Goal: Task Accomplishment & Management: Manage account settings

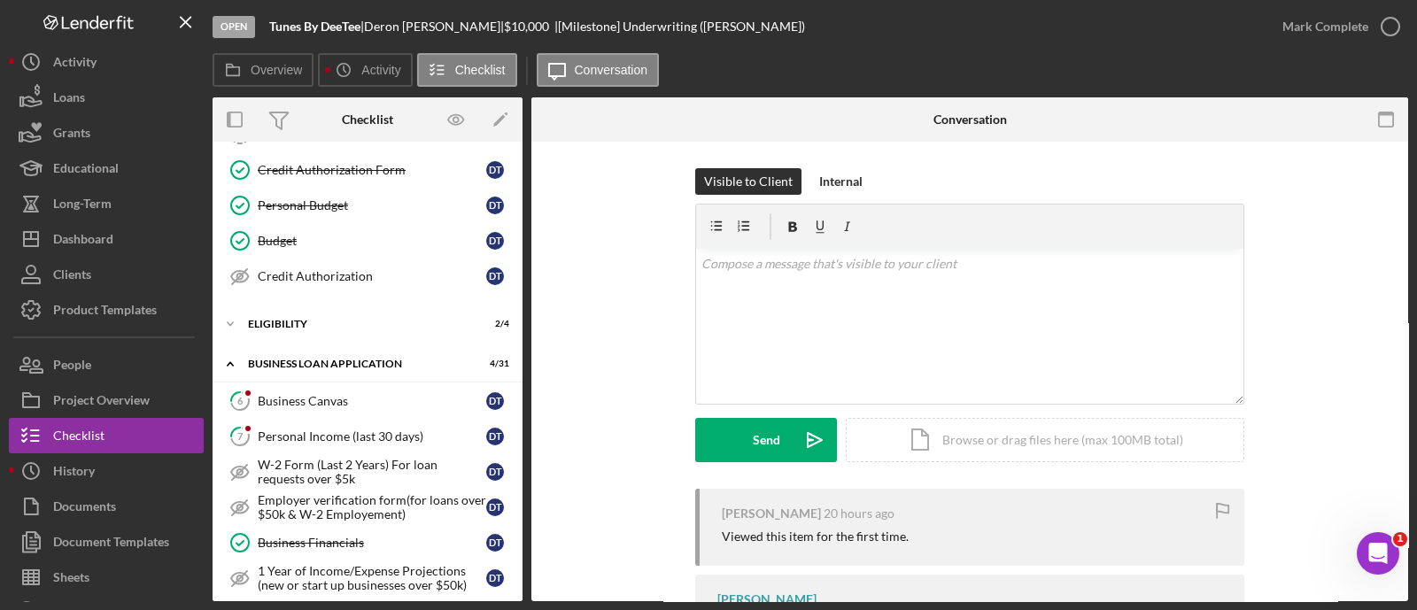
scroll to position [288, 0]
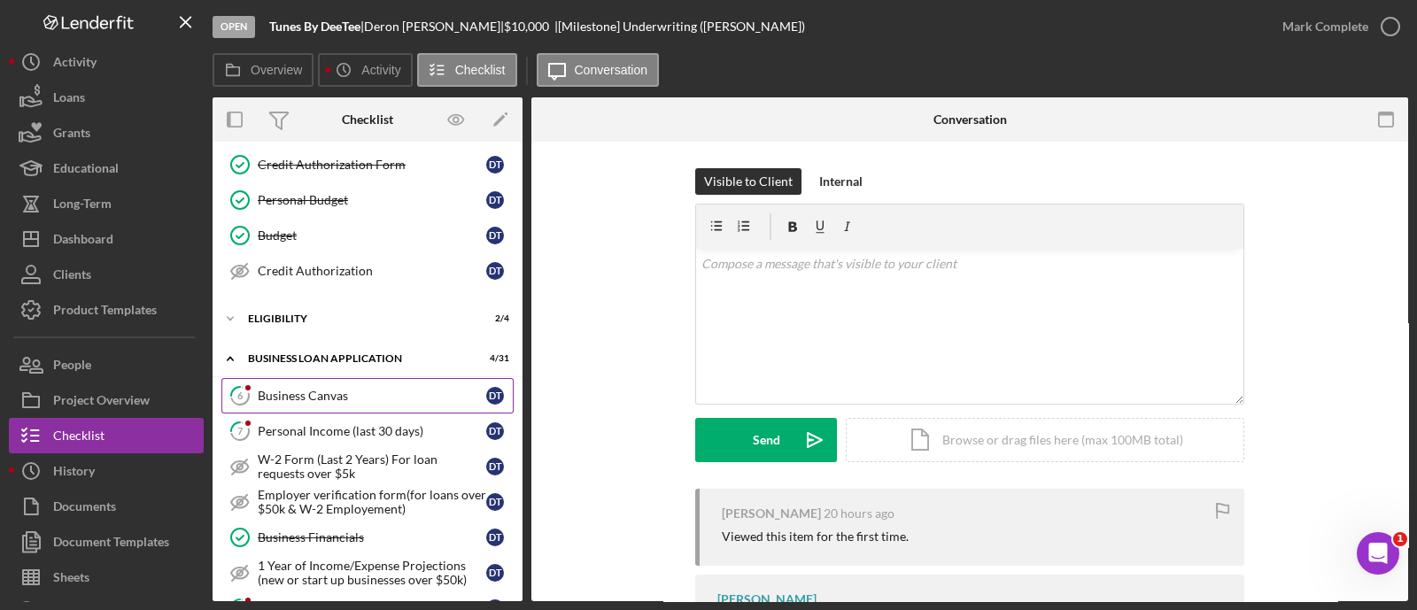
click at [346, 402] on link "6 Business Canvas D T" at bounding box center [367, 395] width 292 height 35
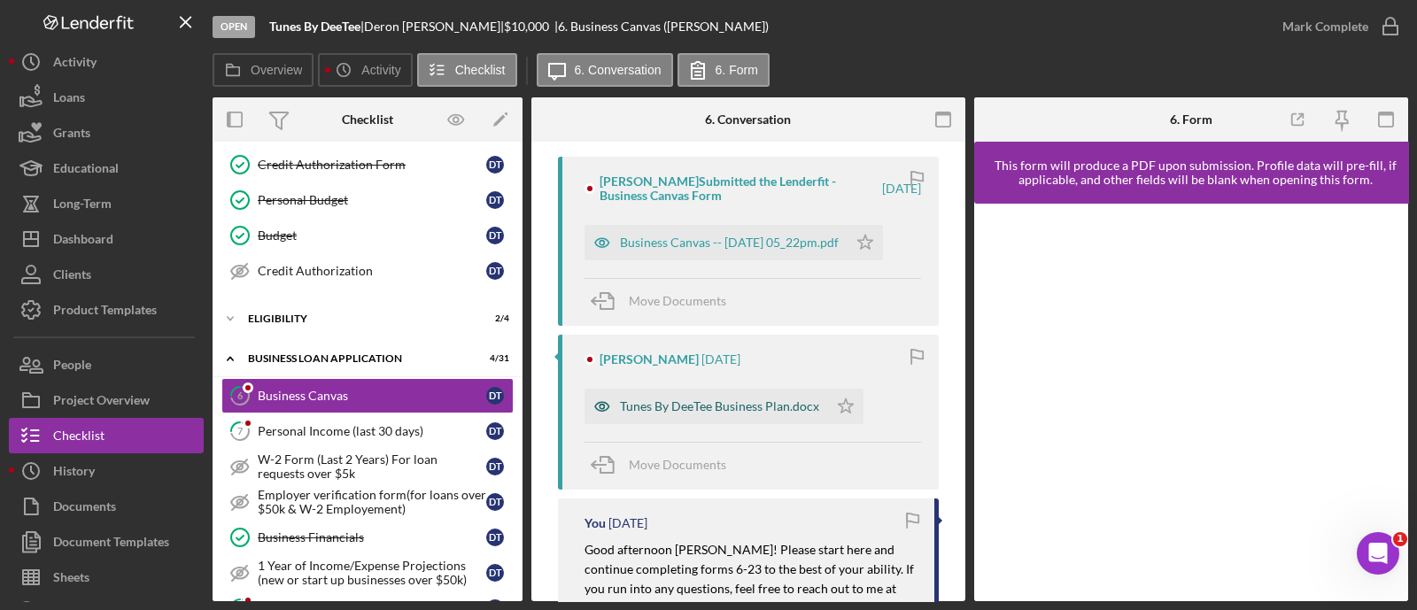
scroll to position [336, 0]
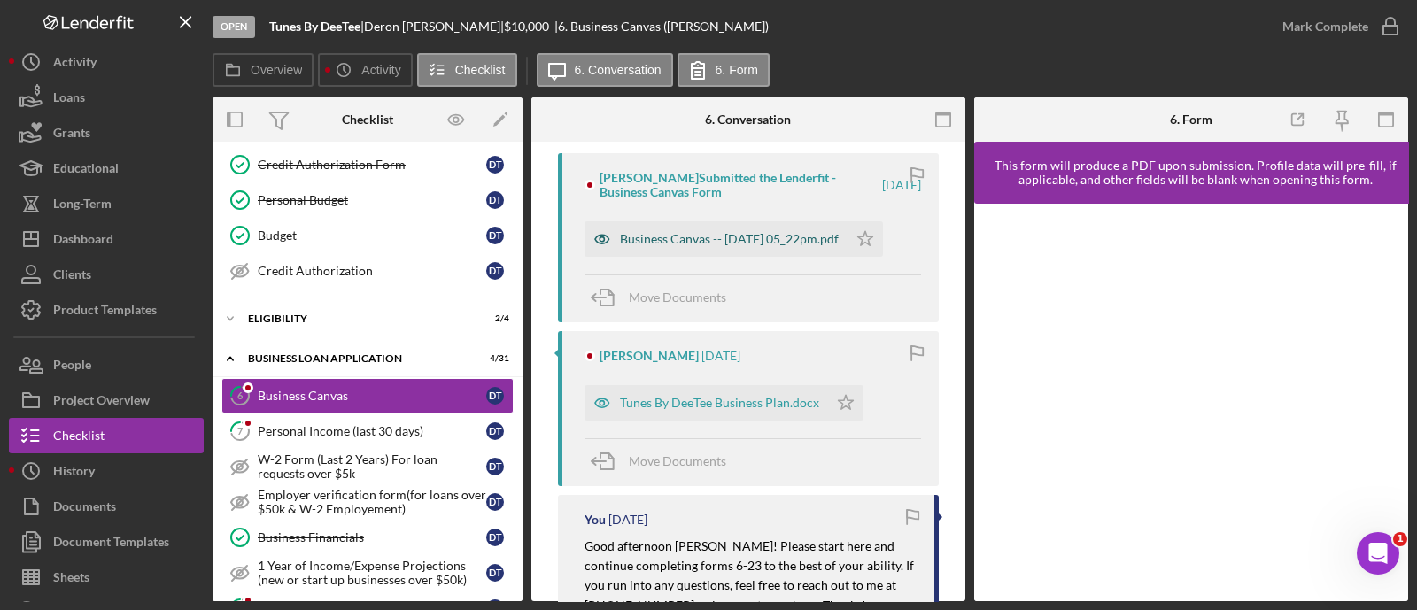
click at [716, 240] on div "Business Canvas -- [DATE] 05_22pm.pdf" at bounding box center [729, 239] width 219 height 14
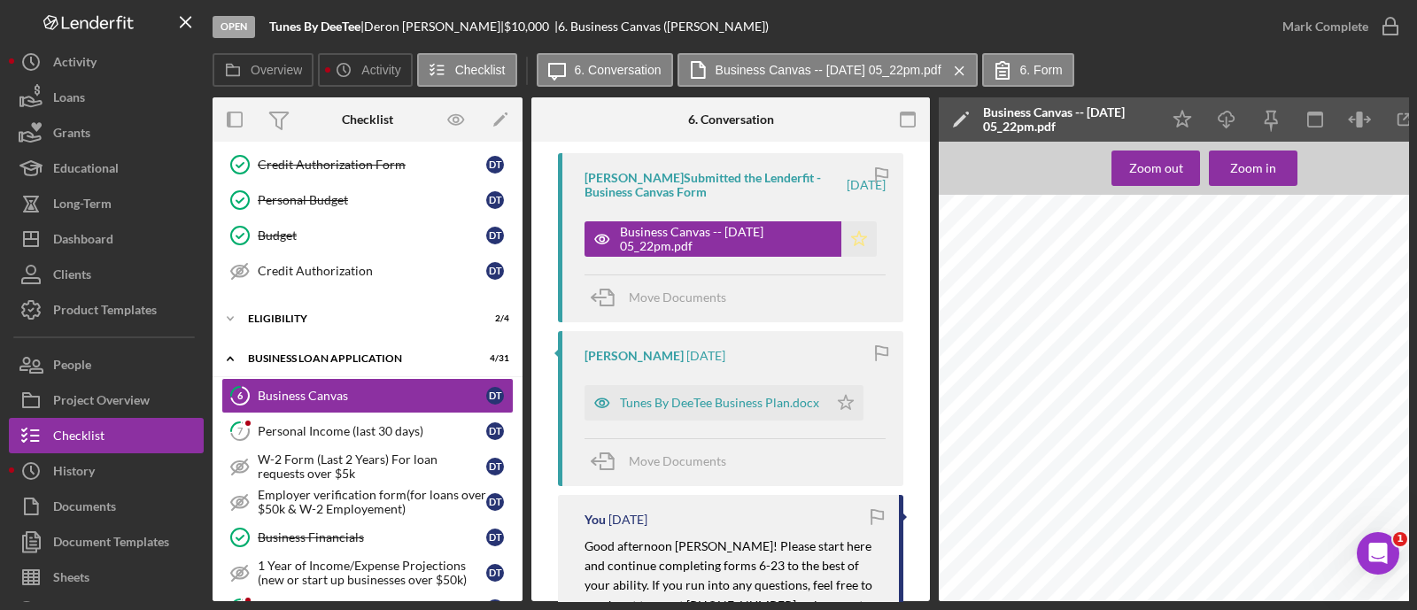
click at [857, 239] on polygon "button" at bounding box center [859, 238] width 15 height 14
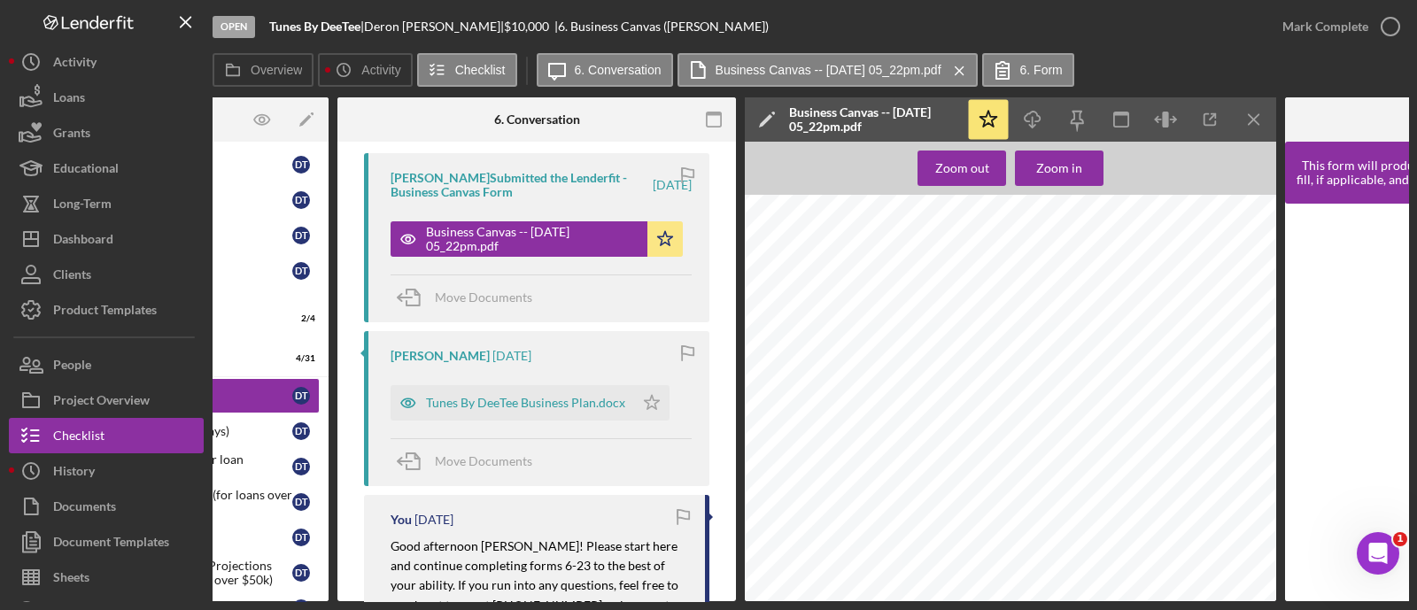
scroll to position [0, 207]
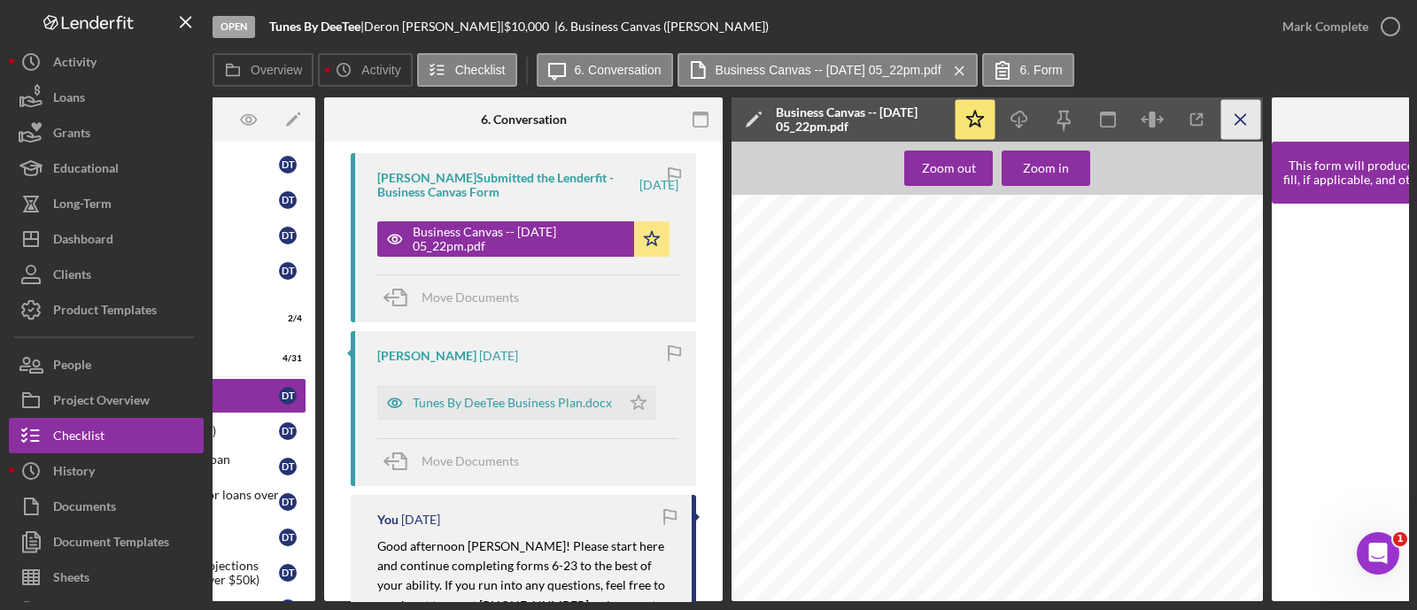
click at [1253, 121] on icon "Icon/Menu Close" at bounding box center [1241, 120] width 40 height 40
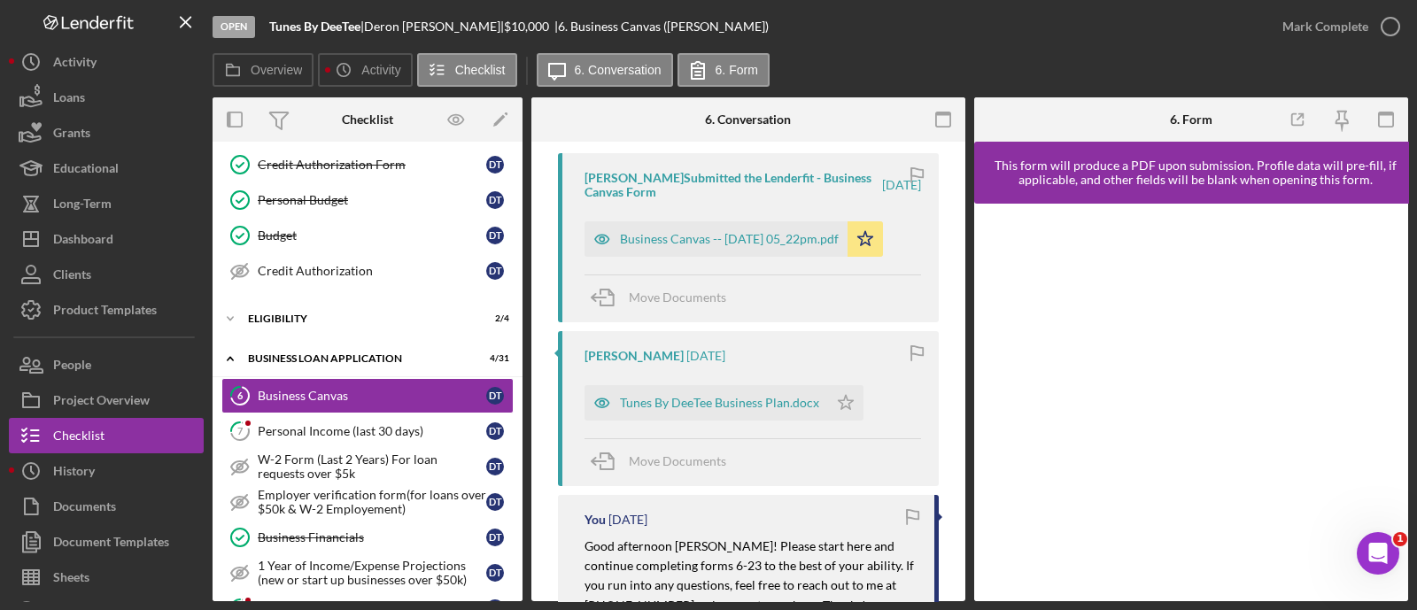
scroll to position [0, 0]
click at [1293, 16] on div "Mark Complete" at bounding box center [1325, 26] width 86 height 35
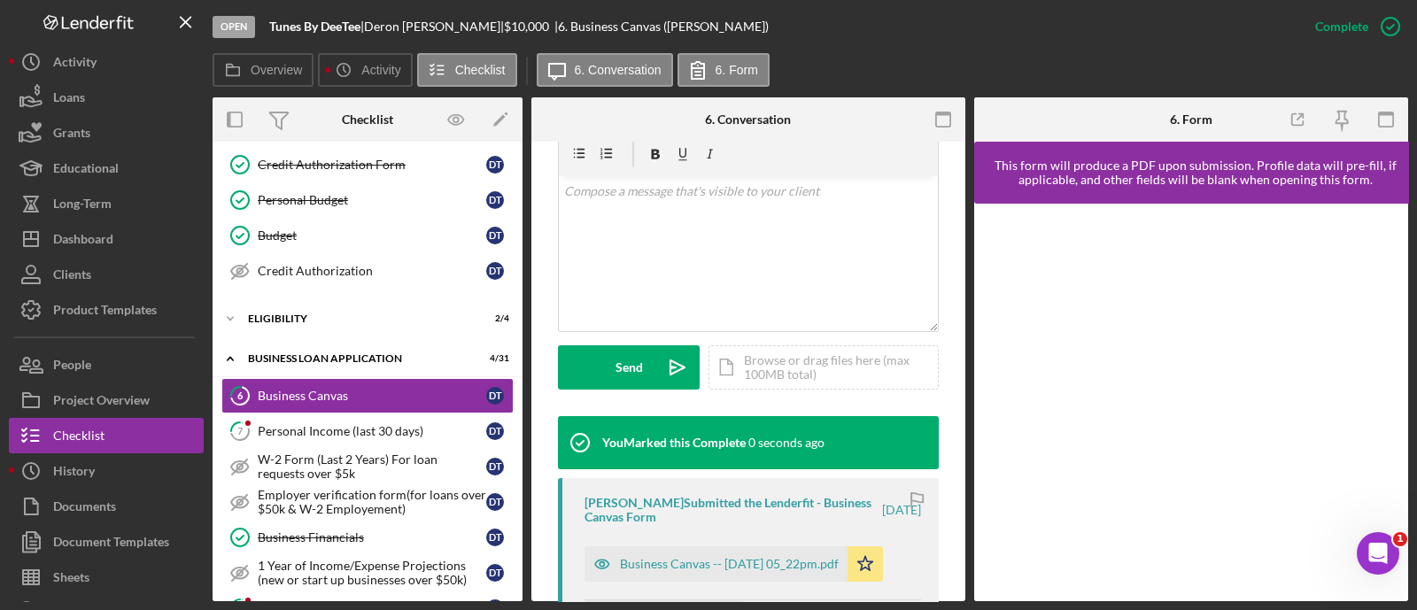
scroll to position [599, 0]
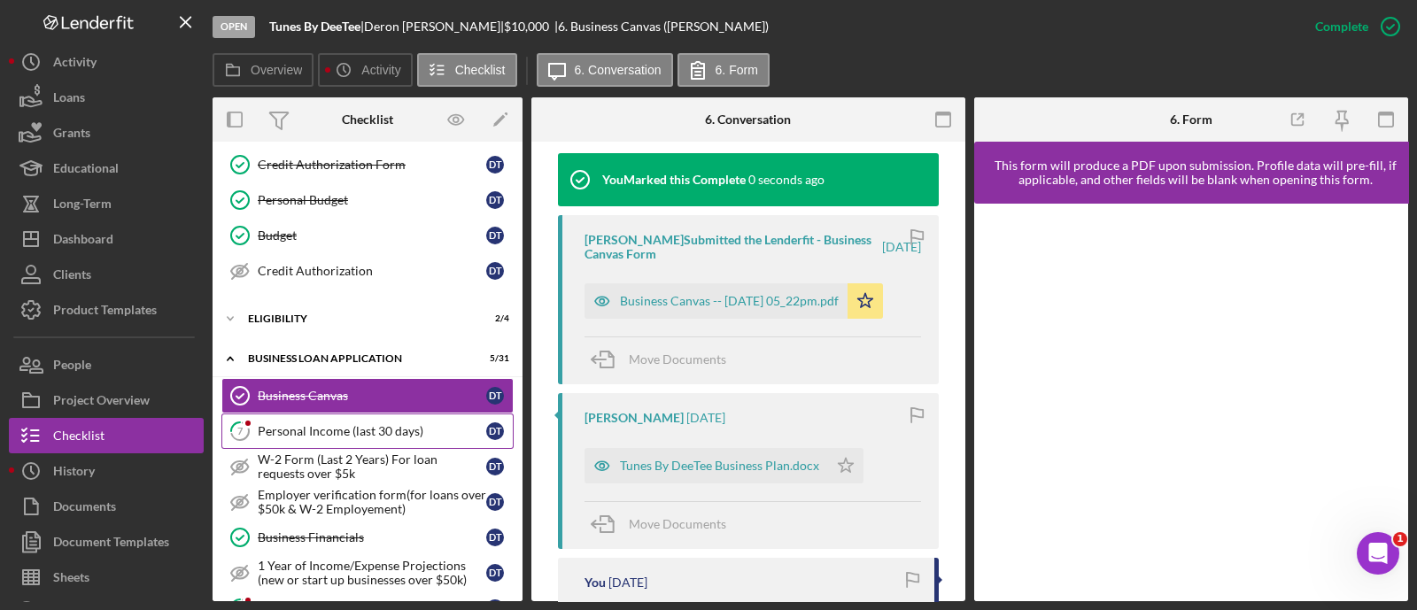
click at [412, 414] on link "7 Personal Income (last 30 days) D T" at bounding box center [367, 431] width 292 height 35
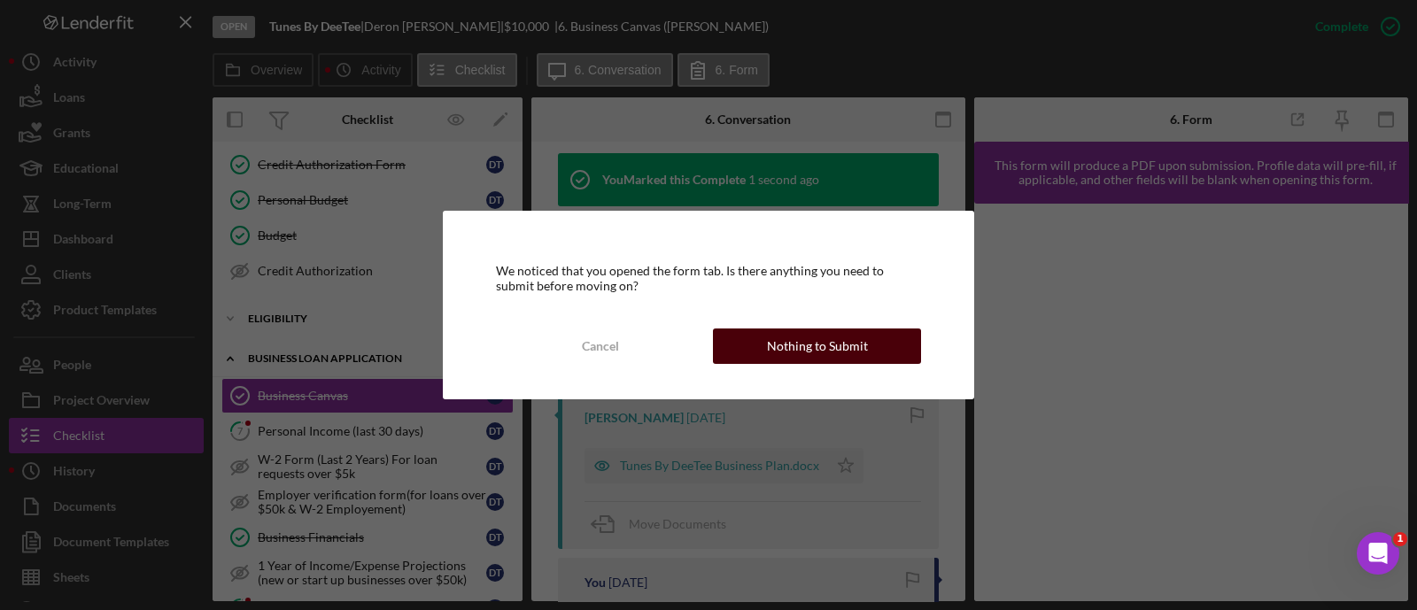
click at [744, 349] on button "Nothing to Submit" at bounding box center [817, 346] width 208 height 35
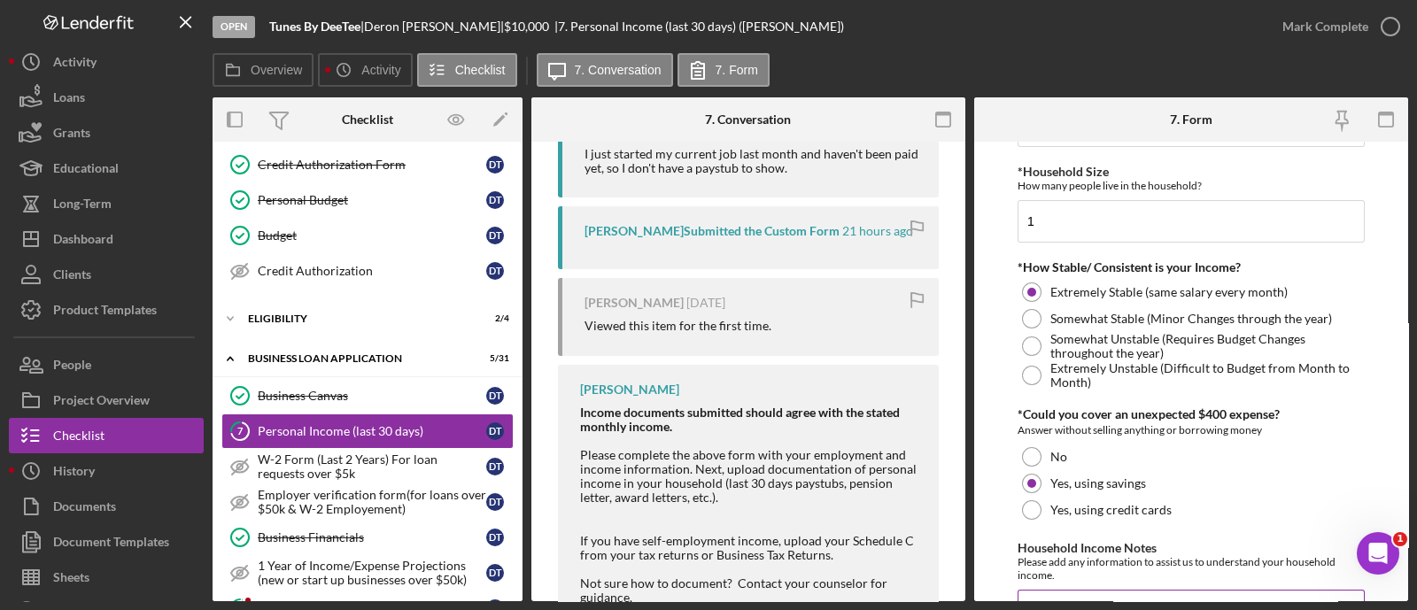
scroll to position [1086, 0]
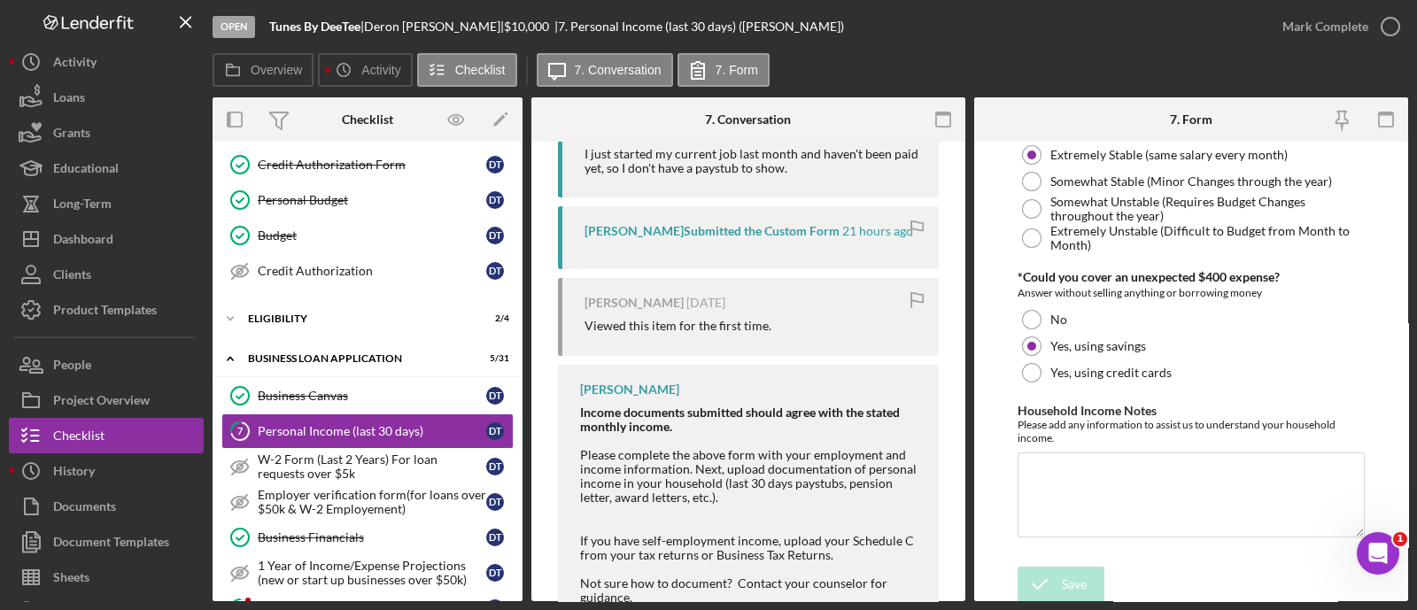
drag, startPoint x: 1247, startPoint y: 436, endPoint x: 1372, endPoint y: 336, distance: 159.4
click at [1372, 336] on form "Employment Information *Employment Status Employed More than Full Time Employed…" at bounding box center [1191, 372] width 434 height 460
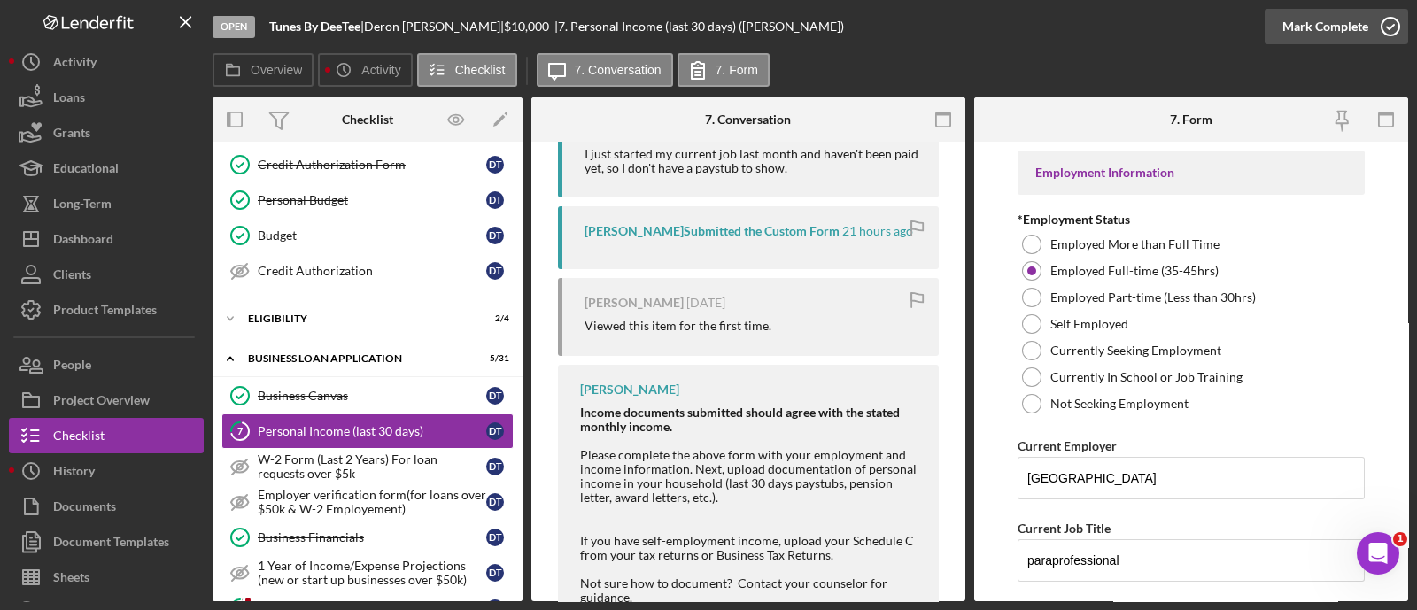
click at [1311, 16] on div "Mark Complete" at bounding box center [1325, 26] width 86 height 35
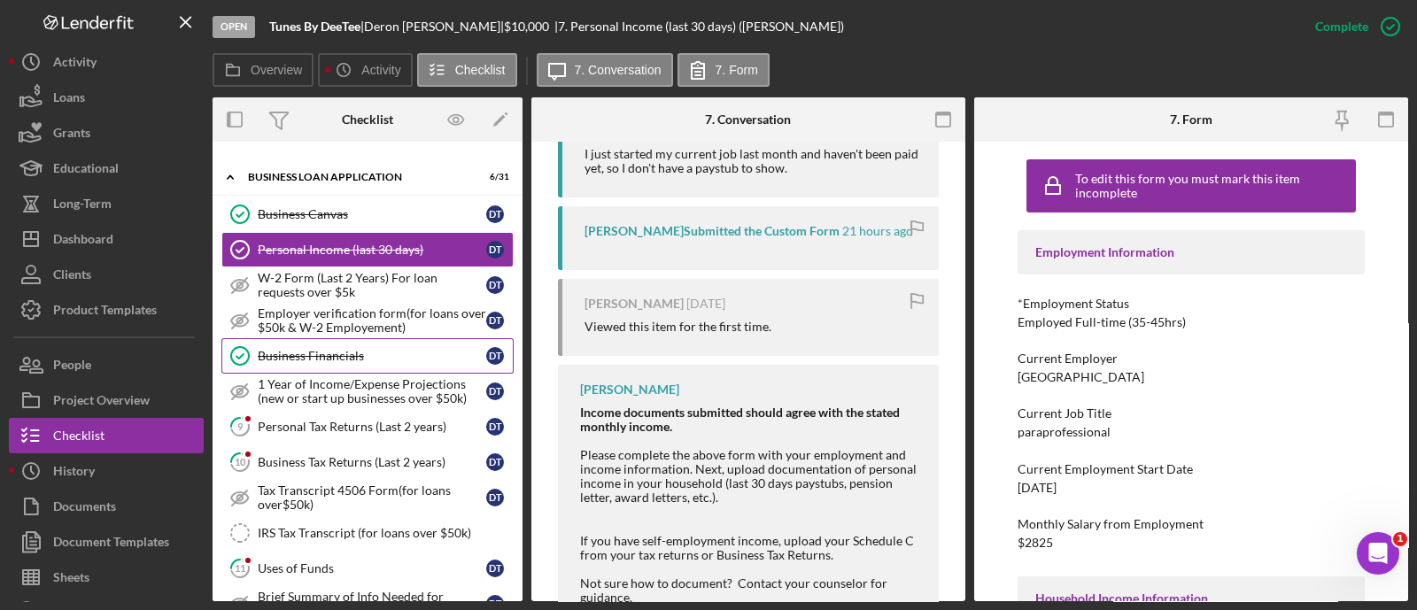
scroll to position [470, 0]
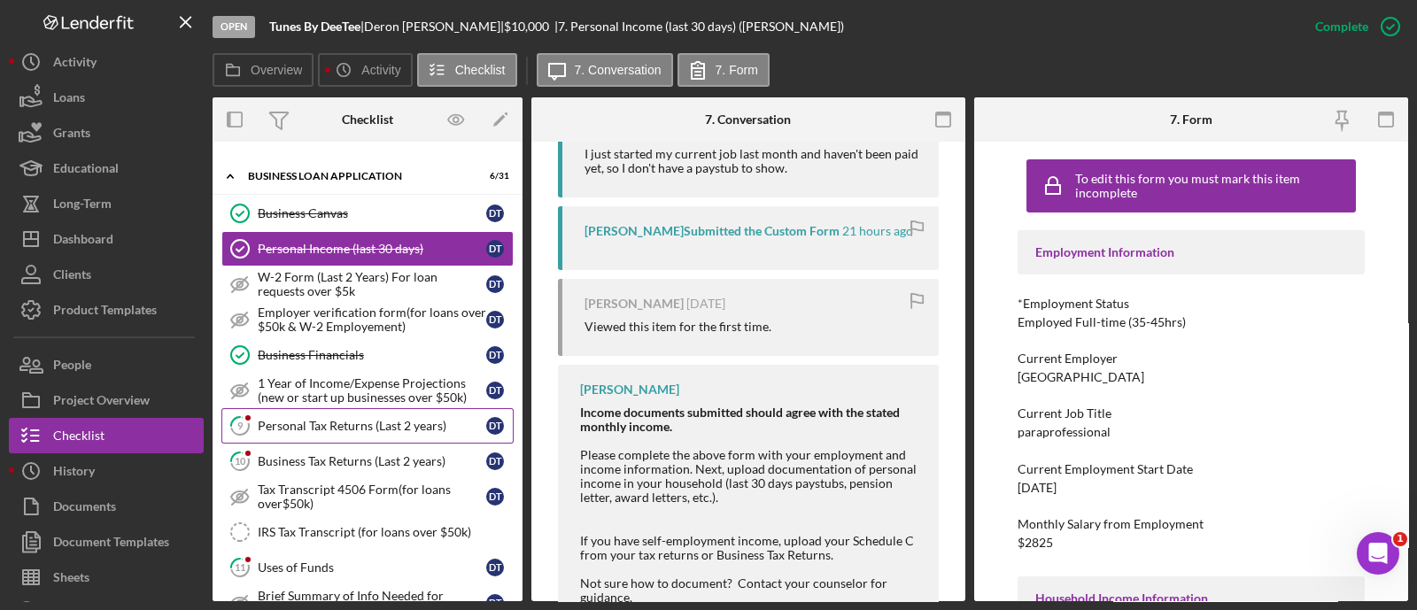
click at [290, 408] on link "9 Personal Tax Returns (Last 2 years) D T" at bounding box center [367, 425] width 292 height 35
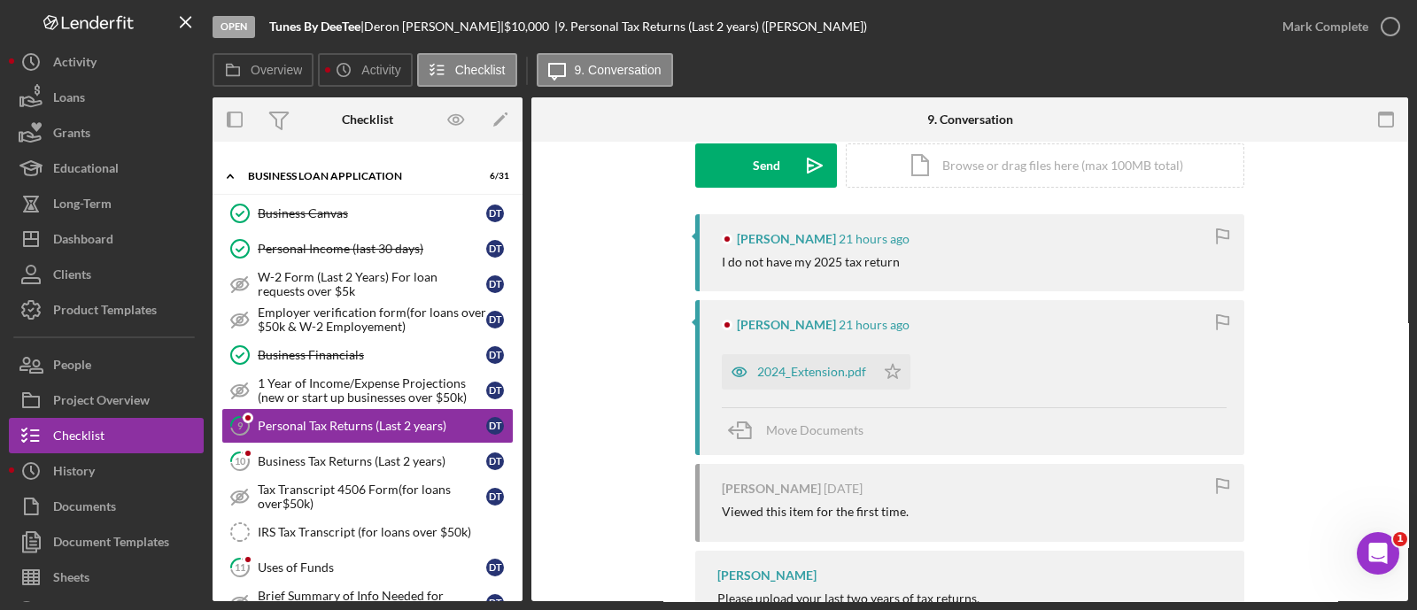
scroll to position [284, 0]
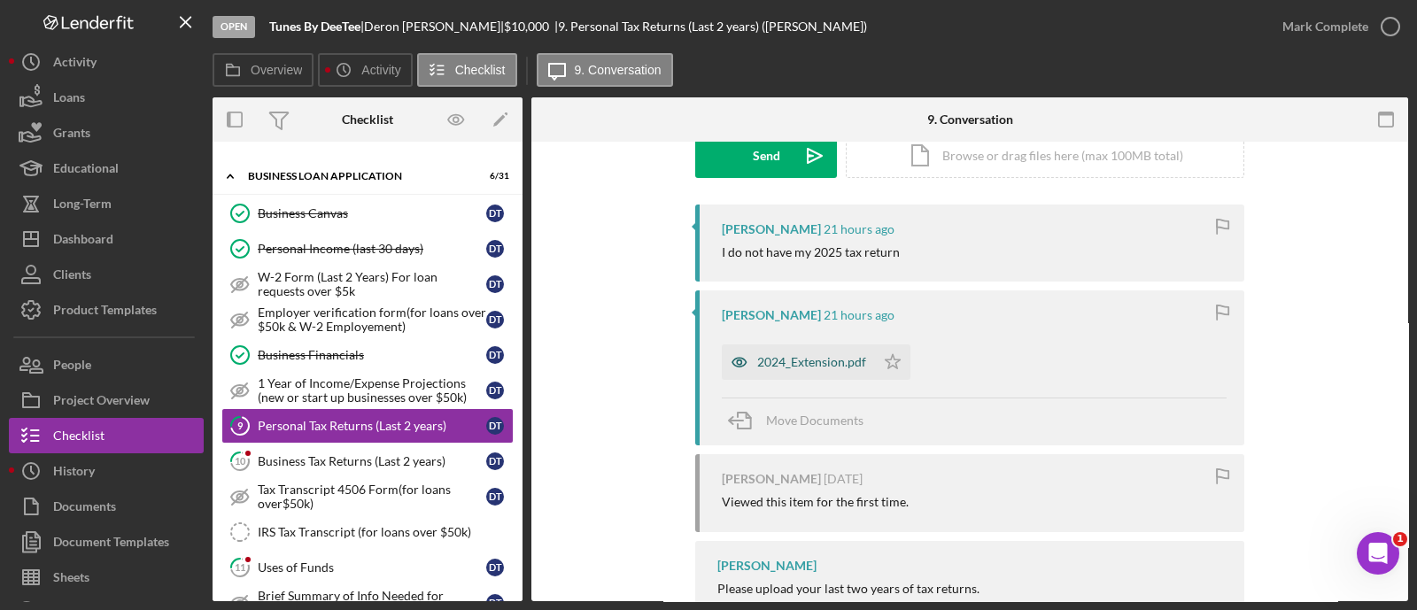
click at [829, 369] on div "2024_Extension.pdf" at bounding box center [798, 361] width 153 height 35
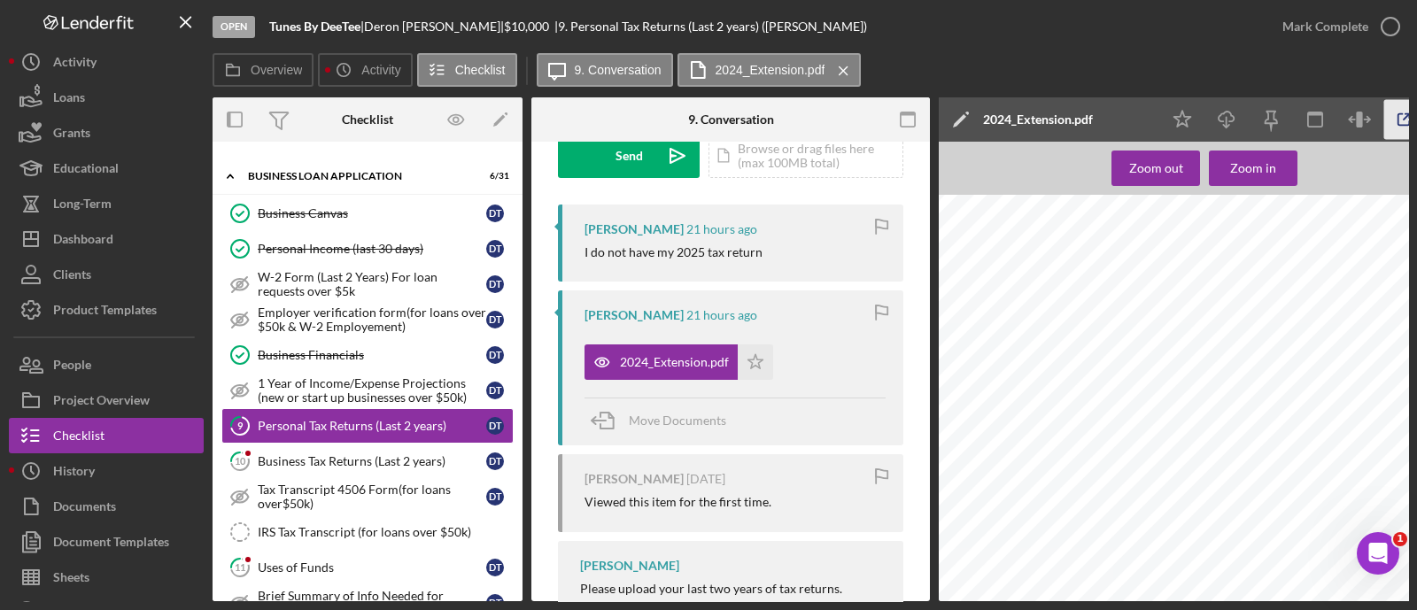
scroll to position [0, 62]
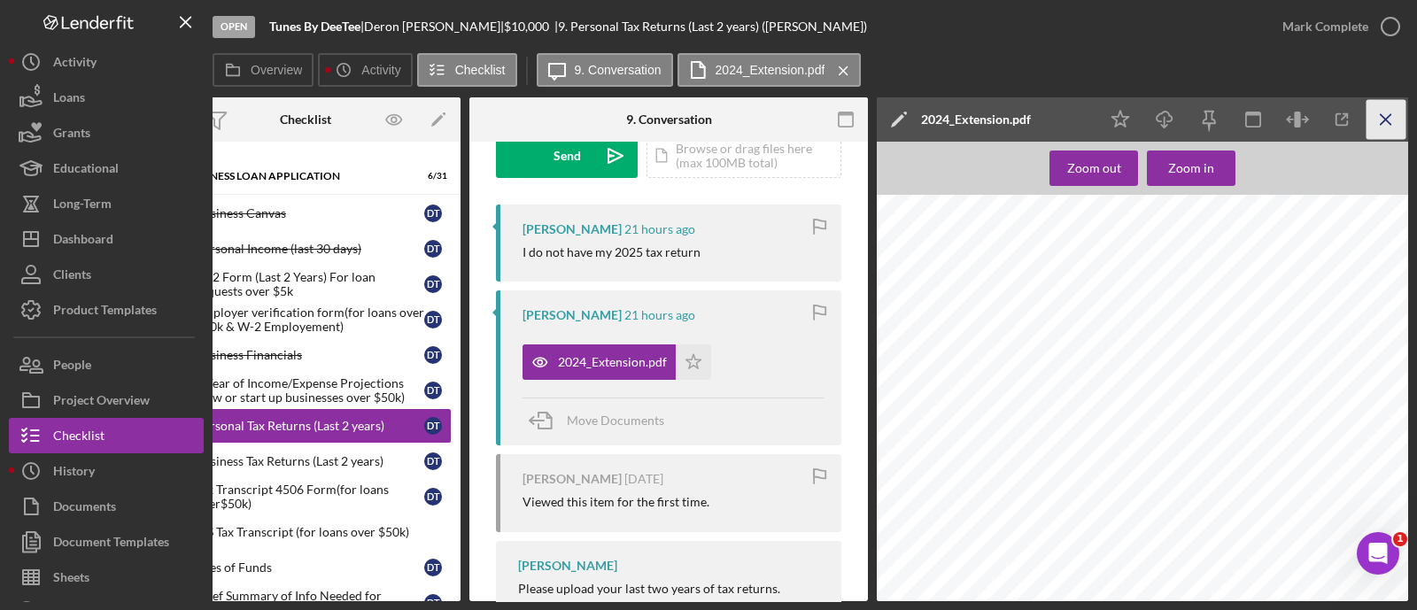
click at [1390, 124] on line "button" at bounding box center [1385, 119] width 10 height 10
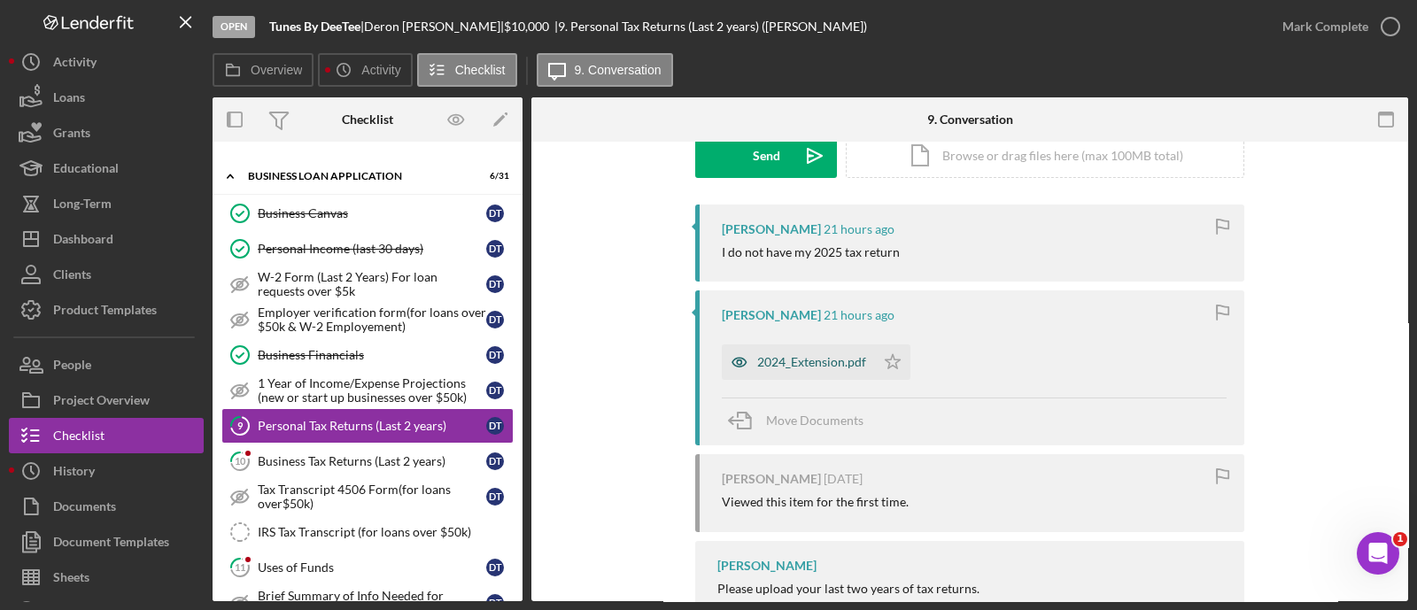
scroll to position [346, 0]
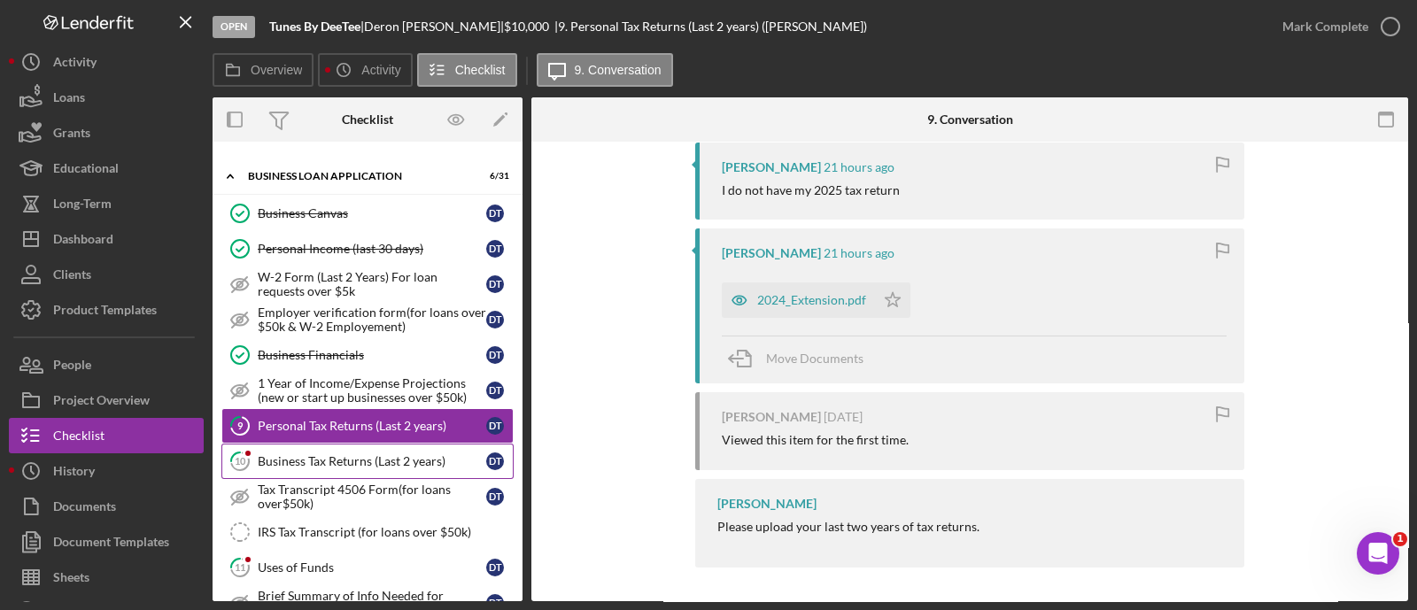
click at [419, 454] on div "Business Tax Returns (Last 2 years)" at bounding box center [372, 461] width 228 height 14
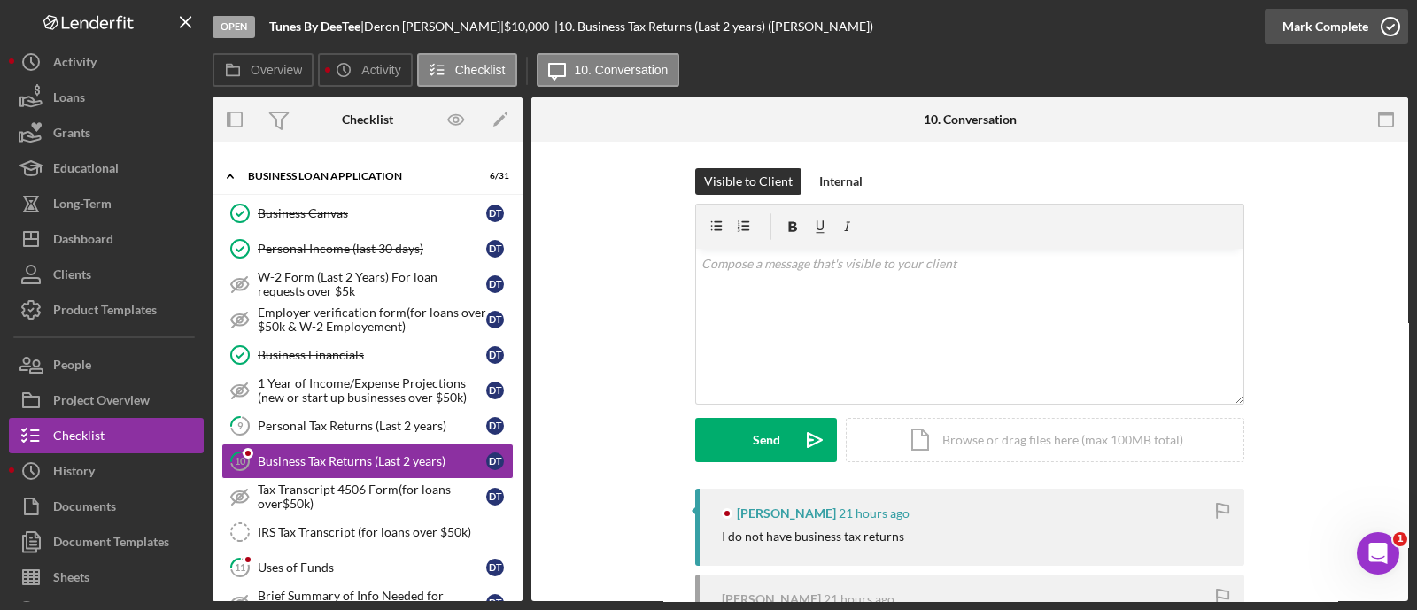
click at [1334, 43] on div "Mark Complete" at bounding box center [1335, 26] width 143 height 53
click at [1325, 35] on div "Mark Complete" at bounding box center [1325, 26] width 86 height 35
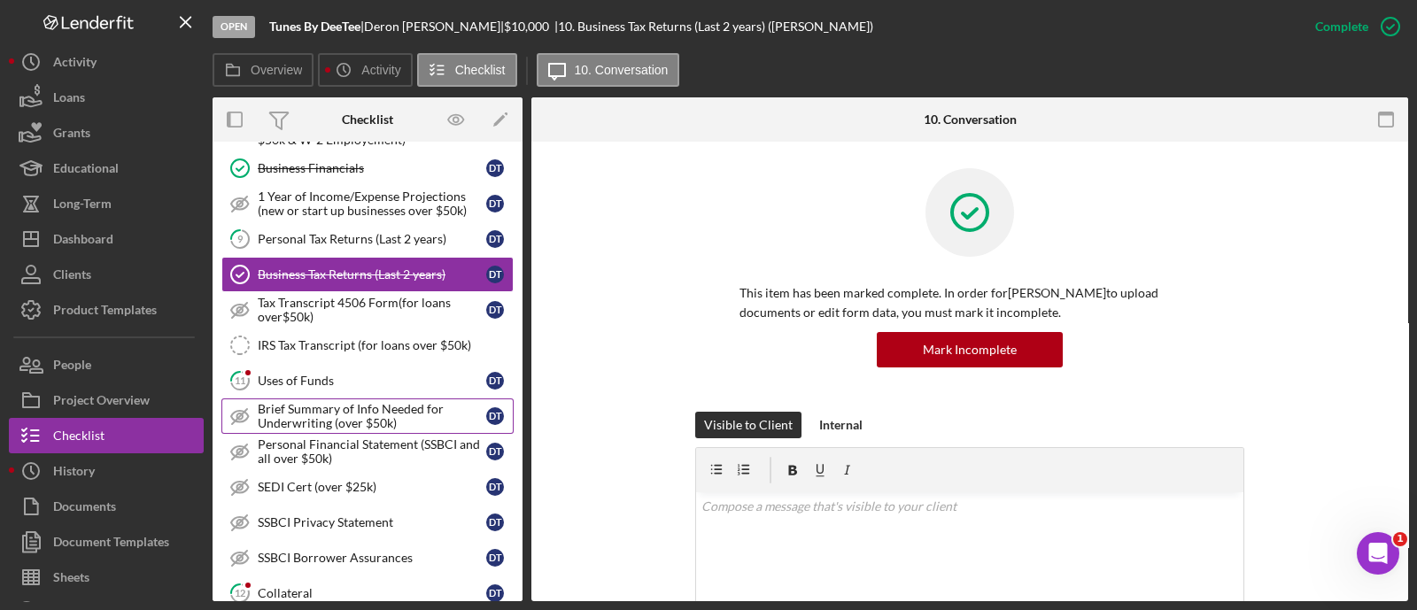
scroll to position [660, 0]
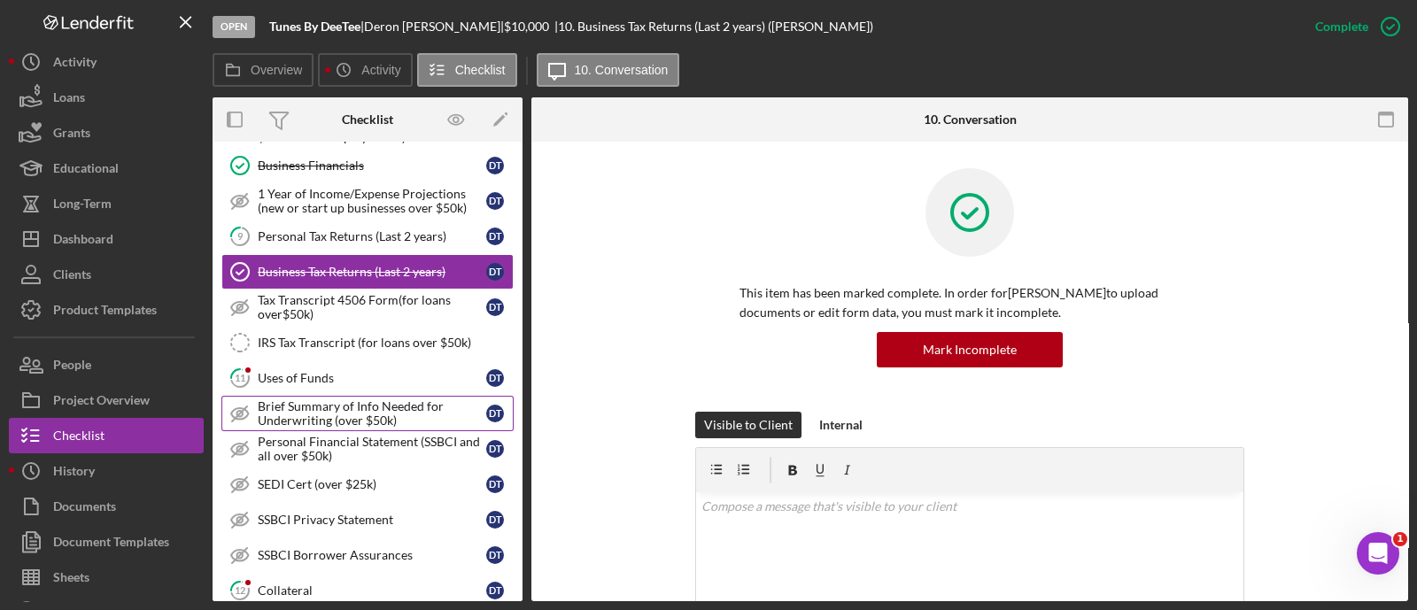
click at [320, 399] on div "Brief Summary of Info Needed for Underwriting (over $50k)" at bounding box center [372, 413] width 228 height 28
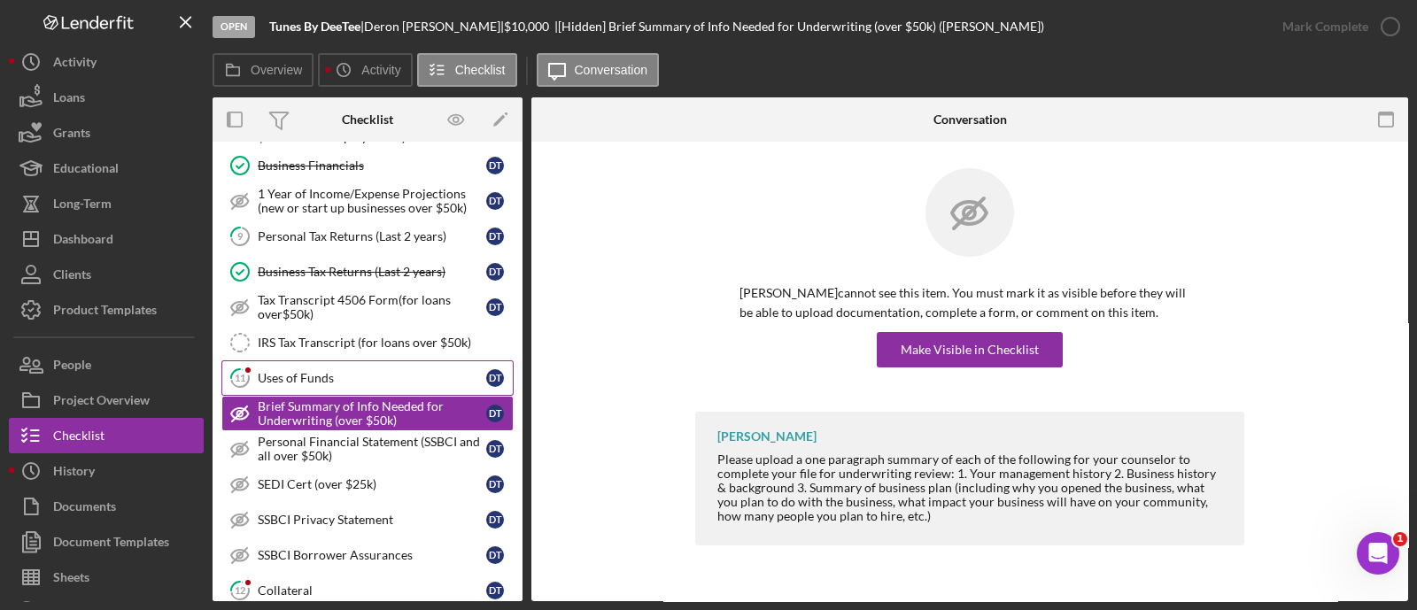
click at [305, 371] on div "Uses of Funds" at bounding box center [372, 378] width 228 height 14
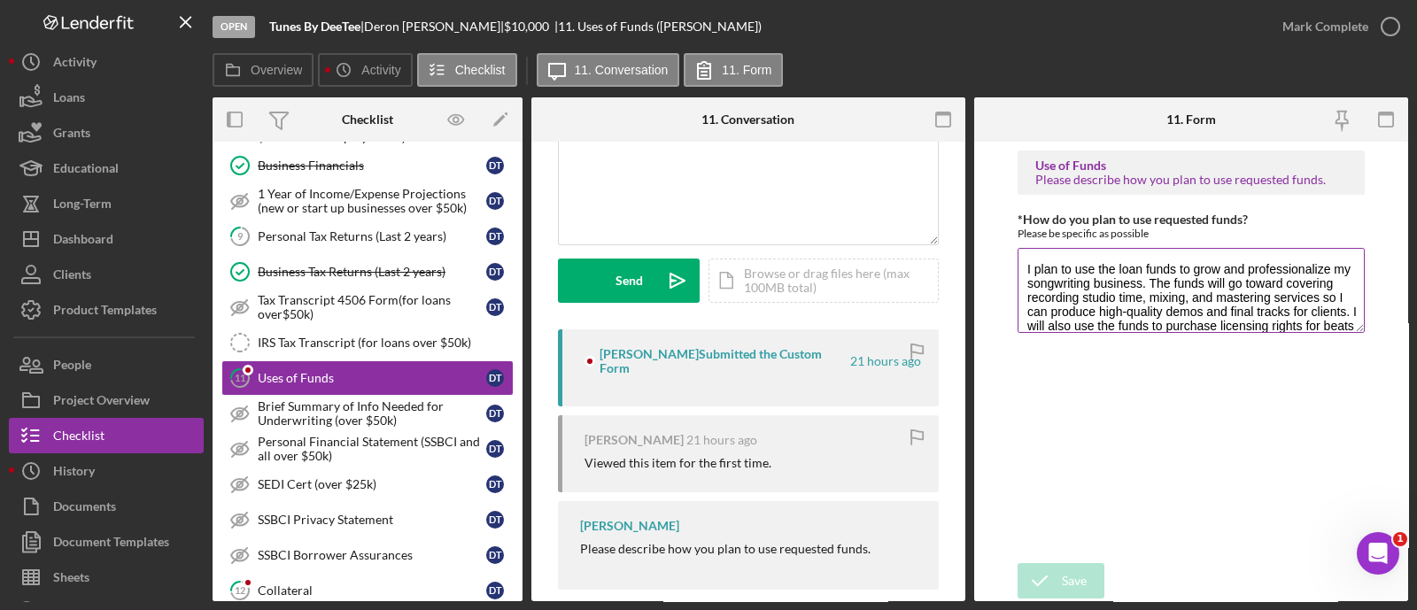
scroll to position [128, 0]
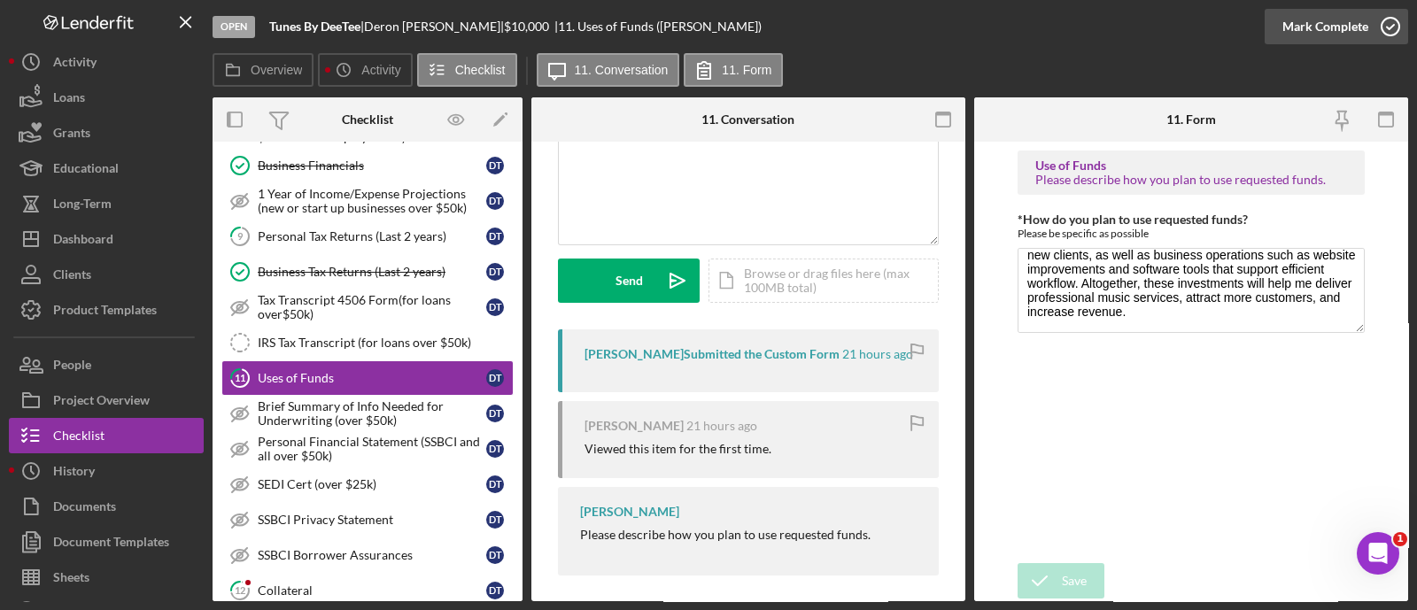
click at [1275, 28] on button "Mark Complete" at bounding box center [1335, 26] width 143 height 35
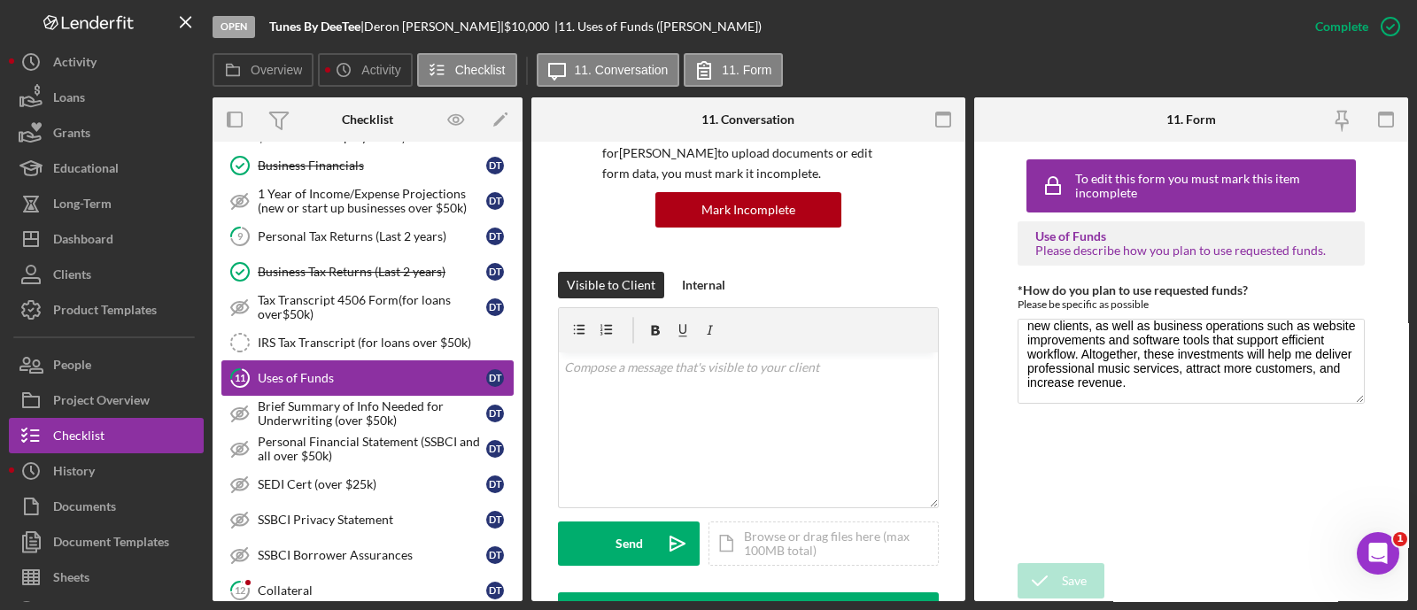
scroll to position [422, 0]
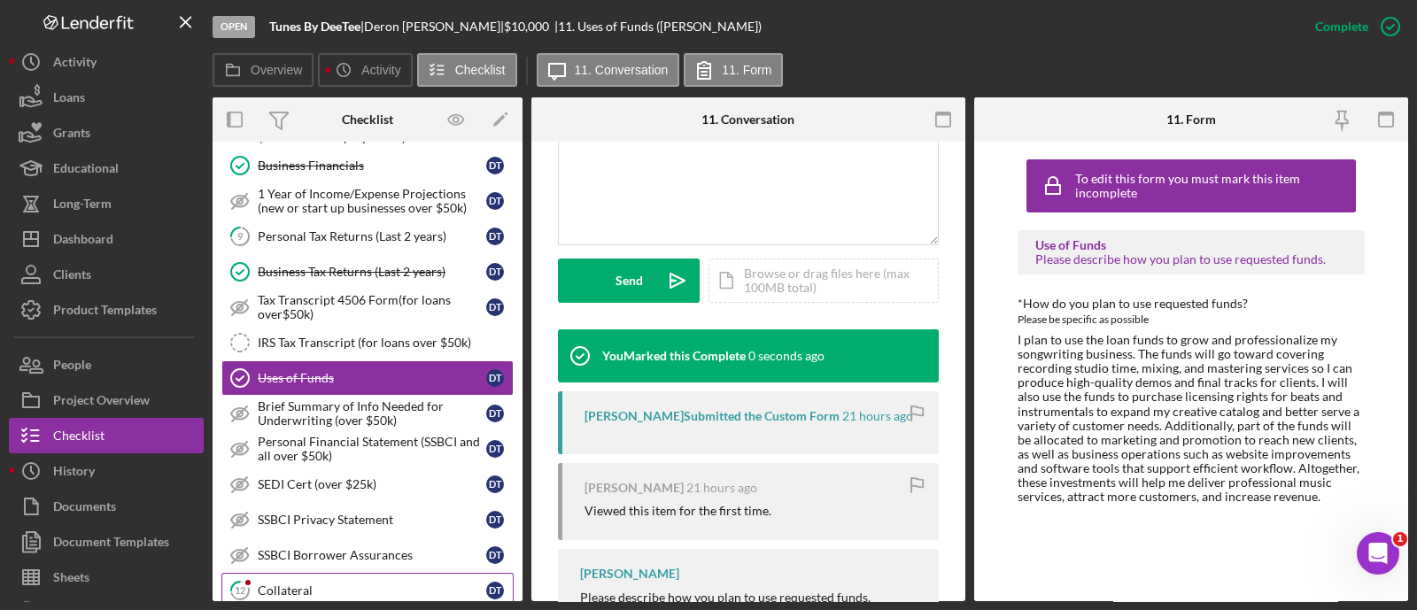
click at [308, 573] on link "12 Collateral D T" at bounding box center [367, 590] width 292 height 35
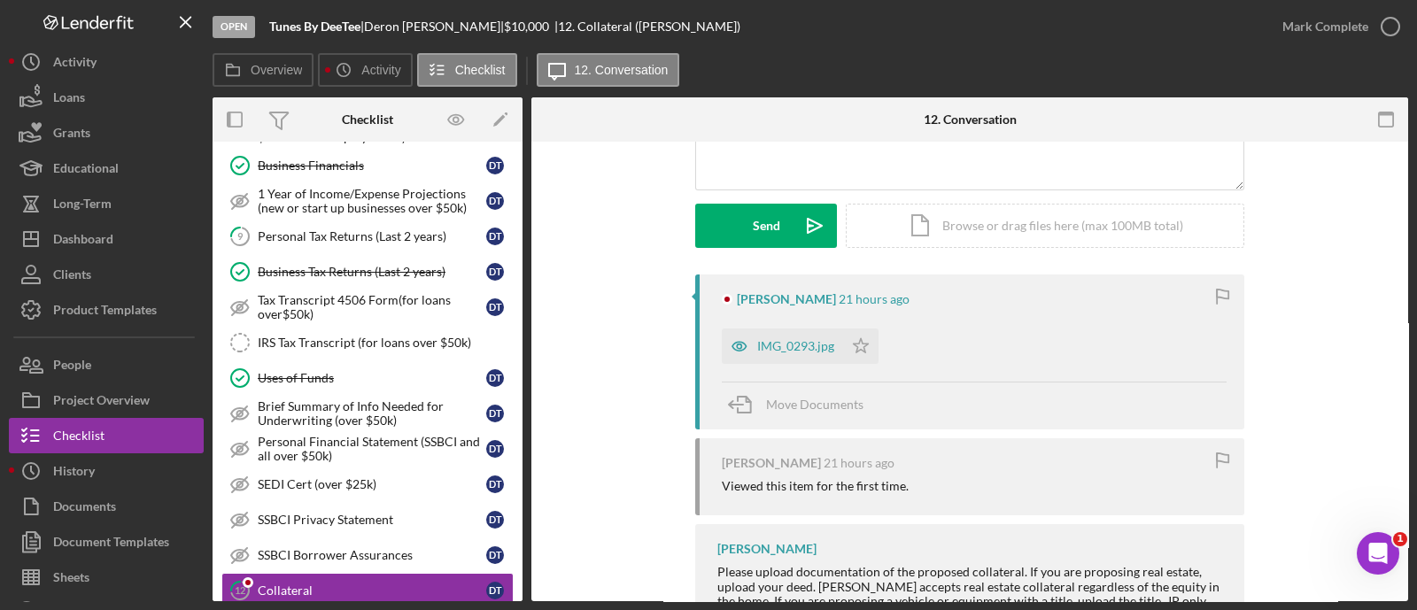
scroll to position [220, 0]
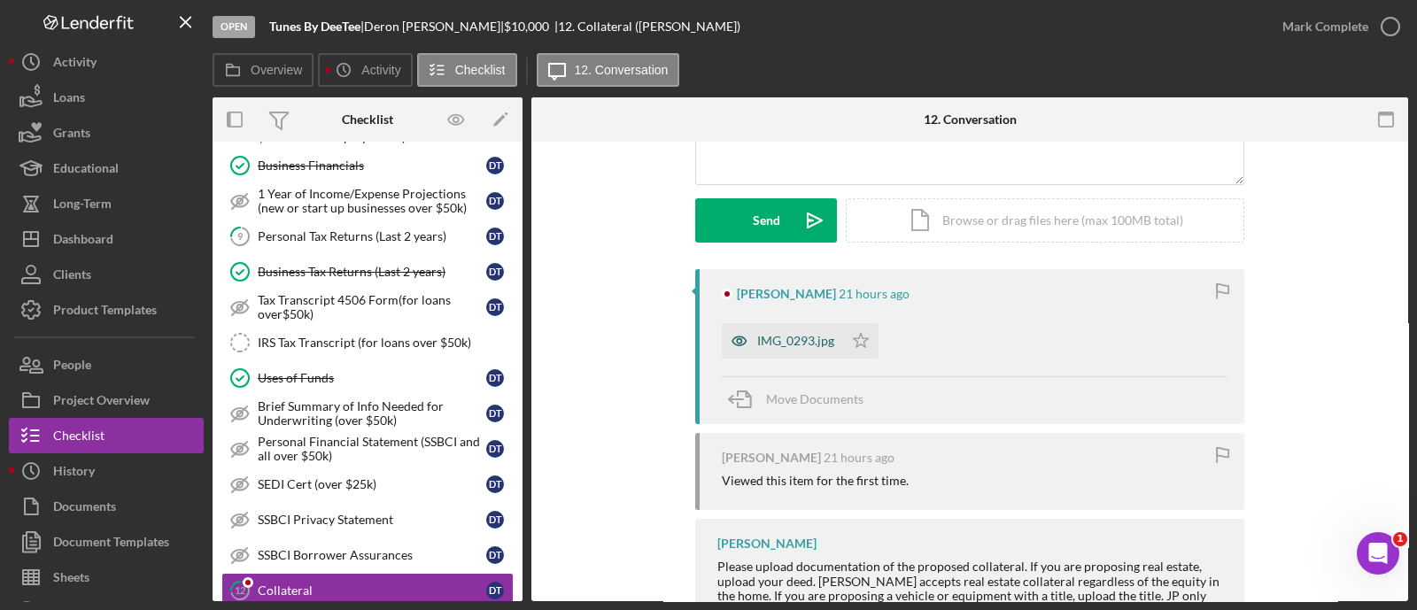
click at [784, 343] on div "IMG_0293.jpg" at bounding box center [795, 341] width 77 height 14
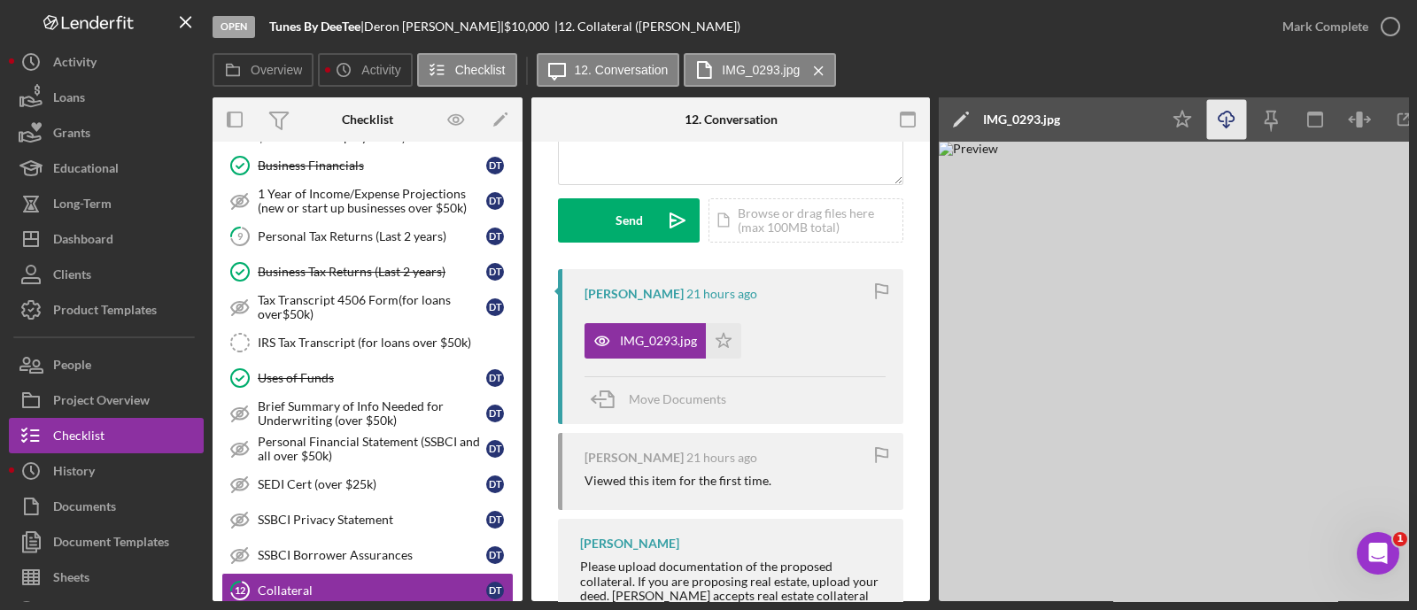
click at [1235, 108] on icon "Icon/Download" at bounding box center [1227, 120] width 40 height 40
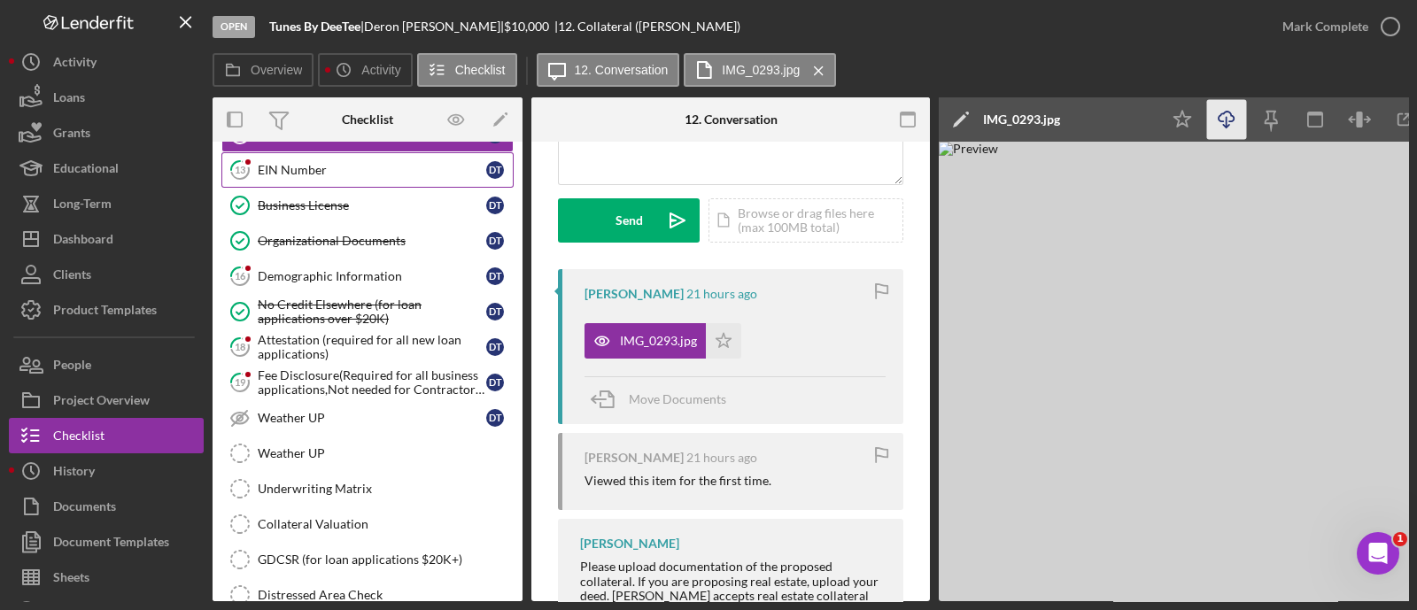
click at [334, 166] on div "EIN Number" at bounding box center [372, 170] width 228 height 14
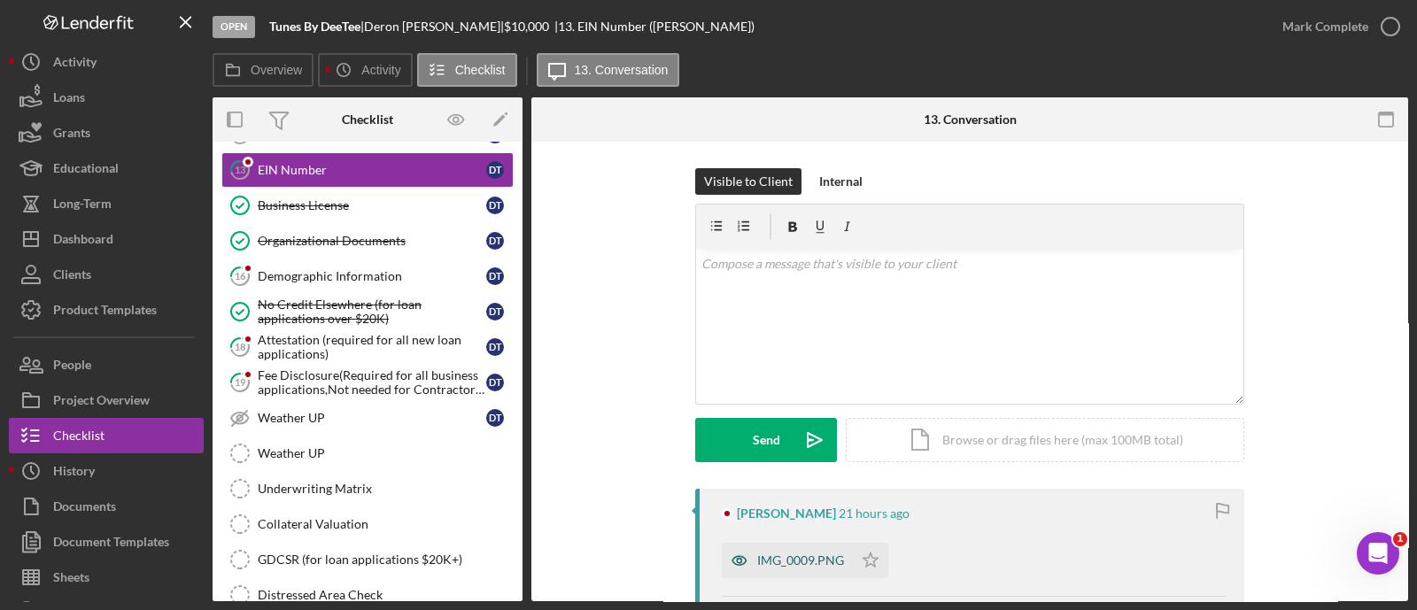
click at [808, 554] on div "IMG_0009.PNG" at bounding box center [800, 560] width 87 height 14
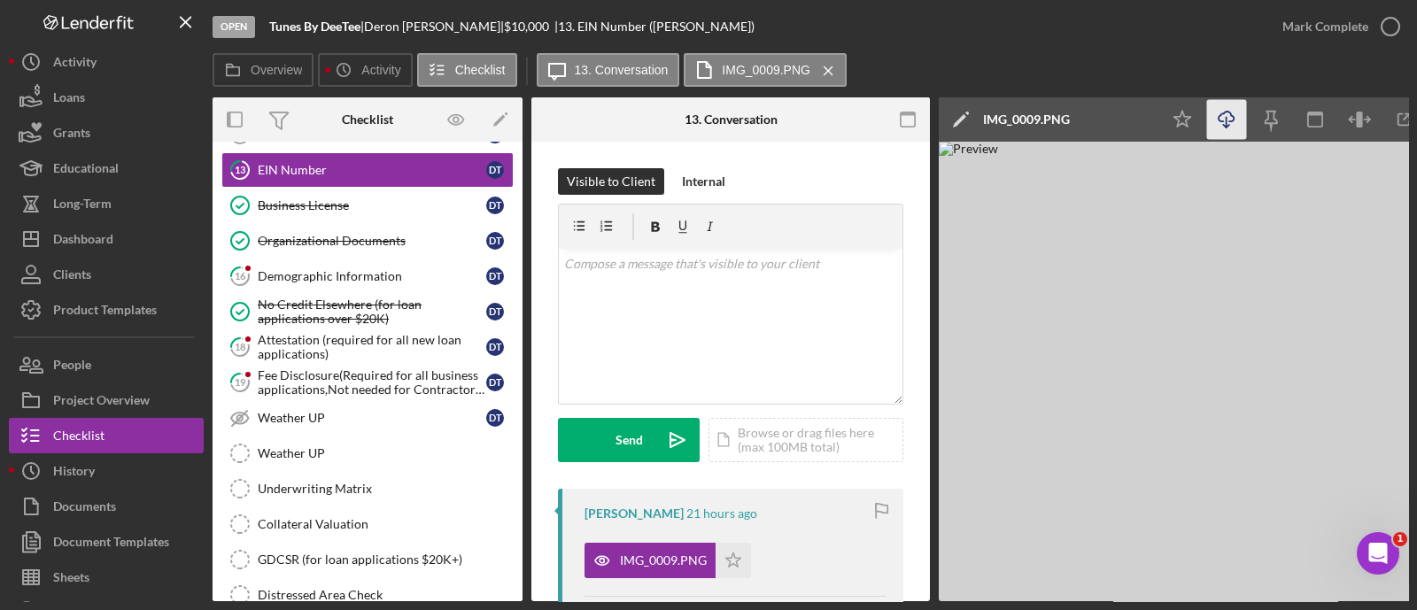
click at [1216, 121] on icon "Icon/Download" at bounding box center [1227, 120] width 40 height 40
click at [723, 561] on icon "Icon/Star" at bounding box center [732, 560] width 35 height 35
click at [1288, 32] on div "Mark Complete" at bounding box center [1325, 26] width 86 height 35
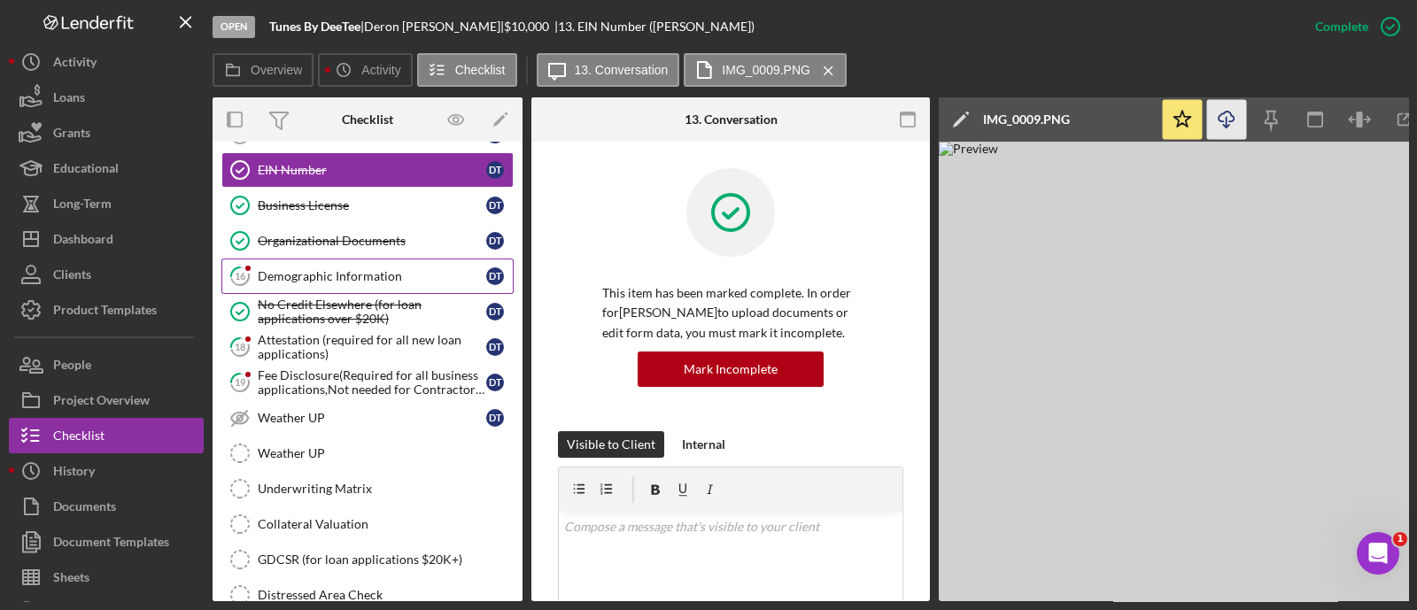
click at [314, 269] on div "Demographic Information" at bounding box center [372, 276] width 228 height 14
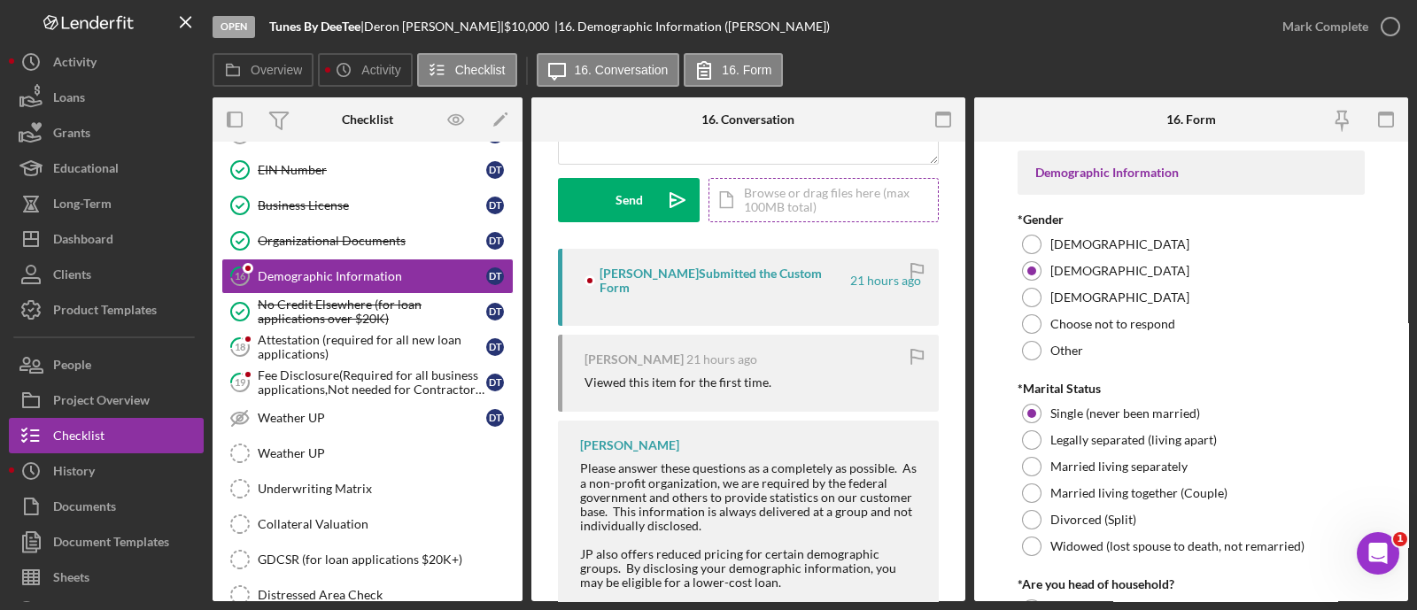
scroll to position [243, 0]
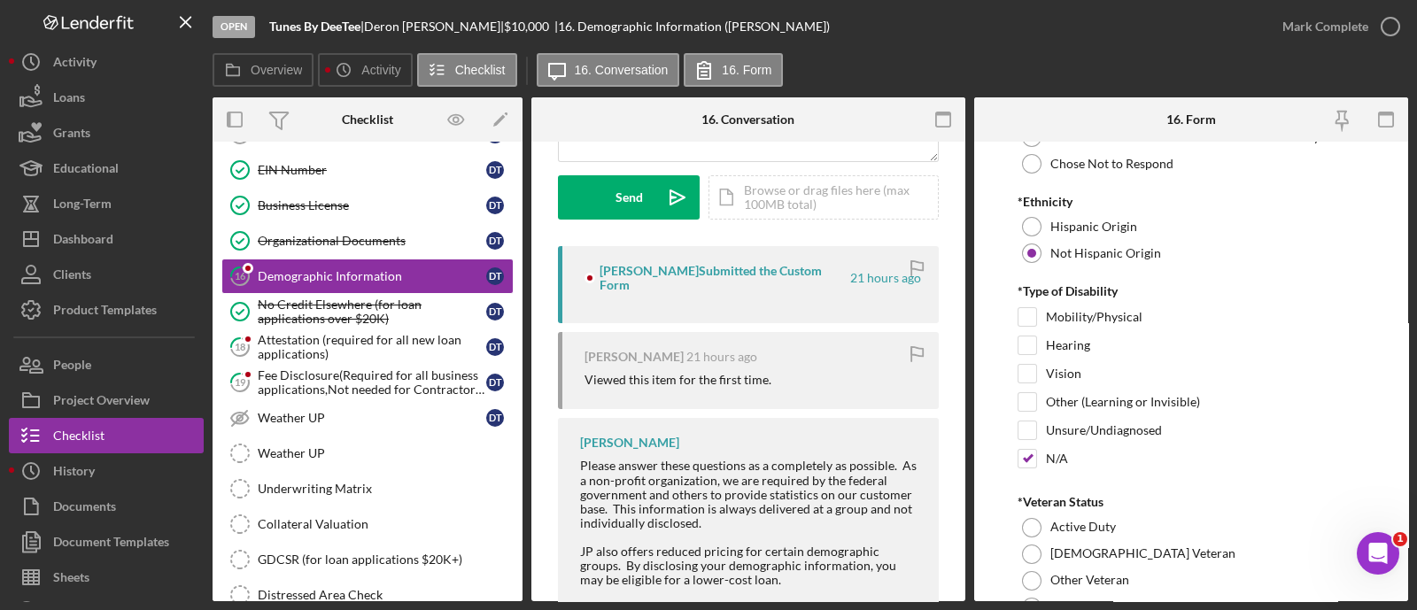
click at [1214, 309] on div "Mobility/Physical" at bounding box center [1190, 321] width 347 height 28
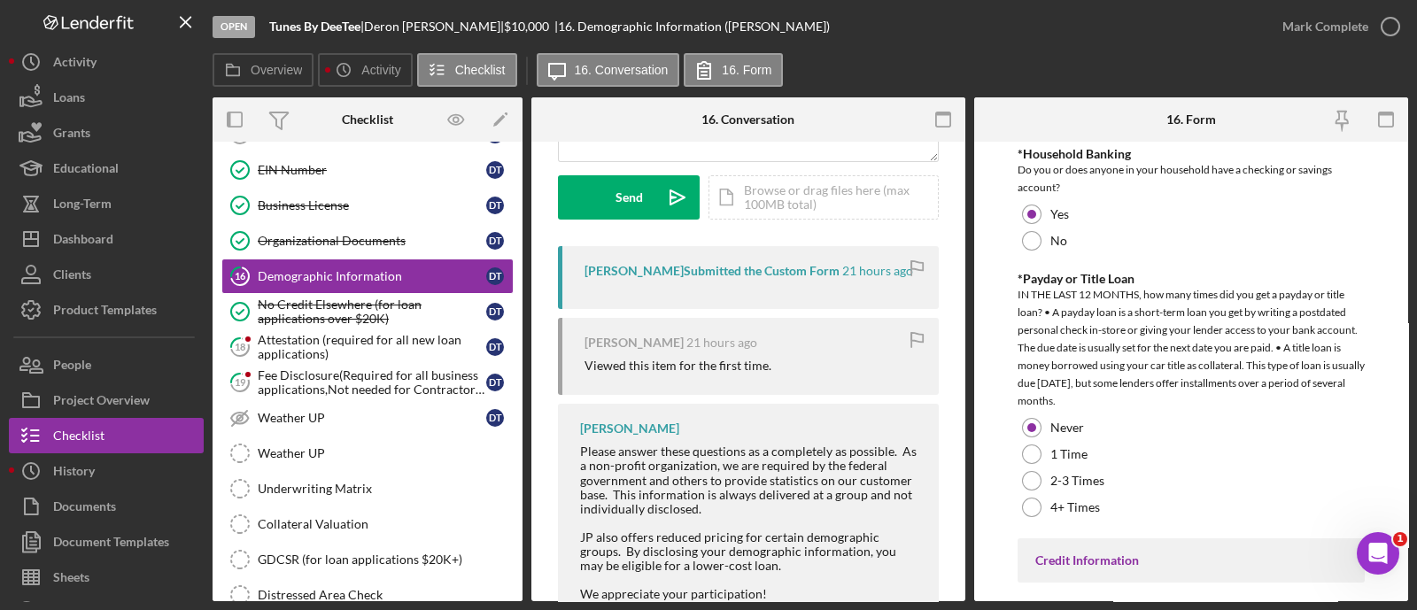
scroll to position [3778, 0]
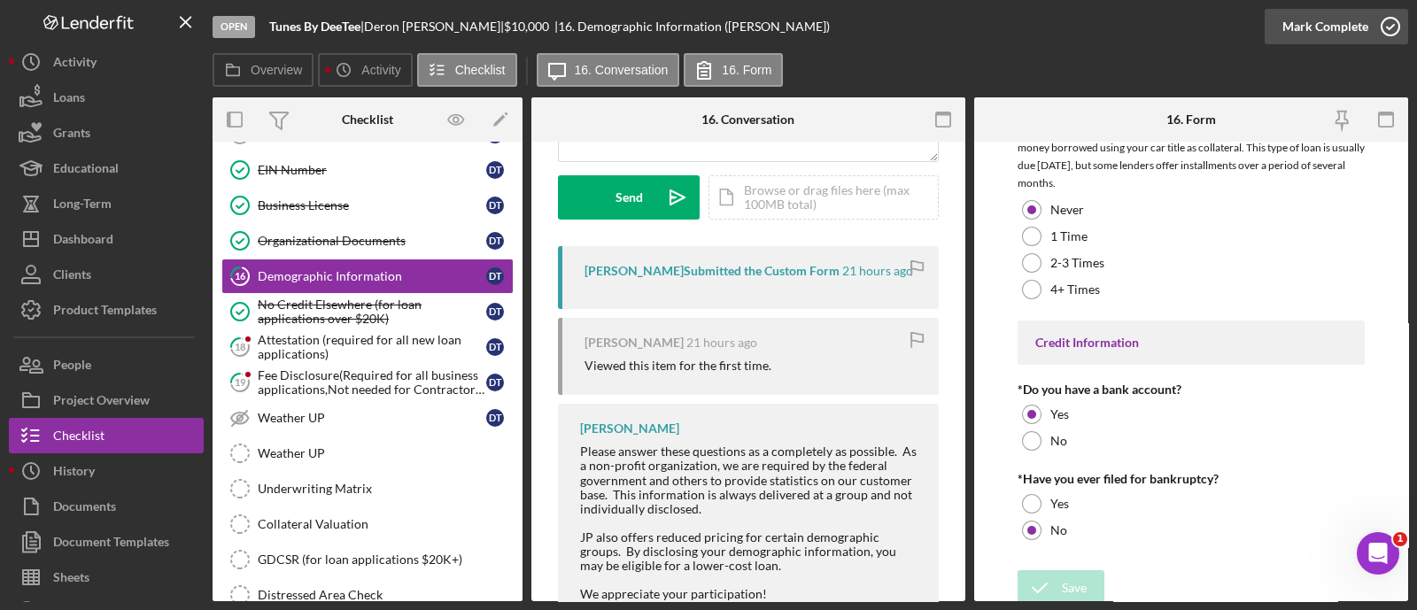
click at [1278, 17] on button "Mark Complete" at bounding box center [1335, 26] width 143 height 35
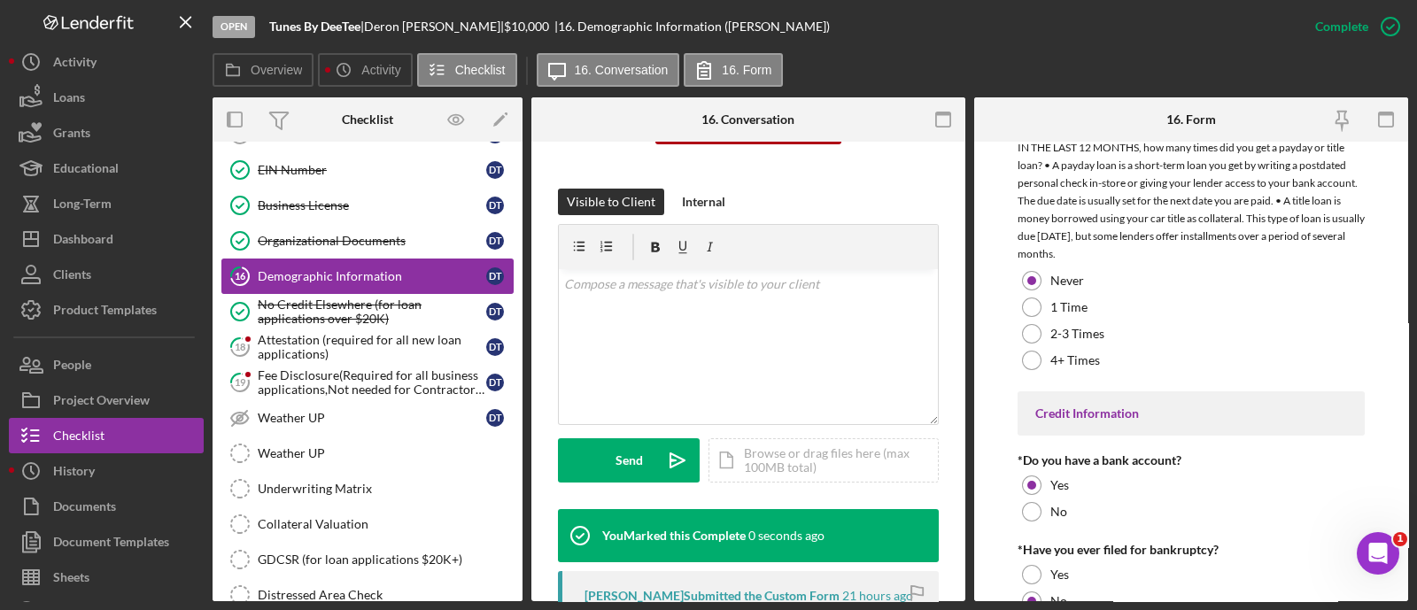
scroll to position [3849, 0]
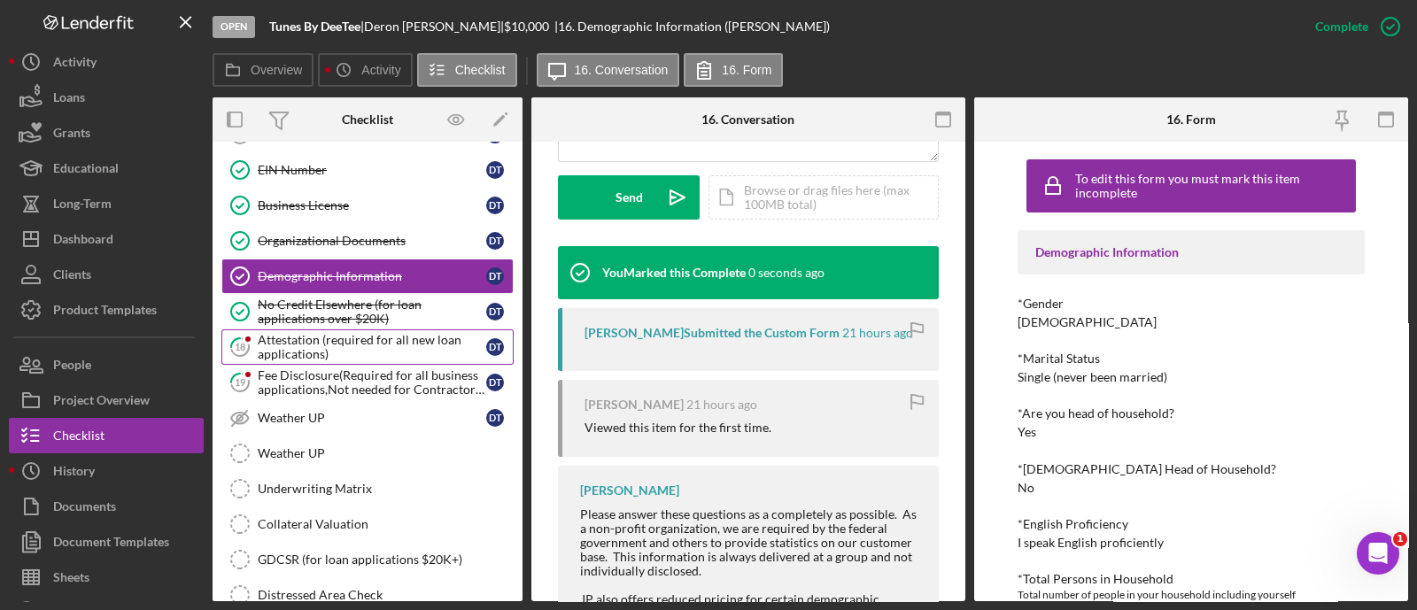
click at [372, 343] on div "Attestation (required for all new loan applications)" at bounding box center [372, 347] width 228 height 28
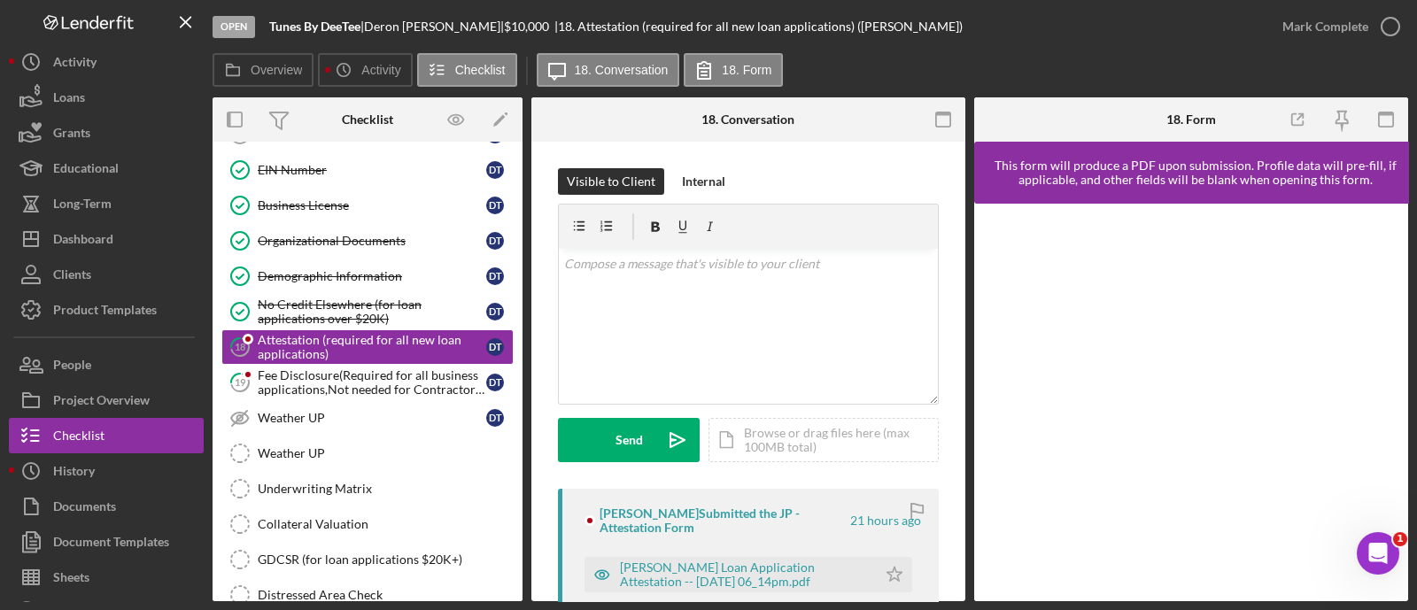
scroll to position [278, 0]
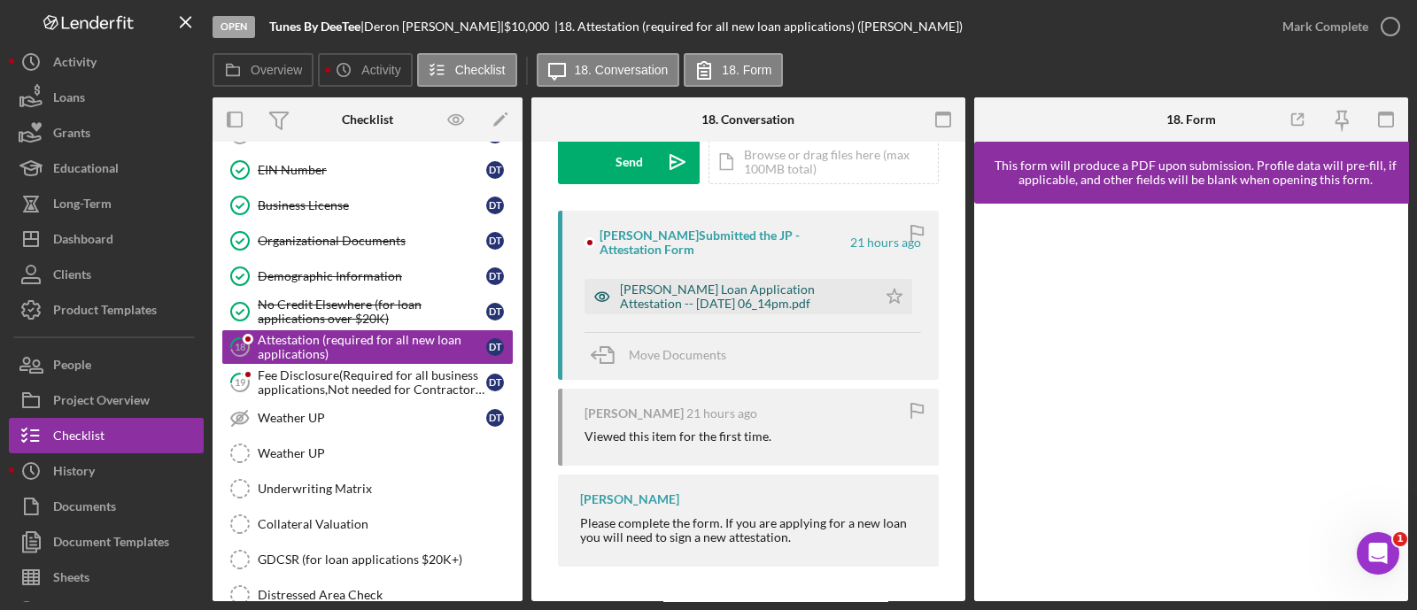
click at [721, 280] on div "[PERSON_NAME] Loan Application Attestation -- [DATE] 06_14pm.pdf" at bounding box center [730, 296] width 292 height 35
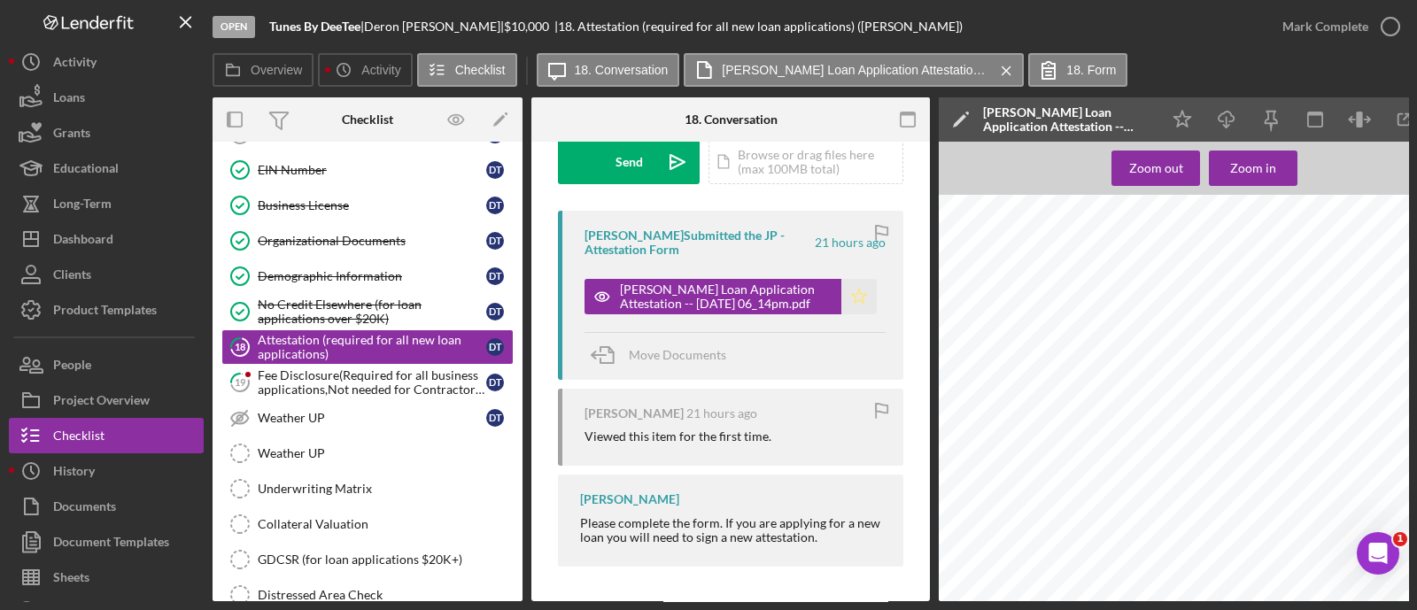
click at [854, 290] on icon "Icon/Star" at bounding box center [858, 296] width 35 height 35
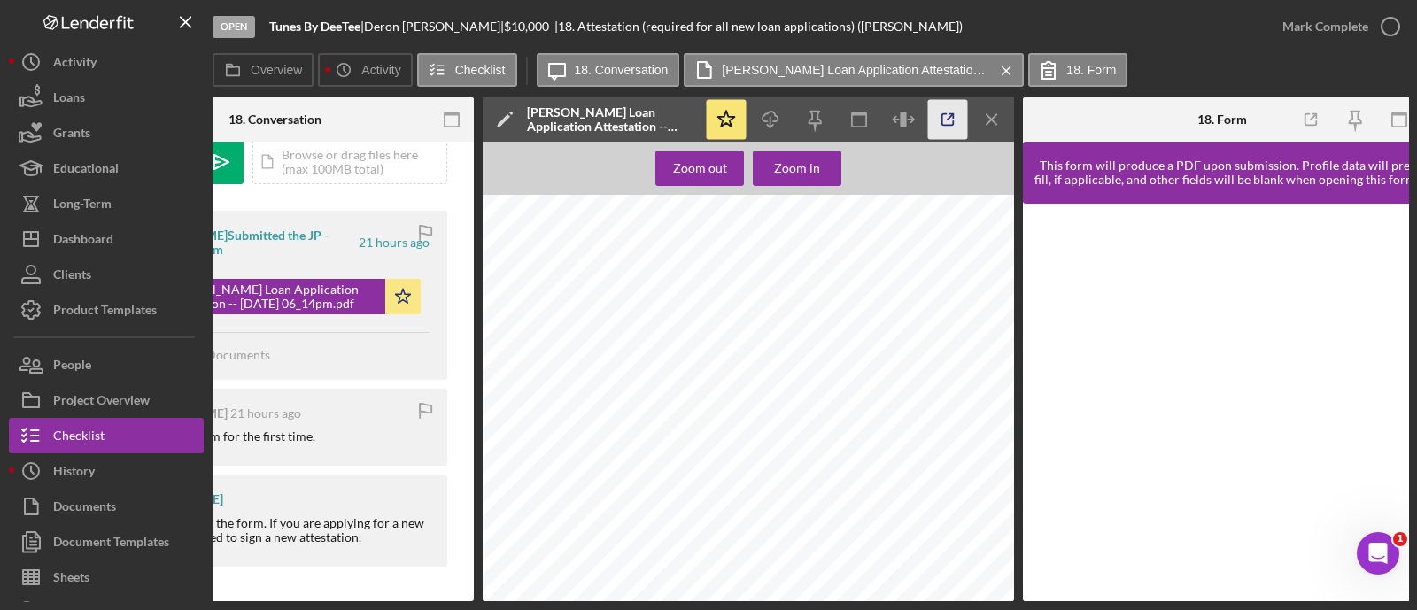
scroll to position [0, 469]
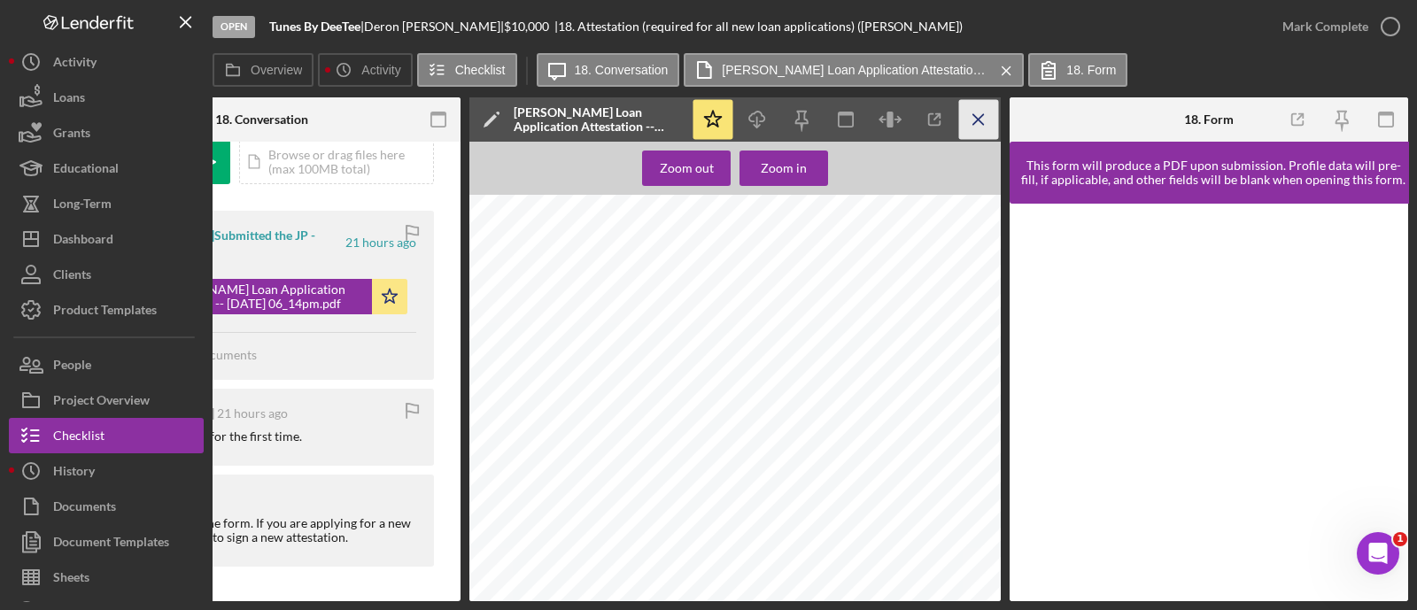
click at [978, 121] on icon "Icon/Menu Close" at bounding box center [979, 120] width 40 height 40
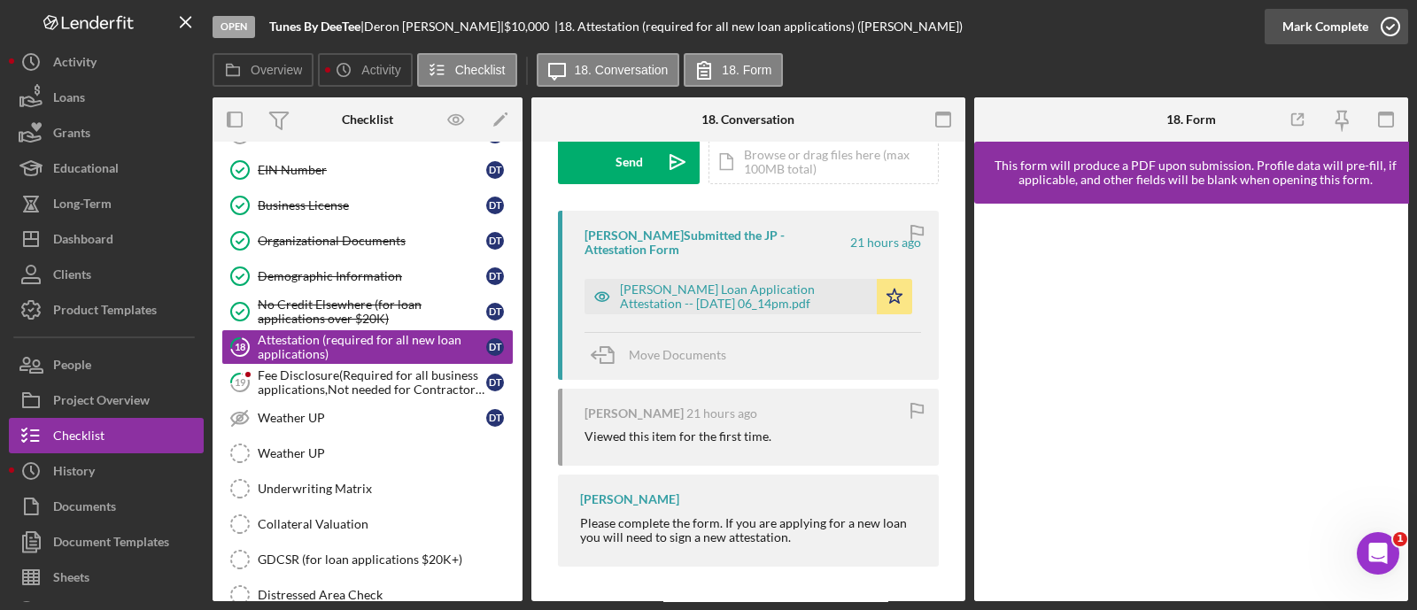
click at [1292, 15] on div "Mark Complete" at bounding box center [1325, 26] width 86 height 35
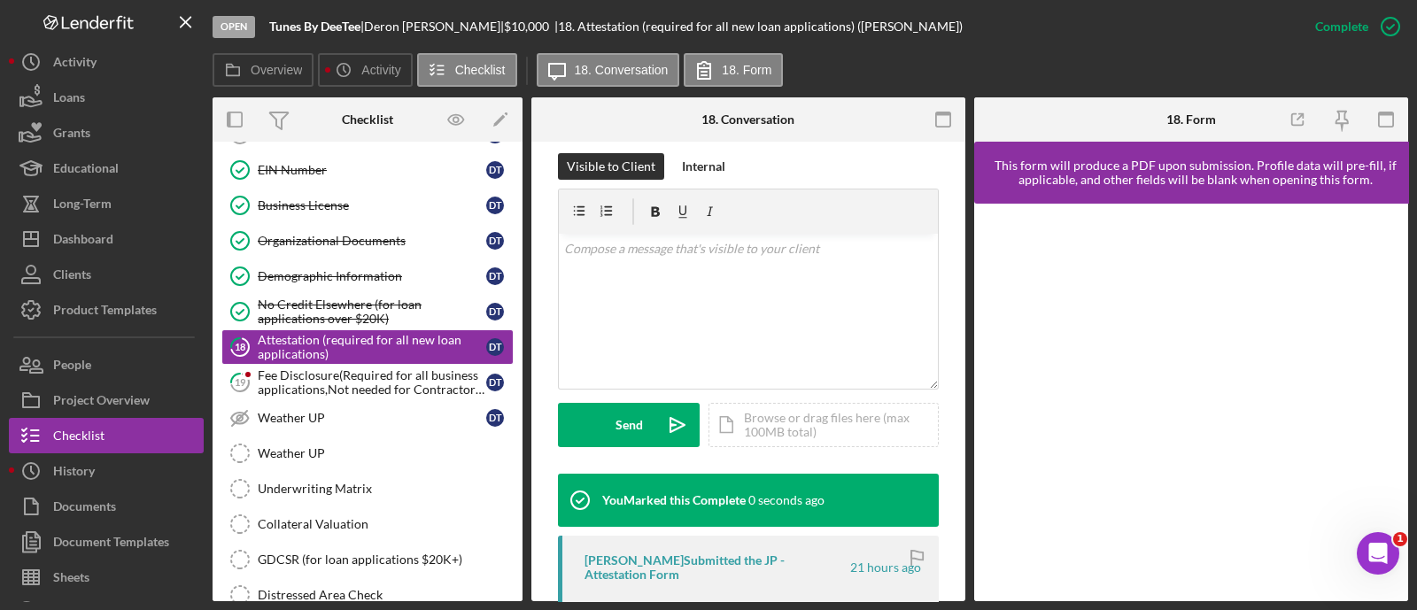
scroll to position [541, 0]
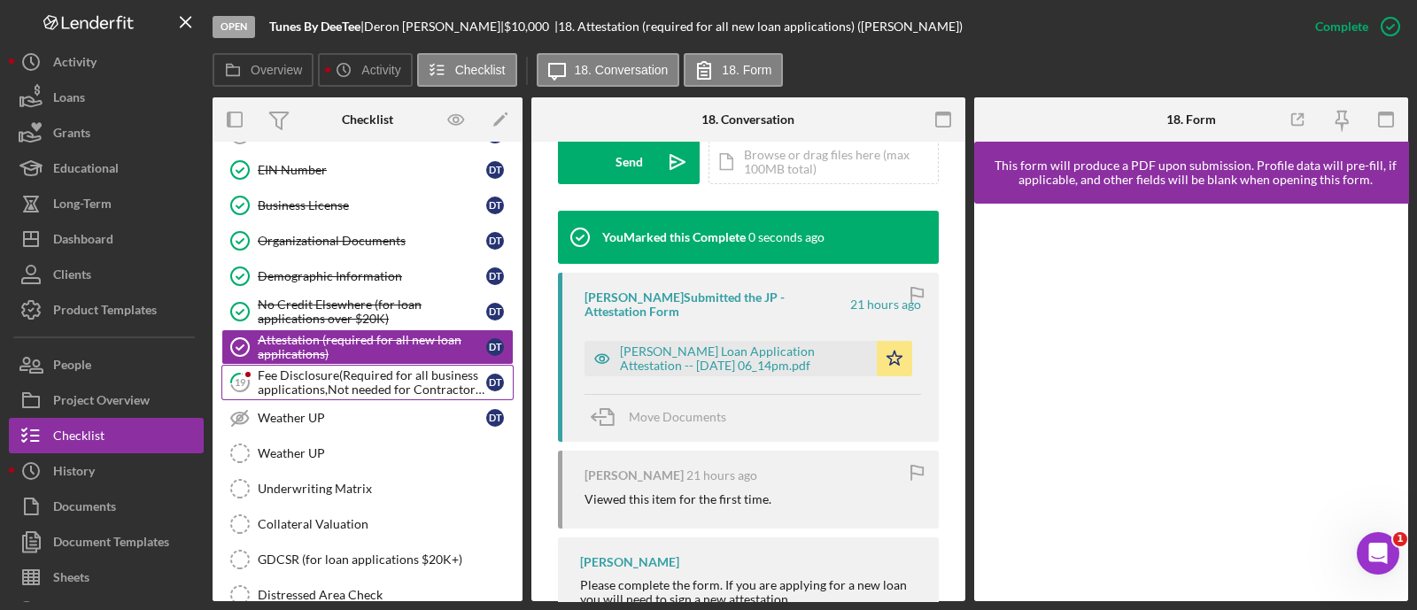
click at [403, 374] on div "Fee Disclosure(Required for all business applications,Not needed for Contractor…" at bounding box center [372, 382] width 228 height 28
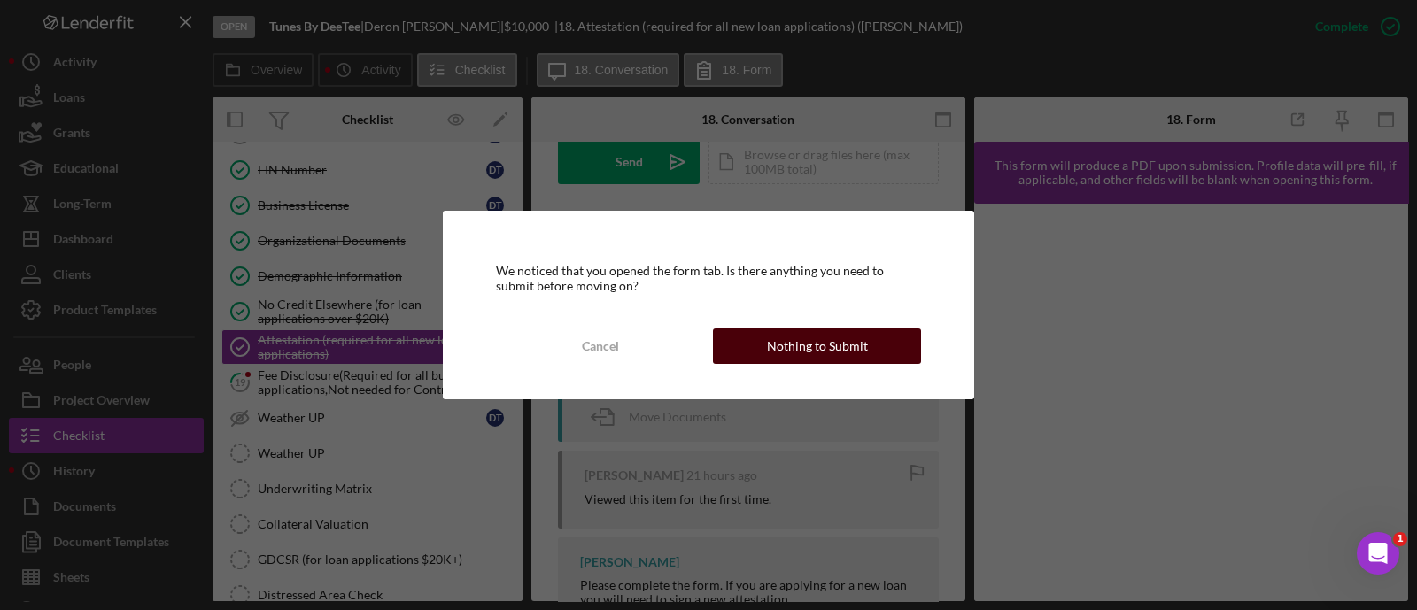
click at [821, 334] on div "Nothing to Submit" at bounding box center [817, 346] width 101 height 35
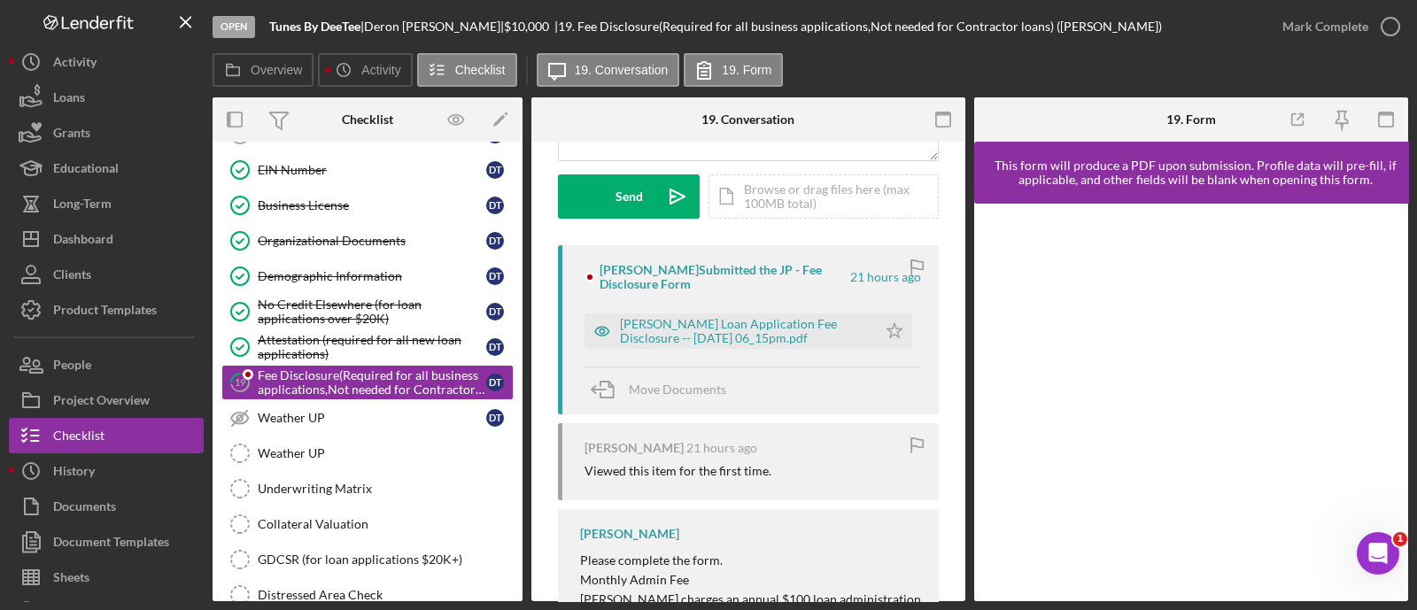
scroll to position [245, 0]
click at [887, 329] on polygon "button" at bounding box center [894, 328] width 15 height 14
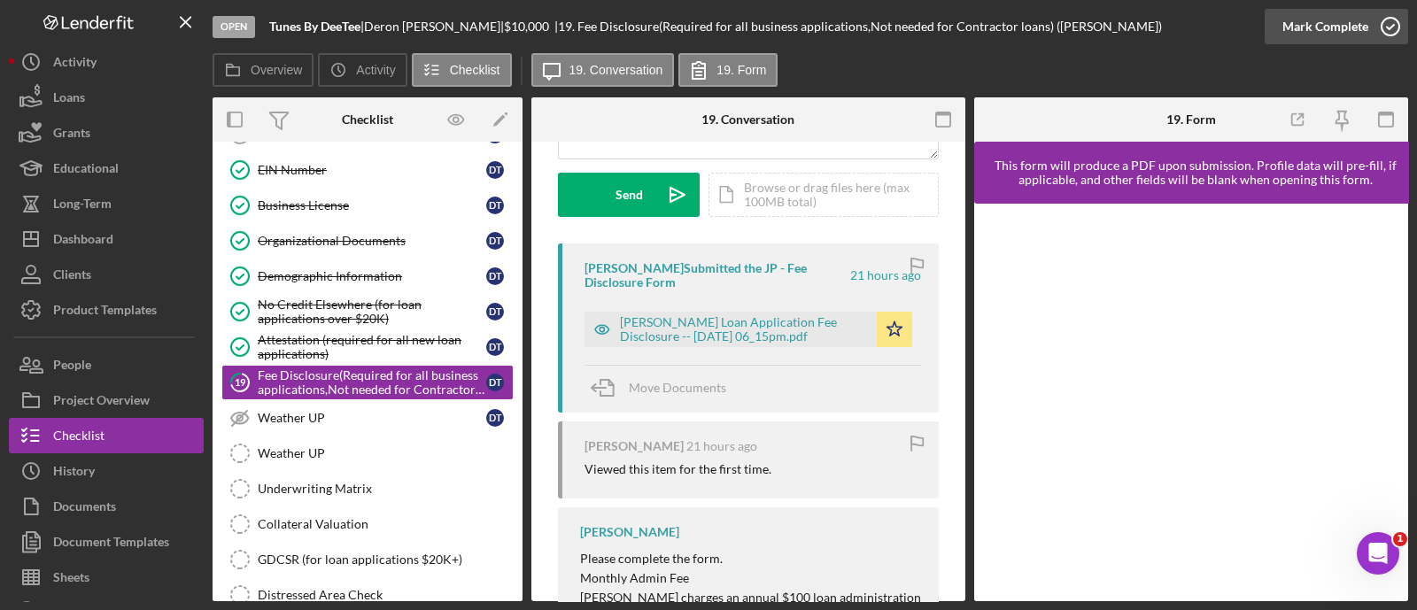
click at [1342, 25] on div "Mark Complete" at bounding box center [1325, 26] width 86 height 35
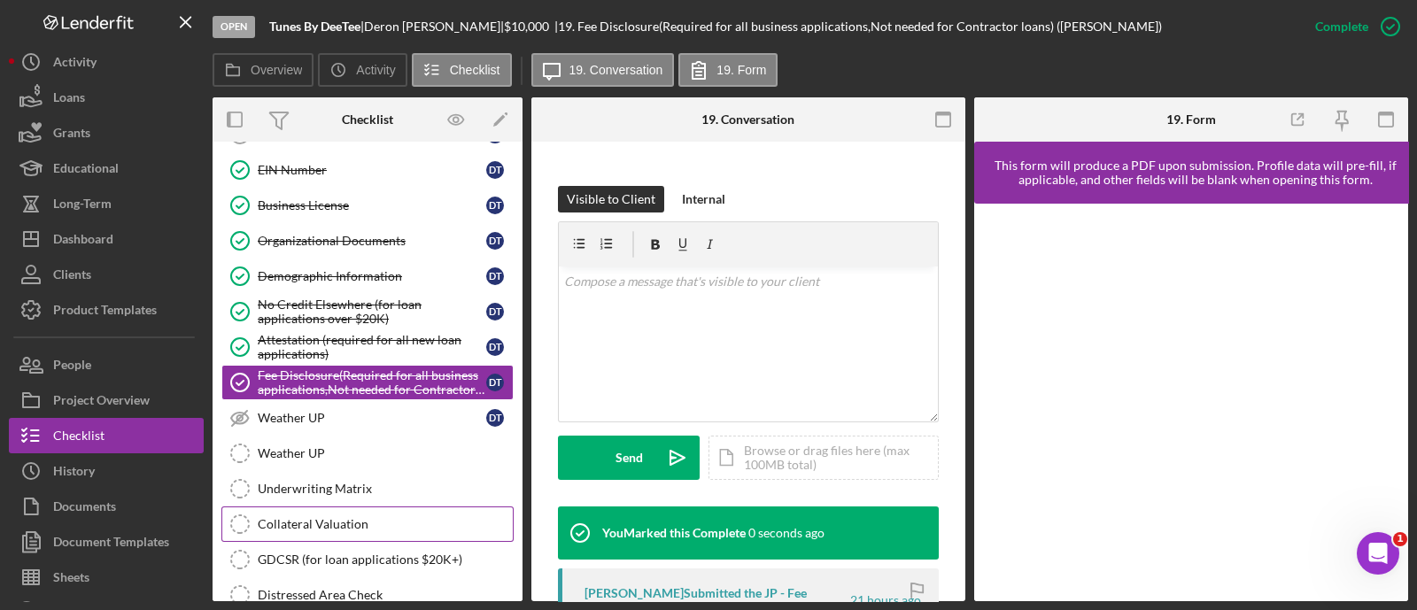
scroll to position [509, 0]
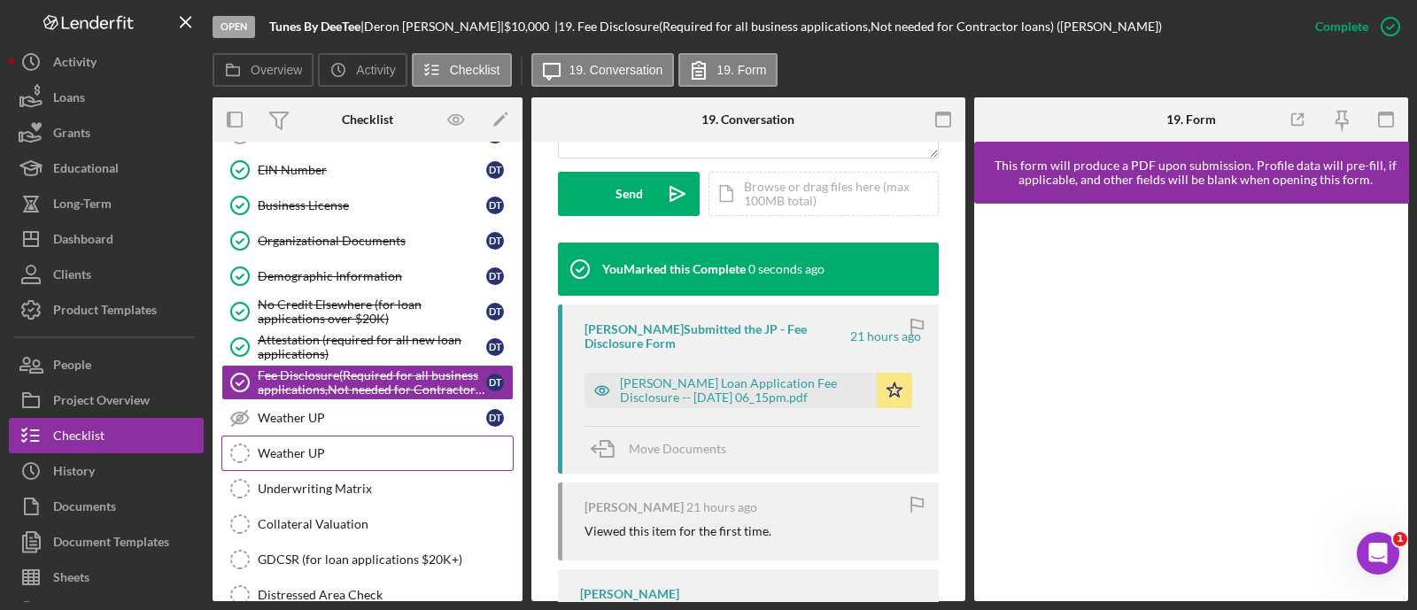
click at [360, 453] on link "Weather UP Weather UP" at bounding box center [367, 453] width 292 height 35
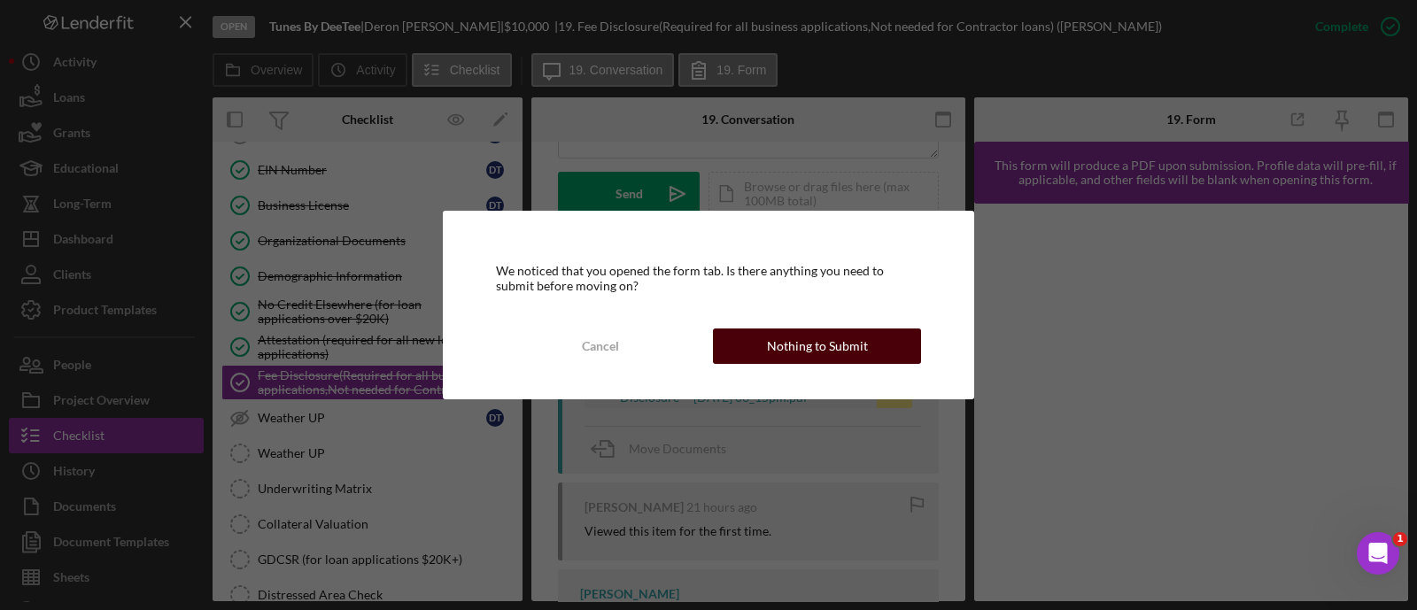
click at [819, 352] on div "Nothing to Submit" at bounding box center [817, 346] width 101 height 35
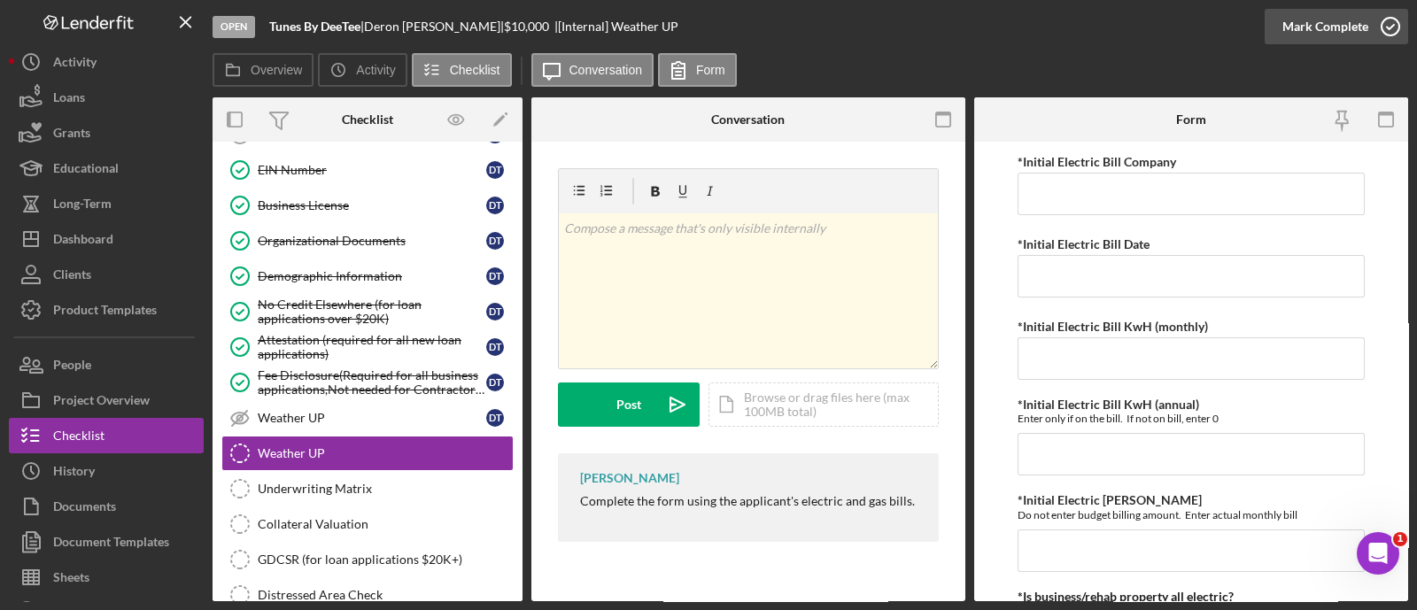
click at [1326, 24] on div "Mark Complete" at bounding box center [1325, 26] width 86 height 35
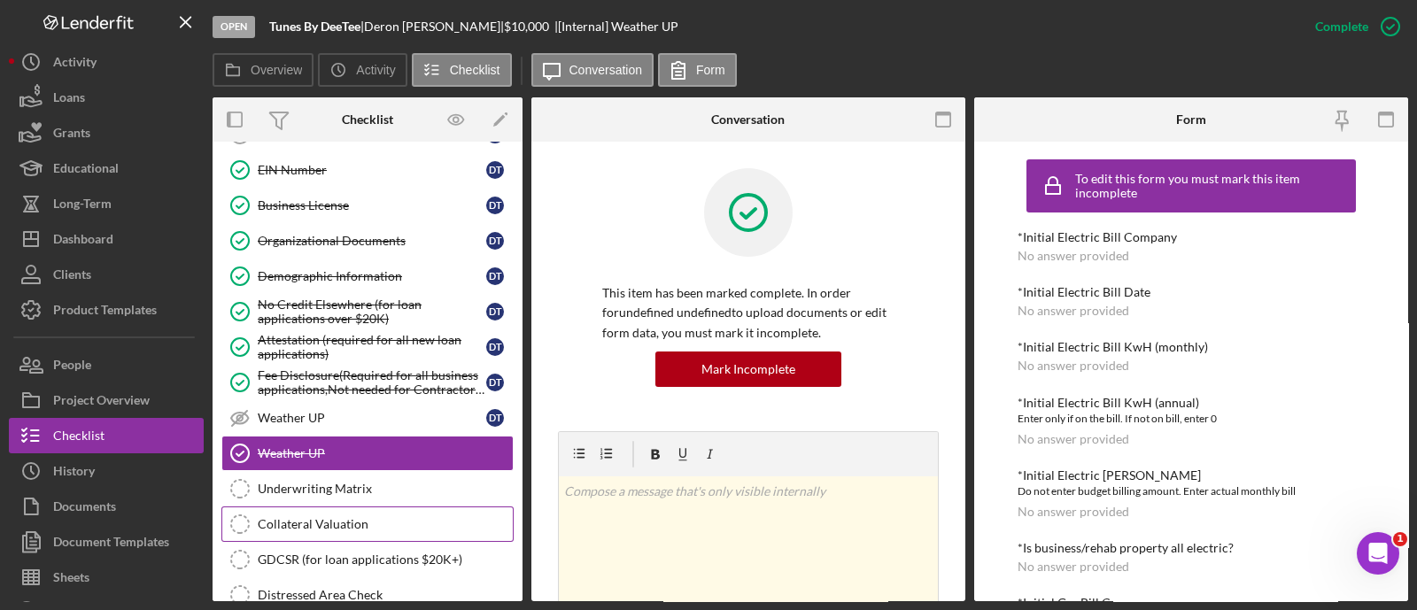
click at [314, 506] on link "Collateral Valuation Collateral Valuation" at bounding box center [367, 523] width 292 height 35
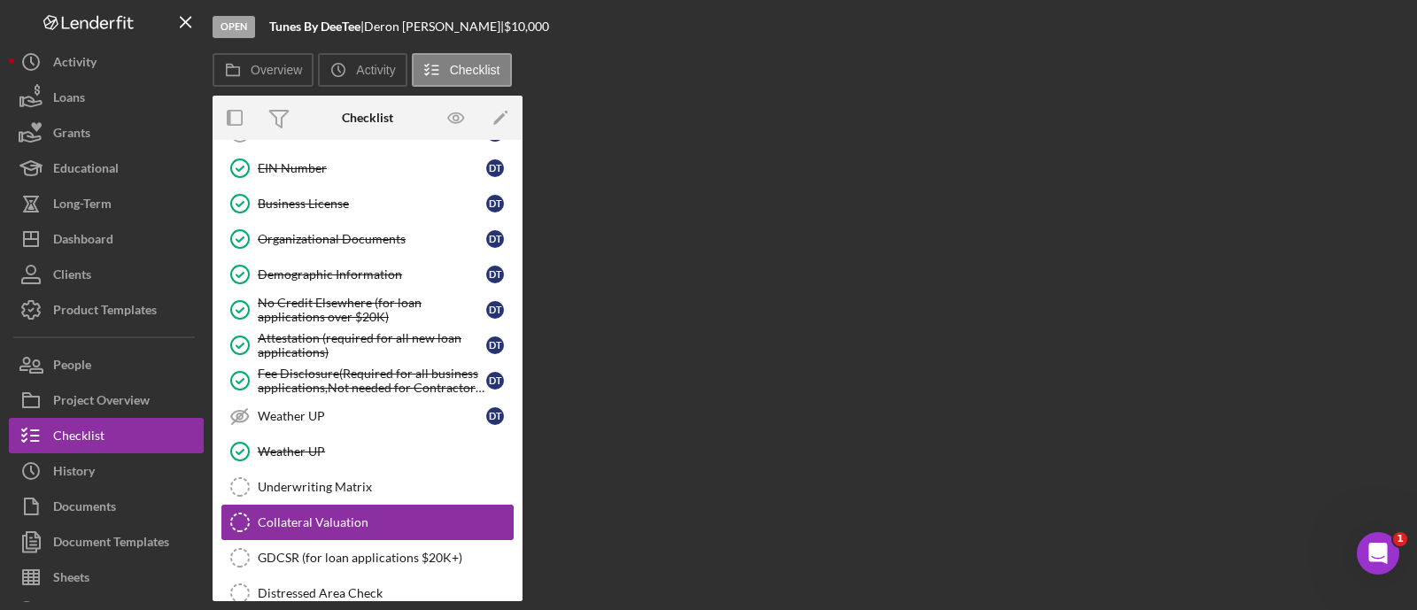
click at [314, 505] on link "Collateral Valuation Collateral Valuation" at bounding box center [367, 522] width 292 height 35
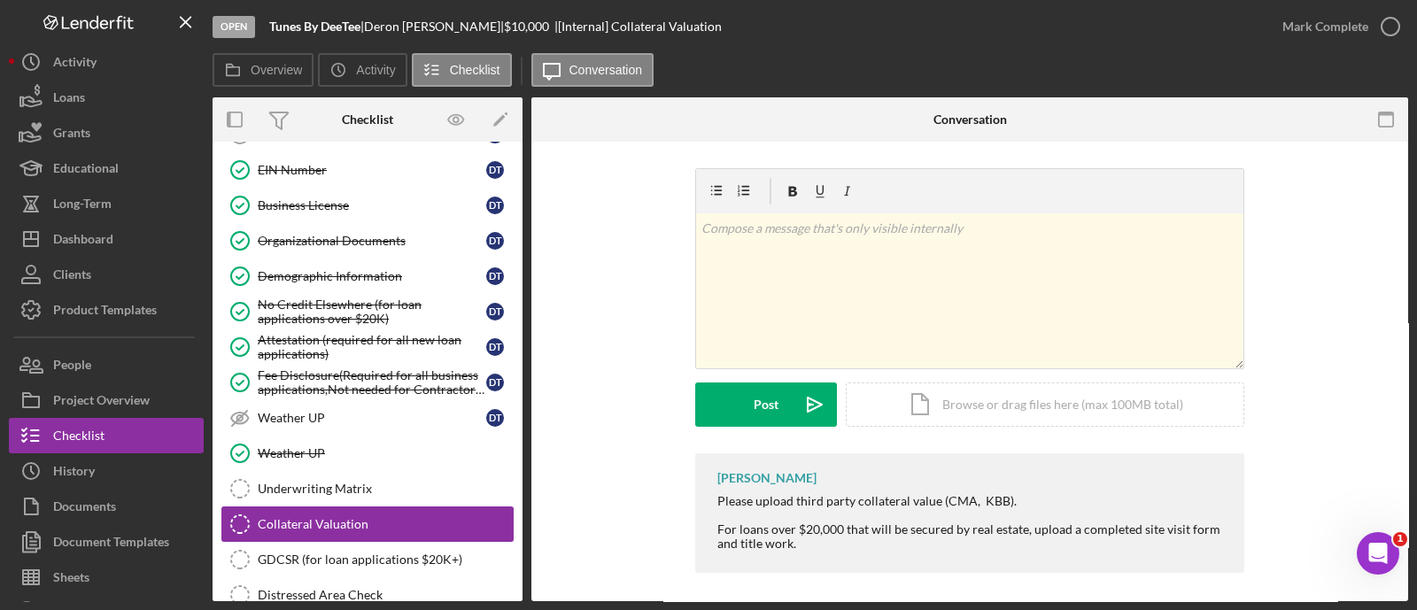
scroll to position [1287, 0]
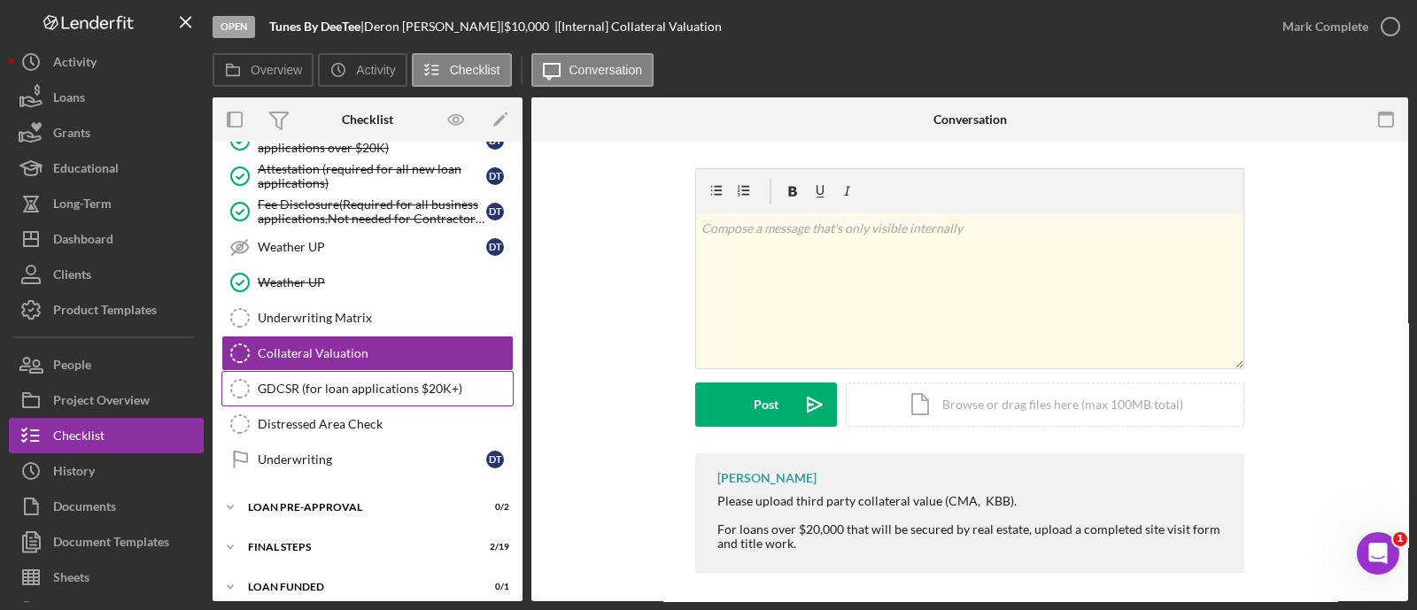
click at [309, 384] on link "GDCSR (for loan applications $20K+) GDCSR (for loan applications $20K+)" at bounding box center [367, 388] width 292 height 35
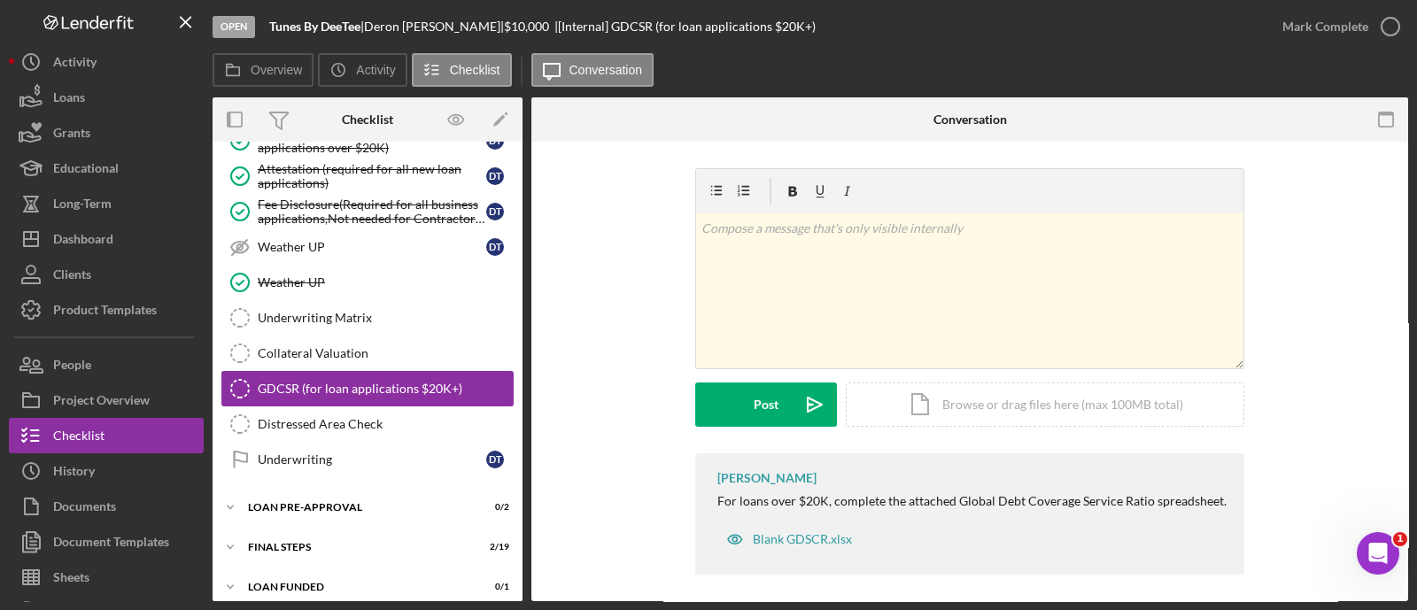
scroll to position [1287, 0]
click at [1335, 15] on div "Mark Complete" at bounding box center [1325, 26] width 86 height 35
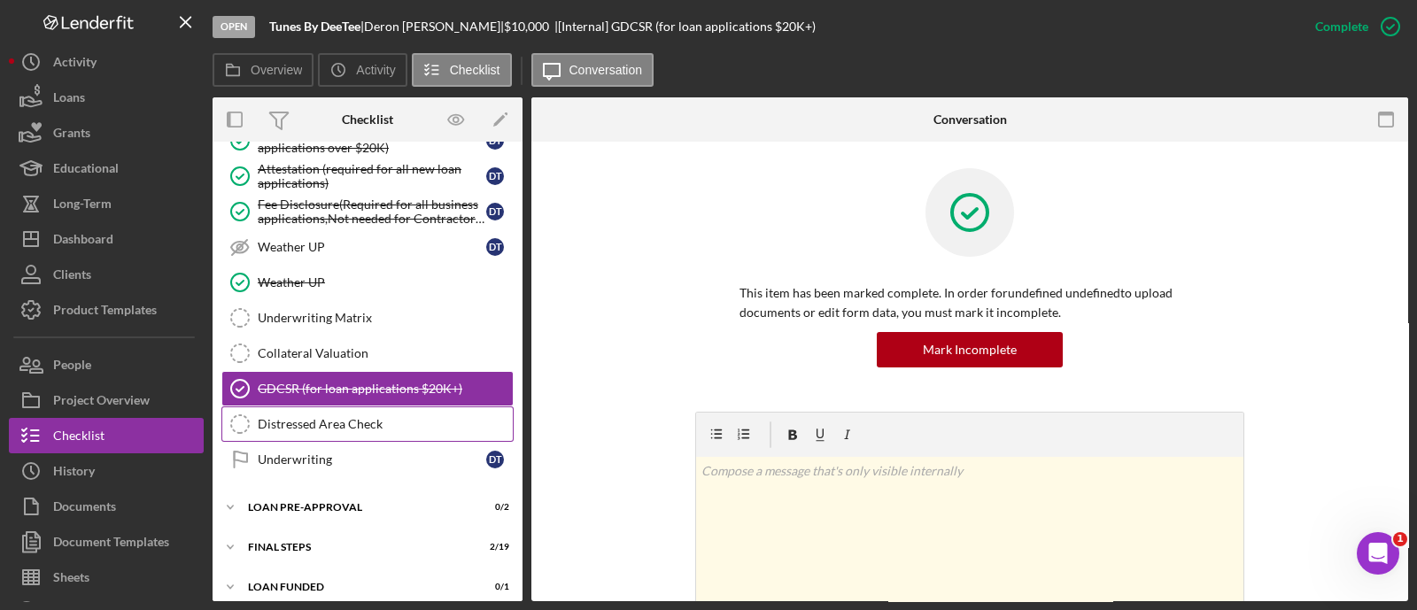
click at [377, 421] on link "Distressed Area Check Distressed Area Check" at bounding box center [367, 423] width 292 height 35
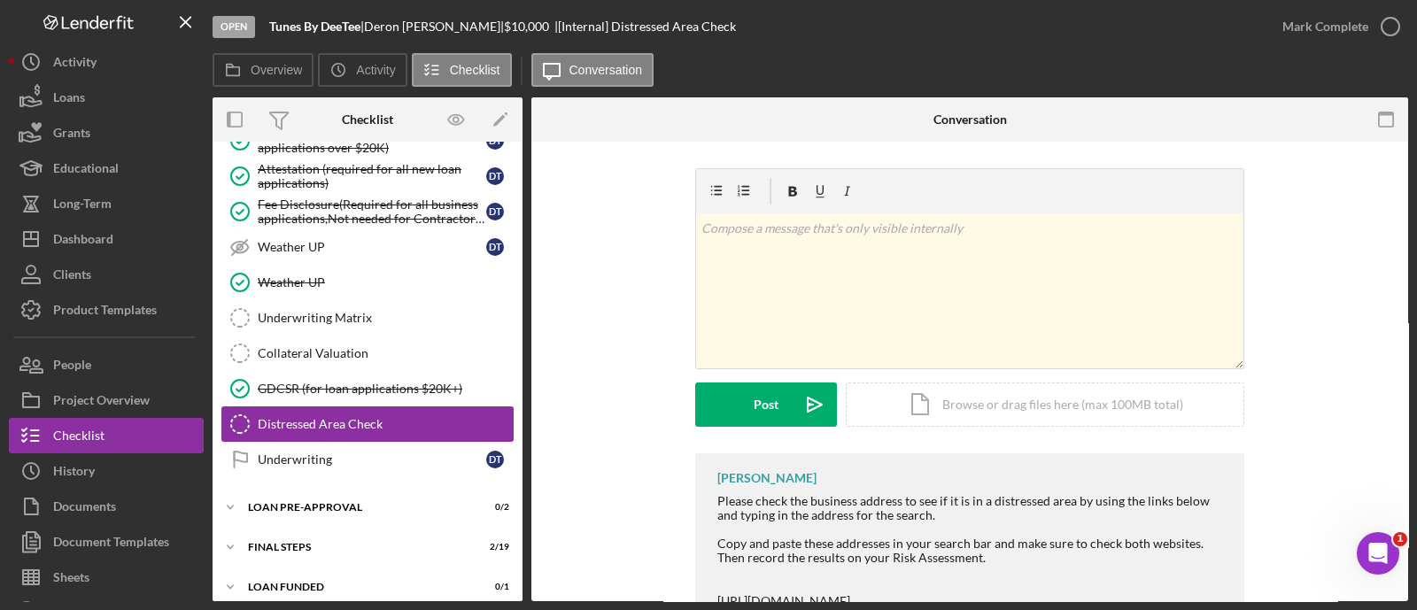
scroll to position [1287, 0]
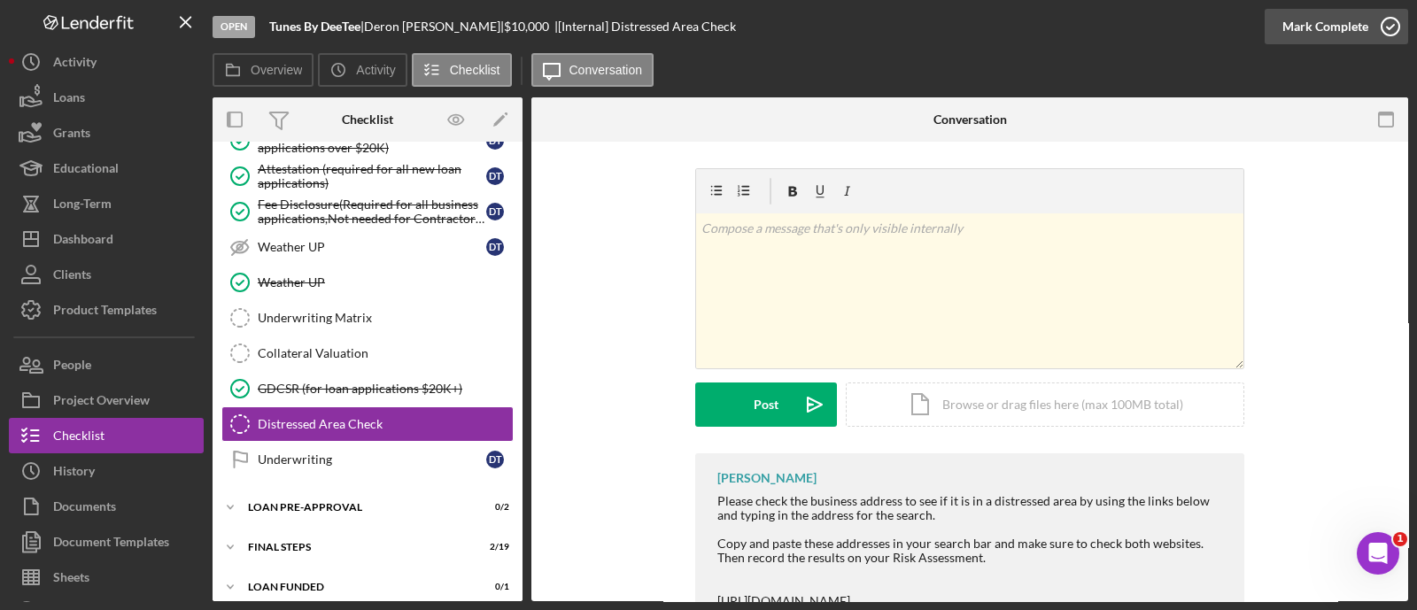
click at [1302, 28] on div "Mark Complete" at bounding box center [1325, 26] width 86 height 35
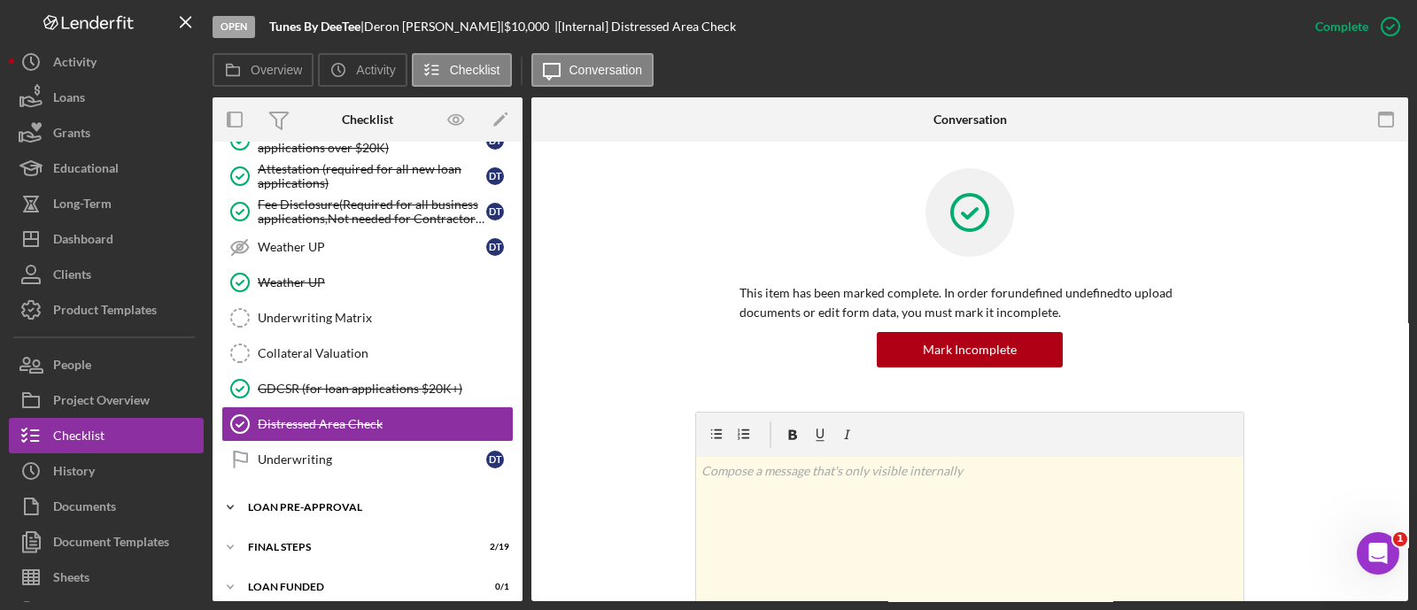
click at [310, 490] on div "Icon/Expander LOAN PRE-APPROVAL 0 / 2" at bounding box center [368, 507] width 310 height 35
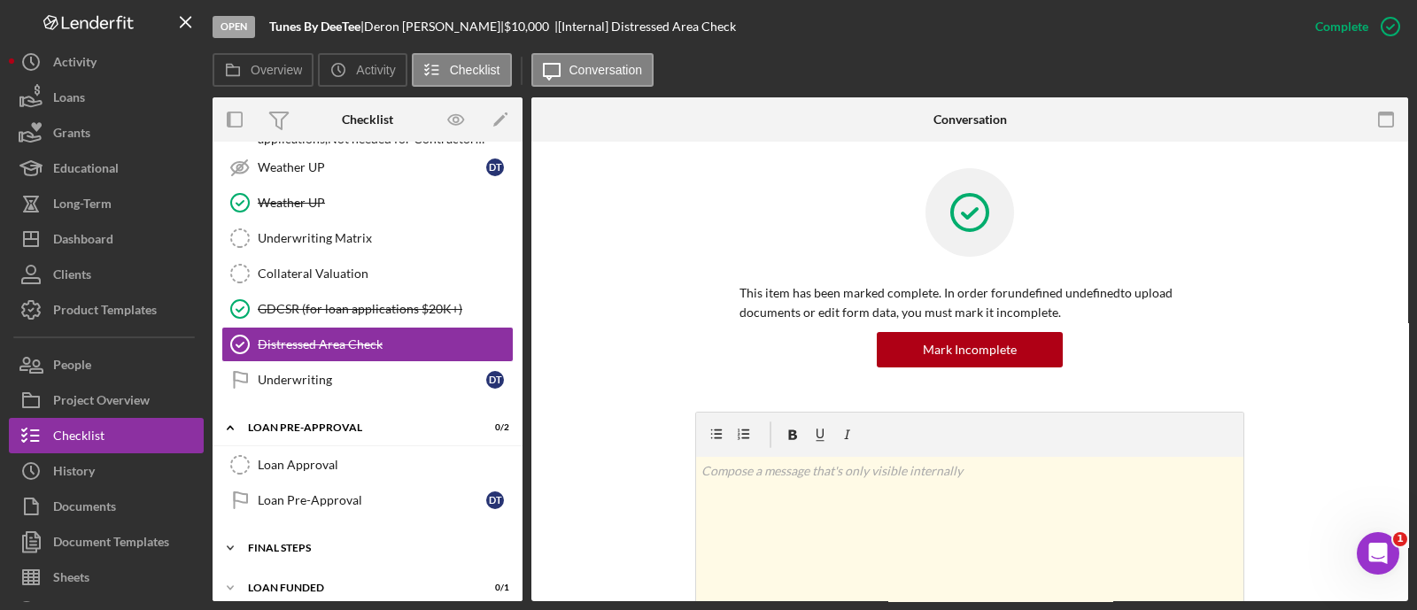
click at [305, 543] on div "FINAL STEPS" at bounding box center [374, 548] width 252 height 11
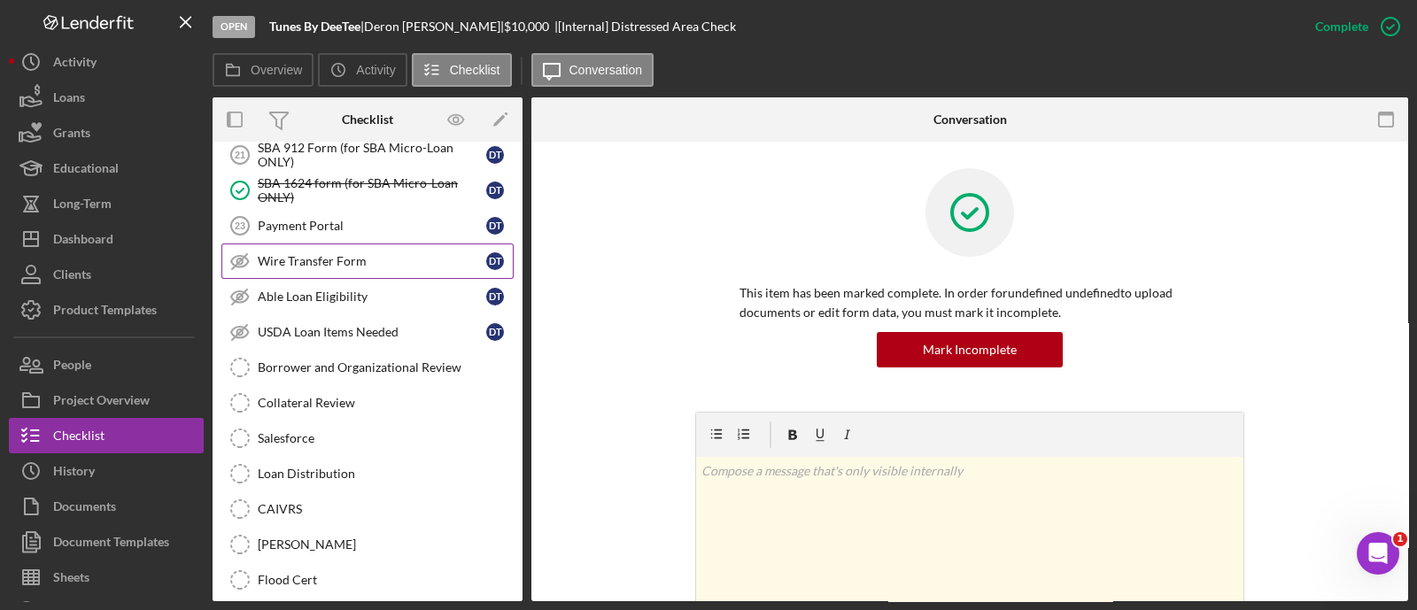
scroll to position [1705, 0]
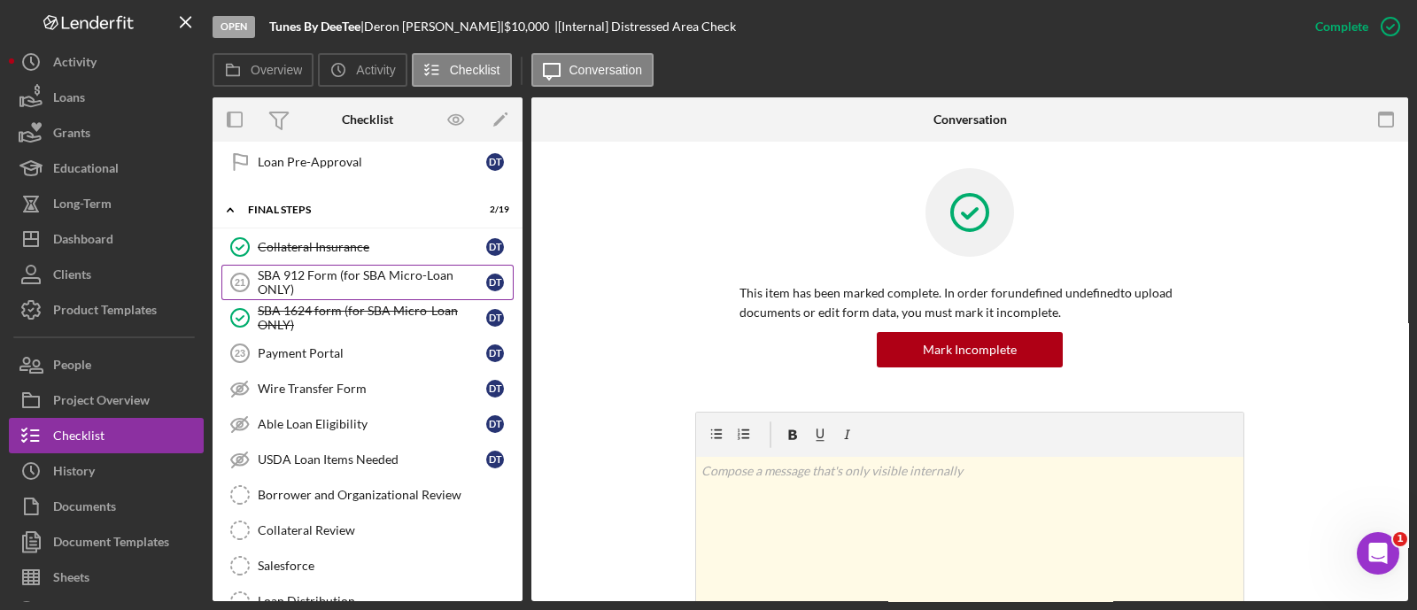
click at [311, 265] on link "SBA 912 Form (for SBA Micro-Loan ONLY) 21 SBA 912 Form (for SBA Micro-Loan ONLY…" at bounding box center [367, 282] width 292 height 35
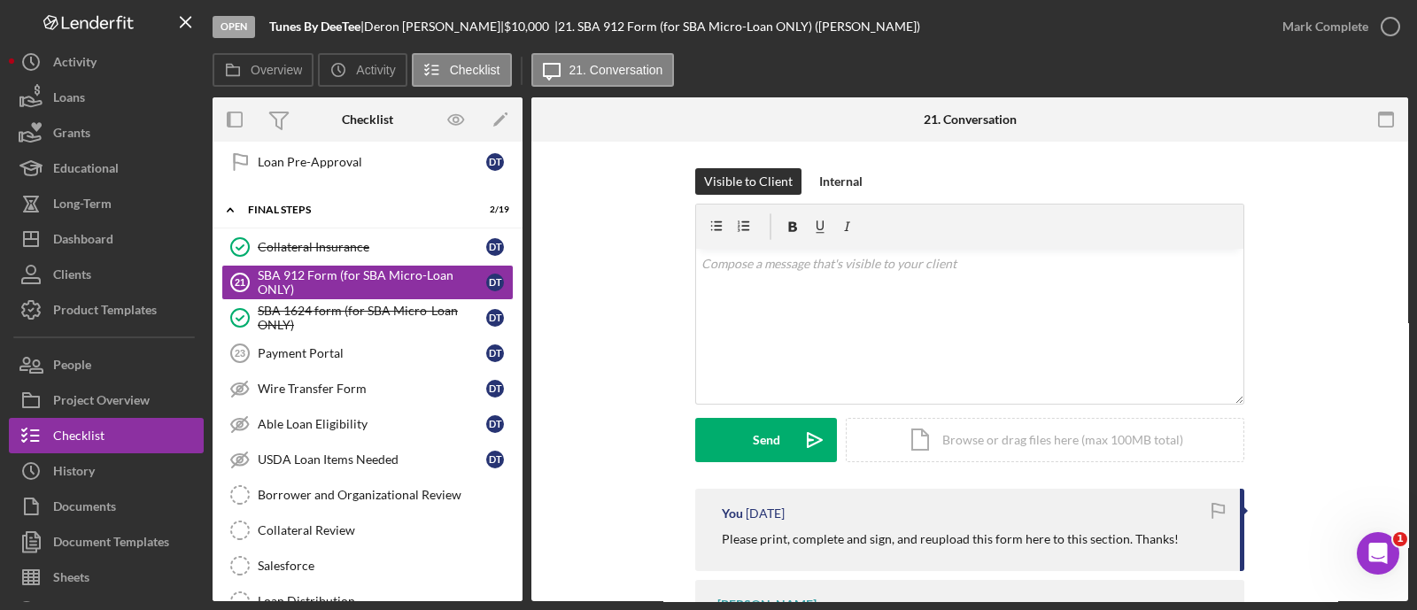
scroll to position [135, 0]
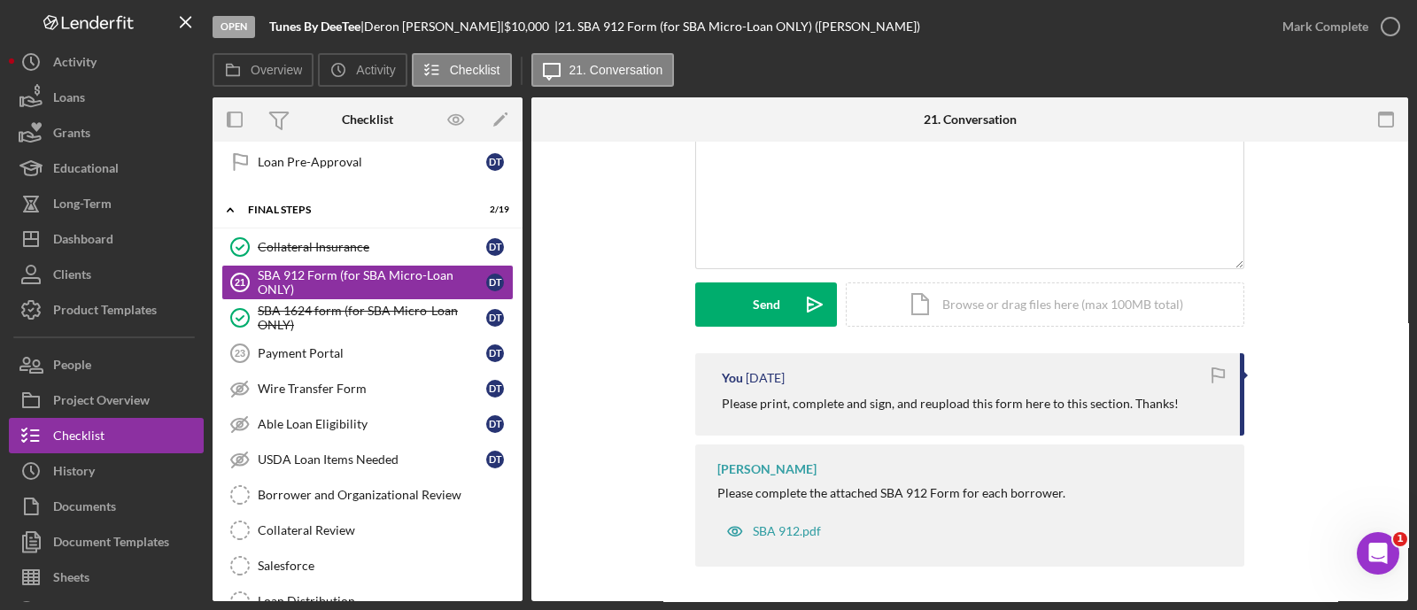
click at [846, 410] on p "Please print, complete and sign, and reupload this form here to this section. T…" at bounding box center [950, 403] width 457 height 19
click at [842, 402] on p "Please print, complete and sign, and reupload this form here to this section. T…" at bounding box center [950, 403] width 457 height 19
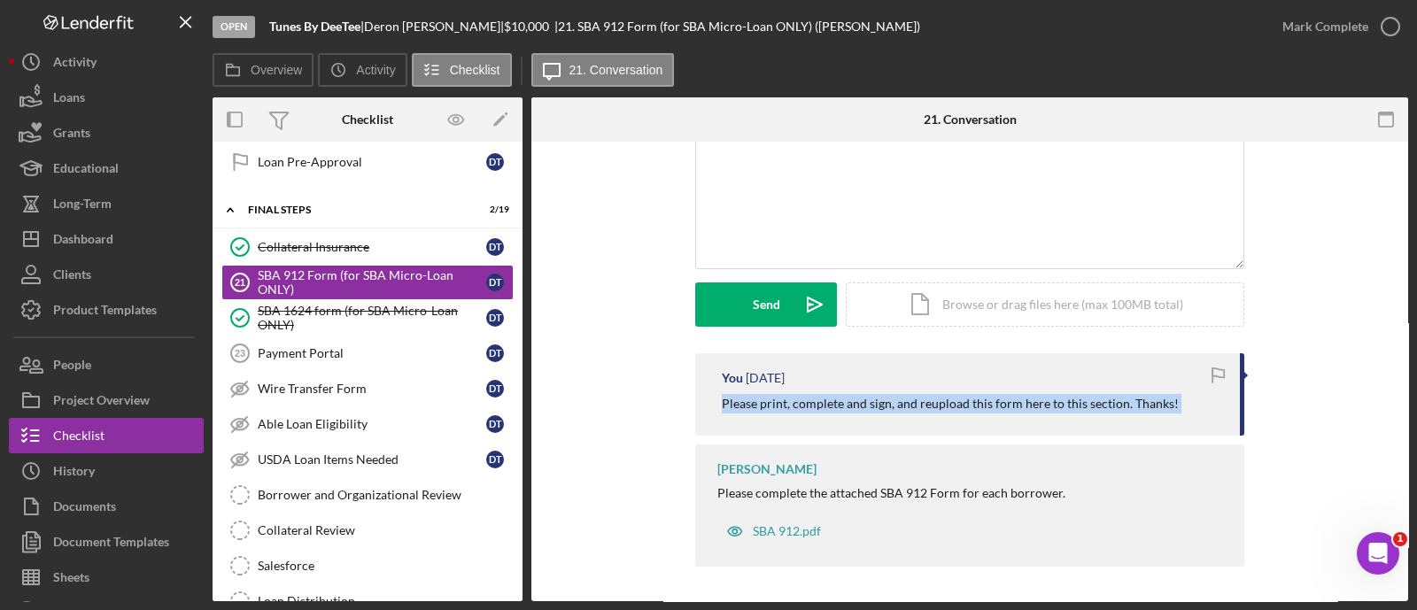
click at [842, 402] on p "Please print, complete and sign, and reupload this form here to this section. T…" at bounding box center [950, 403] width 457 height 19
copy div "Please print, complete and sign, and reupload this form here to this section. T…"
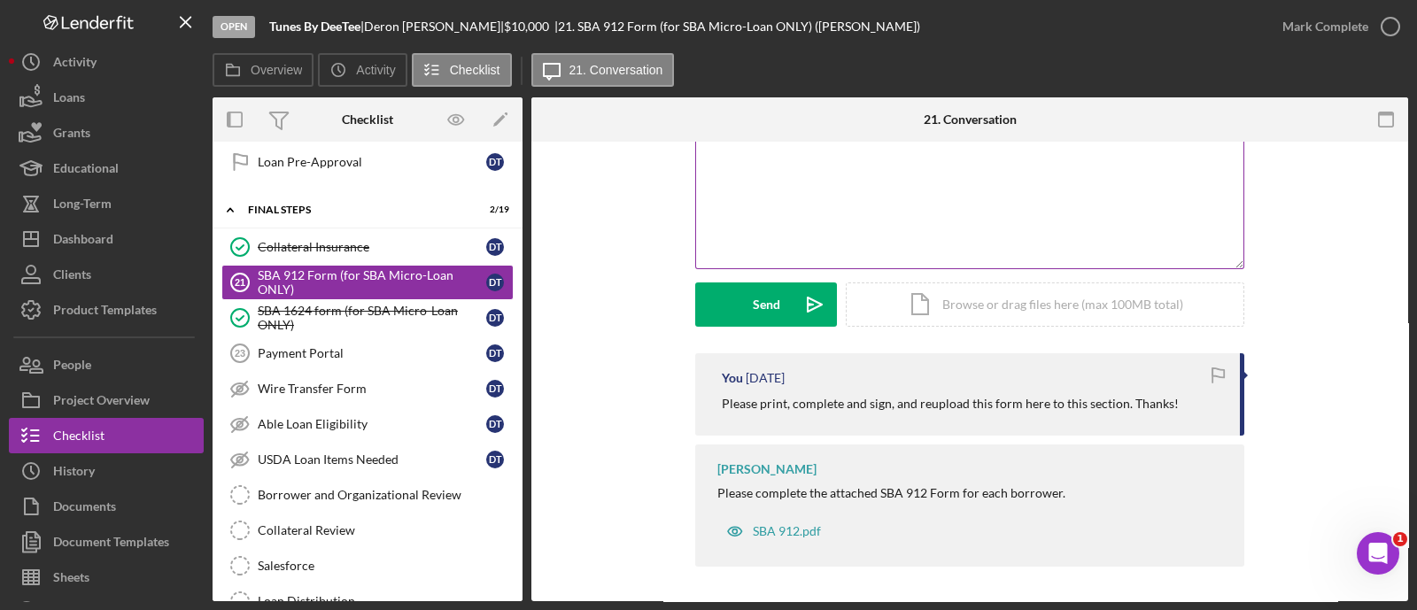
click at [837, 183] on div "v Color teal Color pink Remove color Add row above Add row below Add column bef…" at bounding box center [969, 190] width 547 height 155
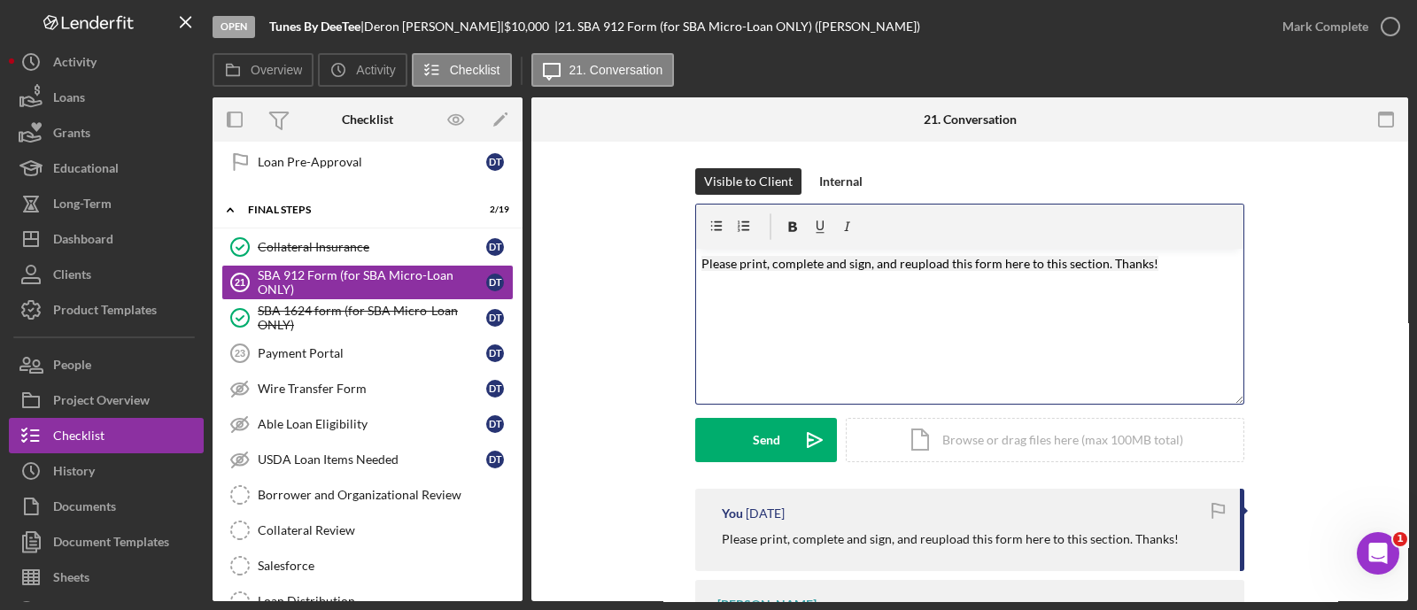
click at [785, 463] on div "Visible to Client Internal v Color teal Color pink Remove color Add row above A…" at bounding box center [969, 328] width 549 height 321
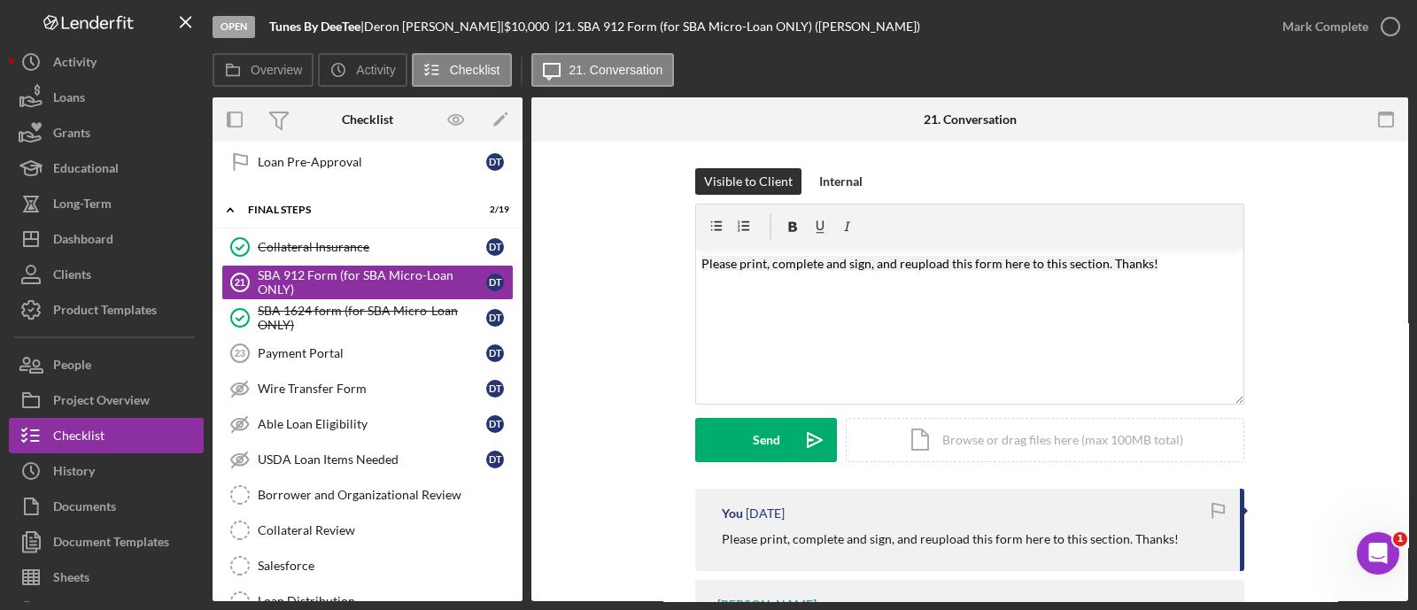
click at [785, 463] on div "Visible to Client Internal v Color teal Color pink Remove color Add row above A…" at bounding box center [969, 328] width 549 height 321
click at [754, 440] on div "Send" at bounding box center [766, 440] width 27 height 44
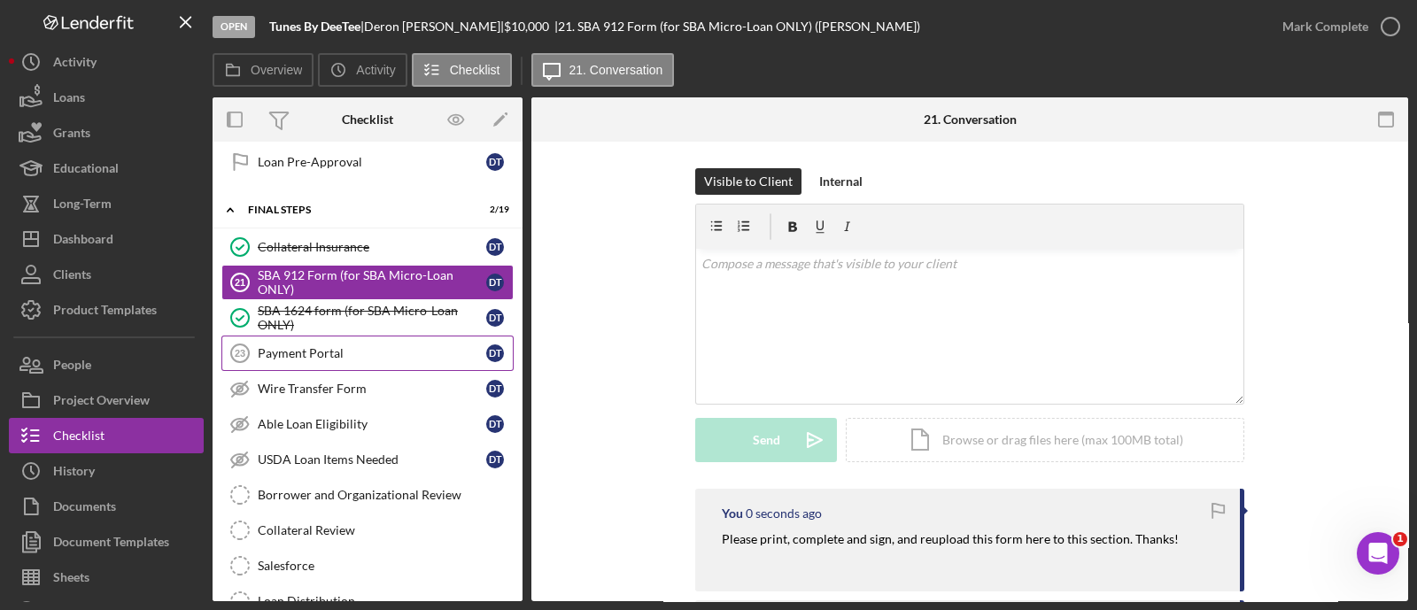
click at [345, 346] on div "Payment Portal" at bounding box center [372, 353] width 228 height 14
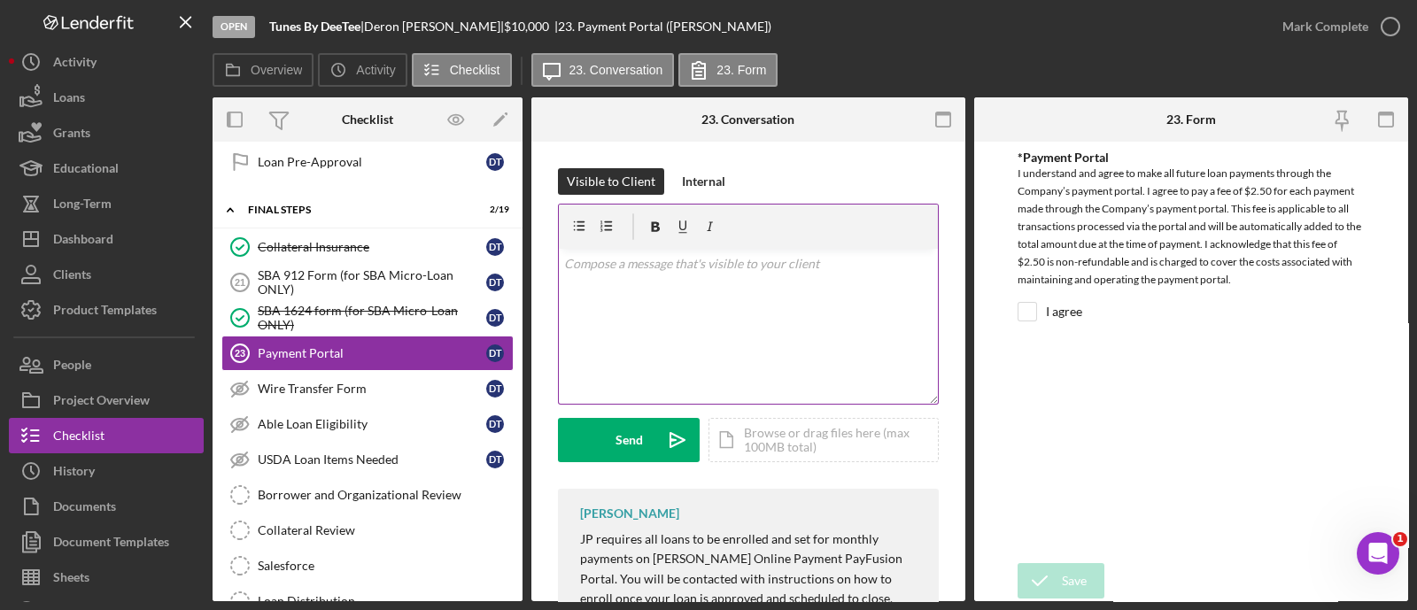
click at [783, 311] on div "v Color teal Color pink Remove color Add row above Add row below Add column bef…" at bounding box center [748, 326] width 379 height 155
click at [657, 431] on icon "Icon/icon-invite-send" at bounding box center [677, 440] width 44 height 44
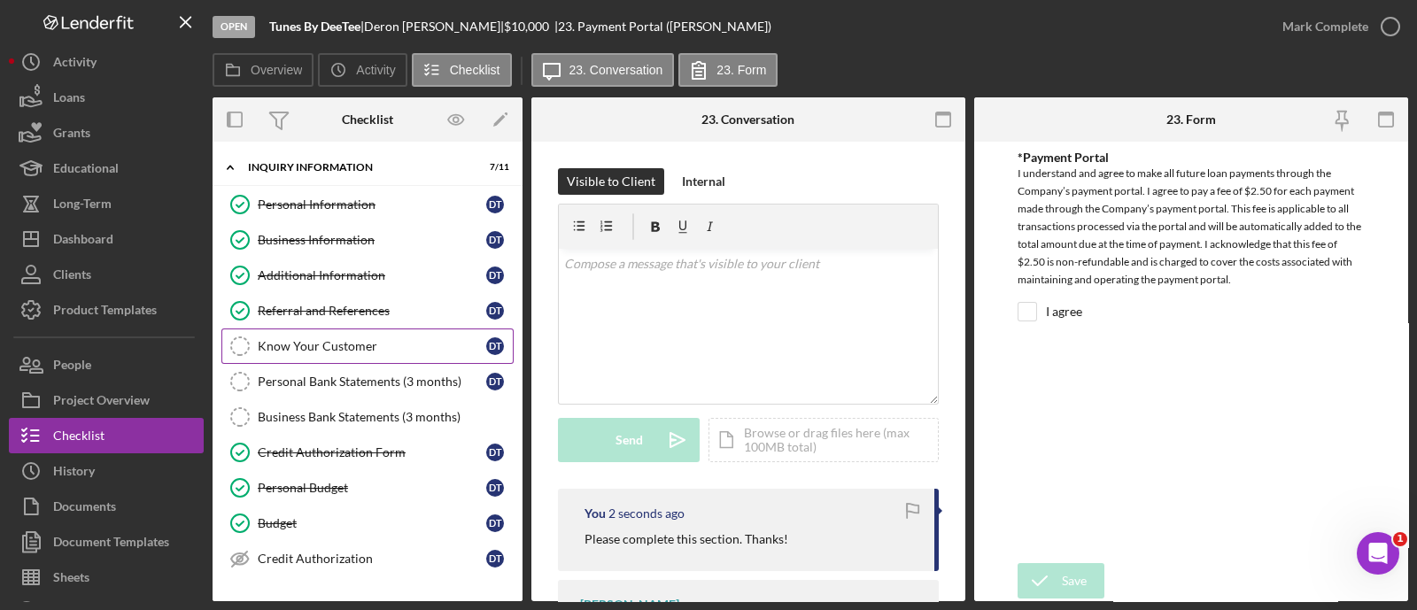
click at [339, 334] on link "Know Your Customer Know Your Customer D T" at bounding box center [367, 346] width 292 height 35
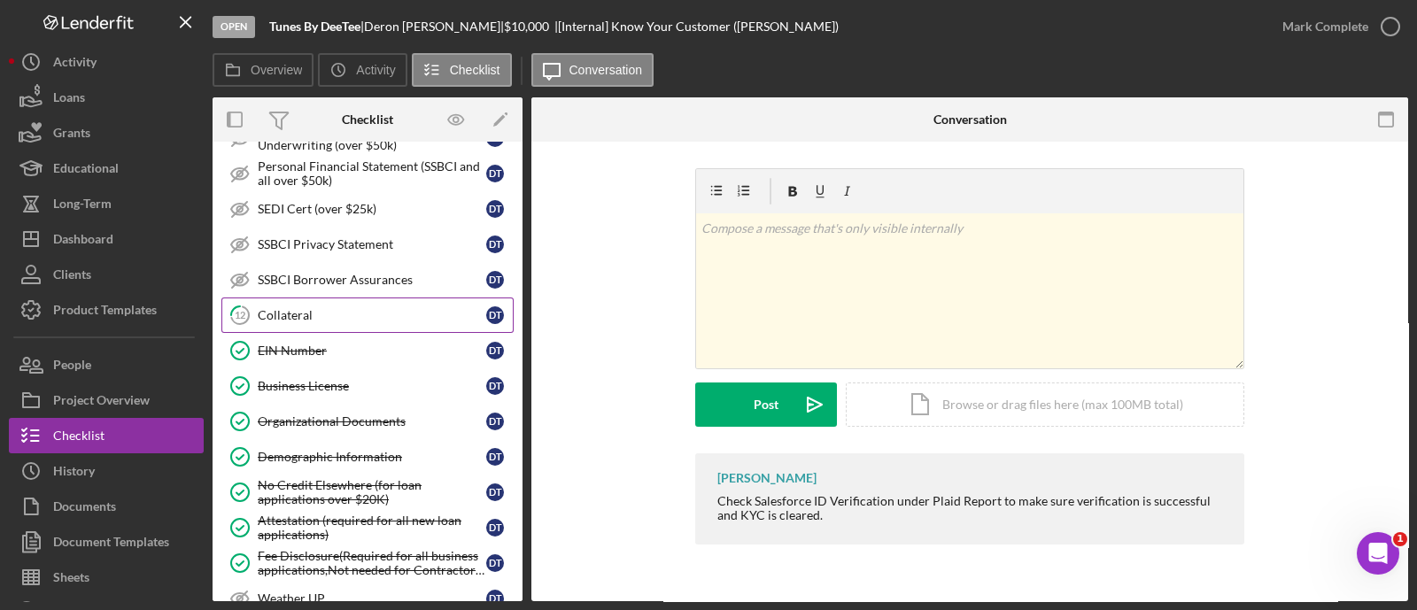
scroll to position [936, 0]
click at [338, 309] on div "Collateral" at bounding box center [372, 314] width 228 height 14
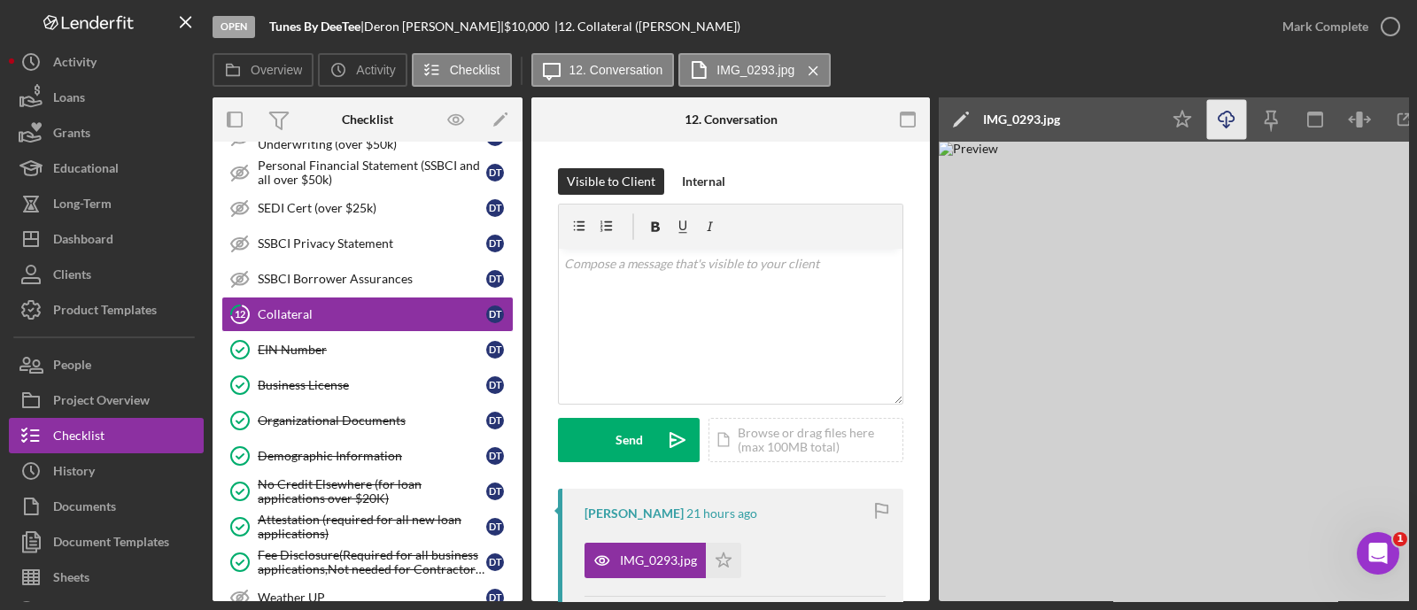
click at [1226, 122] on line "button" at bounding box center [1226, 122] width 0 height 10
drag, startPoint x: 511, startPoint y: 528, endPoint x: 288, endPoint y: 182, distance: 411.2
click at [288, 182] on div "Business Canvas Business Canvas D T Personal Income (last 30 days) Personal Inc…" at bounding box center [368, 283] width 310 height 1107
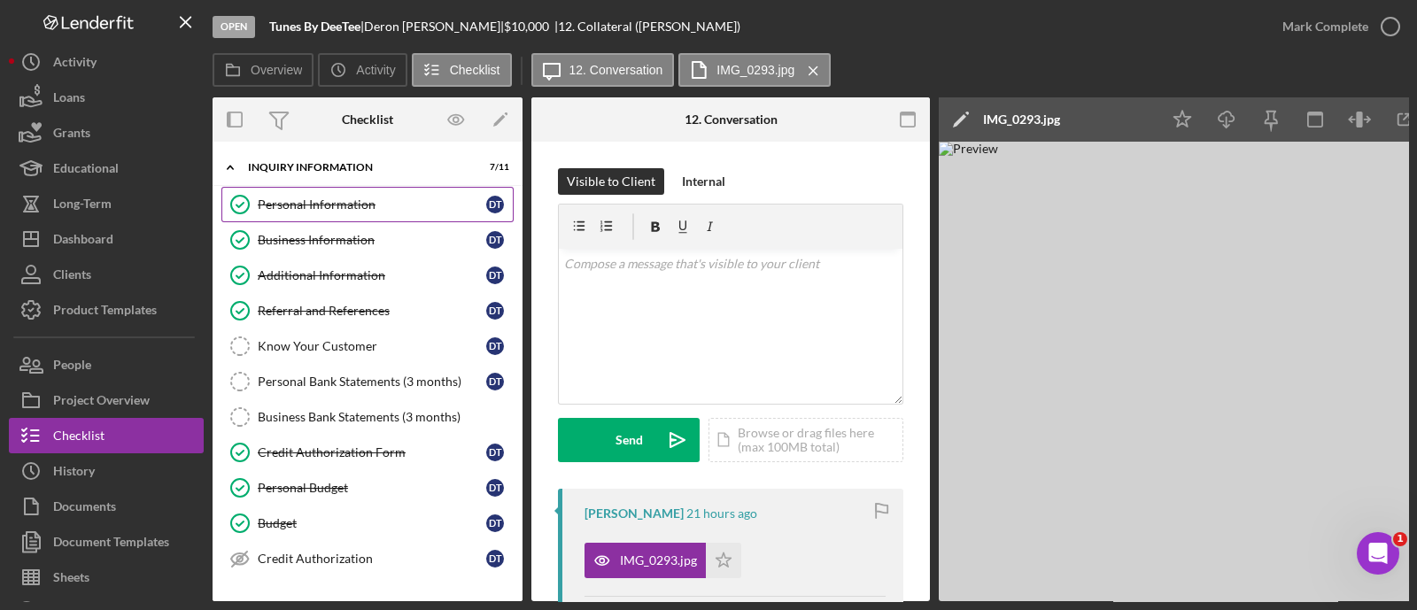
click at [291, 198] on div "Personal Information" at bounding box center [372, 204] width 228 height 14
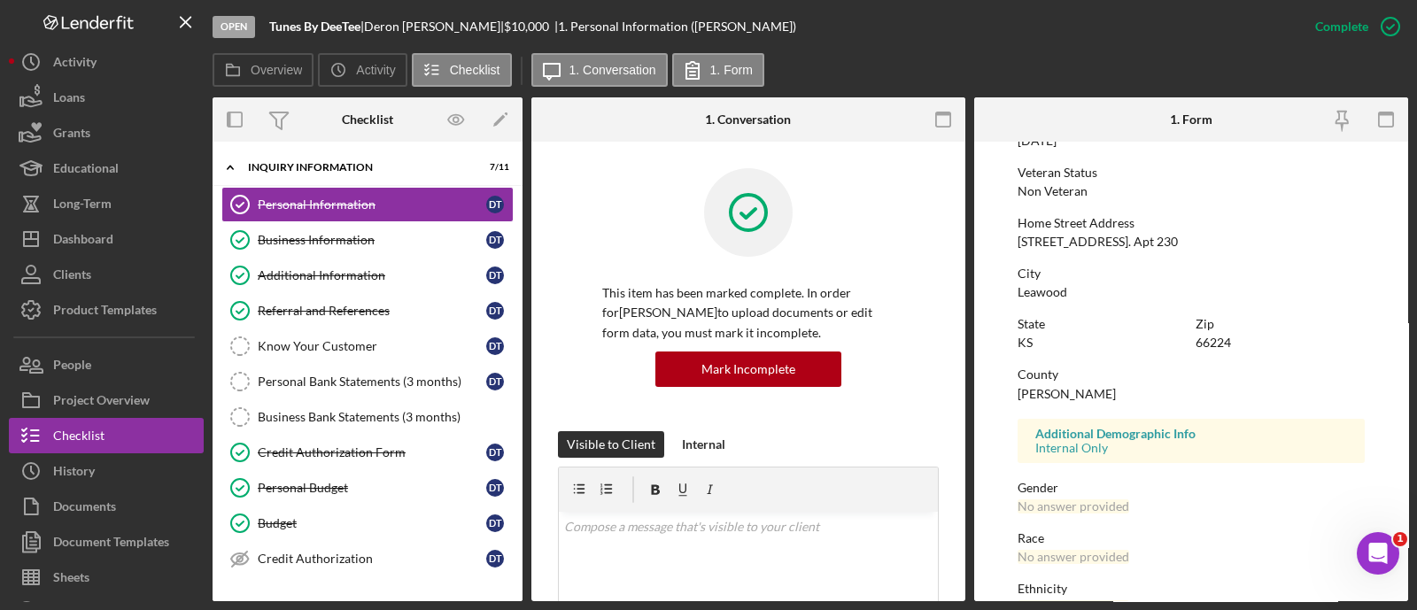
scroll to position [238, 0]
click at [1213, 342] on div "66224" at bounding box center [1212, 344] width 35 height 14
copy div "66224"
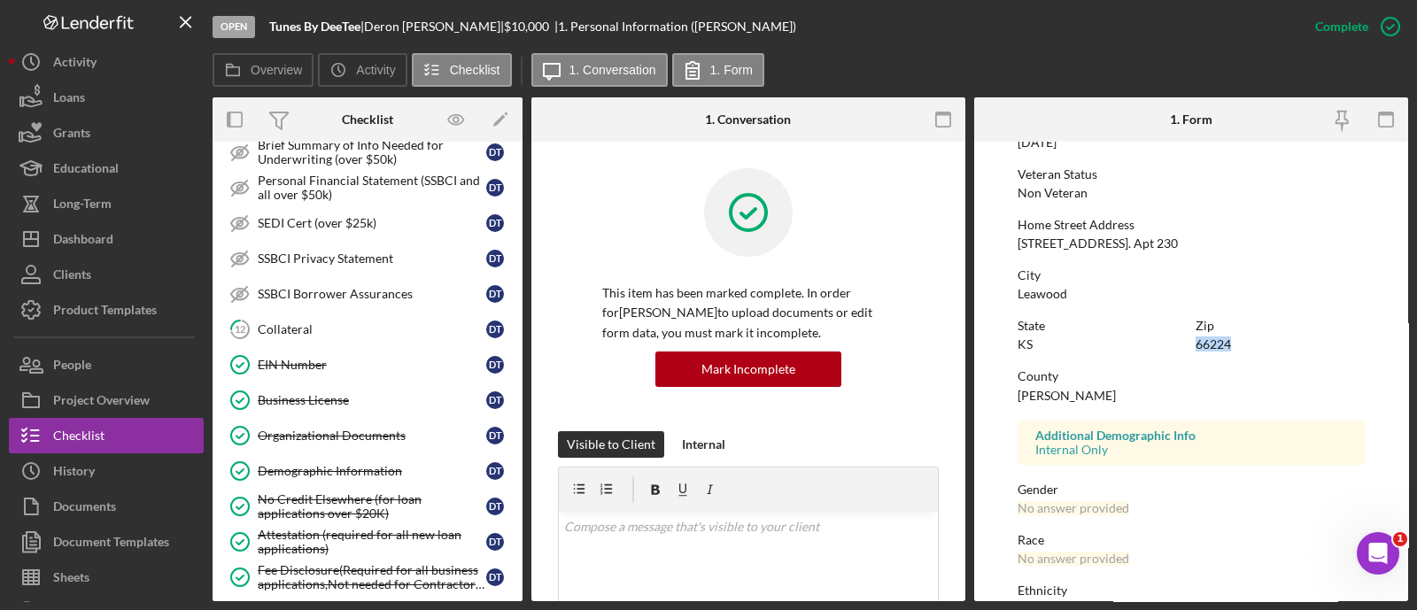
scroll to position [922, 0]
click at [287, 311] on link "12 Collateral D T" at bounding box center [367, 328] width 292 height 35
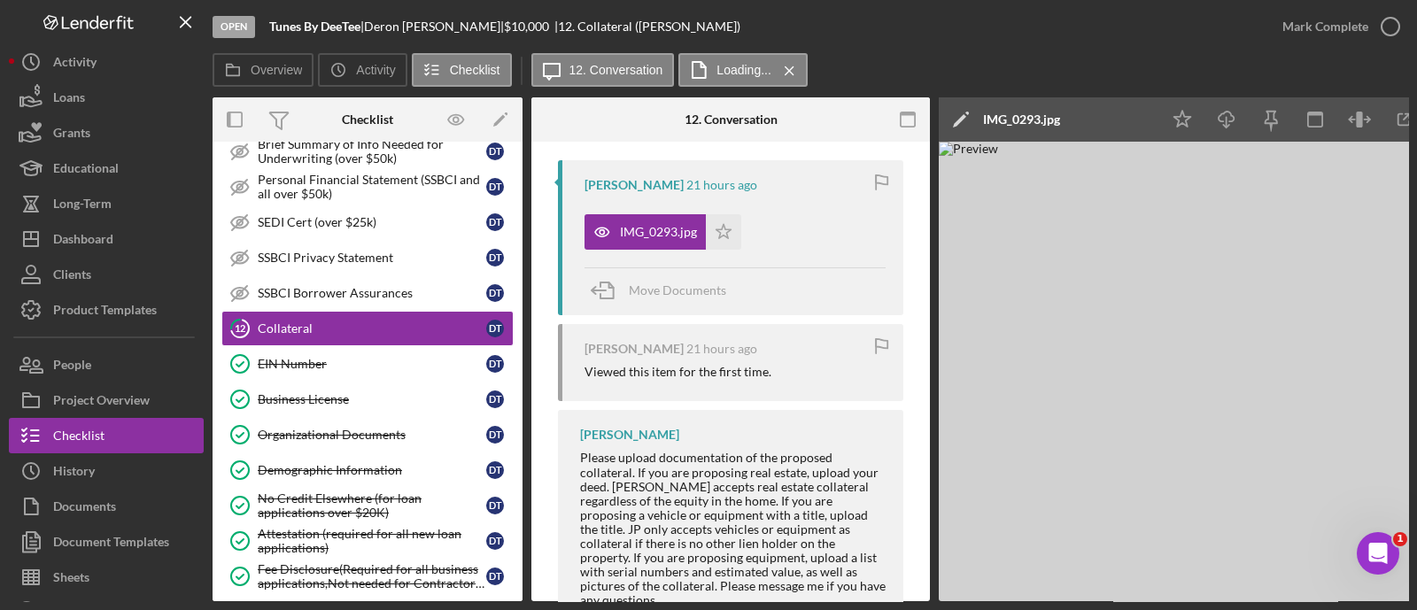
scroll to position [0, 62]
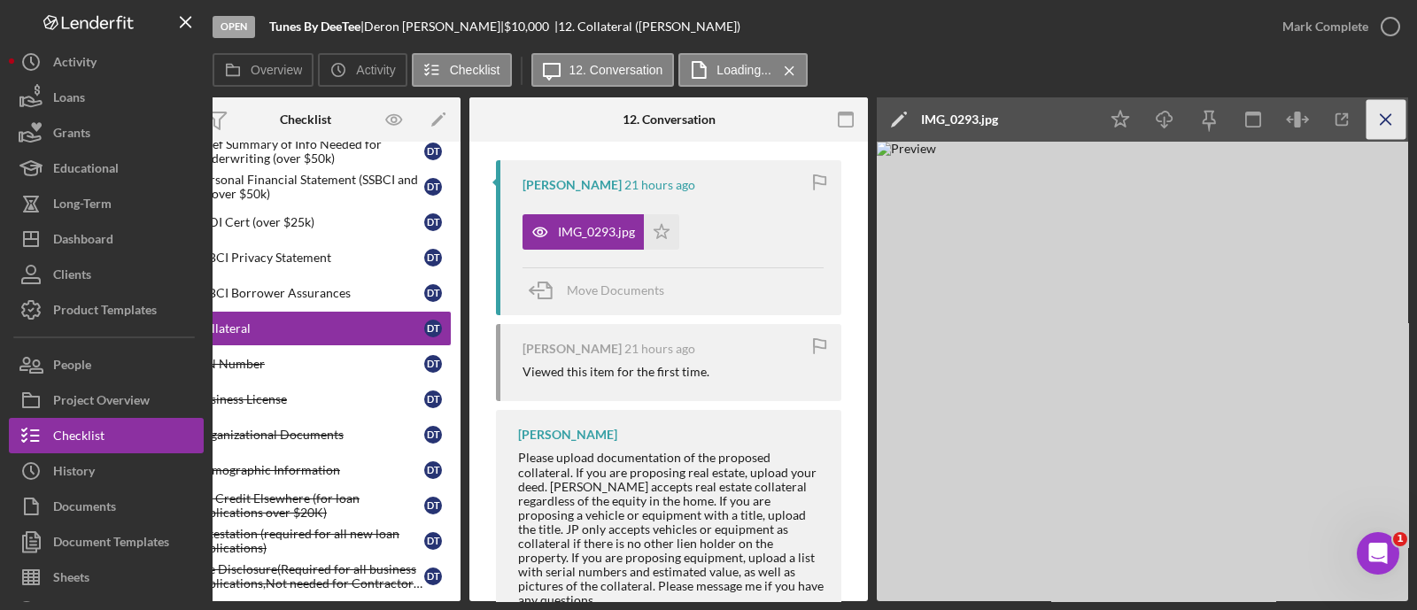
click at [1382, 128] on icon "Icon/Menu Close" at bounding box center [1386, 120] width 40 height 40
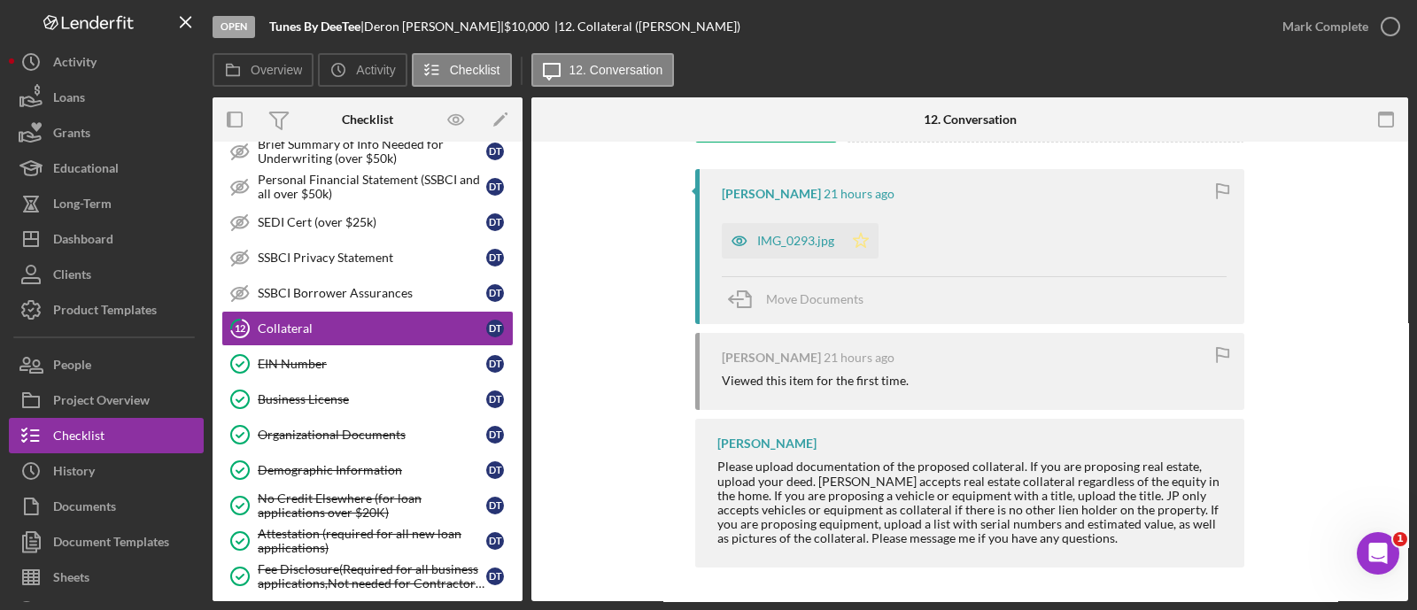
click at [847, 245] on icon "Icon/Star" at bounding box center [860, 240] width 35 height 35
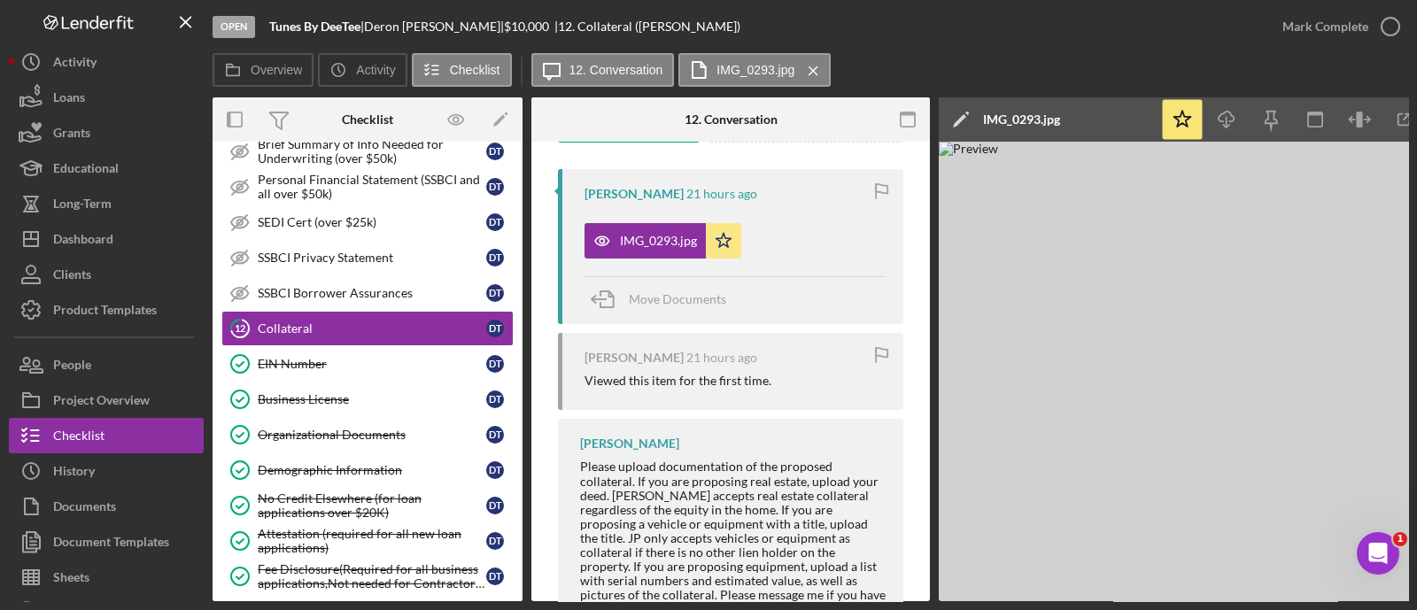
scroll to position [0, 62]
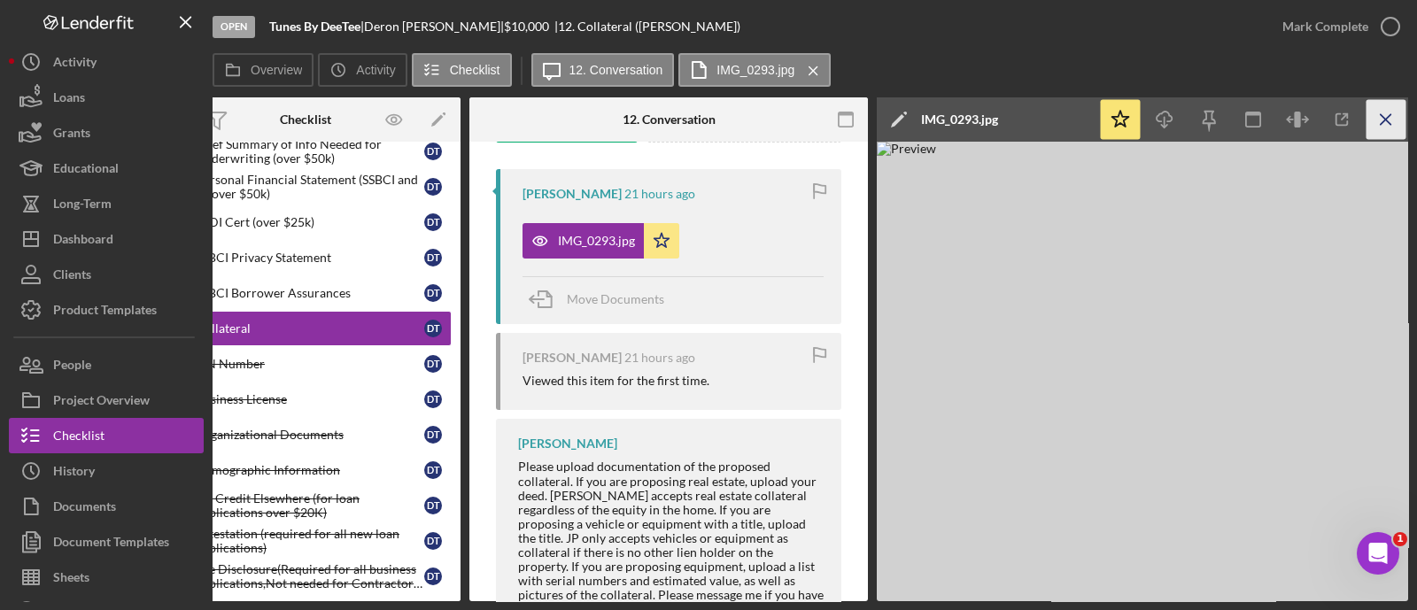
click at [1370, 117] on icon "Icon/Menu Close" at bounding box center [1386, 120] width 40 height 40
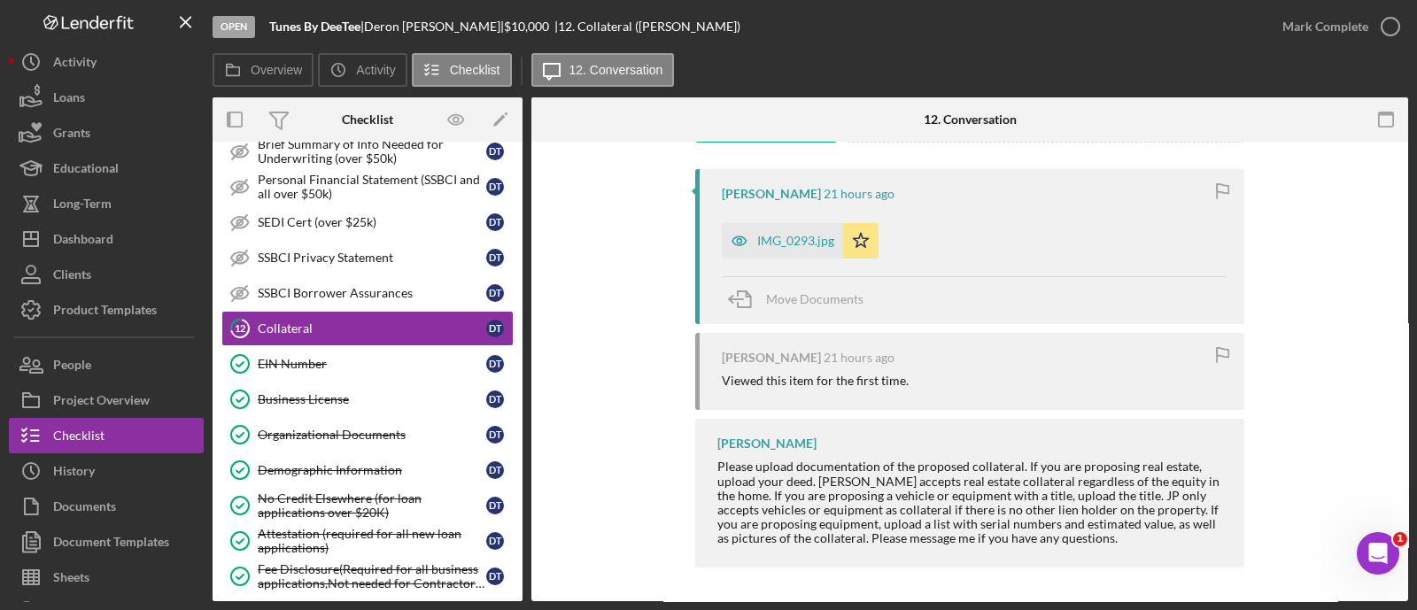
scroll to position [0, 0]
click at [1329, 37] on div "Mark Complete" at bounding box center [1325, 26] width 86 height 35
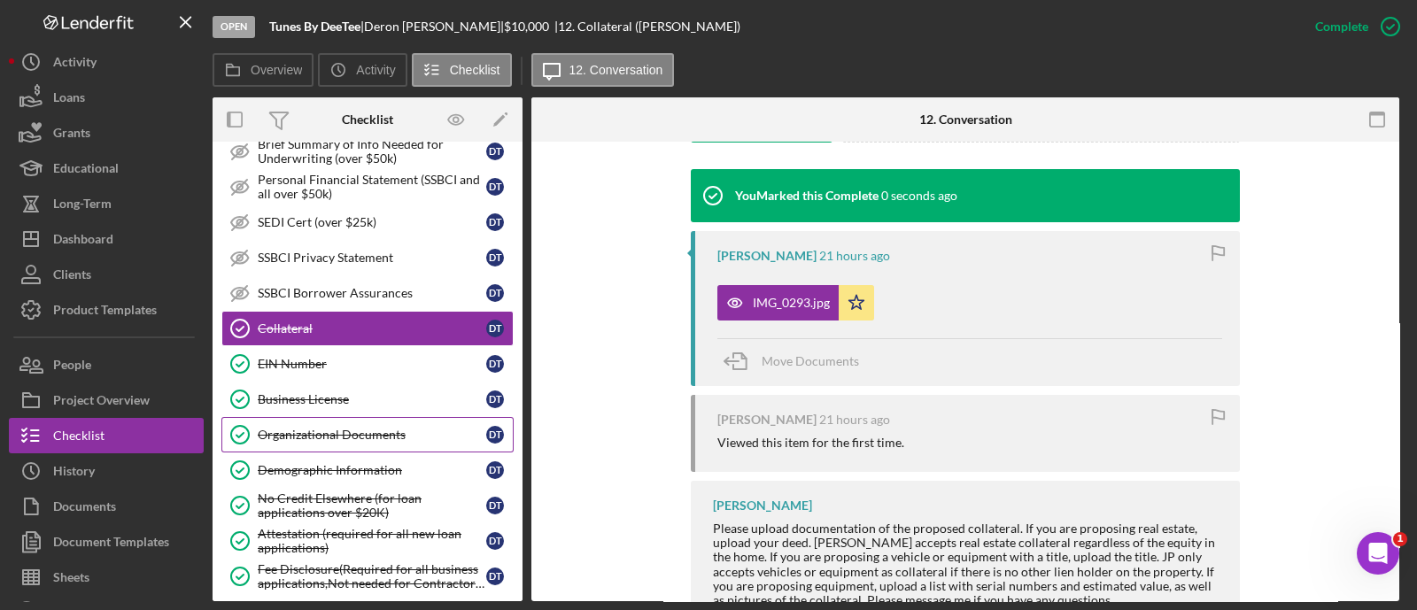
scroll to position [1245, 0]
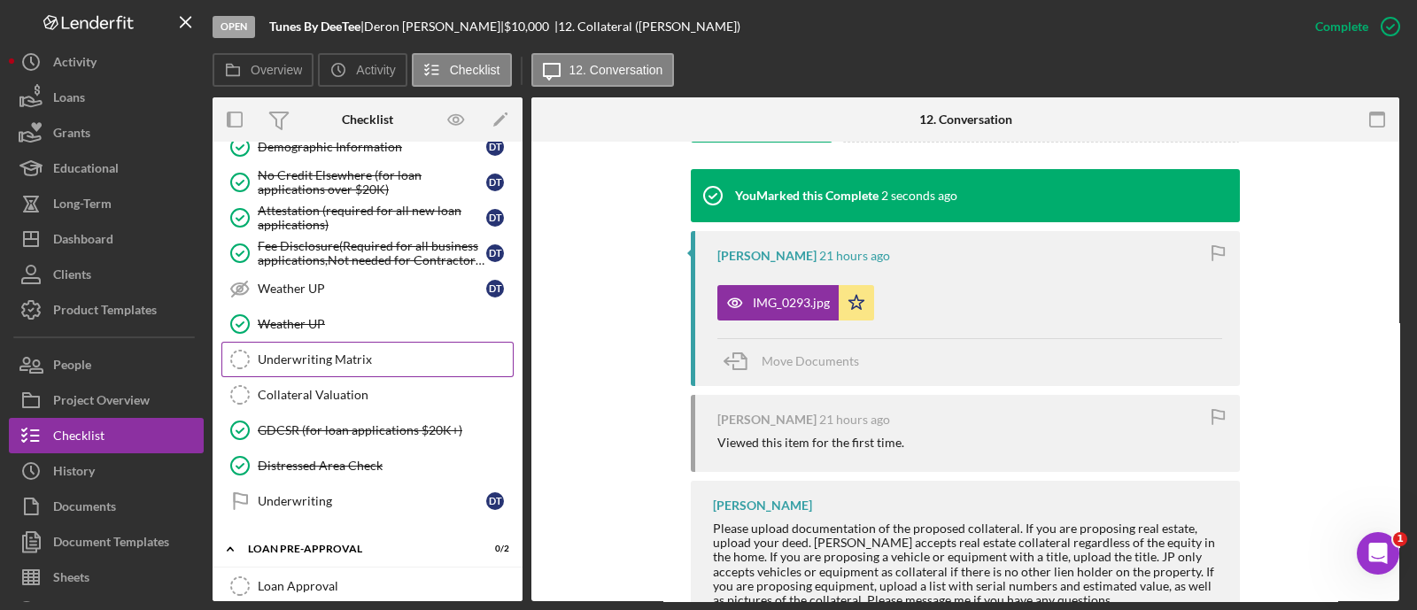
click at [358, 352] on div "Underwriting Matrix" at bounding box center [385, 359] width 255 height 14
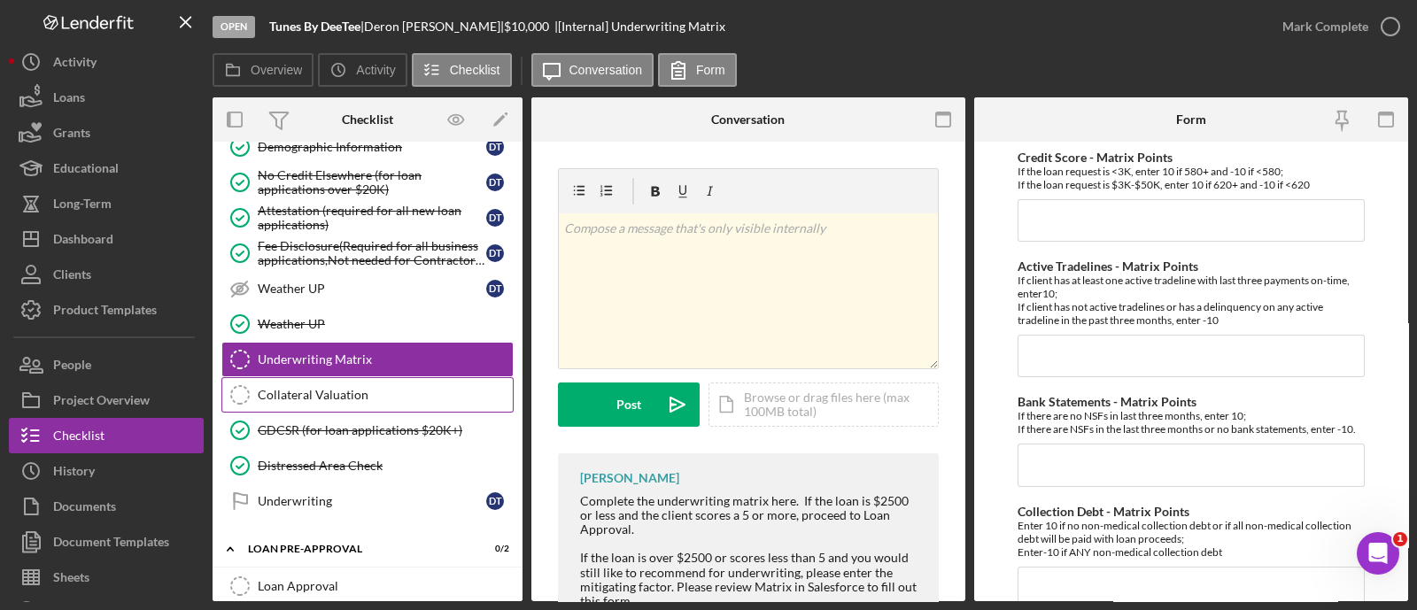
click at [352, 388] on div "Collateral Valuation" at bounding box center [385, 395] width 255 height 14
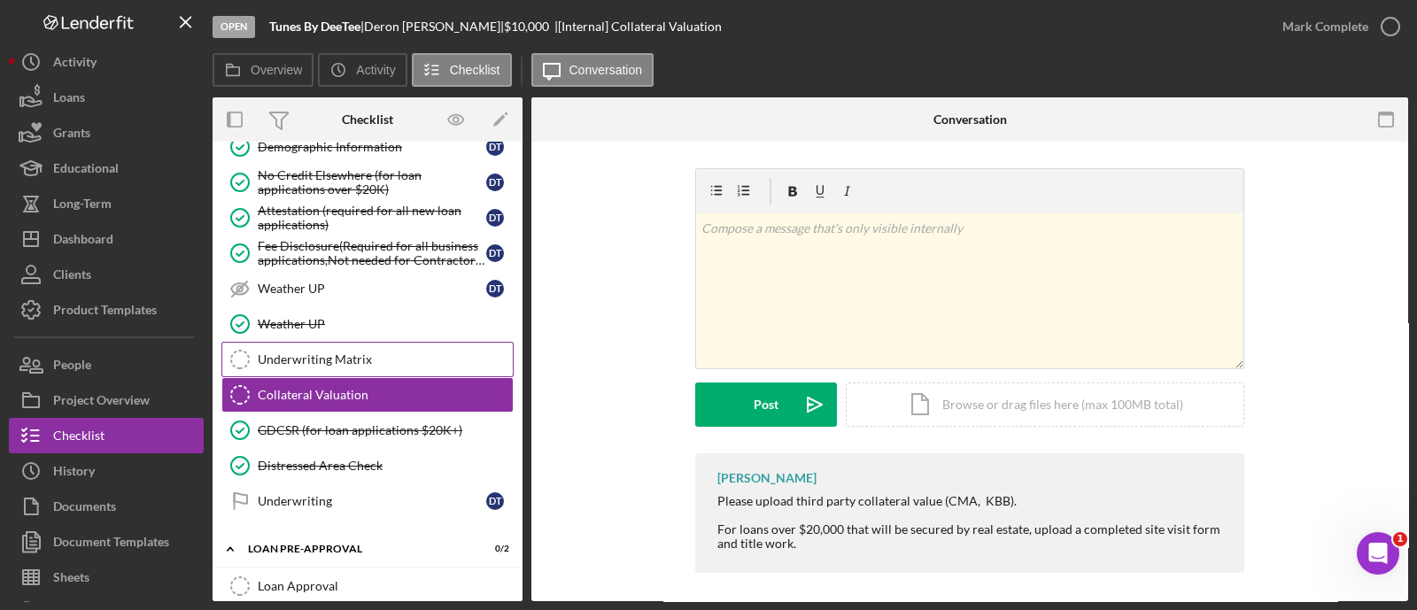
click at [328, 361] on link "Underwriting Matrix Underwriting Matrix" at bounding box center [367, 359] width 292 height 35
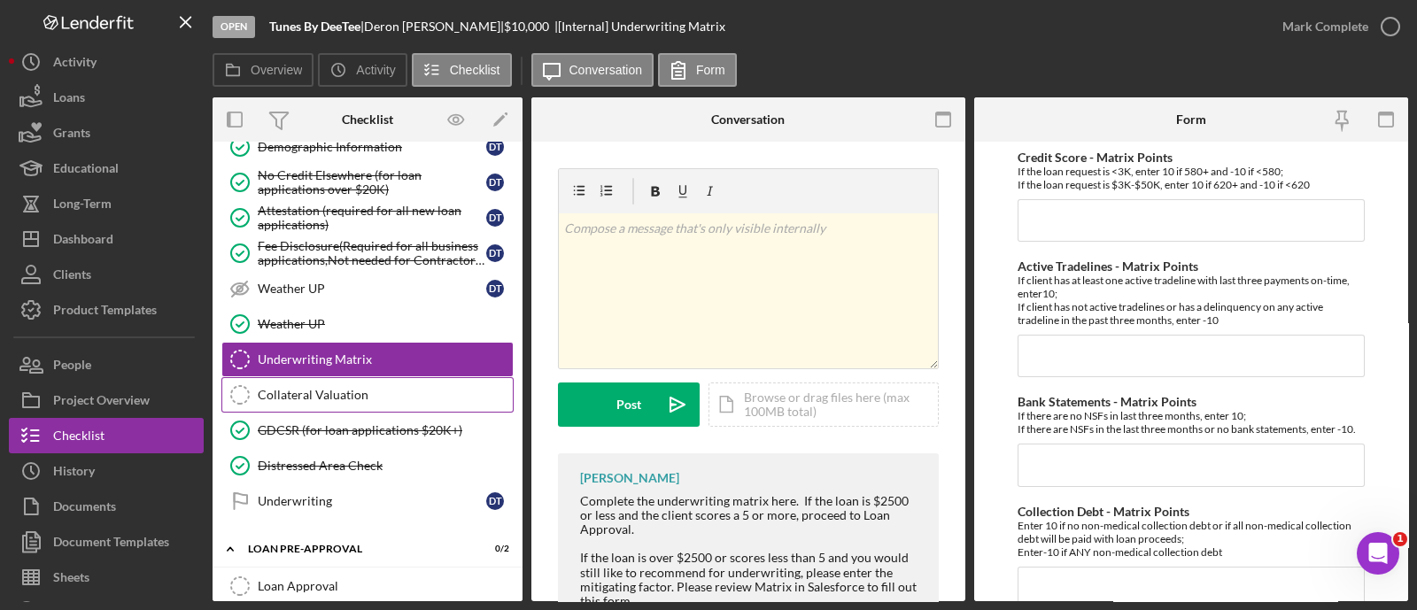
click at [323, 388] on div "Collateral Valuation" at bounding box center [385, 395] width 255 height 14
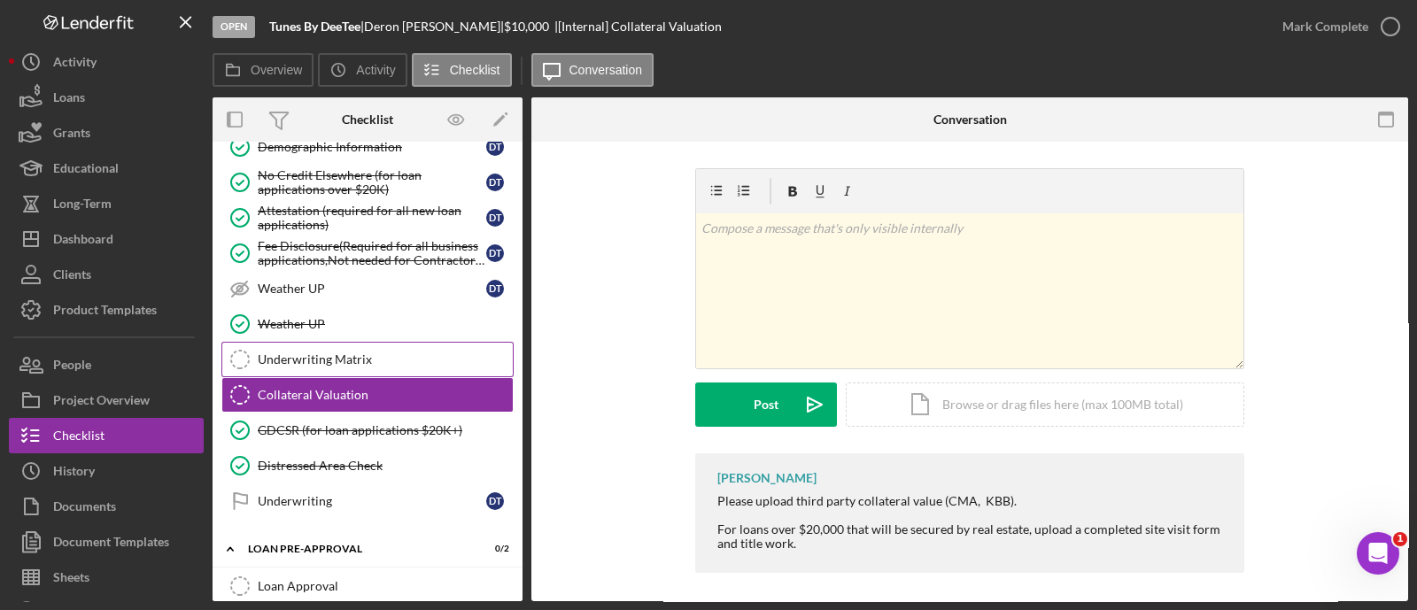
click at [292, 342] on link "Underwriting Matrix Underwriting Matrix" at bounding box center [367, 359] width 292 height 35
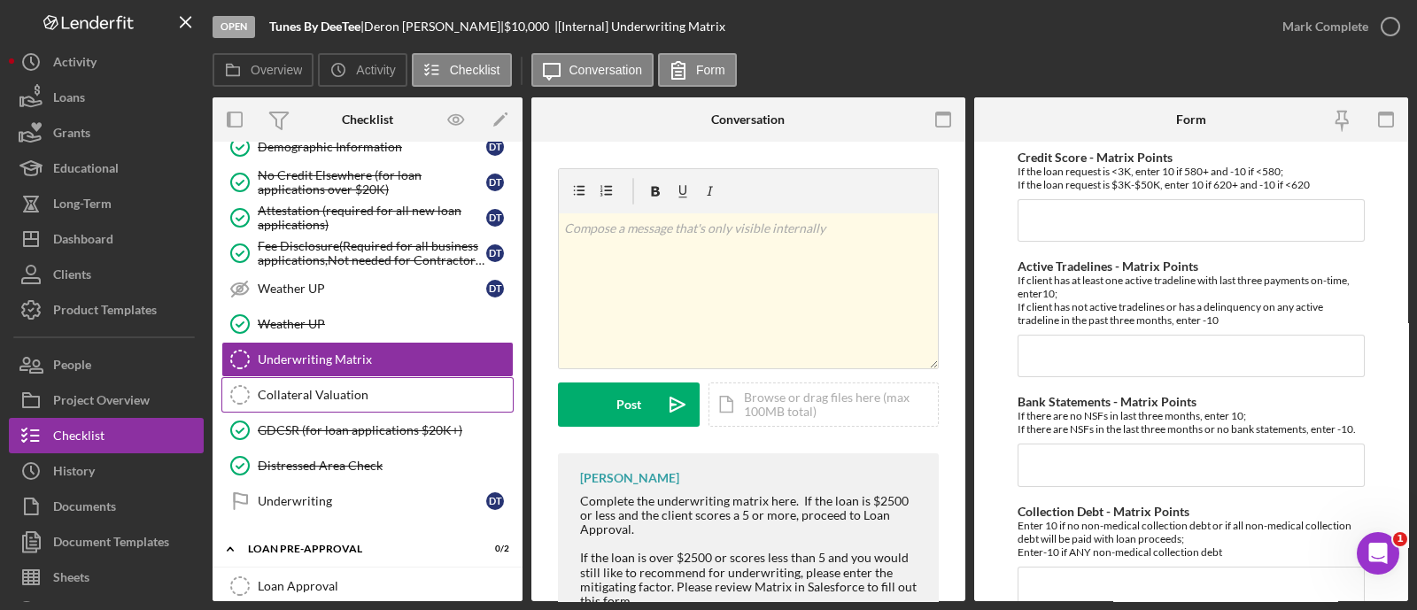
click at [353, 388] on div "Collateral Valuation" at bounding box center [385, 395] width 255 height 14
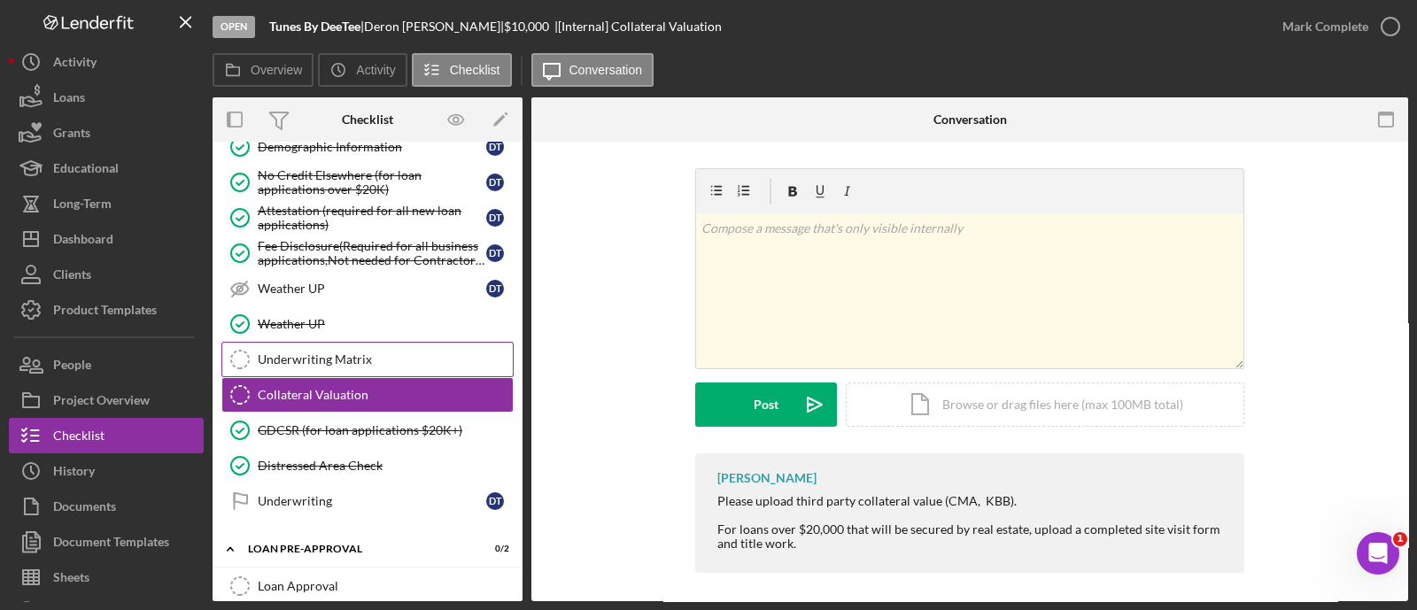
click at [304, 352] on div "Underwriting Matrix" at bounding box center [385, 359] width 255 height 14
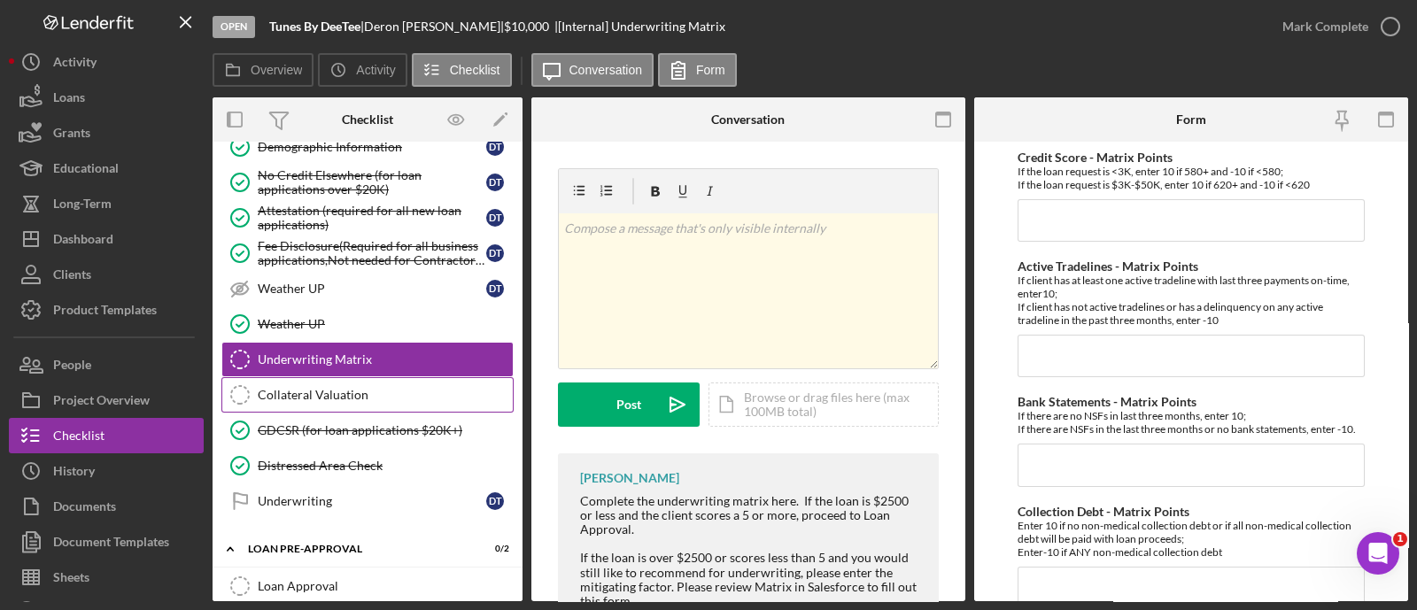
click at [316, 377] on link "Collateral Valuation Collateral Valuation" at bounding box center [367, 394] width 292 height 35
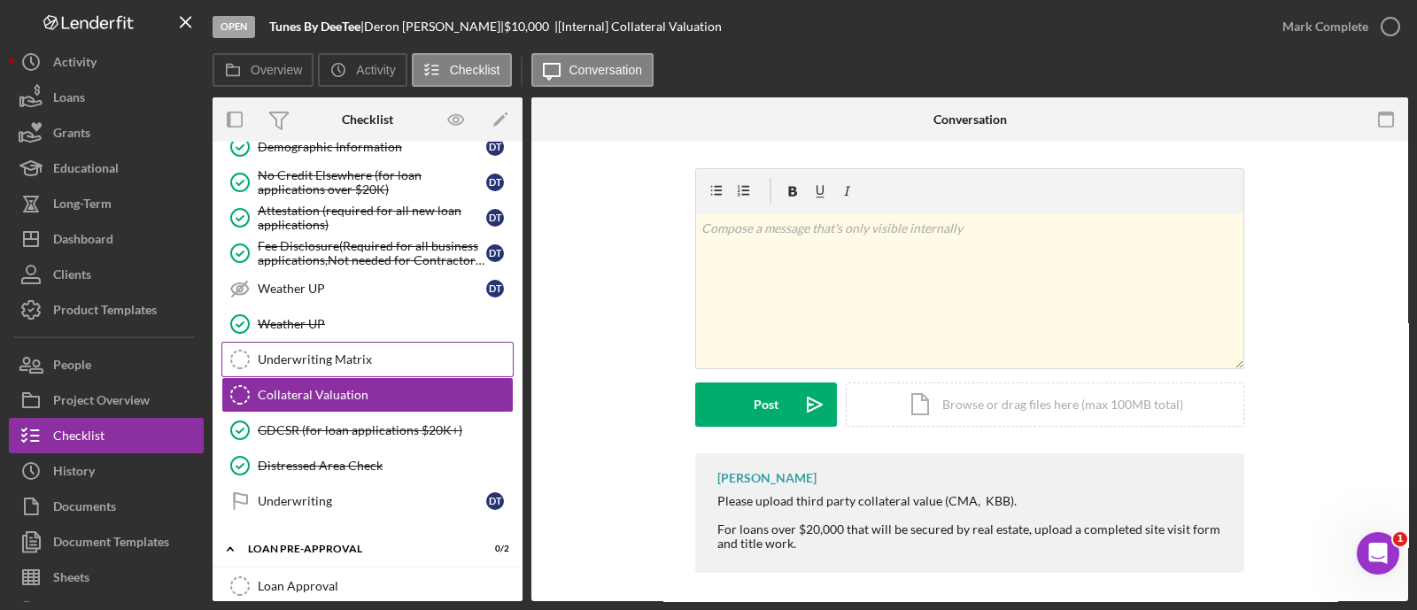
click at [314, 362] on link "Underwriting Matrix Underwriting Matrix" at bounding box center [367, 359] width 292 height 35
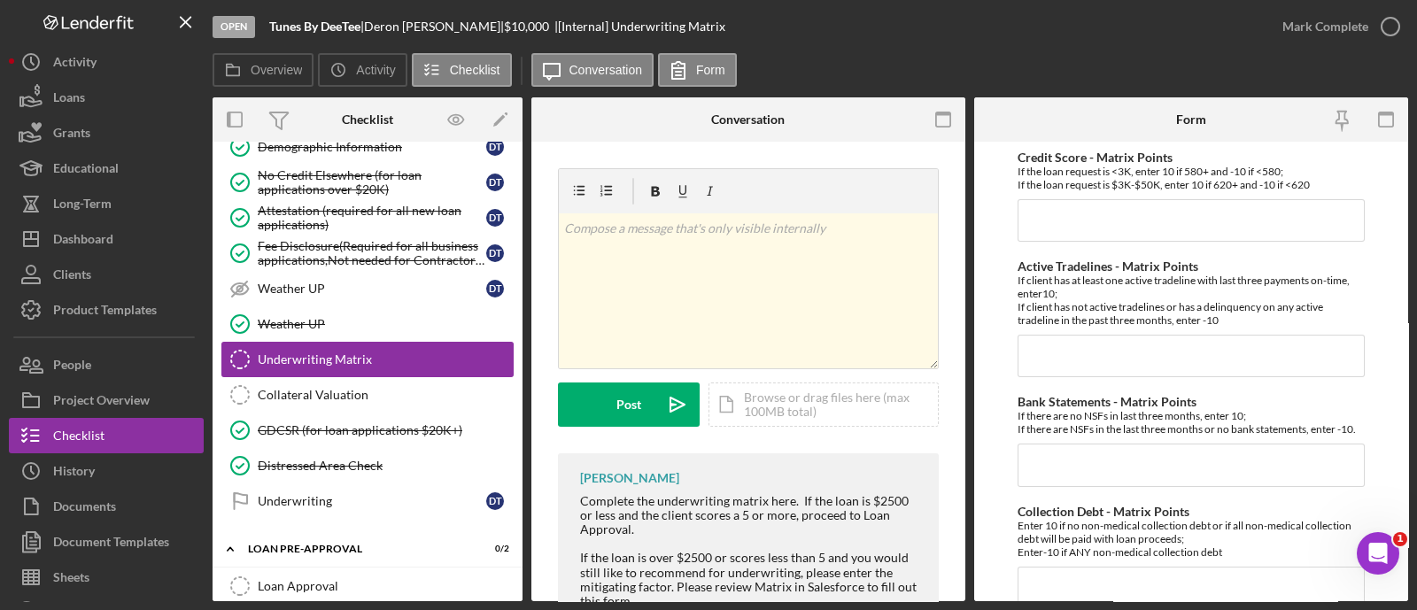
click at [314, 362] on link "Underwriting Matrix Underwriting Matrix" at bounding box center [367, 359] width 292 height 35
drag, startPoint x: 314, startPoint y: 362, endPoint x: 320, endPoint y: 375, distance: 13.5
click at [314, 362] on link "Underwriting Matrix Underwriting Matrix" at bounding box center [367, 359] width 292 height 35
click at [287, 377] on link "Collateral Valuation Collateral Valuation" at bounding box center [367, 394] width 292 height 35
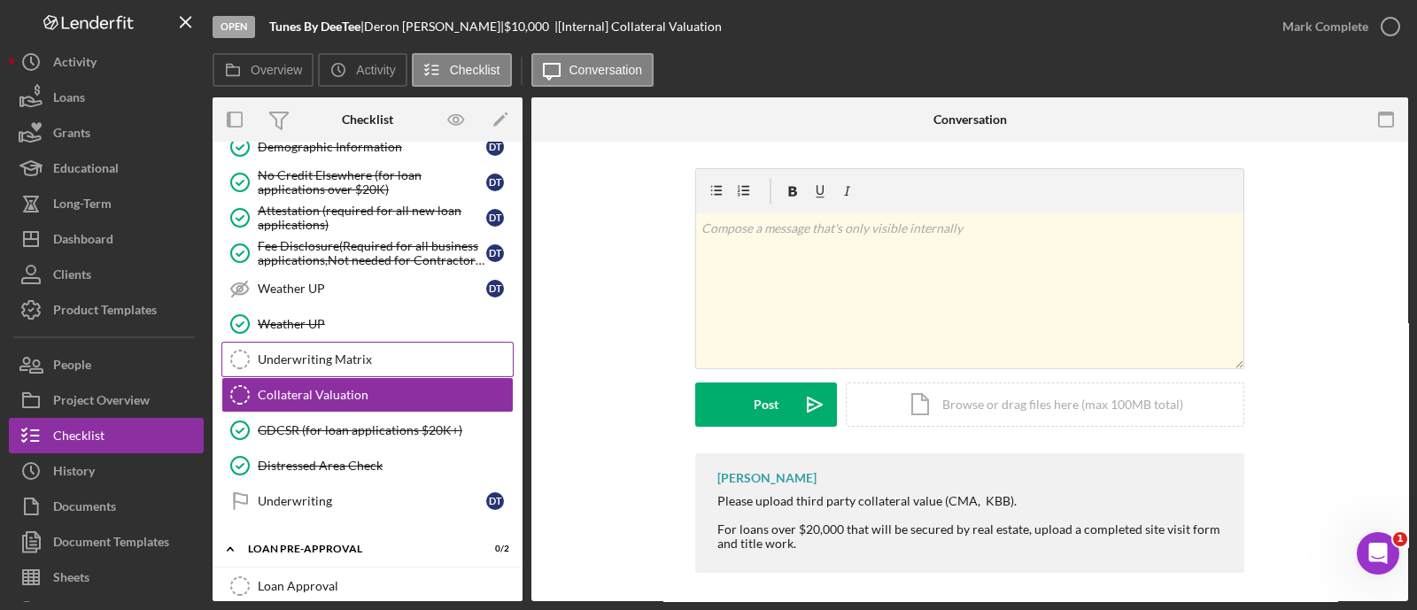
click at [292, 356] on link "Underwriting Matrix Underwriting Matrix" at bounding box center [367, 359] width 292 height 35
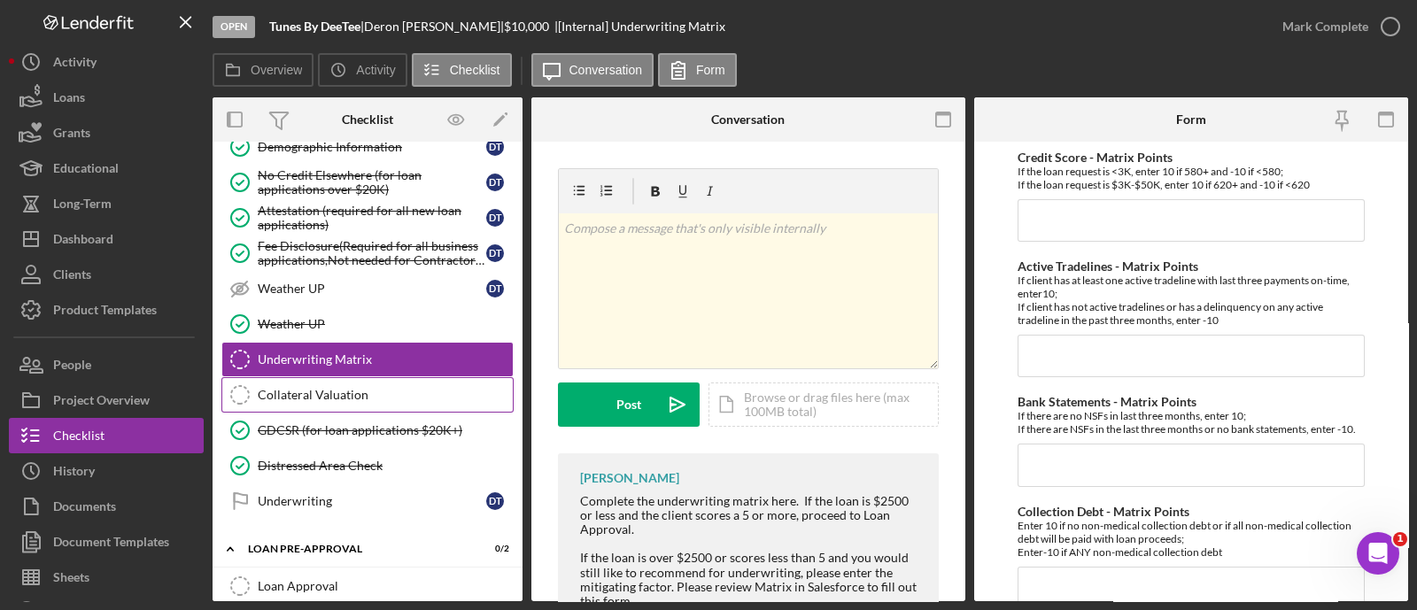
click at [292, 392] on link "Collateral Valuation Collateral Valuation" at bounding box center [367, 394] width 292 height 35
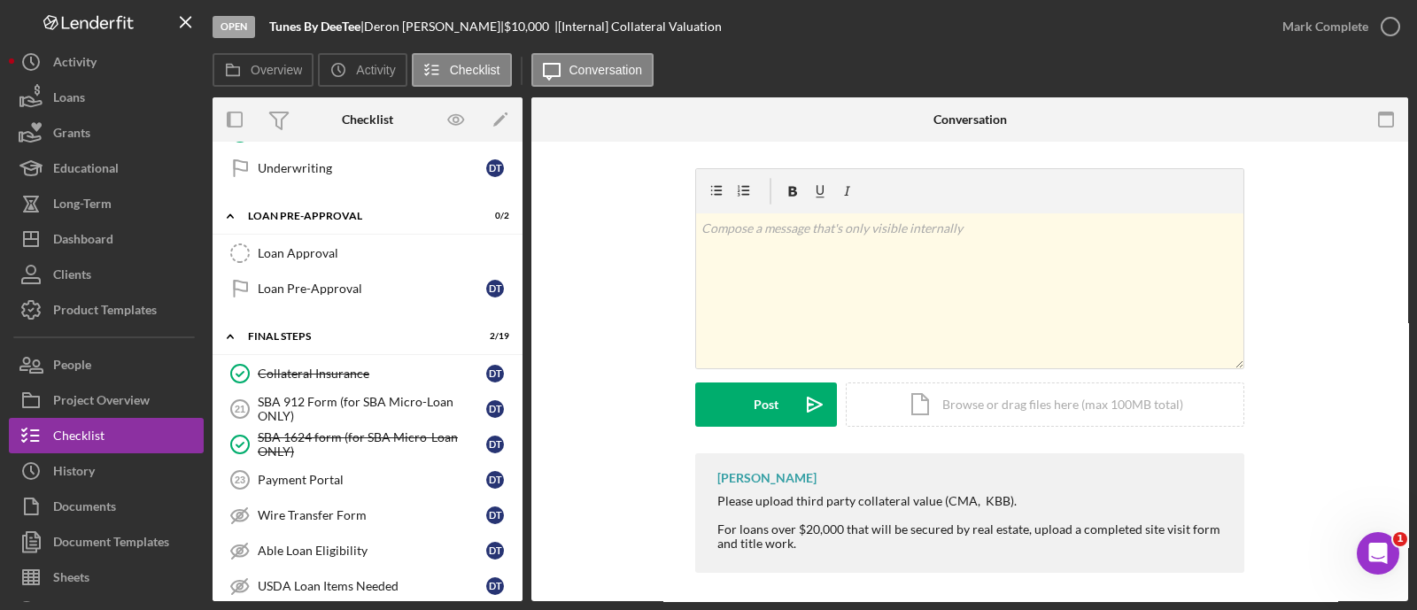
scroll to position [1659, 0]
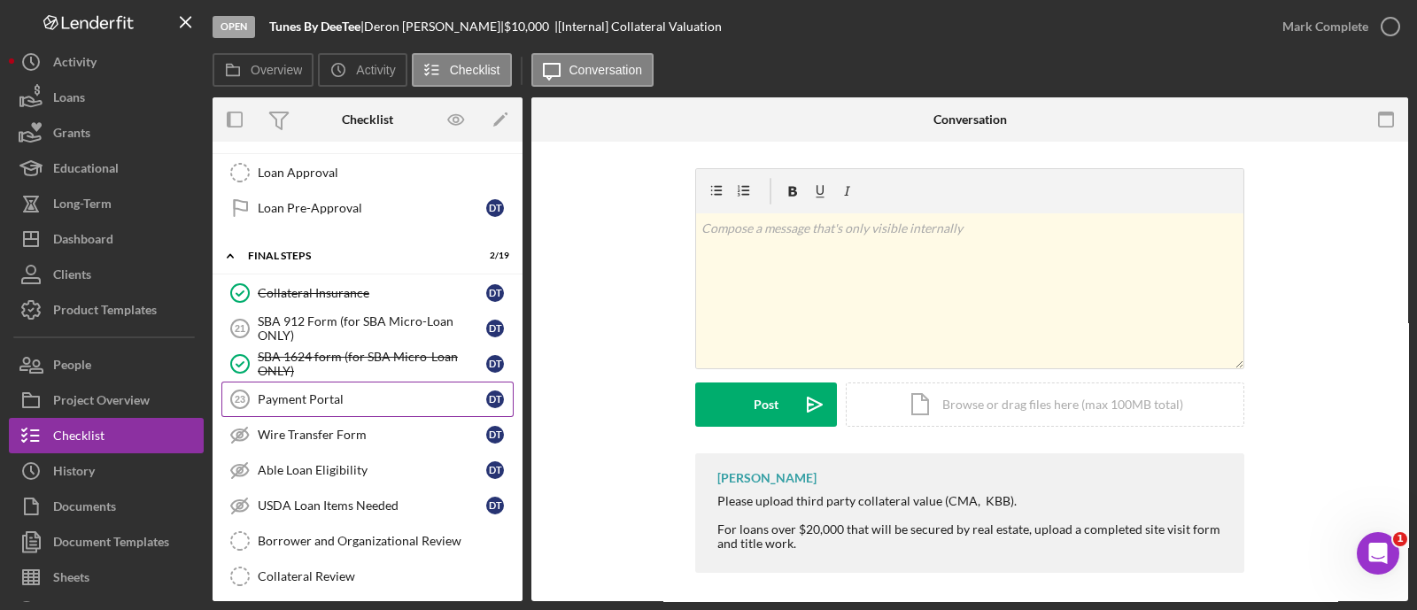
click at [309, 391] on link "Payment Portal 23 Payment Portal D T" at bounding box center [367, 399] width 292 height 35
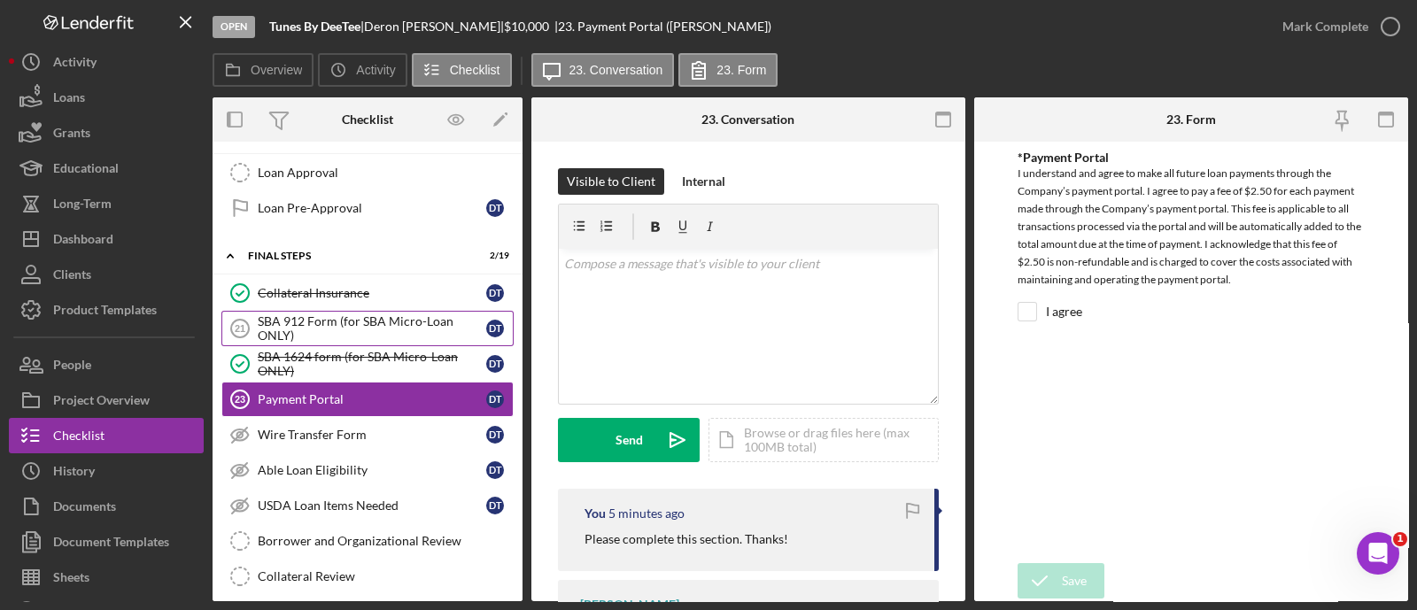
click at [285, 322] on div "SBA 912 Form (for SBA Micro-Loan ONLY)" at bounding box center [372, 328] width 228 height 28
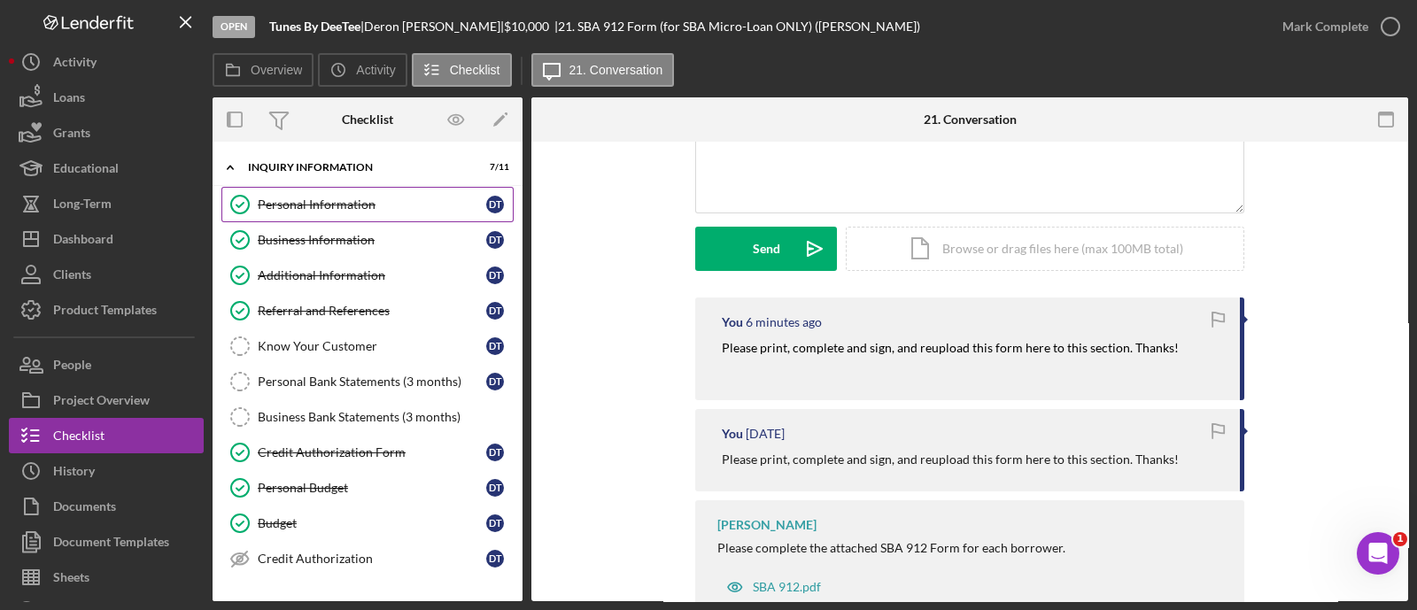
click at [332, 214] on link "Personal Information Personal Information D T" at bounding box center [367, 204] width 292 height 35
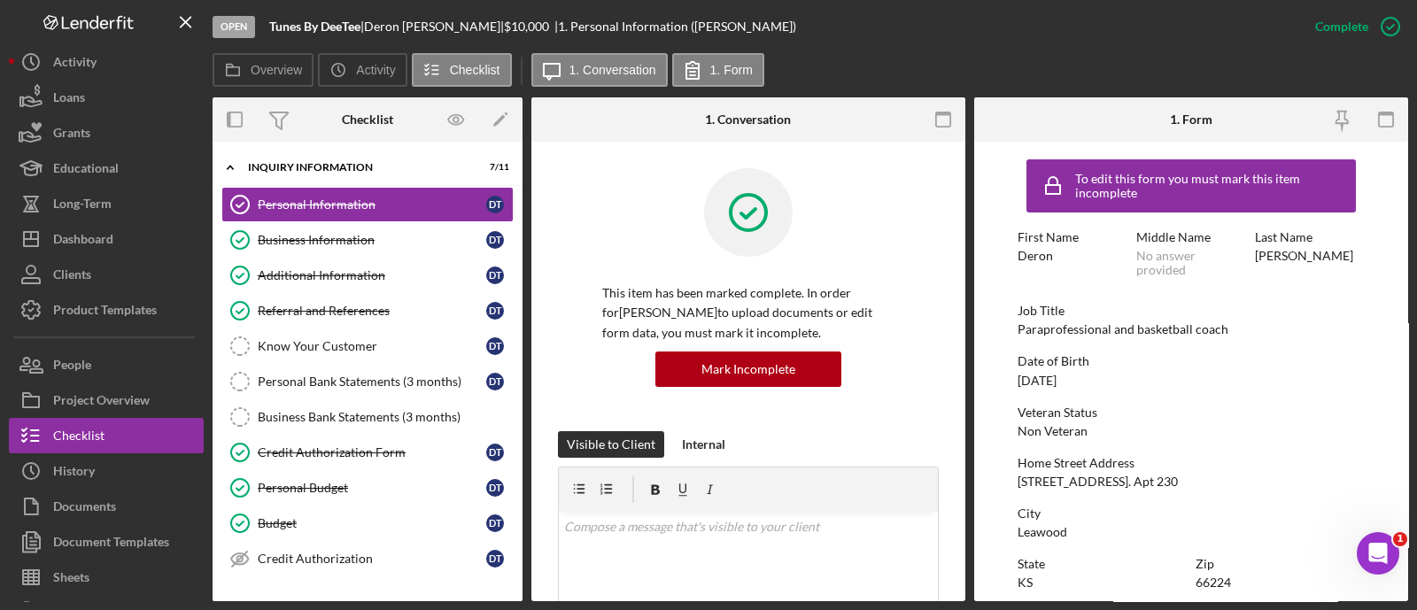
scroll to position [107, 0]
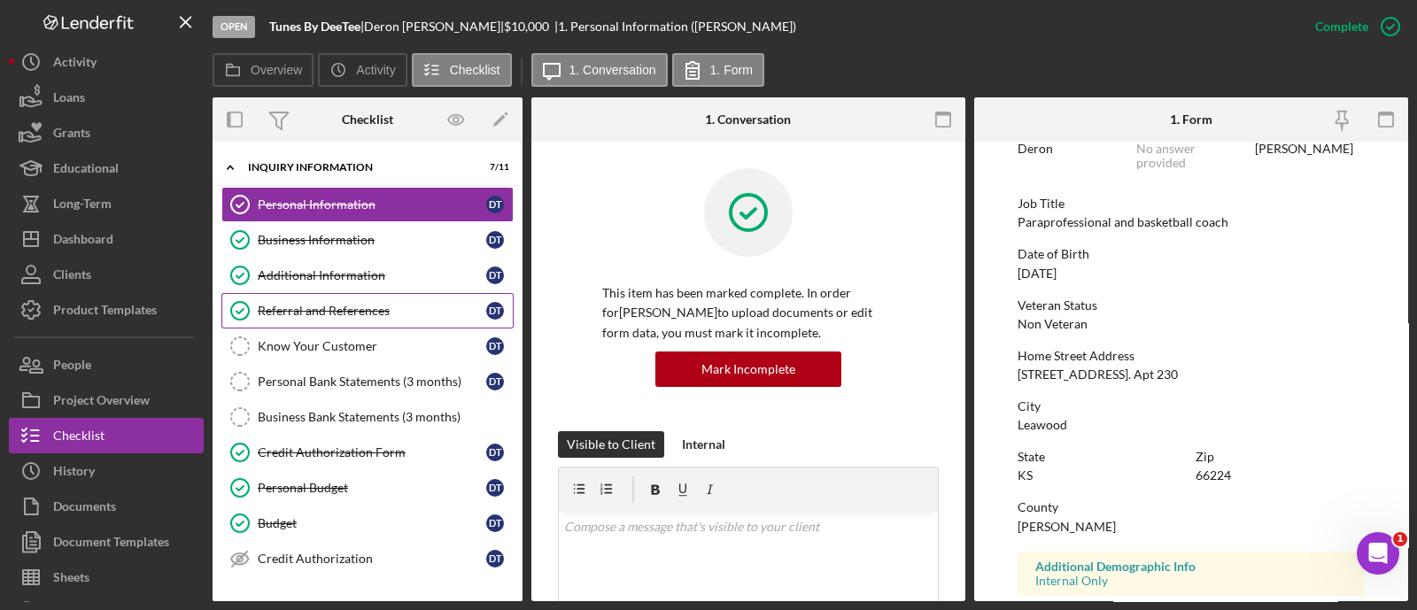
click at [334, 317] on link "Referral and References [PERSON_NAME] and References D T" at bounding box center [367, 310] width 292 height 35
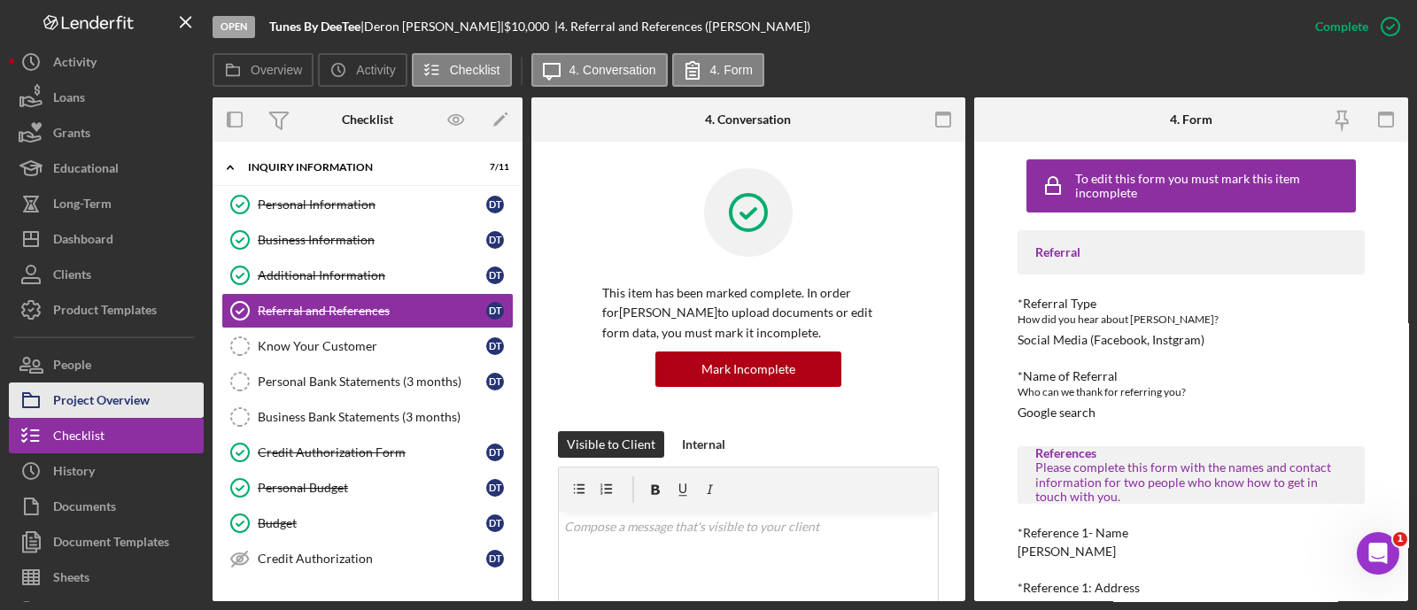
click at [160, 409] on button "Project Overview" at bounding box center [106, 400] width 195 height 35
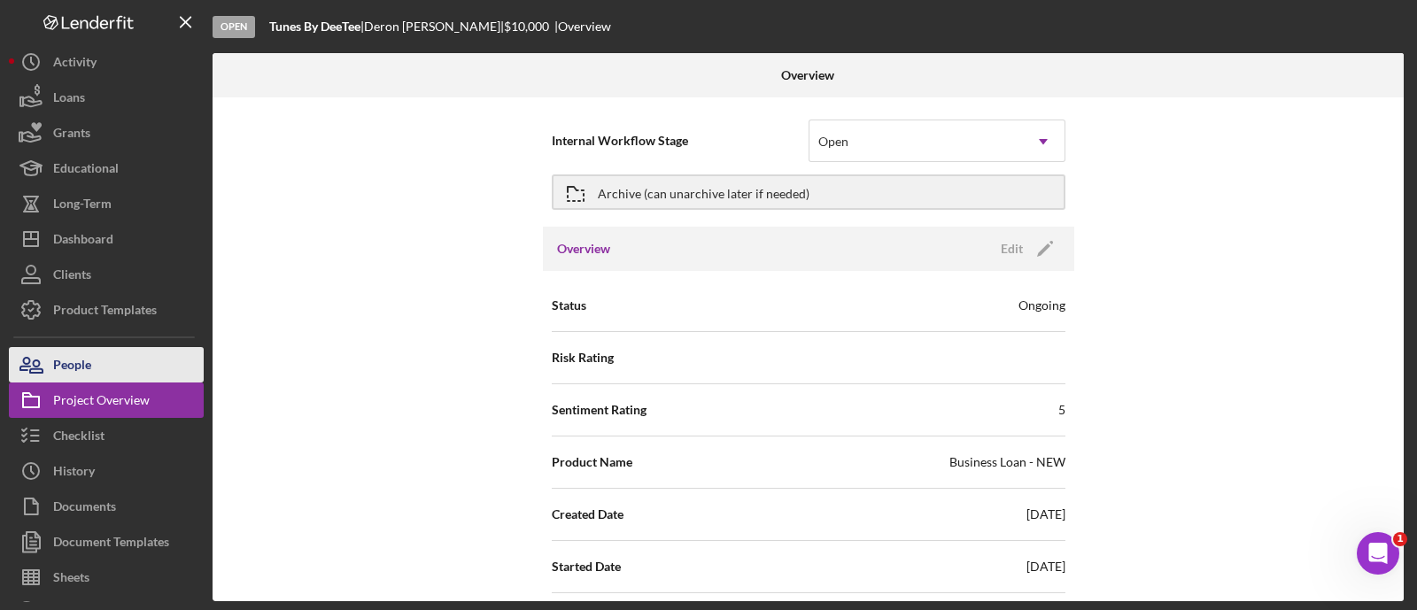
click at [56, 357] on div "People" at bounding box center [72, 367] width 38 height 40
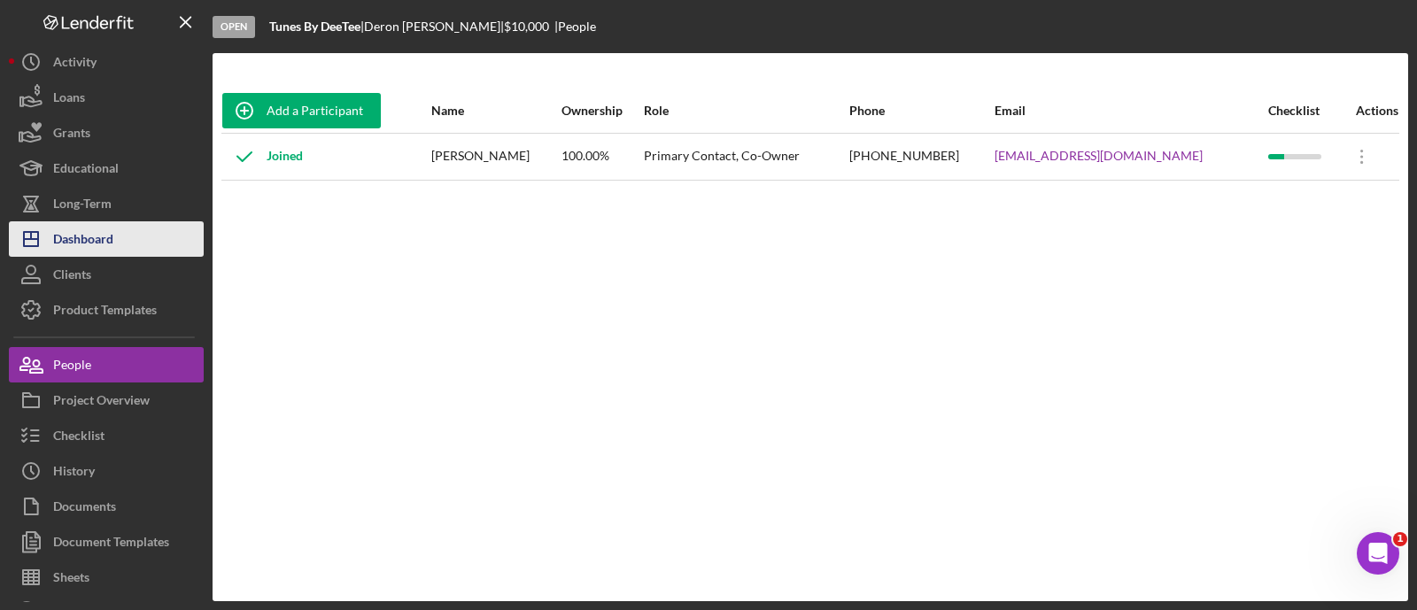
click at [118, 226] on button "Icon/Dashboard Dashboard" at bounding box center [106, 238] width 195 height 35
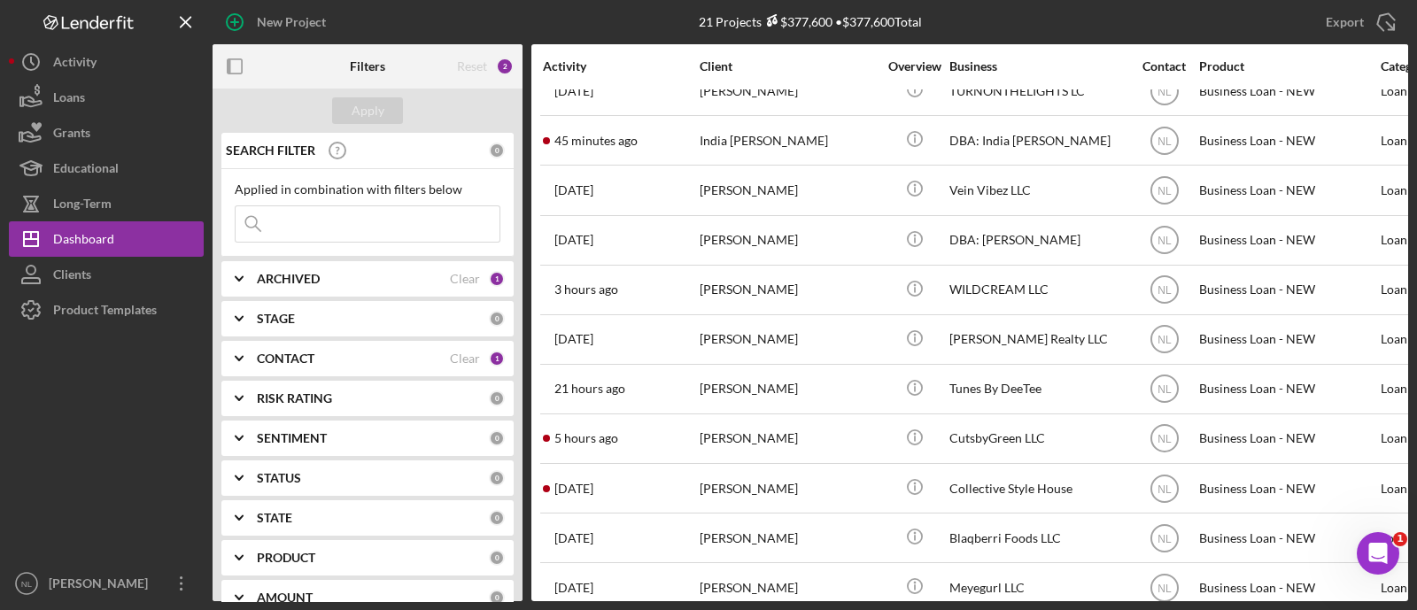
scroll to position [546, 0]
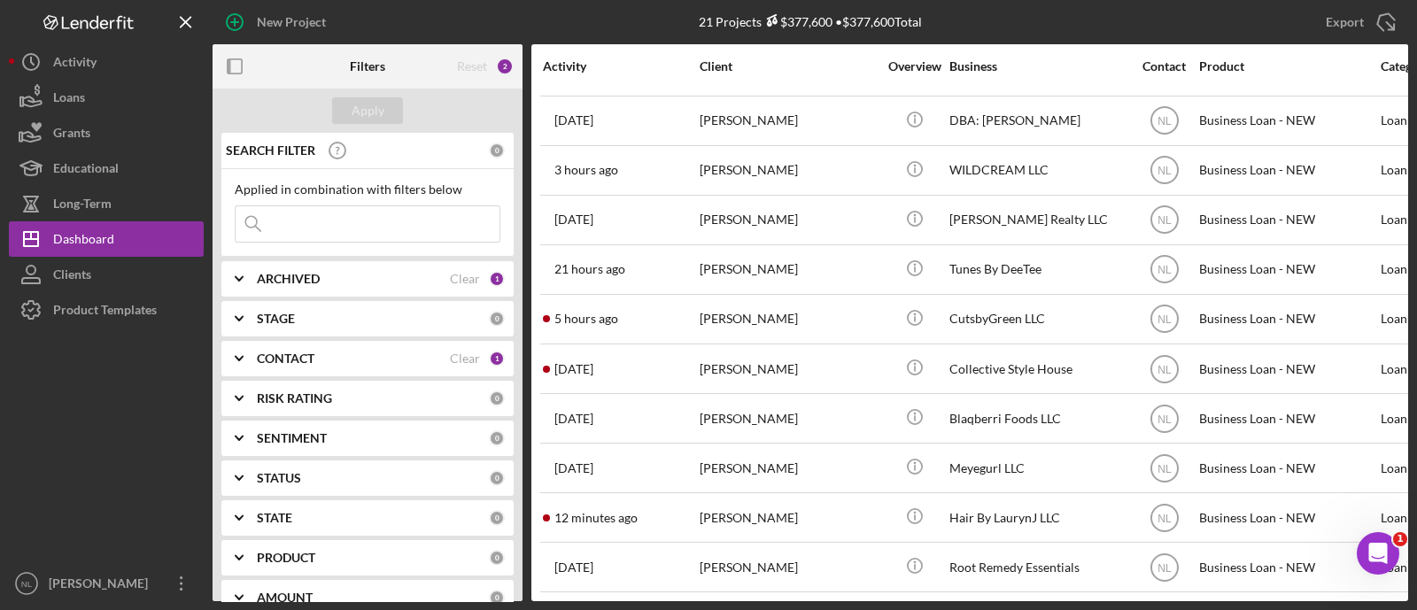
click at [279, 292] on div "ARCHIVED Clear 1" at bounding box center [381, 278] width 248 height 35
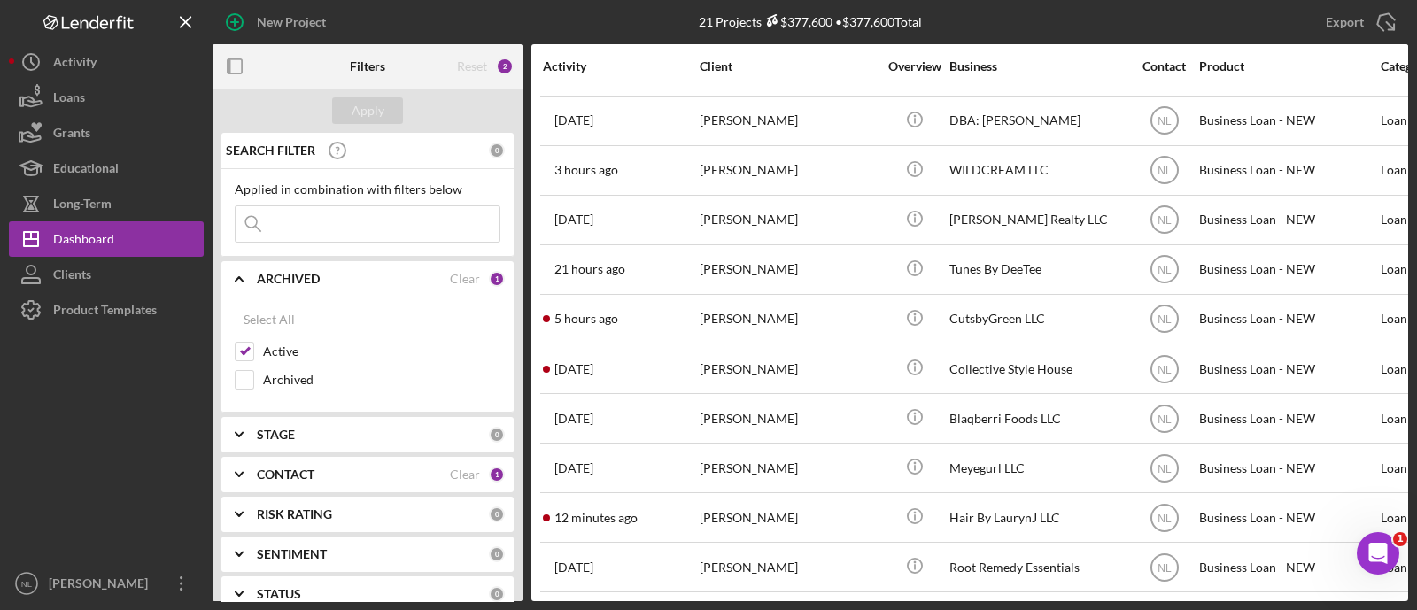
click at [271, 429] on b "STAGE" at bounding box center [276, 435] width 38 height 14
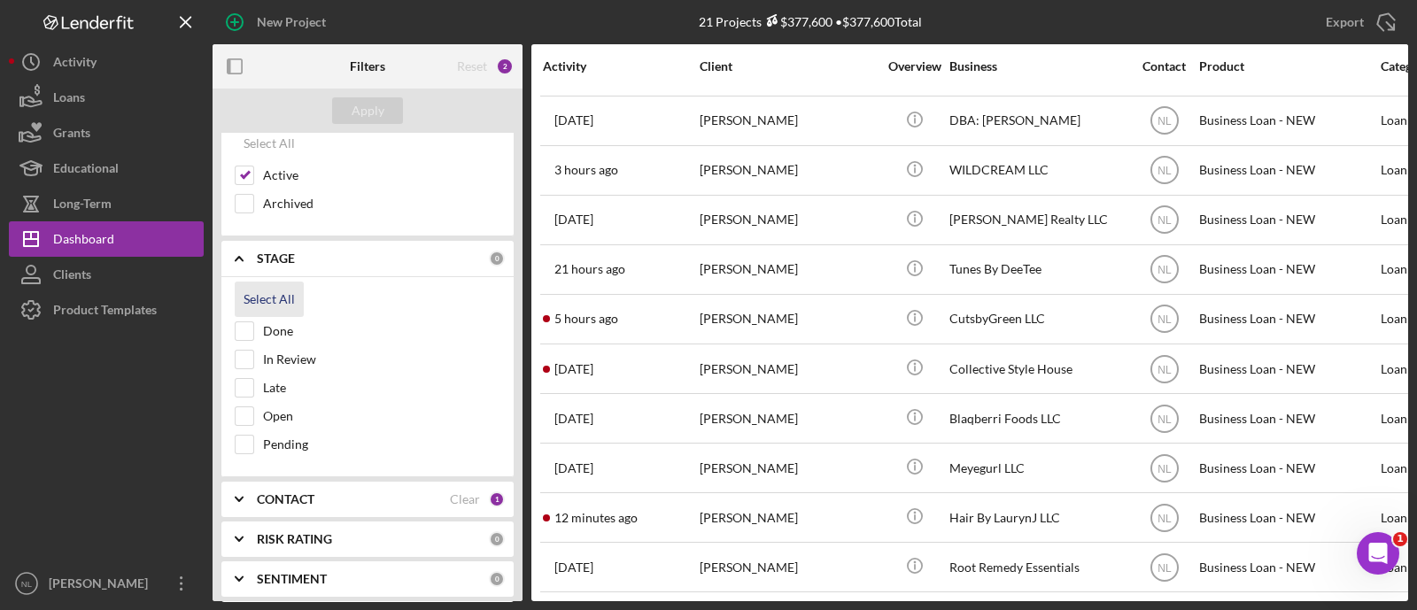
scroll to position [177, 0]
click at [251, 255] on icon "Icon/Expander" at bounding box center [239, 258] width 44 height 44
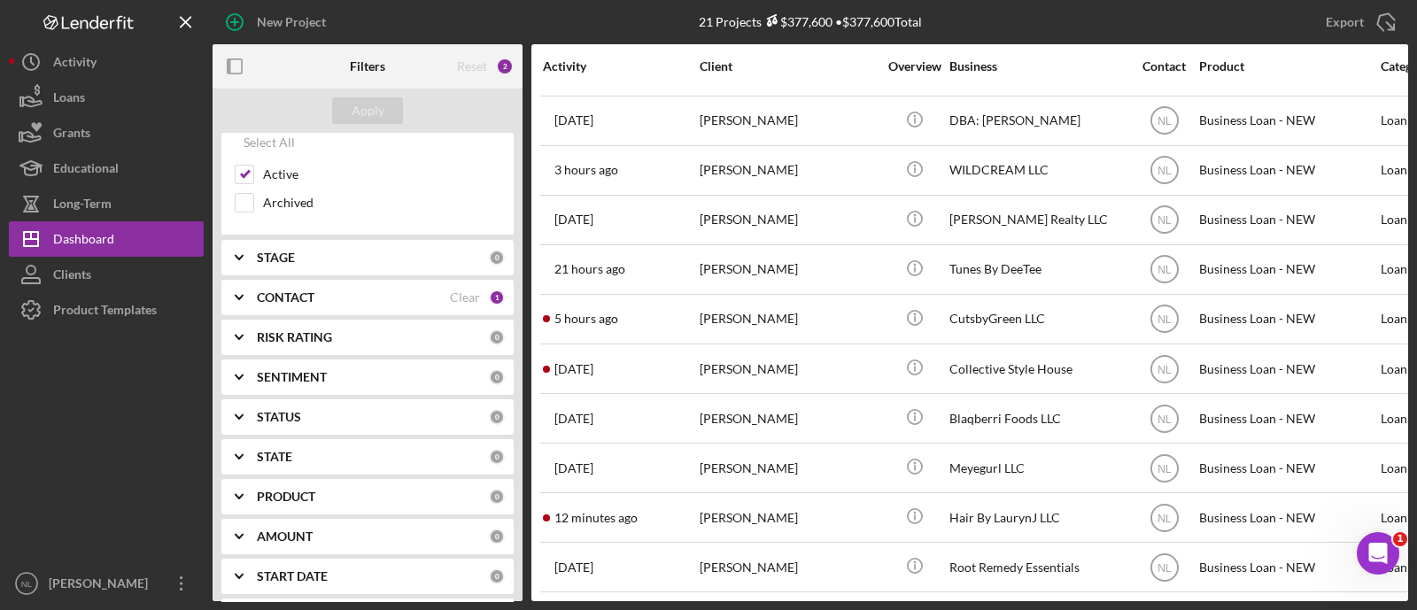
click at [256, 279] on icon "Icon/Expander" at bounding box center [239, 297] width 44 height 44
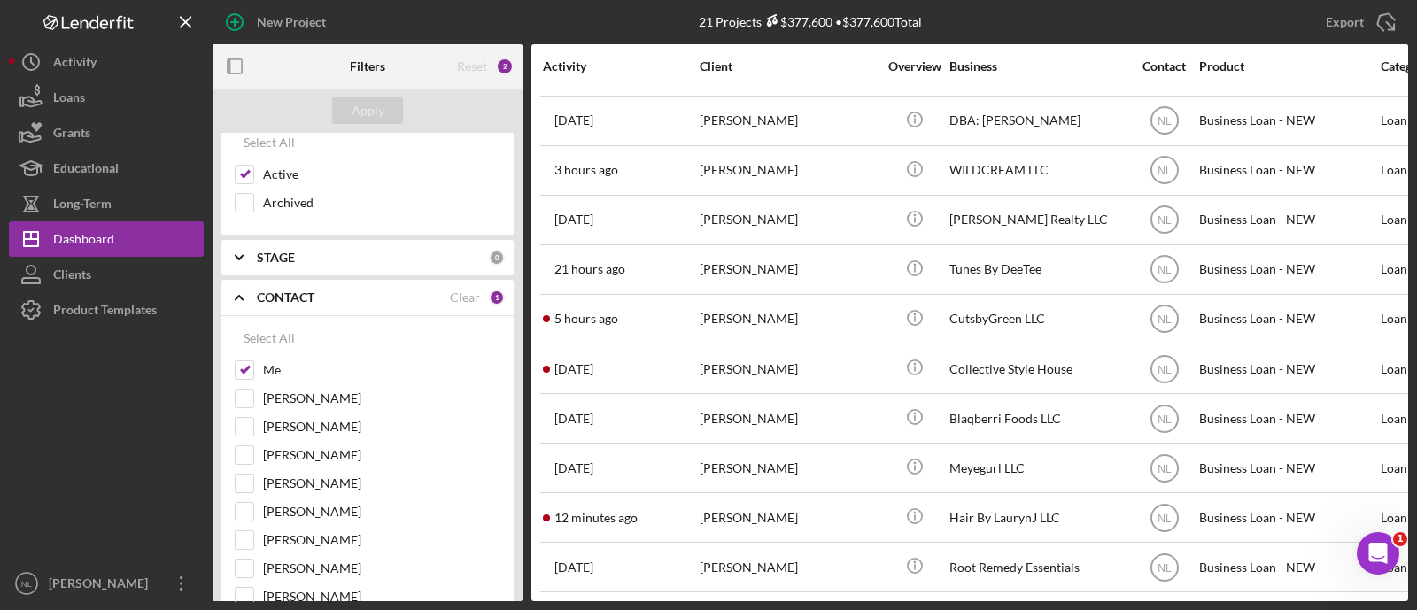
click at [363, 293] on div "CONTACT" at bounding box center [353, 297] width 193 height 14
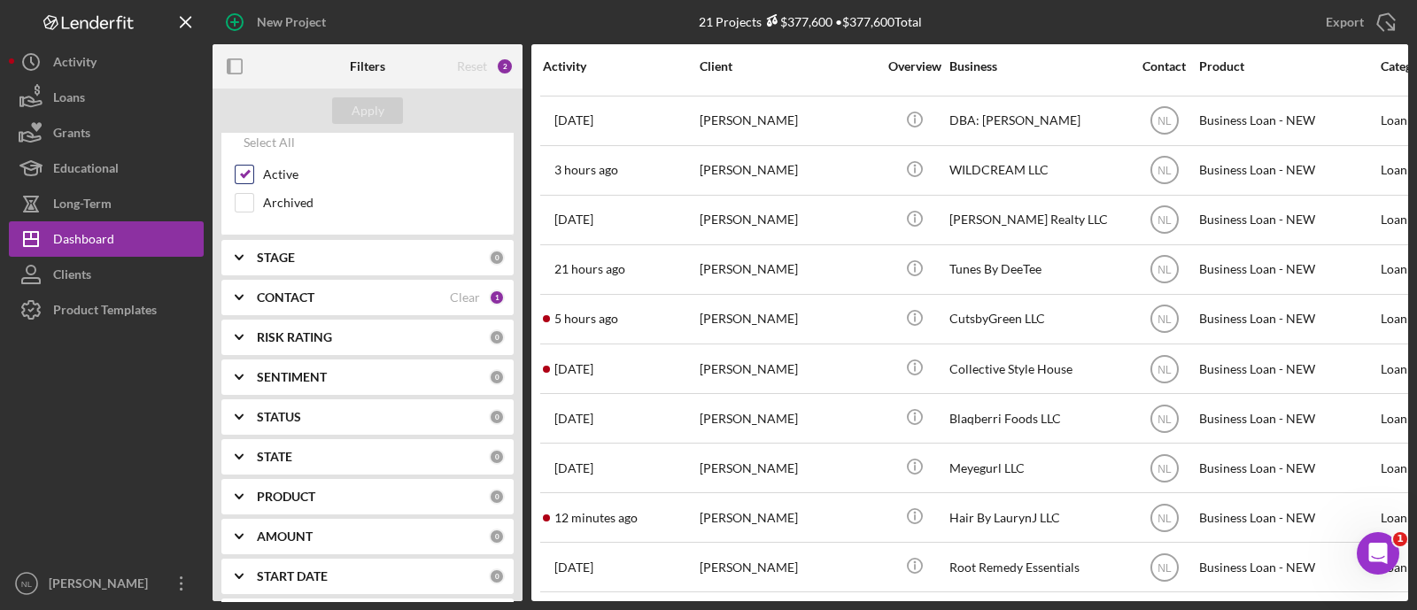
scroll to position [0, 0]
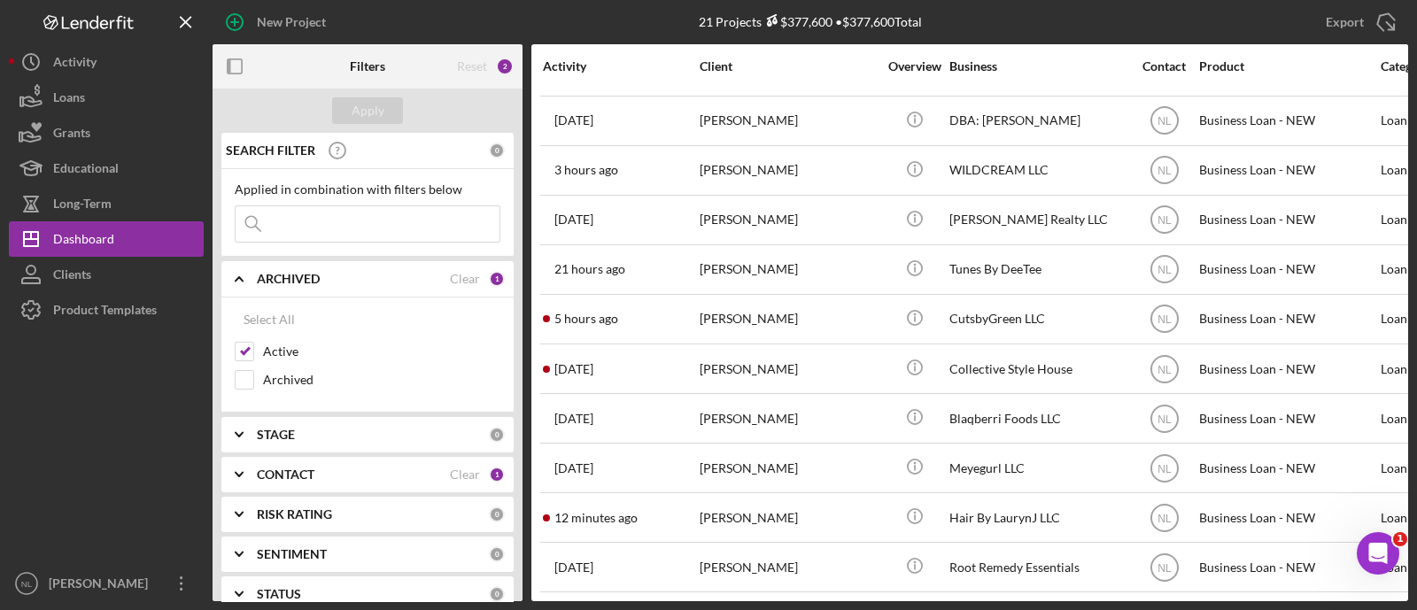
click at [323, 221] on input at bounding box center [368, 223] width 264 height 35
type input "[PERSON_NAME]"
click at [244, 343] on input "Active" at bounding box center [245, 352] width 18 height 18
checkbox input "false"
click at [244, 378] on input "Archived" at bounding box center [245, 380] width 18 height 18
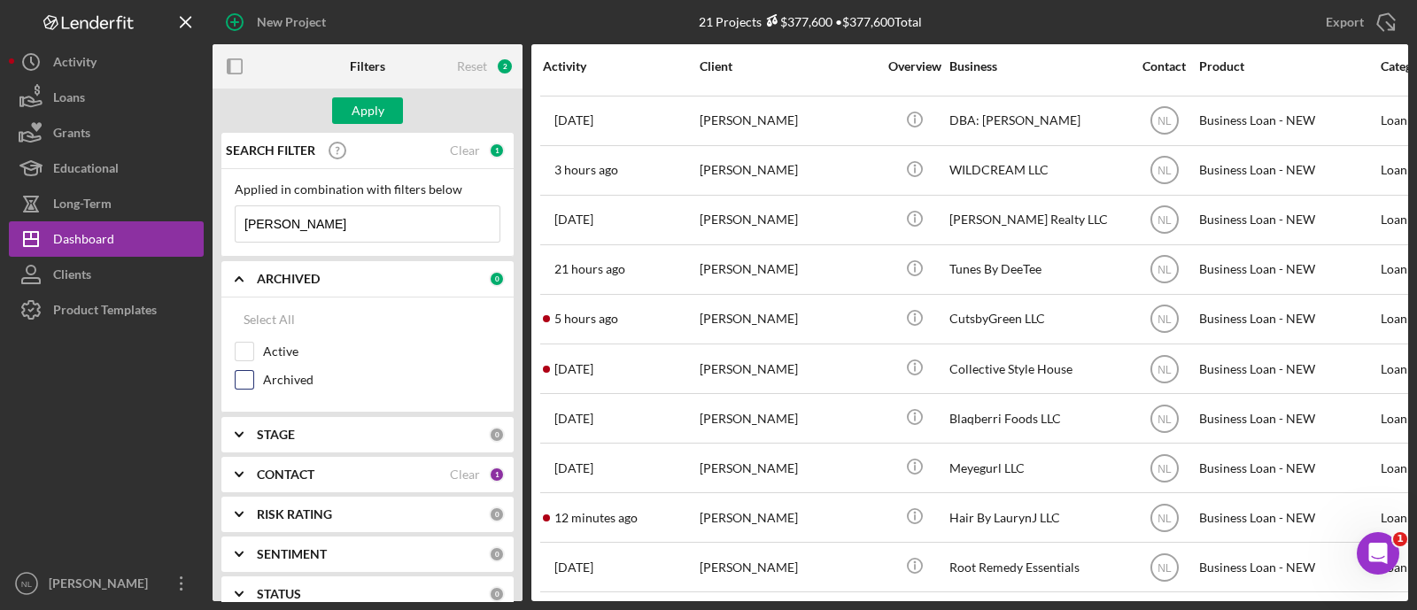
checkbox input "true"
click at [341, 231] on input "[PERSON_NAME]" at bounding box center [368, 223] width 264 height 35
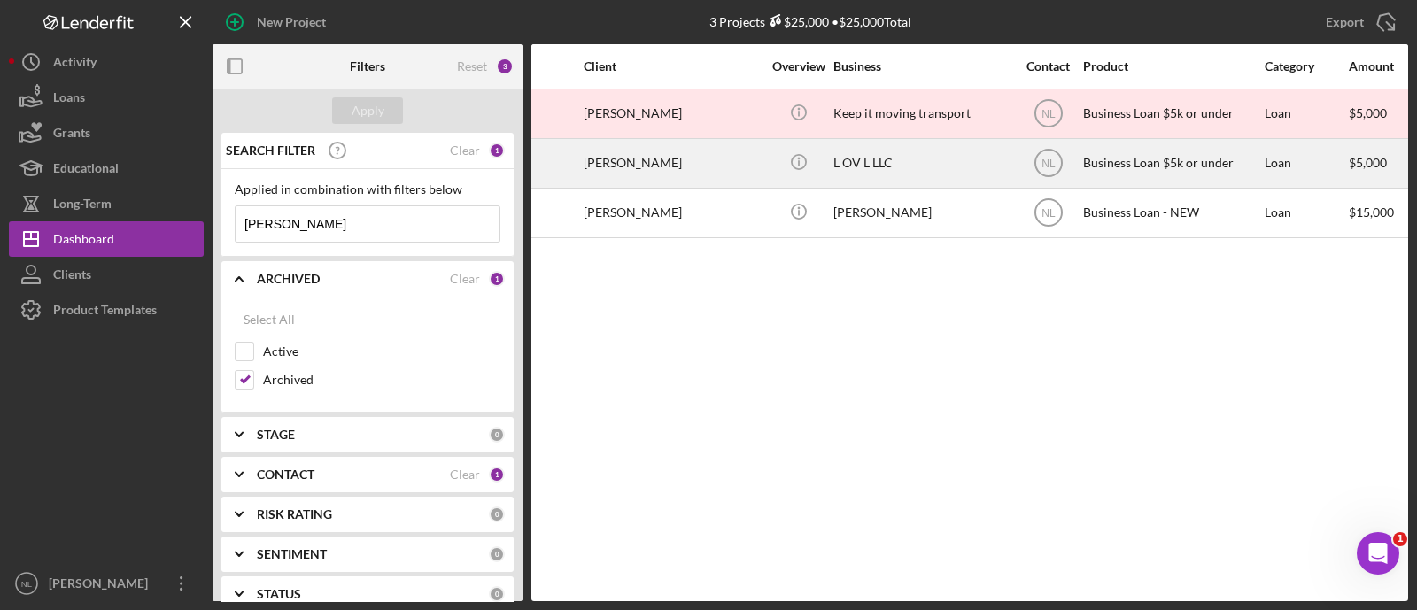
scroll to position [0, 76]
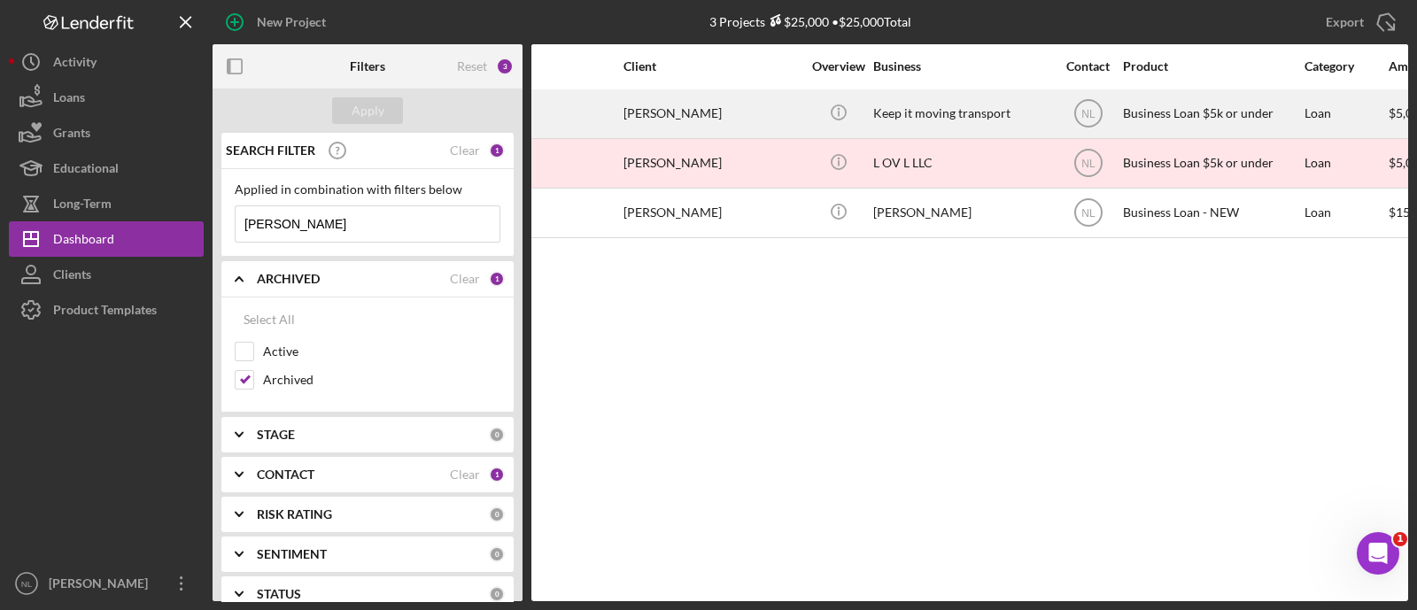
type input "[PERSON_NAME]"
click at [686, 107] on div "[PERSON_NAME]" at bounding box center [711, 113] width 177 height 47
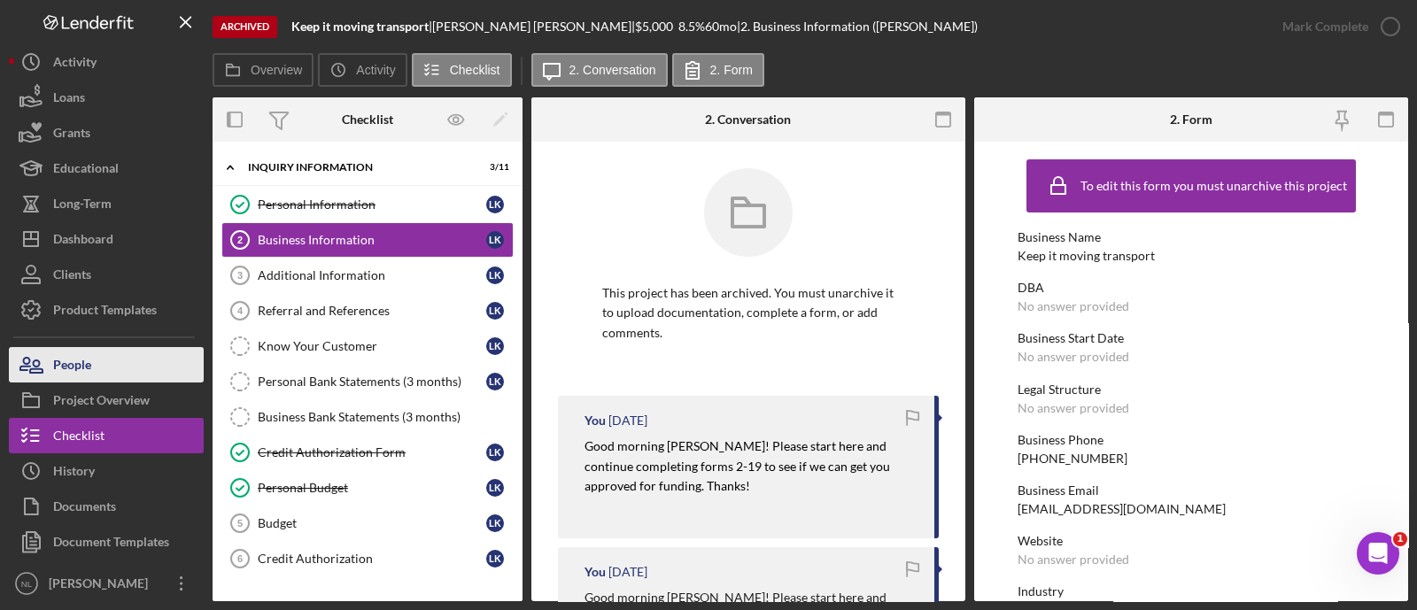
click at [84, 376] on div "People" at bounding box center [72, 367] width 38 height 40
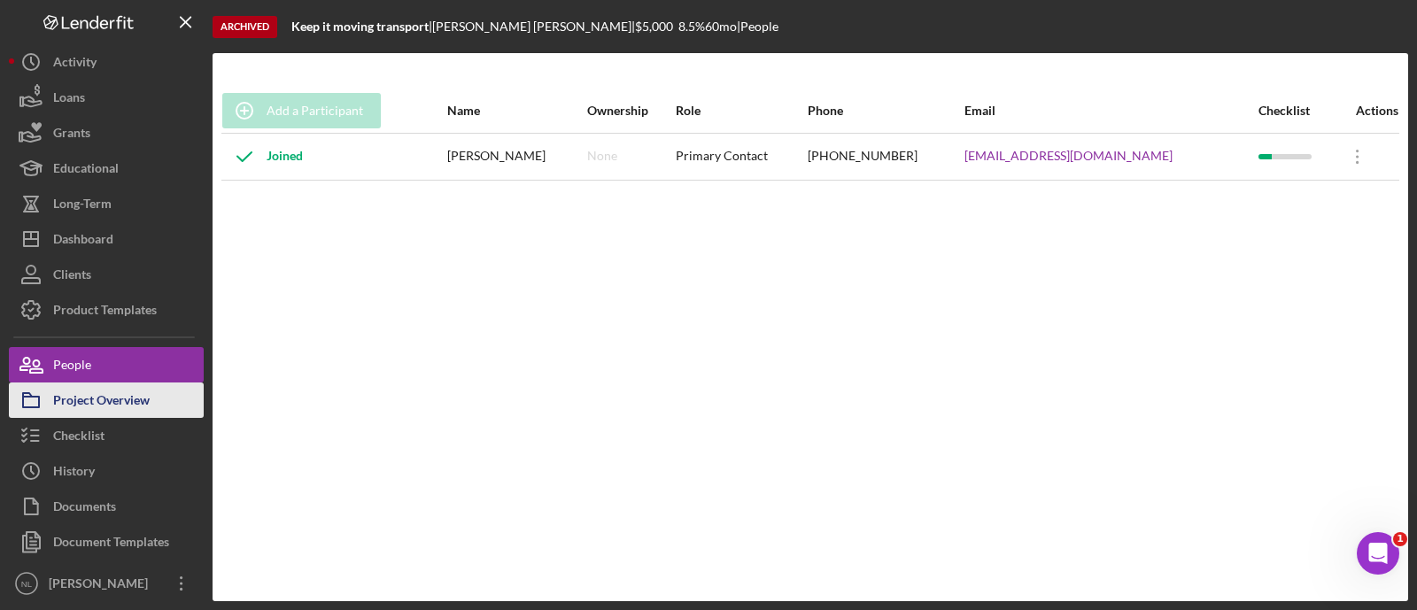
click at [109, 397] on div "Project Overview" at bounding box center [101, 403] width 97 height 40
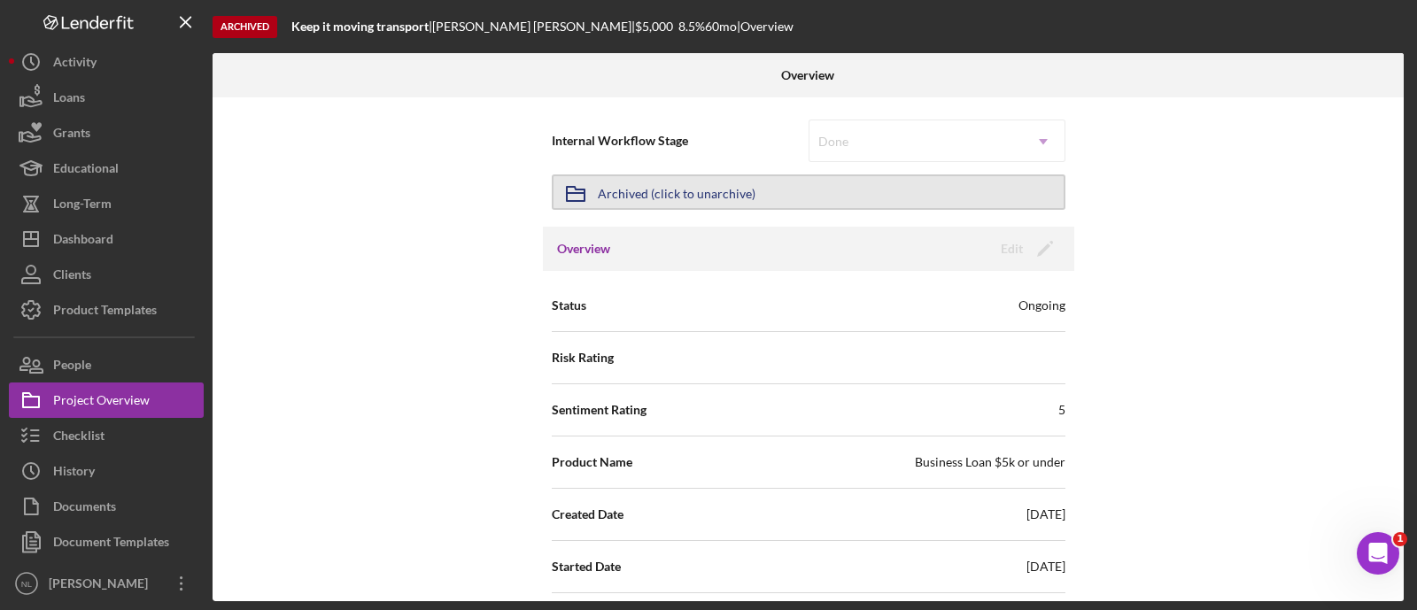
click at [713, 188] on div "Archived (click to unarchive)" at bounding box center [677, 192] width 158 height 32
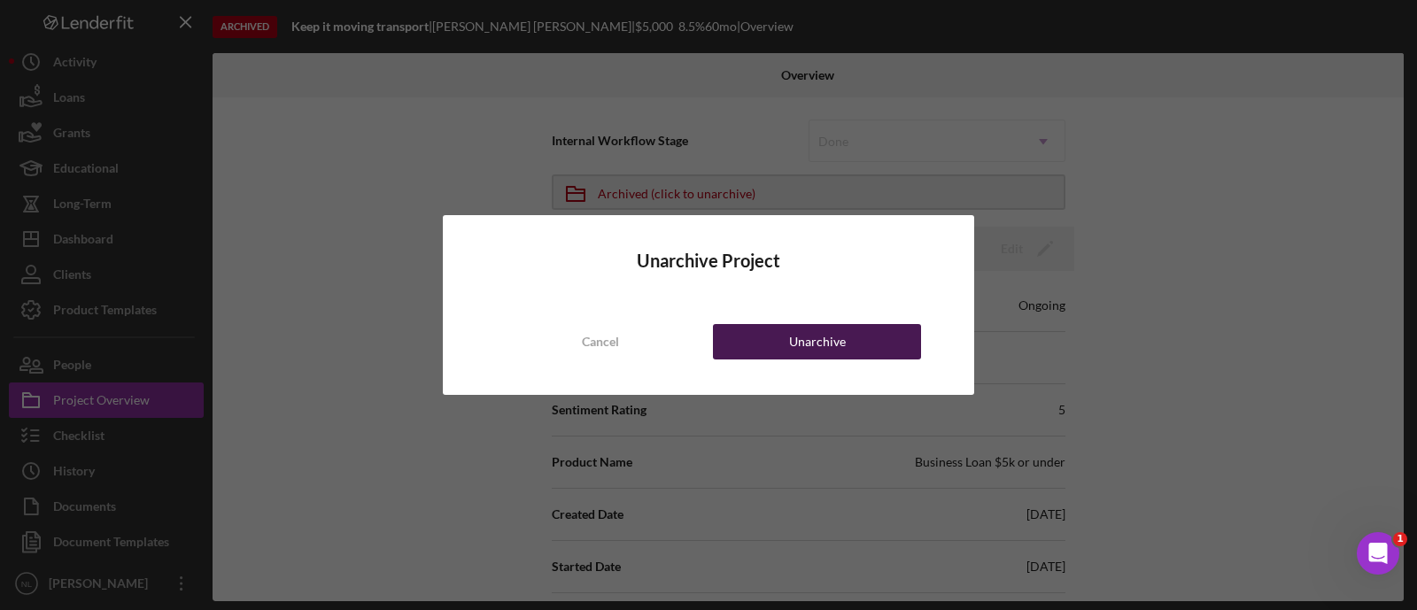
click at [754, 330] on button "Unarchive" at bounding box center [817, 341] width 208 height 35
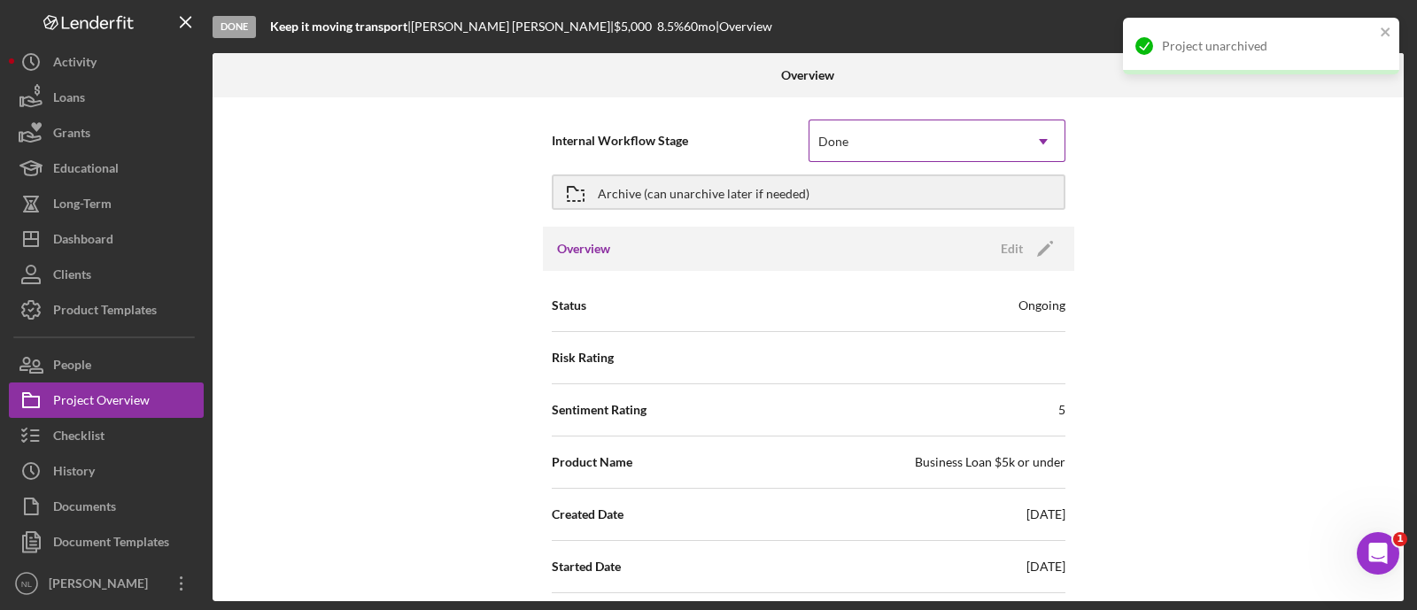
click at [891, 148] on div "Done" at bounding box center [915, 141] width 213 height 41
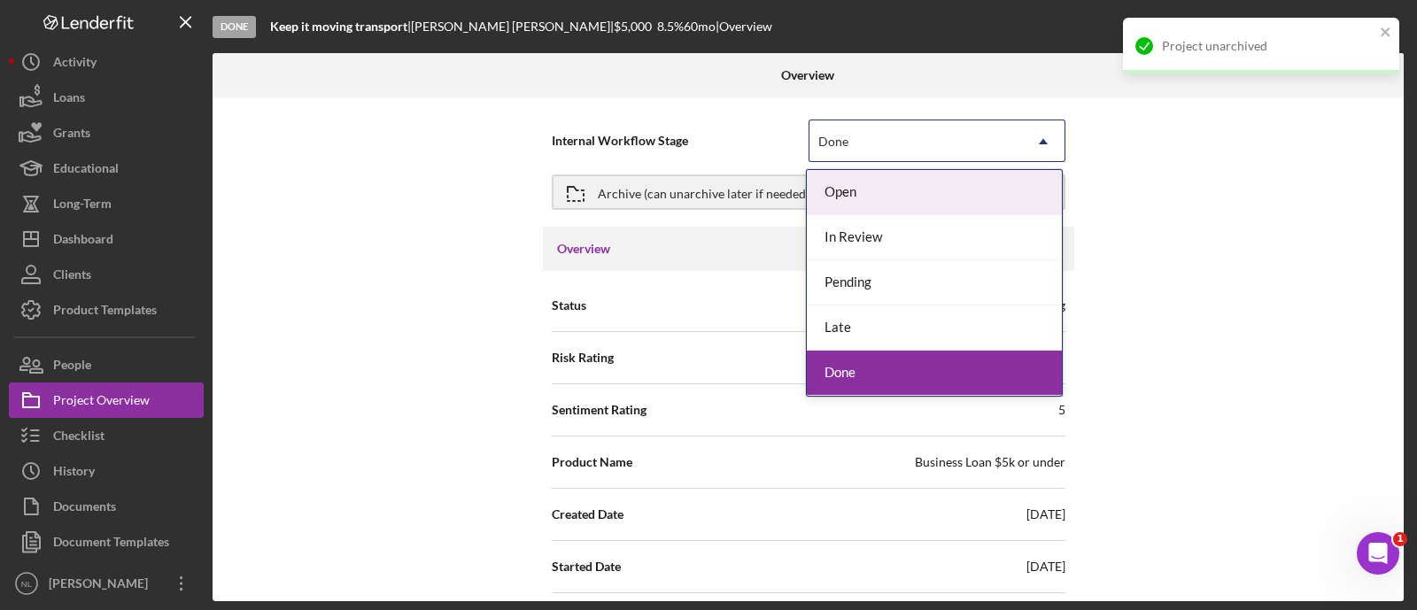
click at [839, 193] on div "Open" at bounding box center [934, 192] width 255 height 45
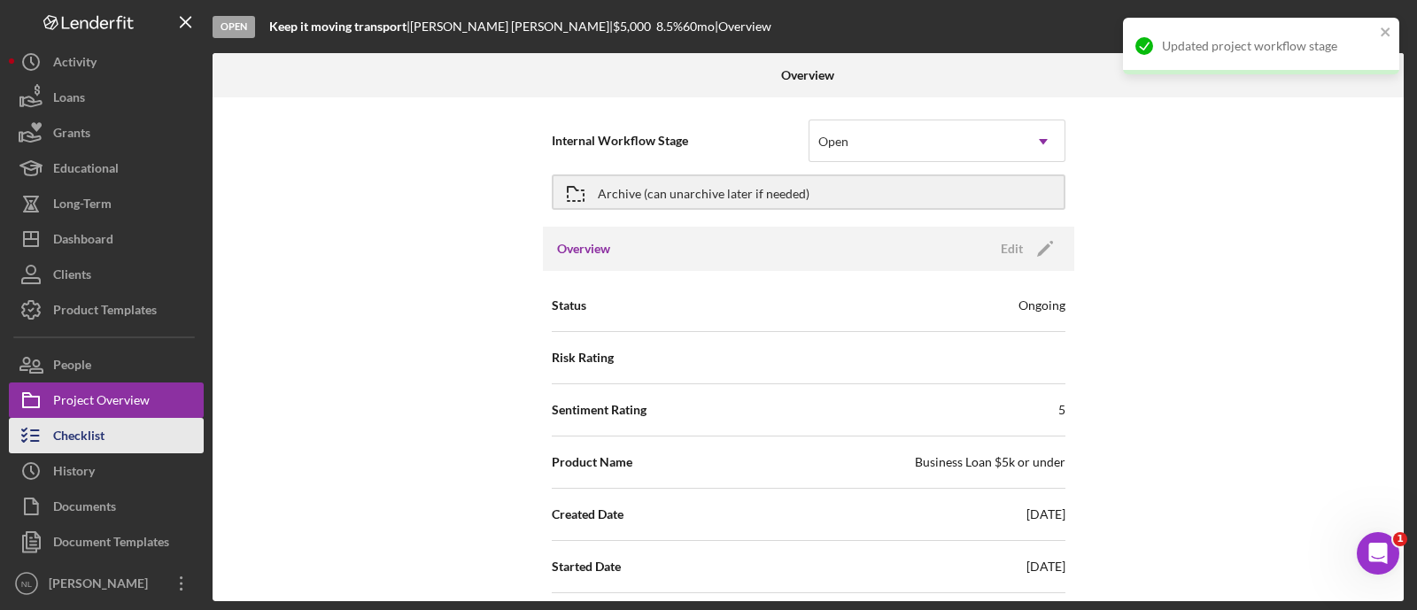
click at [114, 447] on button "Checklist" at bounding box center [106, 435] width 195 height 35
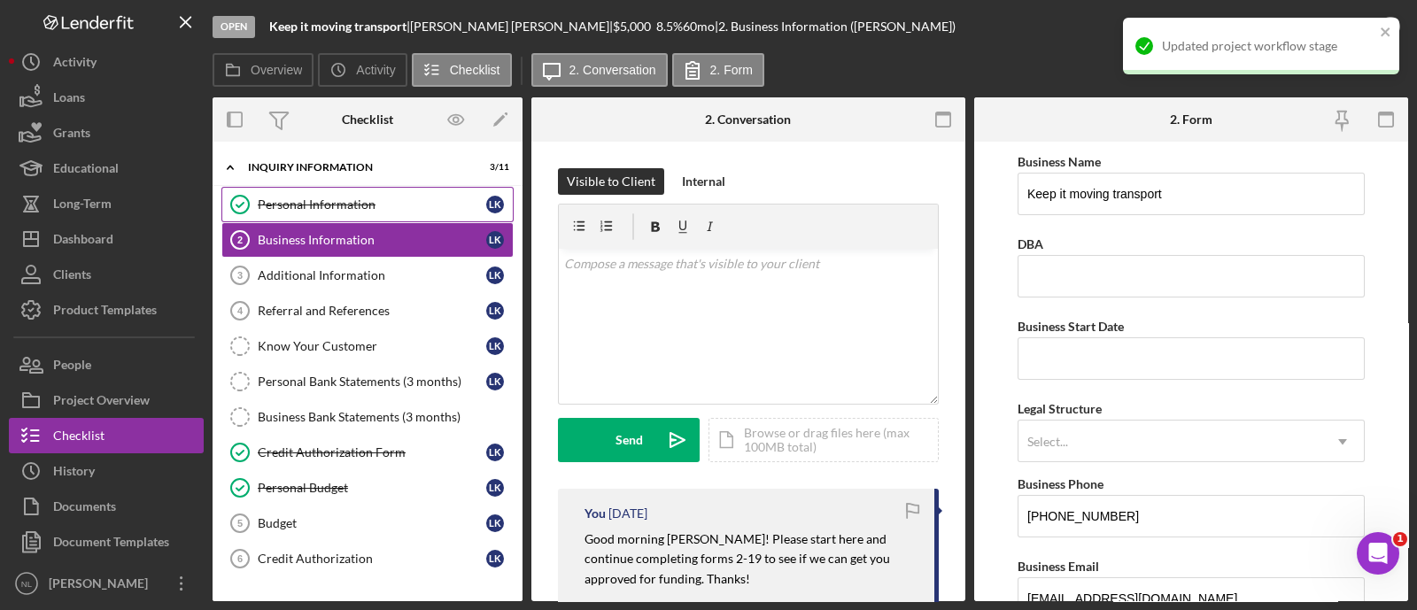
click at [325, 210] on div "Personal Information" at bounding box center [372, 204] width 228 height 14
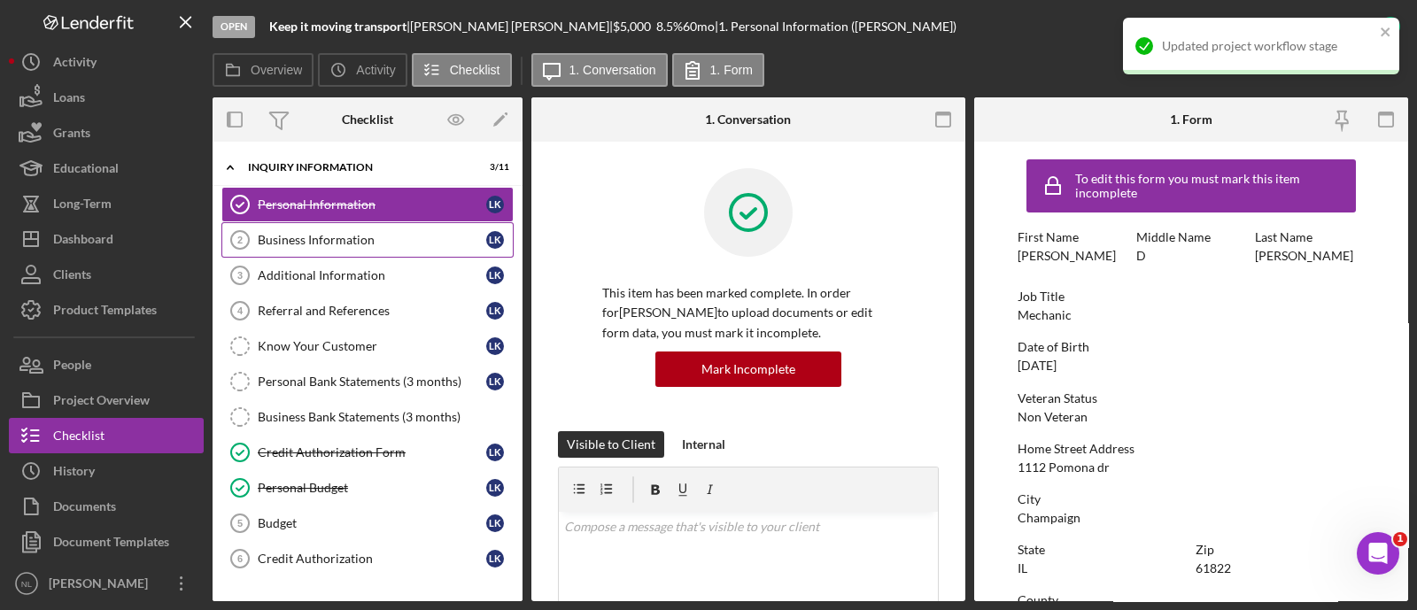
click at [319, 250] on link "Business Information 2 Business Information L K" at bounding box center [367, 239] width 292 height 35
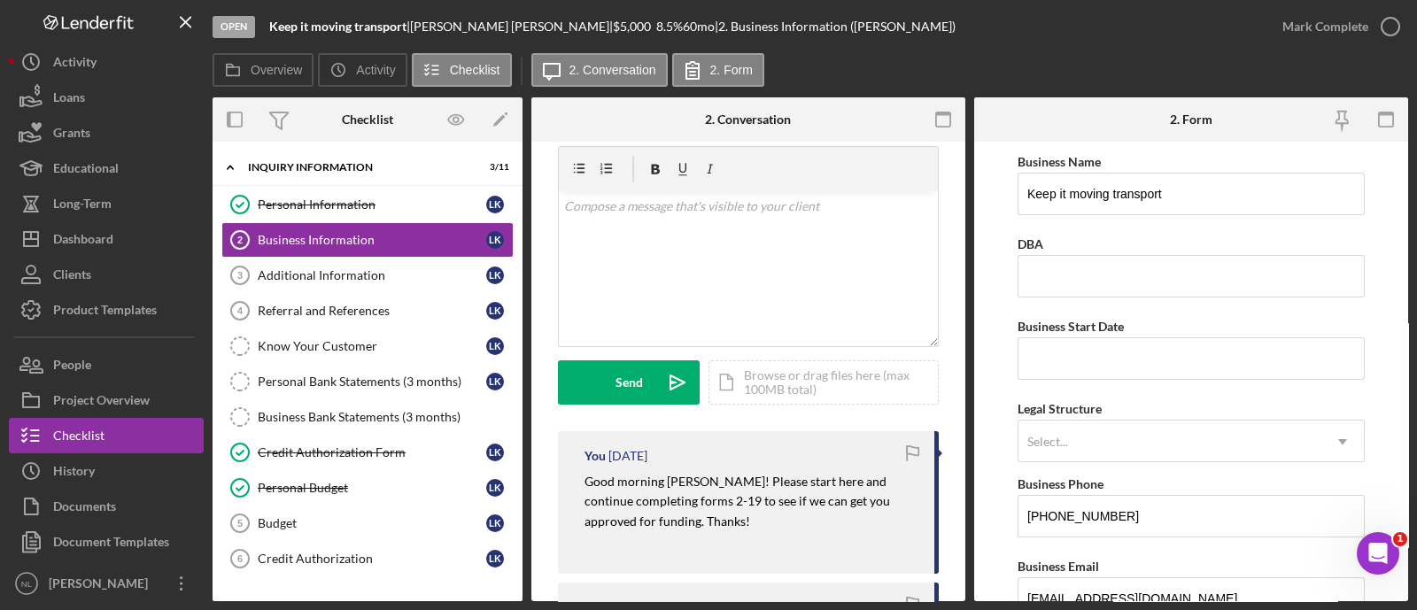
scroll to position [59, 0]
click at [688, 501] on mark "Good morning [PERSON_NAME]! Please start here and continue completing forms 2-1…" at bounding box center [738, 499] width 308 height 55
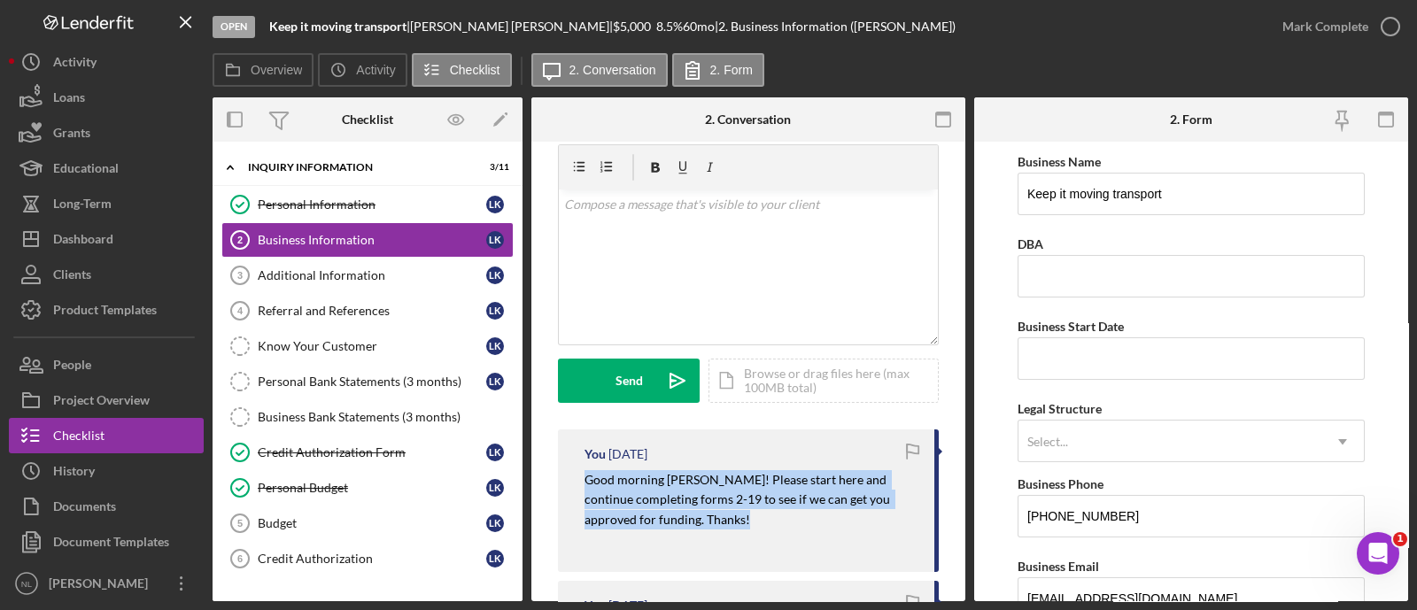
click at [688, 501] on mark "Good morning [PERSON_NAME]! Please start here and continue completing forms 2-1…" at bounding box center [738, 499] width 308 height 55
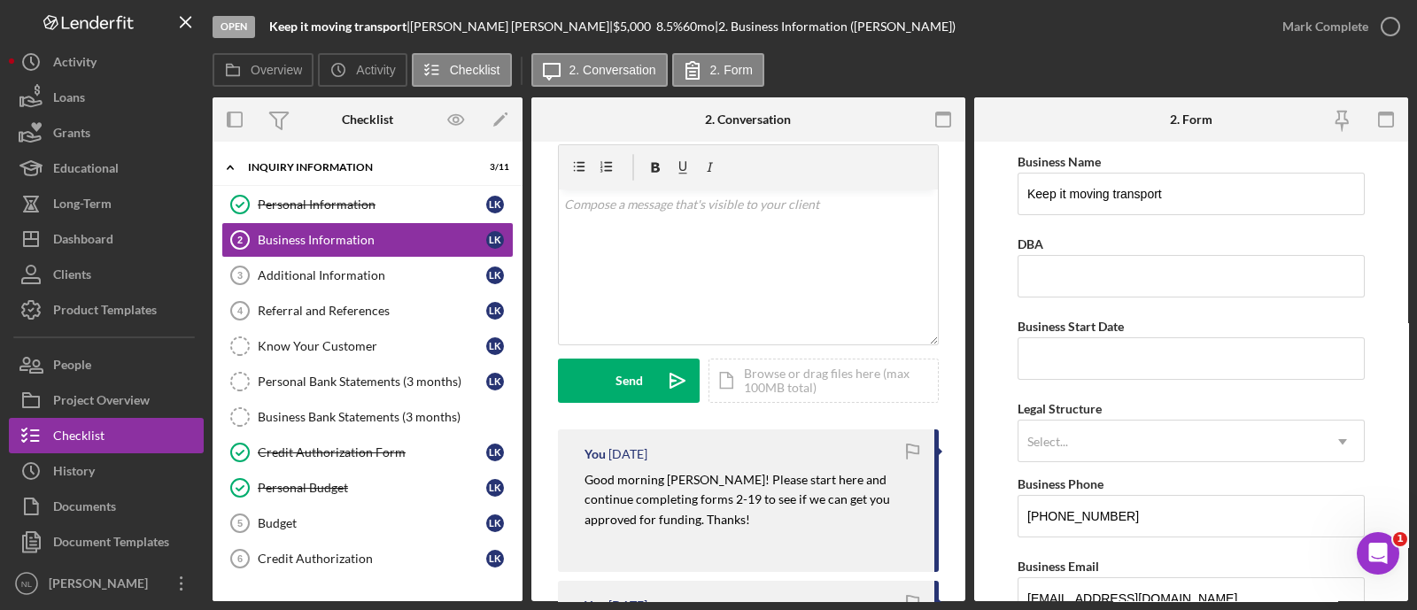
click at [641, 487] on p "Good morning [PERSON_NAME]! Please start here and continue completing forms 2-1…" at bounding box center [750, 499] width 332 height 59
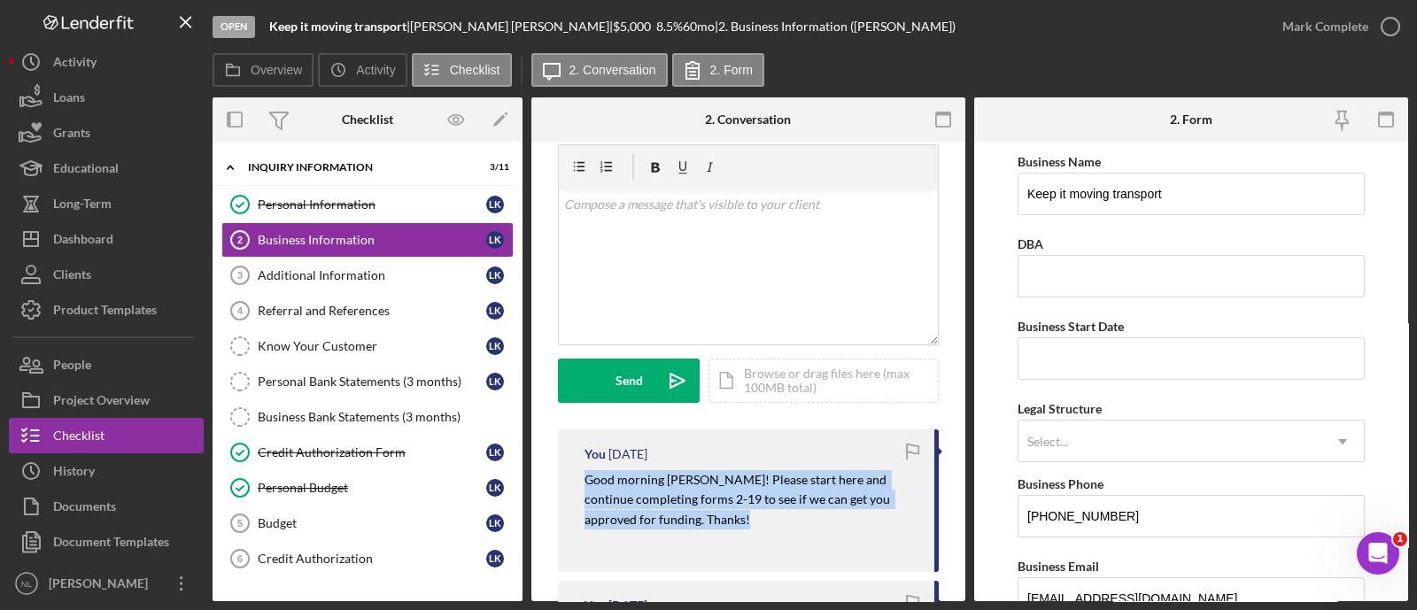
click at [641, 487] on p "Good morning [PERSON_NAME]! Please start here and continue completing forms 2-1…" at bounding box center [750, 499] width 332 height 59
copy mark "Good morning [PERSON_NAME]! Please start here and continue completing forms 2-1…"
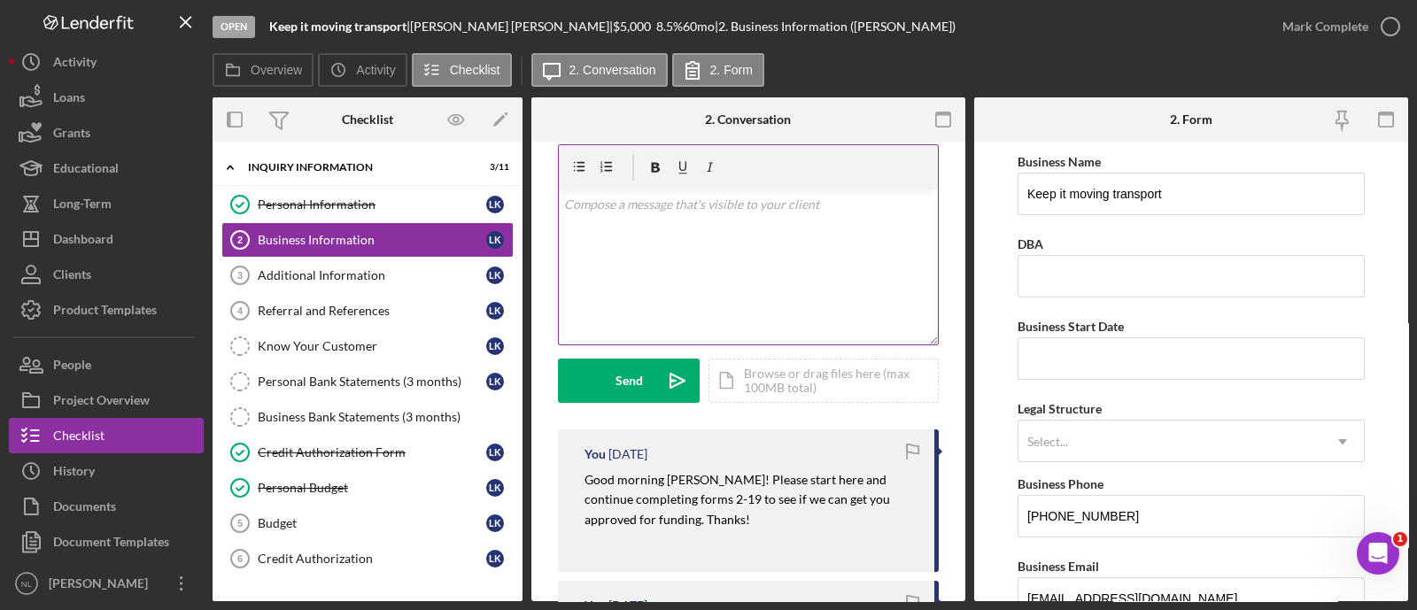
click at [611, 220] on div "v Color teal Color pink Remove color Add row above Add row below Add column bef…" at bounding box center [748, 266] width 379 height 155
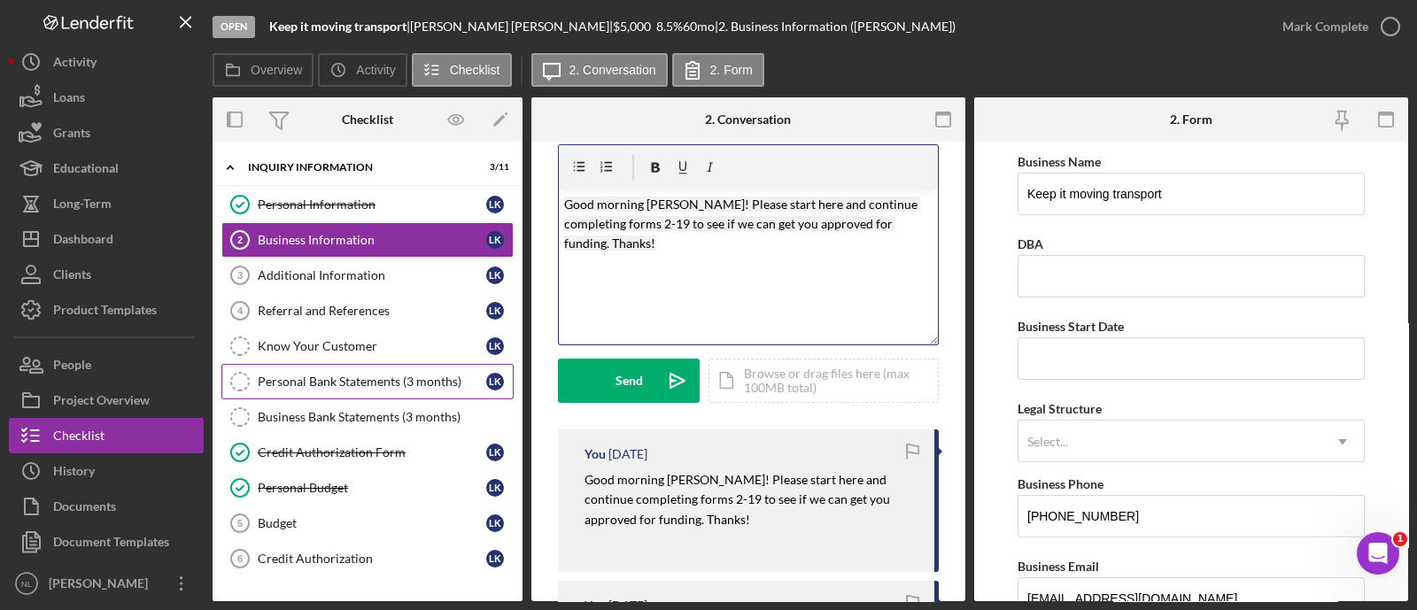
scroll to position [189, 0]
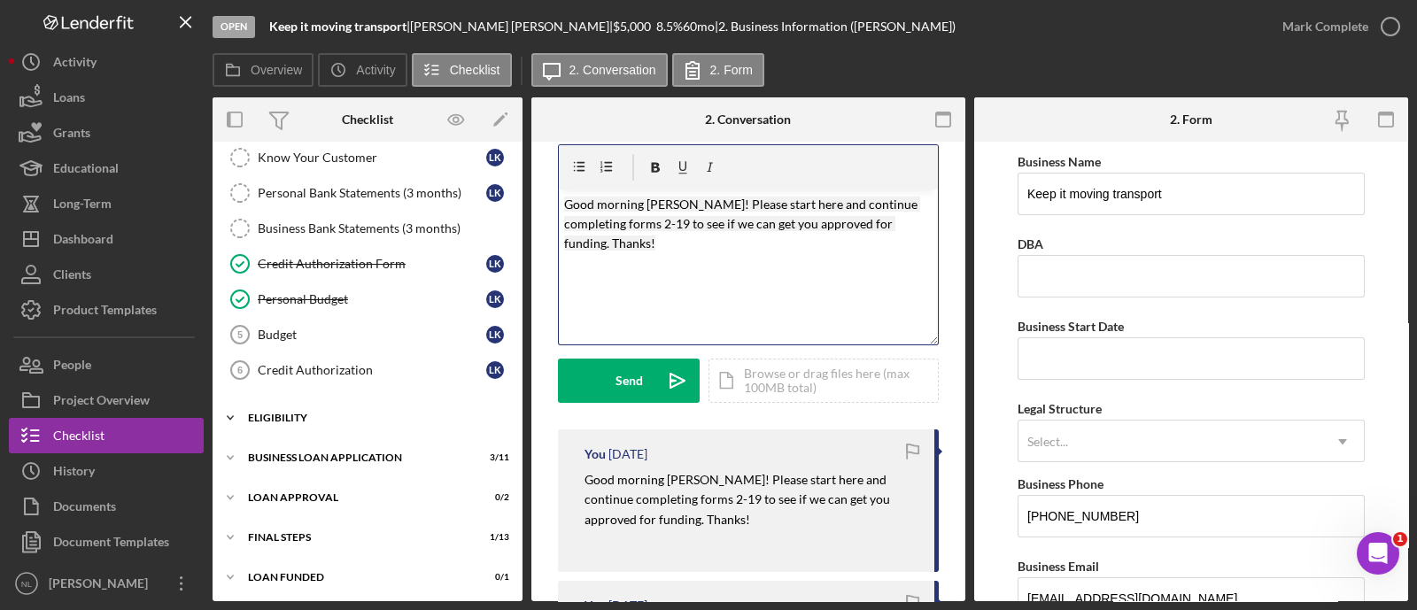
click at [371, 416] on div "Eligibility" at bounding box center [374, 418] width 252 height 11
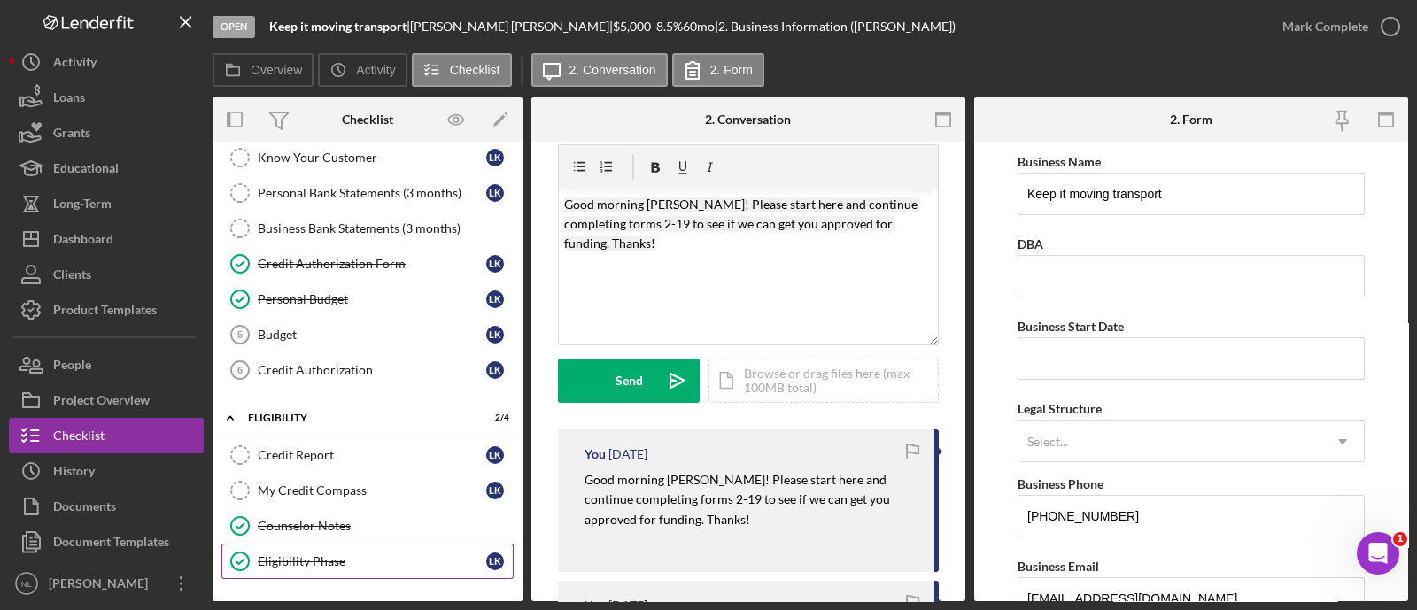
scroll to position [338, 0]
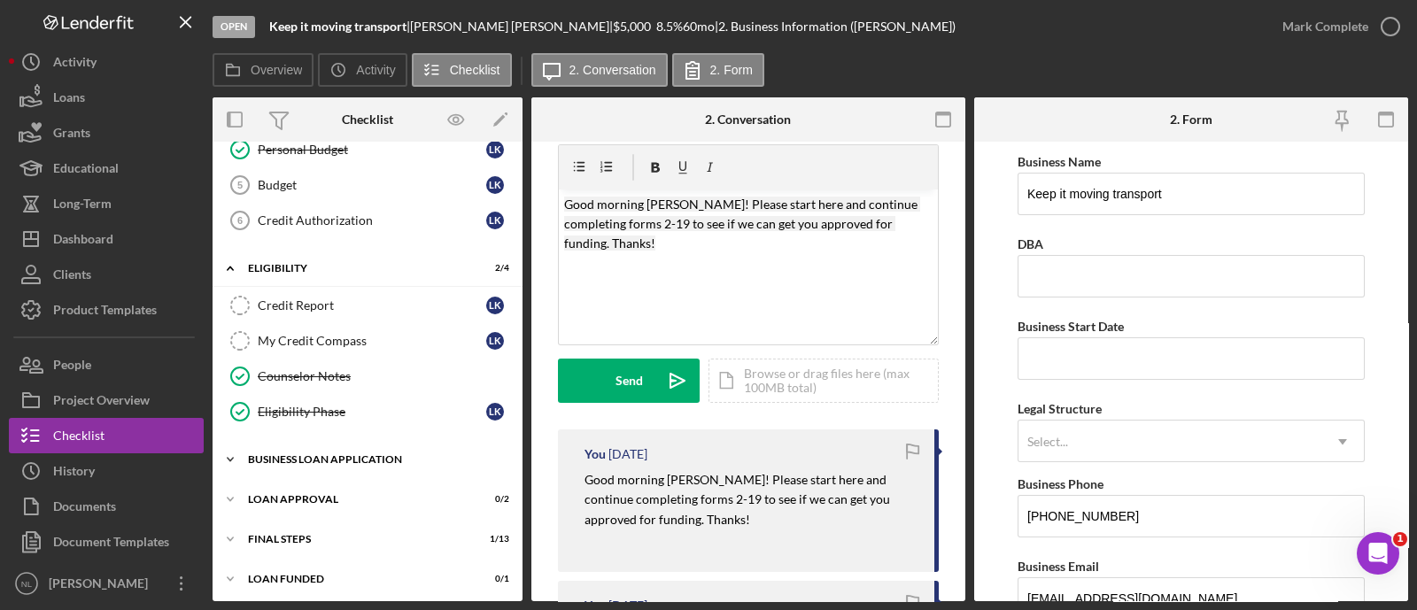
click at [404, 460] on div "Icon/Expander BUSINESS LOAN APPLICATION 3 / 11" at bounding box center [368, 459] width 310 height 35
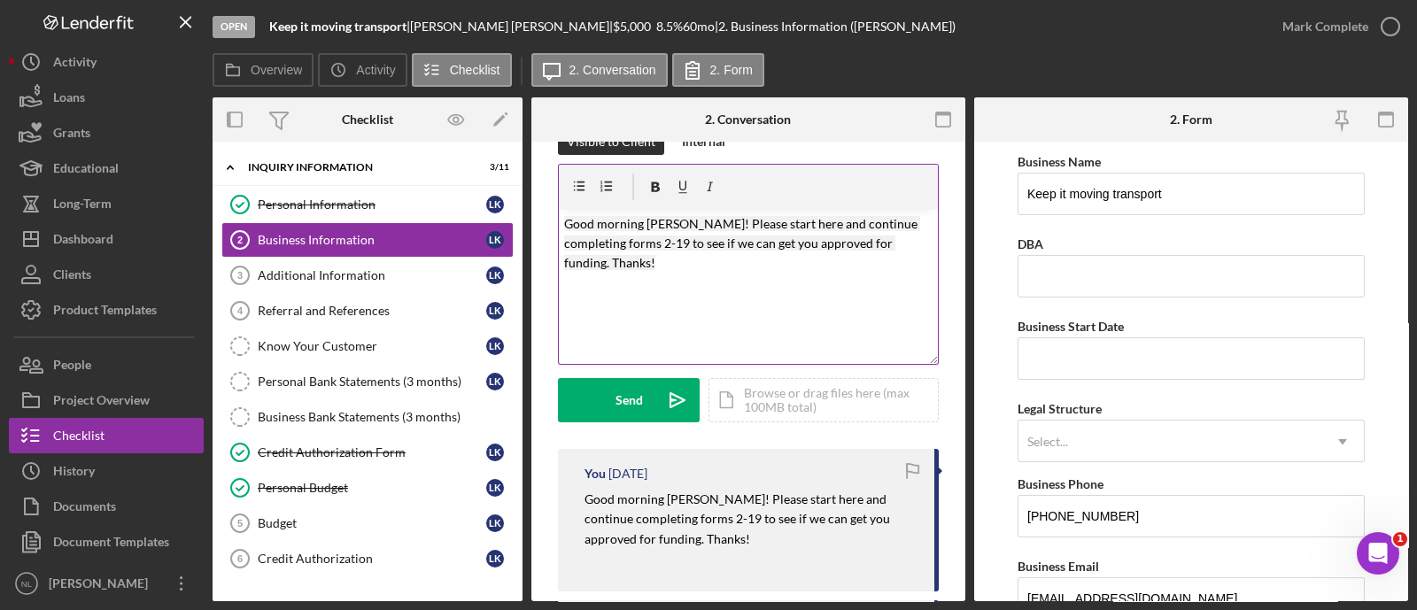
scroll to position [0, 0]
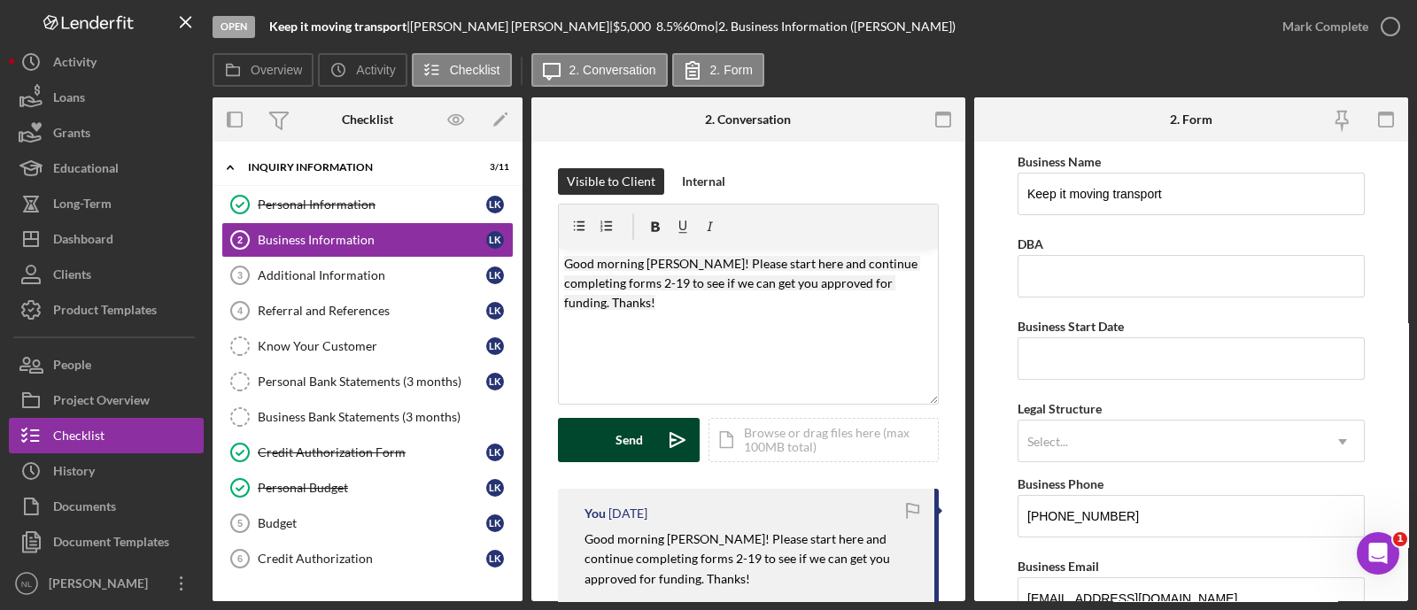
click at [654, 447] on button "Send Icon/icon-invite-send" at bounding box center [629, 440] width 142 height 44
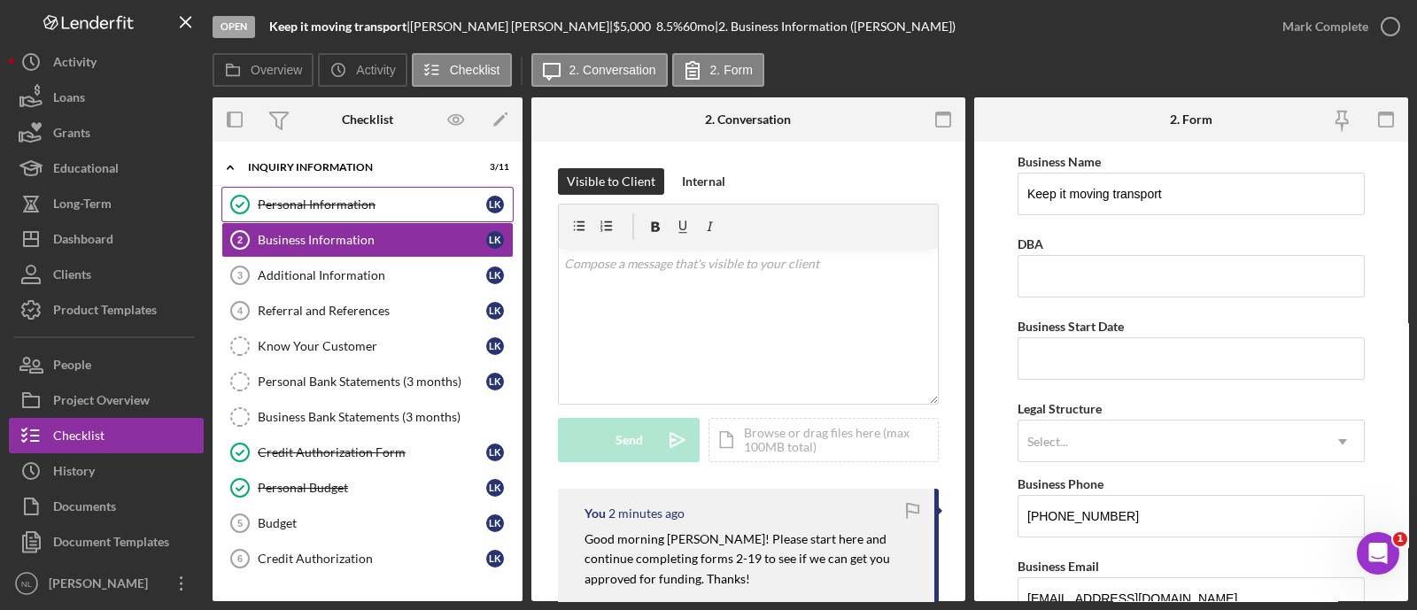
click at [329, 210] on div "Personal Information" at bounding box center [372, 204] width 228 height 14
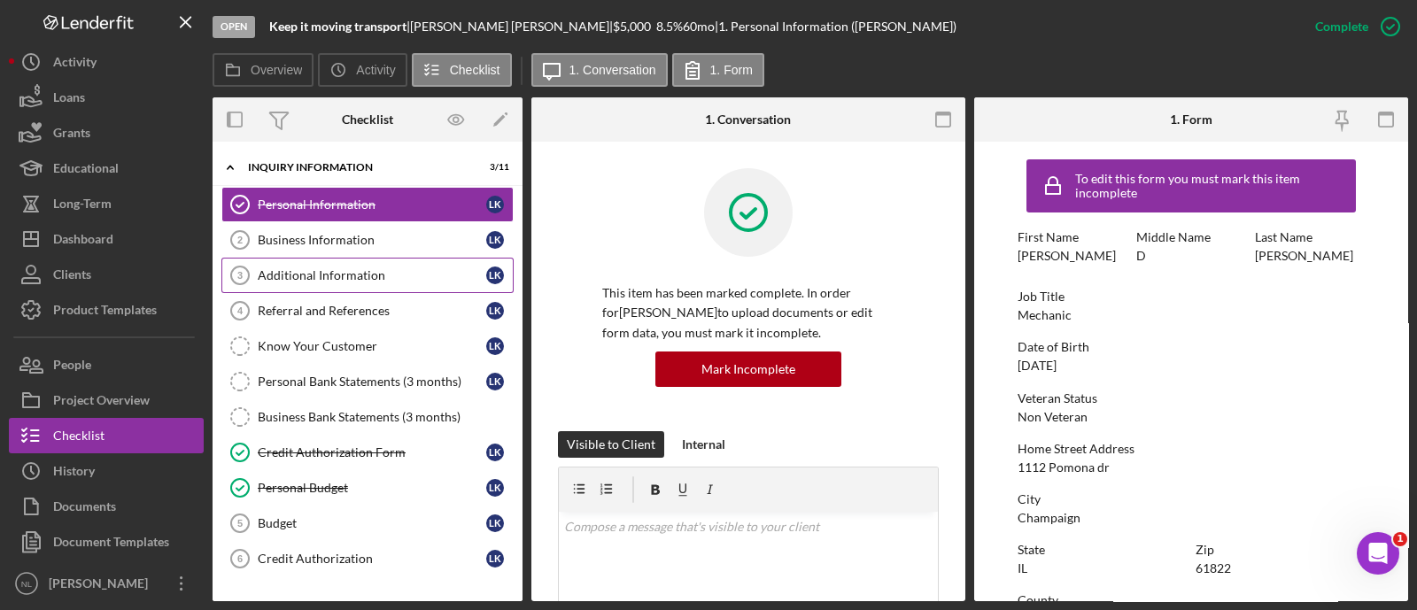
click at [352, 258] on link "Additional Information 3 Additional Information L K" at bounding box center [367, 275] width 292 height 35
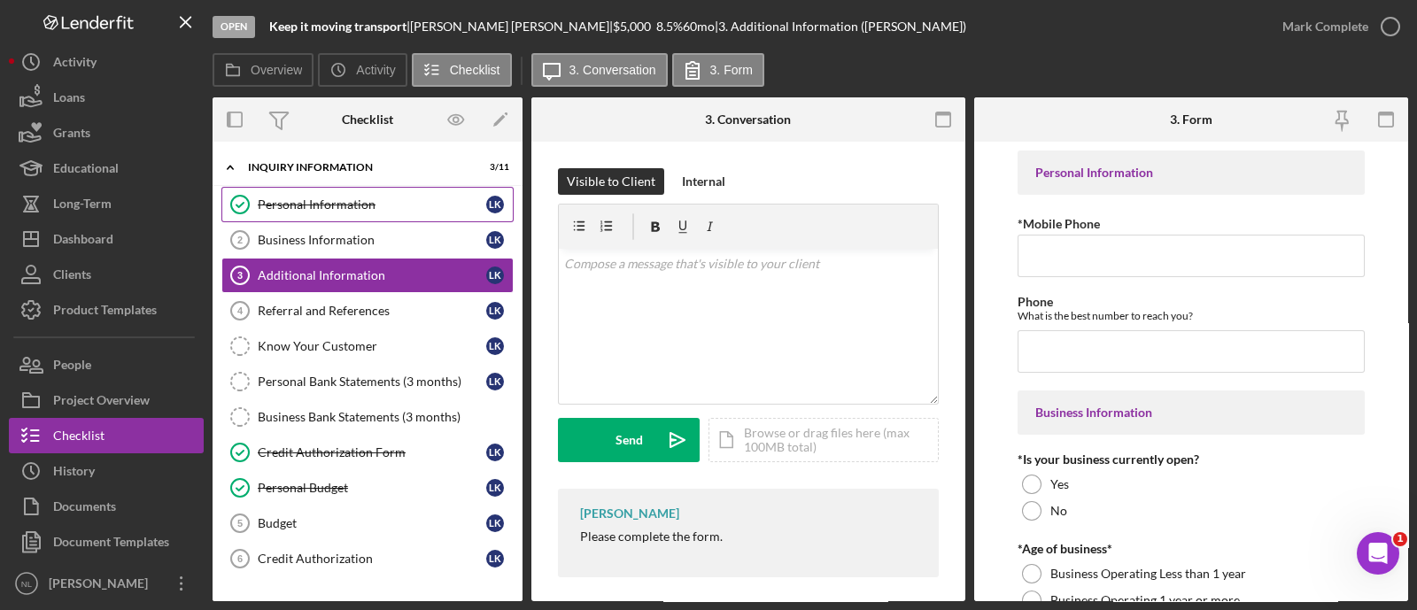
click at [340, 201] on div "Personal Information" at bounding box center [372, 204] width 228 height 14
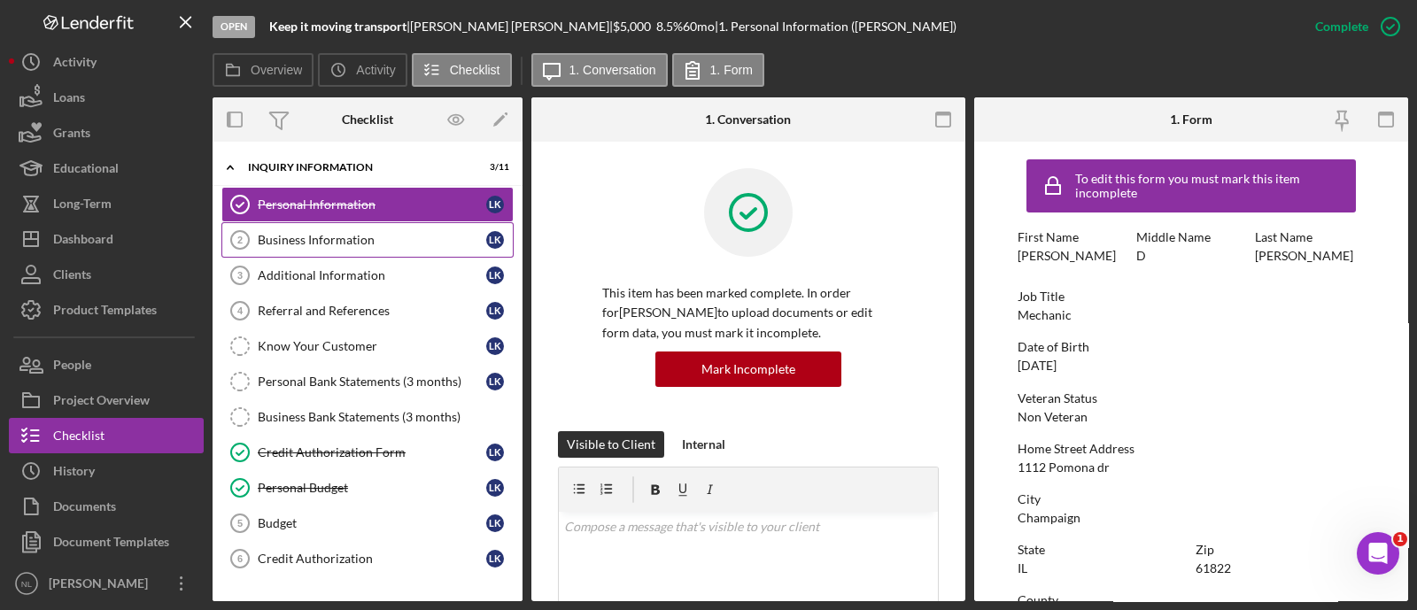
click at [372, 251] on link "Business Information 2 Business Information L K" at bounding box center [367, 239] width 292 height 35
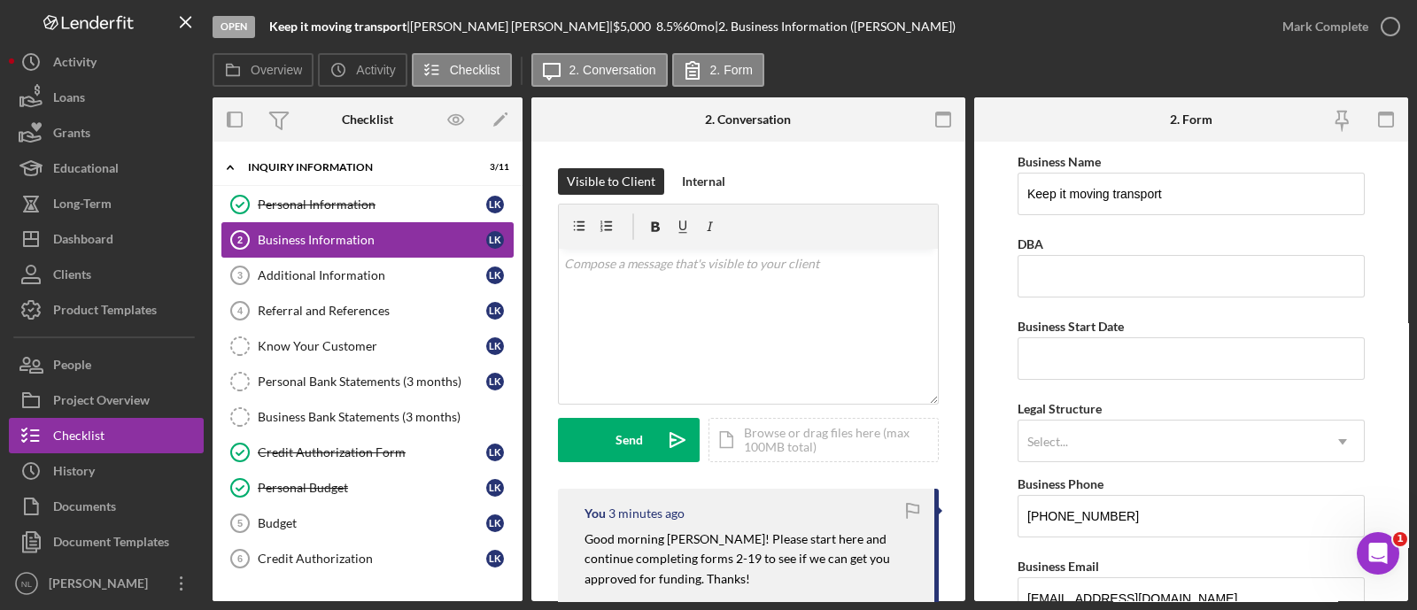
click at [389, 248] on link "Business Information 2 Business Information L K" at bounding box center [367, 239] width 292 height 35
click at [369, 214] on link "Personal Information Personal Information L K" at bounding box center [367, 204] width 292 height 35
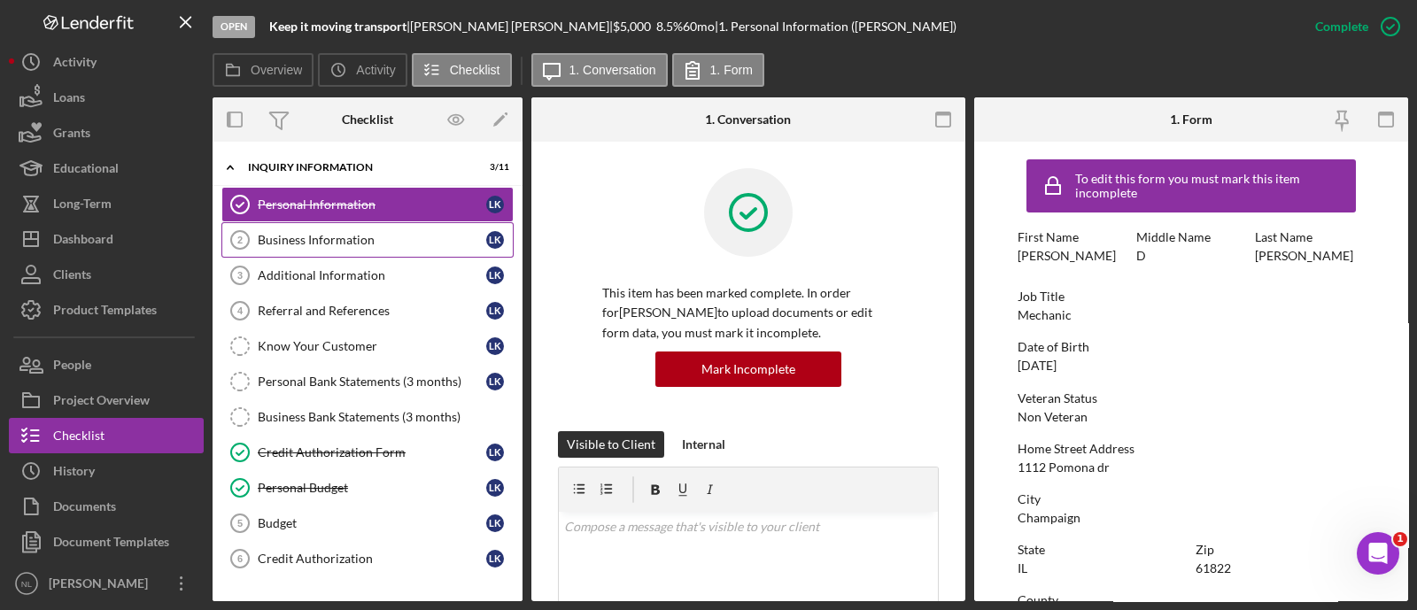
click at [375, 251] on link "Business Information 2 Business Information L K" at bounding box center [367, 239] width 292 height 35
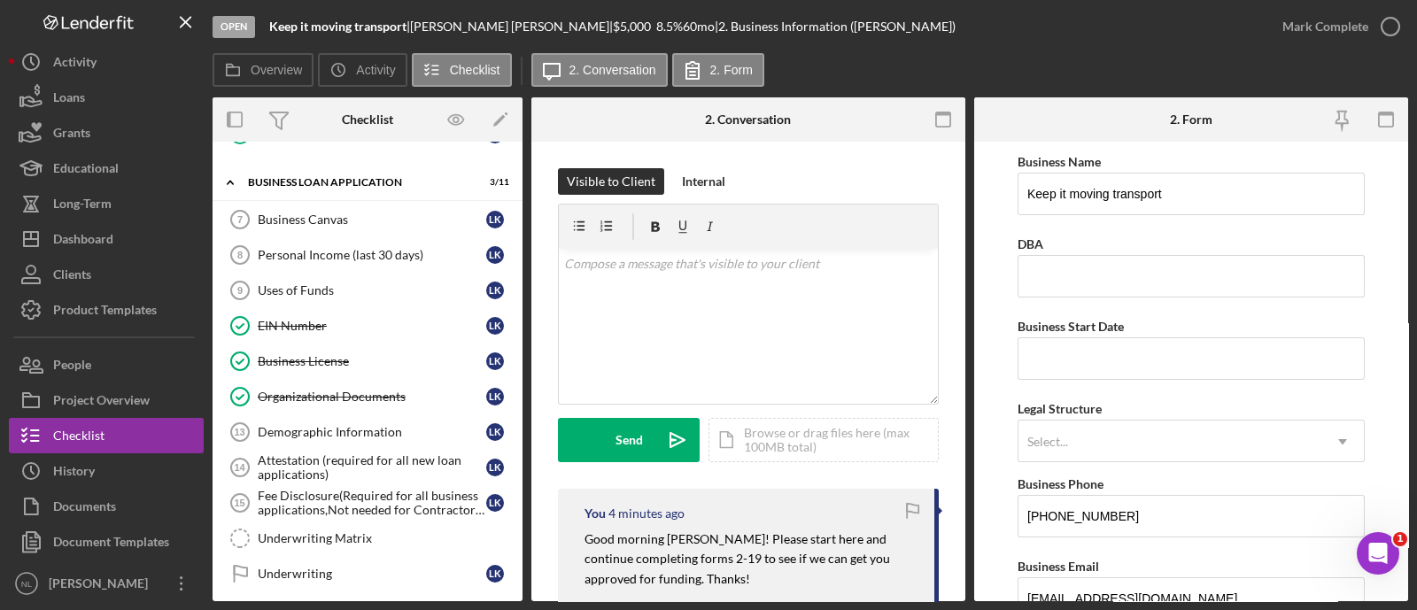
scroll to position [623, 0]
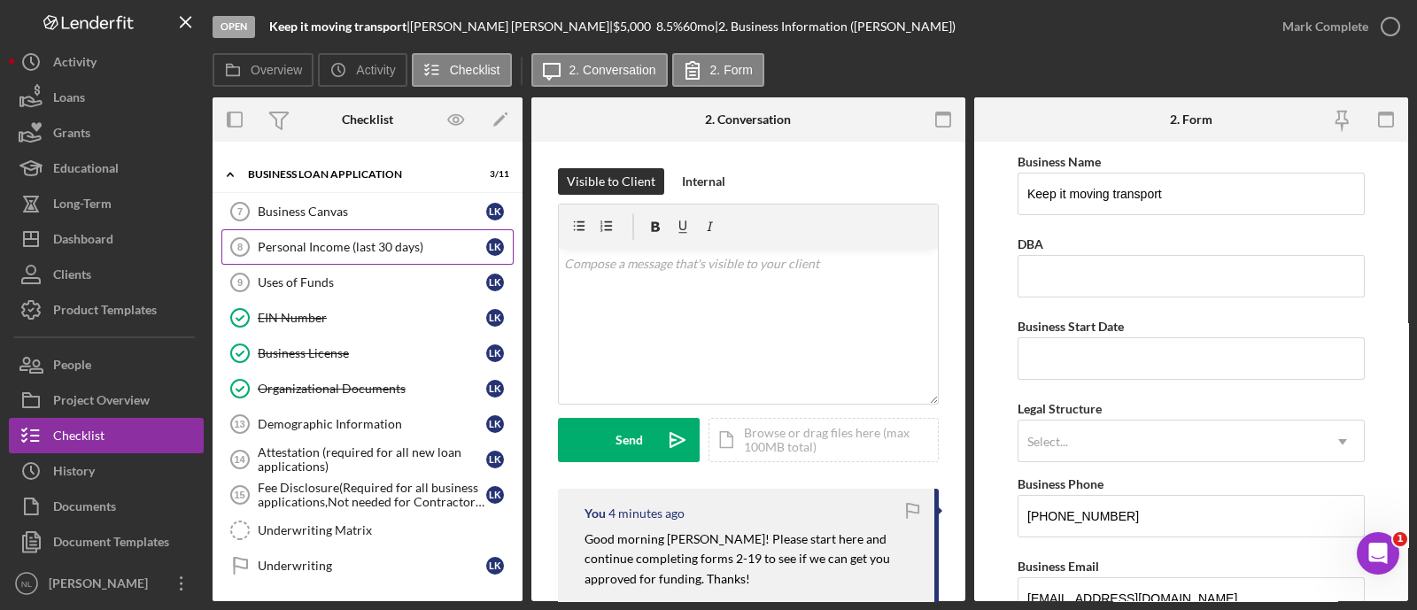
drag, startPoint x: 375, startPoint y: 251, endPoint x: 269, endPoint y: 237, distance: 107.1
click at [269, 240] on div "Personal Income (last 30 days)" at bounding box center [372, 247] width 228 height 14
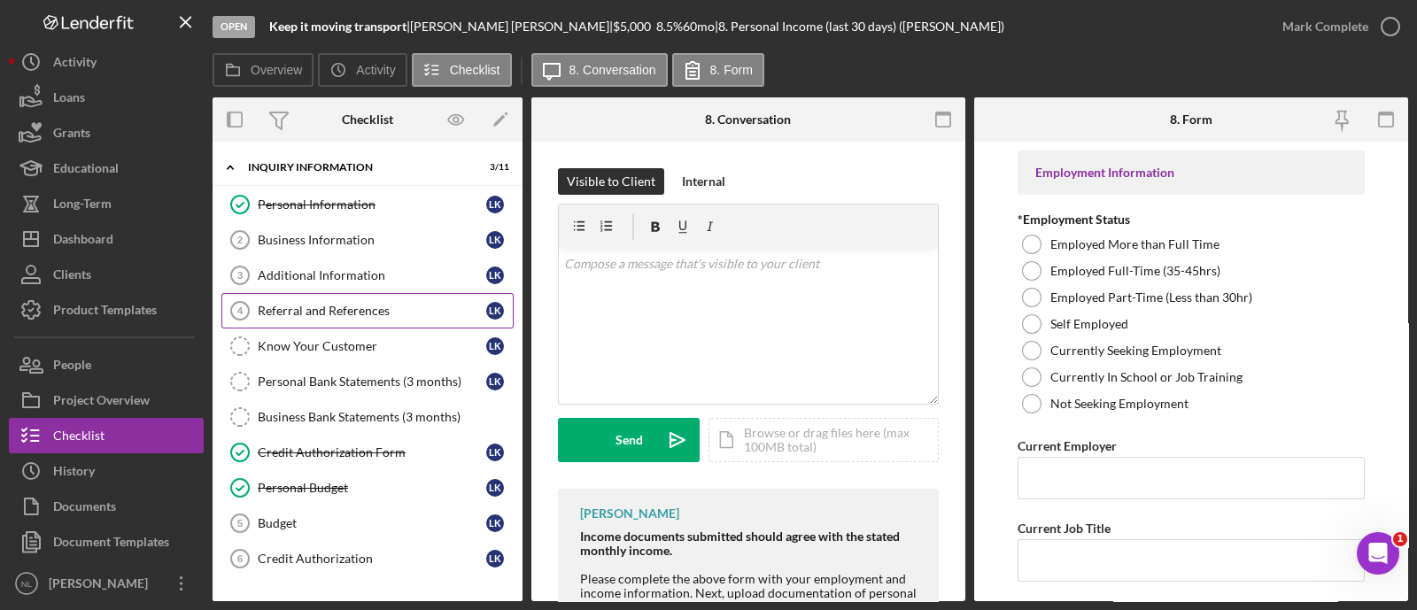
click at [328, 319] on link "Referral and References 4 Referral and References L K" at bounding box center [367, 310] width 292 height 35
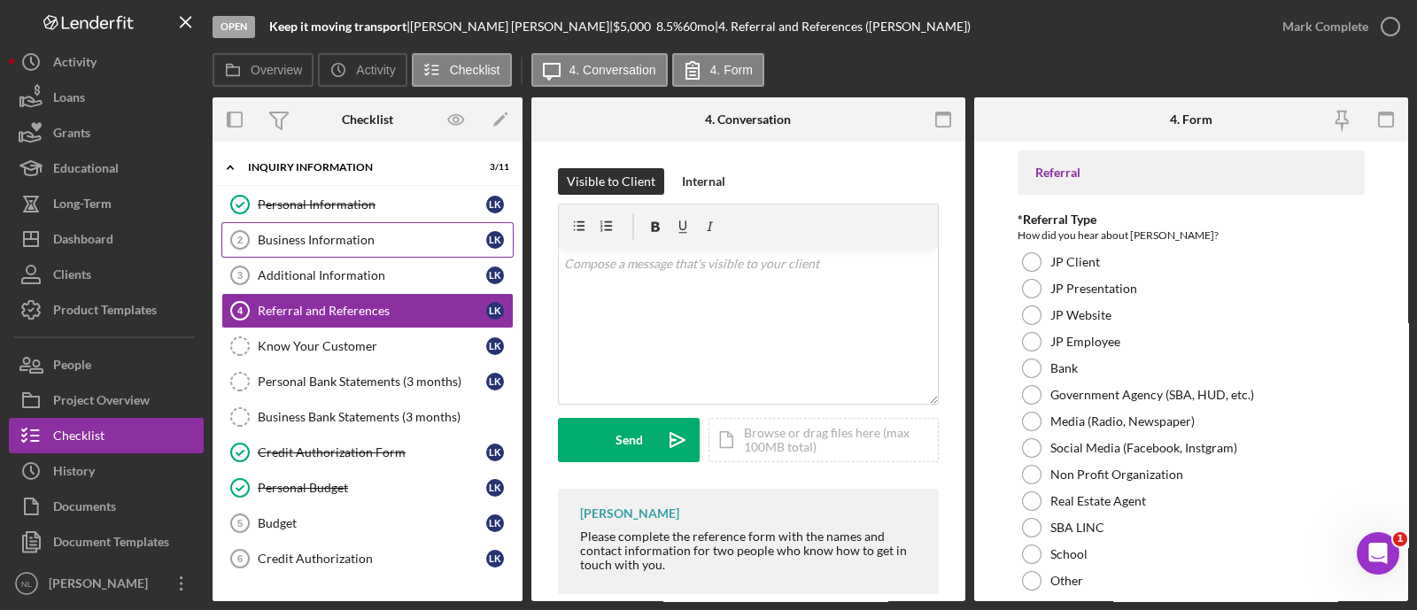
click at [287, 236] on div "Business Information" at bounding box center [372, 240] width 228 height 14
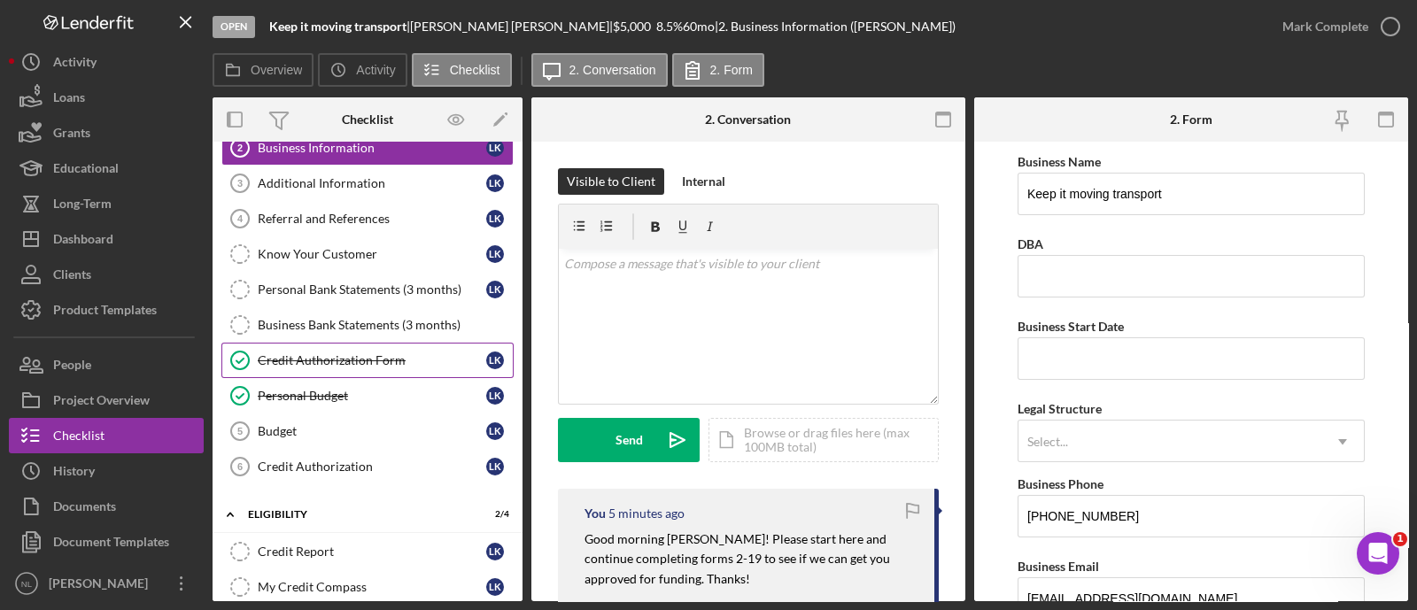
scroll to position [94, 0]
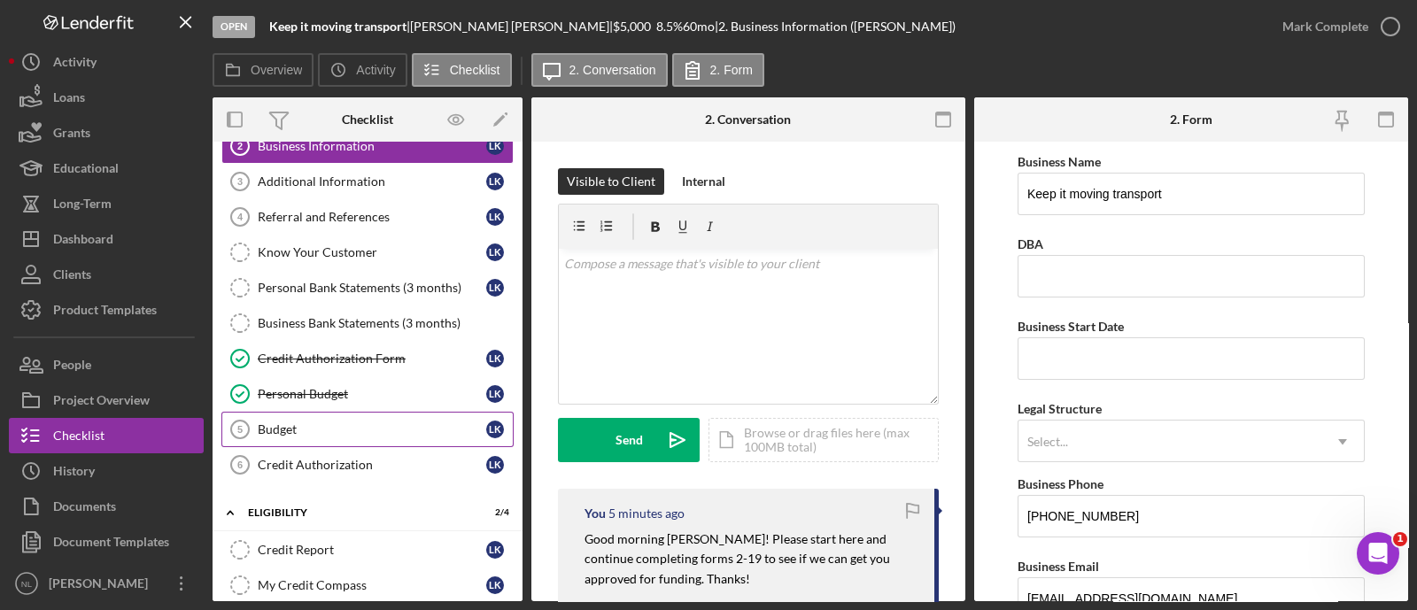
click at [319, 435] on link "Budget 5 Budget L K" at bounding box center [367, 429] width 292 height 35
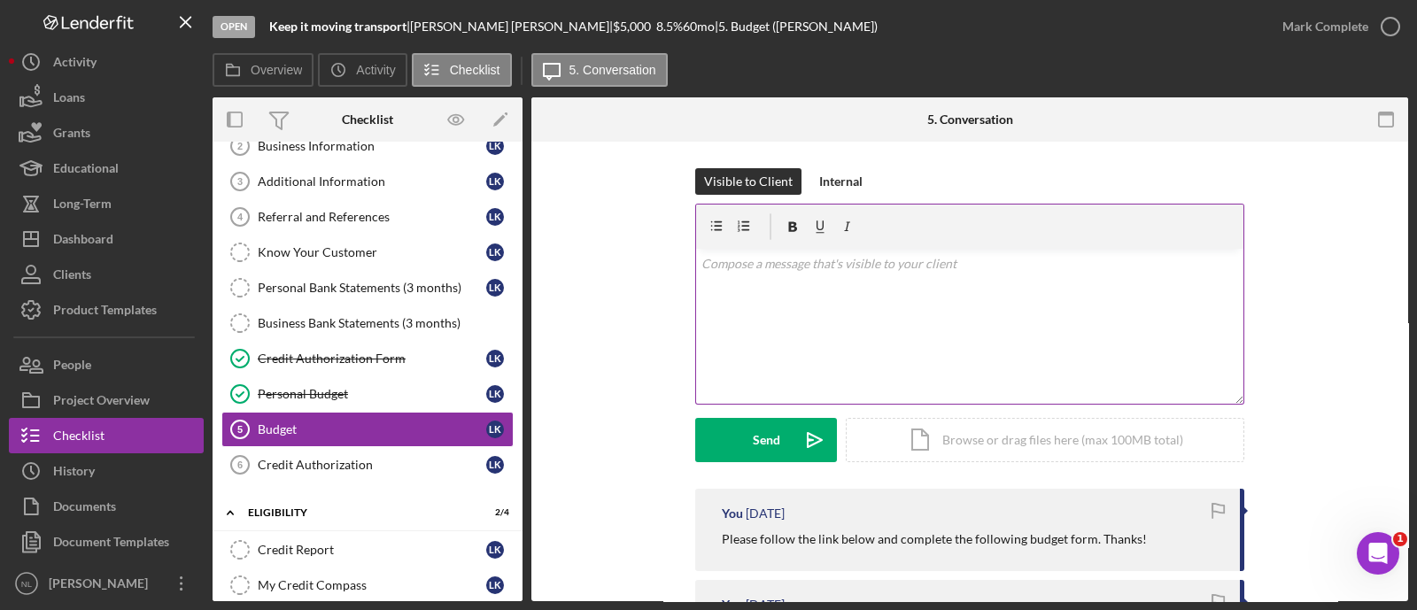
scroll to position [212, 0]
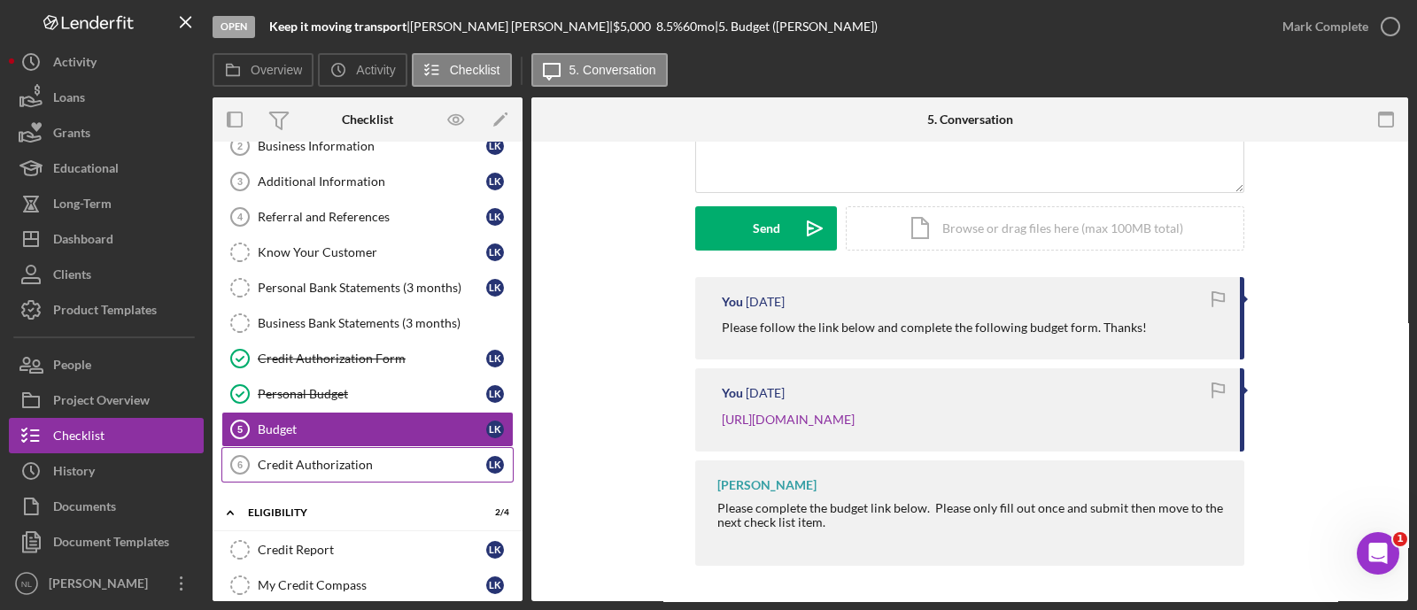
click at [347, 447] on link "Credit Authorization 6 Credit Authorization L K" at bounding box center [367, 464] width 292 height 35
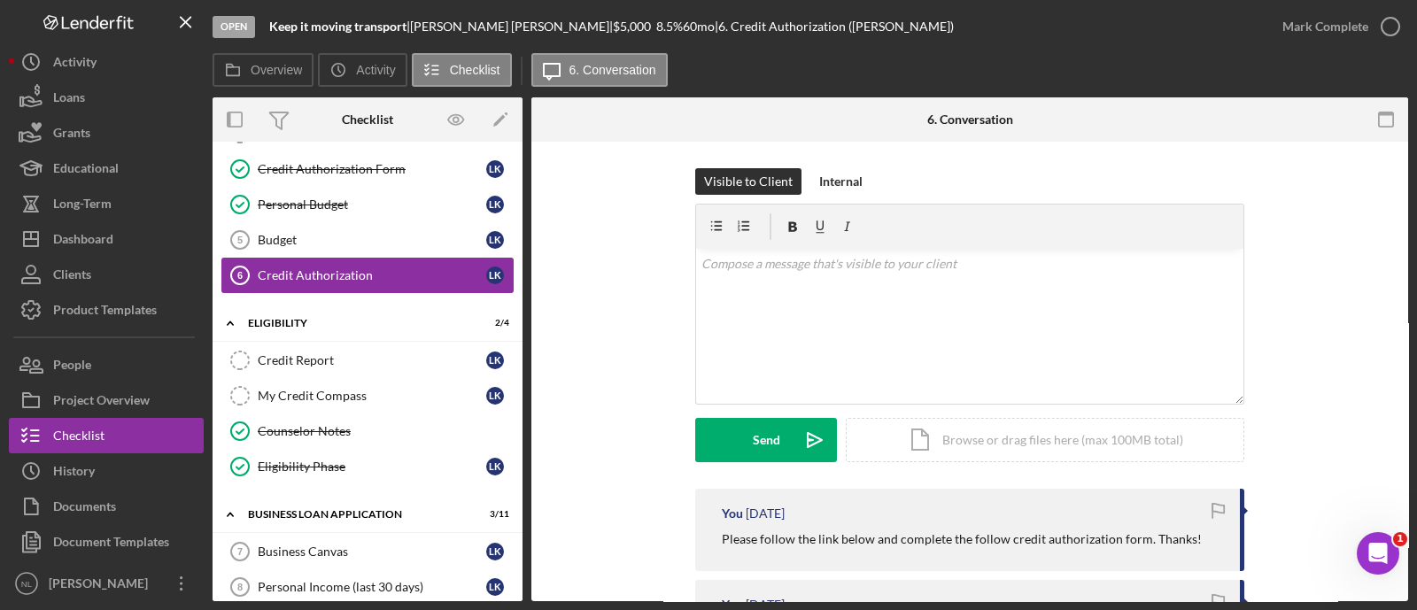
scroll to position [220, 0]
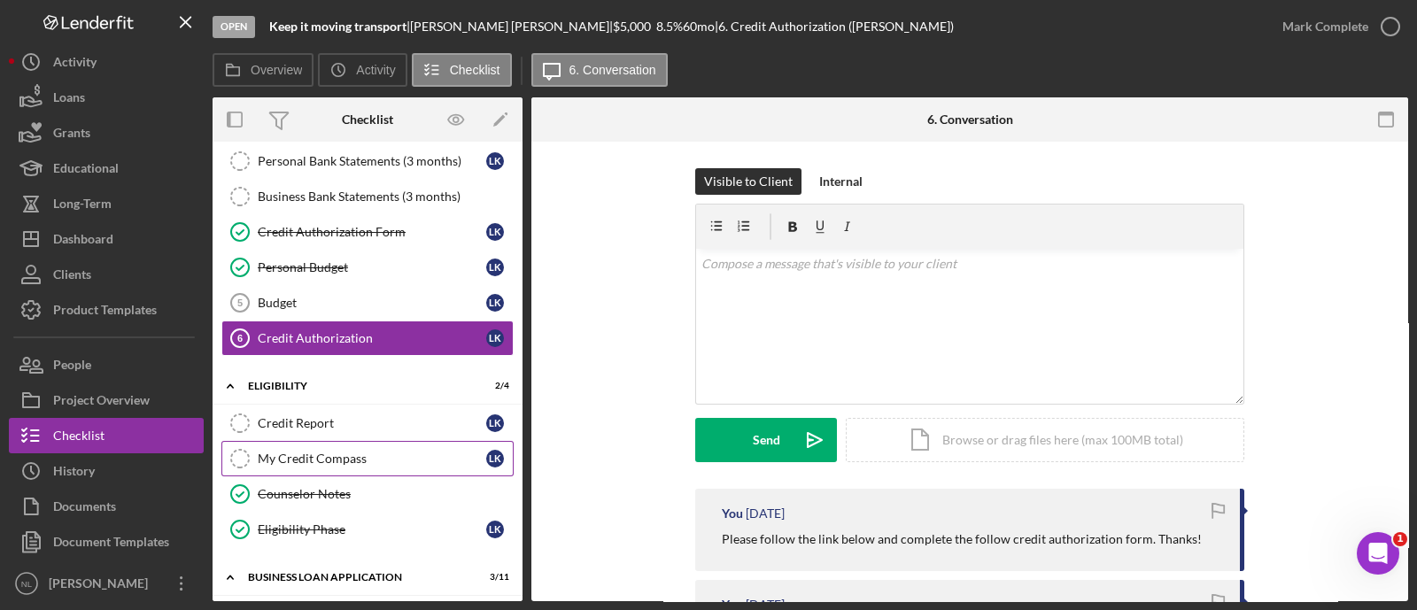
click at [350, 452] on div "My Credit Compass" at bounding box center [372, 459] width 228 height 14
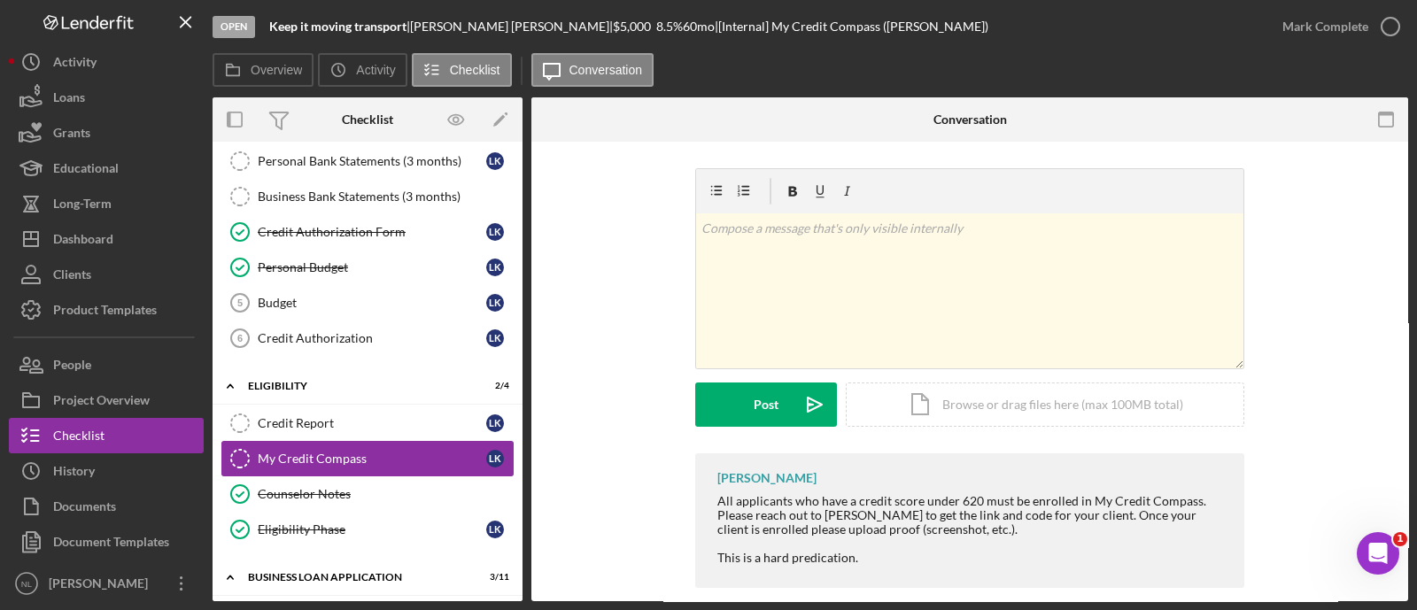
scroll to position [511, 0]
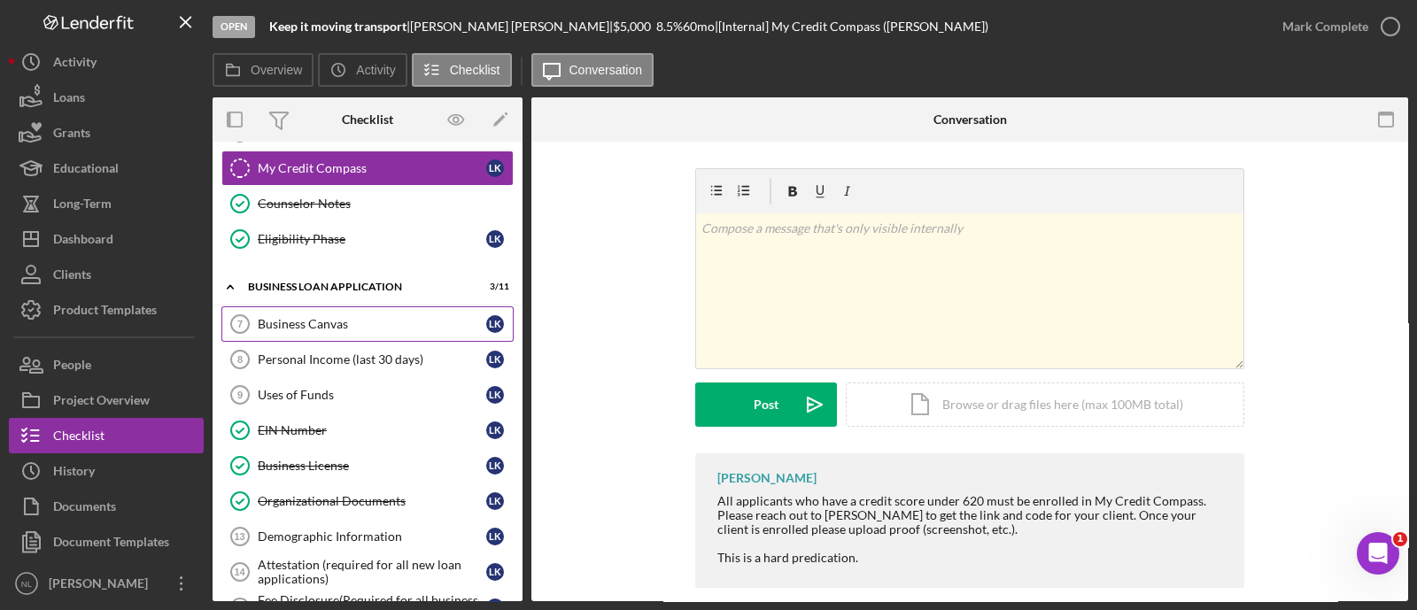
click at [359, 321] on div "Business Canvas" at bounding box center [372, 324] width 228 height 14
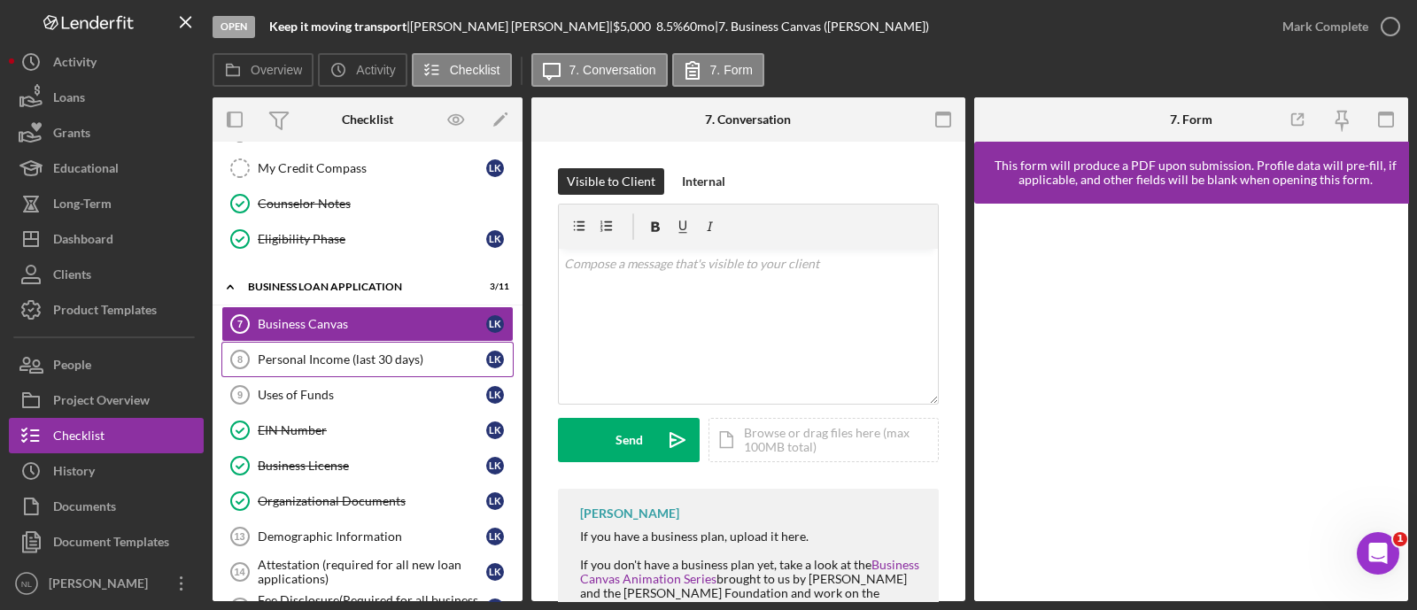
click at [348, 352] on div "Personal Income (last 30 days)" at bounding box center [372, 359] width 228 height 14
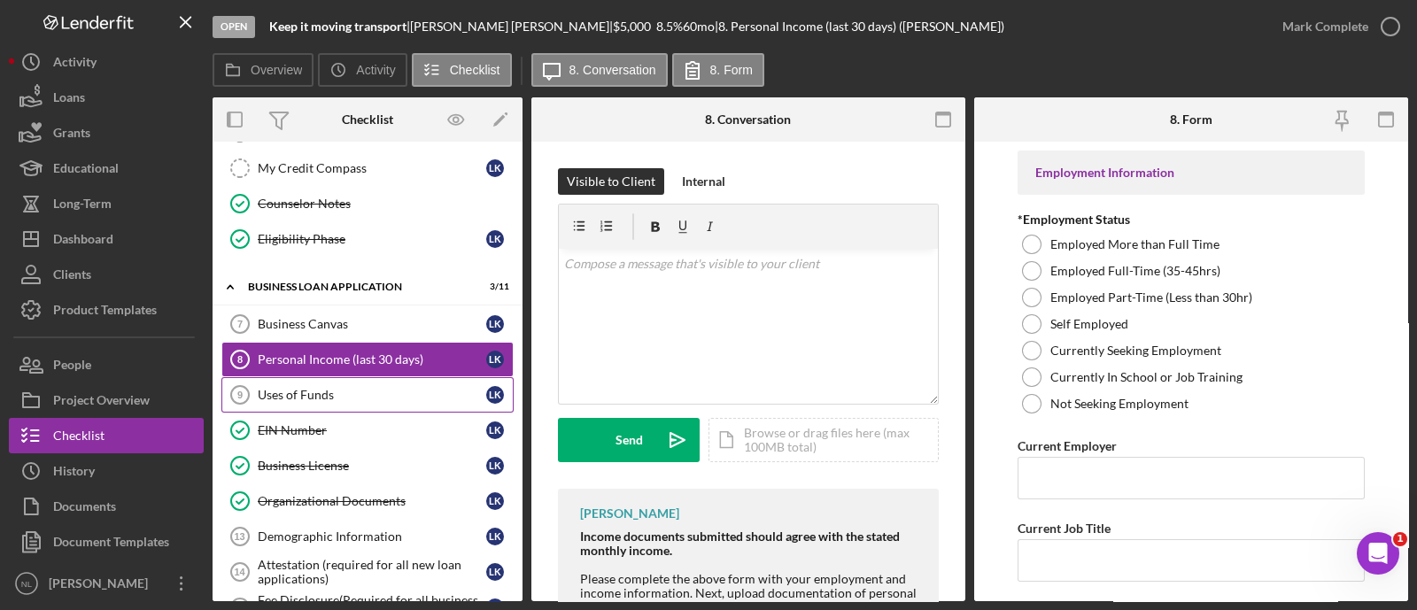
click at [336, 390] on div "Uses of Funds" at bounding box center [372, 395] width 228 height 14
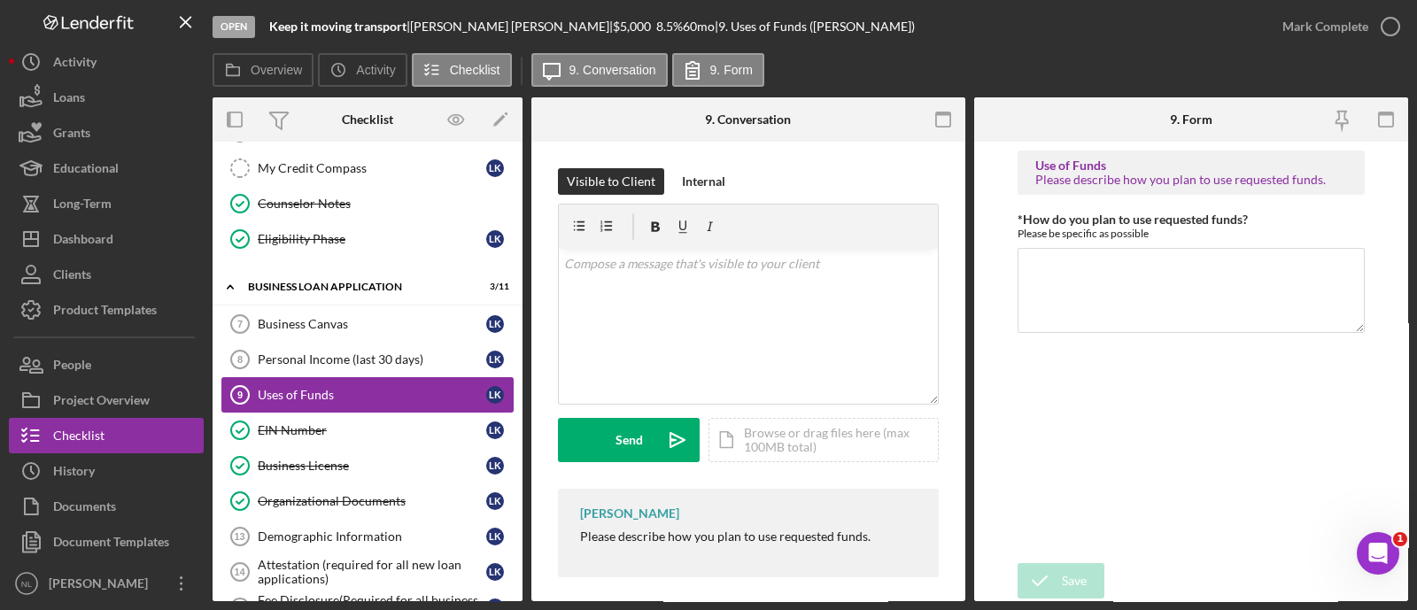
scroll to position [734, 0]
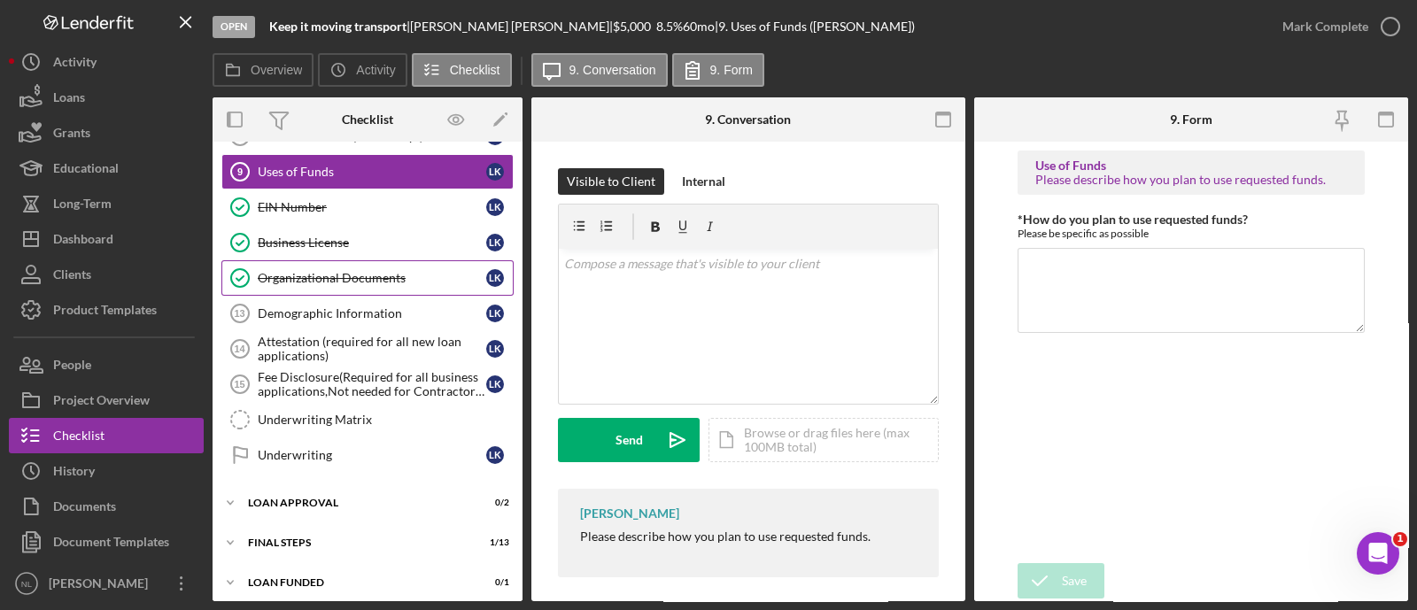
click at [342, 284] on link "Organizational Documents Organizational Documents L K" at bounding box center [367, 277] width 292 height 35
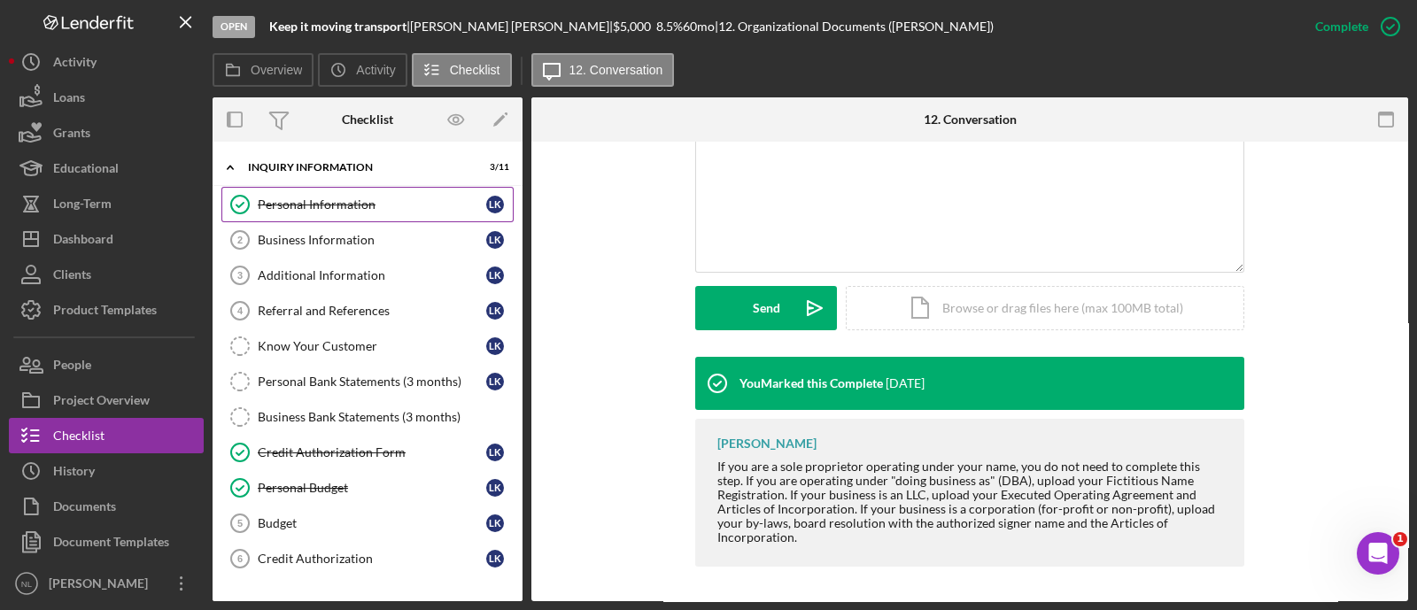
click at [286, 202] on div "Personal Information" at bounding box center [372, 204] width 228 height 14
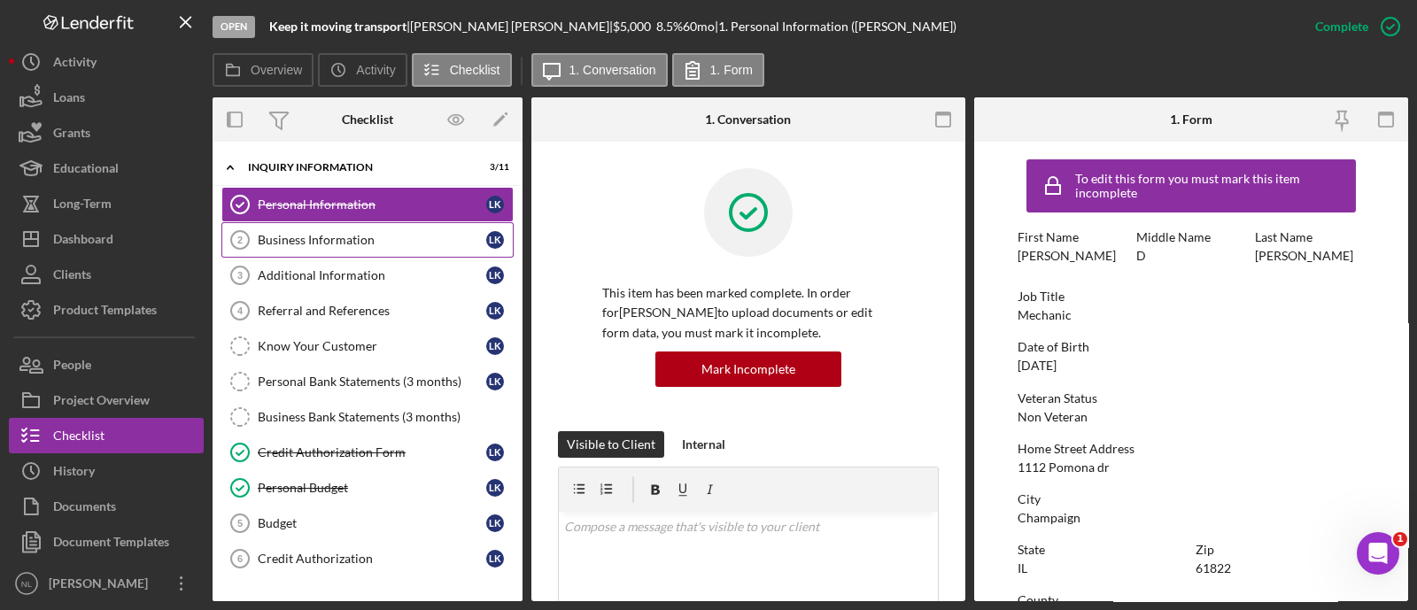
click at [289, 222] on link "Business Information 2 Business Information L K" at bounding box center [367, 239] width 292 height 35
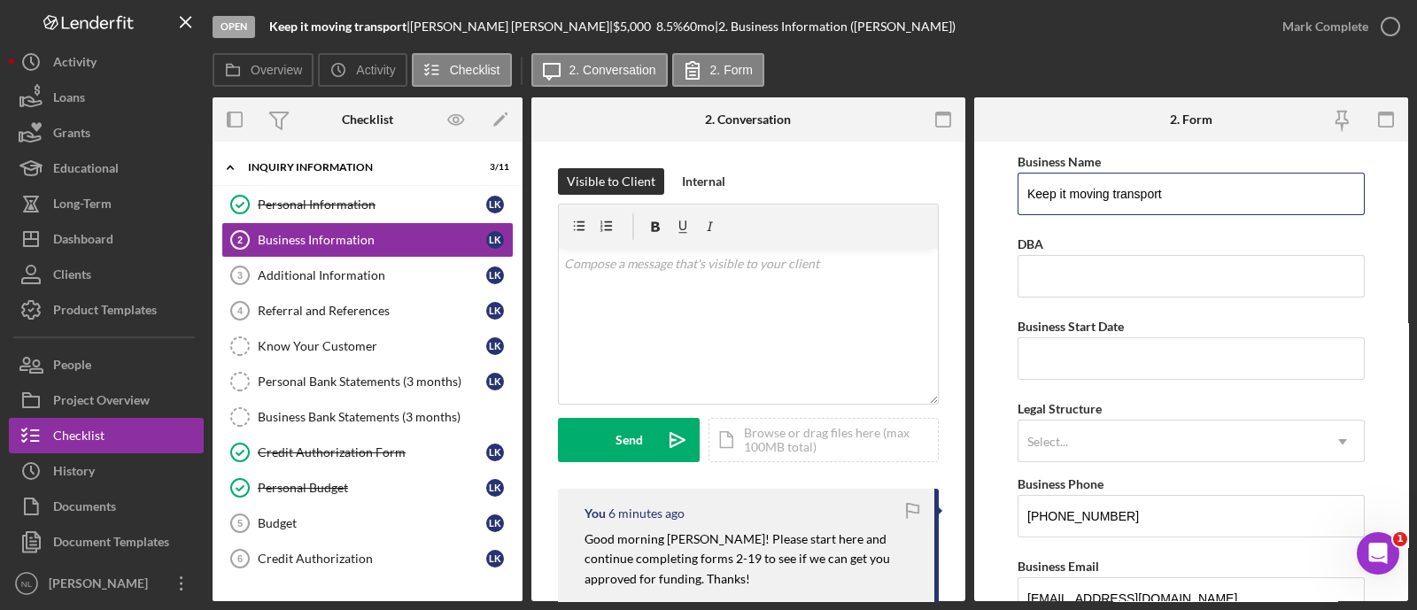
drag, startPoint x: 1182, startPoint y: 190, endPoint x: 1001, endPoint y: 208, distance: 182.4
click at [1001, 208] on form "Business Name Keep it moving transport DBA Business Start Date Legal Structure …" at bounding box center [1191, 372] width 434 height 460
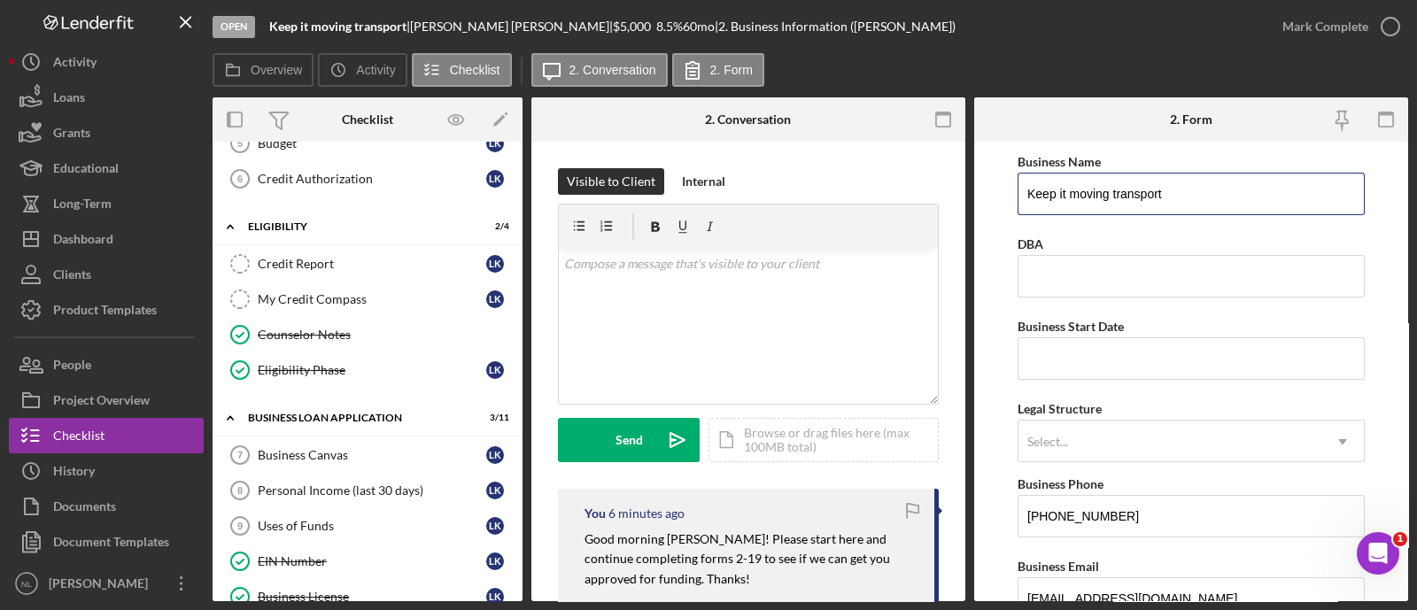
scroll to position [734, 0]
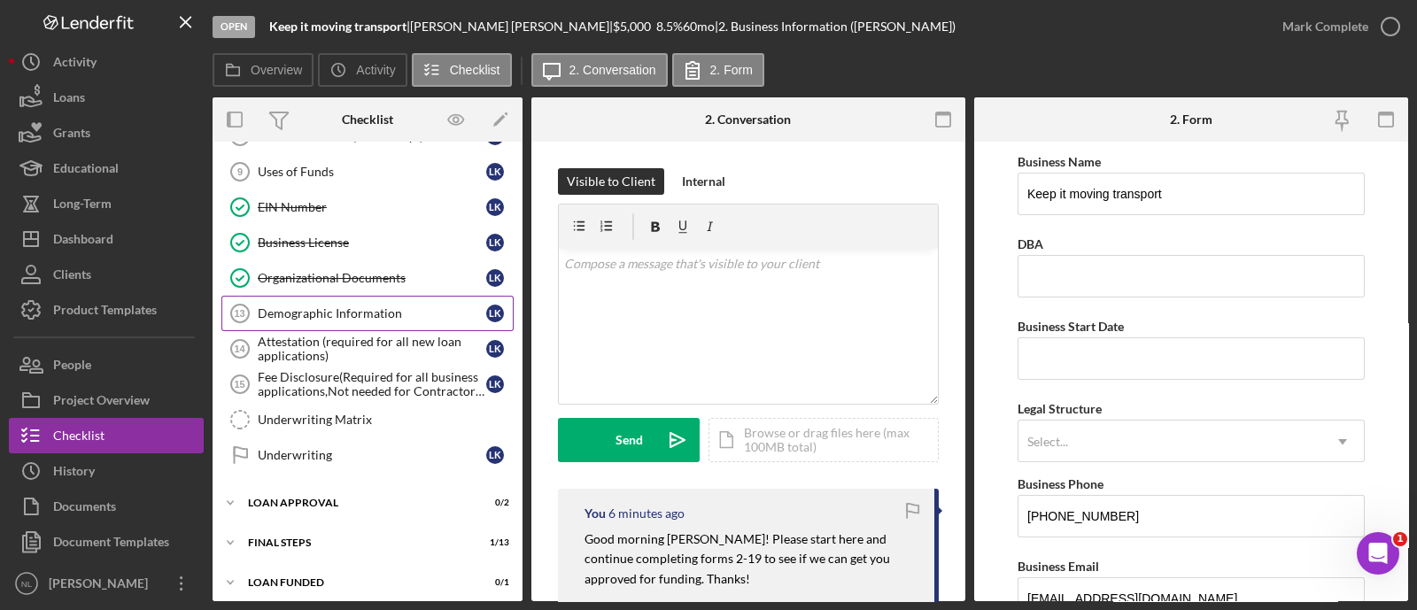
click at [407, 314] on link "Demographic Information 13 Demographic Information L K" at bounding box center [367, 313] width 292 height 35
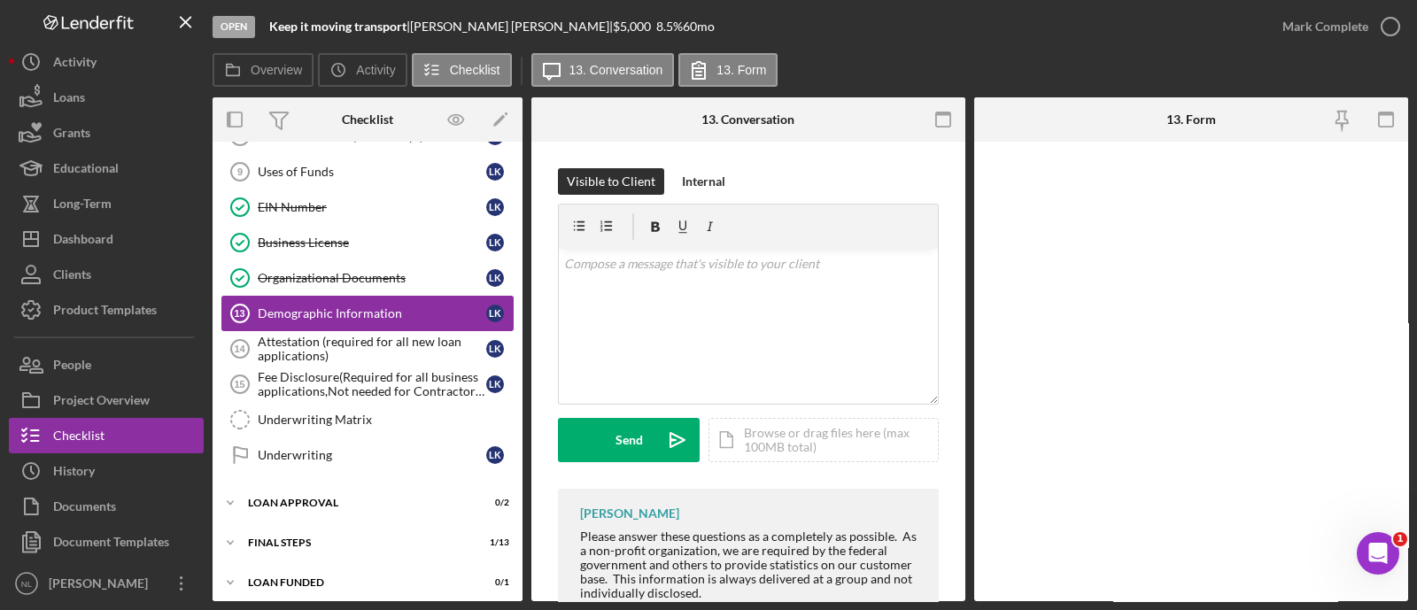
scroll to position [734, 0]
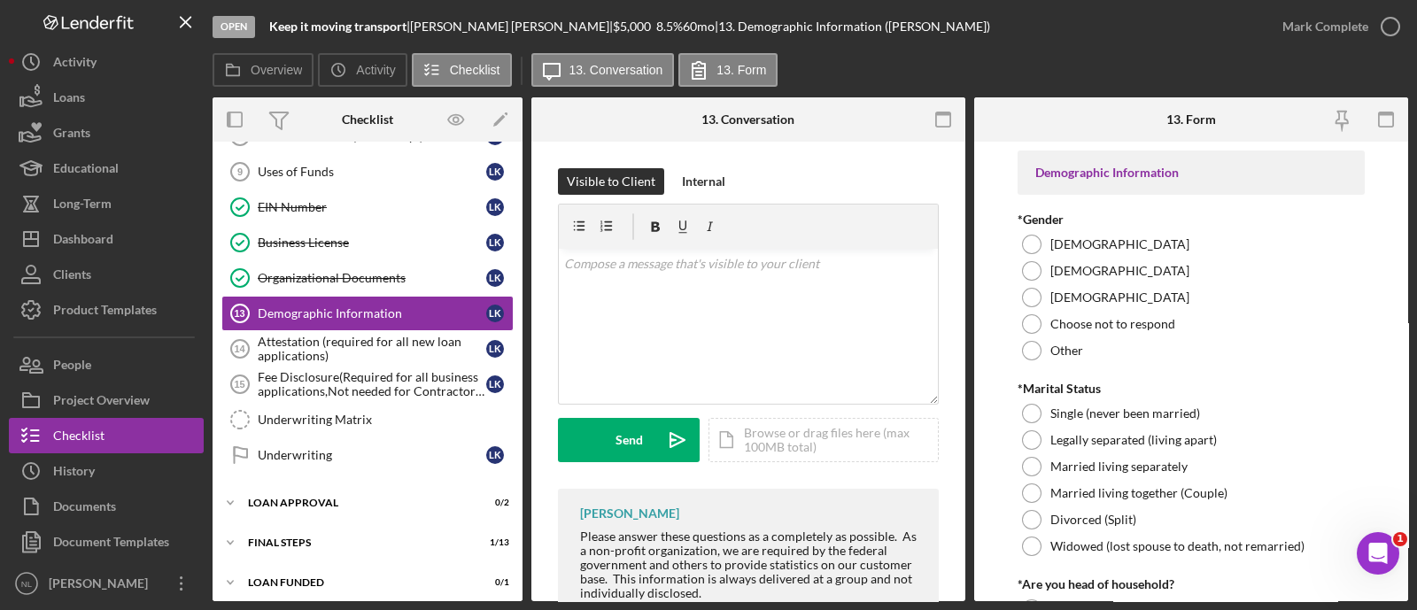
click at [341, 515] on div "Icon/Expander INQUIRY INFORMATION 3 / 11 Personal Information Personal Informat…" at bounding box center [368, 8] width 310 height 1185
click at [306, 542] on div "Icon/Expander Final Steps 1 / 13" at bounding box center [368, 542] width 310 height 35
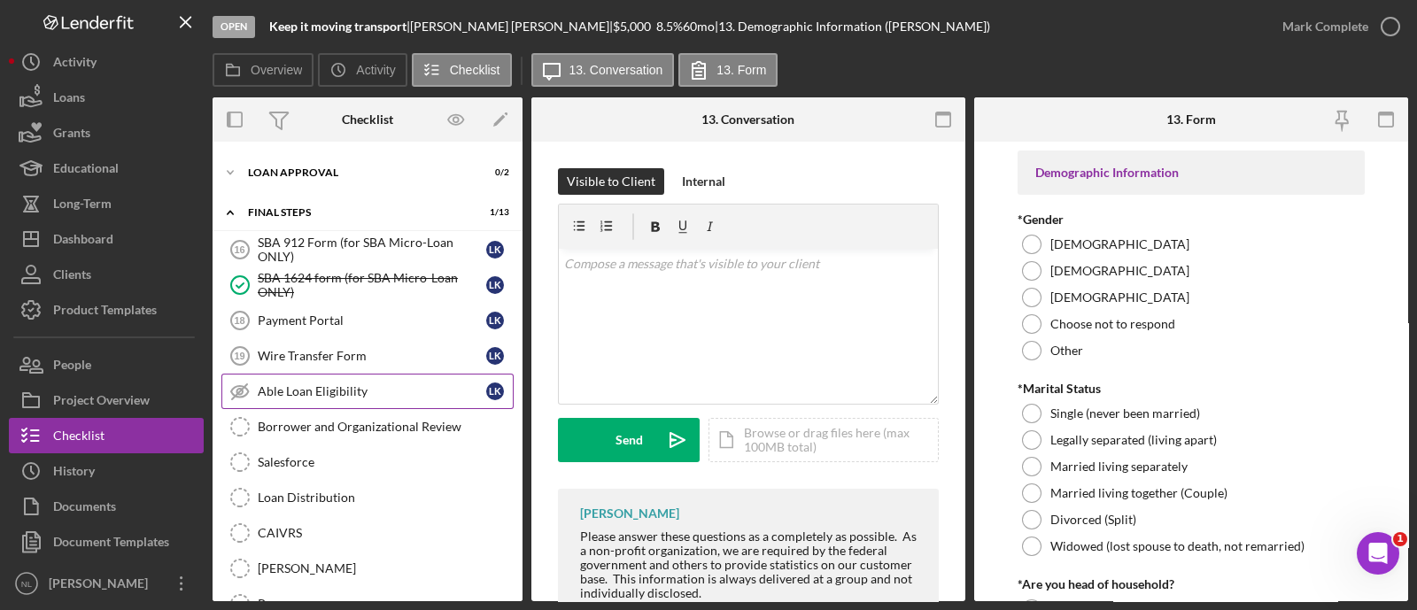
scroll to position [1070, 0]
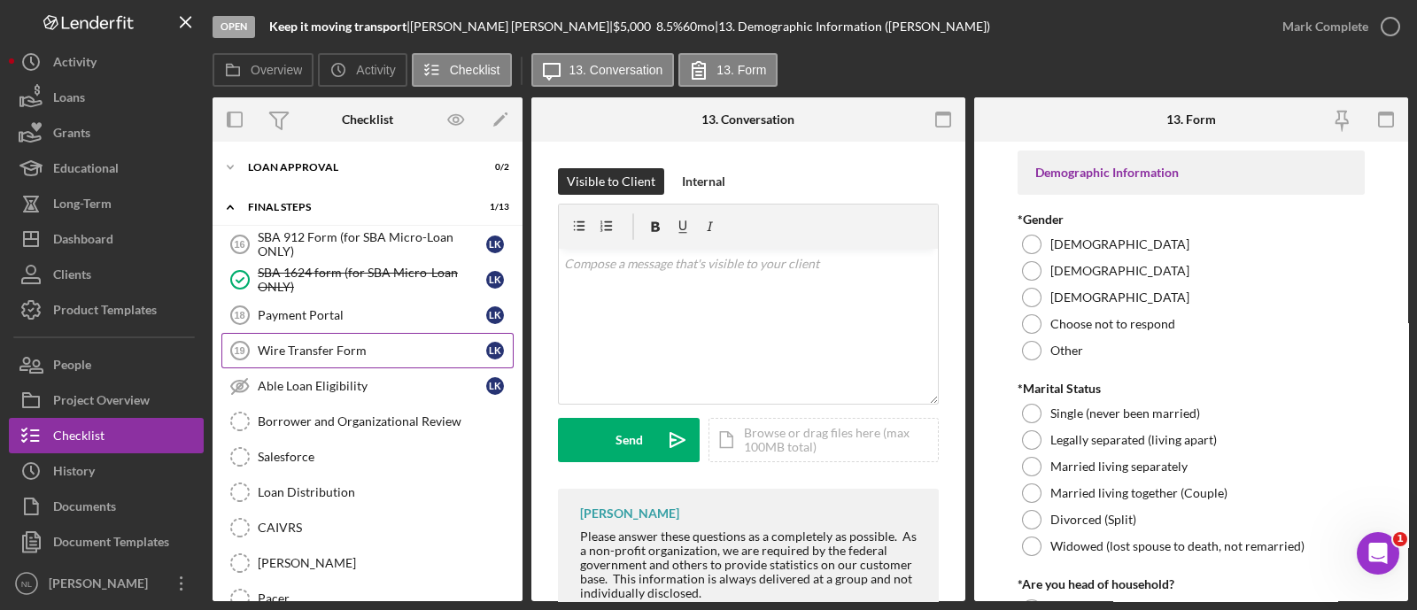
click at [289, 344] on div "Wire Transfer Form" at bounding box center [372, 351] width 228 height 14
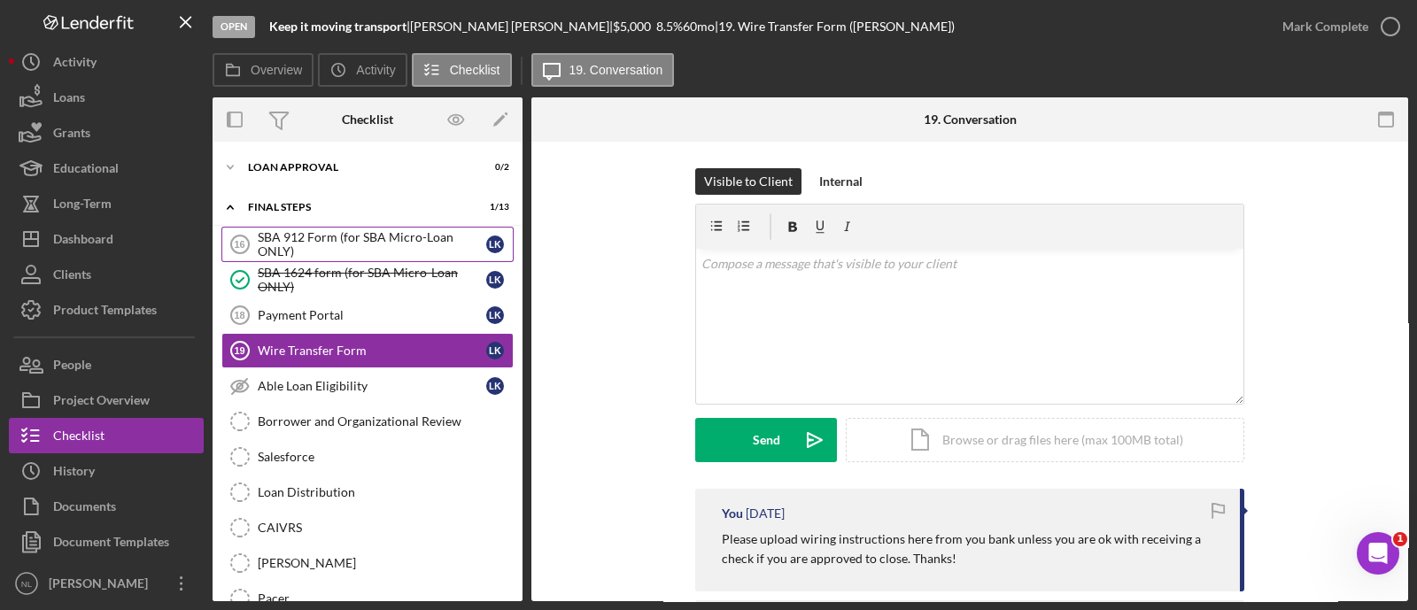
click at [310, 230] on div "SBA 912 Form (for SBA Micro-Loan ONLY)" at bounding box center [372, 244] width 228 height 28
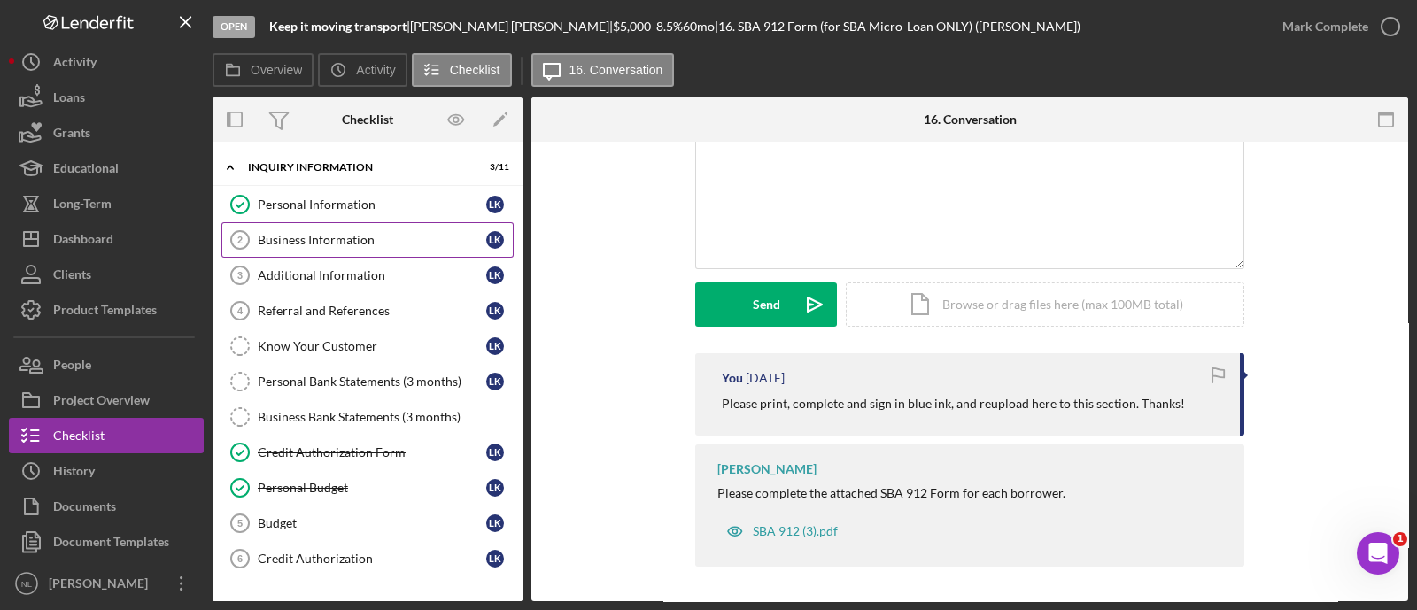
click at [369, 254] on link "Business Information 2 Business Information L K" at bounding box center [367, 239] width 292 height 35
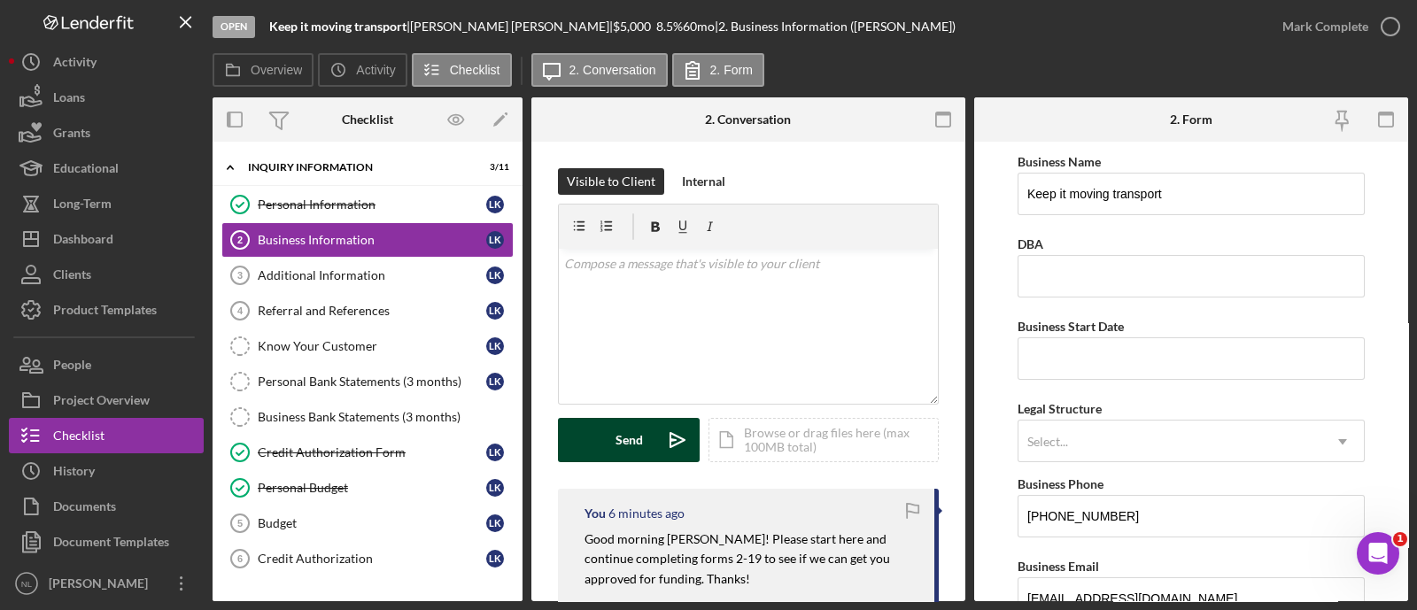
scroll to position [133, 0]
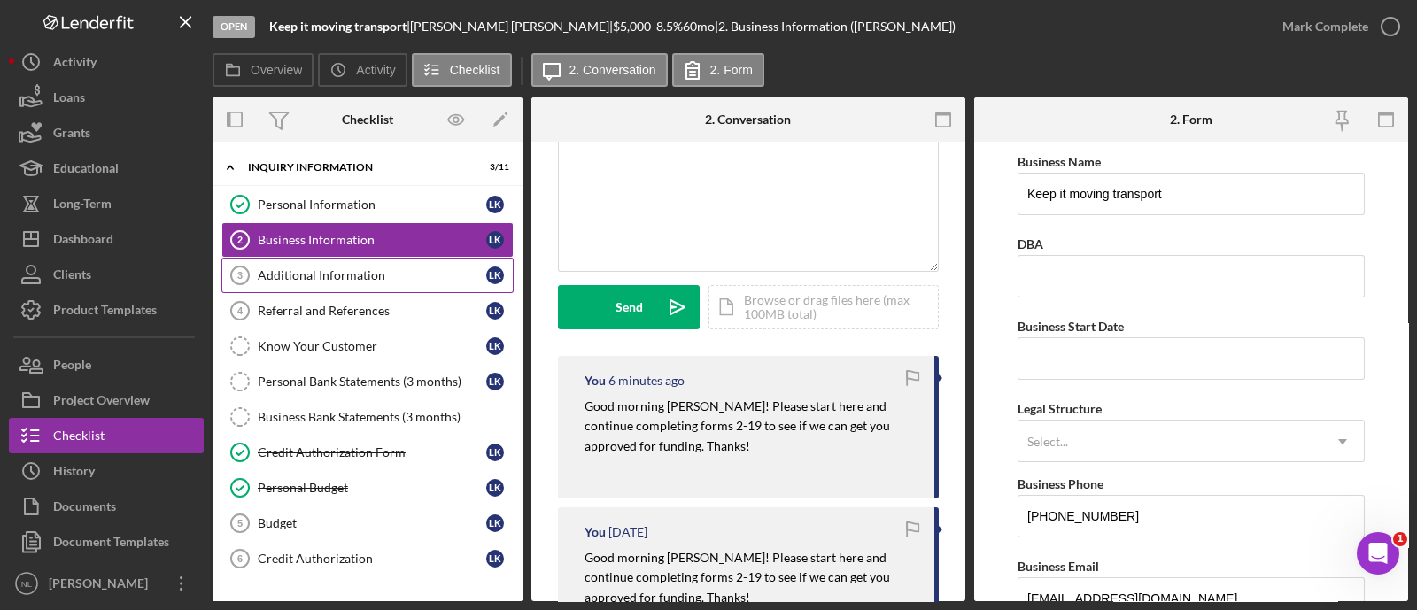
click at [351, 276] on div "Additional Information" at bounding box center [372, 275] width 228 height 14
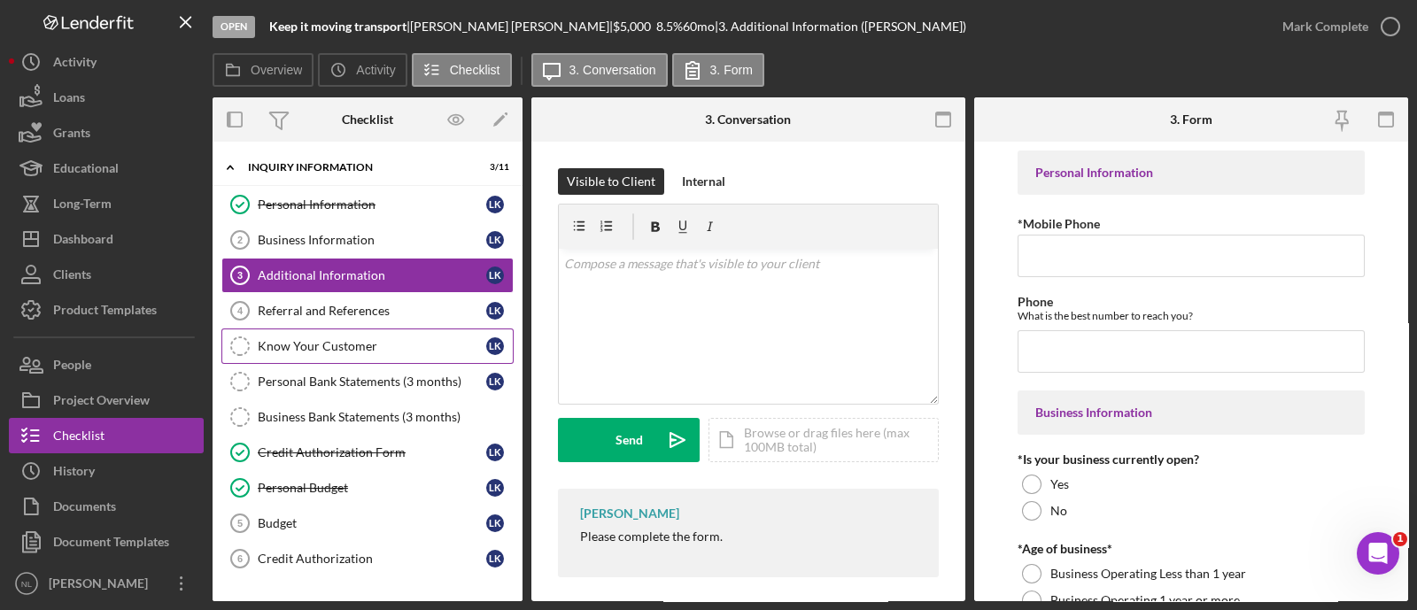
click at [327, 351] on div "Know Your Customer" at bounding box center [372, 346] width 228 height 14
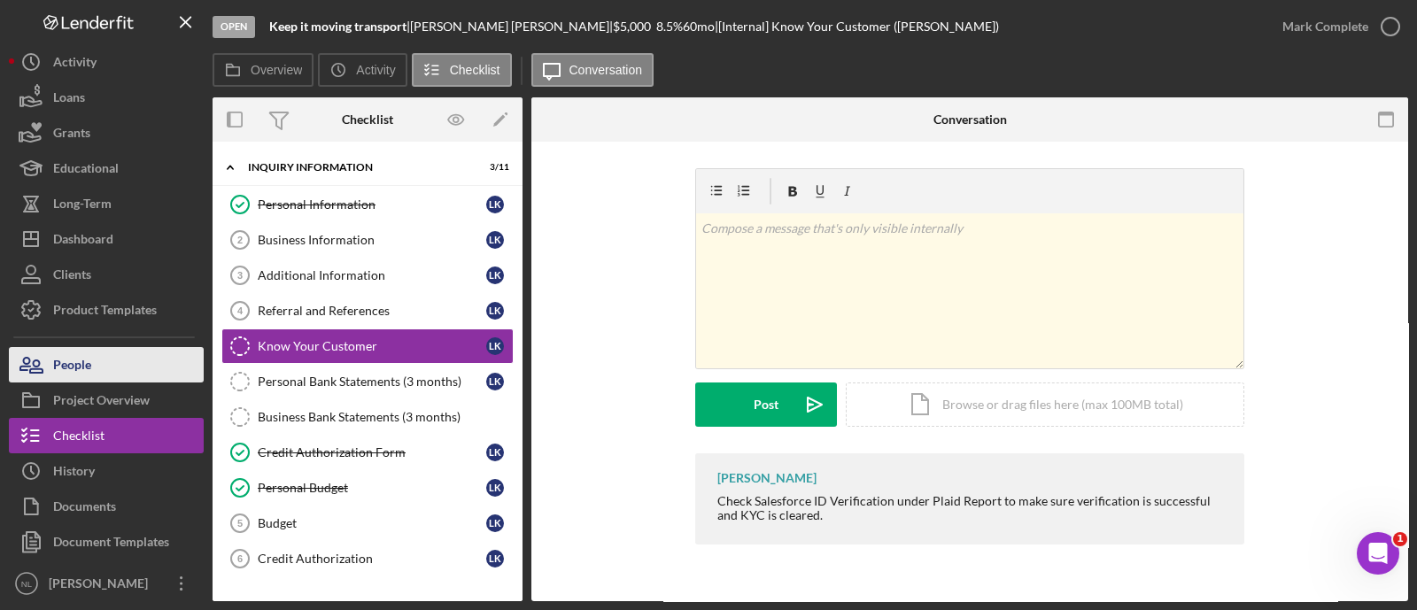
click at [147, 360] on button "People" at bounding box center [106, 364] width 195 height 35
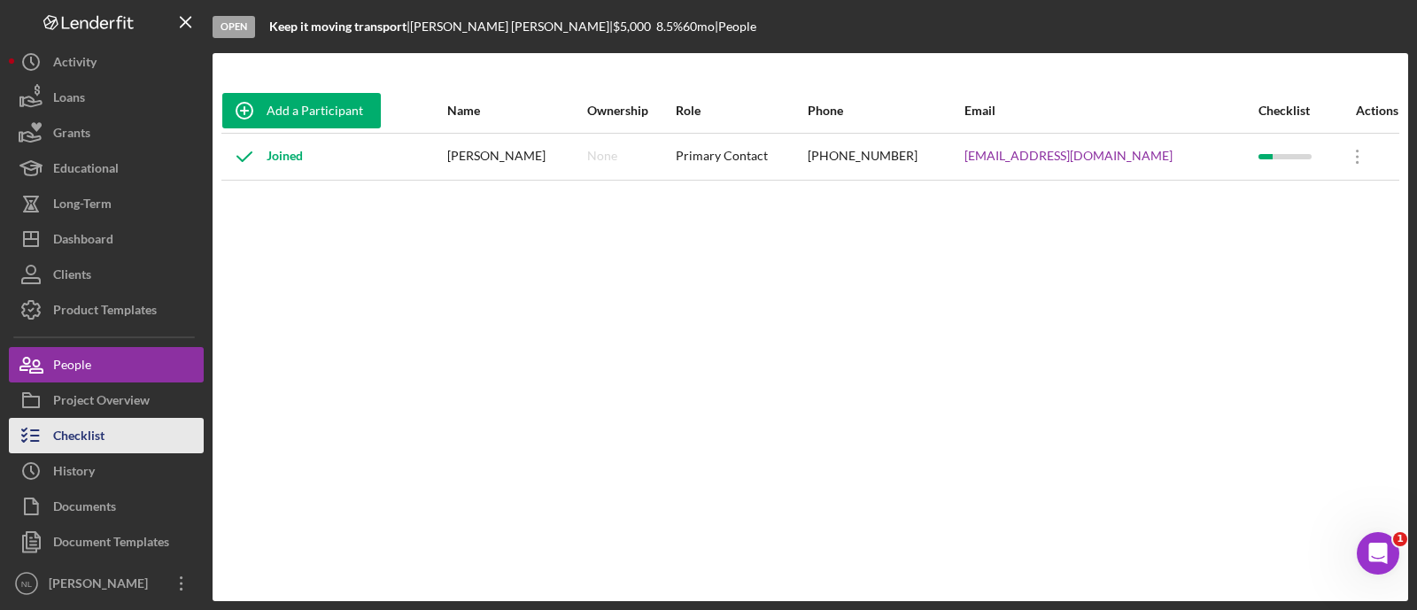
click at [152, 434] on button "Checklist" at bounding box center [106, 435] width 195 height 35
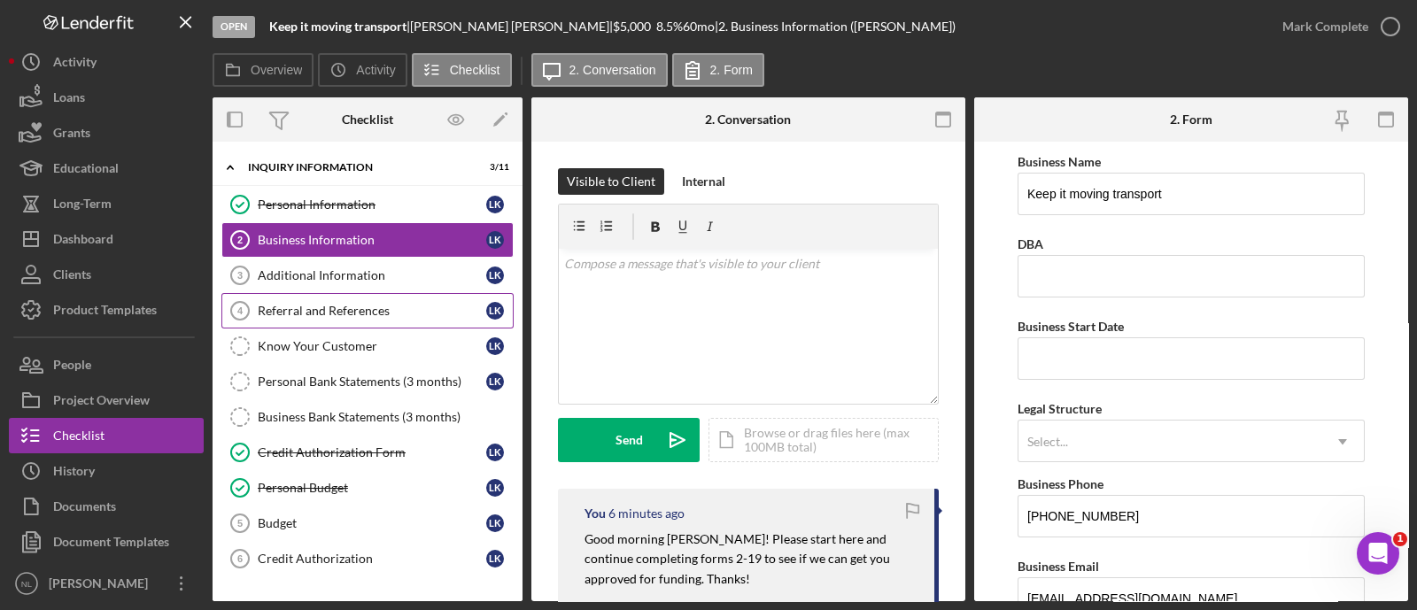
click at [313, 294] on link "Referral and References 4 Referral and References L K" at bounding box center [367, 310] width 292 height 35
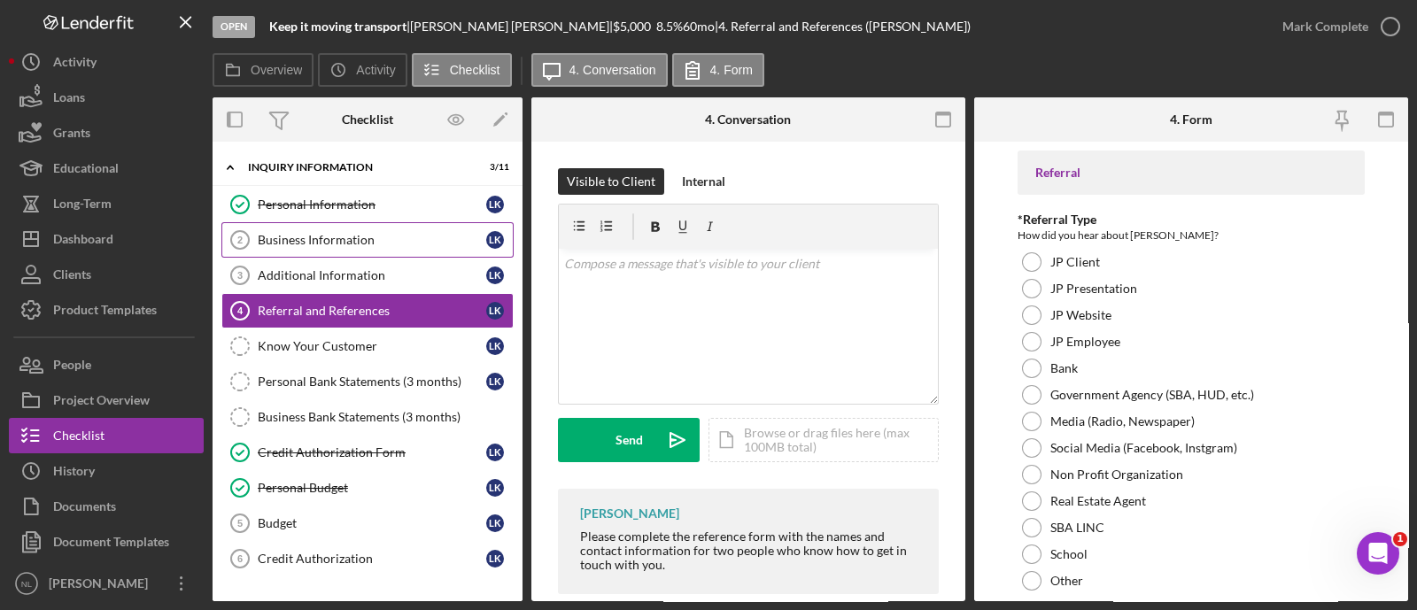
click at [275, 251] on link "Business Information 2 Business Information L K" at bounding box center [367, 239] width 292 height 35
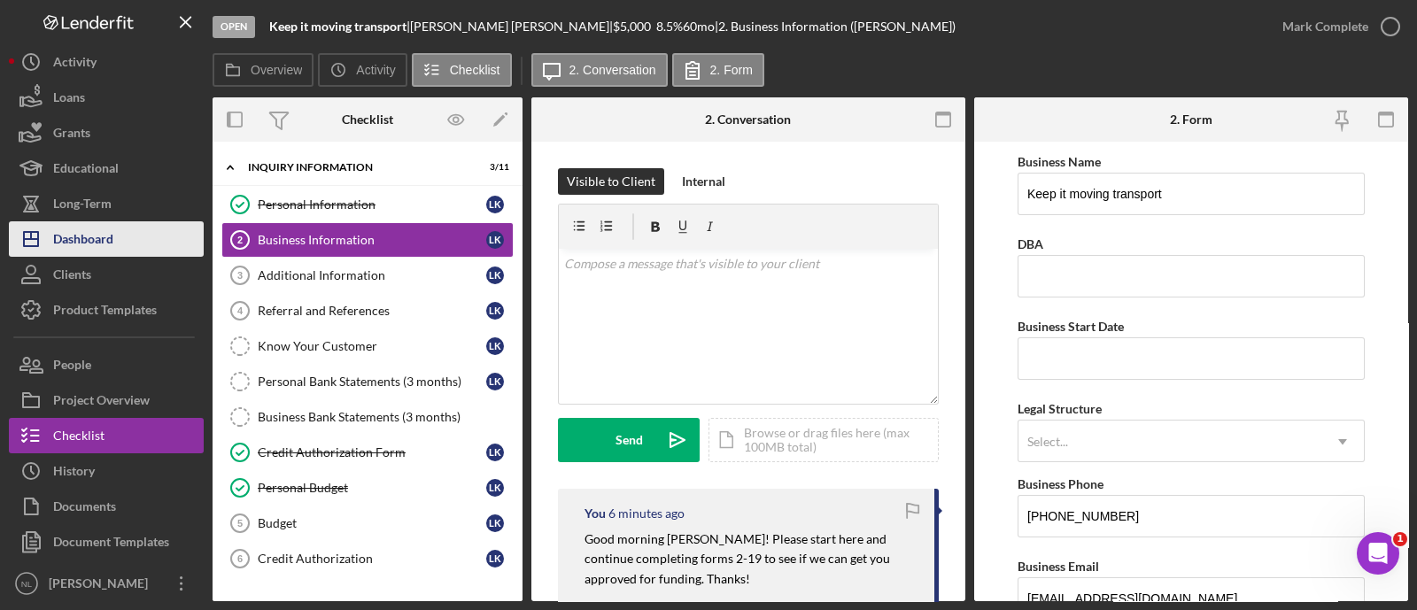
click at [162, 241] on button "Icon/Dashboard Dashboard" at bounding box center [106, 238] width 195 height 35
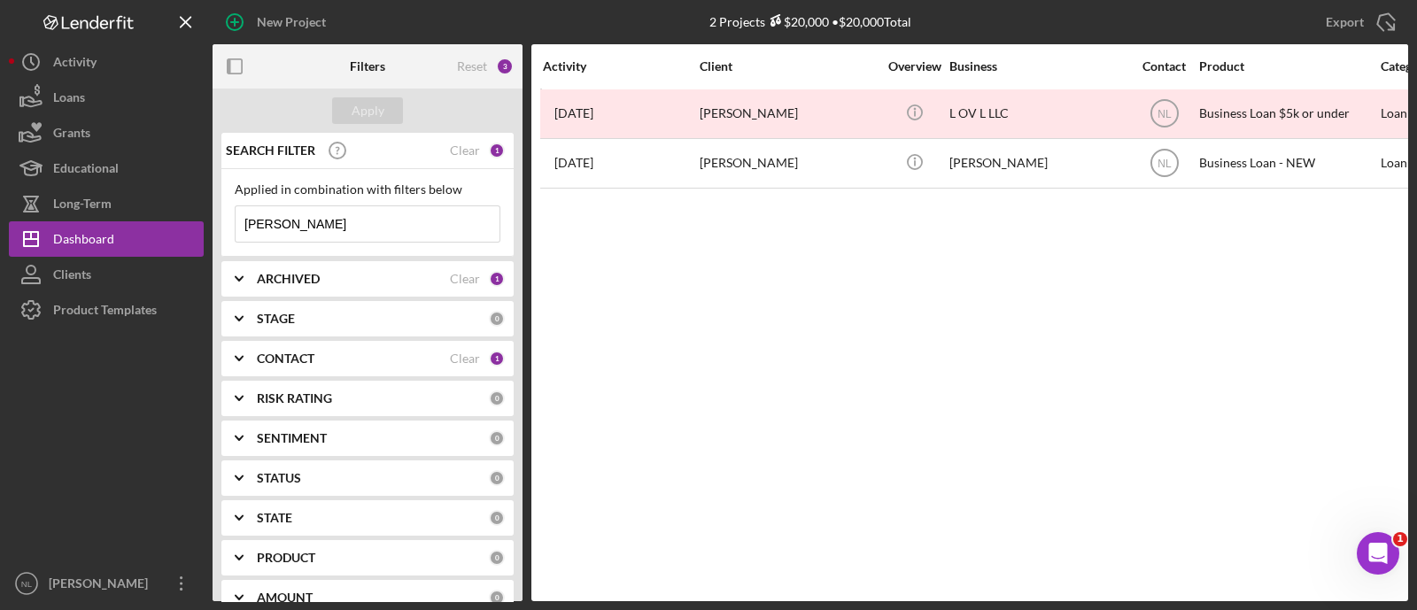
click at [345, 226] on input "[PERSON_NAME]" at bounding box center [368, 223] width 264 height 35
click at [347, 81] on div "Filters" at bounding box center [368, 66] width 104 height 44
click at [347, 129] on div "Apply" at bounding box center [368, 111] width 310 height 44
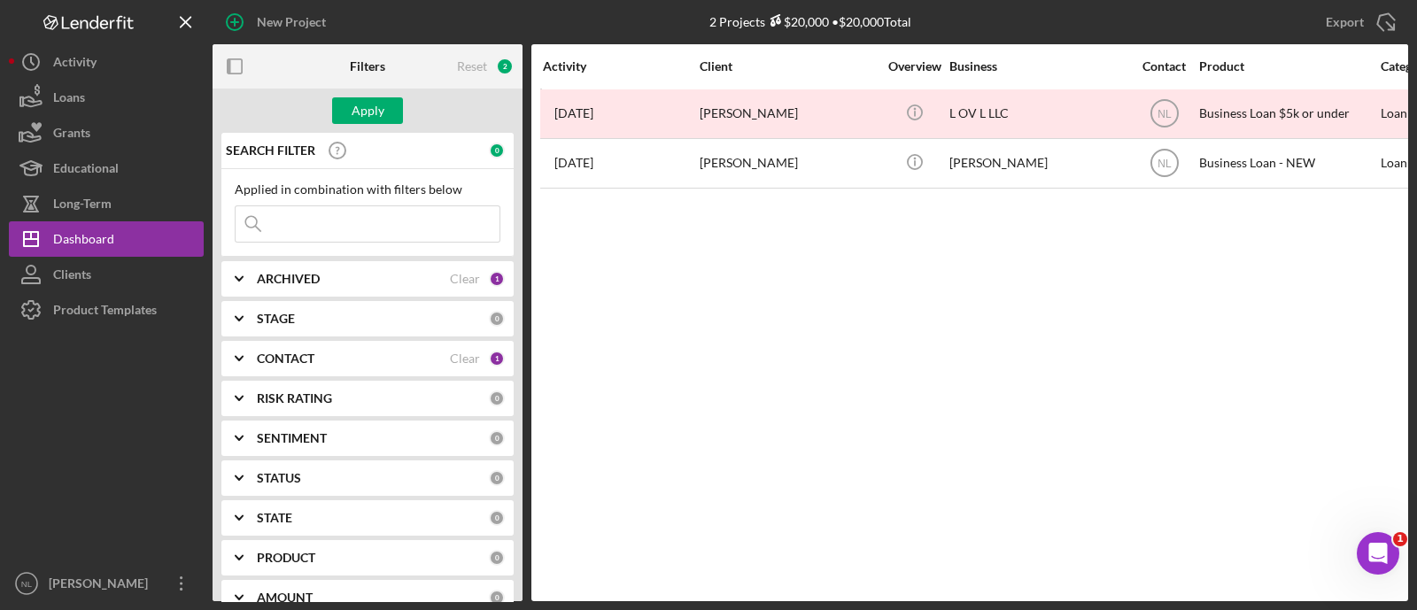
click at [351, 126] on div "Apply" at bounding box center [368, 111] width 310 height 44
click at [352, 120] on div "Apply" at bounding box center [368, 110] width 33 height 27
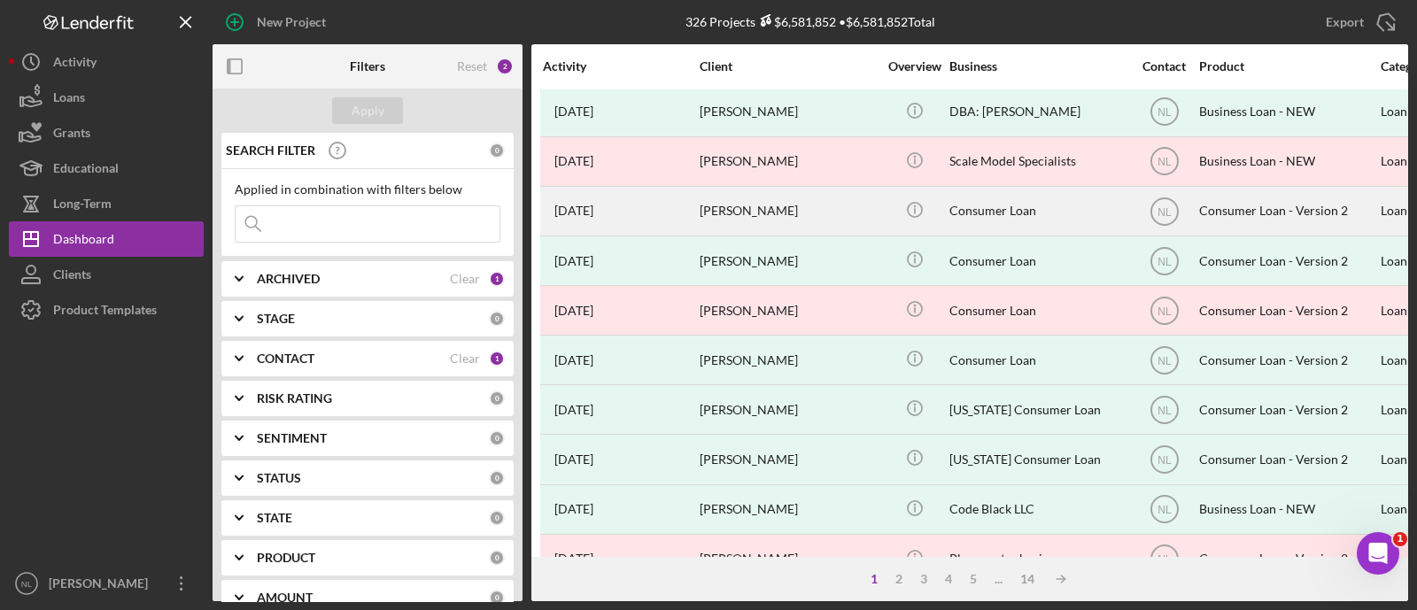
scroll to position [787, 0]
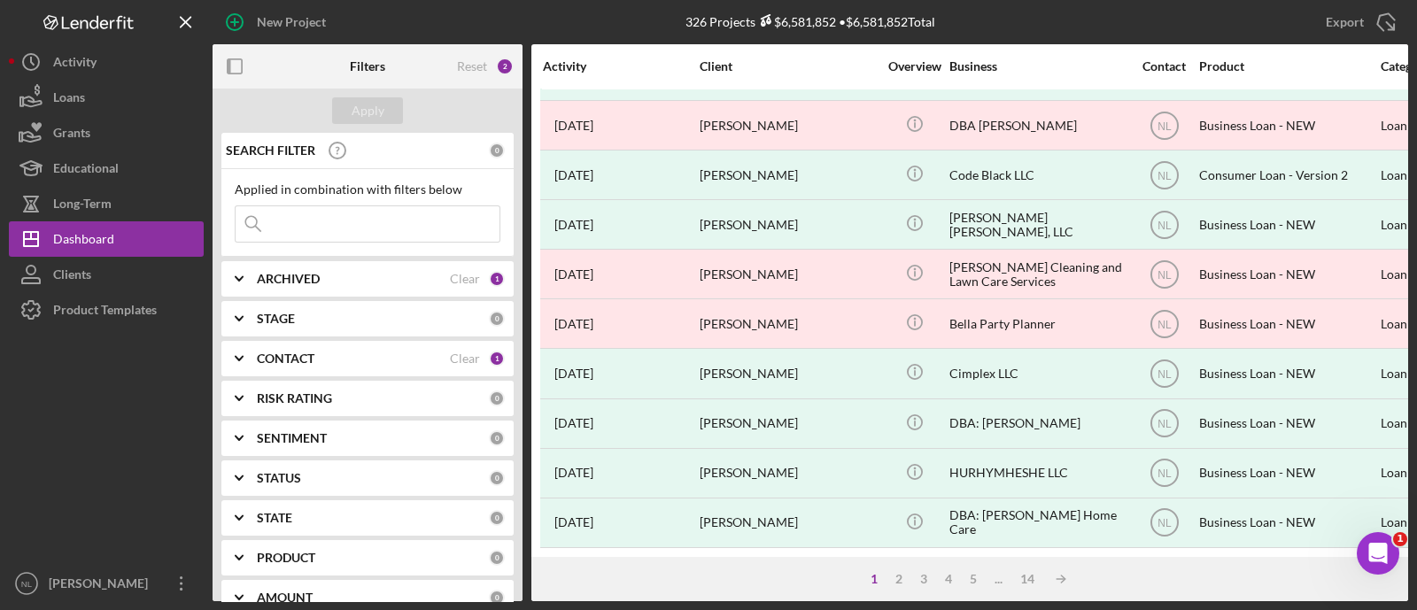
click at [371, 289] on div "ARCHIVED Clear 1" at bounding box center [381, 278] width 248 height 35
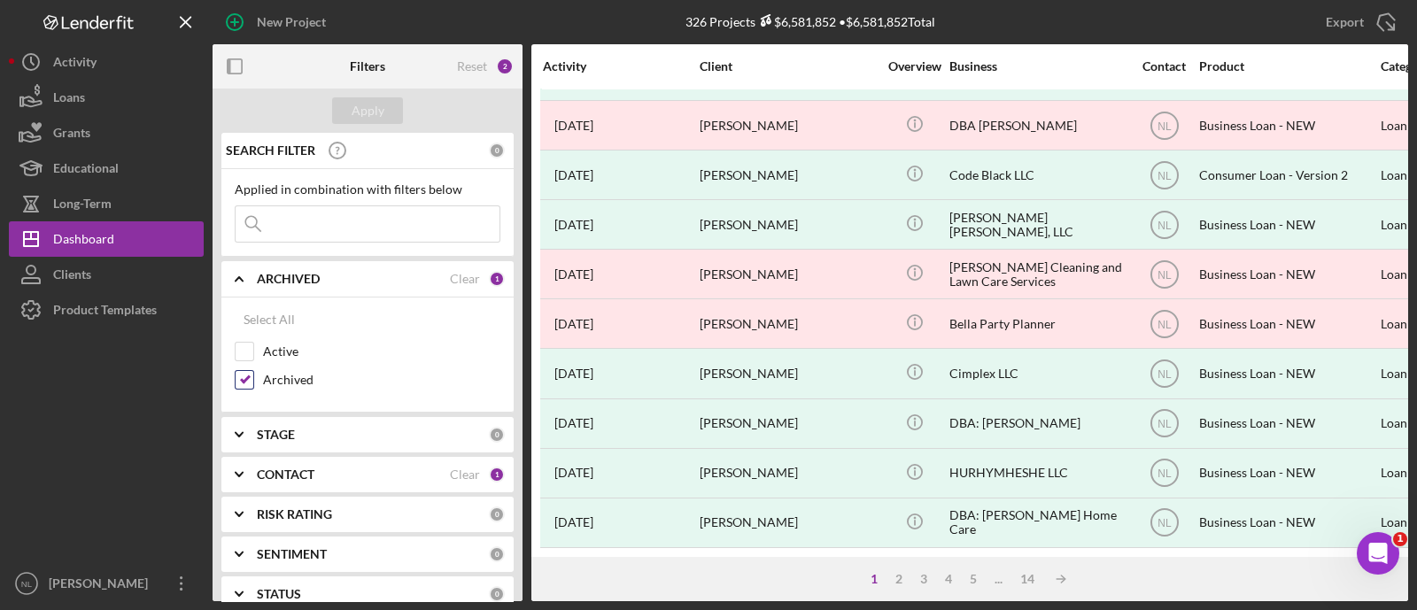
click at [250, 371] on input "Archived" at bounding box center [245, 380] width 18 height 18
checkbox input "false"
click at [246, 347] on input "Active" at bounding box center [245, 352] width 18 height 18
checkbox input "true"
click at [267, 441] on div "STAGE 0" at bounding box center [381, 434] width 248 height 35
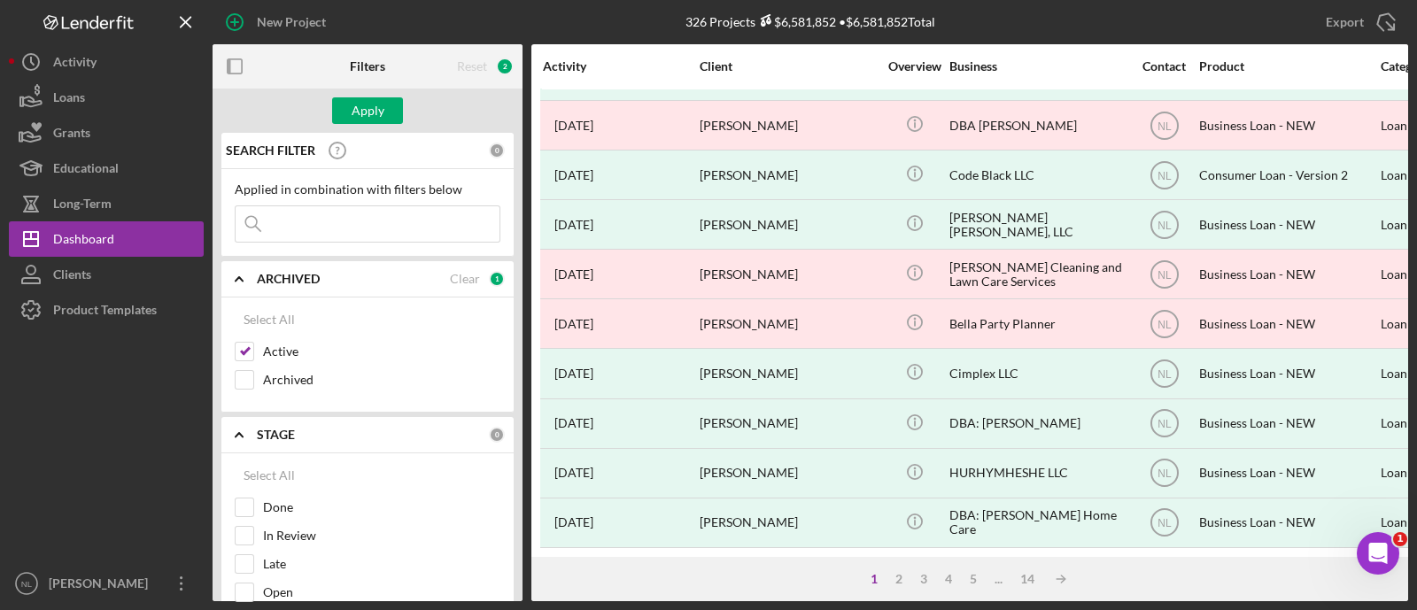
click at [267, 441] on div "STAGE 0" at bounding box center [381, 434] width 248 height 35
click at [252, 466] on icon "Icon/Expander" at bounding box center [239, 474] width 44 height 44
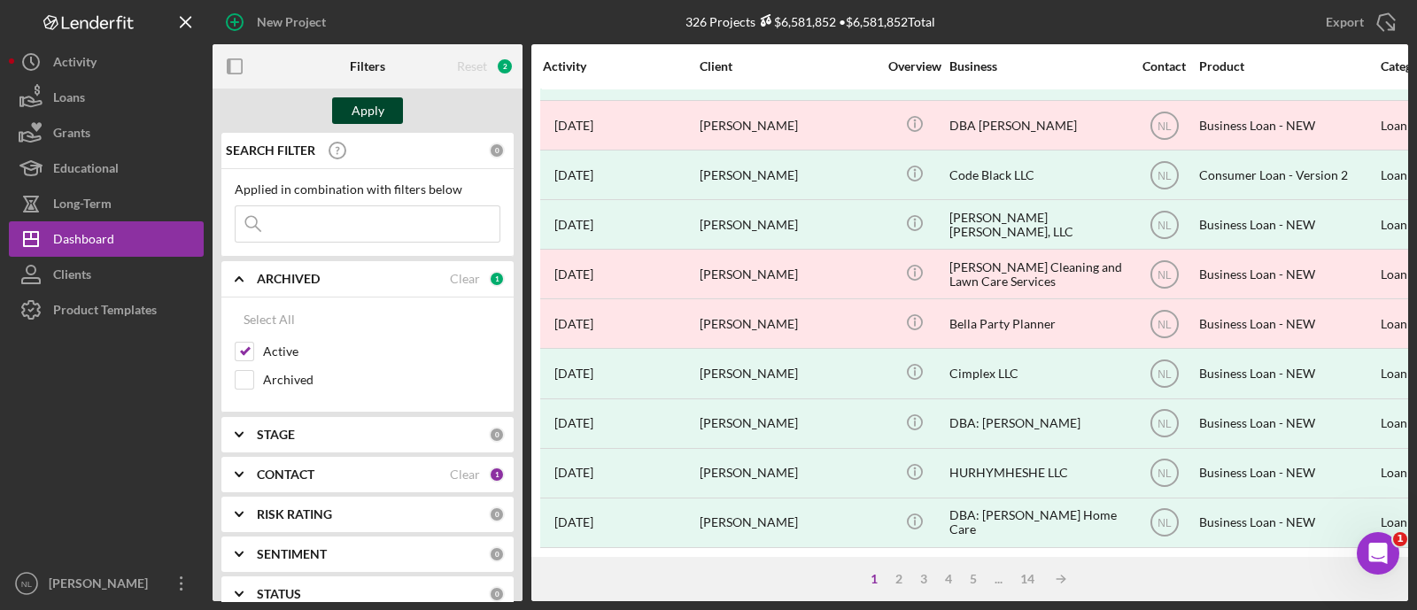
click at [344, 107] on button "Apply" at bounding box center [367, 110] width 71 height 27
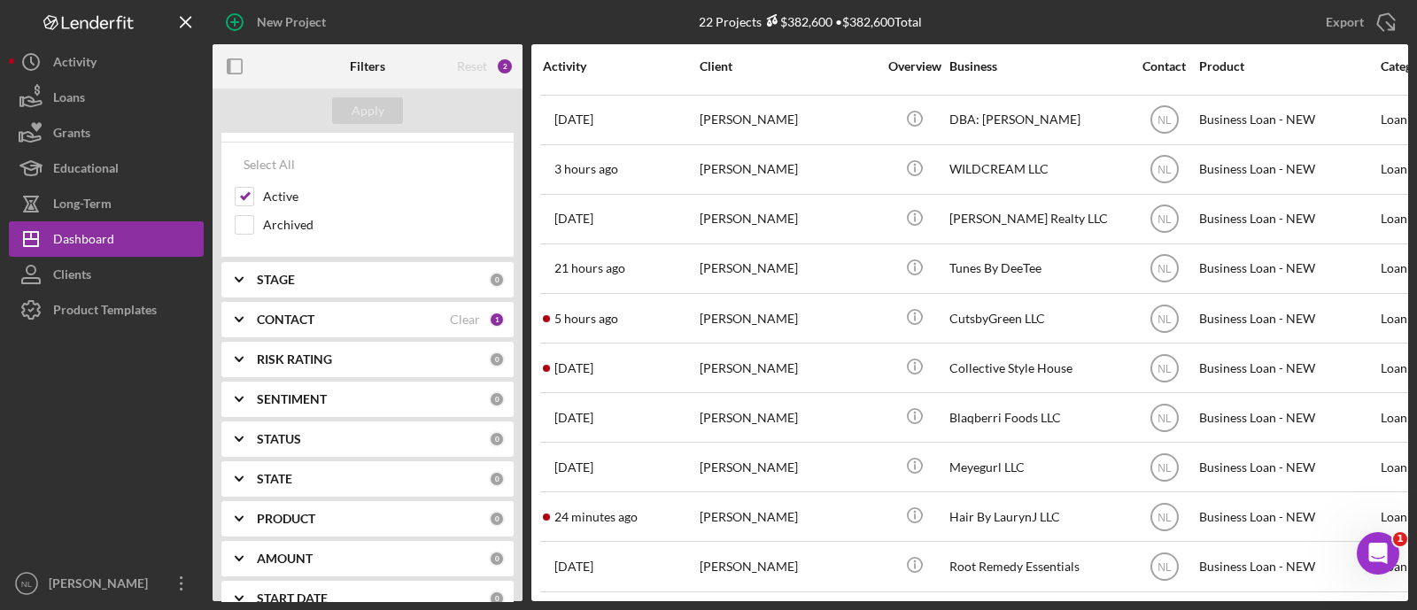
scroll to position [135, 0]
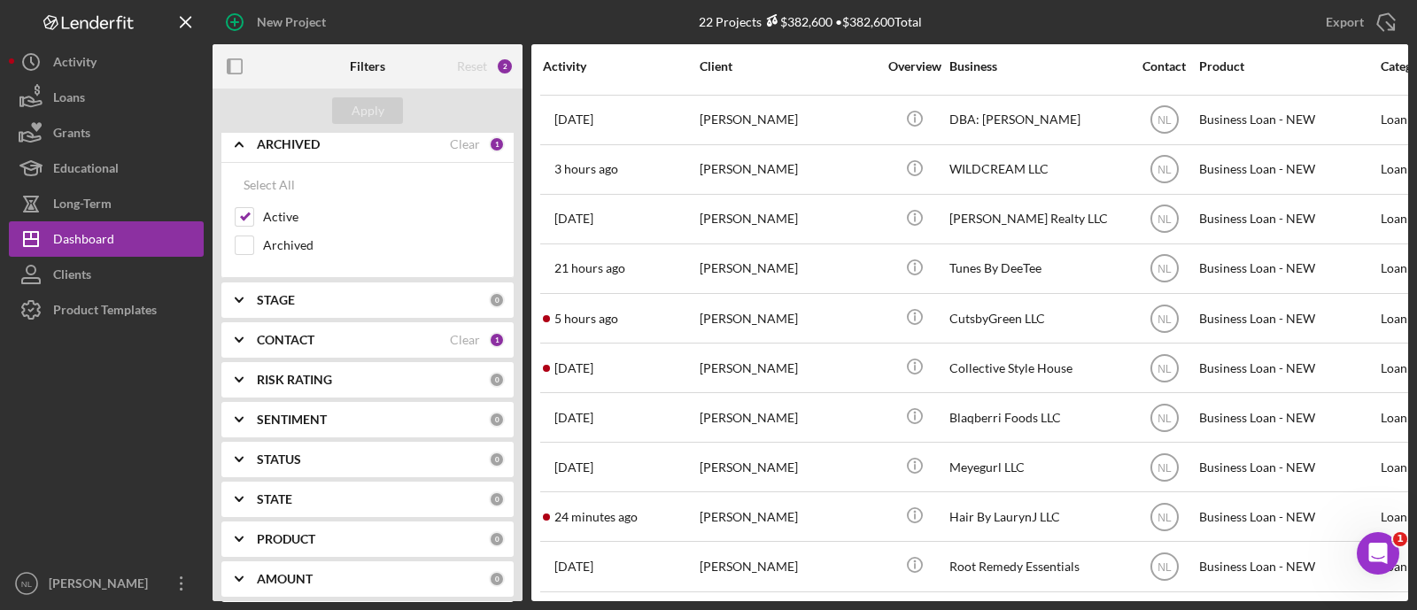
click at [305, 333] on b "CONTACT" at bounding box center [286, 340] width 58 height 14
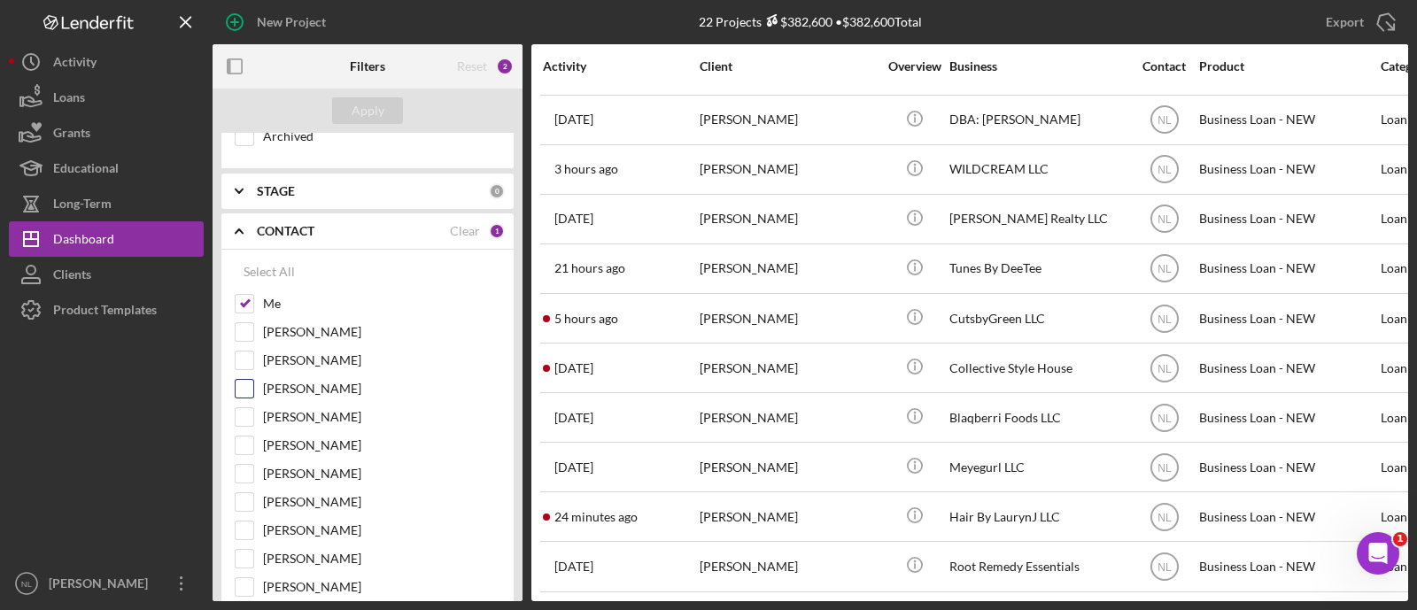
scroll to position [142, 0]
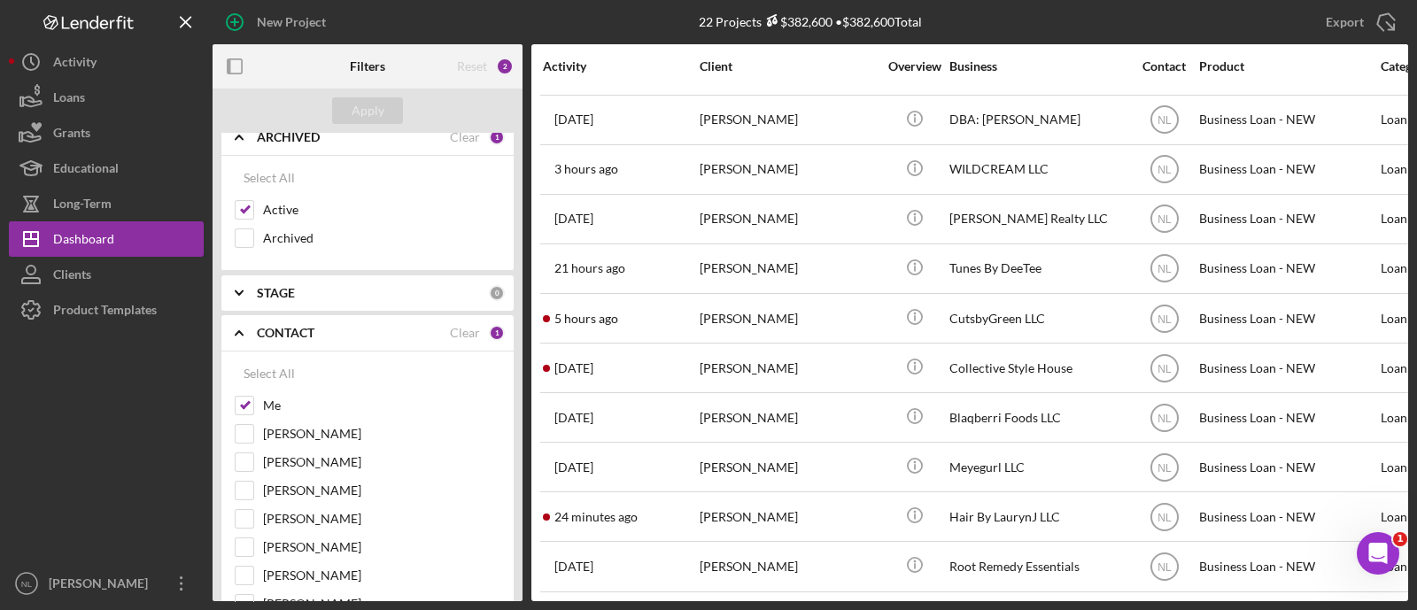
click at [270, 327] on b "CONTACT" at bounding box center [286, 333] width 58 height 14
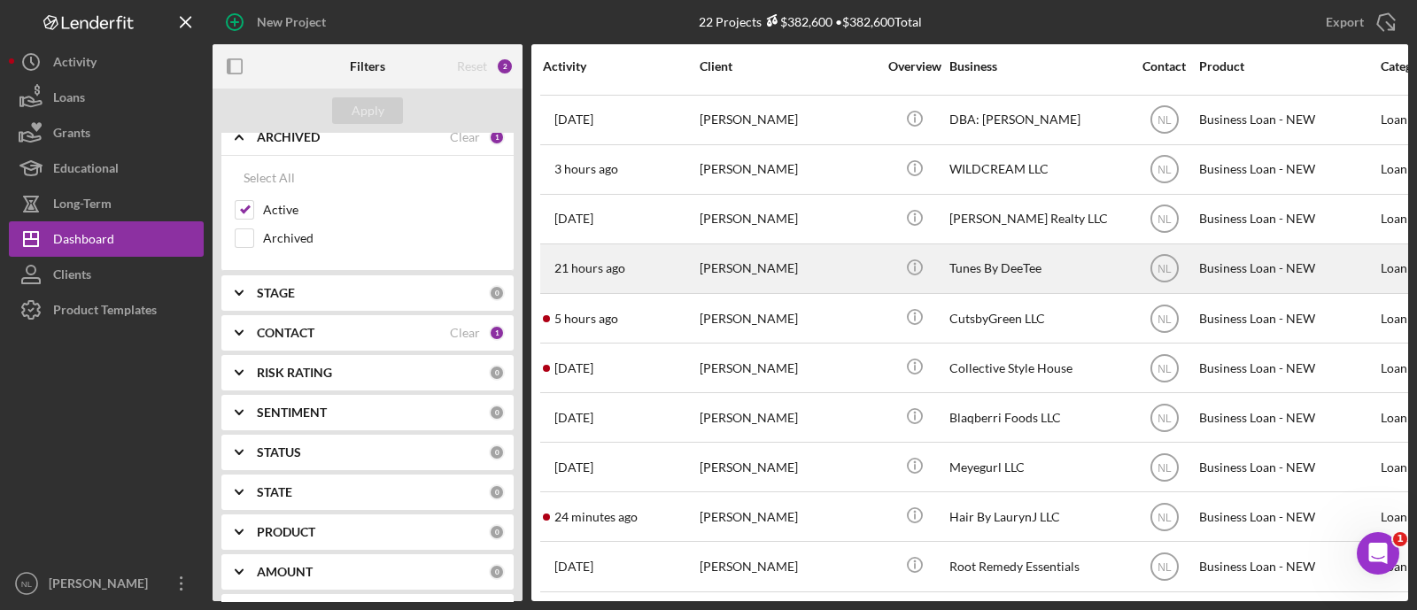
click at [684, 256] on div "21 hours ago [PERSON_NAME]" at bounding box center [620, 268] width 155 height 47
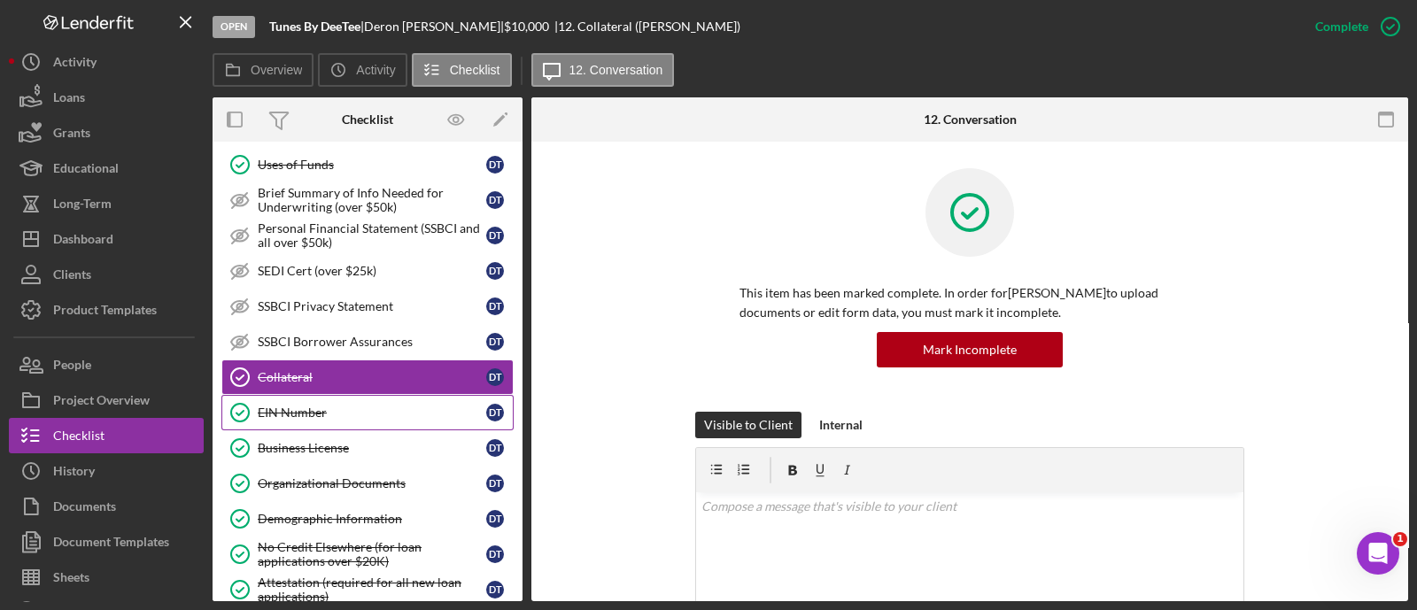
scroll to position [650, 0]
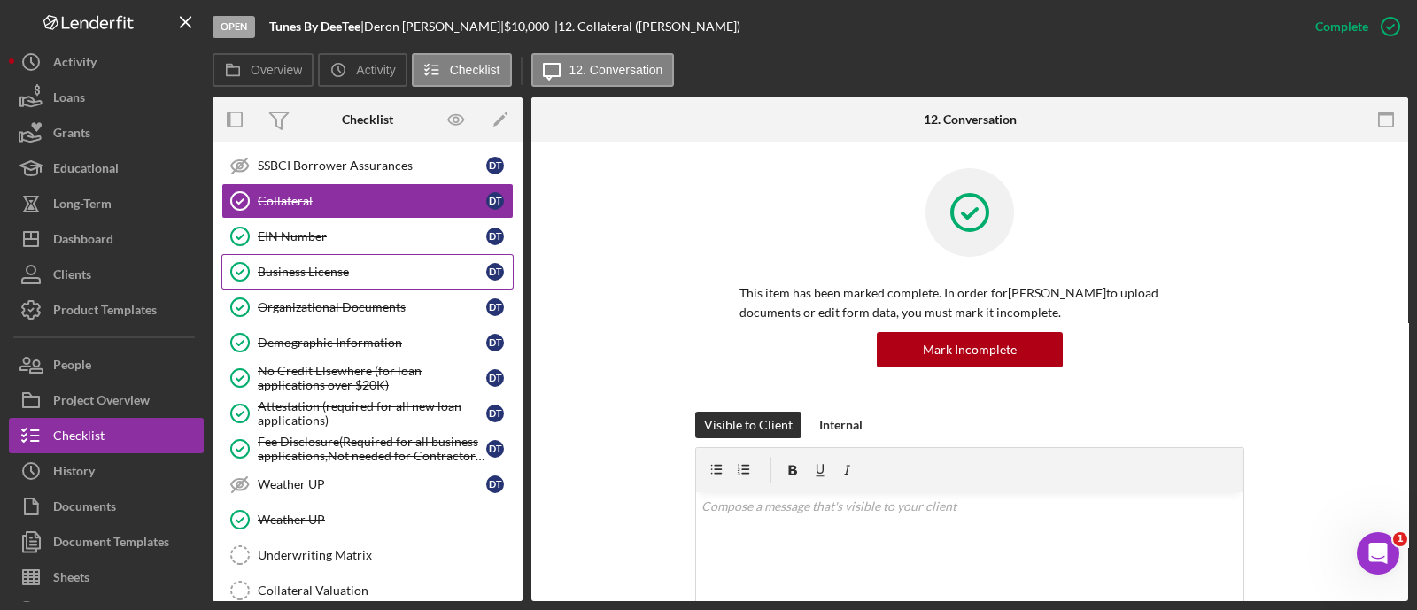
click at [279, 274] on link "Business License Business License D T" at bounding box center [367, 271] width 292 height 35
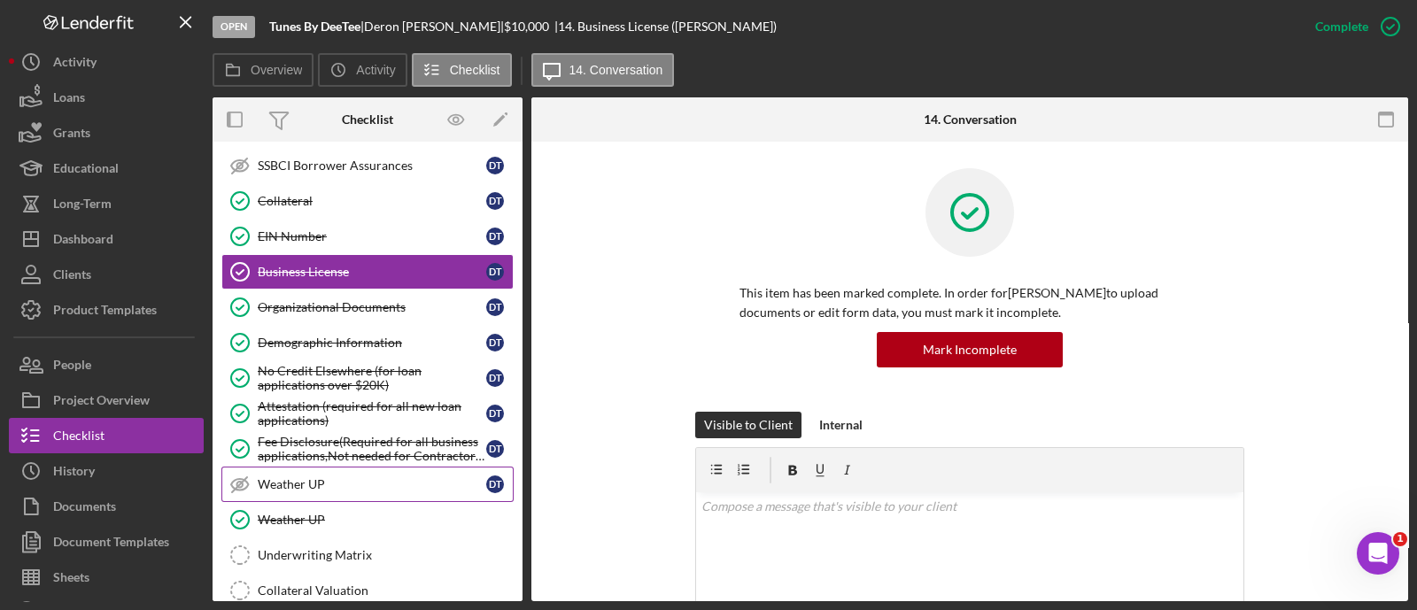
click at [327, 477] on div "Weather UP" at bounding box center [372, 484] width 228 height 14
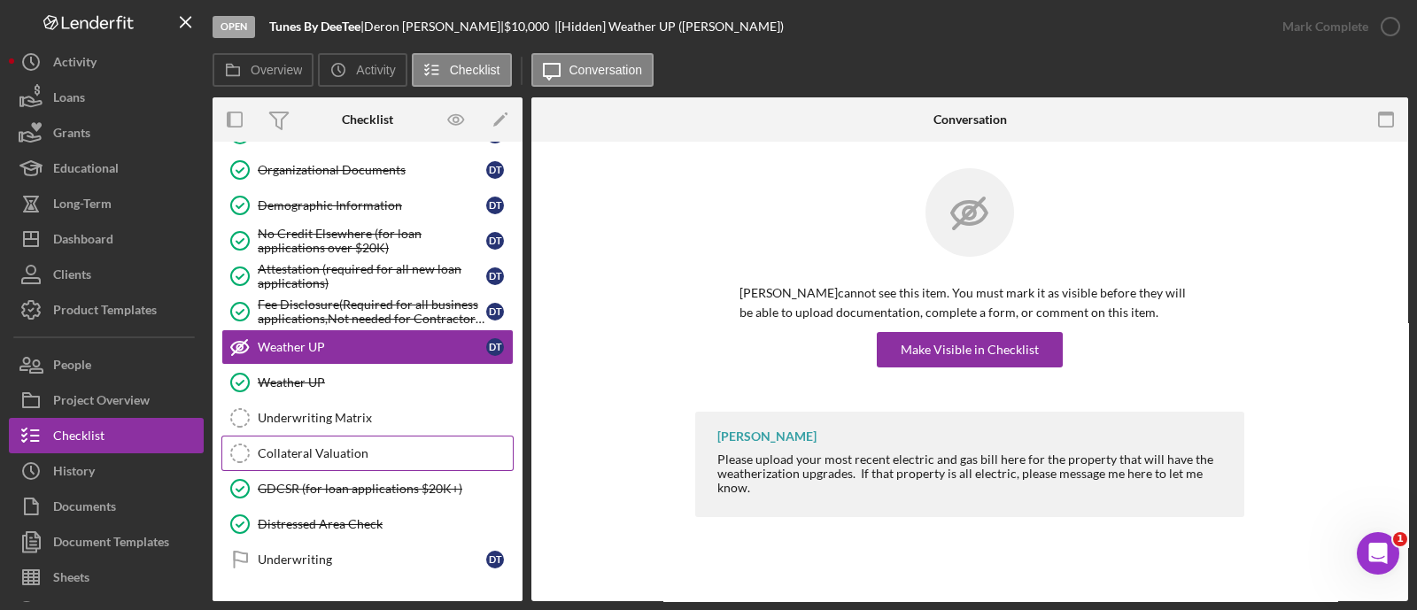
scroll to position [789, 0]
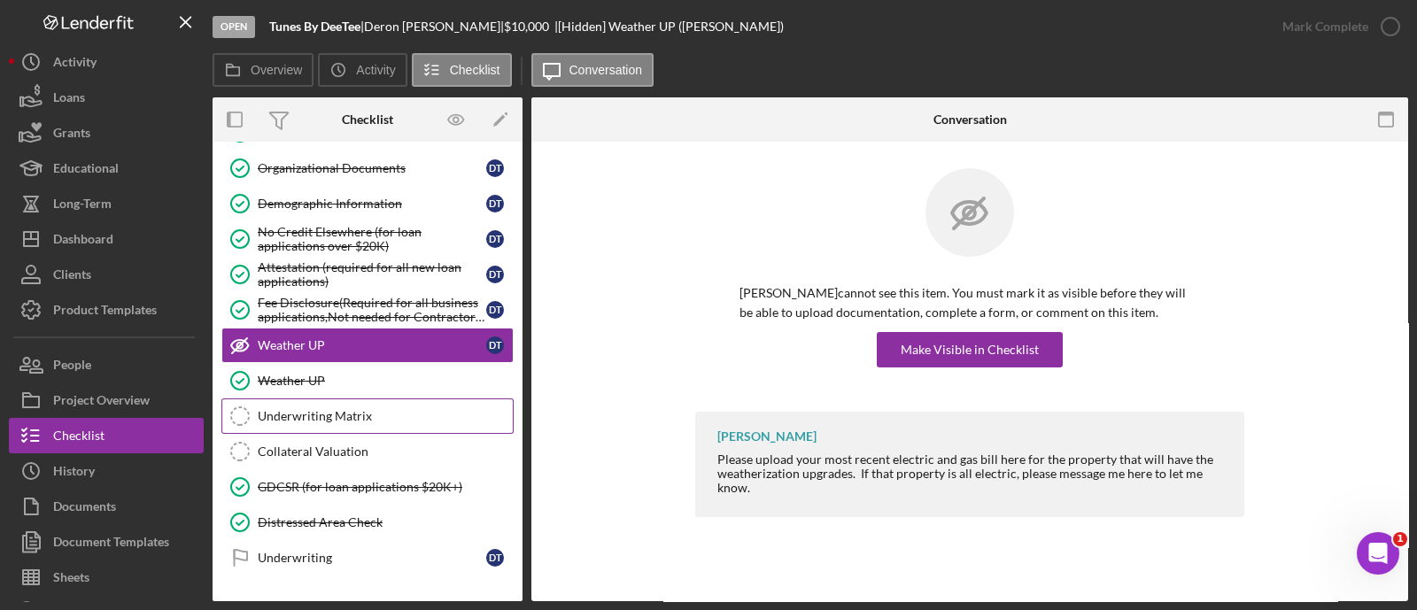
click at [307, 410] on div "Underwriting Matrix" at bounding box center [385, 416] width 255 height 14
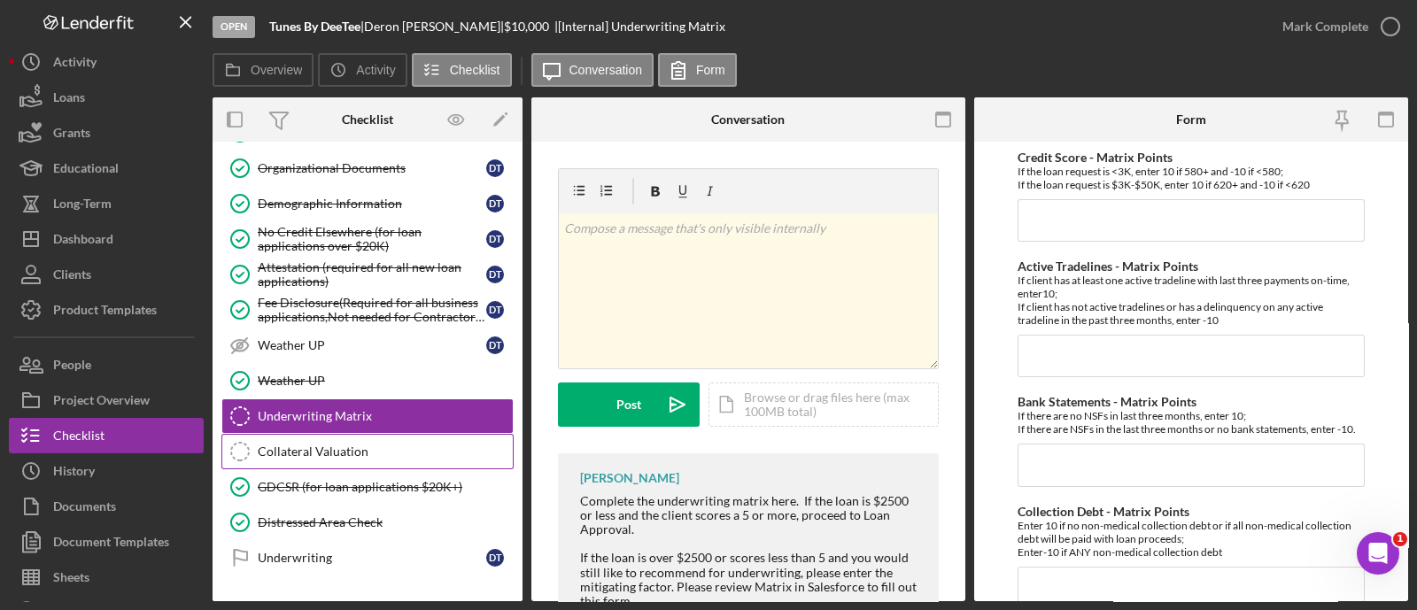
click at [308, 434] on link "Collateral Valuation Collateral Valuation" at bounding box center [367, 451] width 292 height 35
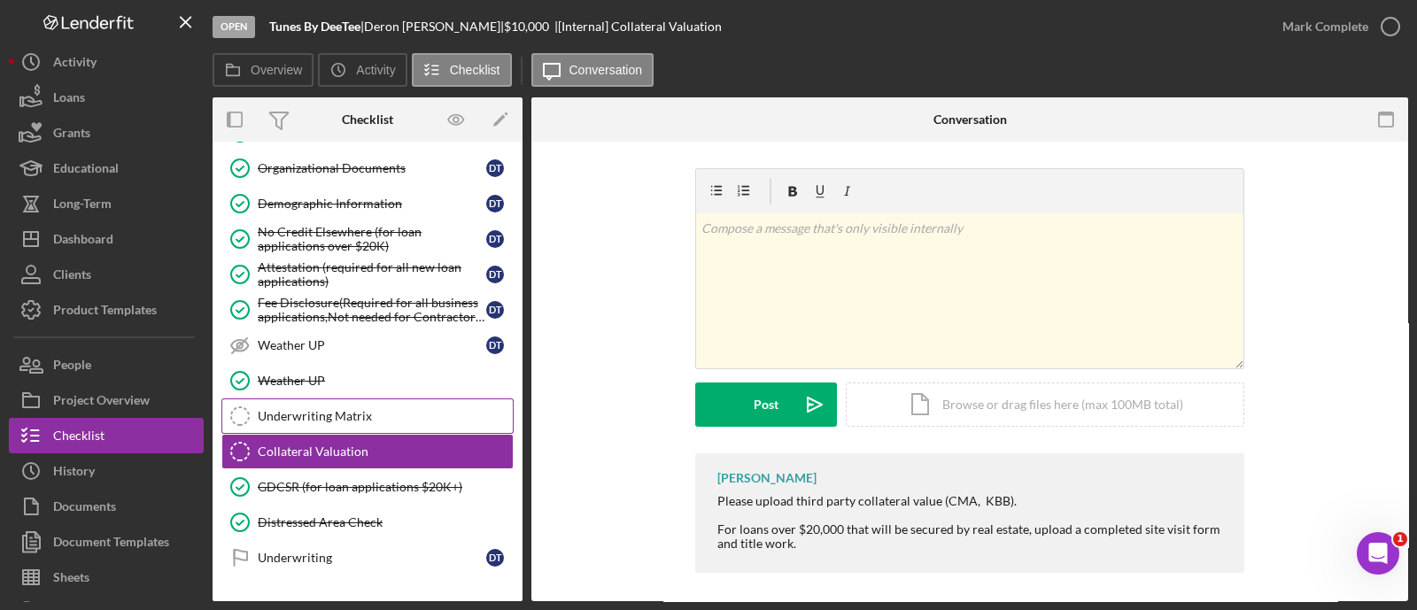
click at [303, 414] on div "Underwriting Matrix" at bounding box center [385, 416] width 255 height 14
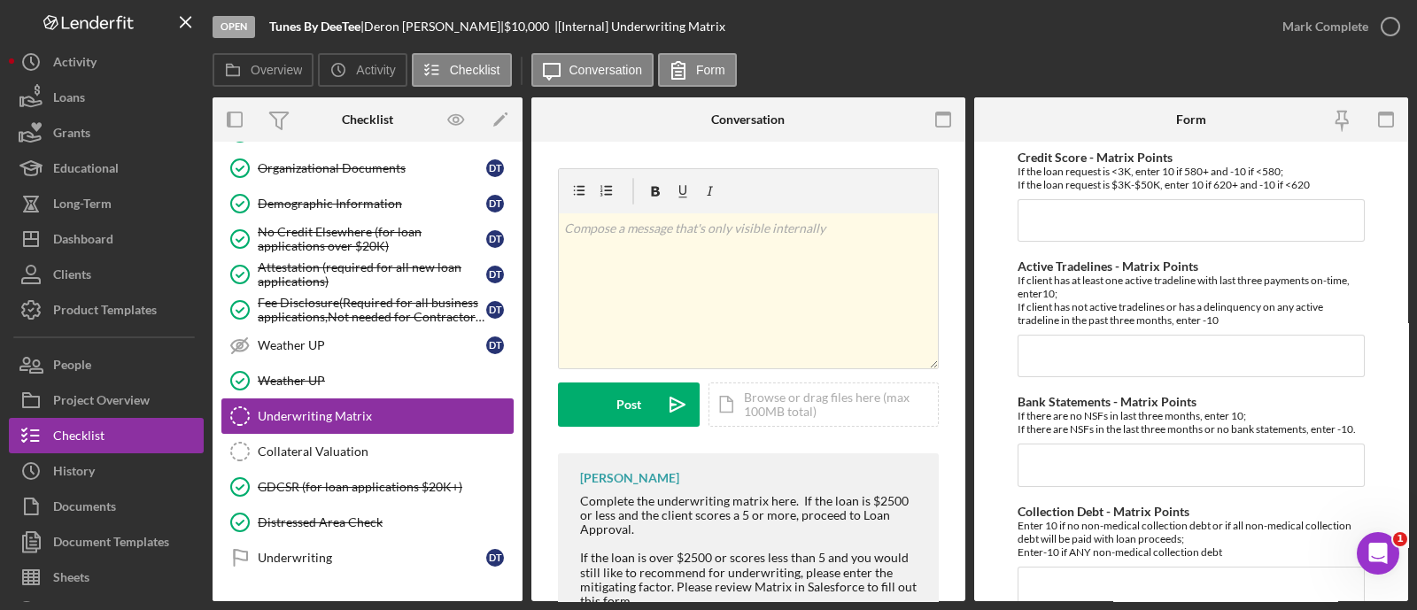
scroll to position [890, 0]
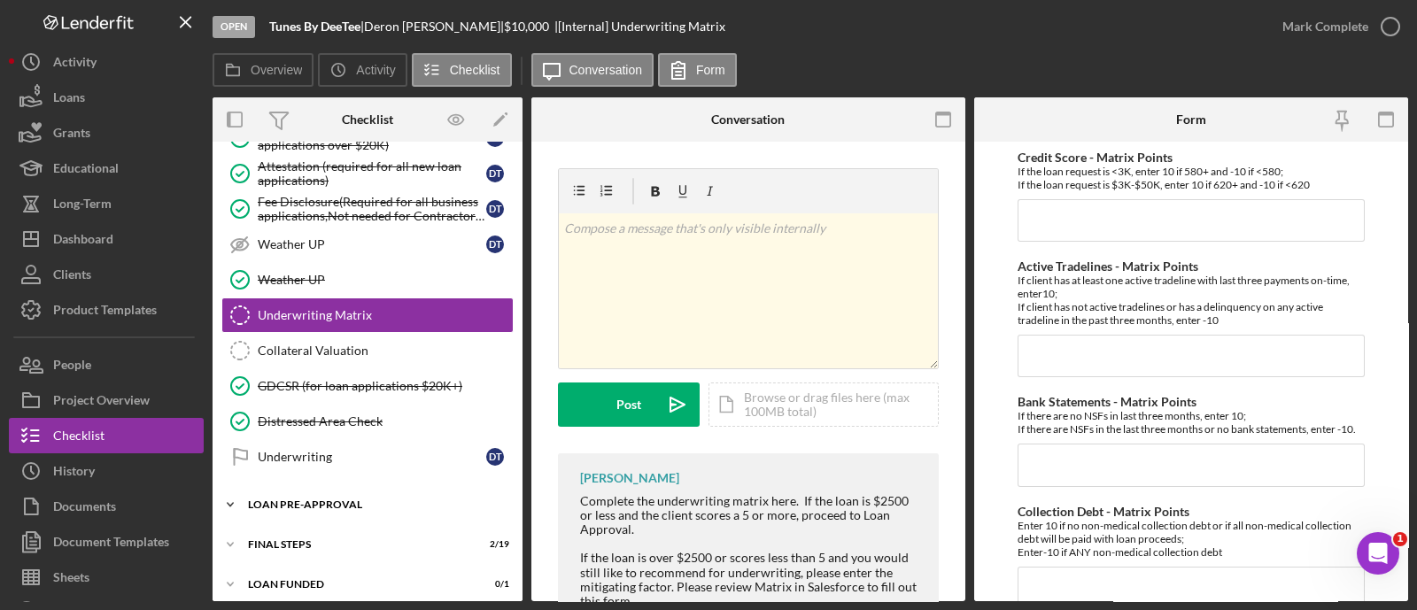
click at [297, 488] on div "Icon/Expander LOAN PRE-APPROVAL 0 / 2" at bounding box center [368, 504] width 310 height 35
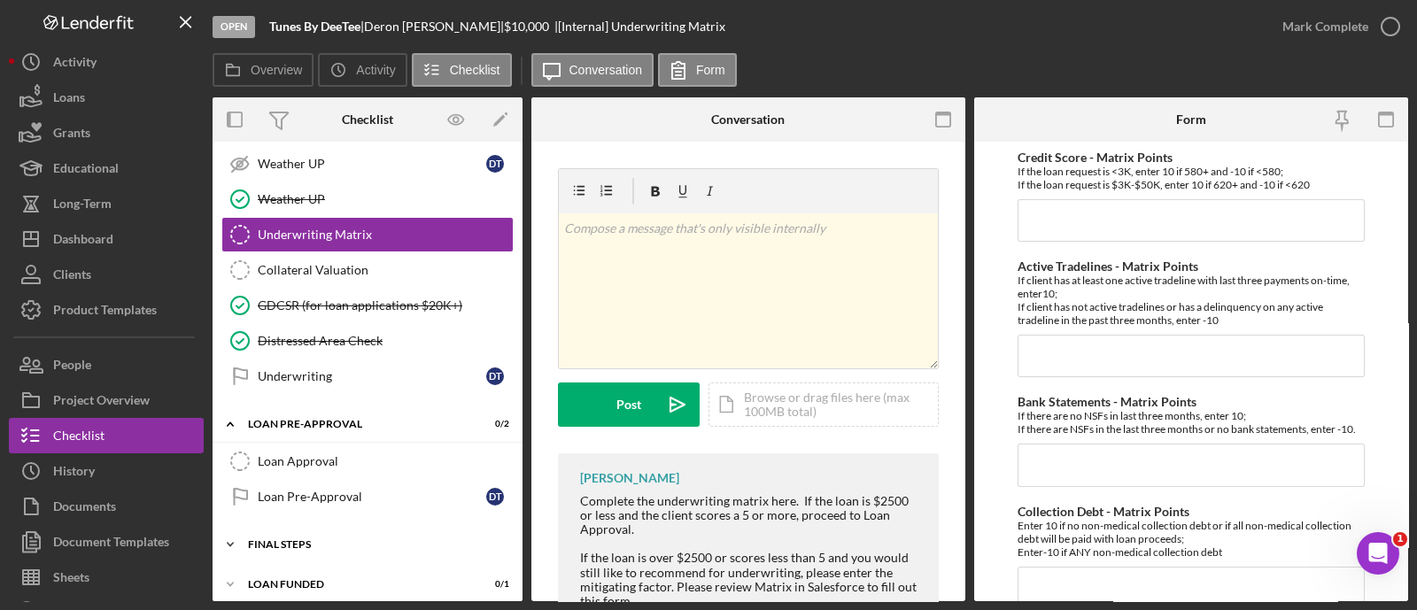
click at [290, 527] on div "Icon/Expander FINAL STEPS 2 / 19" at bounding box center [368, 544] width 310 height 35
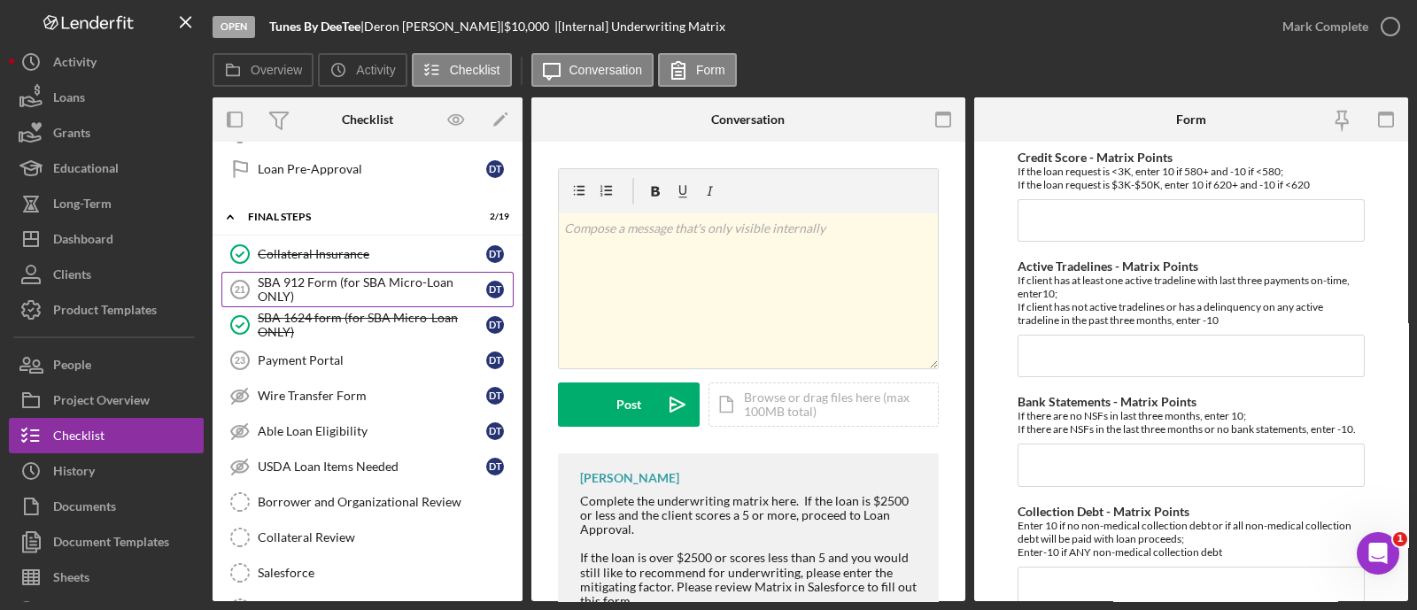
click at [298, 286] on div "SBA 912 Form (for SBA Micro-Loan ONLY)" at bounding box center [372, 289] width 228 height 28
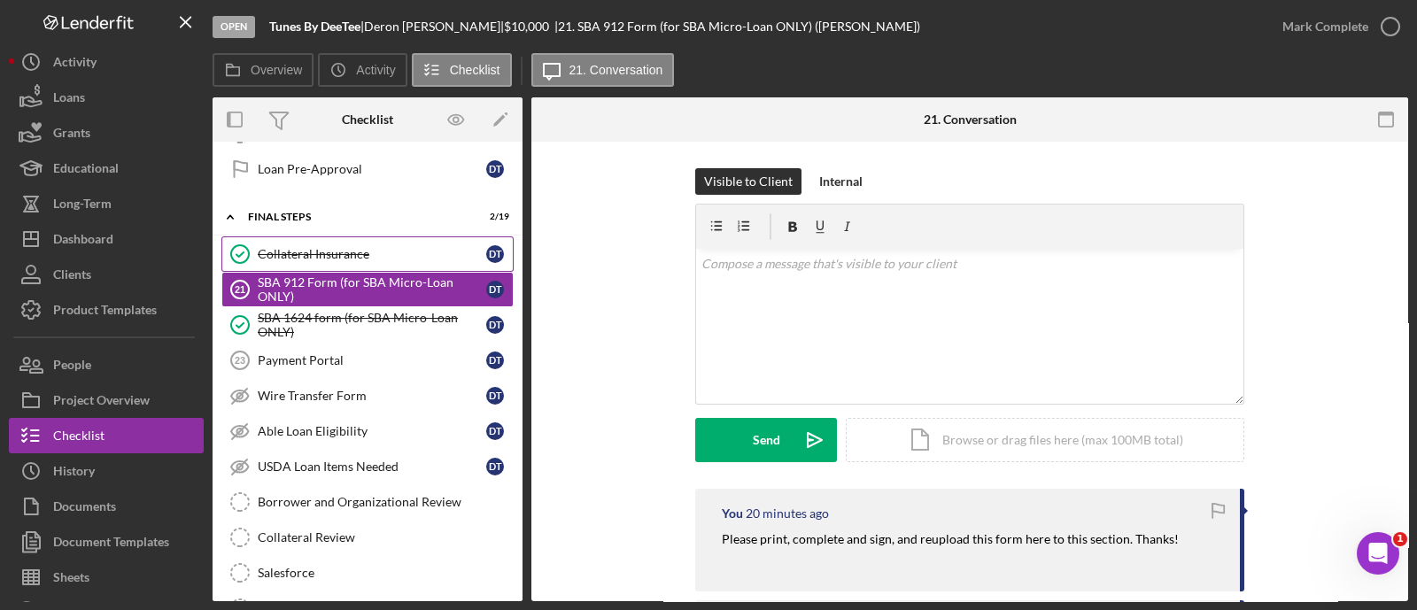
scroll to position [916, 0]
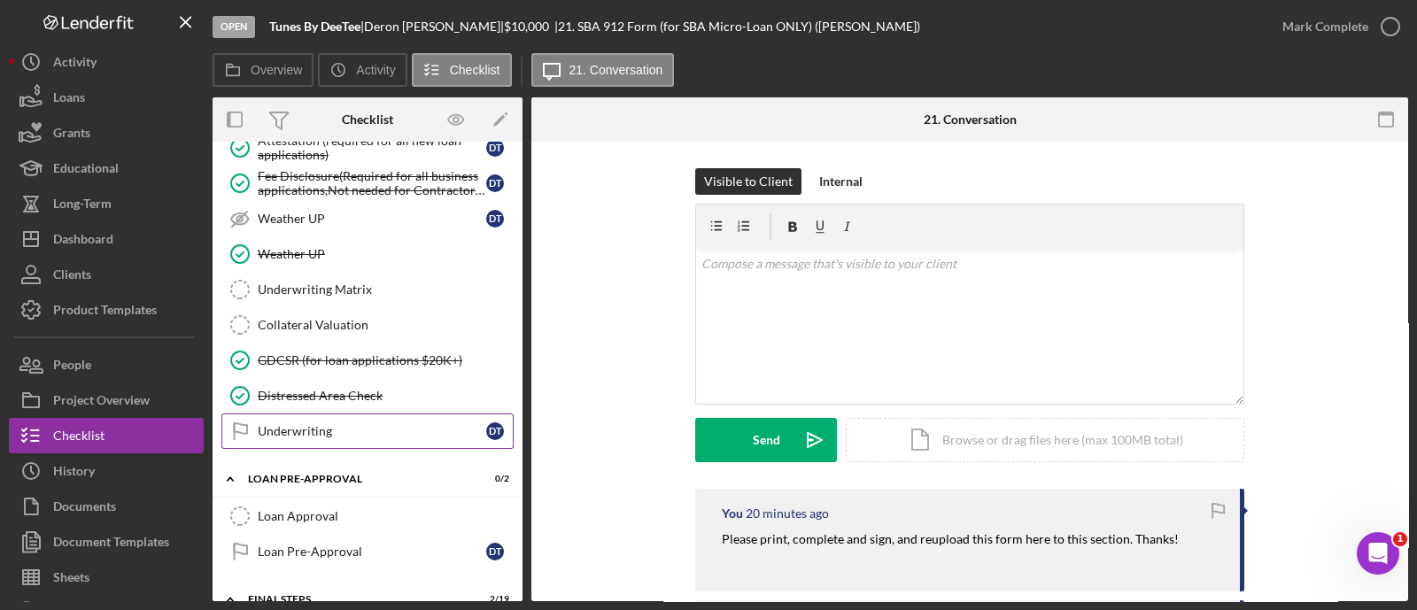
click at [336, 426] on div "Underwriting" at bounding box center [372, 431] width 228 height 14
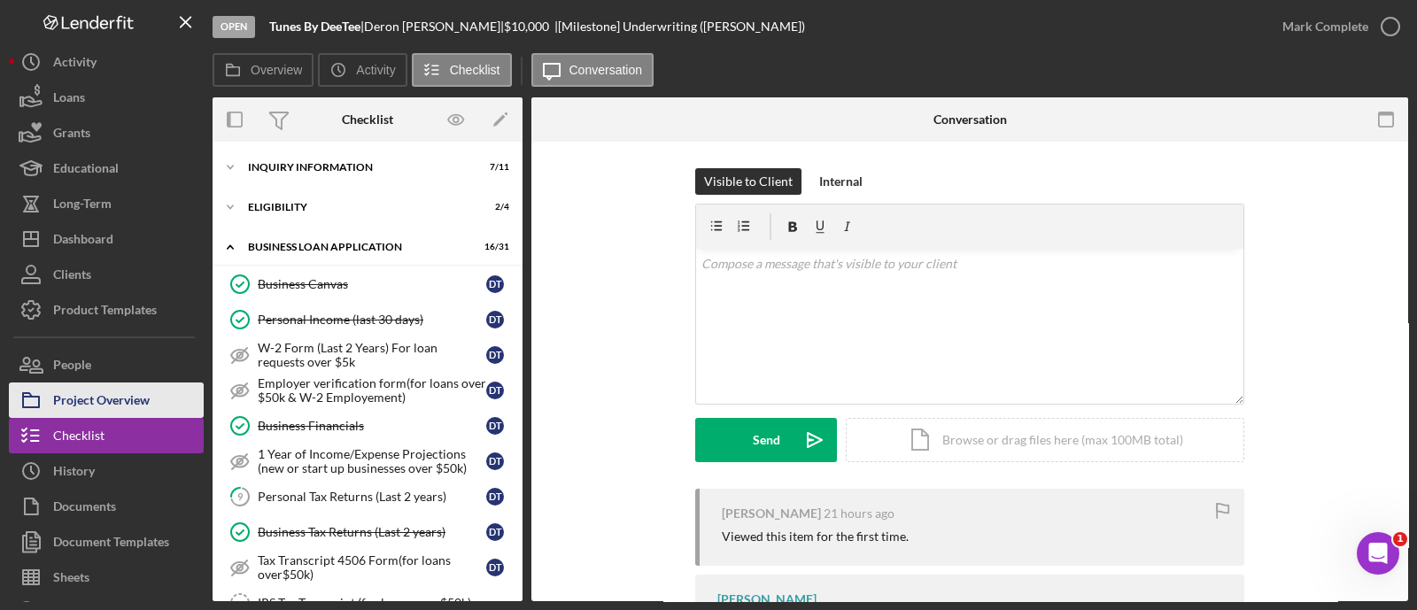
click at [115, 401] on div "Project Overview" at bounding box center [101, 403] width 97 height 40
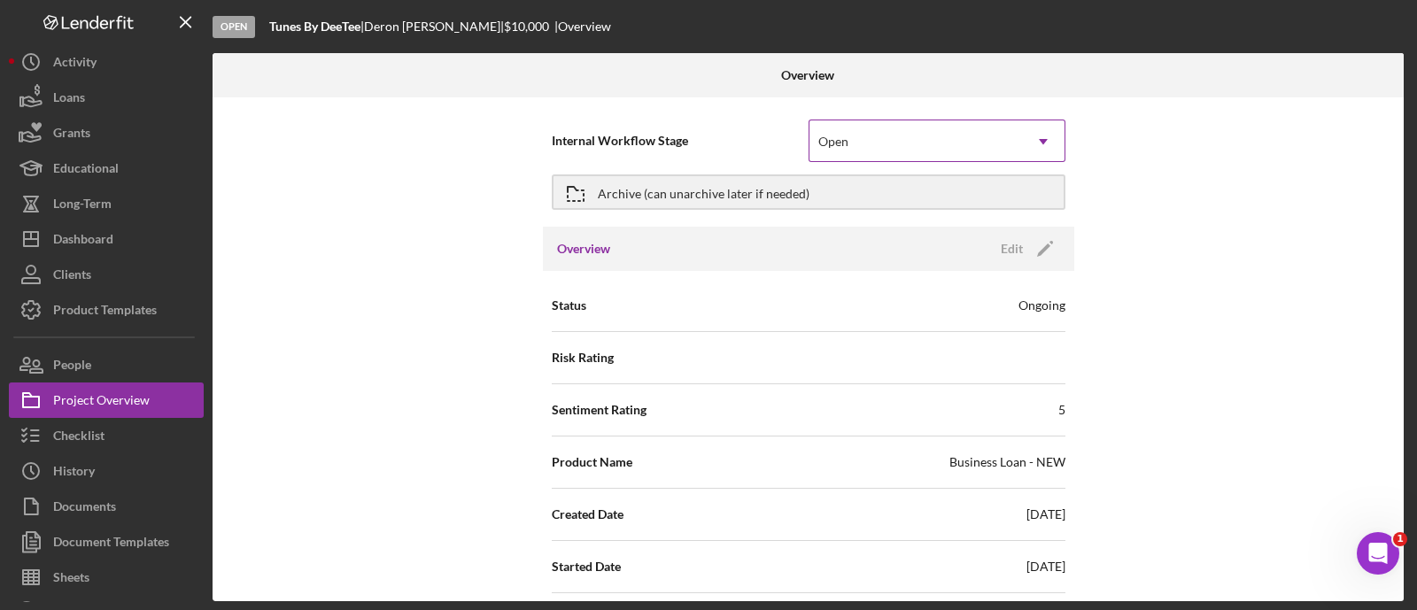
click at [937, 156] on div "Open" at bounding box center [915, 141] width 213 height 41
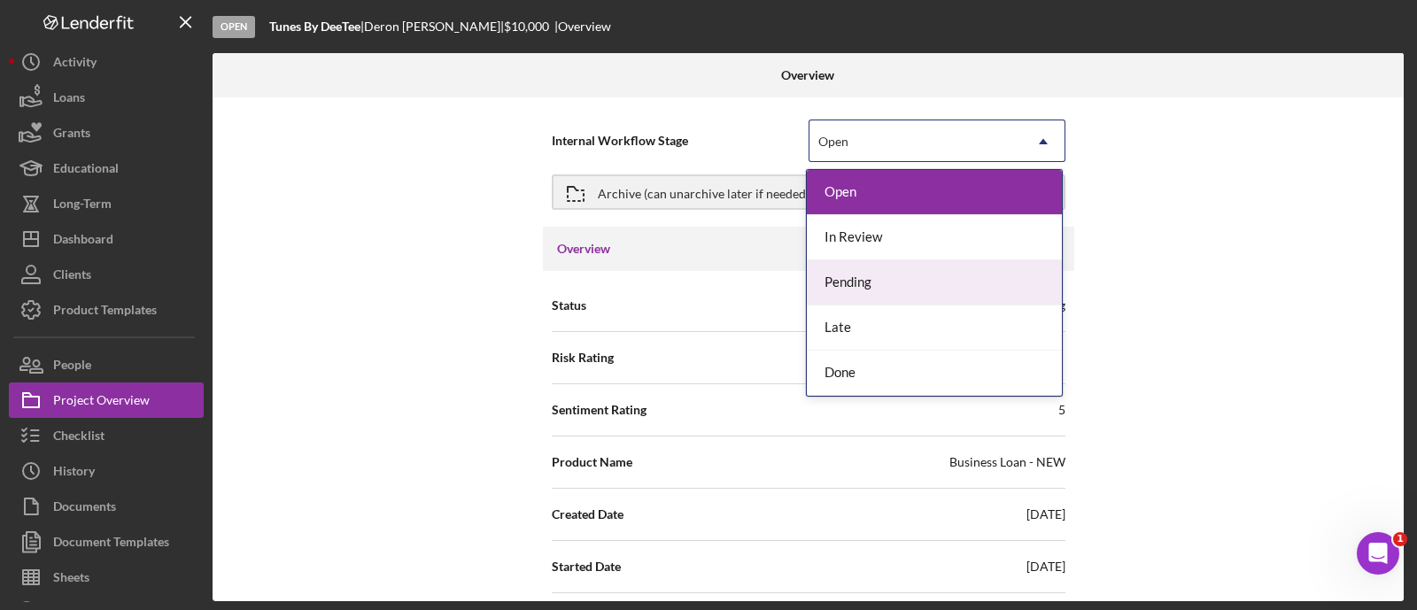
click at [862, 133] on div "Open" at bounding box center [915, 141] width 213 height 41
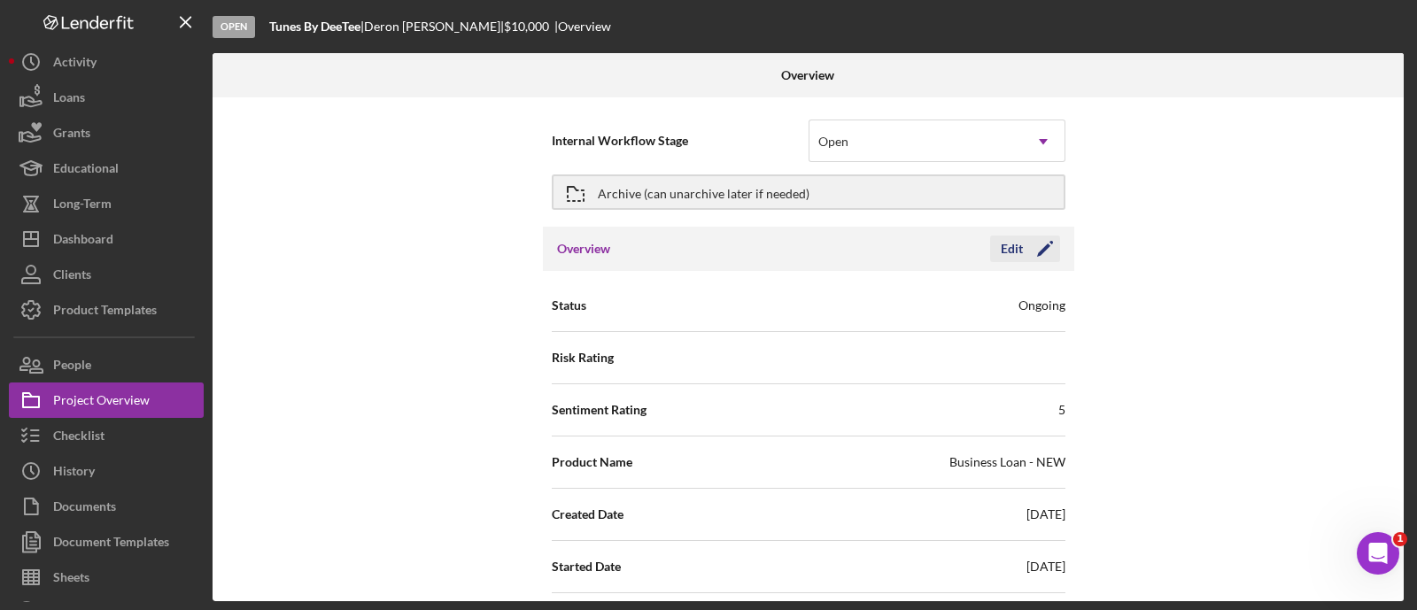
click at [1051, 251] on icon "Icon/Edit" at bounding box center [1045, 249] width 44 height 44
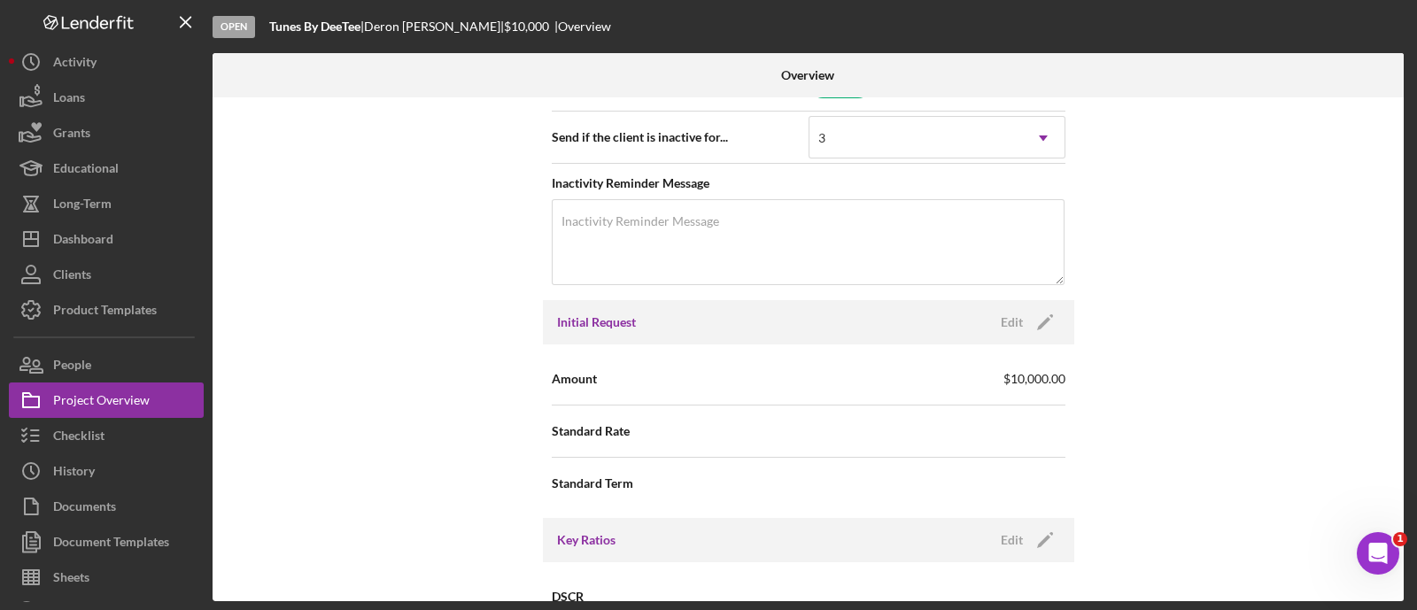
scroll to position [872, 0]
click at [1054, 320] on icon "Icon/Edit" at bounding box center [1045, 320] width 44 height 44
click at [927, 371] on input "$10,000" at bounding box center [936, 376] width 257 height 43
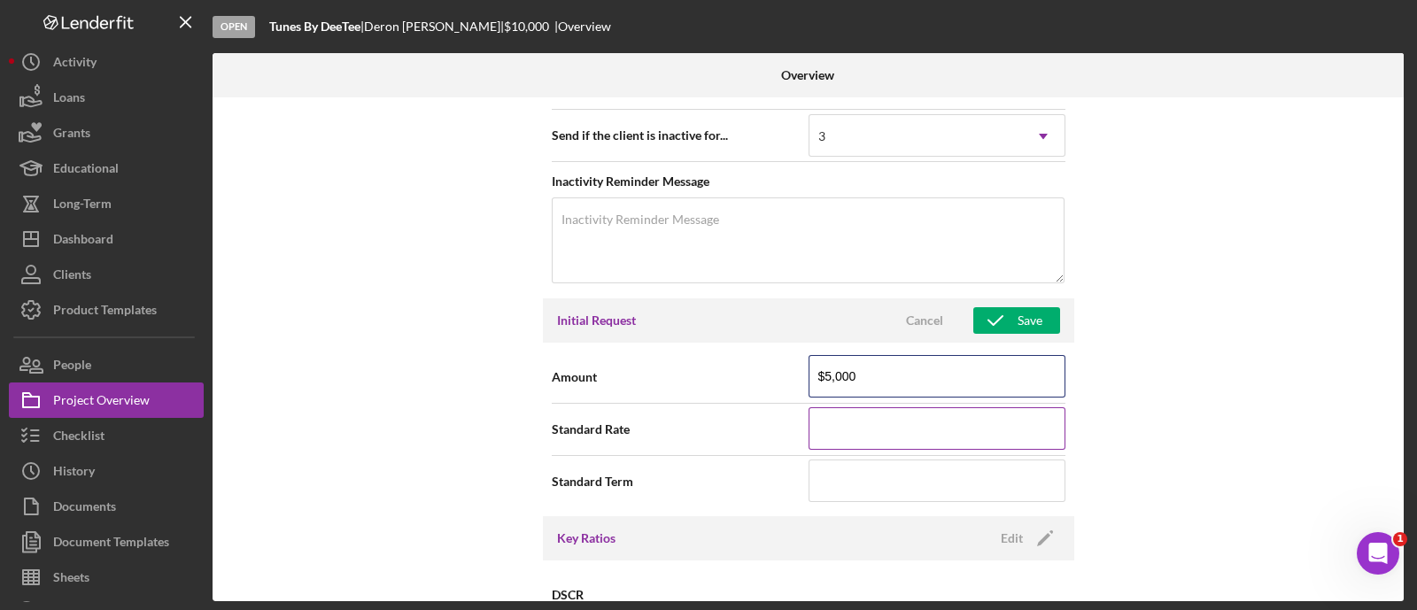
type input "$5,000"
click at [853, 429] on input at bounding box center [936, 428] width 257 height 43
type input "8.500%"
click at [1047, 315] on button "Save" at bounding box center [1016, 320] width 87 height 27
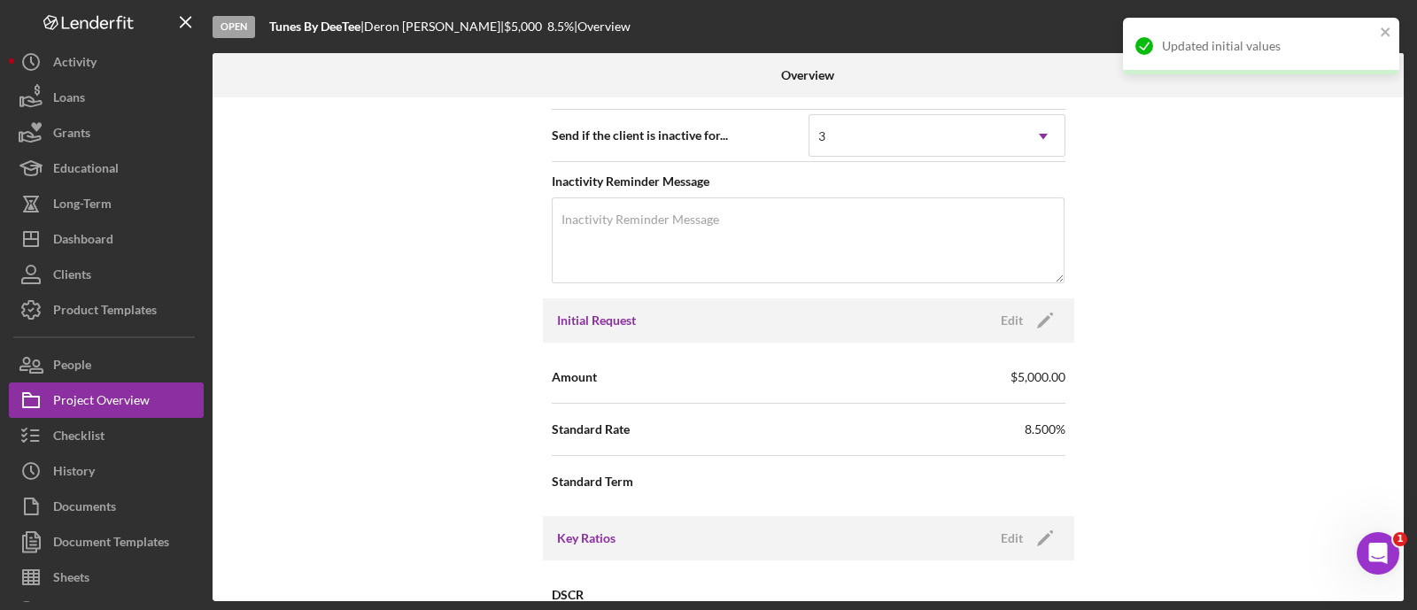
scroll to position [0, 0]
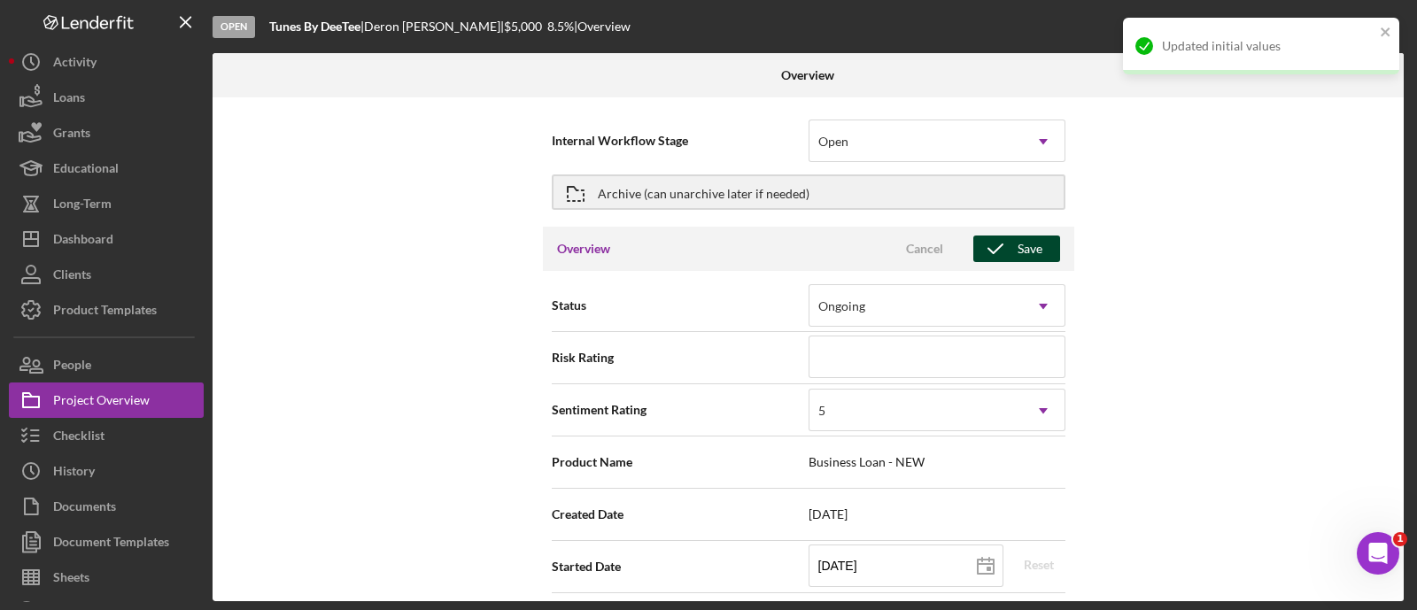
click at [995, 247] on polyline "button" at bounding box center [995, 248] width 14 height 9
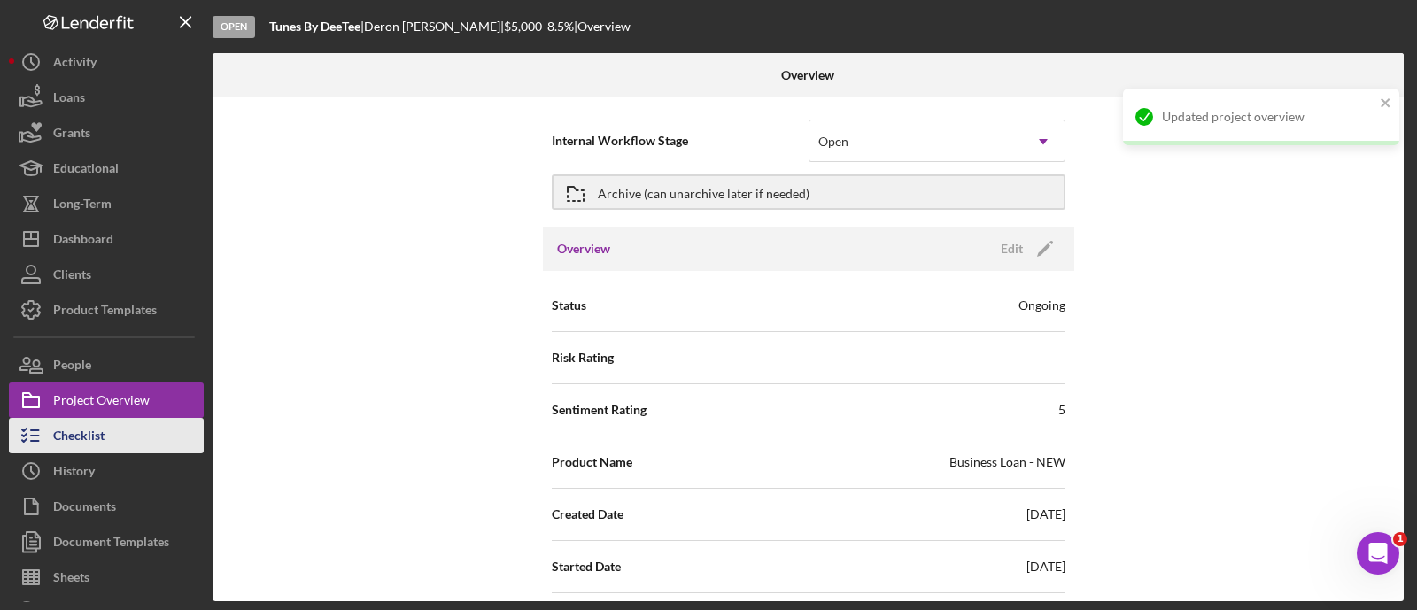
click at [103, 432] on div "Checklist" at bounding box center [78, 438] width 51 height 40
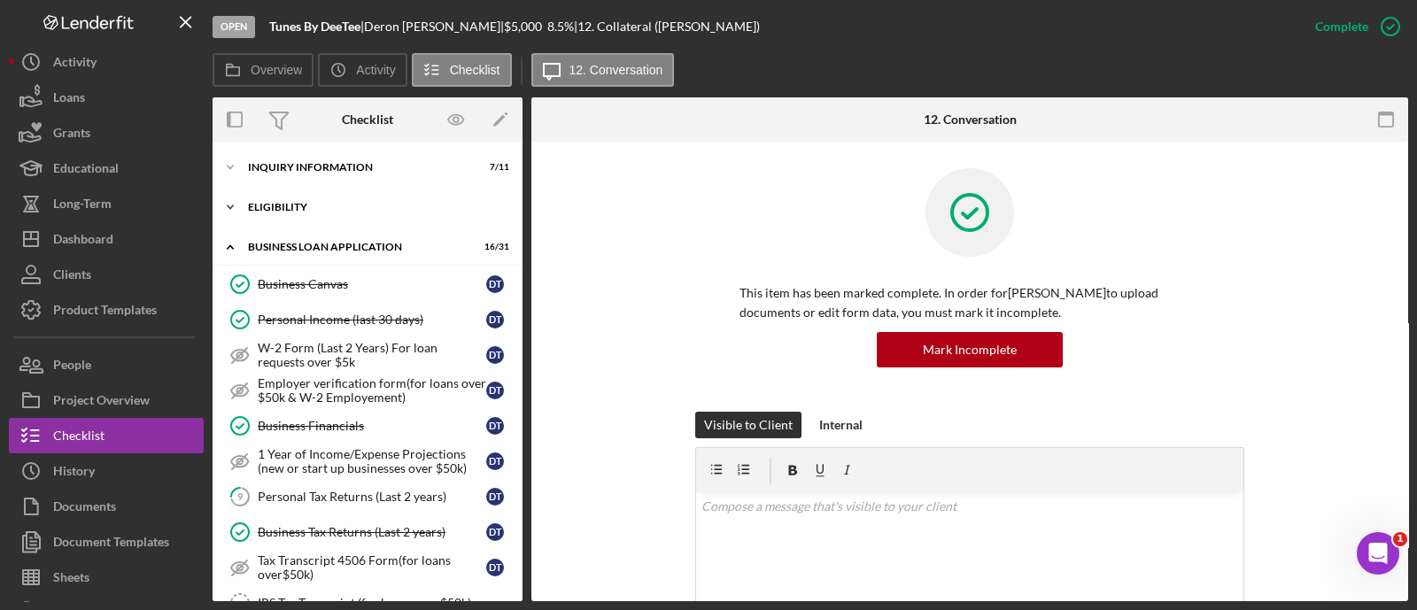
click at [283, 205] on div "ELIGIBILITY" at bounding box center [374, 207] width 252 height 11
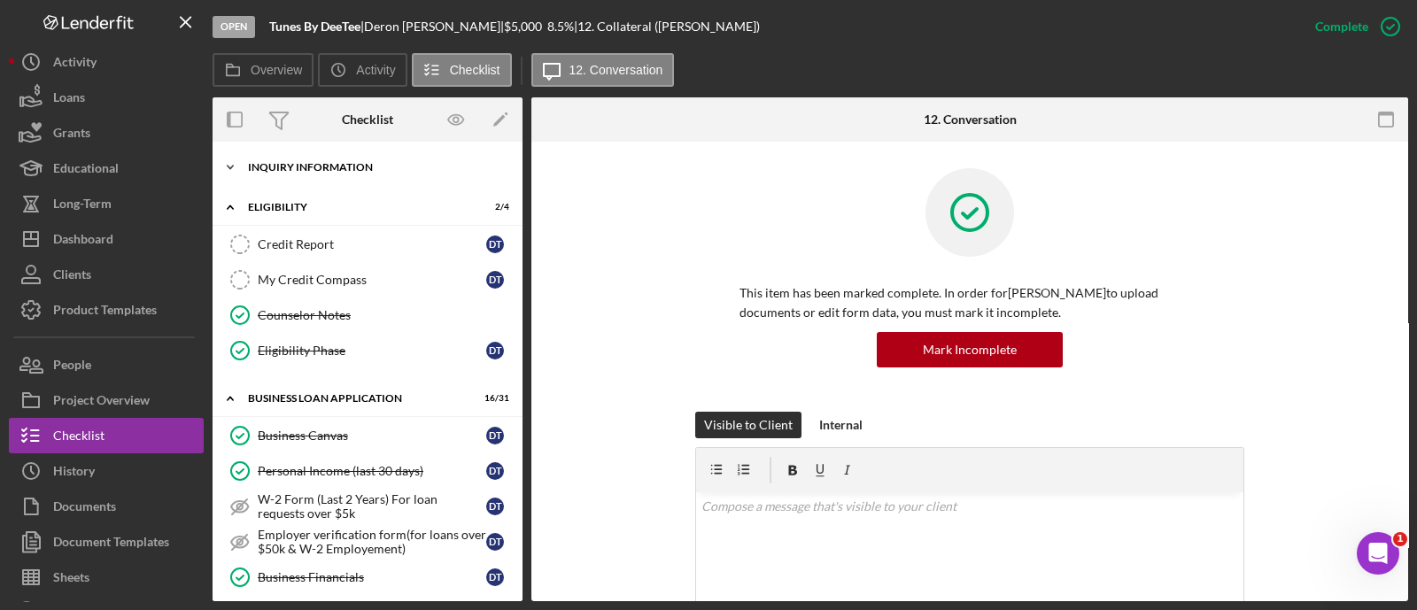
click at [310, 166] on div "INQUIRY INFORMATION" at bounding box center [374, 167] width 252 height 11
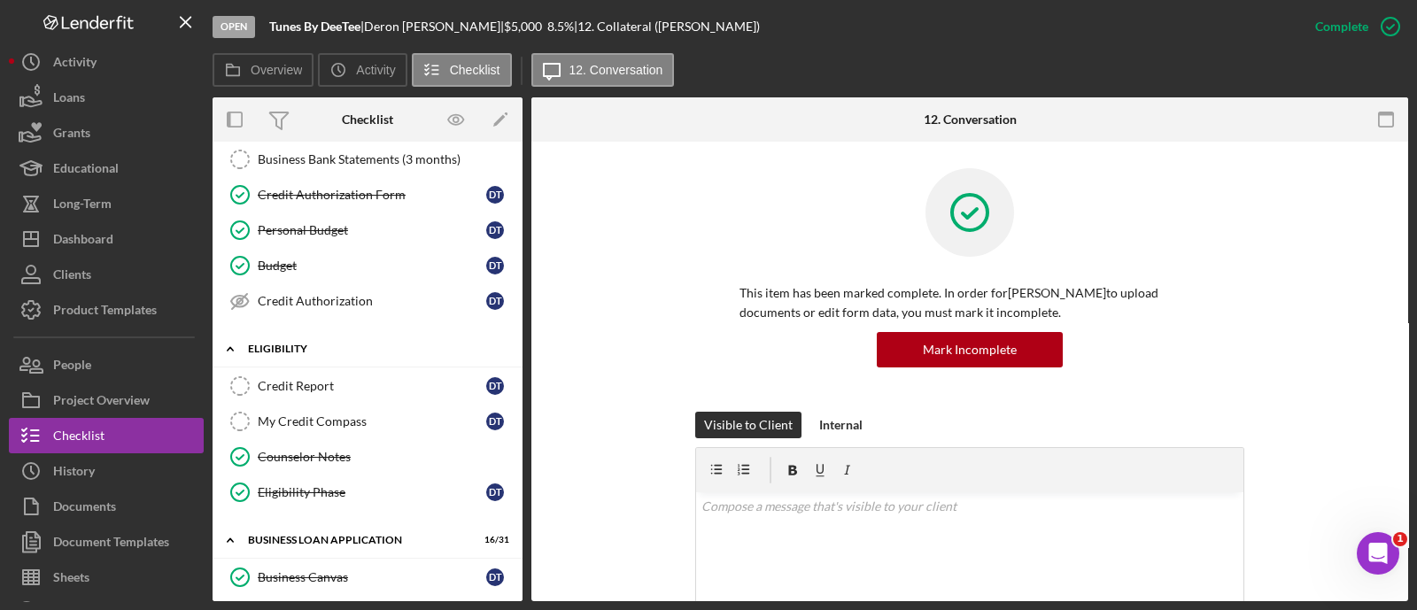
scroll to position [260, 0]
click at [315, 419] on div "My Credit Compass" at bounding box center [372, 419] width 228 height 14
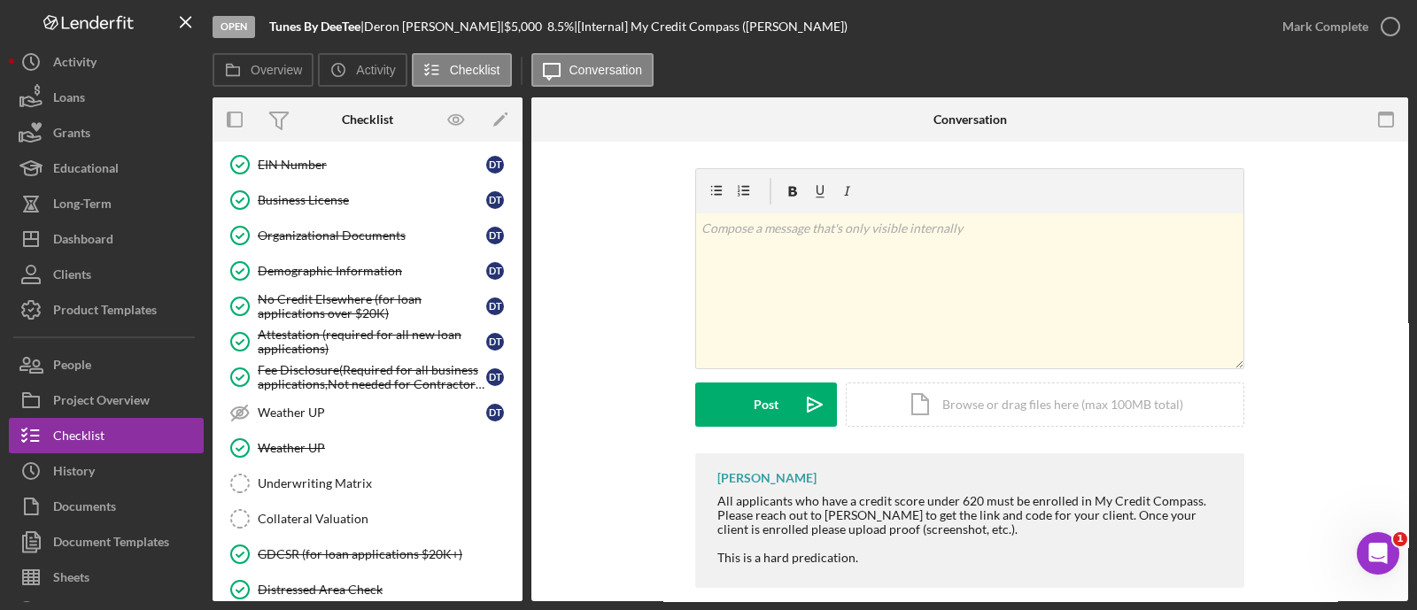
scroll to position [1436, 0]
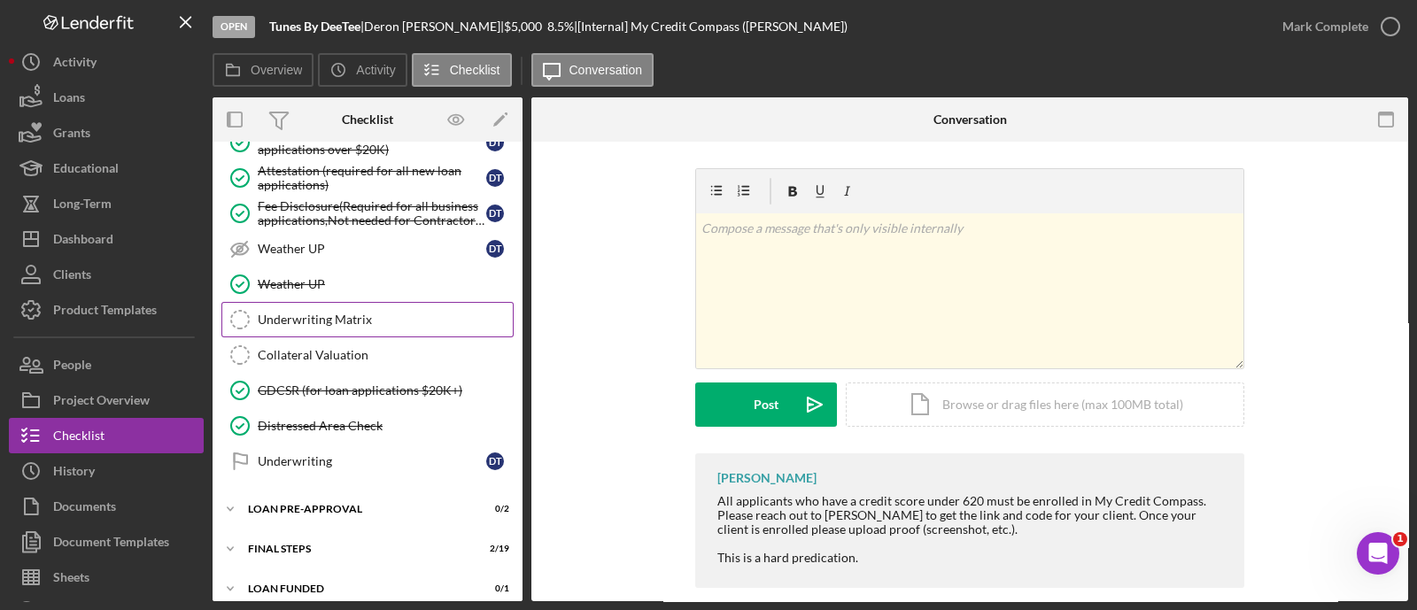
click at [335, 313] on div "Underwriting Matrix" at bounding box center [385, 320] width 255 height 14
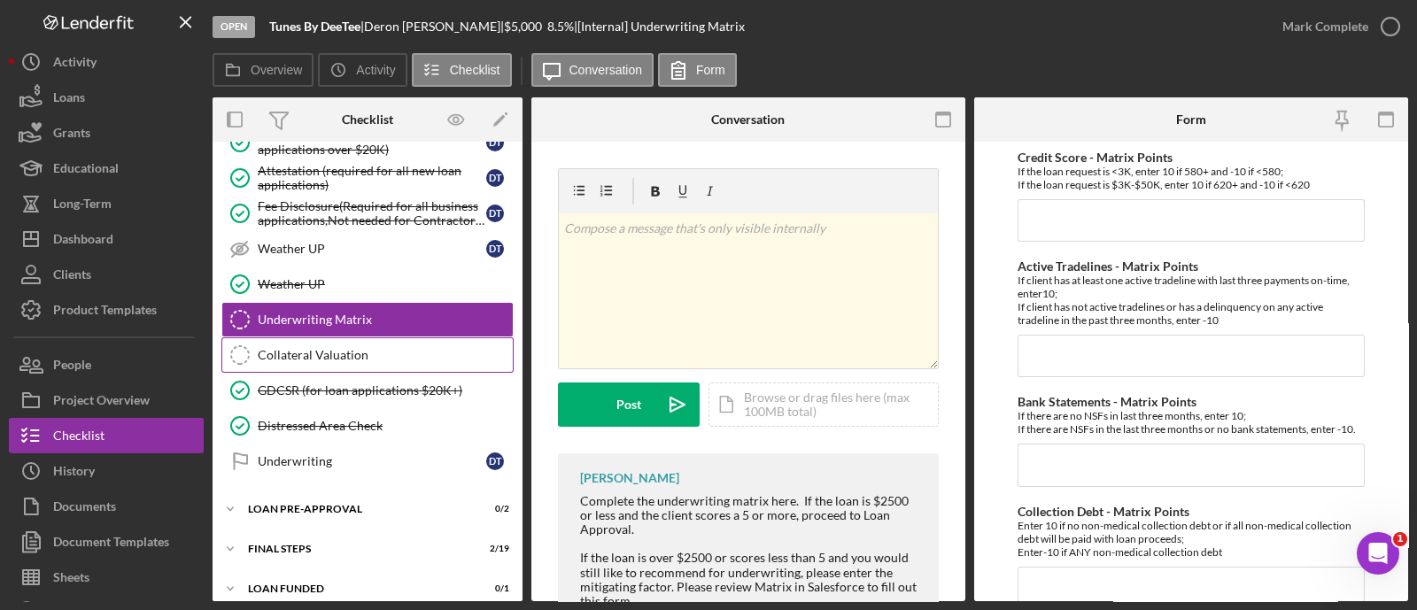
click at [346, 348] on div "Collateral Valuation" at bounding box center [385, 355] width 255 height 14
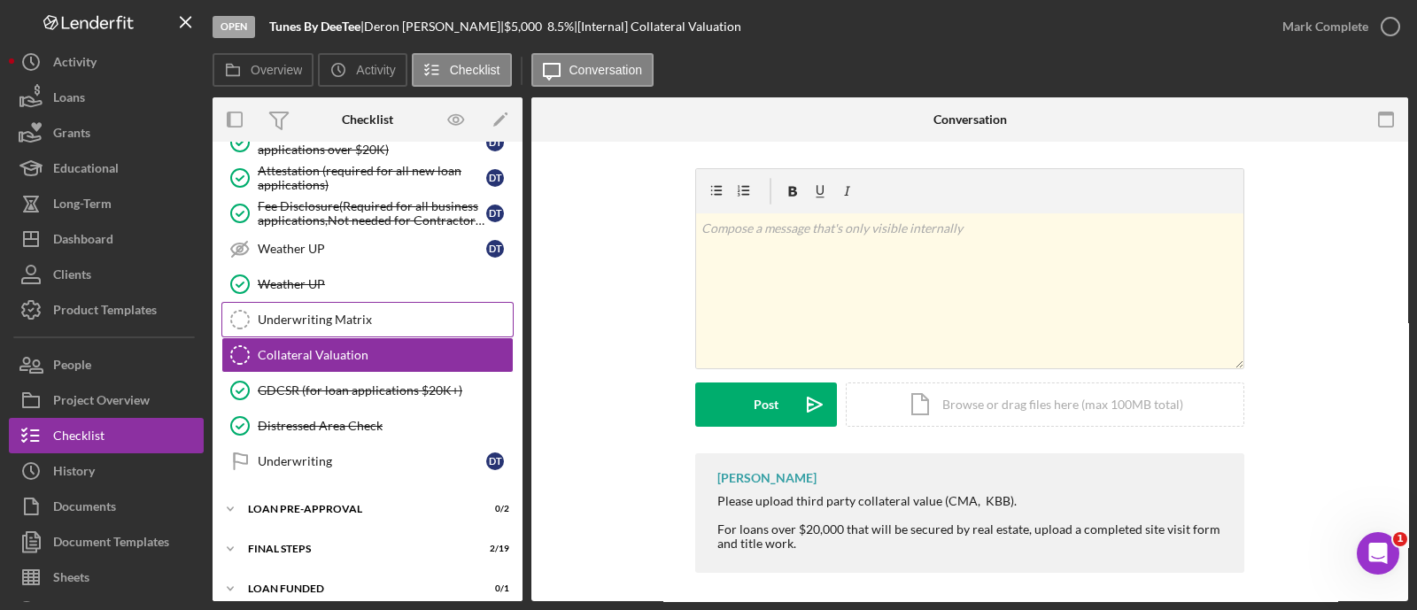
click at [341, 313] on div "Underwriting Matrix" at bounding box center [385, 320] width 255 height 14
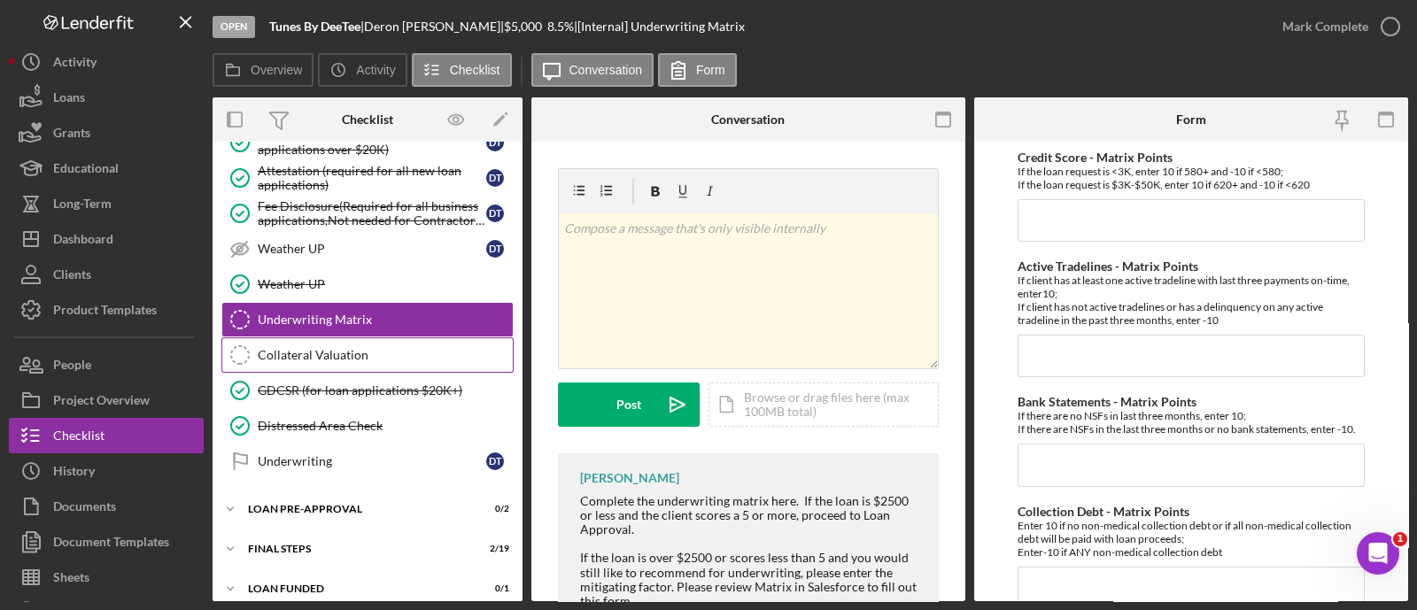
drag, startPoint x: 363, startPoint y: 347, endPoint x: 347, endPoint y: 335, distance: 20.2
click at [363, 348] on div "Collateral Valuation" at bounding box center [385, 355] width 255 height 14
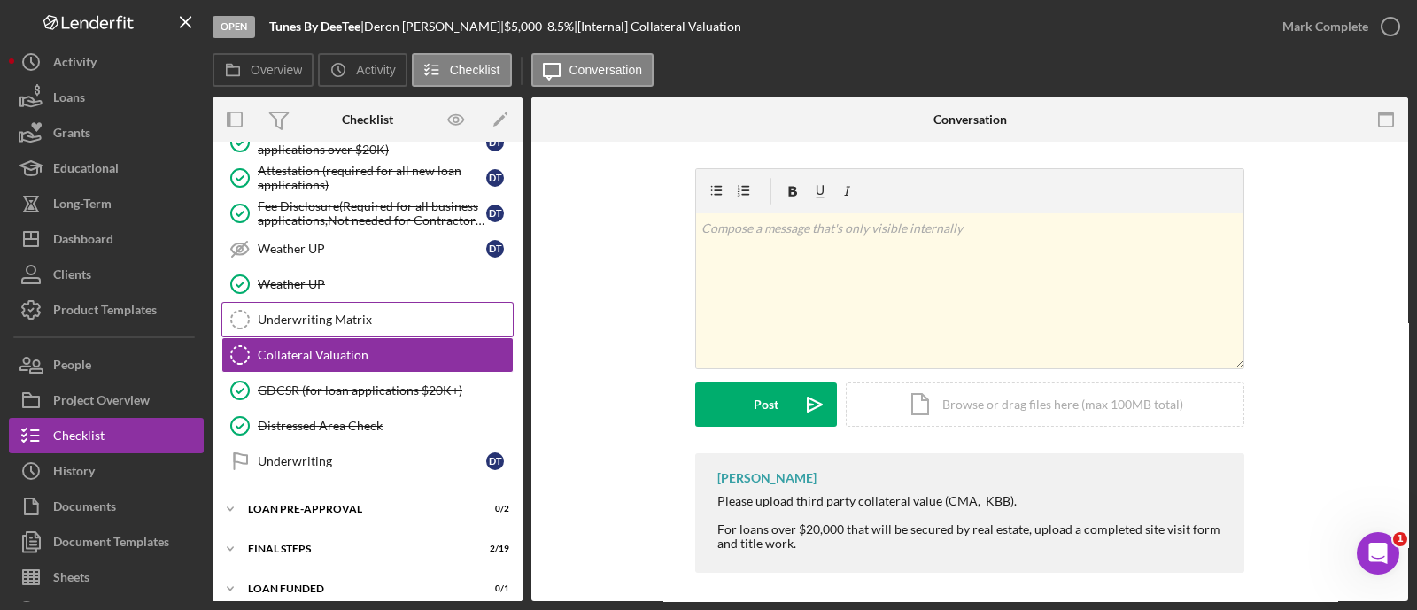
click at [325, 313] on div "Underwriting Matrix" at bounding box center [385, 320] width 255 height 14
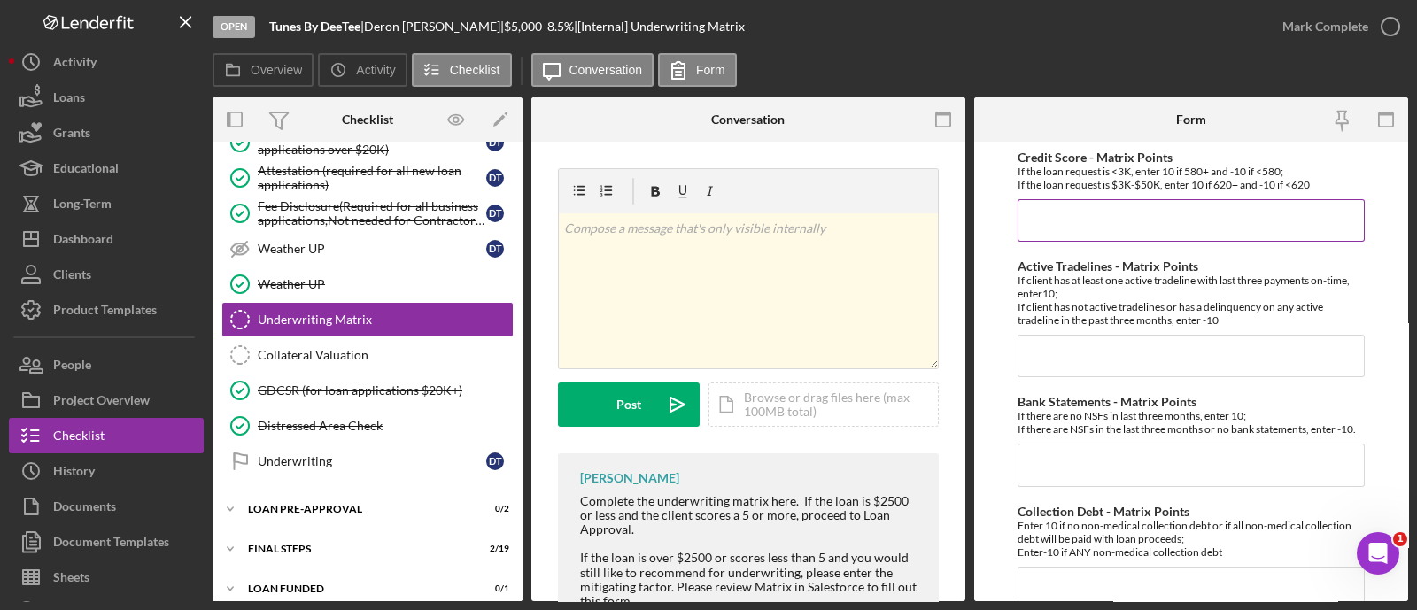
click at [1158, 210] on input "Credit Score - Matrix Points" at bounding box center [1190, 220] width 347 height 43
type input "-10"
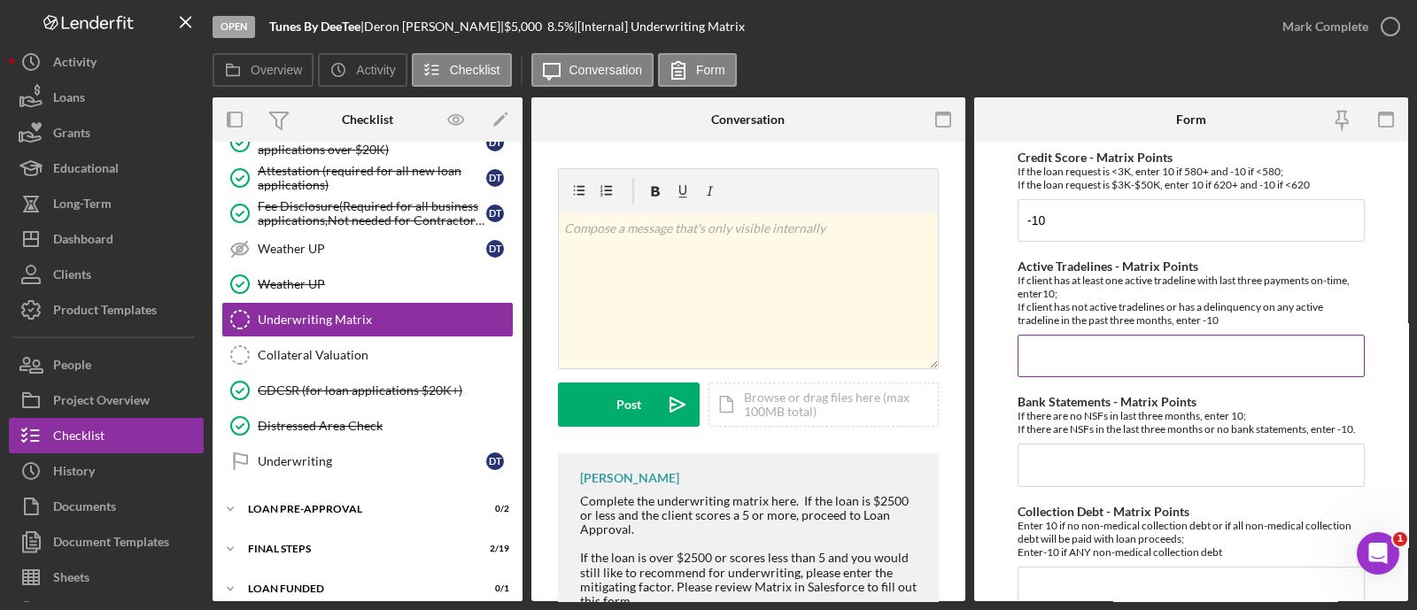
click at [1054, 351] on input "Active Tradelines - Matrix Points" at bounding box center [1190, 356] width 347 height 43
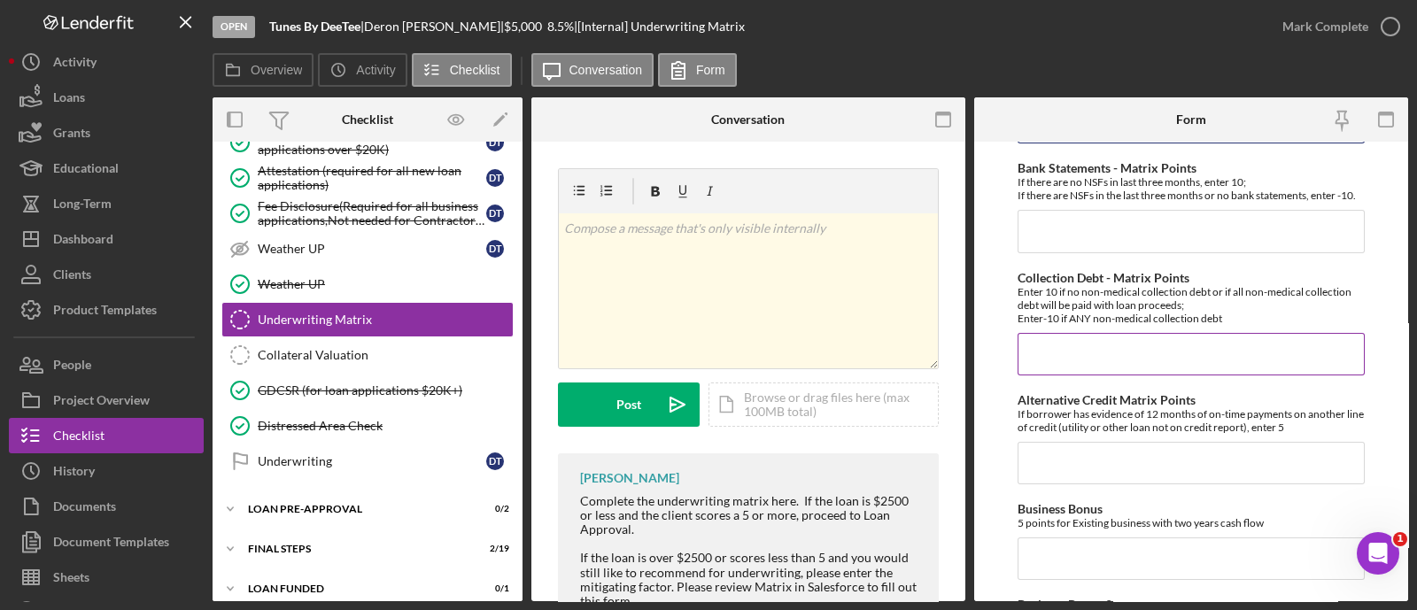
type input "10"
click at [1063, 369] on input "Collection Debt - Matrix Points" at bounding box center [1190, 354] width 347 height 43
type input "-10"
click at [1058, 220] on div "Bank Statements - Matrix Points If there are no NSFs in last three months, ente…" at bounding box center [1190, 206] width 347 height 91
click at [1054, 223] on input "Bank Statements - Matrix Points" at bounding box center [1190, 231] width 347 height 43
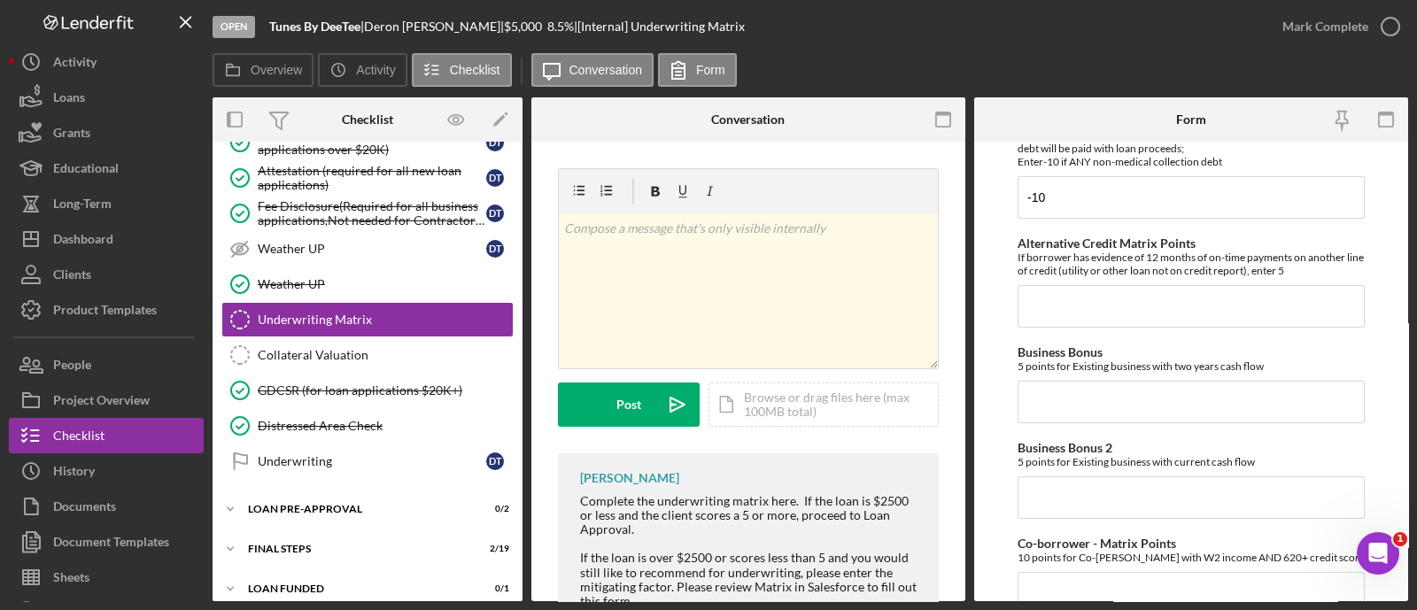
scroll to position [395, 0]
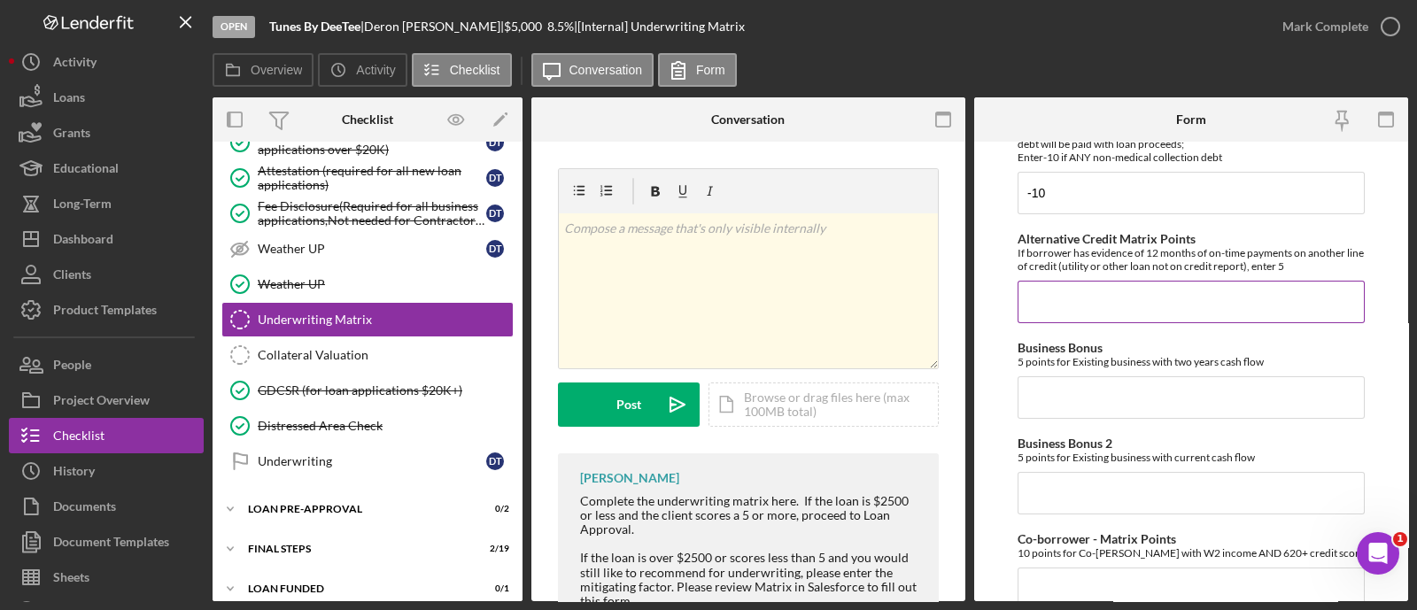
type input "10"
click at [1063, 316] on input "Alternative Credit Matrix Points" at bounding box center [1190, 302] width 347 height 43
type input "0"
click at [1052, 403] on input "0" at bounding box center [1190, 397] width 347 height 43
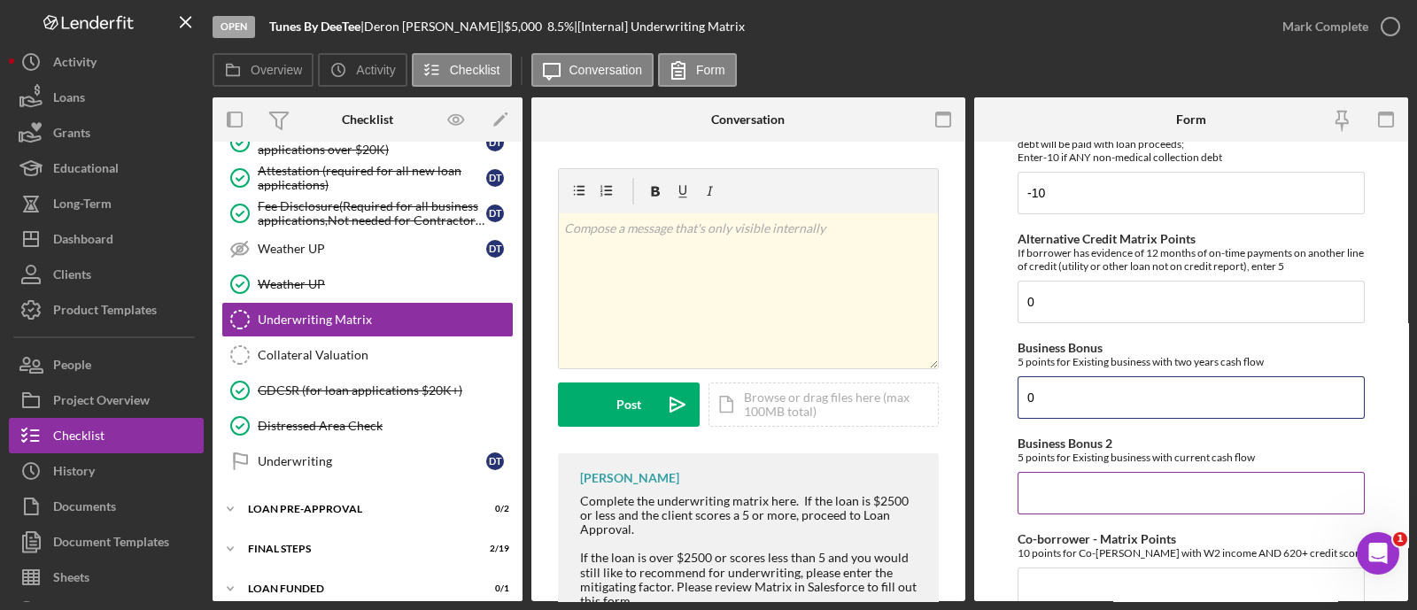
type input "0"
click at [1053, 484] on input "Business Bonus 2" at bounding box center [1190, 493] width 347 height 43
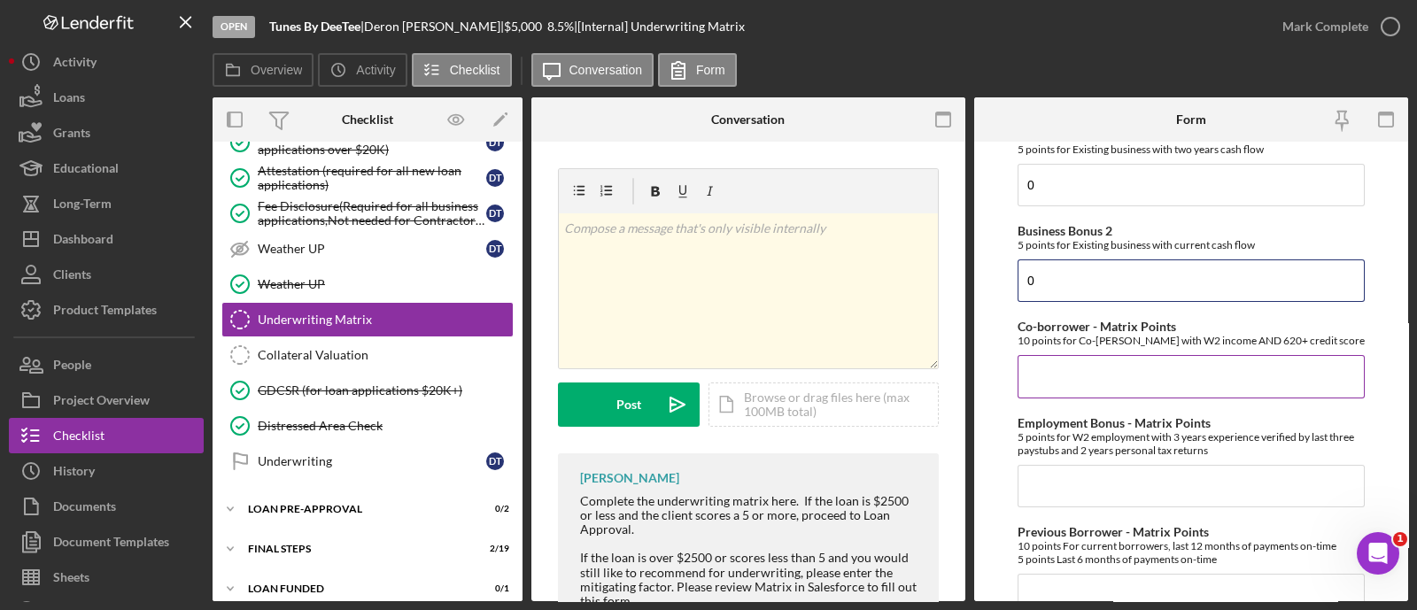
scroll to position [608, 0]
type input "0"
click at [1040, 389] on input "Co-borrower - Matrix Points" at bounding box center [1190, 375] width 347 height 43
type input "0"
click at [1056, 493] on input "Employment Bonus - Matrix Points" at bounding box center [1190, 485] width 347 height 43
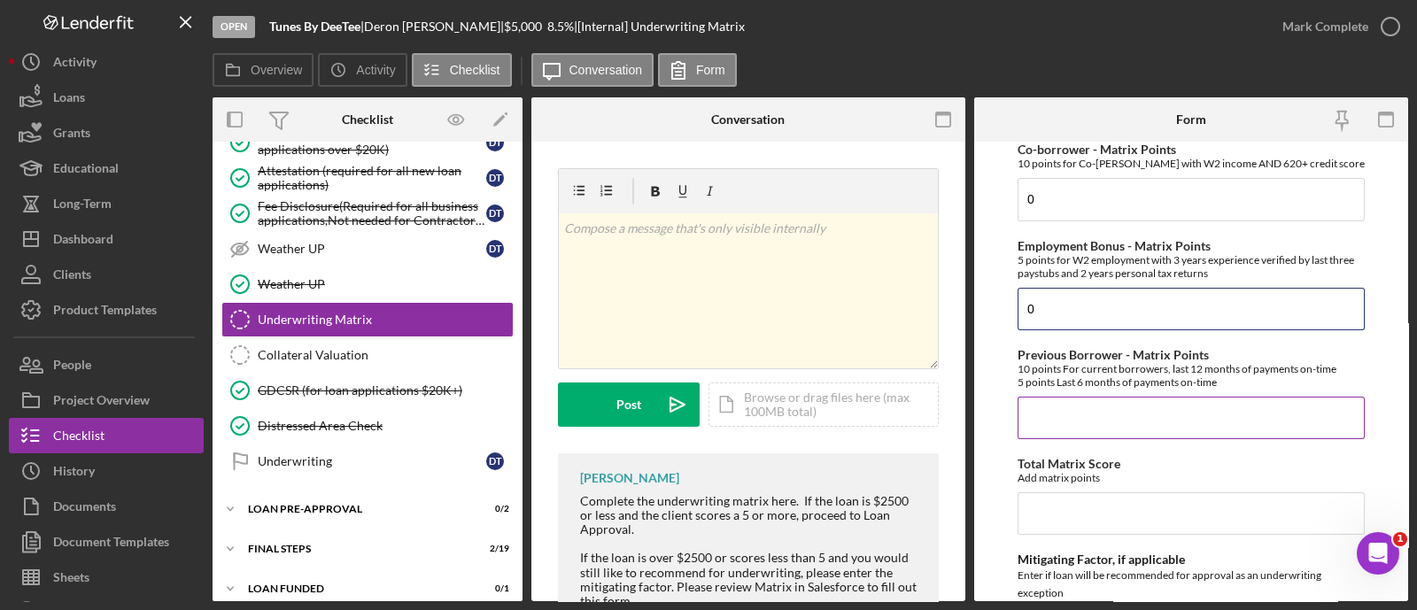
scroll to position [789, 0]
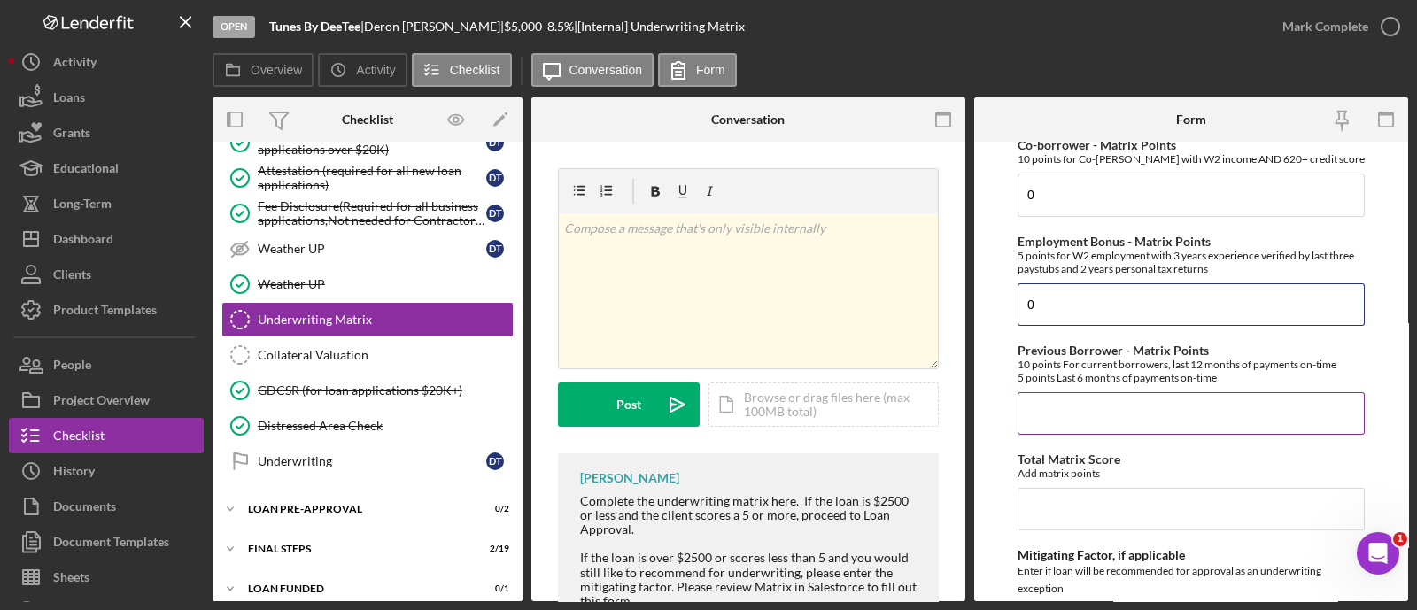
type input "0"
click at [1059, 431] on input "Previous Borrower - Matrix Points" at bounding box center [1190, 413] width 347 height 43
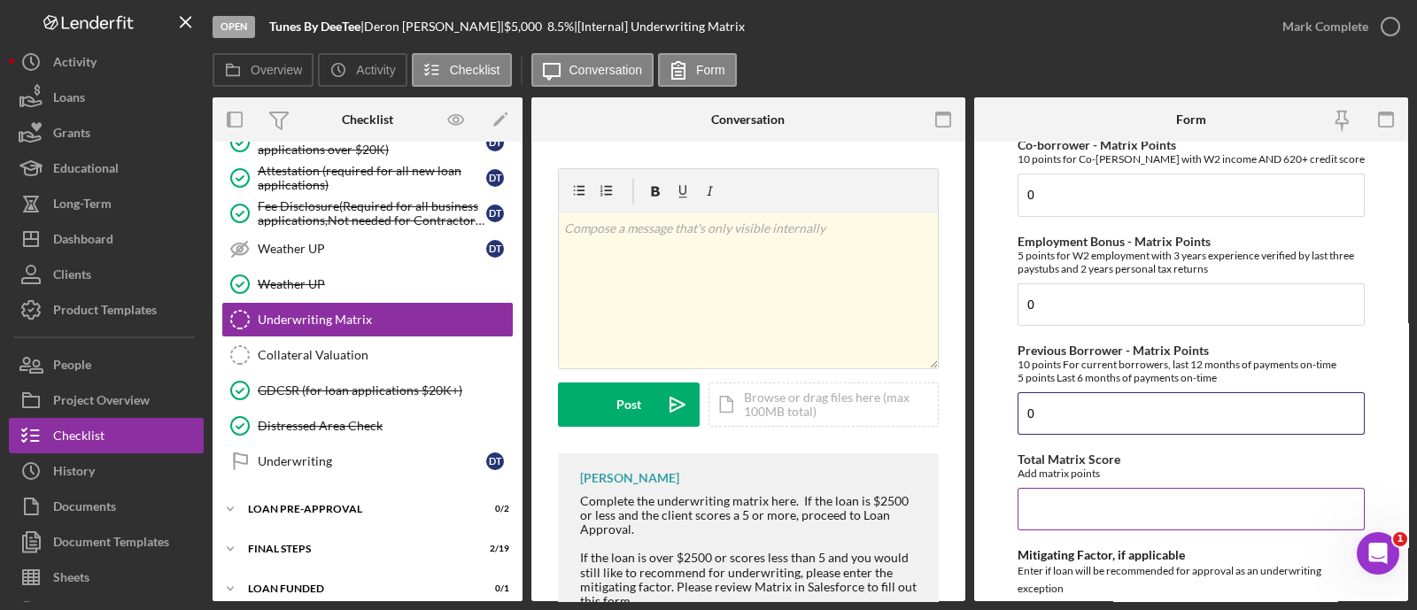
type input "0"
click at [1085, 507] on input "Total Matrix Score" at bounding box center [1190, 509] width 347 height 43
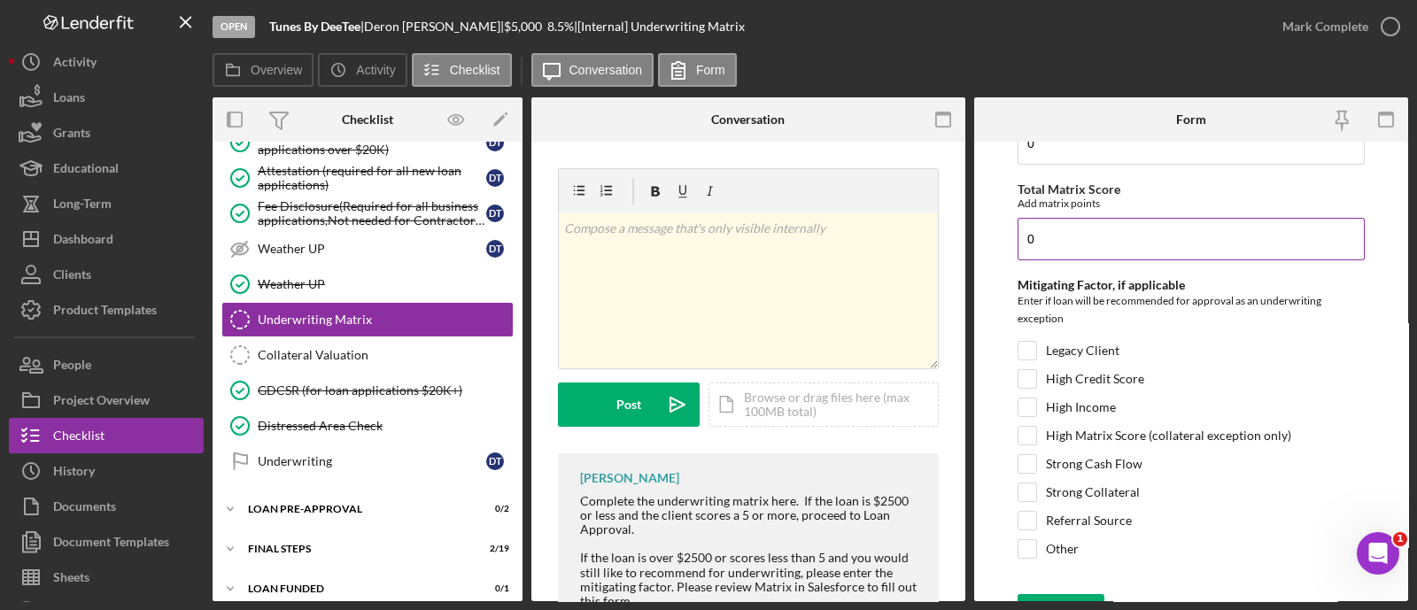
scroll to position [1097, 0]
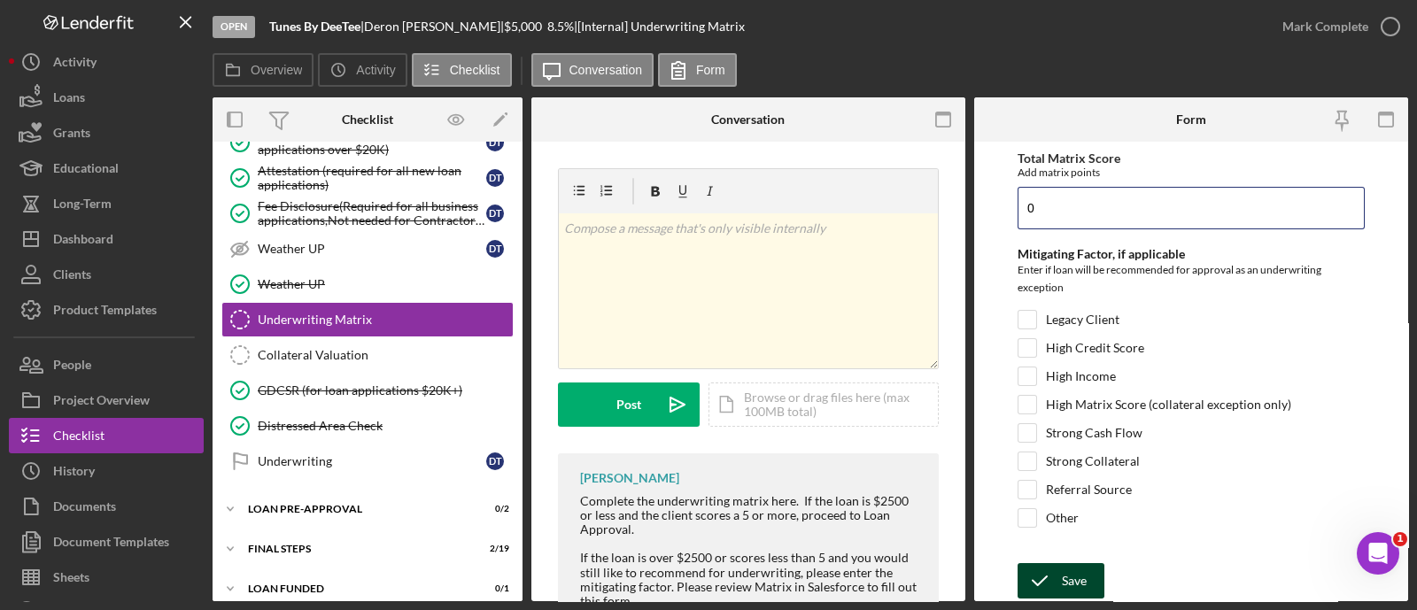
type input "0"
click at [1056, 577] on icon "submit" at bounding box center [1039, 581] width 44 height 44
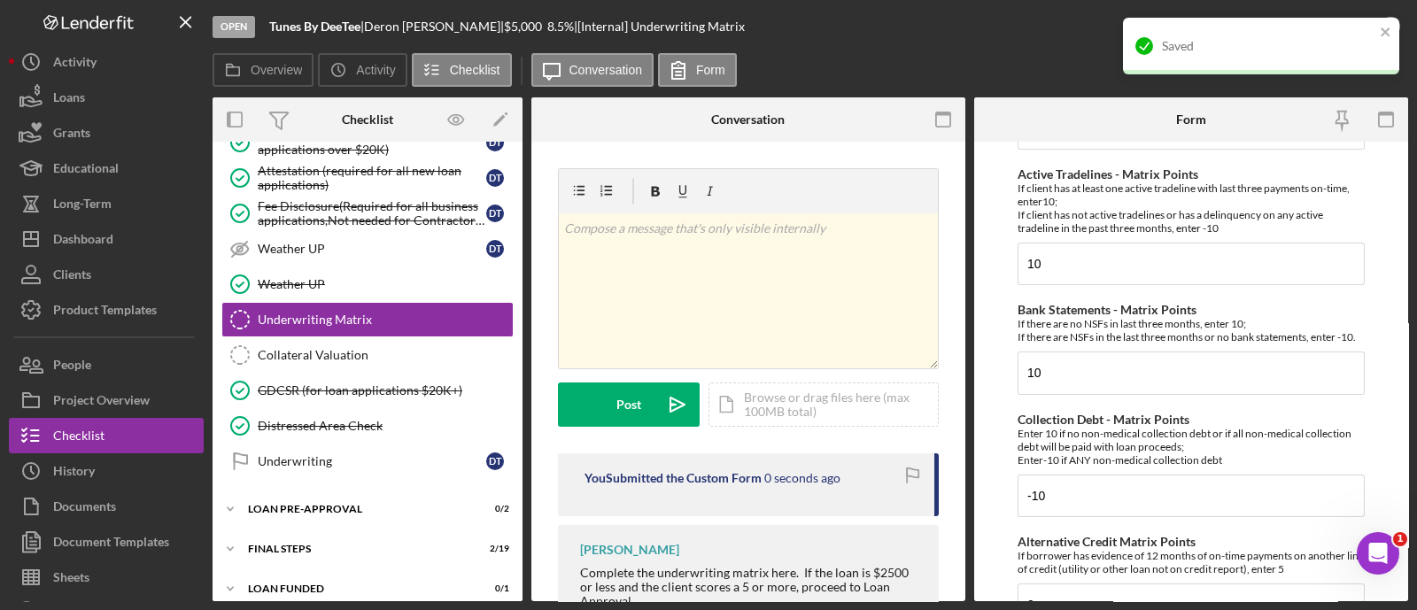
scroll to position [0, 0]
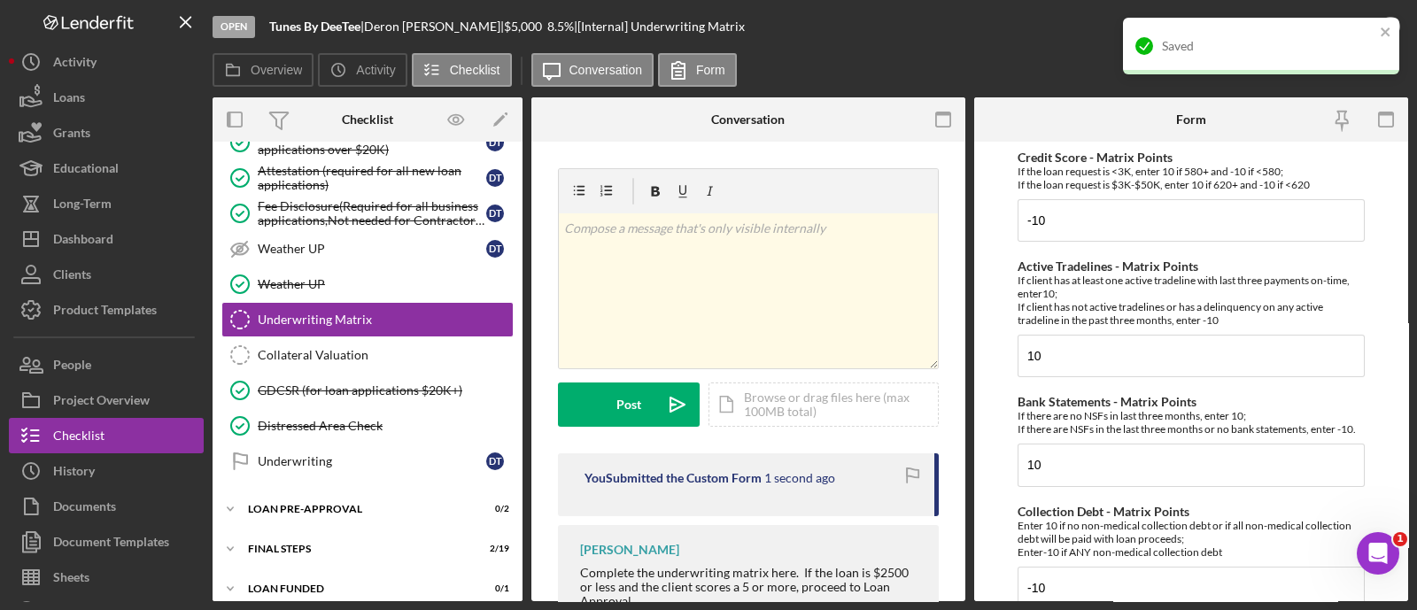
click at [1384, 23] on div "Saved" at bounding box center [1261, 46] width 276 height 57
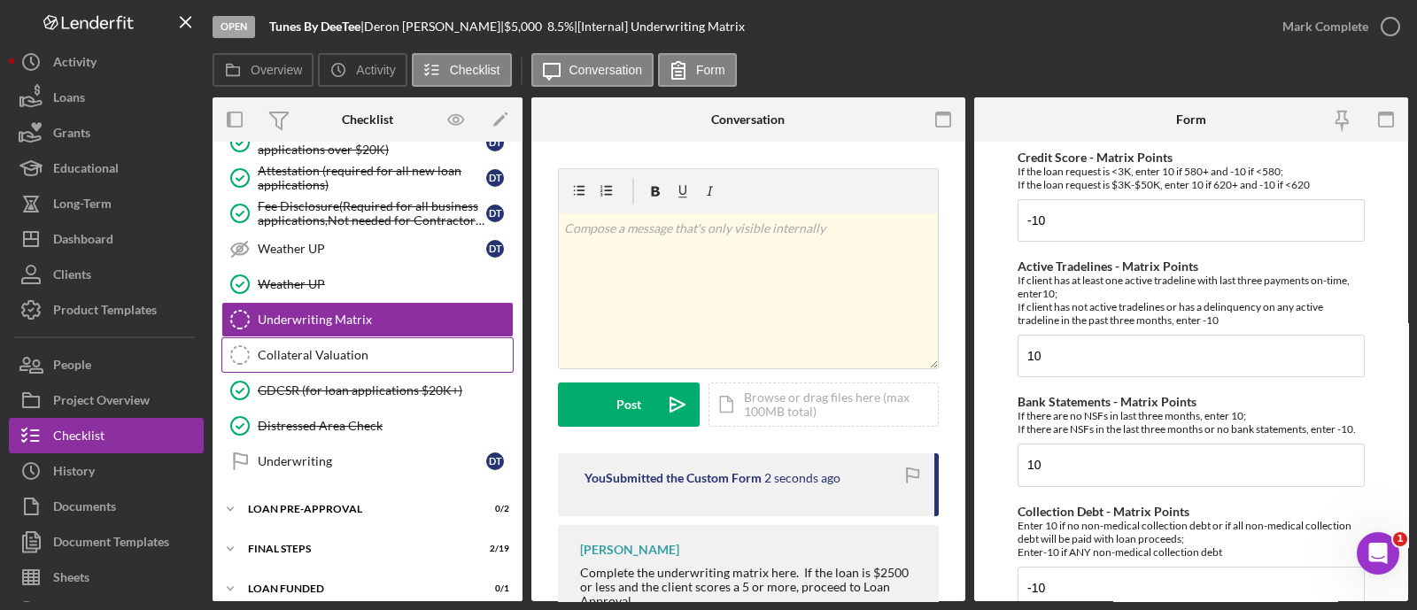
click at [412, 348] on div "Collateral Valuation" at bounding box center [385, 355] width 255 height 14
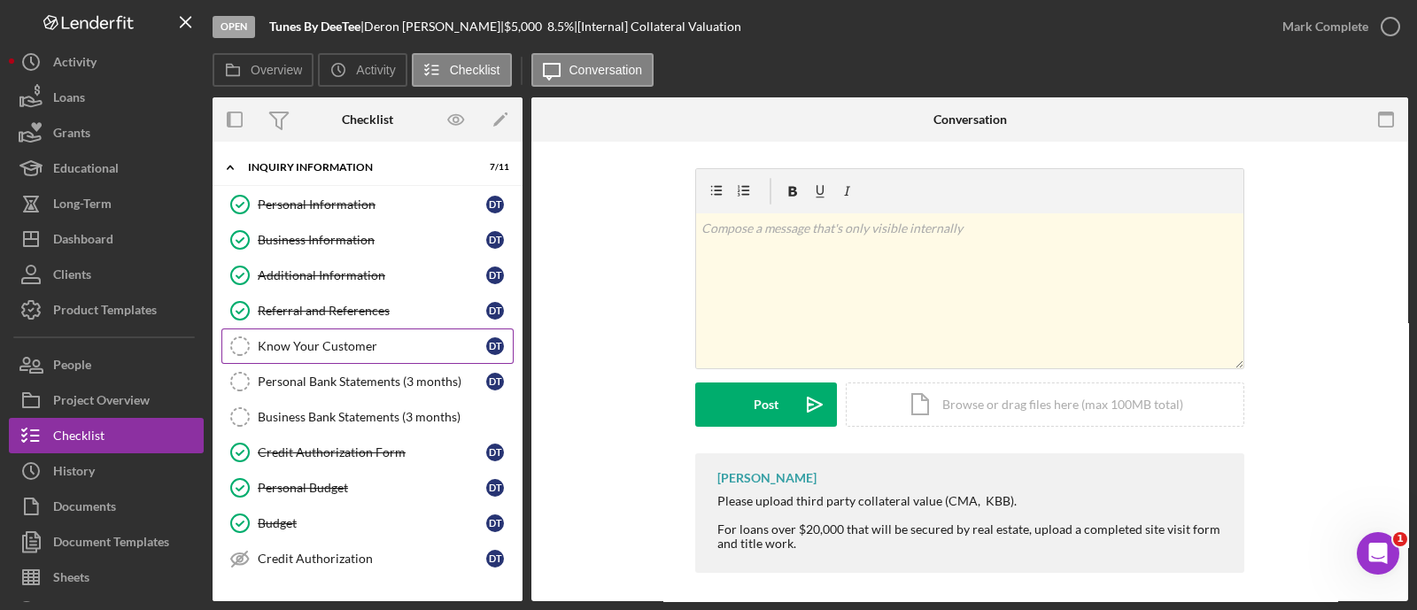
click at [305, 357] on link "Know Your Customer Know Your Customer D T" at bounding box center [367, 346] width 292 height 35
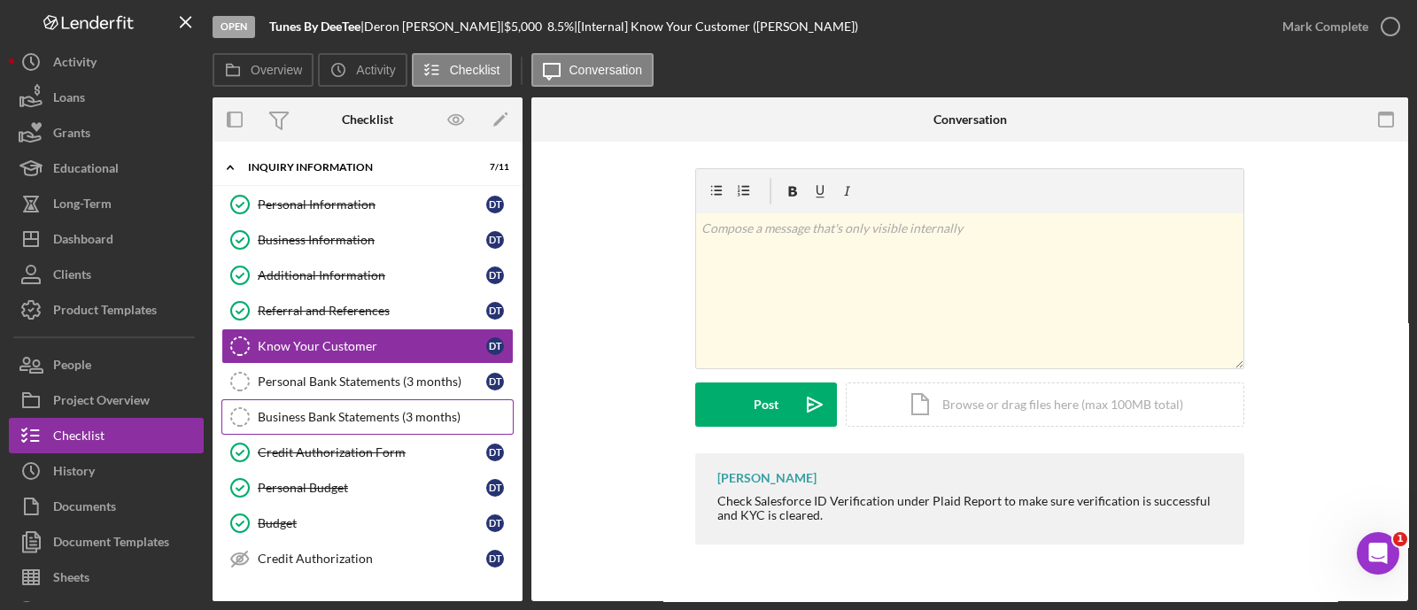
click at [352, 406] on link "Business Bank Statements (3 months) Business Bank Statements (3 months)" at bounding box center [367, 416] width 292 height 35
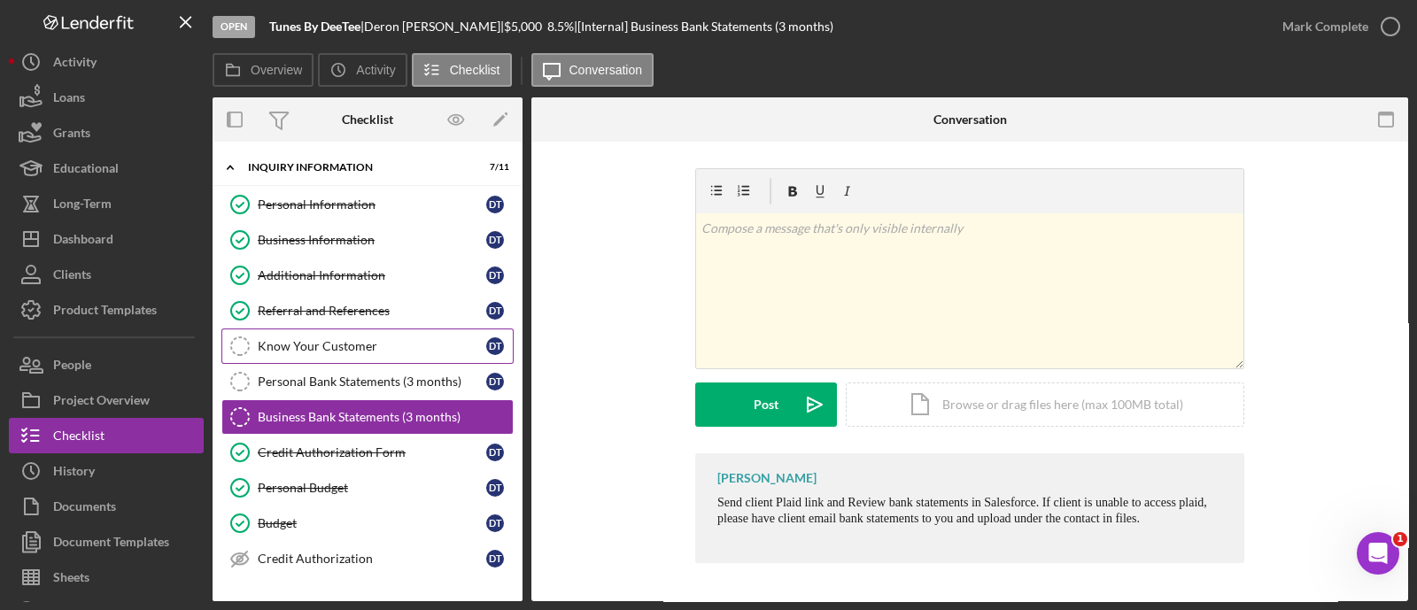
click at [375, 344] on div "Know Your Customer" at bounding box center [372, 346] width 228 height 14
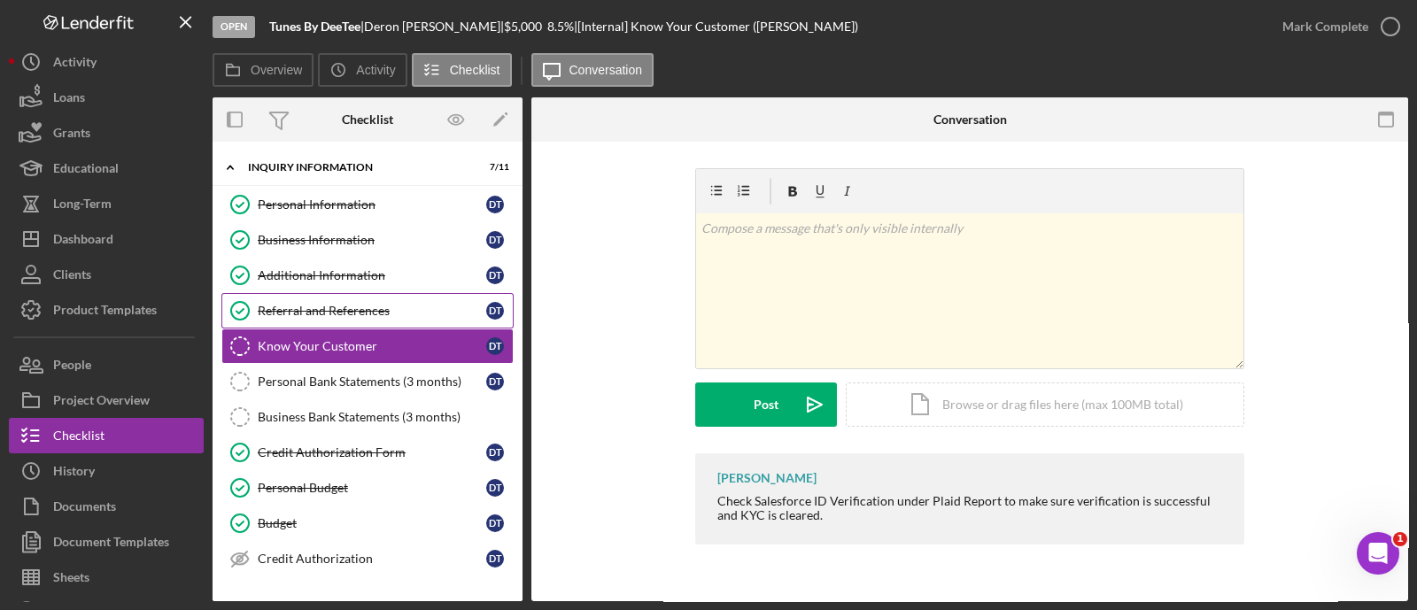
click at [357, 293] on link "Referral and References [PERSON_NAME] and References D T" at bounding box center [367, 310] width 292 height 35
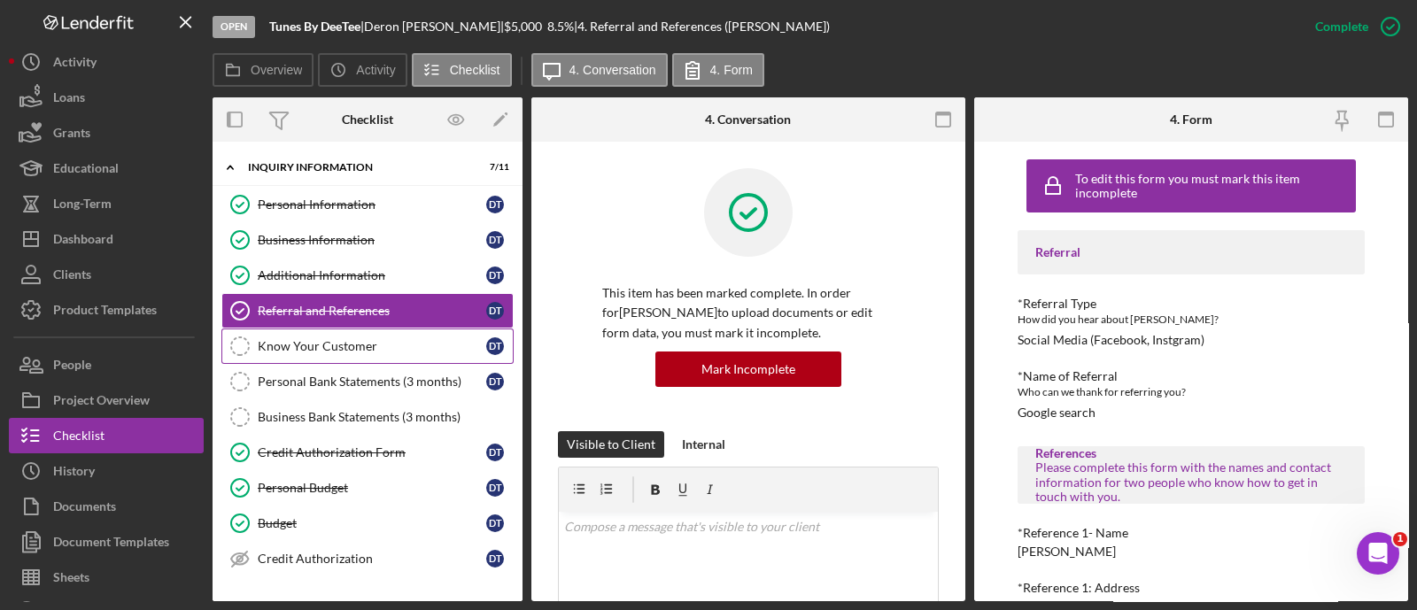
click at [305, 336] on link "Know Your Customer Know Your Customer D T" at bounding box center [367, 346] width 292 height 35
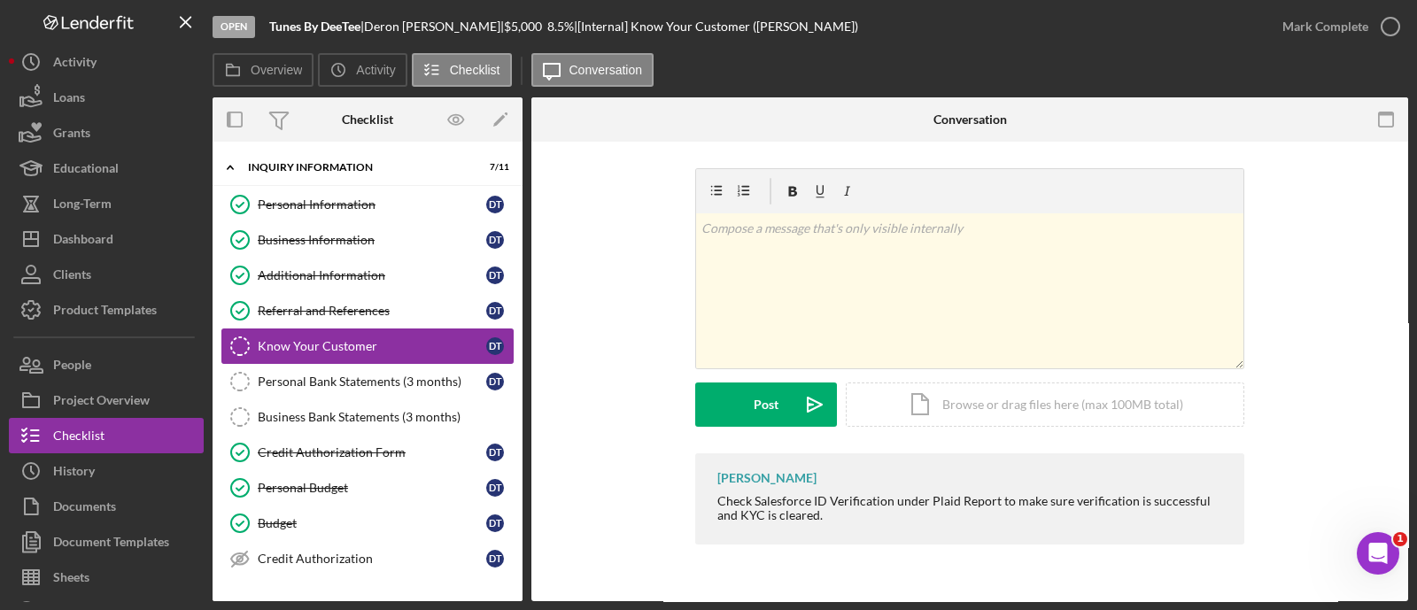
click at [305, 336] on link "Know Your Customer Know Your Customer D T" at bounding box center [367, 346] width 292 height 35
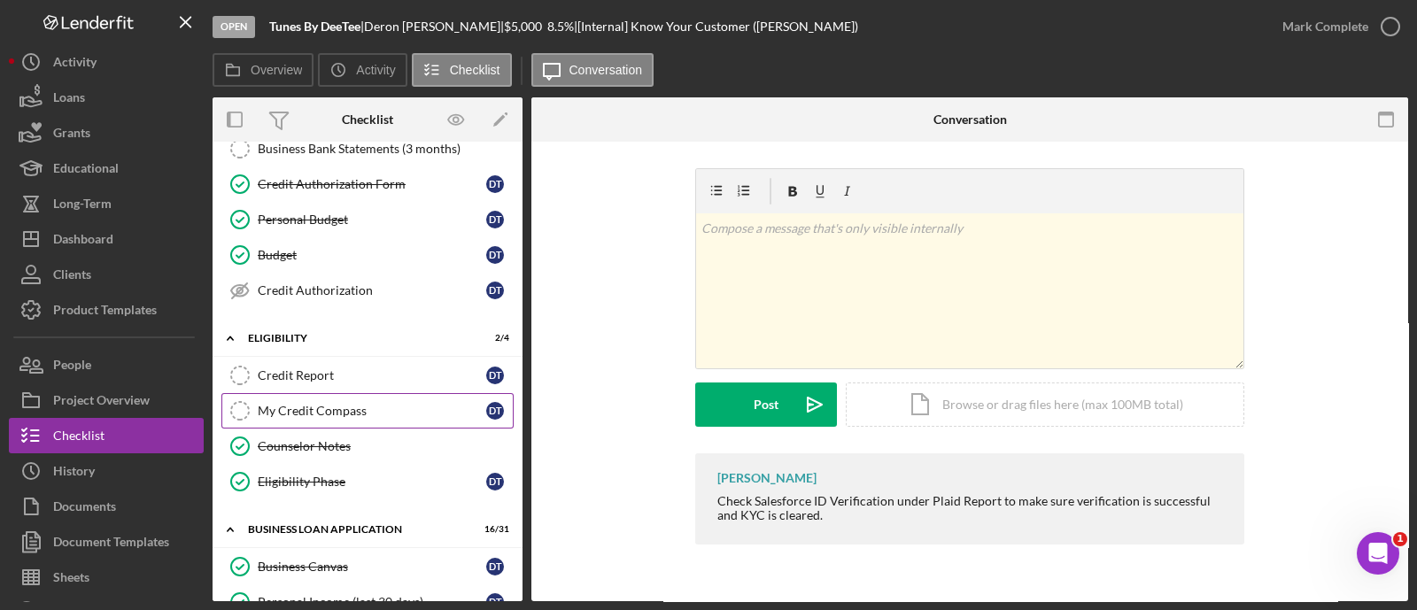
click at [336, 393] on link "My Credit Compass My Credit Compass D T" at bounding box center [367, 410] width 292 height 35
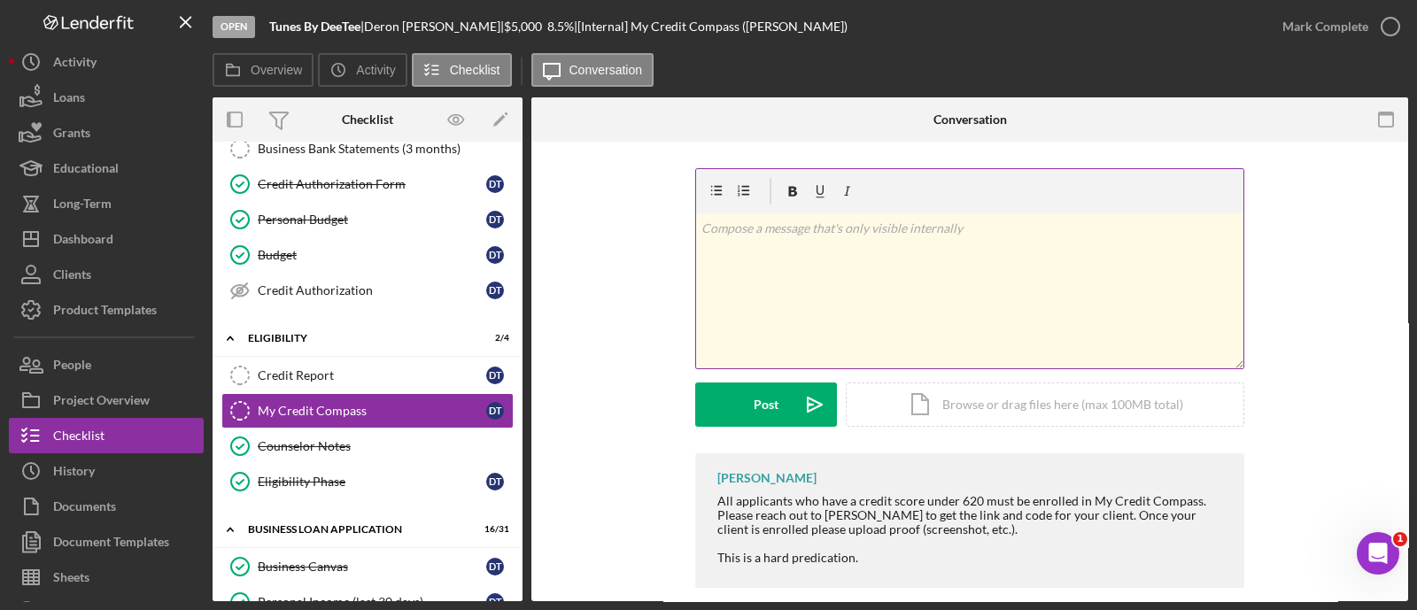
scroll to position [21, 0]
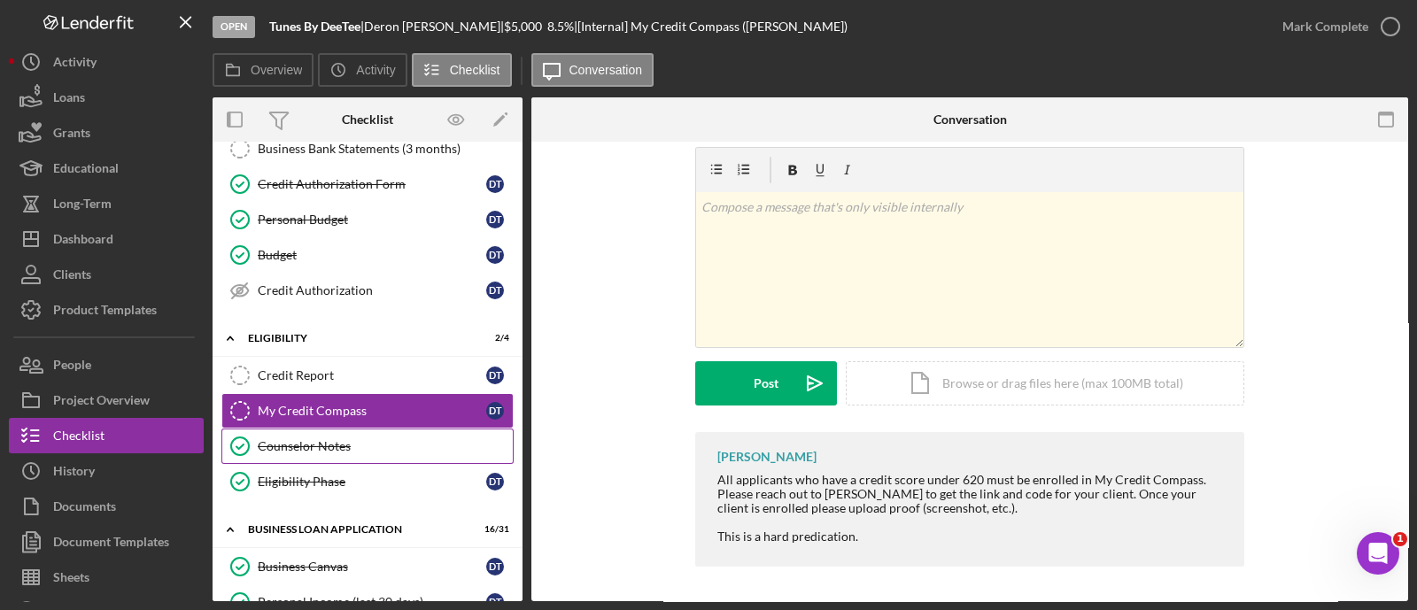
click at [402, 429] on link "Counselor Notes Counselor Notes" at bounding box center [367, 446] width 292 height 35
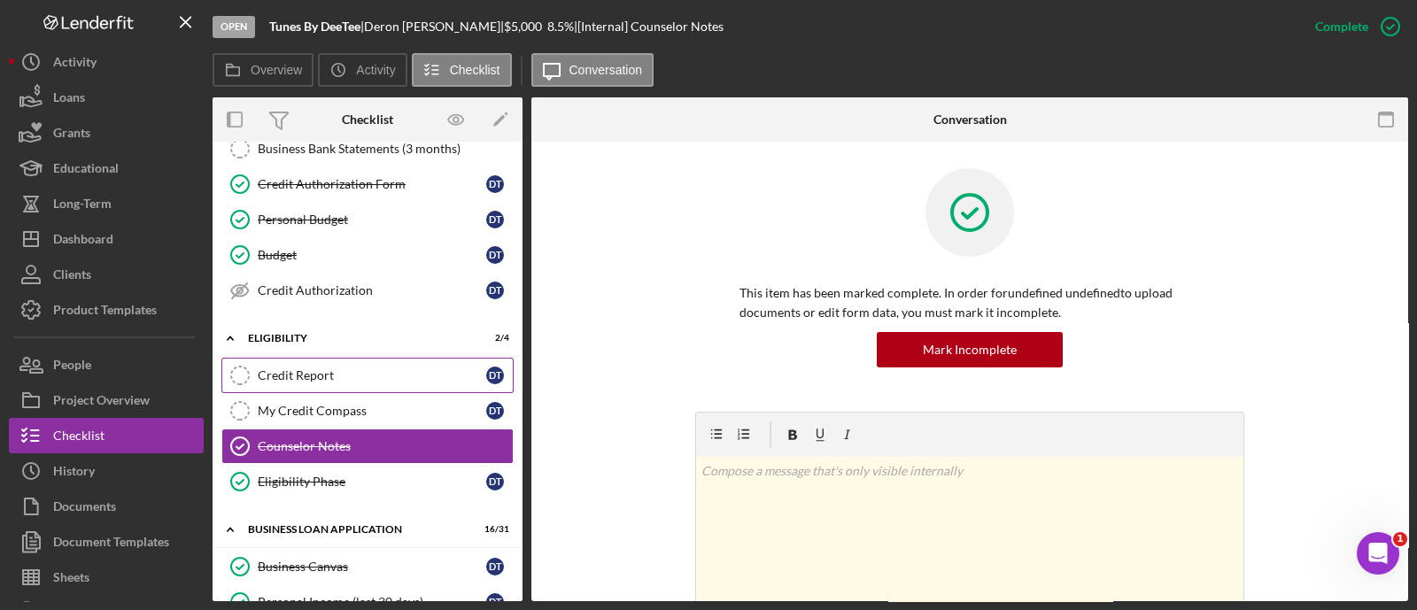
click at [360, 383] on link "Credit Report Credit Report D T" at bounding box center [367, 375] width 292 height 35
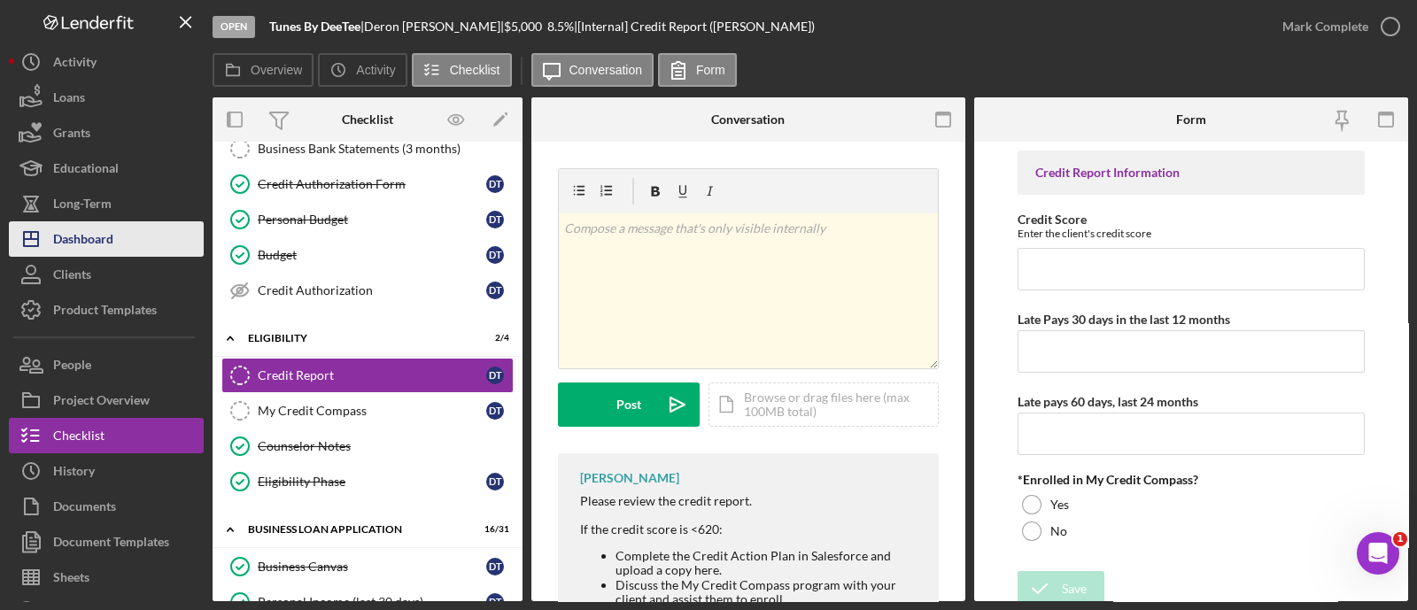
click at [130, 228] on button "Icon/Dashboard Dashboard" at bounding box center [106, 238] width 195 height 35
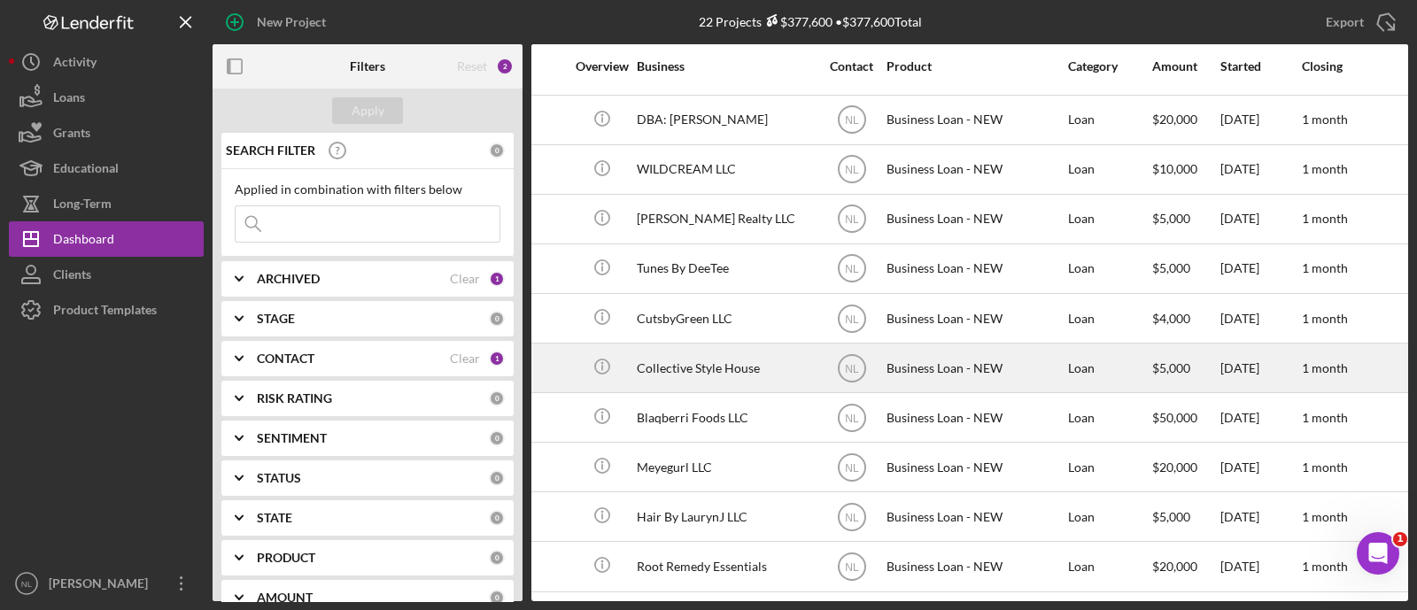
scroll to position [596, 0]
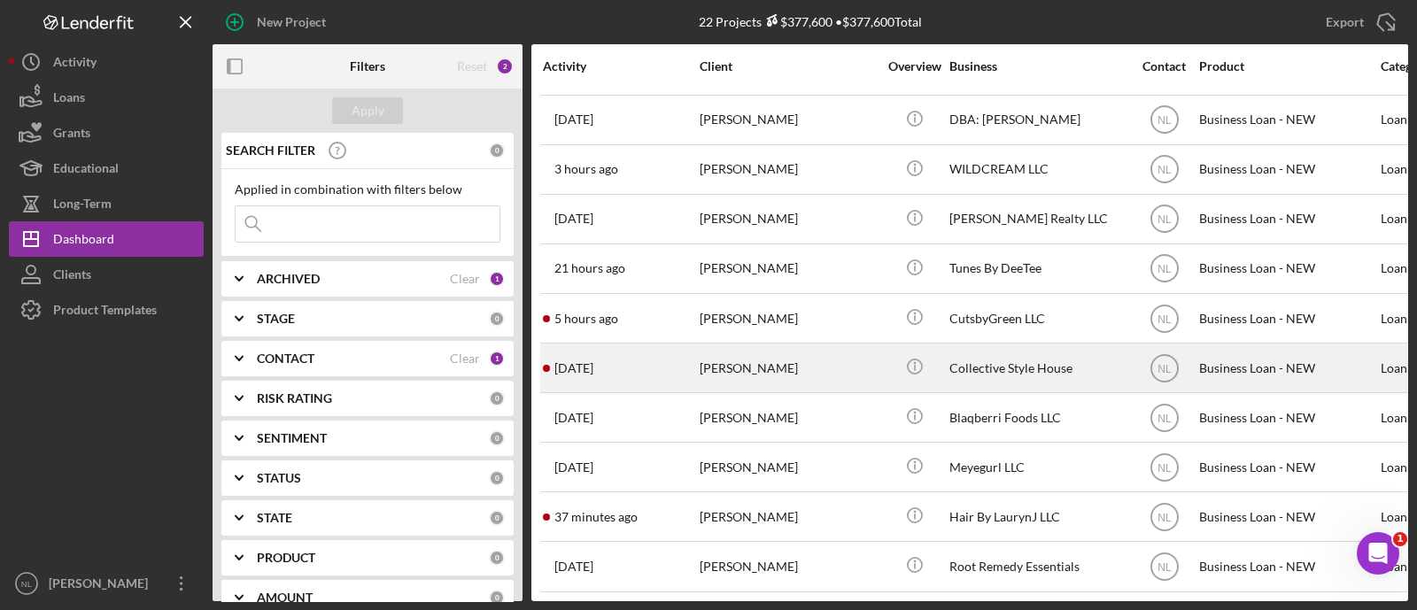
click at [716, 347] on div "[PERSON_NAME]" at bounding box center [788, 367] width 177 height 47
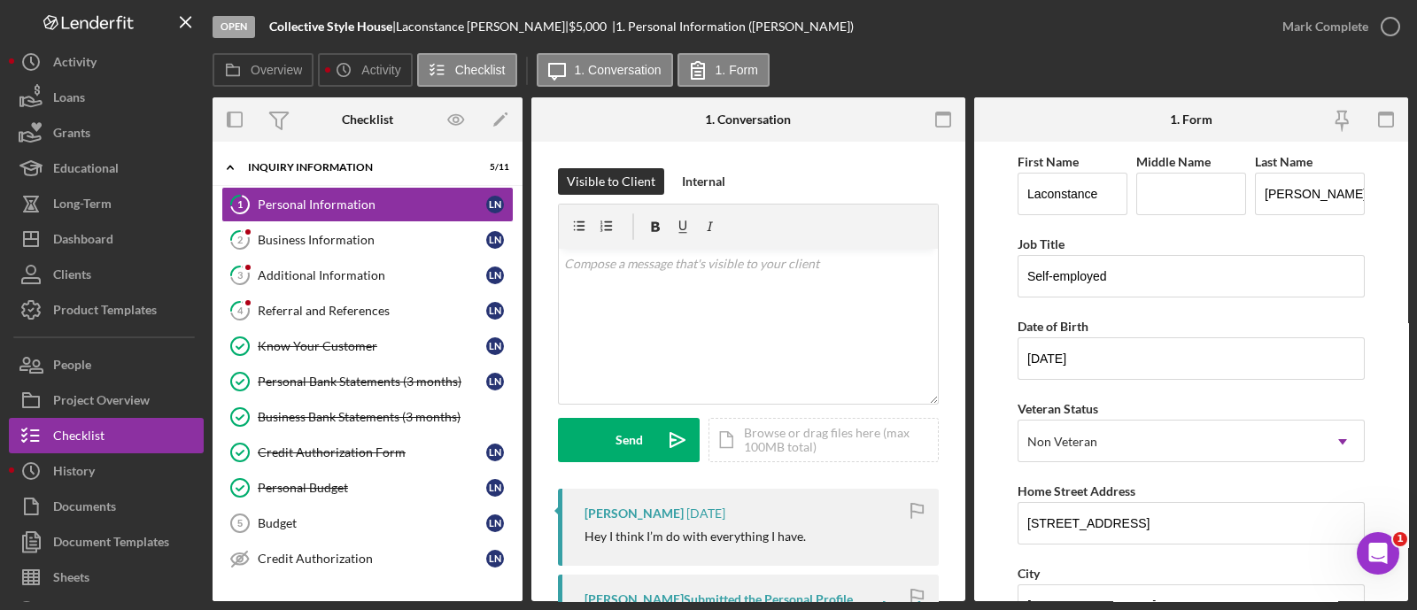
scroll to position [719, 0]
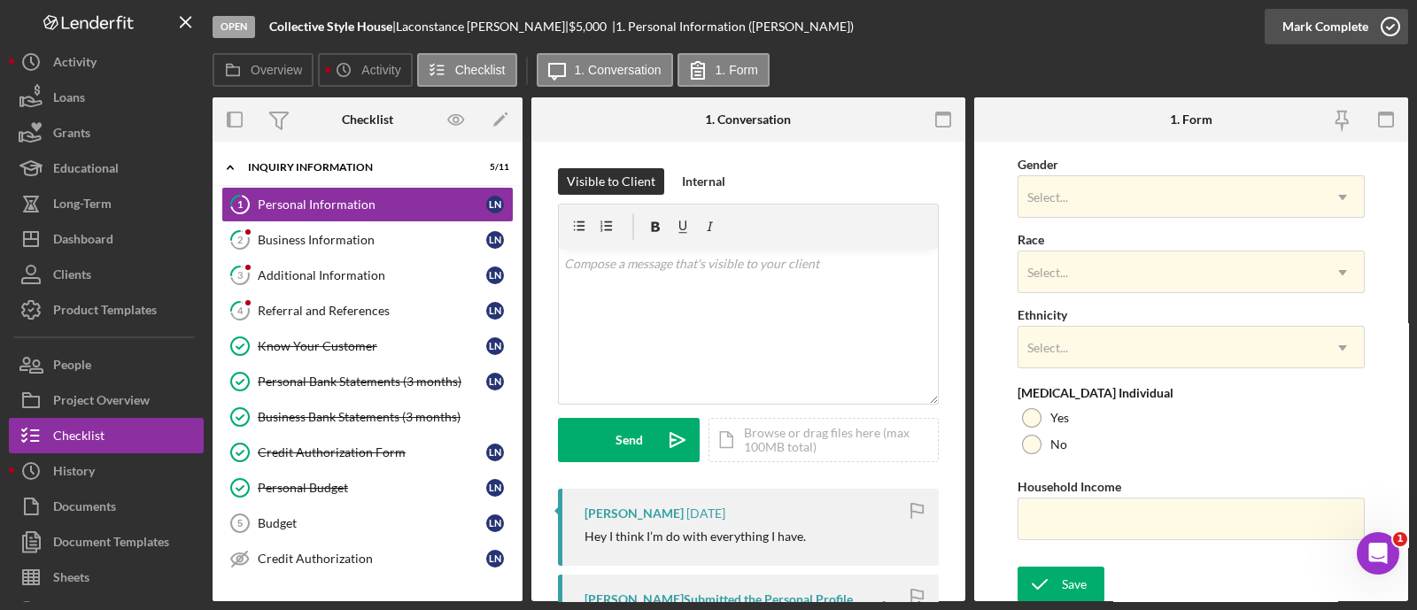
click at [1280, 35] on button "Mark Complete" at bounding box center [1335, 26] width 143 height 35
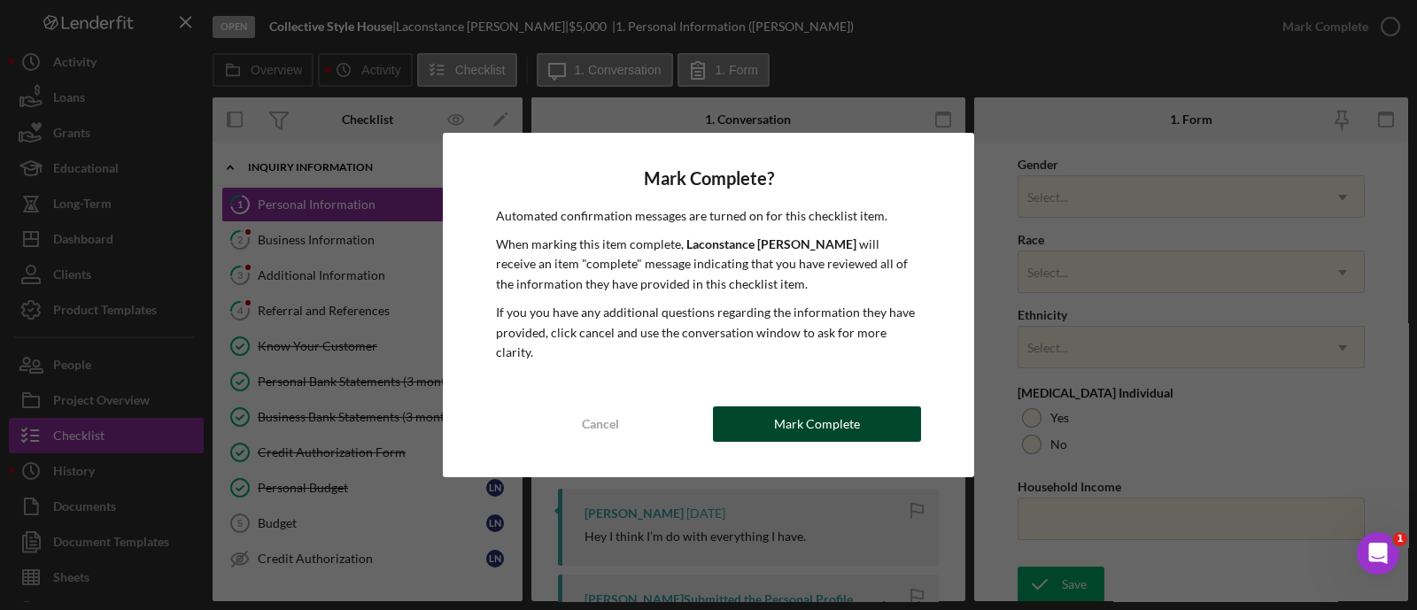
click at [789, 410] on div "Mark Complete" at bounding box center [817, 423] width 86 height 35
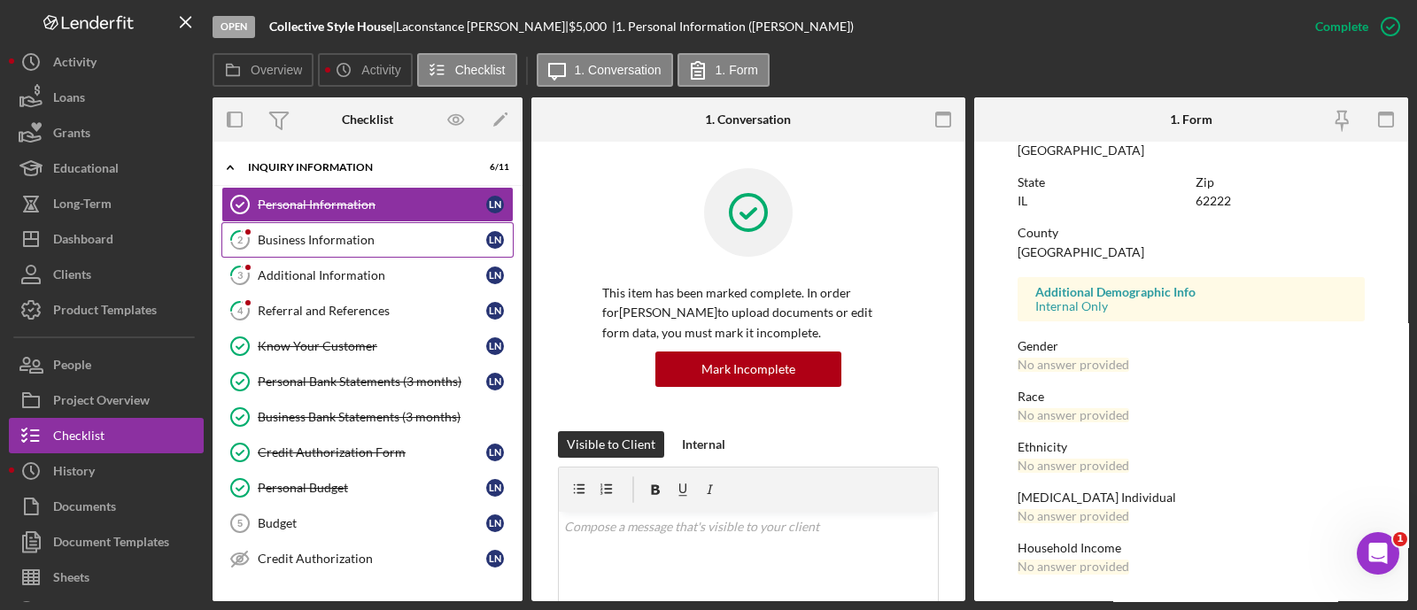
scroll to position [380, 0]
click at [402, 233] on div "Business Information" at bounding box center [372, 240] width 228 height 14
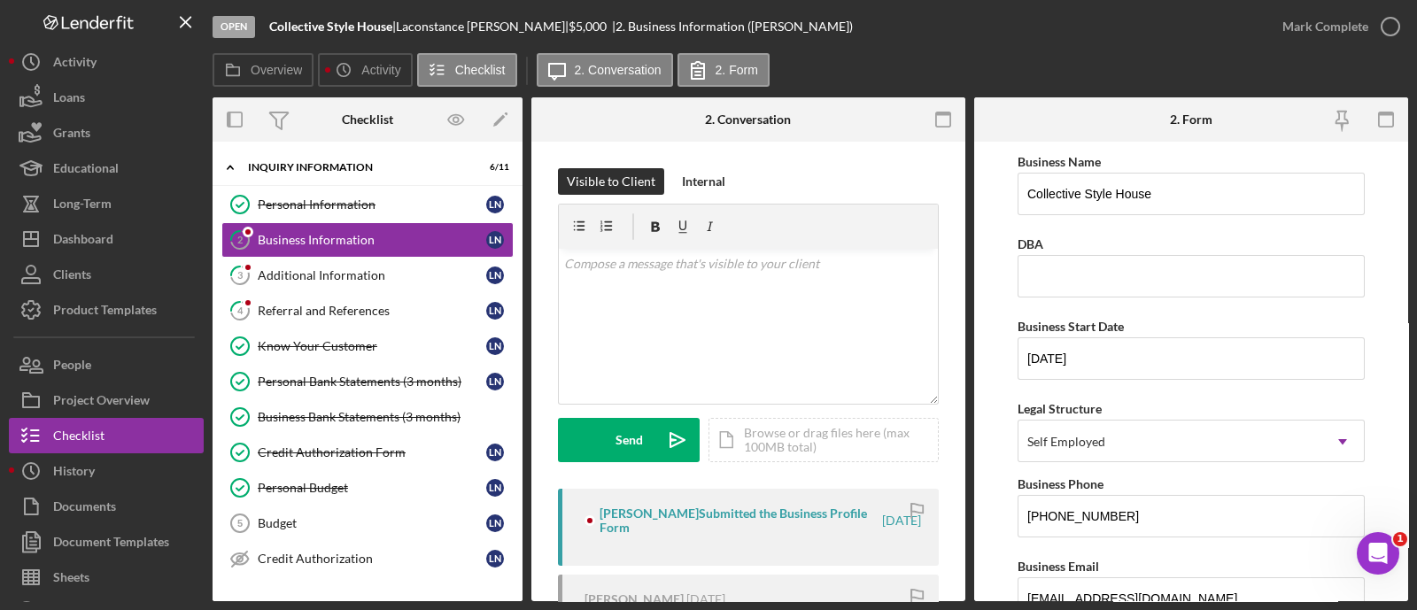
scroll to position [1500, 0]
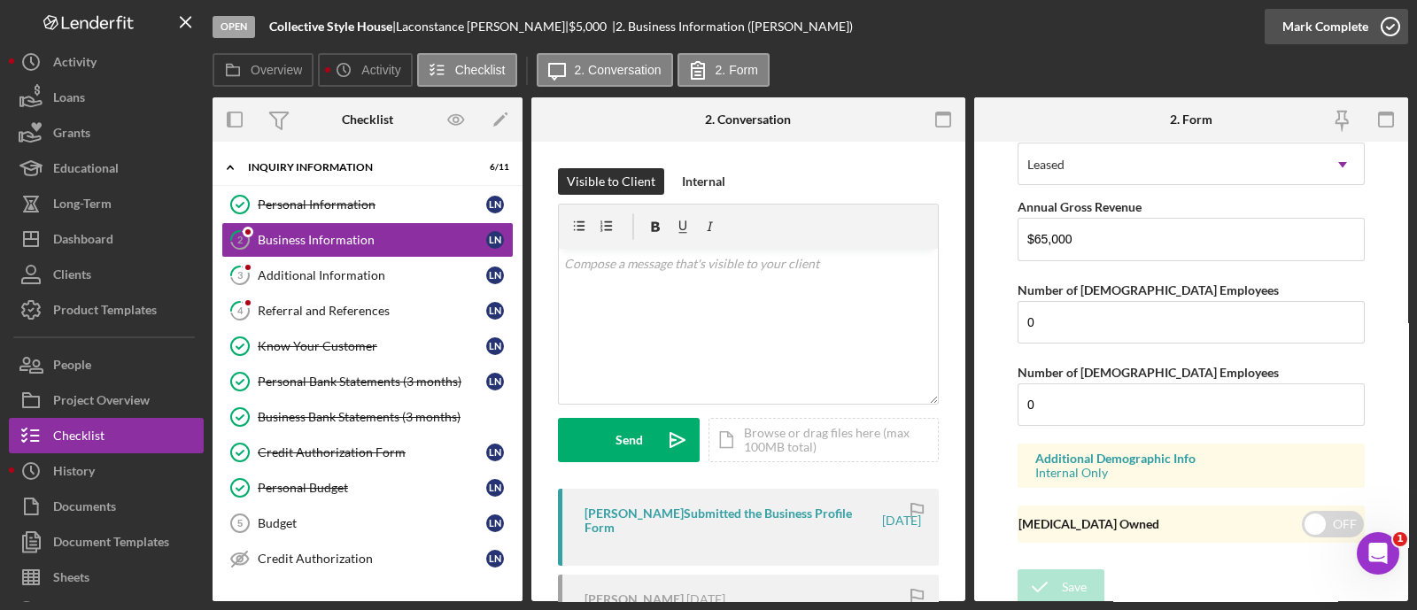
click at [1316, 24] on div "Mark Complete" at bounding box center [1325, 26] width 86 height 35
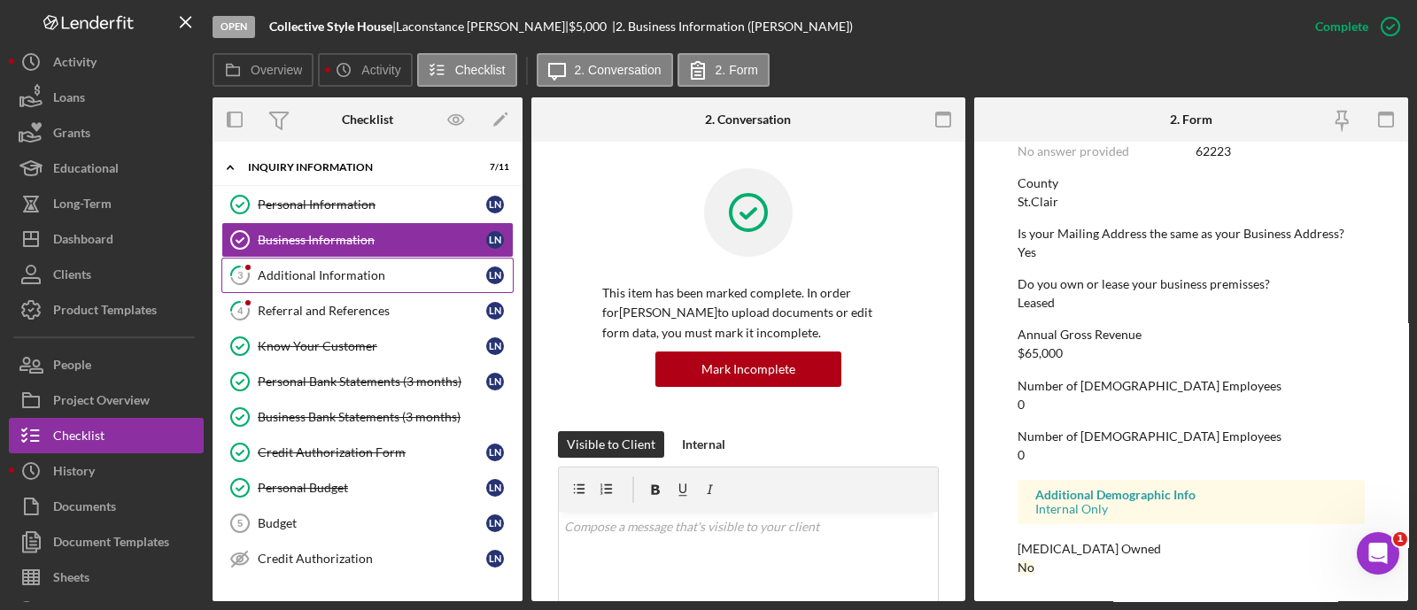
scroll to position [876, 0]
click at [286, 275] on div "Additional Information" at bounding box center [372, 275] width 228 height 14
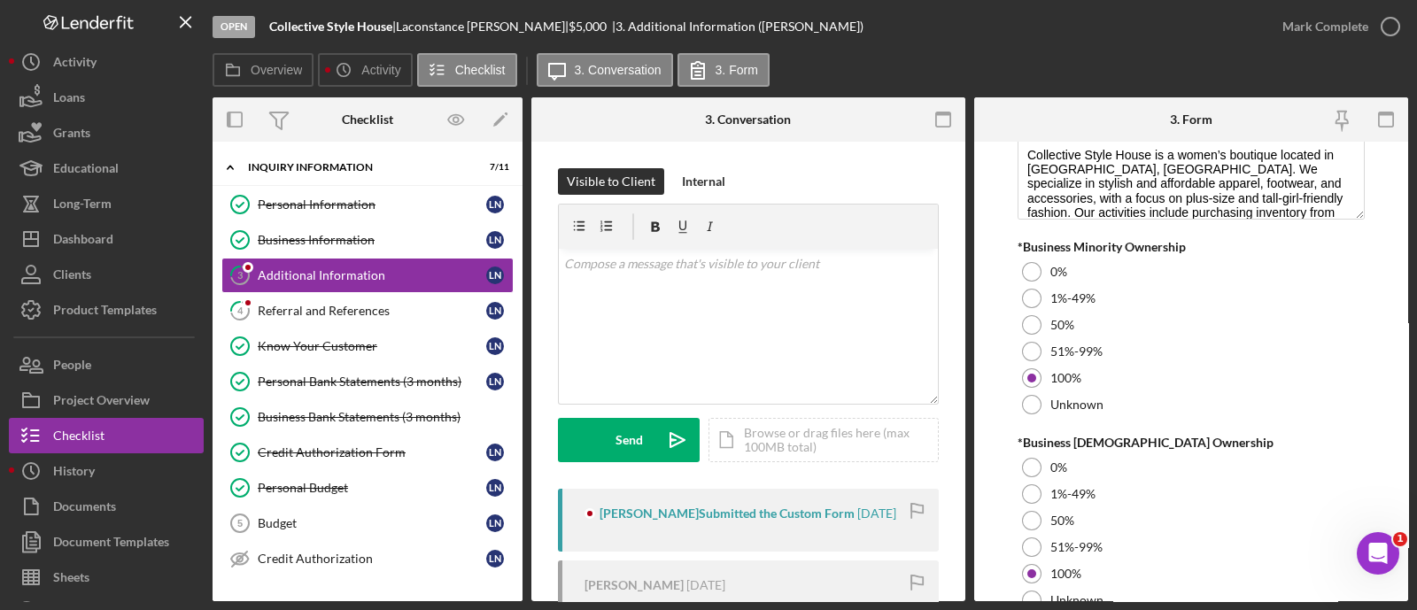
scroll to position [2148, 0]
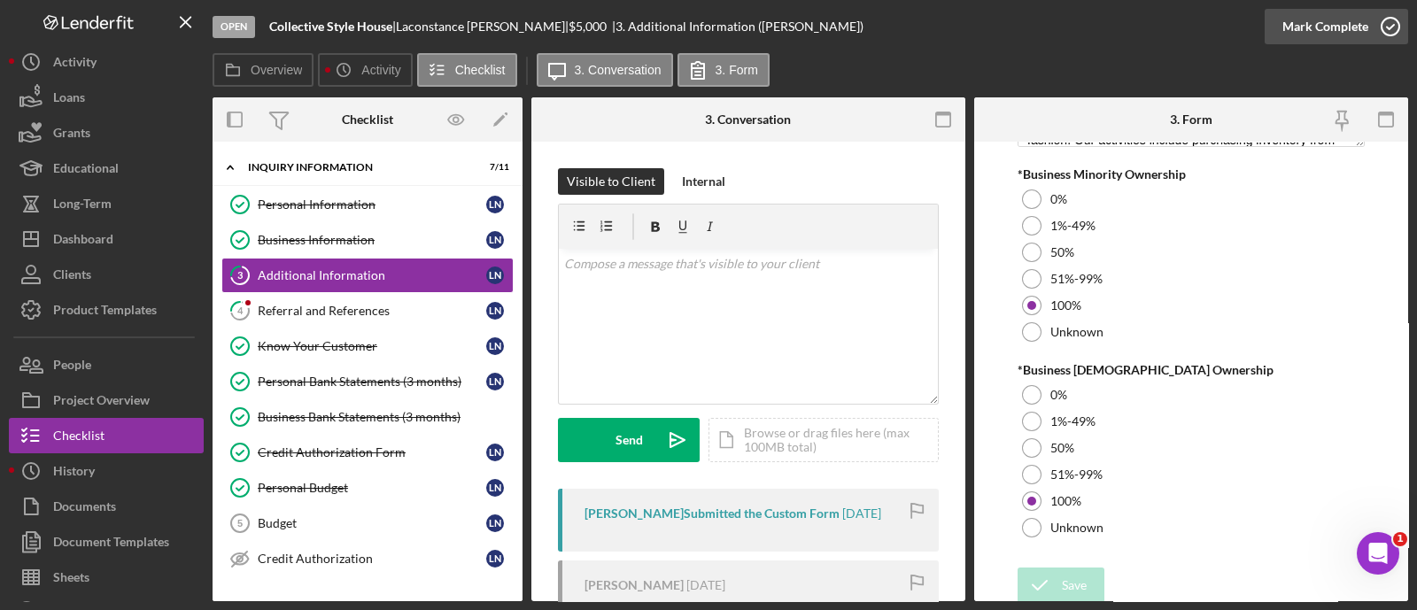
click at [1324, 28] on div "Mark Complete" at bounding box center [1325, 26] width 86 height 35
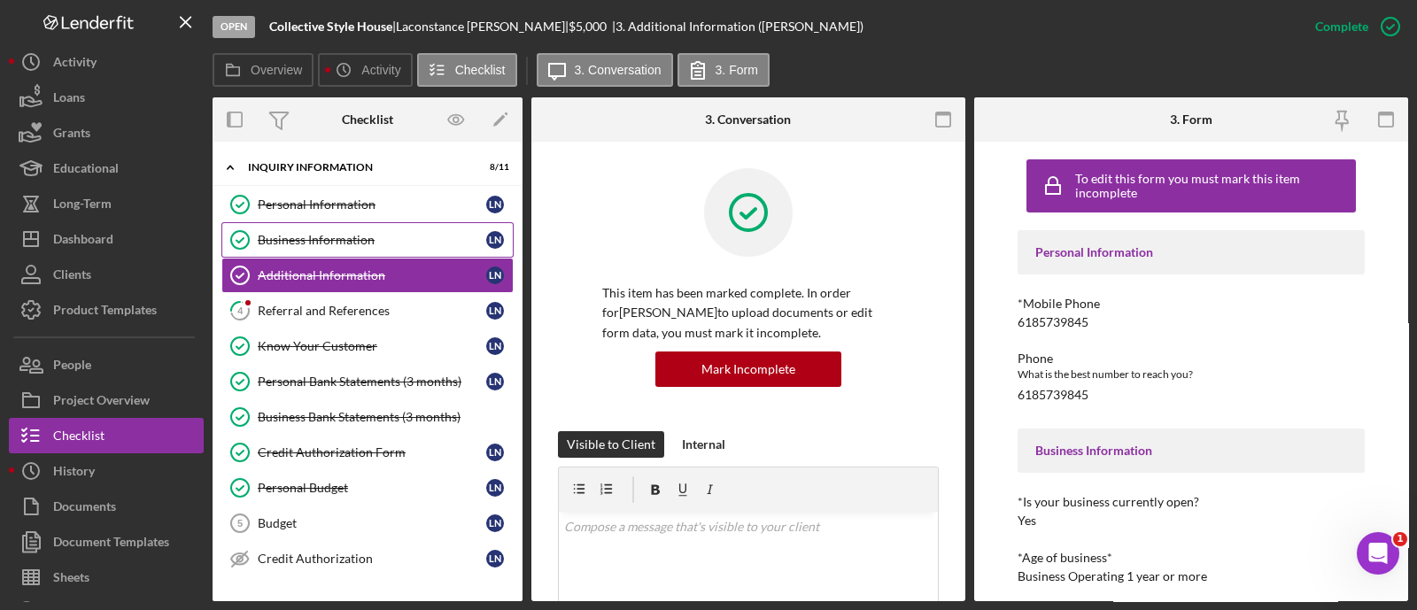
click at [279, 245] on div "Business Information" at bounding box center [372, 240] width 228 height 14
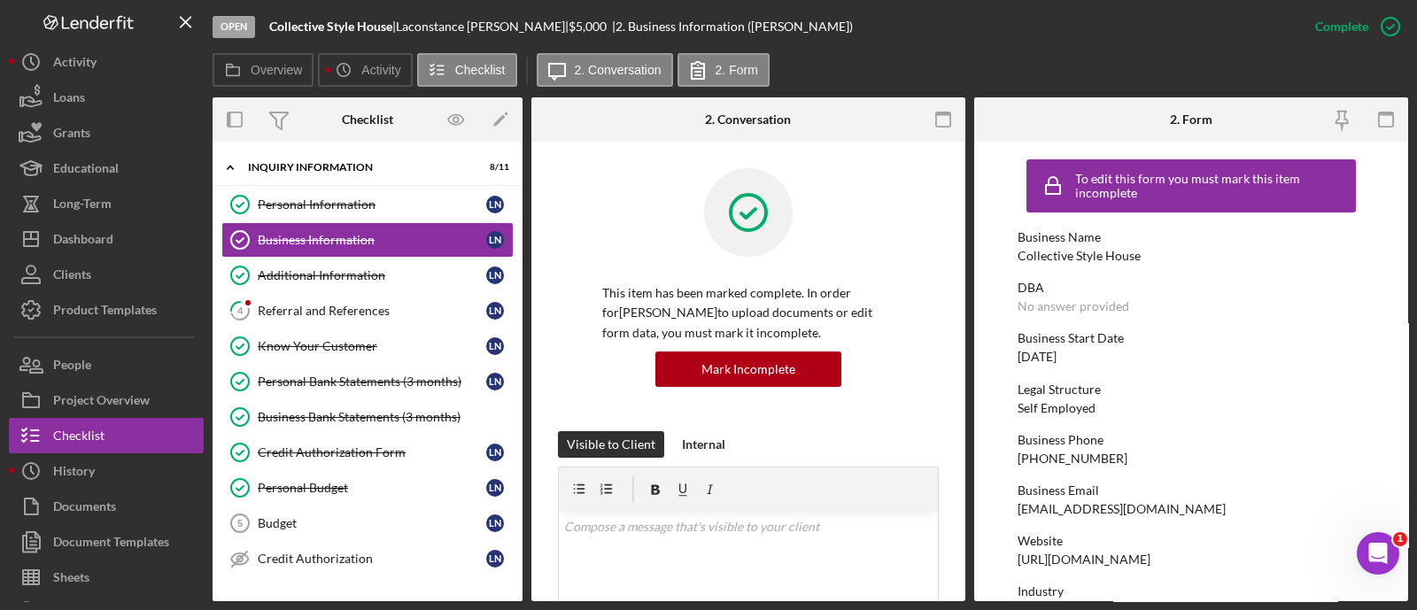
scroll to position [876, 0]
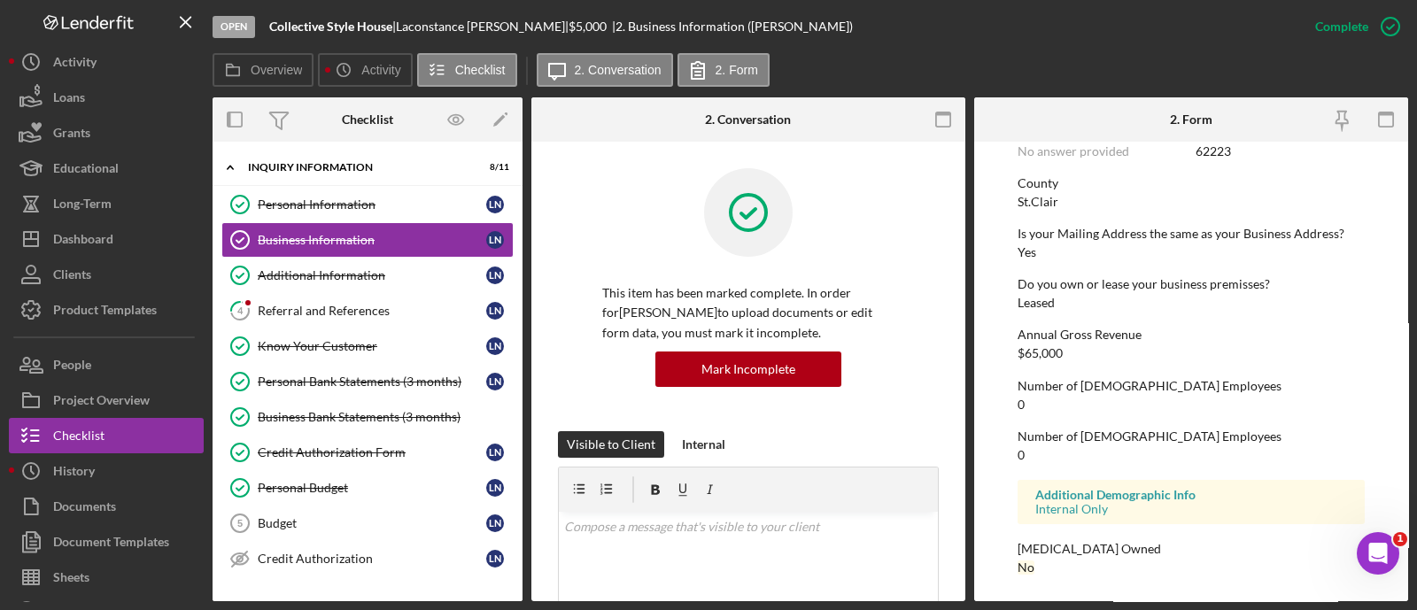
drag, startPoint x: 1133, startPoint y: 400, endPoint x: 1233, endPoint y: 414, distance: 100.1
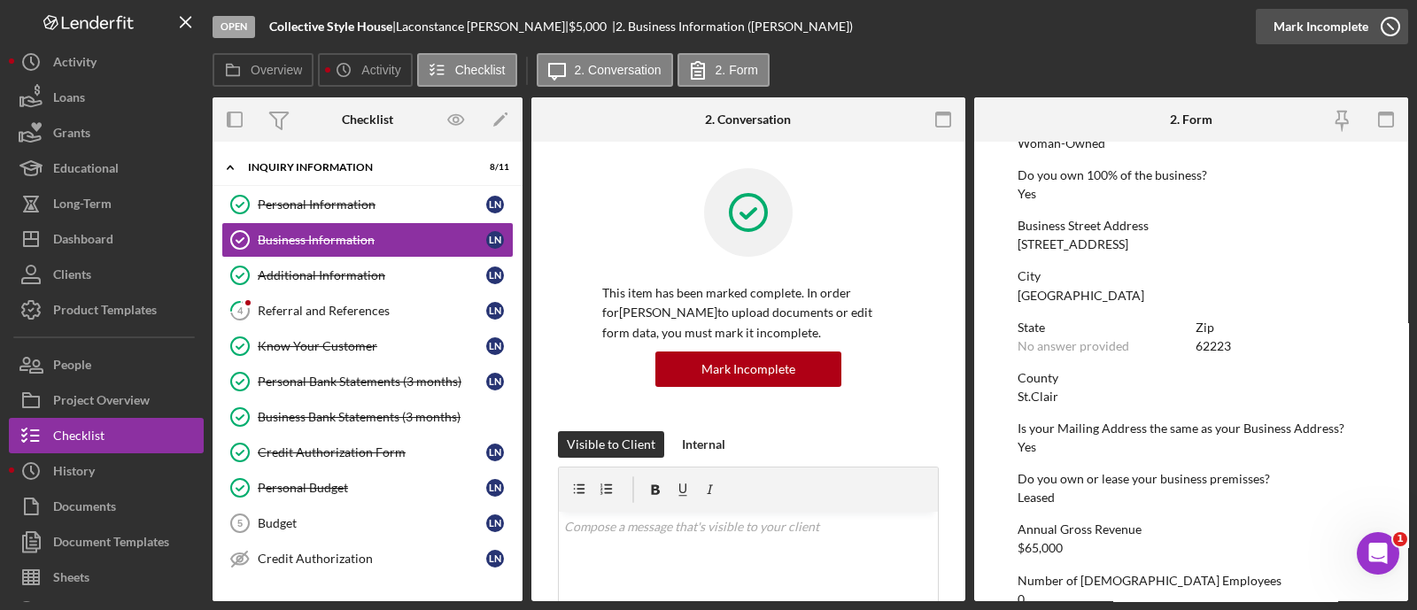
click at [1334, 22] on div "Mark Incomplete" at bounding box center [1320, 26] width 95 height 35
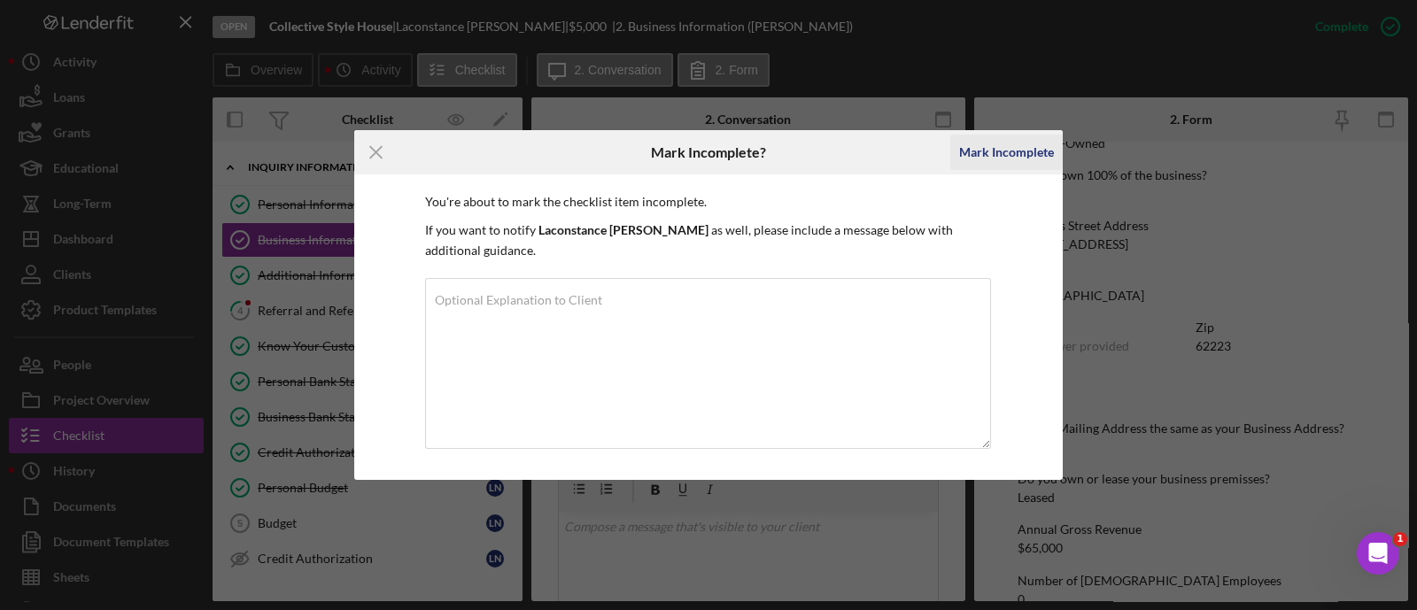
click at [968, 163] on div "Mark Incomplete" at bounding box center [1006, 152] width 95 height 35
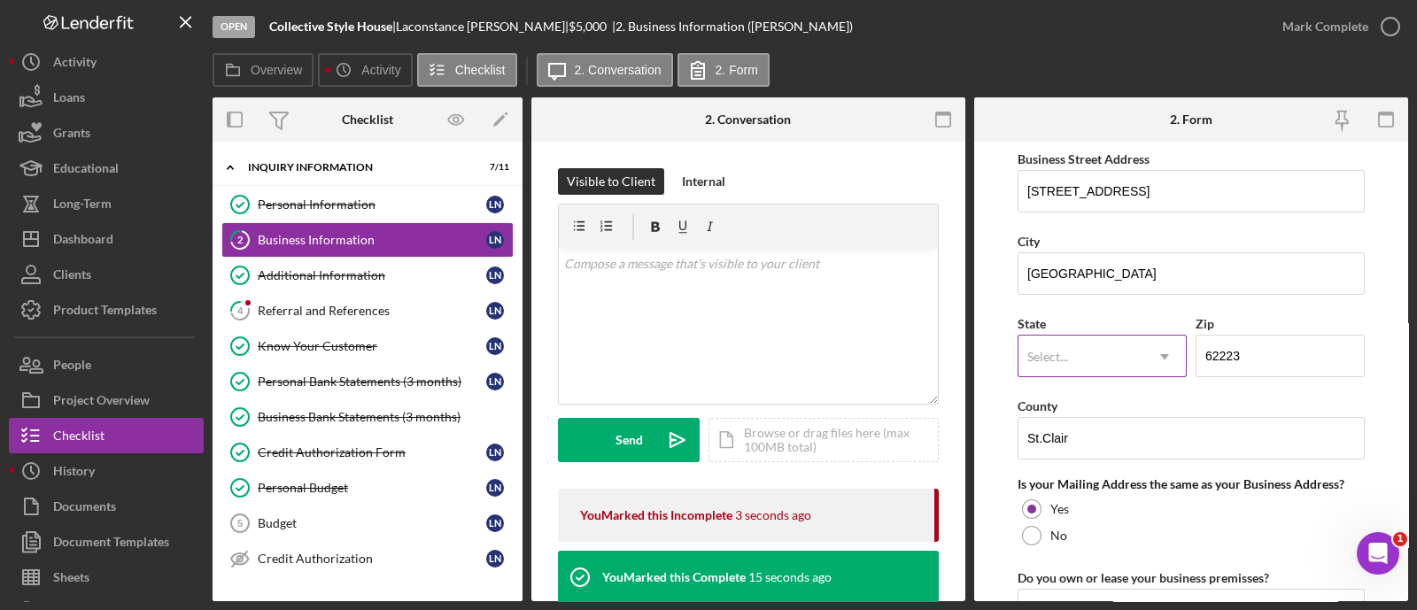
scroll to position [1046, 0]
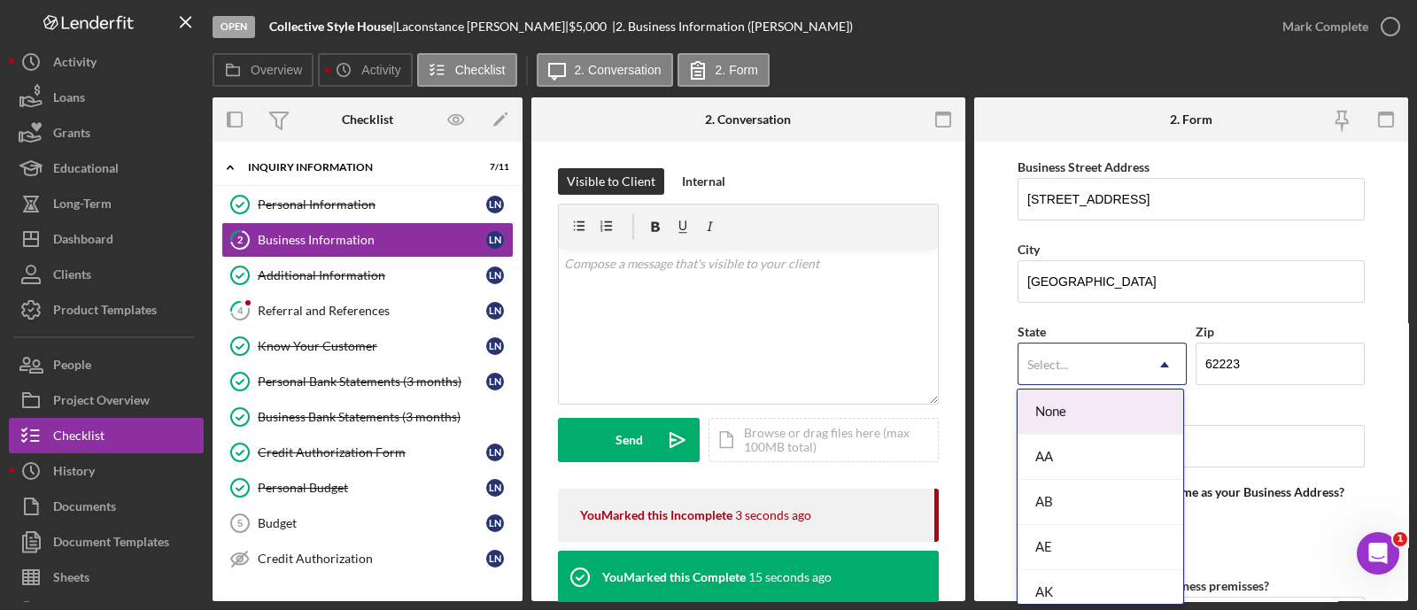
click at [1091, 360] on div "Select..." at bounding box center [1080, 364] width 125 height 41
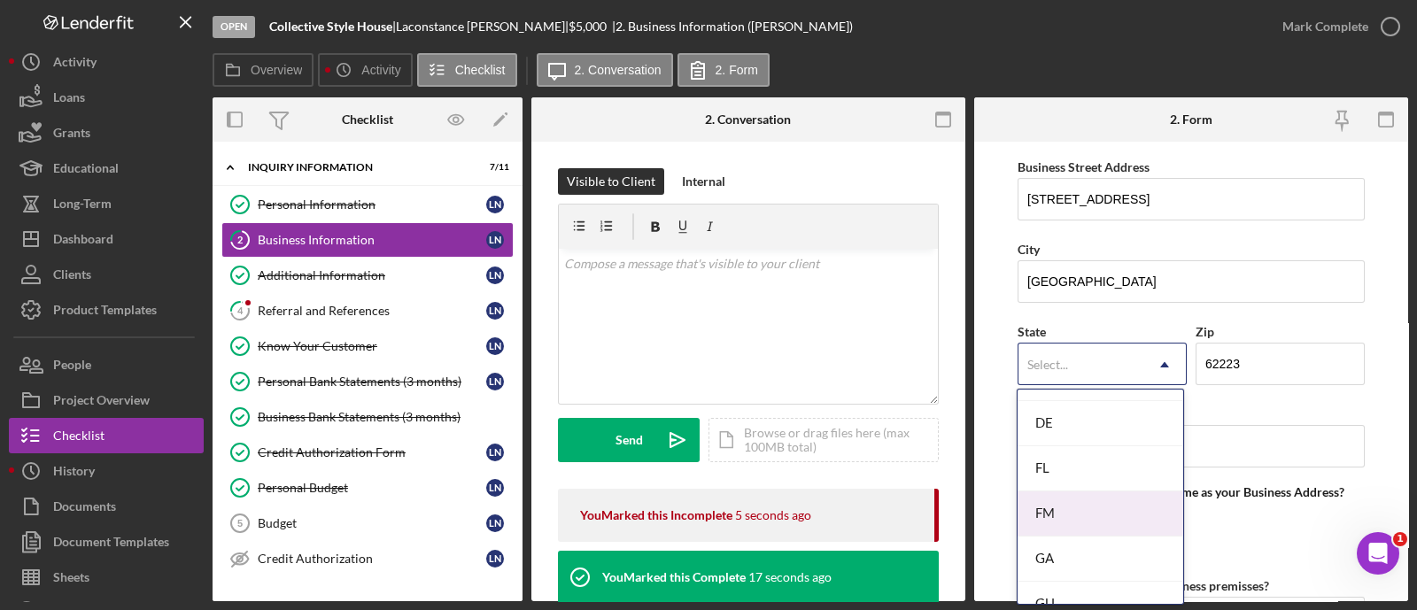
scroll to position [957, 0]
click at [1050, 475] on div "IL" at bounding box center [1100, 493] width 166 height 45
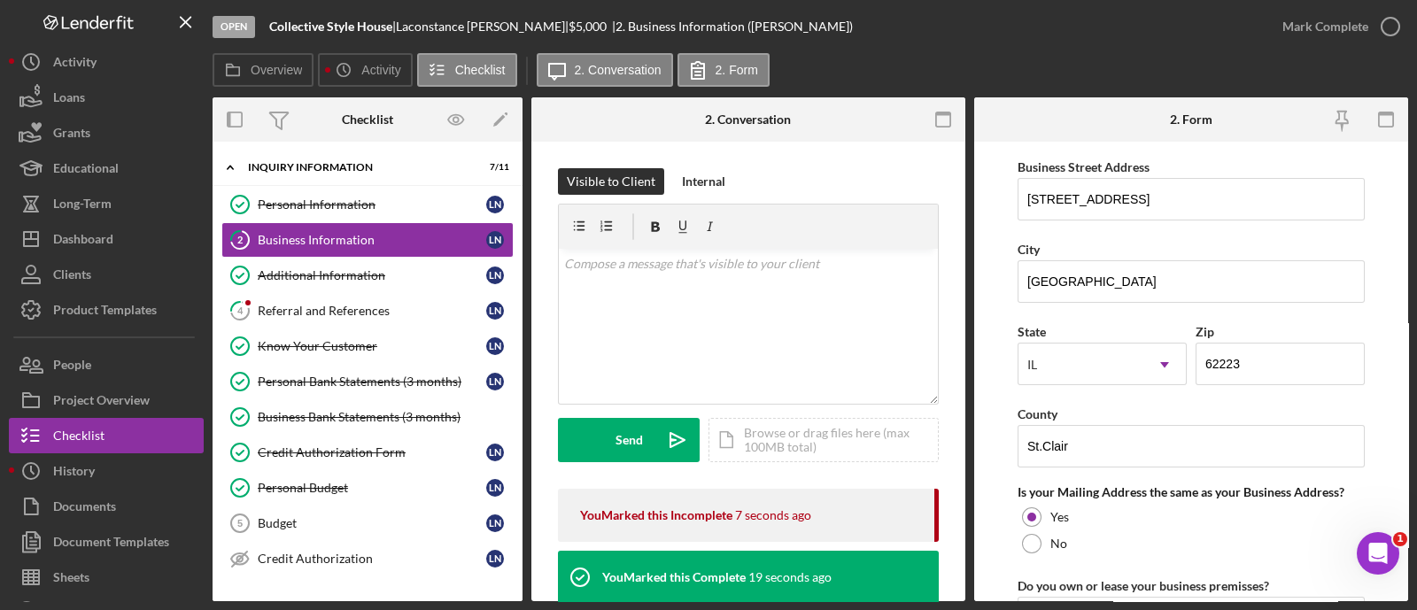
scroll to position [1500, 0]
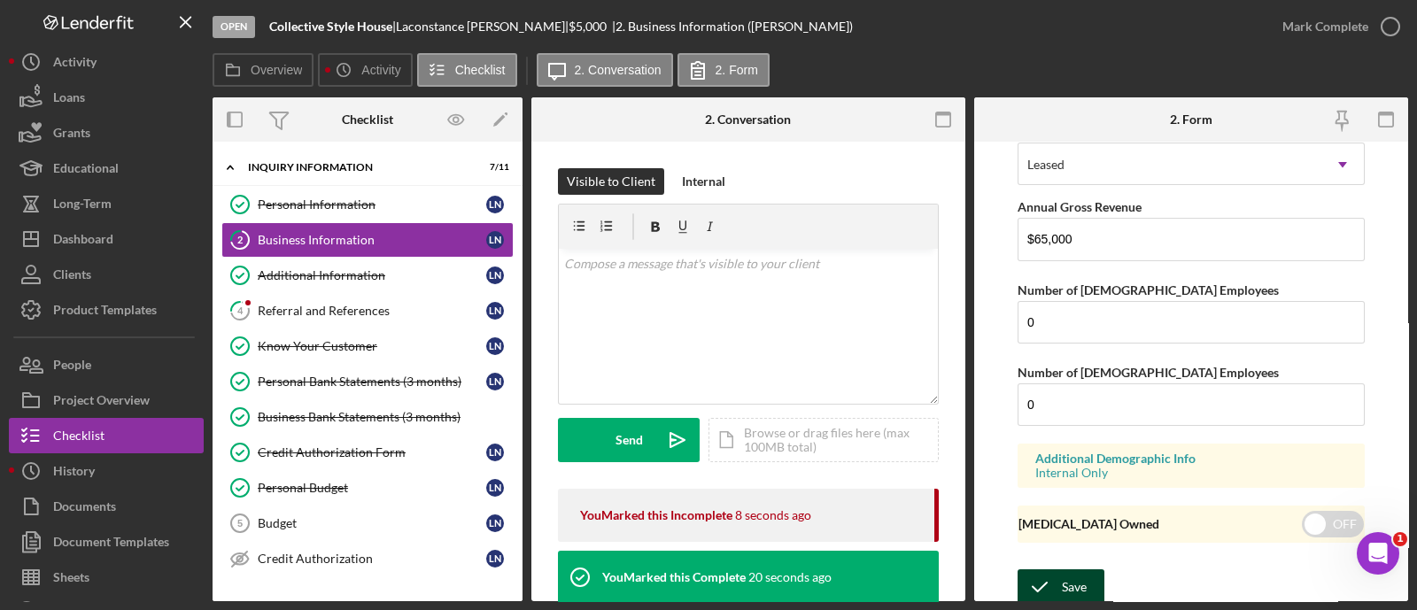
click at [1051, 576] on icon "submit" at bounding box center [1039, 587] width 44 height 44
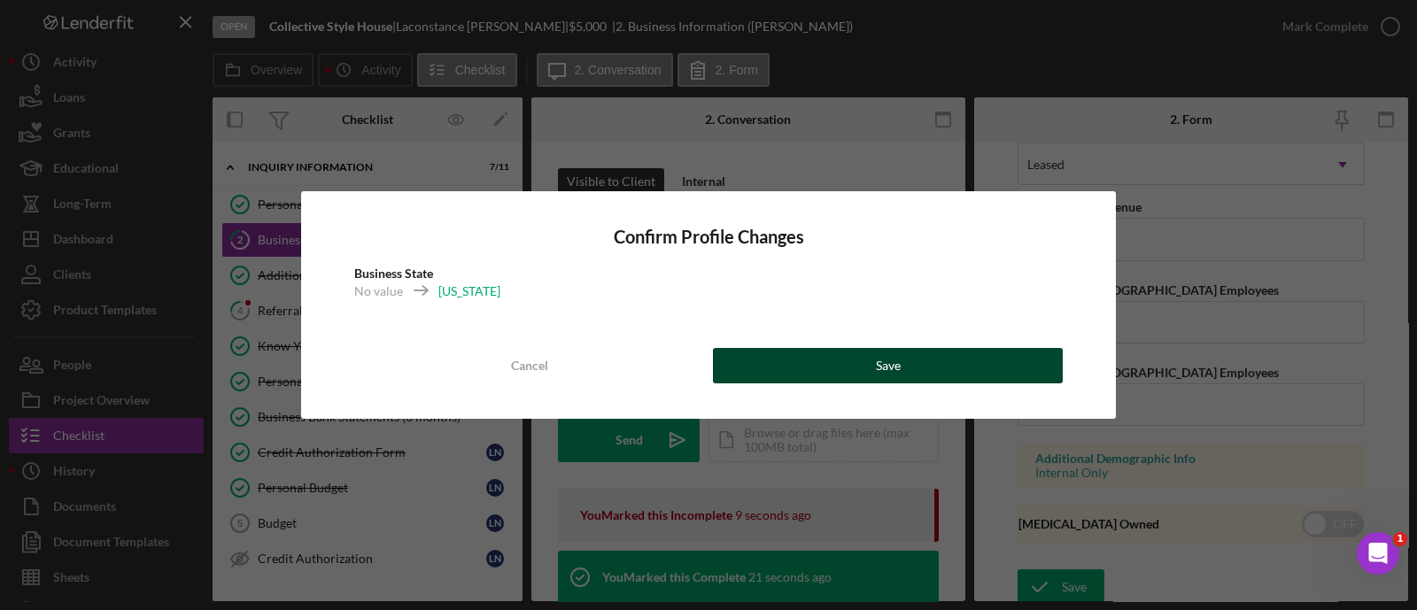
click at [972, 383] on div "Cancel Save" at bounding box center [708, 365] width 708 height 35
click at [943, 375] on button "Save" at bounding box center [888, 365] width 350 height 35
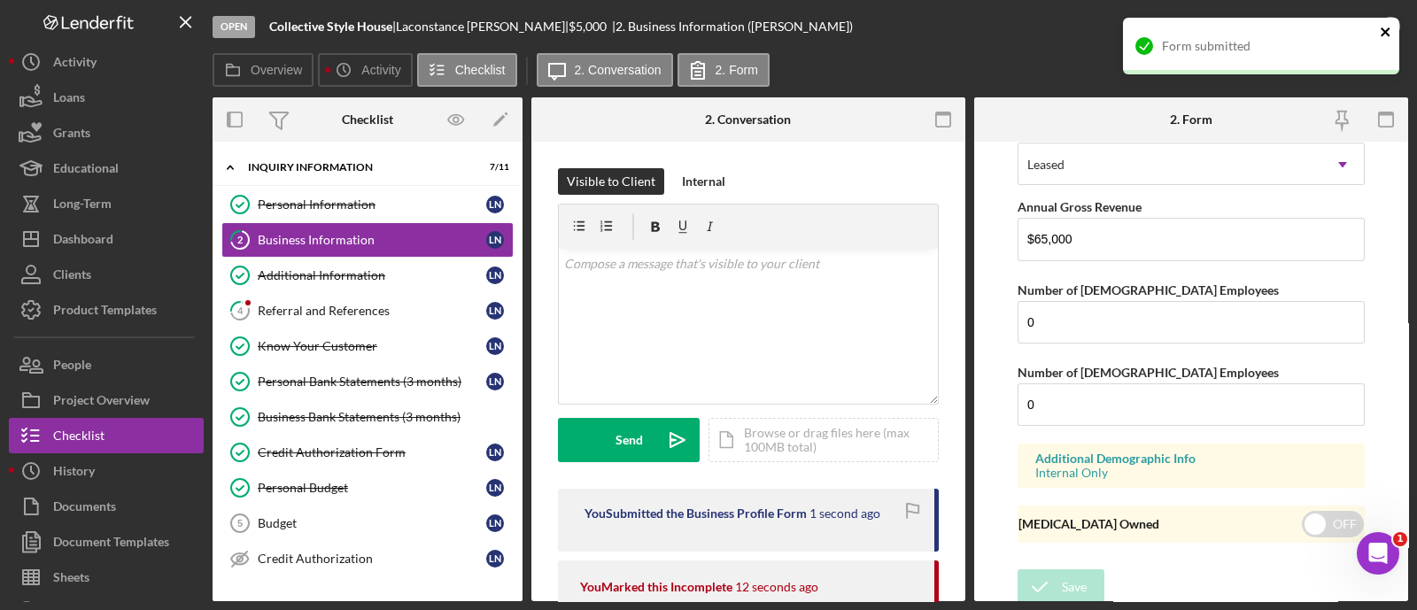
click at [1386, 26] on icon "close" at bounding box center [1386, 32] width 12 height 14
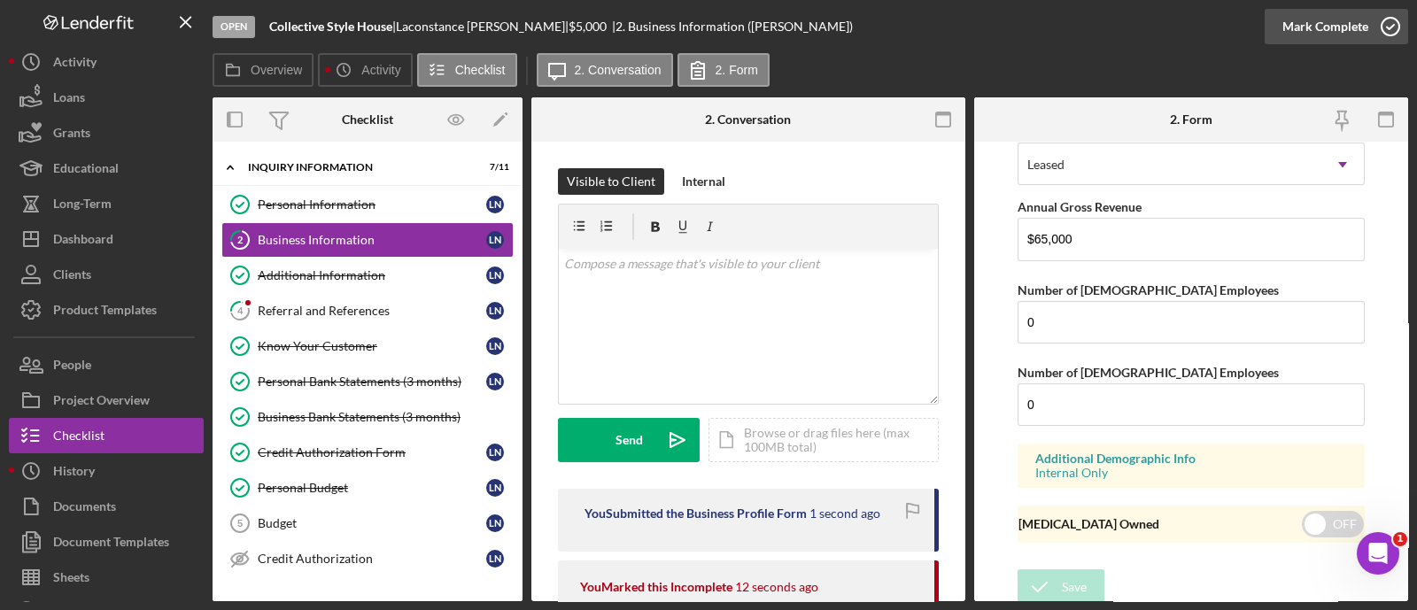
click at [1333, 30] on div "Mark Complete" at bounding box center [1325, 26] width 86 height 35
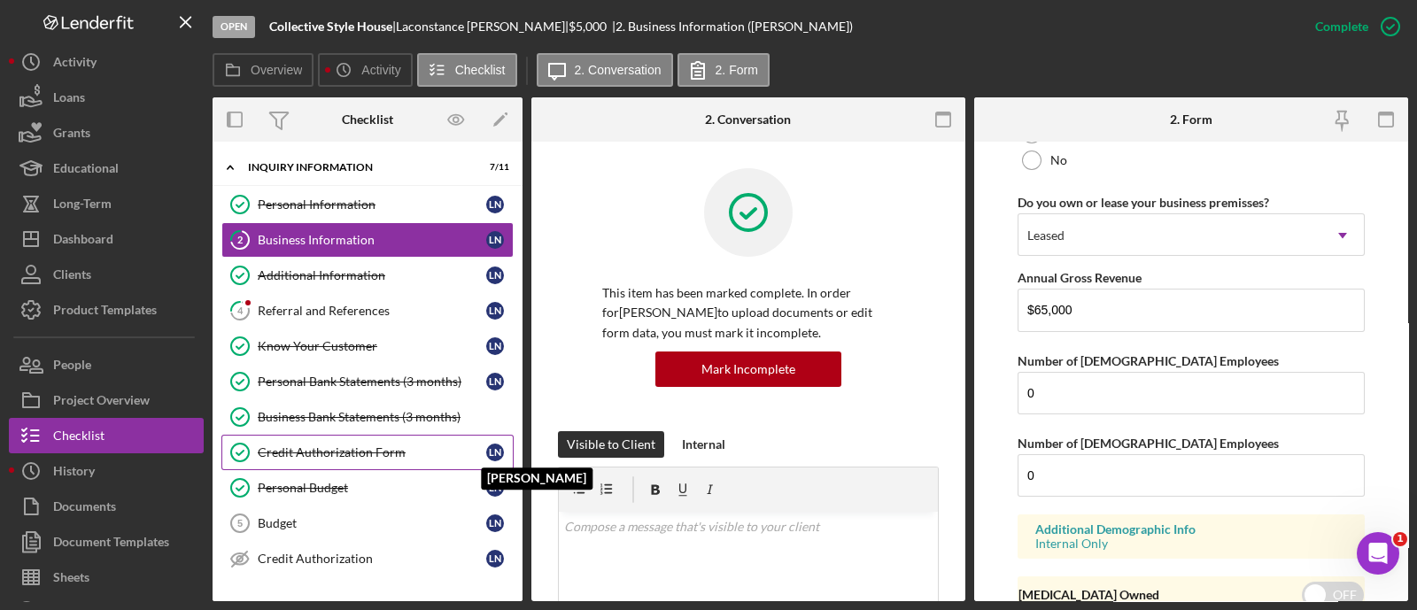
scroll to position [876, 0]
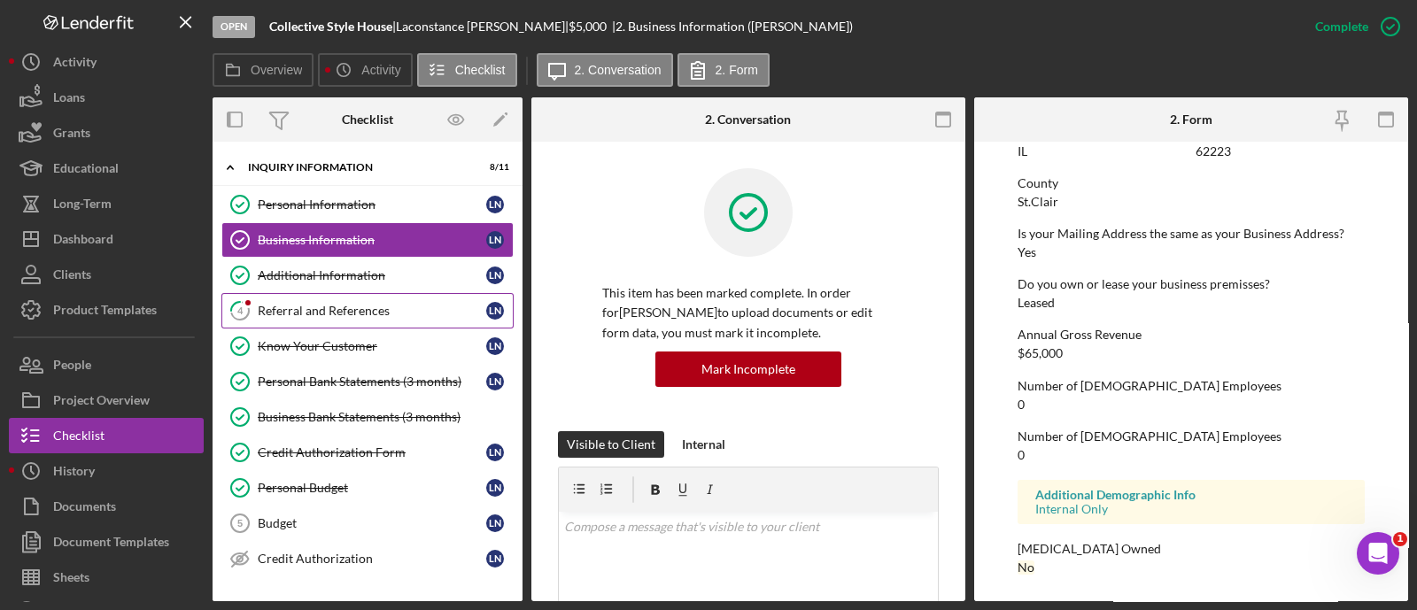
click at [297, 315] on div "Referral and References" at bounding box center [372, 311] width 228 height 14
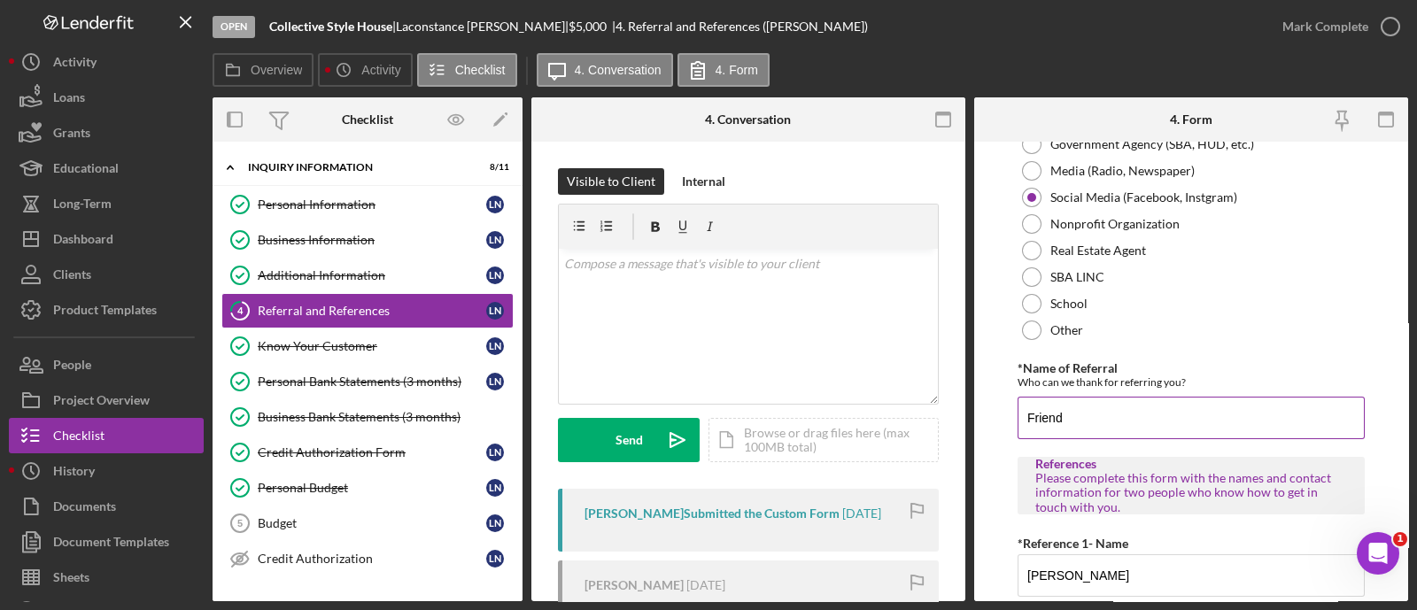
scroll to position [252, 0]
click at [1085, 414] on input "Friend" at bounding box center [1190, 416] width 347 height 43
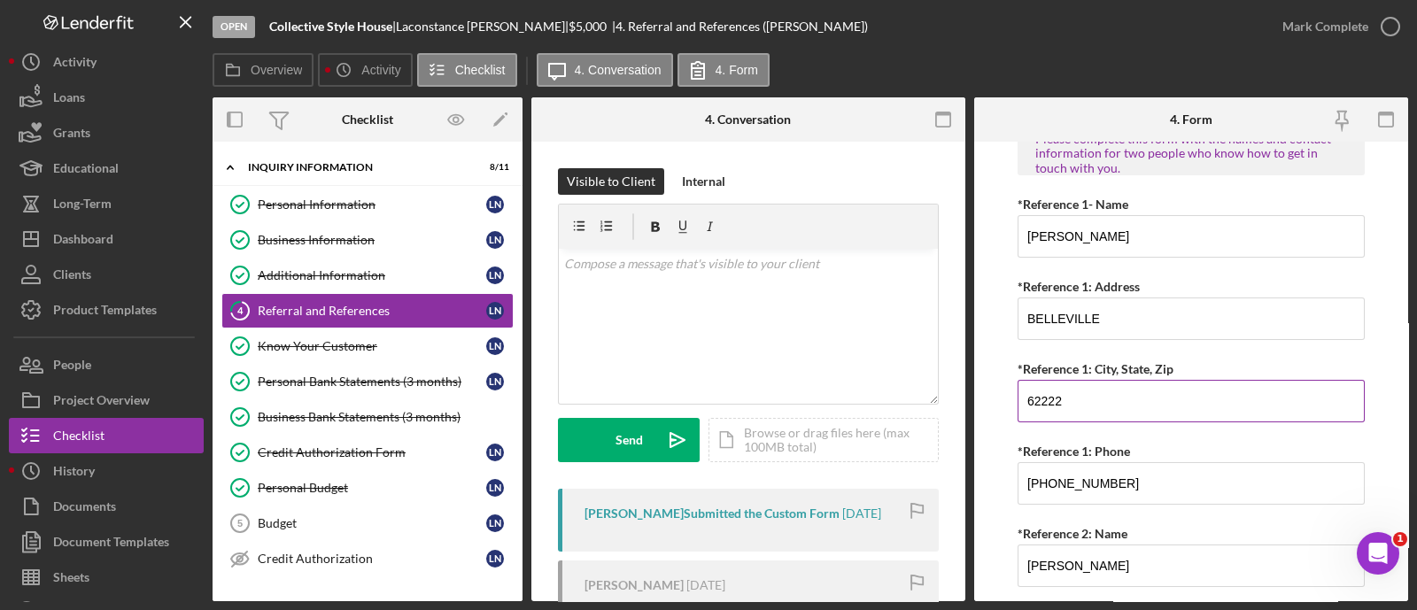
scroll to position [885, 0]
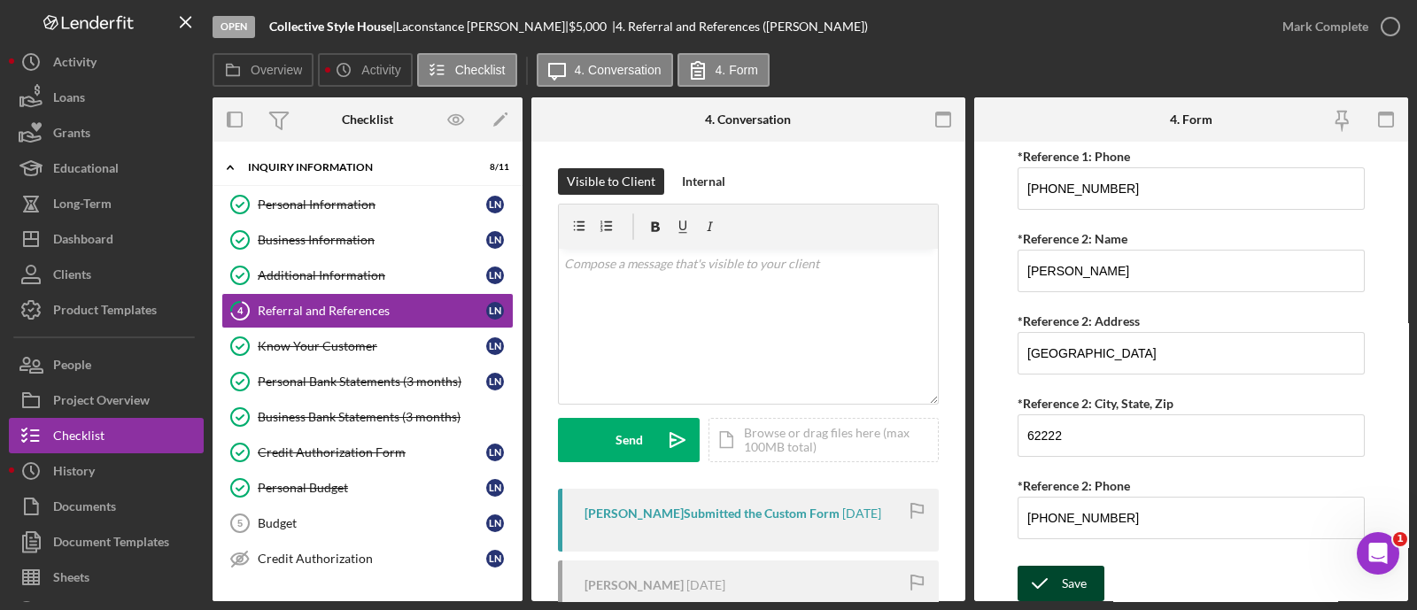
type input "Facebook friend"
click at [1075, 586] on div "Save" at bounding box center [1074, 583] width 25 height 35
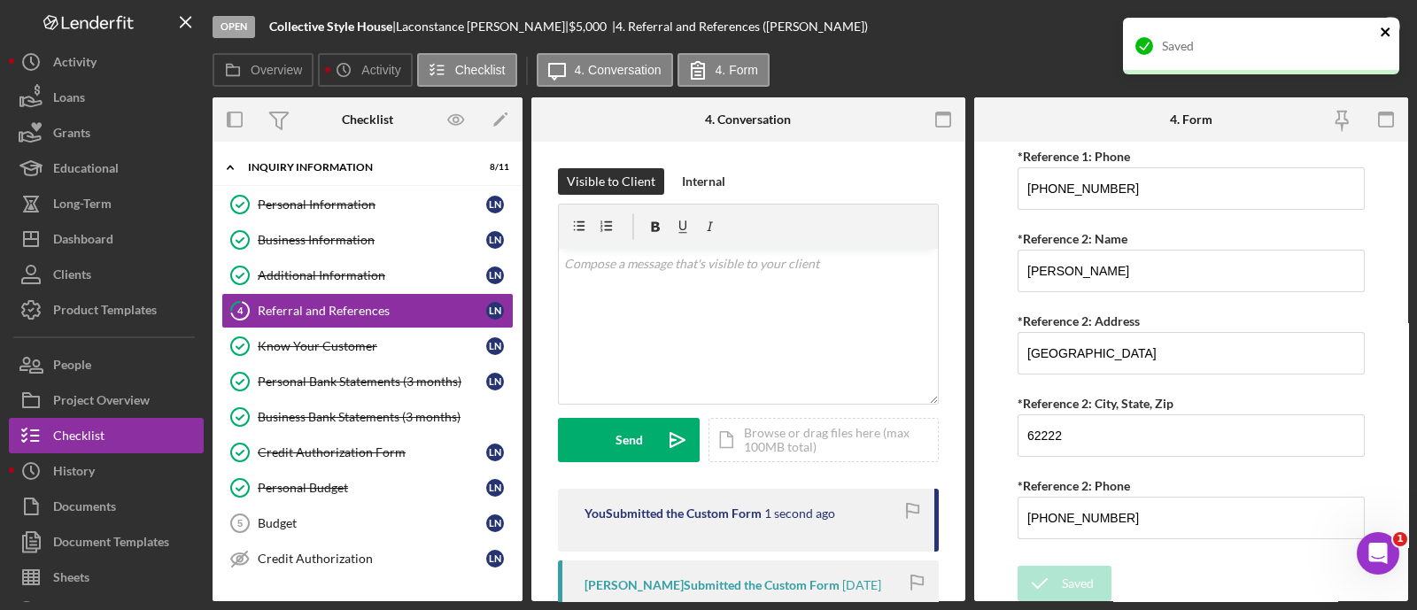
click at [1388, 32] on icon "close" at bounding box center [1386, 32] width 12 height 14
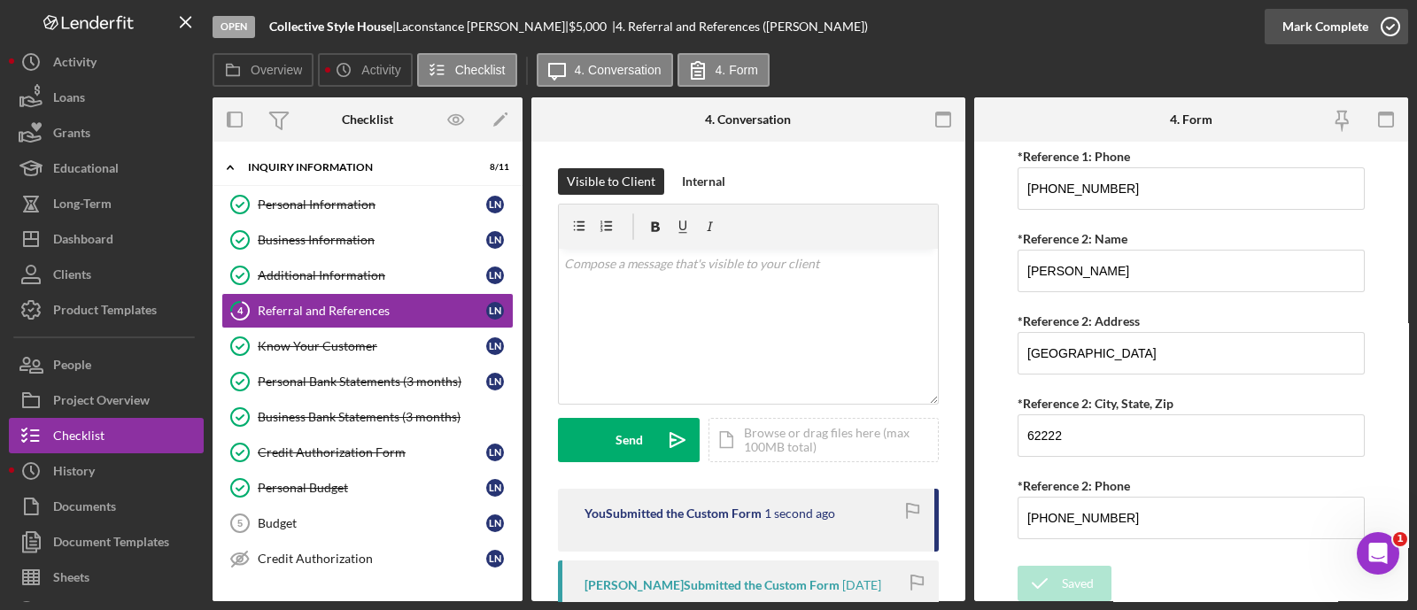
click at [1348, 33] on div "Mark Complete" at bounding box center [1325, 26] width 86 height 35
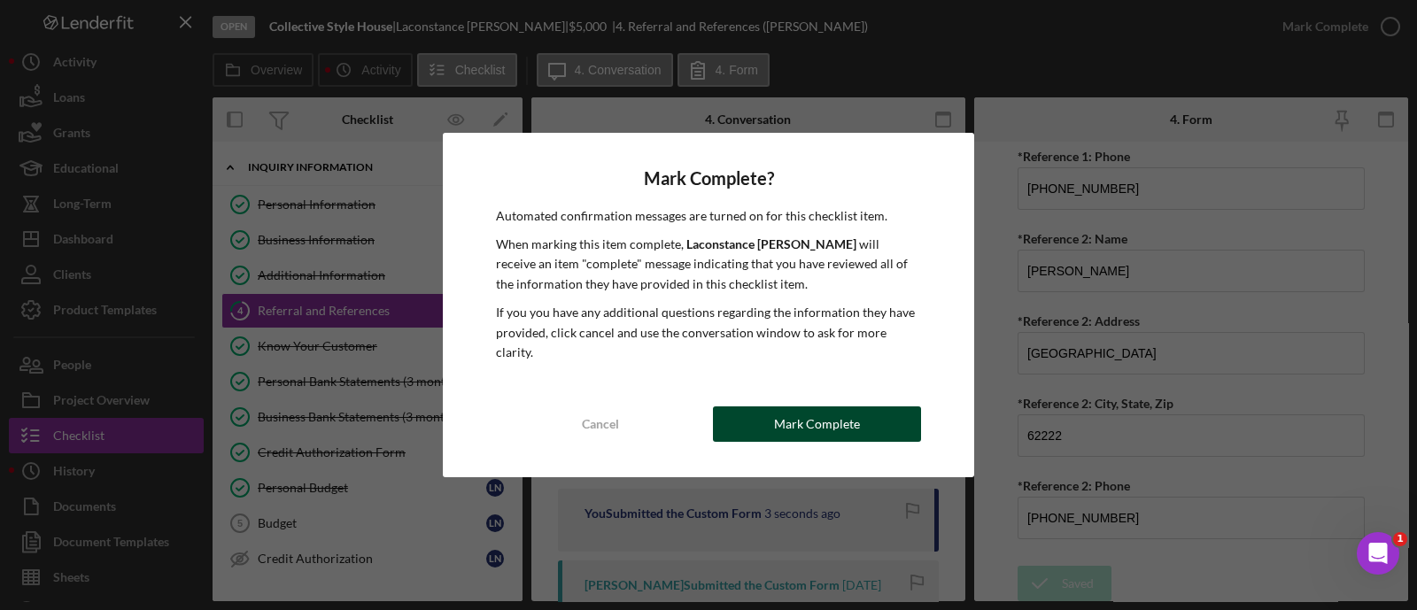
click at [809, 420] on div "Mark Complete" at bounding box center [817, 423] width 86 height 35
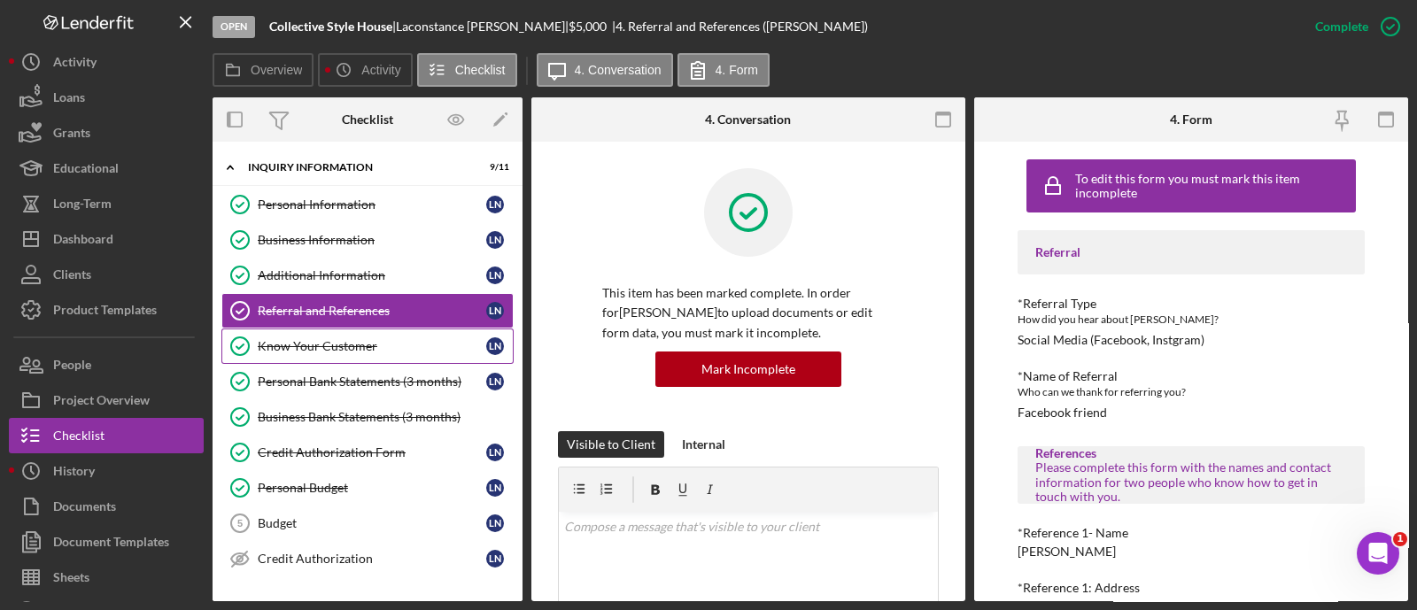
click at [370, 349] on div "Know Your Customer" at bounding box center [372, 346] width 228 height 14
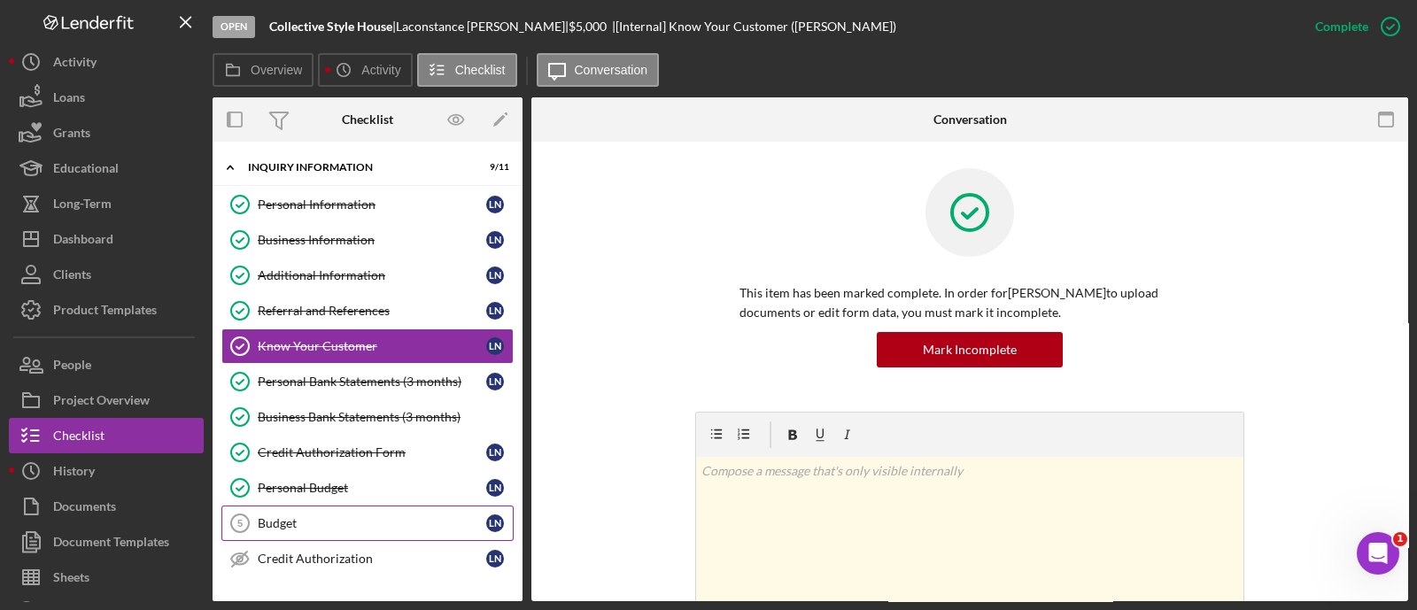
click at [324, 506] on link "Budget 5 Budget L N" at bounding box center [367, 523] width 292 height 35
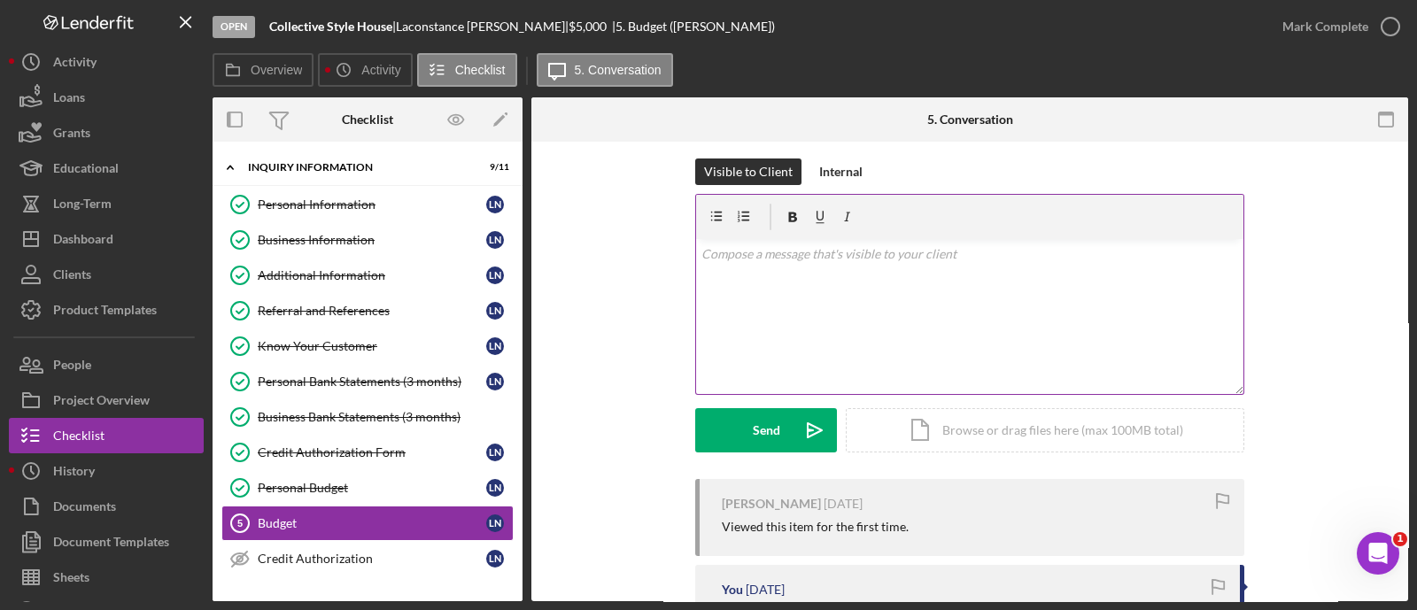
scroll to position [1, 0]
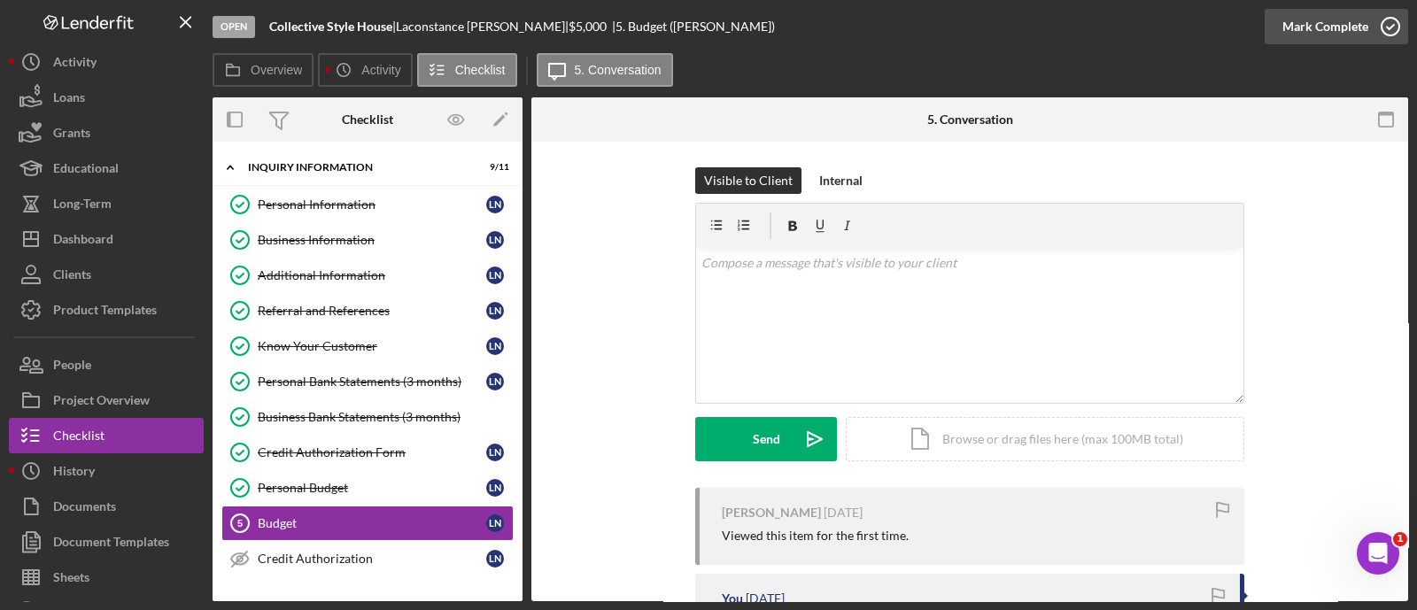
click at [1309, 19] on div "Mark Complete" at bounding box center [1325, 26] width 86 height 35
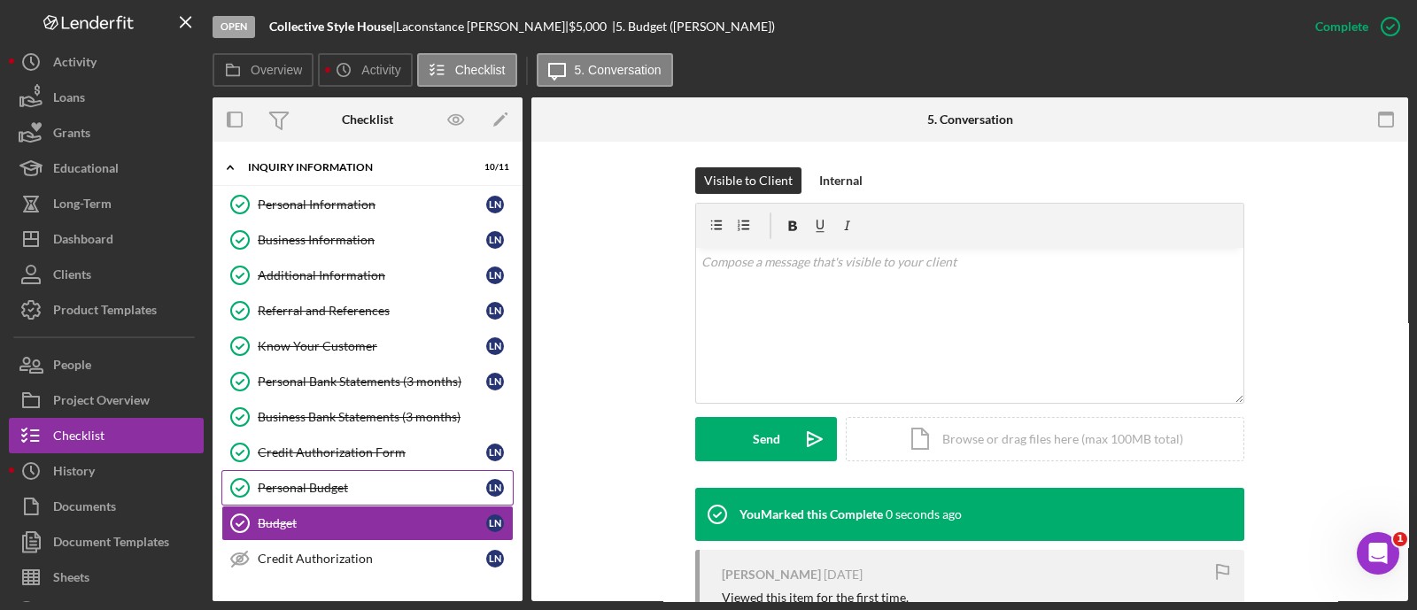
scroll to position [189, 0]
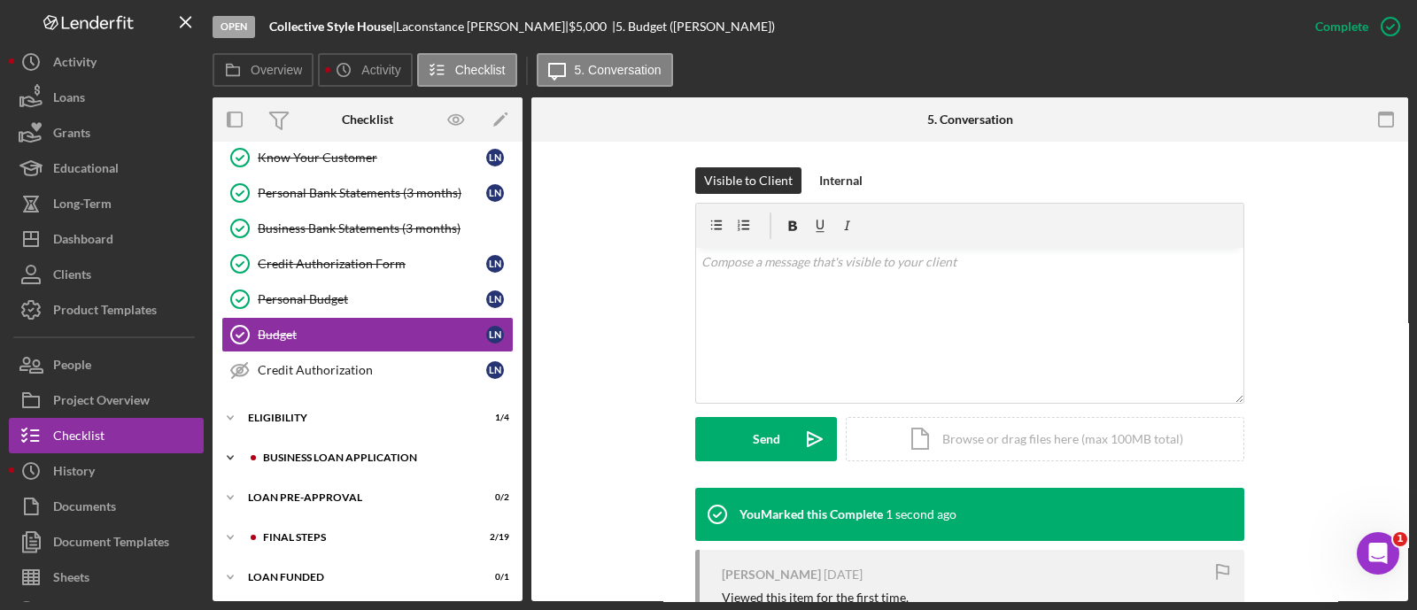
click at [330, 452] on div "BUSINESS LOAN APPLICATION" at bounding box center [381, 457] width 237 height 11
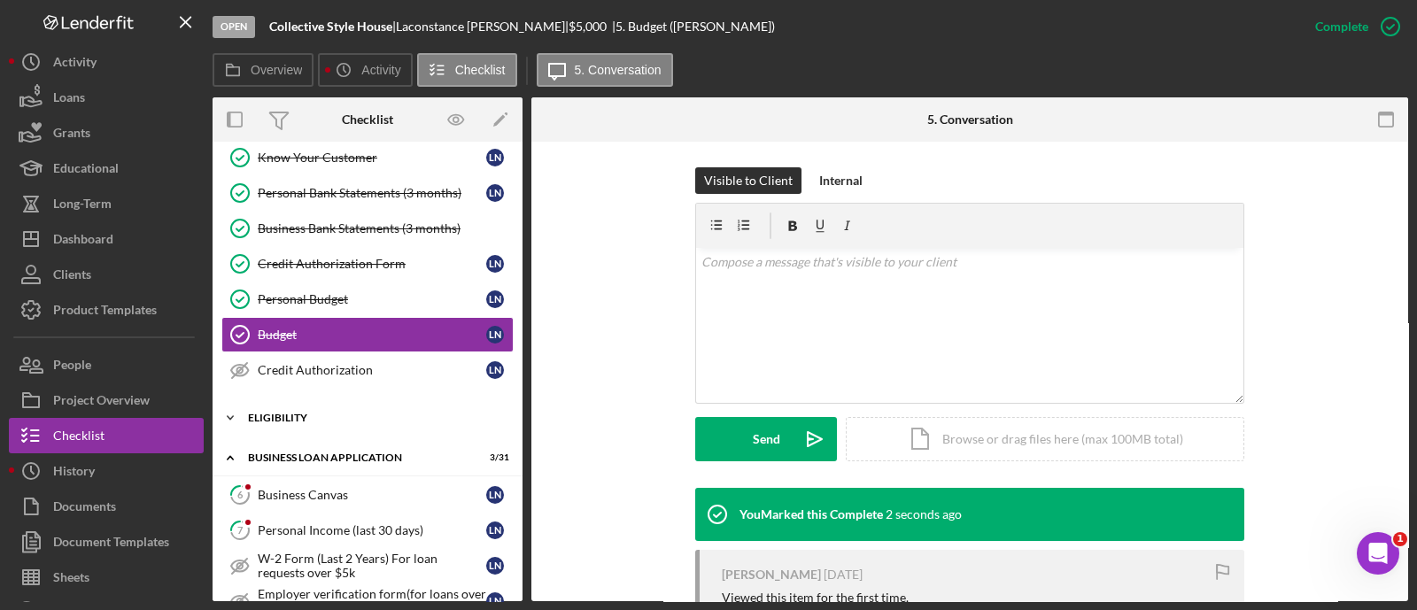
click at [291, 406] on div "Icon/Expander ELIGIBILITY 1 / 4" at bounding box center [368, 417] width 310 height 35
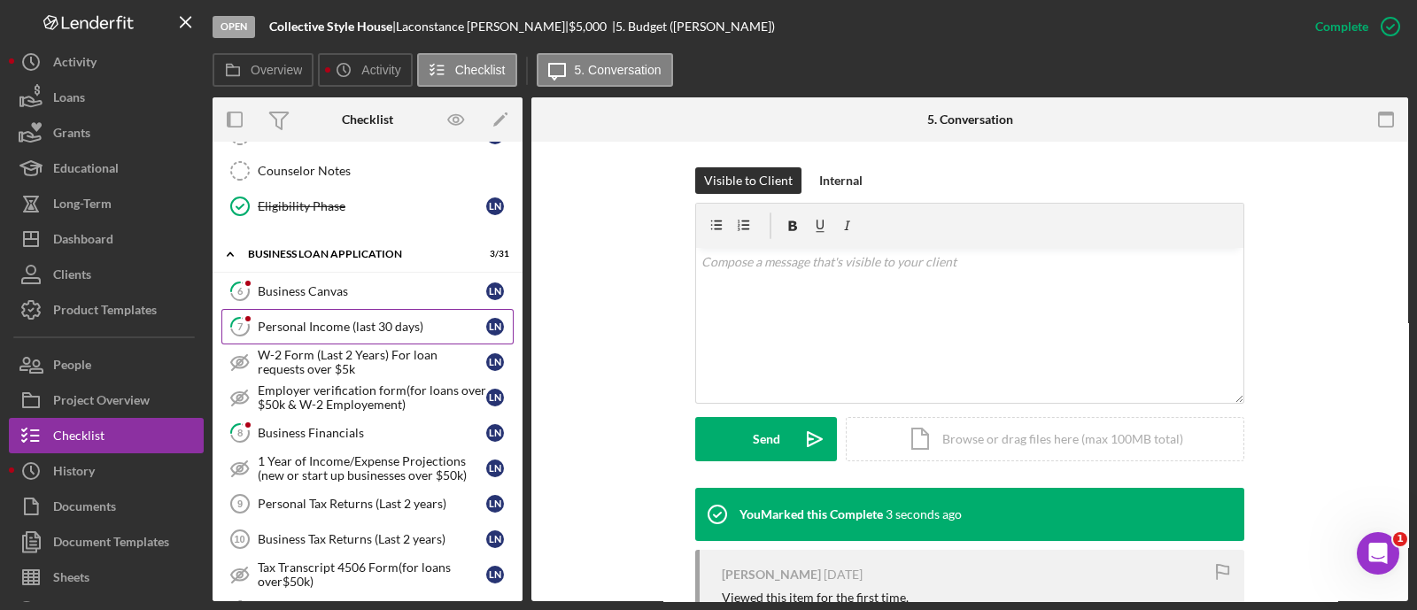
scroll to position [405, 0]
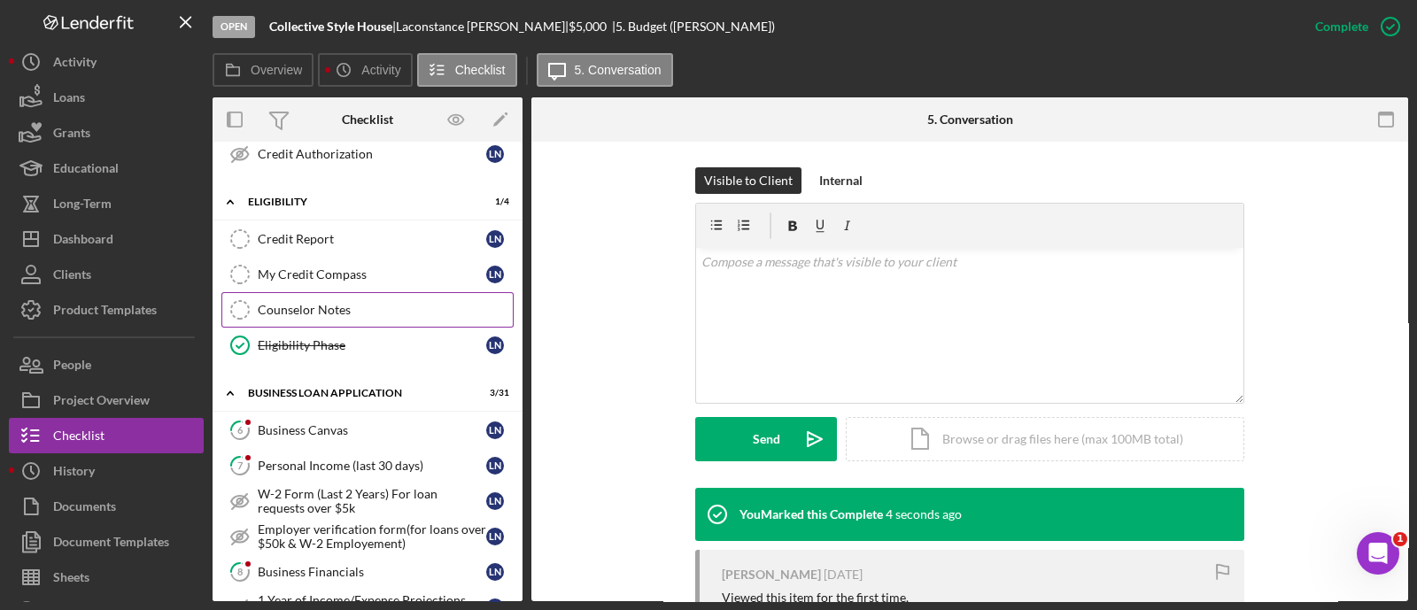
click at [336, 296] on link "Counselor Notes Counselor Notes" at bounding box center [367, 309] width 292 height 35
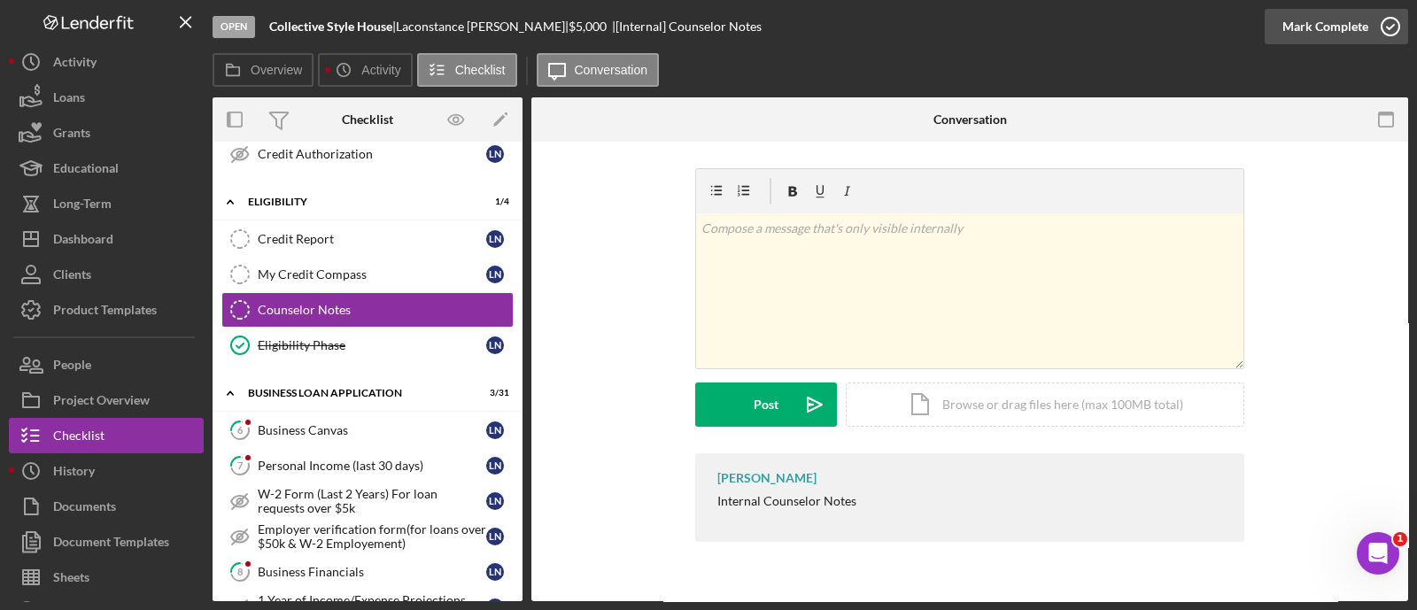
click at [1311, 28] on div "Mark Complete" at bounding box center [1325, 26] width 86 height 35
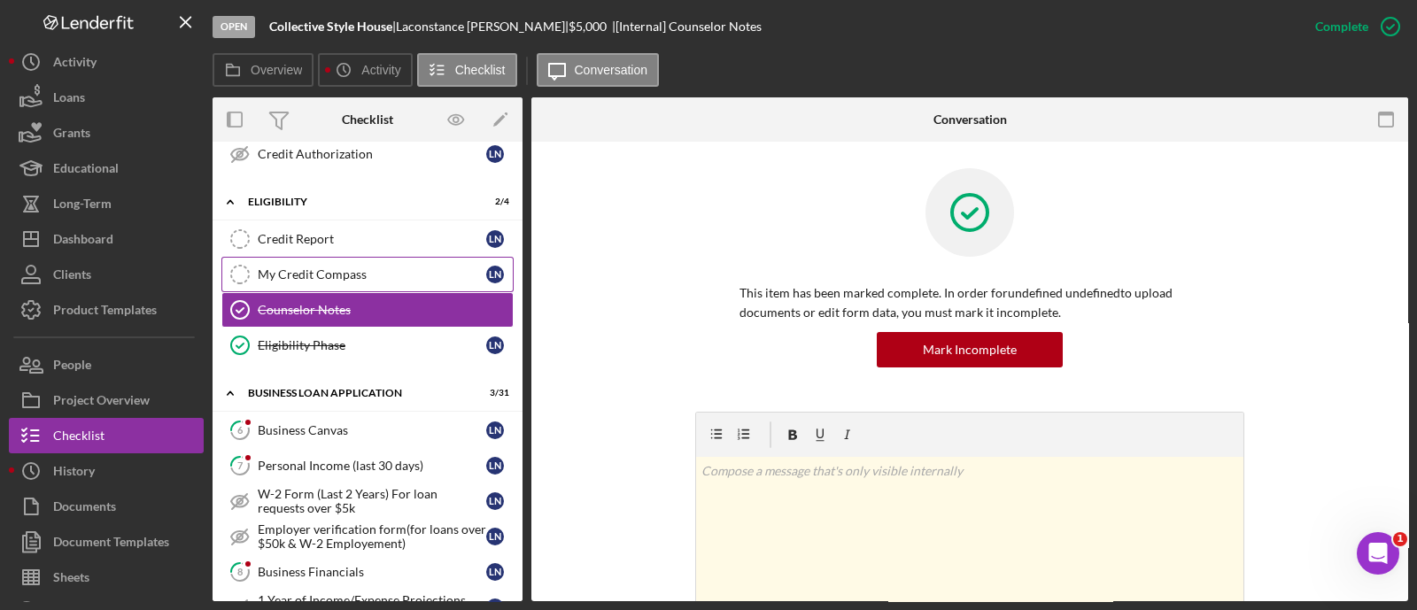
click at [284, 257] on link "My Credit Compass My Credit Compass L N" at bounding box center [367, 274] width 292 height 35
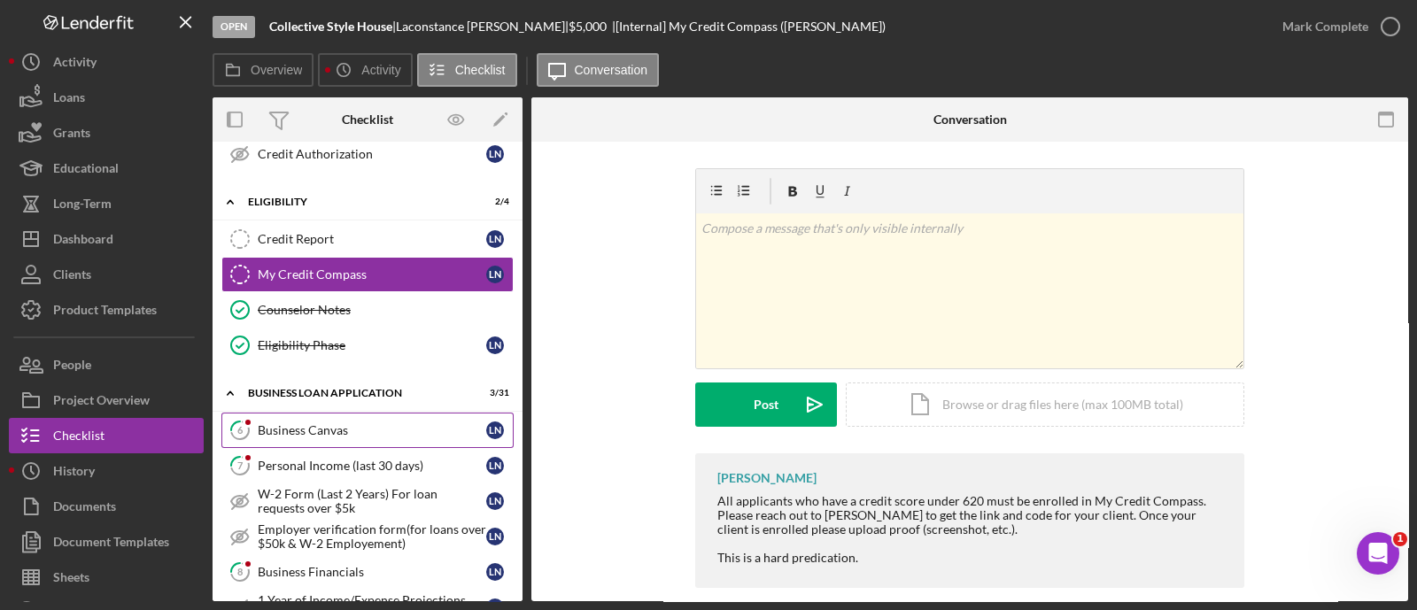
click at [392, 423] on div "Business Canvas" at bounding box center [372, 430] width 228 height 14
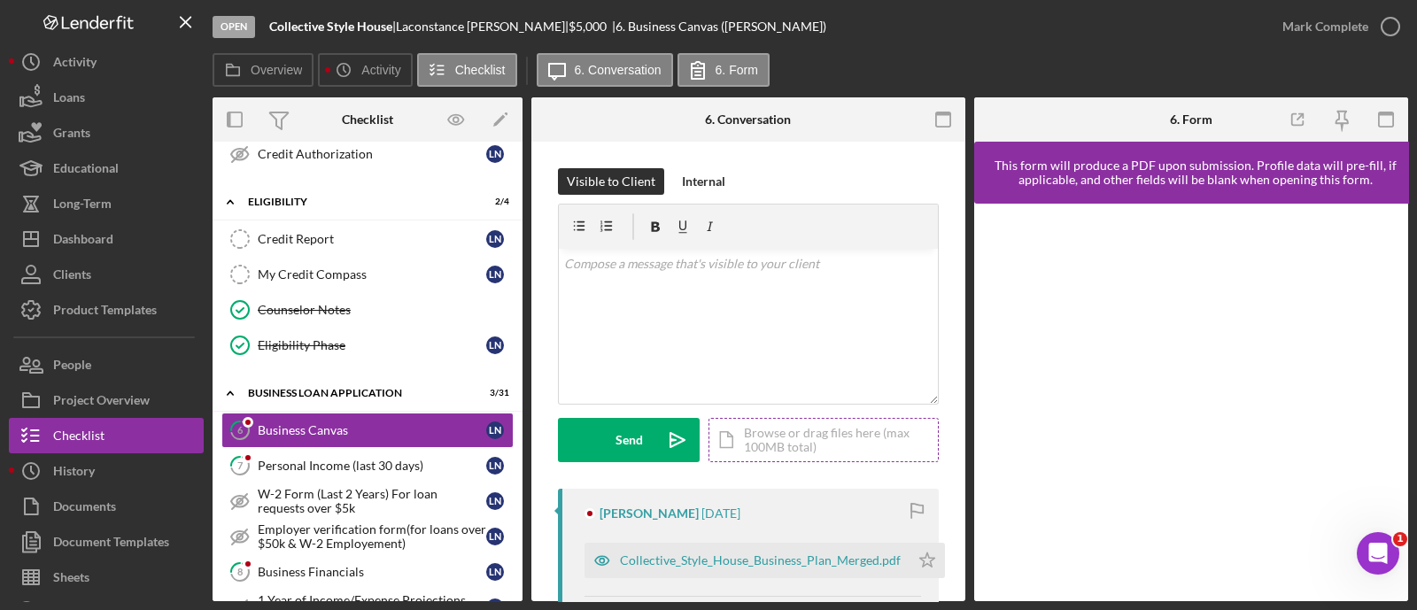
scroll to position [173, 0]
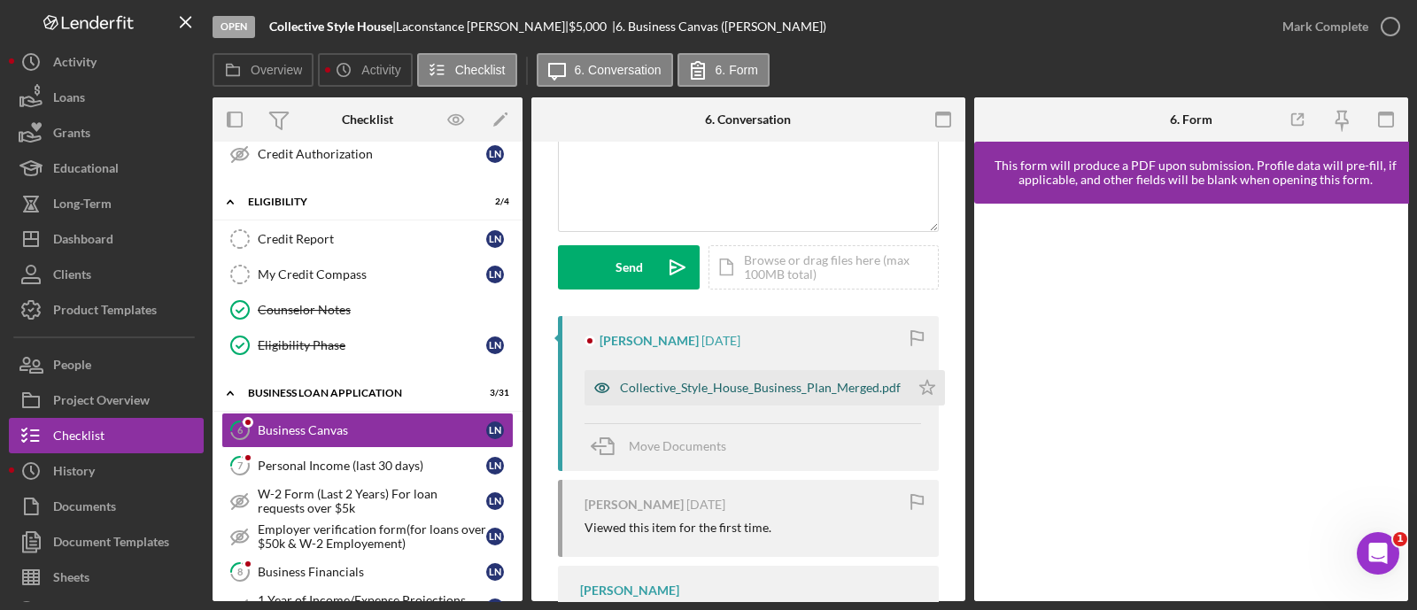
click at [794, 392] on div "Collective_Style_House_Business_Plan_Merged.pdf" at bounding box center [760, 388] width 281 height 14
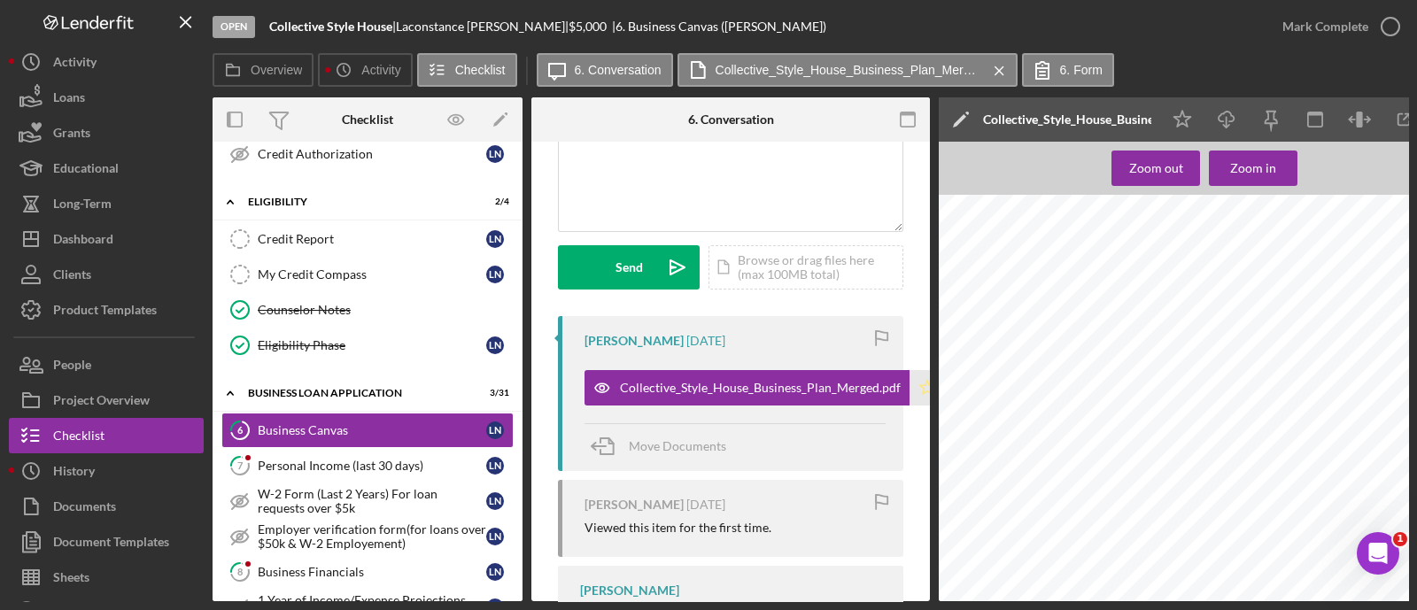
click at [915, 390] on icon "Icon/Star" at bounding box center [926, 387] width 35 height 35
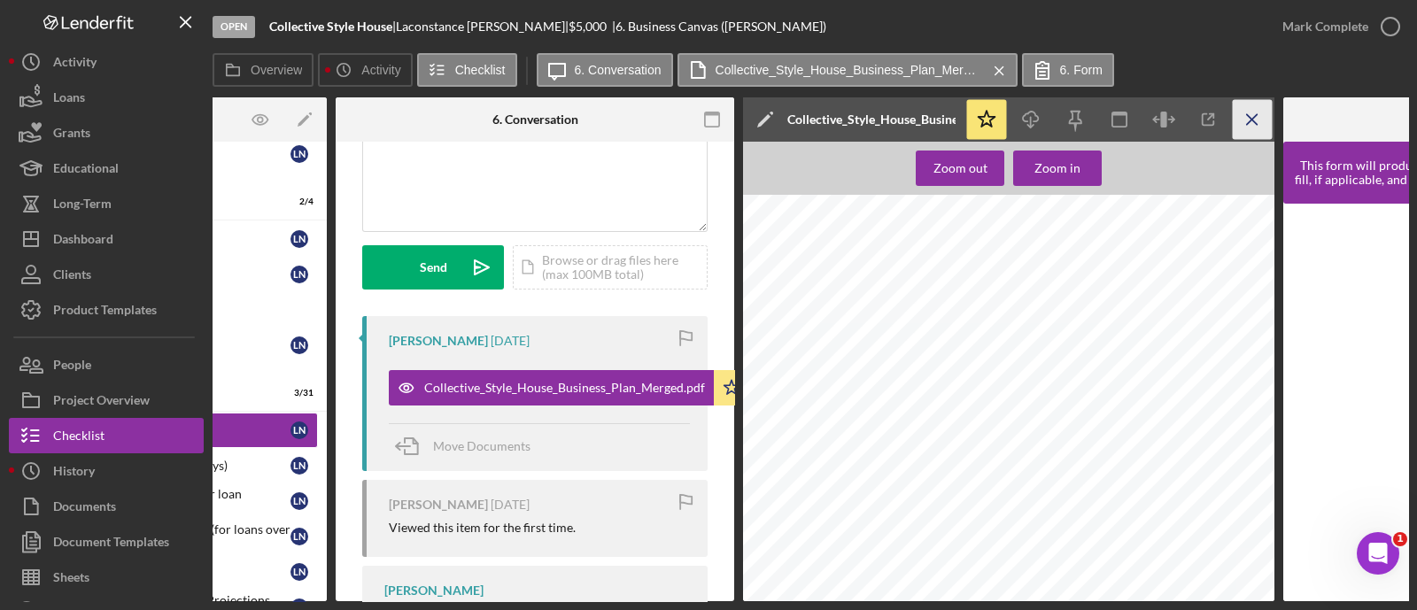
click at [1264, 124] on icon "Icon/Menu Close" at bounding box center [1253, 120] width 40 height 40
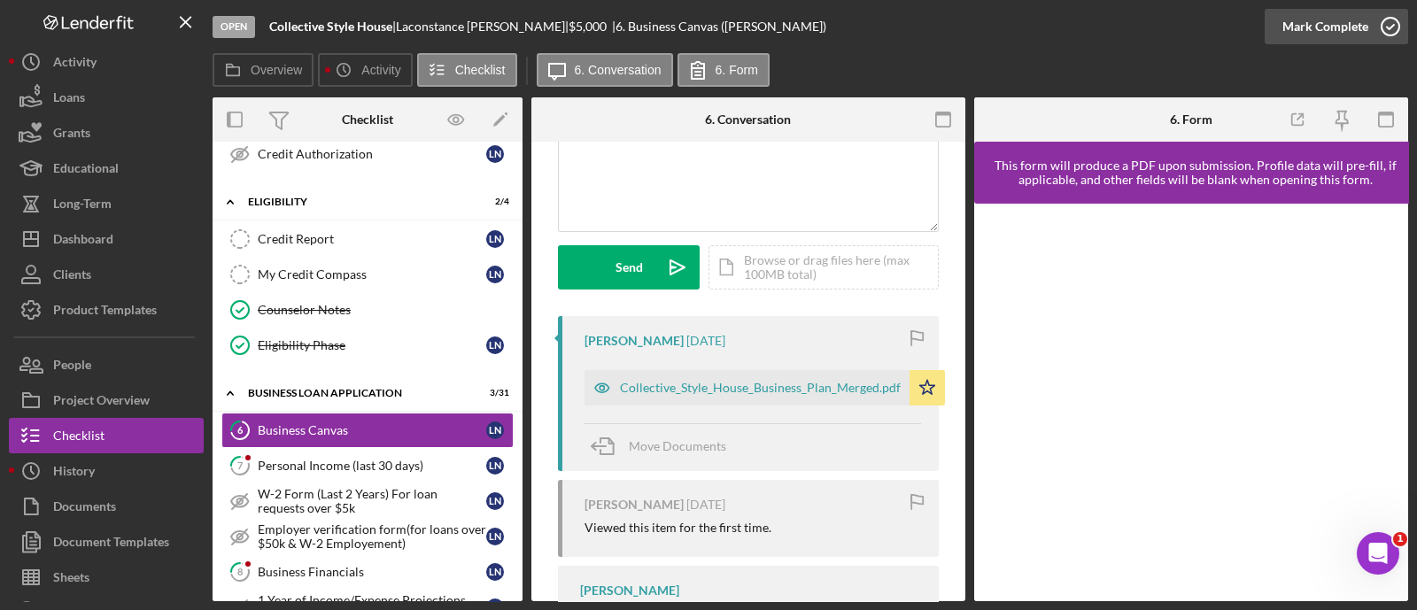
click at [1315, 20] on div "Mark Complete" at bounding box center [1325, 26] width 86 height 35
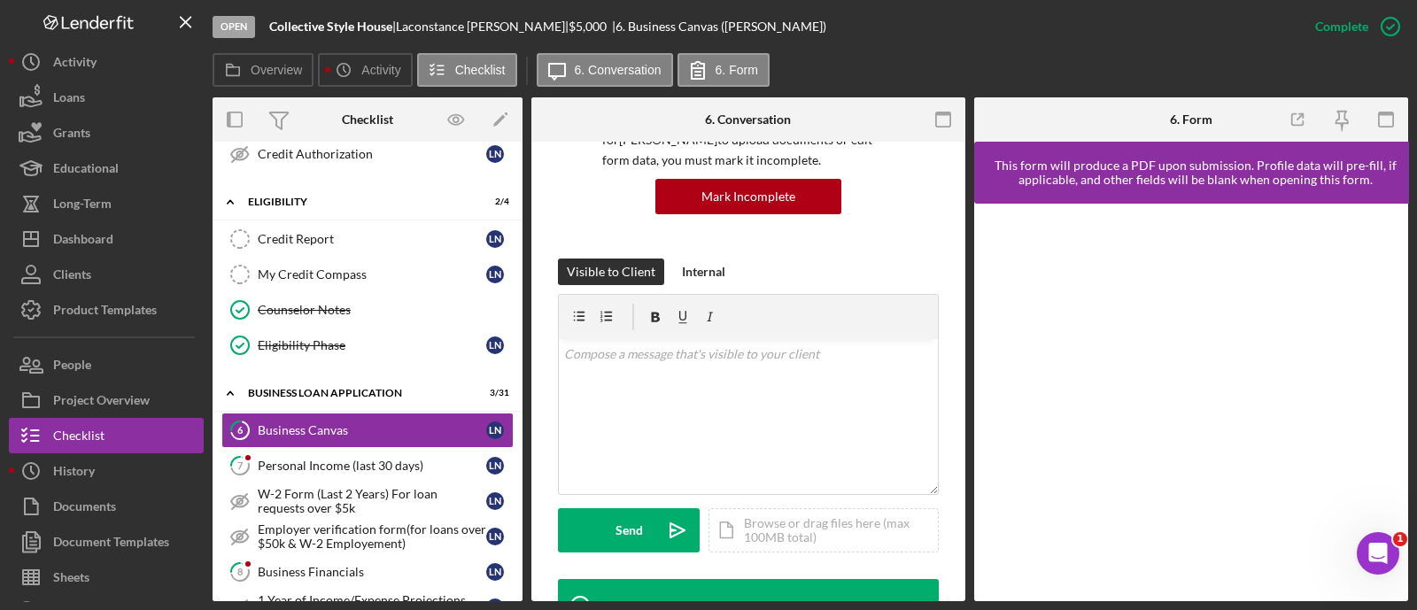
scroll to position [437, 0]
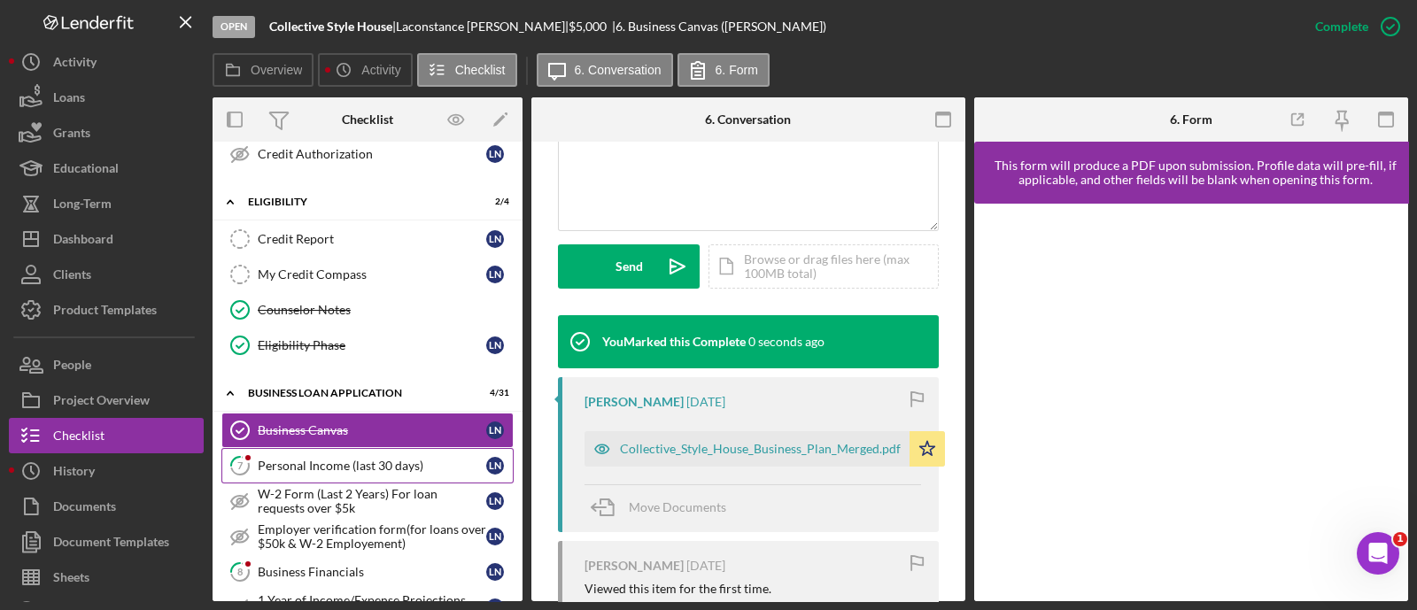
click at [291, 468] on link "7 Personal Income (last 30 days) L N" at bounding box center [367, 465] width 292 height 35
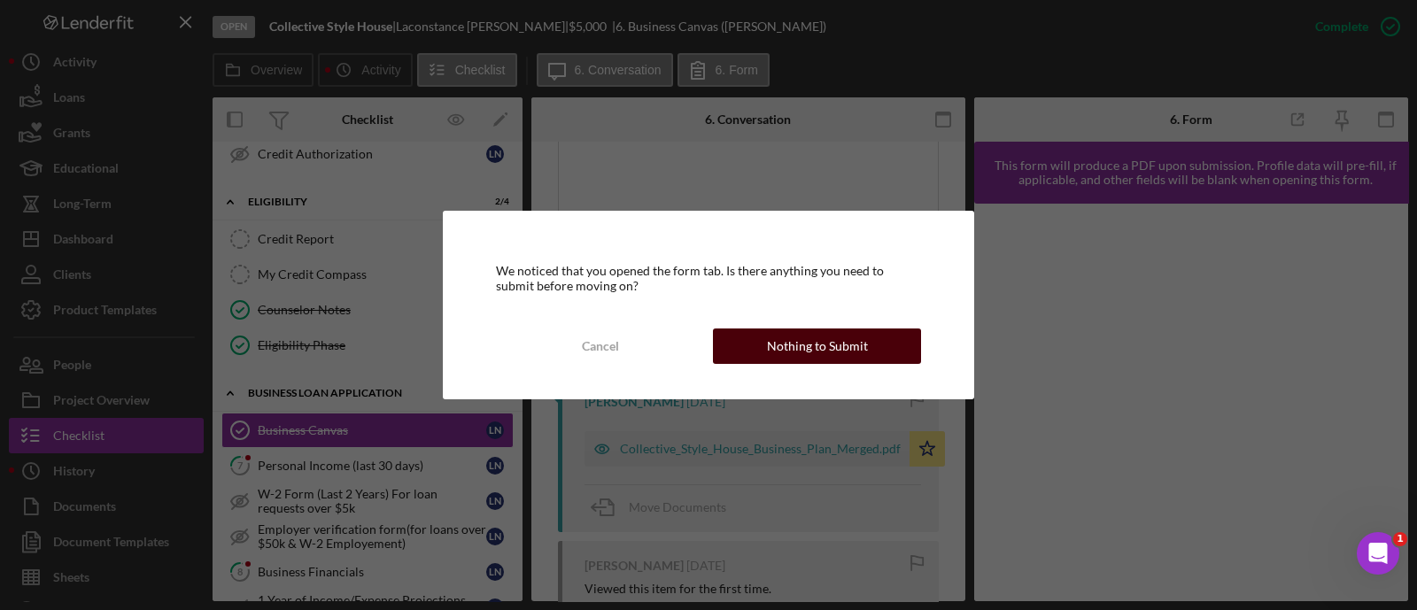
click at [752, 351] on button "Nothing to Submit" at bounding box center [817, 346] width 208 height 35
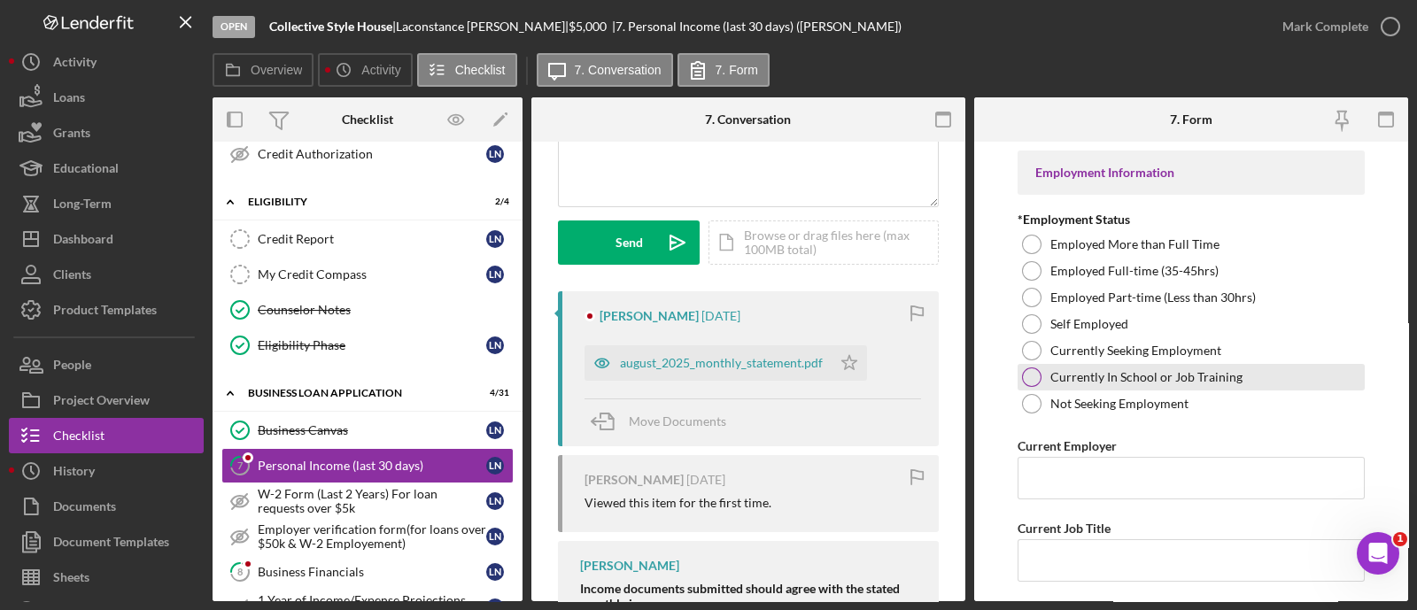
scroll to position [367, 0]
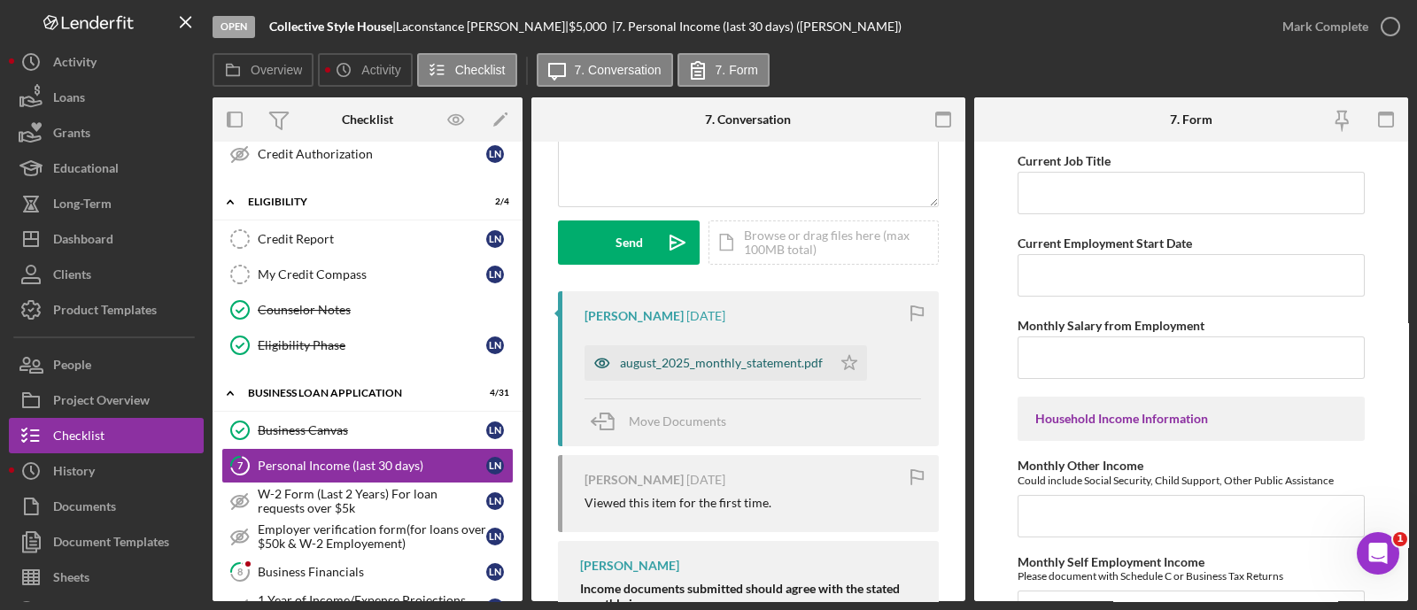
click at [776, 360] on div "august_2025_monthly_statement.pdf" at bounding box center [721, 363] width 203 height 14
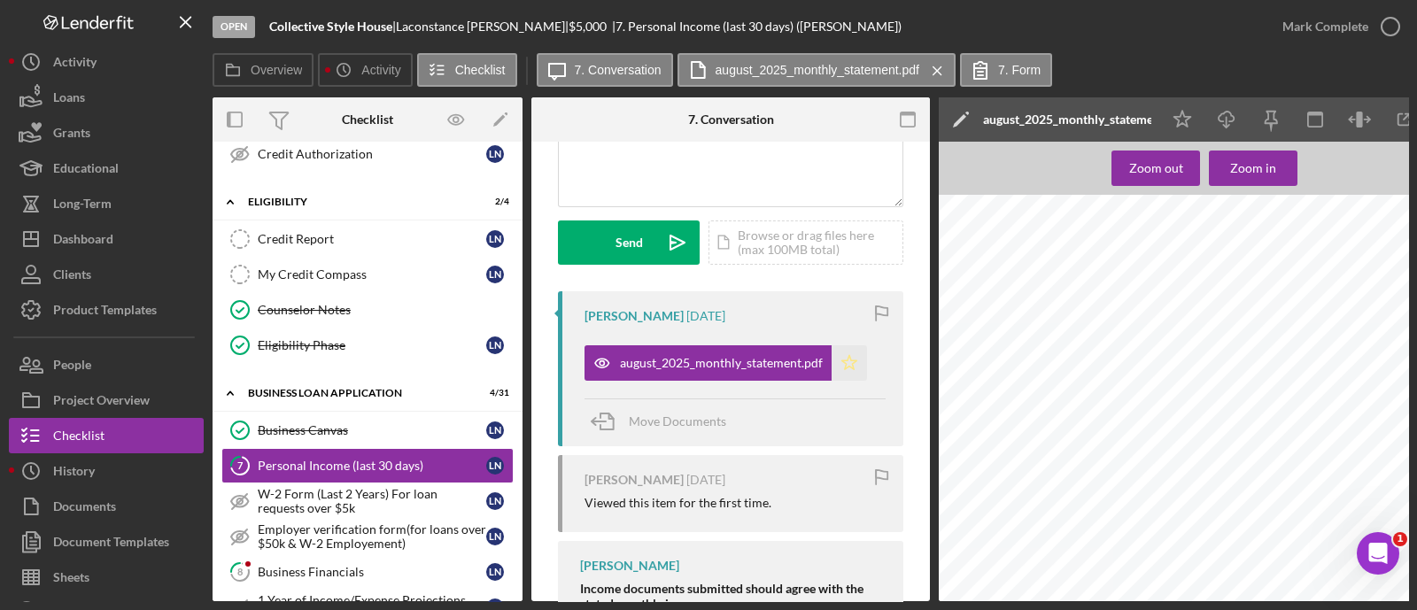
click at [851, 367] on polygon "button" at bounding box center [849, 362] width 15 height 14
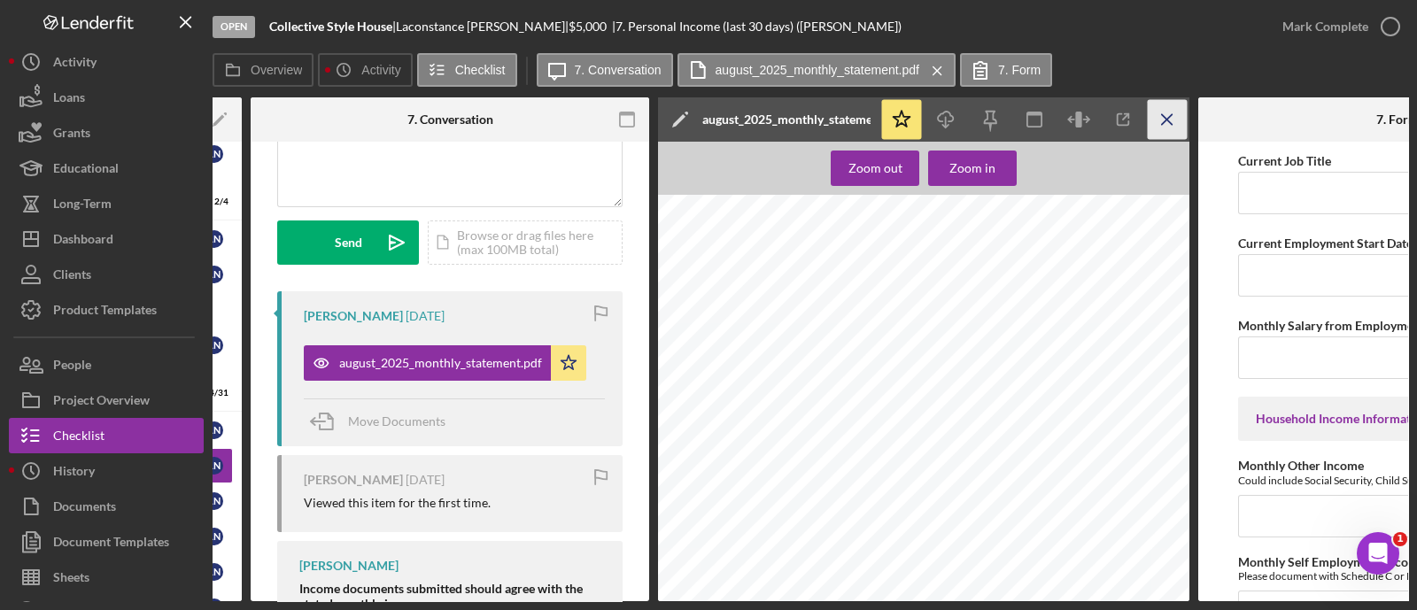
scroll to position [0, 283]
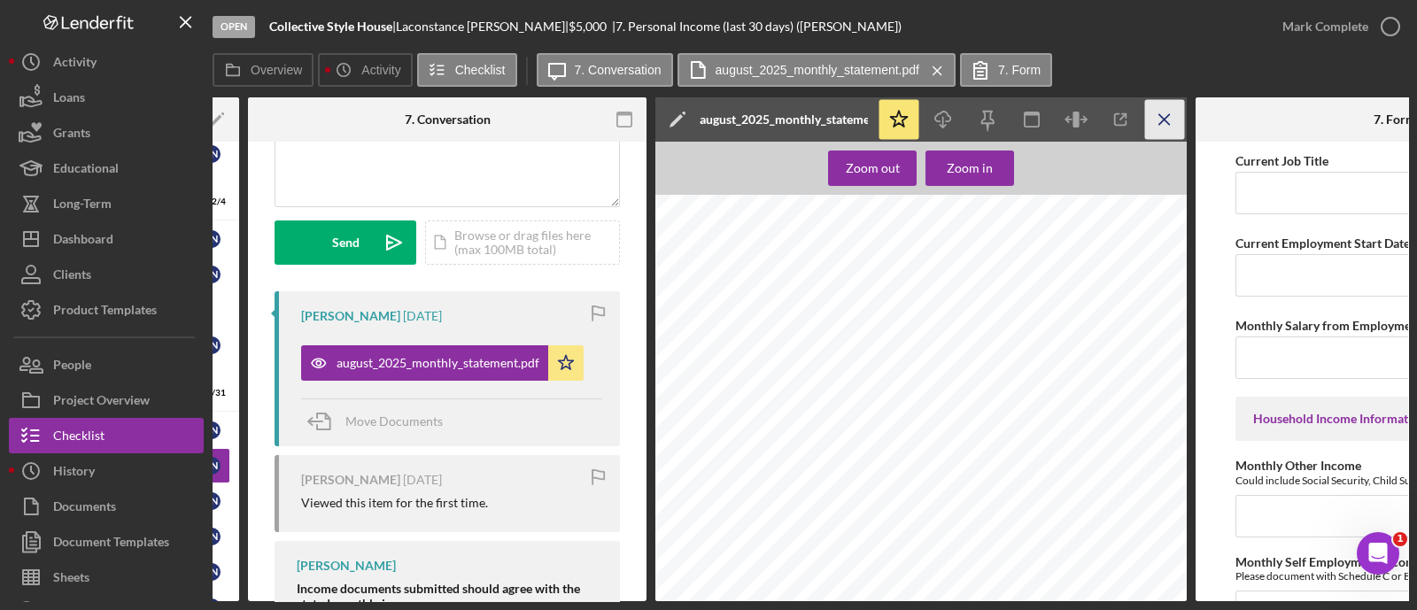
click at [1169, 123] on icon "Icon/Menu Close" at bounding box center [1165, 120] width 40 height 40
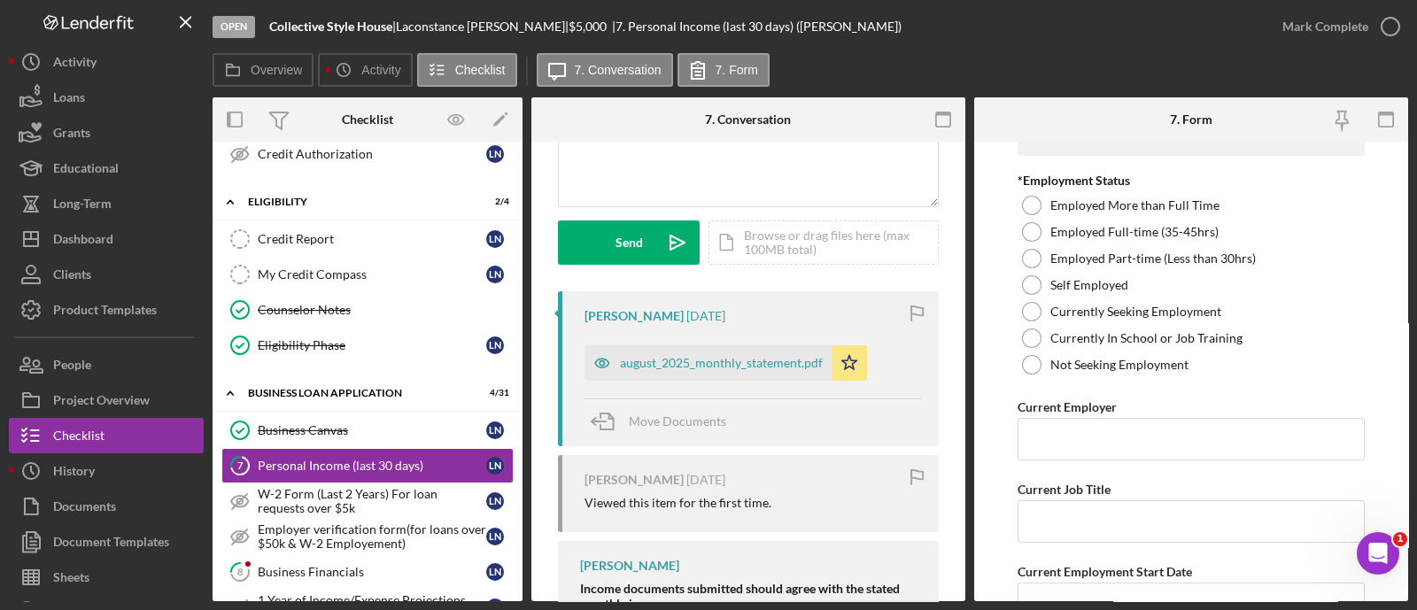
scroll to position [28, 0]
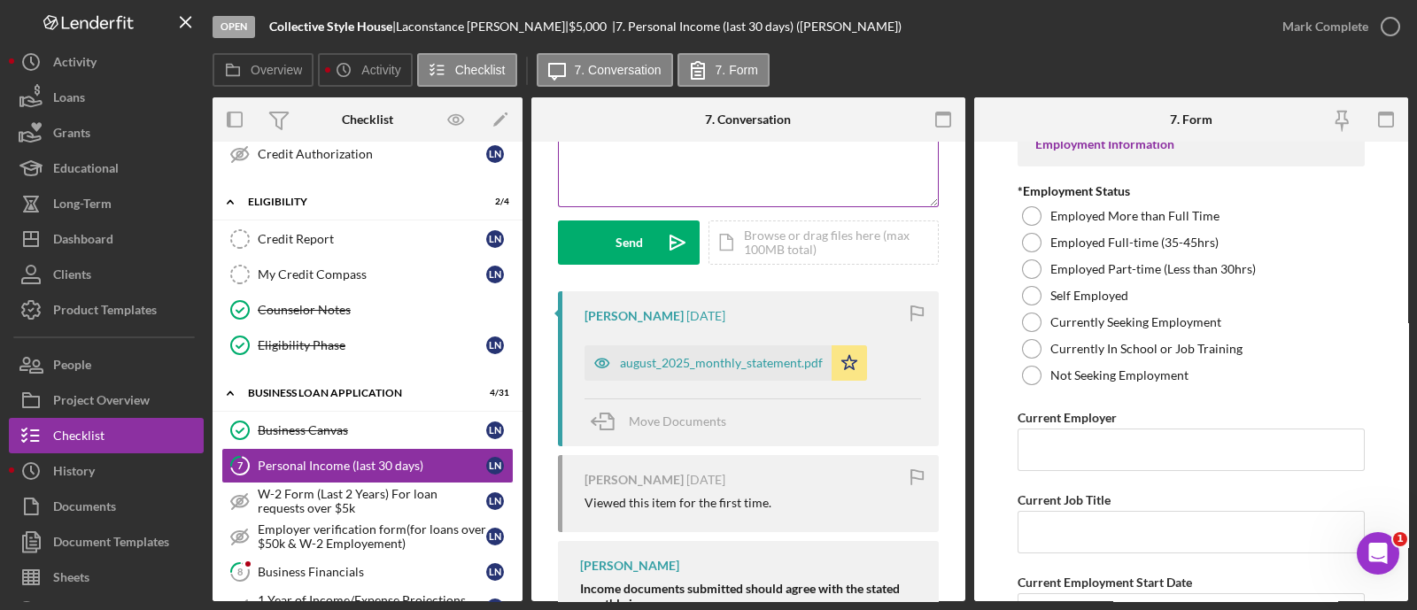
click at [692, 181] on div "v Color teal Color pink Remove color Add row above Add row below Add column bef…" at bounding box center [748, 128] width 379 height 155
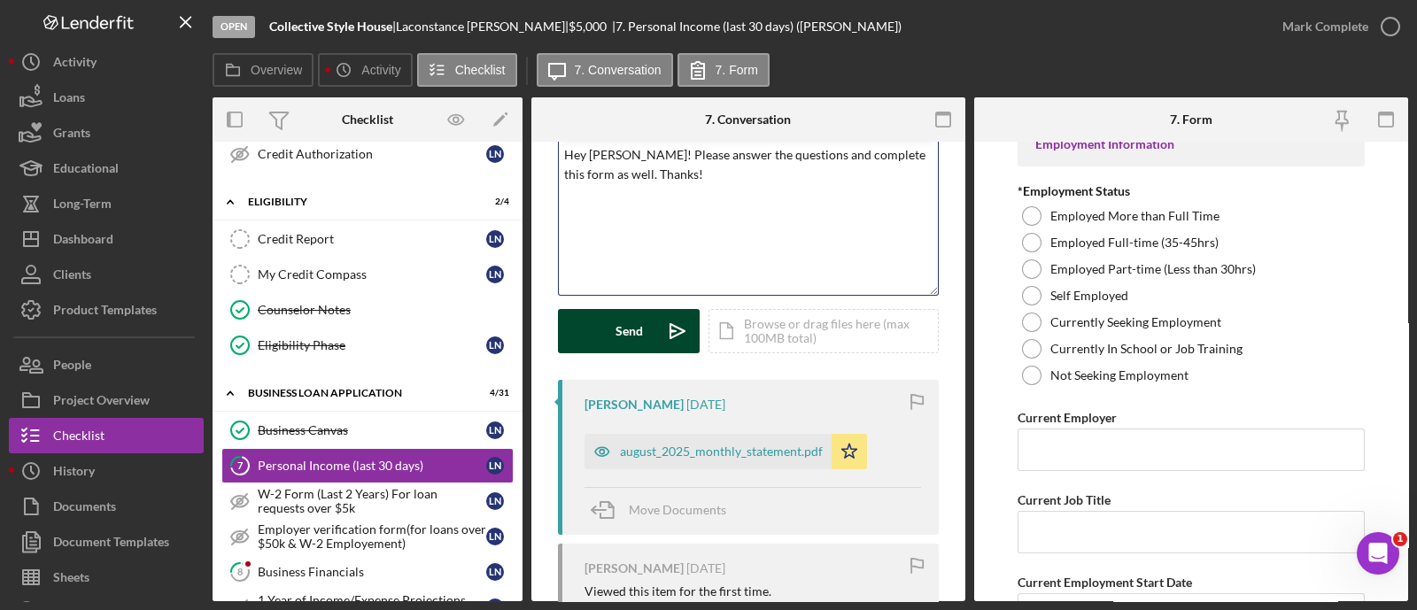
click at [602, 343] on button "Send Icon/icon-invite-send" at bounding box center [629, 331] width 142 height 44
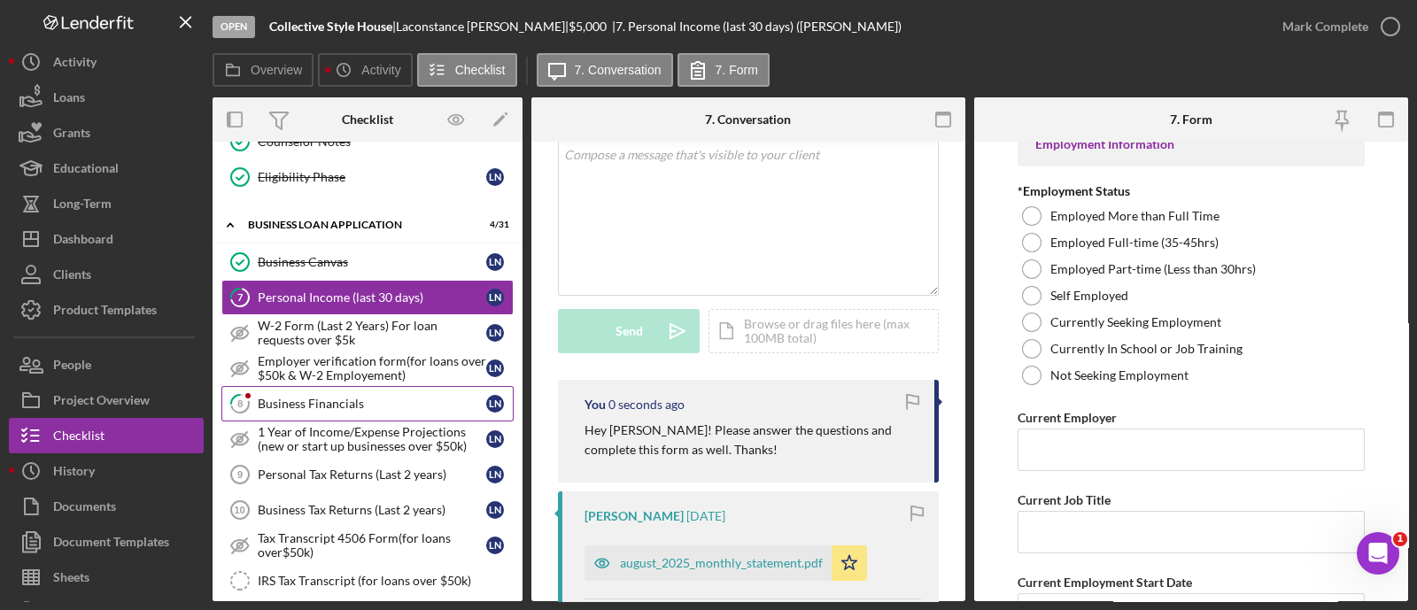
scroll to position [576, 0]
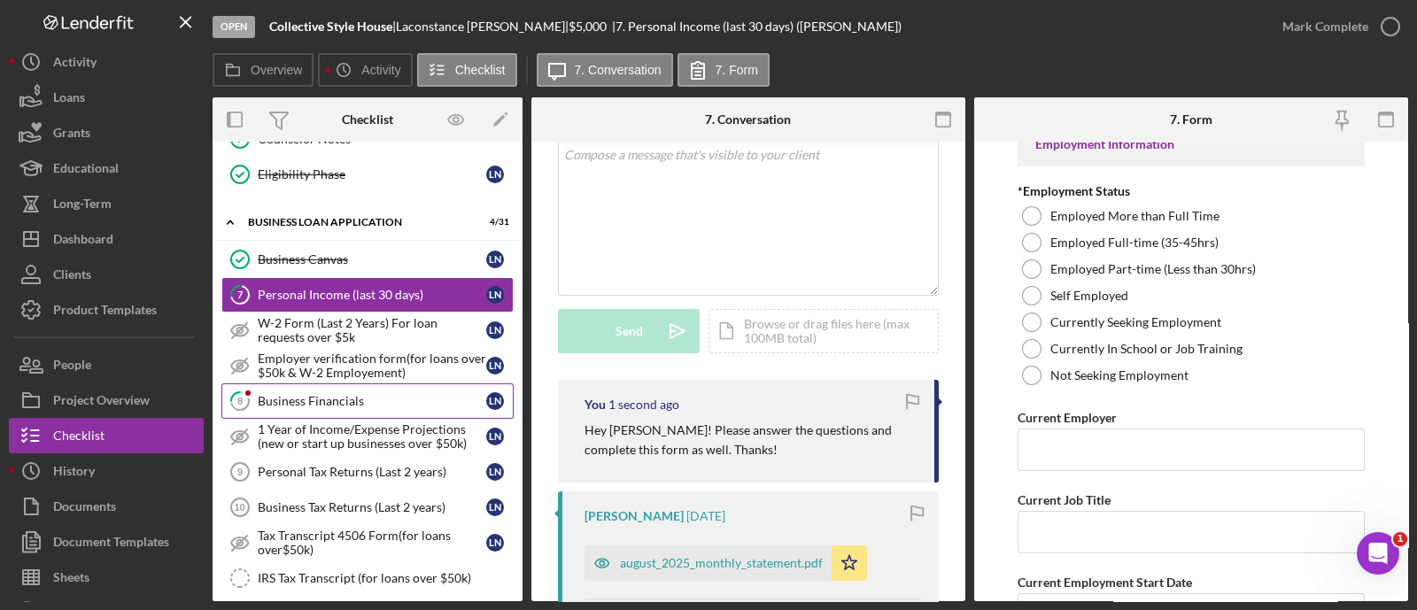
click at [343, 399] on div "Business Financials" at bounding box center [372, 401] width 228 height 14
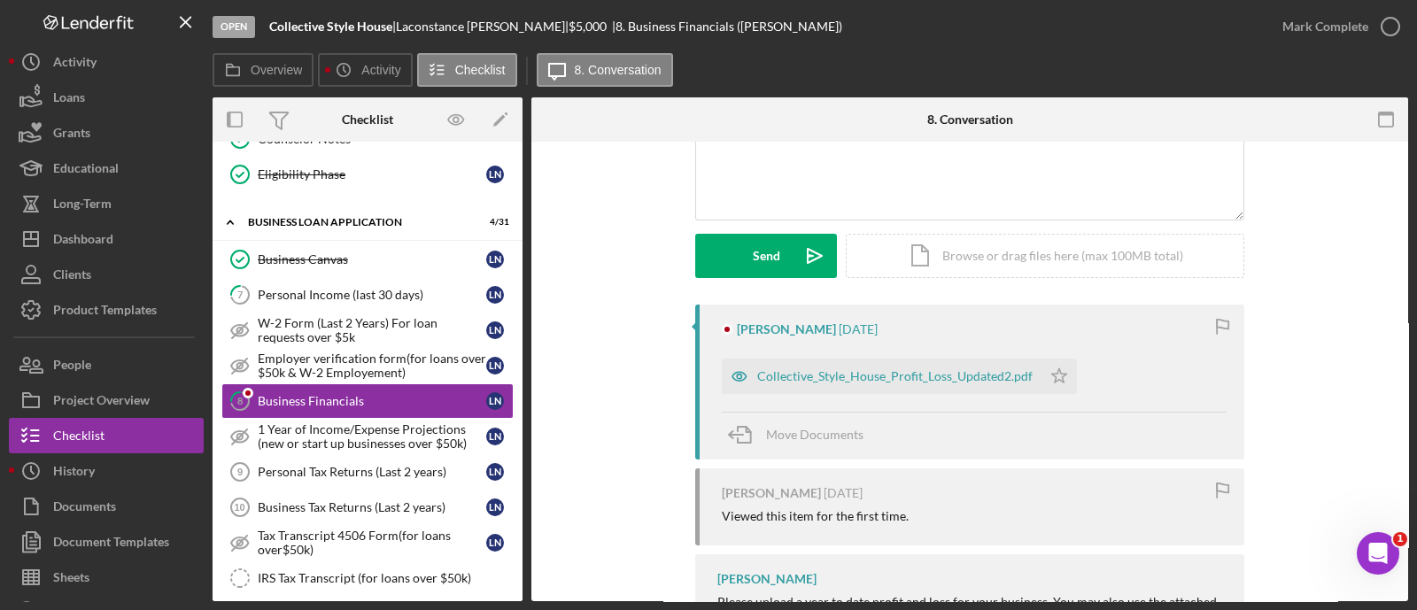
scroll to position [185, 0]
click at [836, 383] on div "Collective_Style_House_Profit_Loss_Updated2.pdf" at bounding box center [882, 375] width 320 height 35
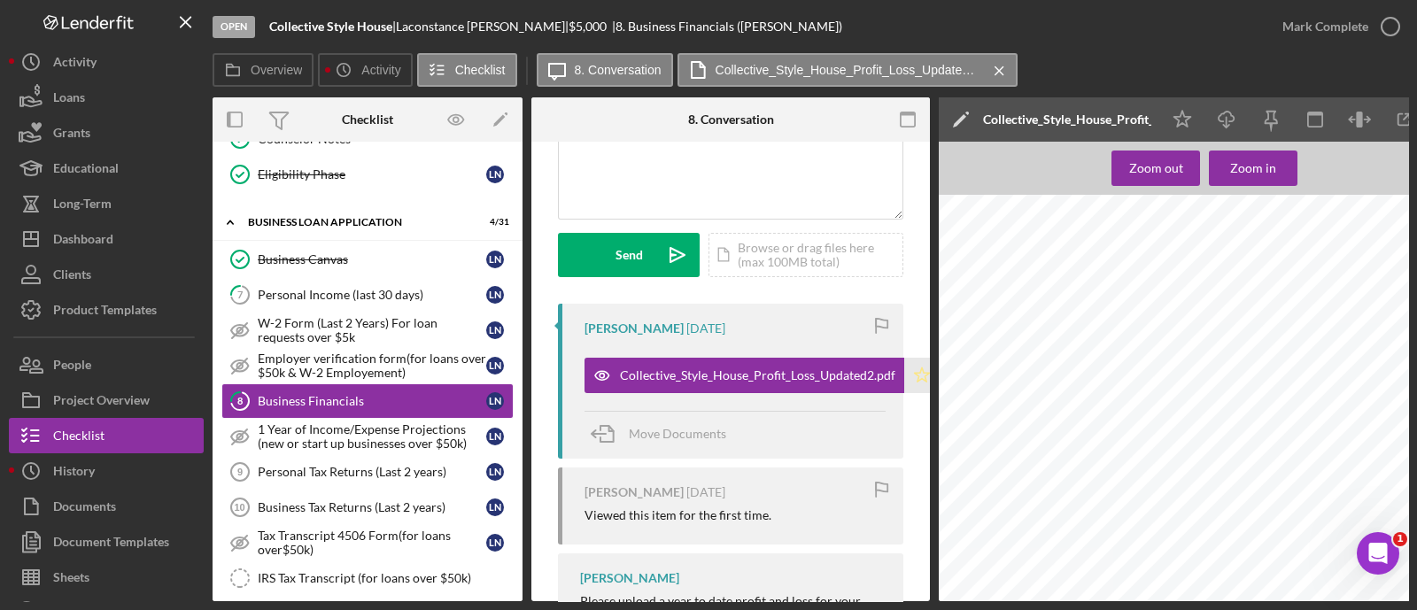
click at [915, 380] on polygon "button" at bounding box center [922, 374] width 15 height 14
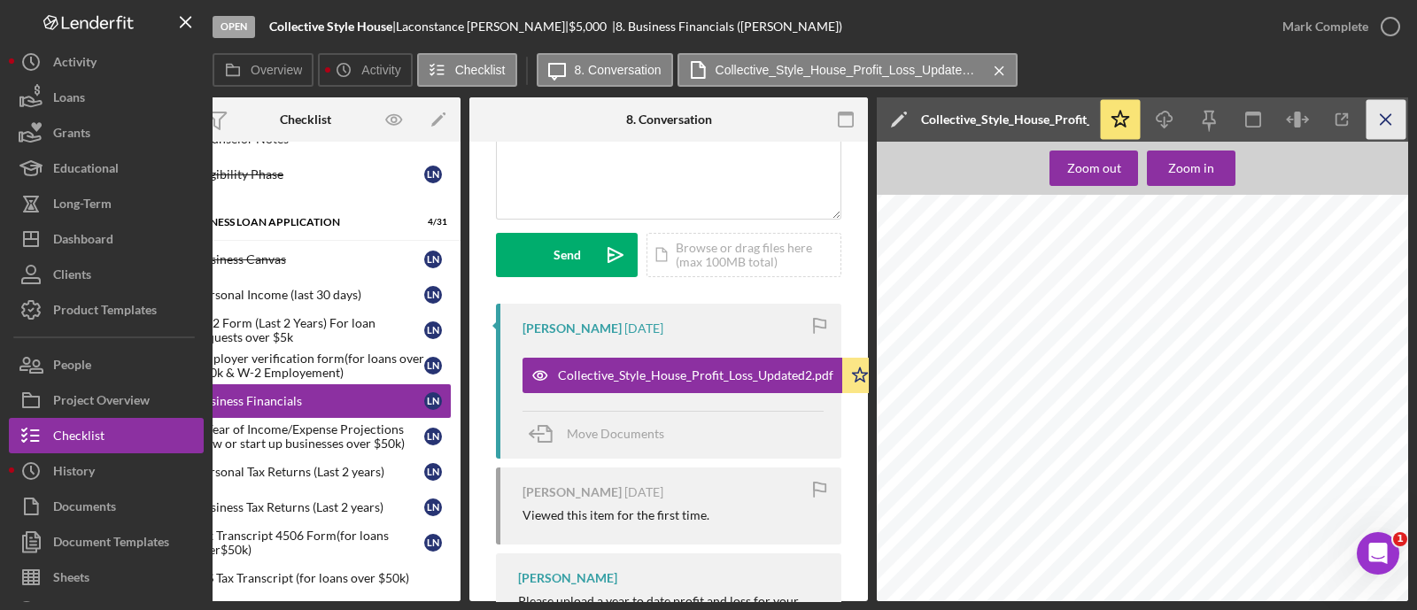
click at [1381, 130] on icon "Icon/Menu Close" at bounding box center [1386, 120] width 40 height 40
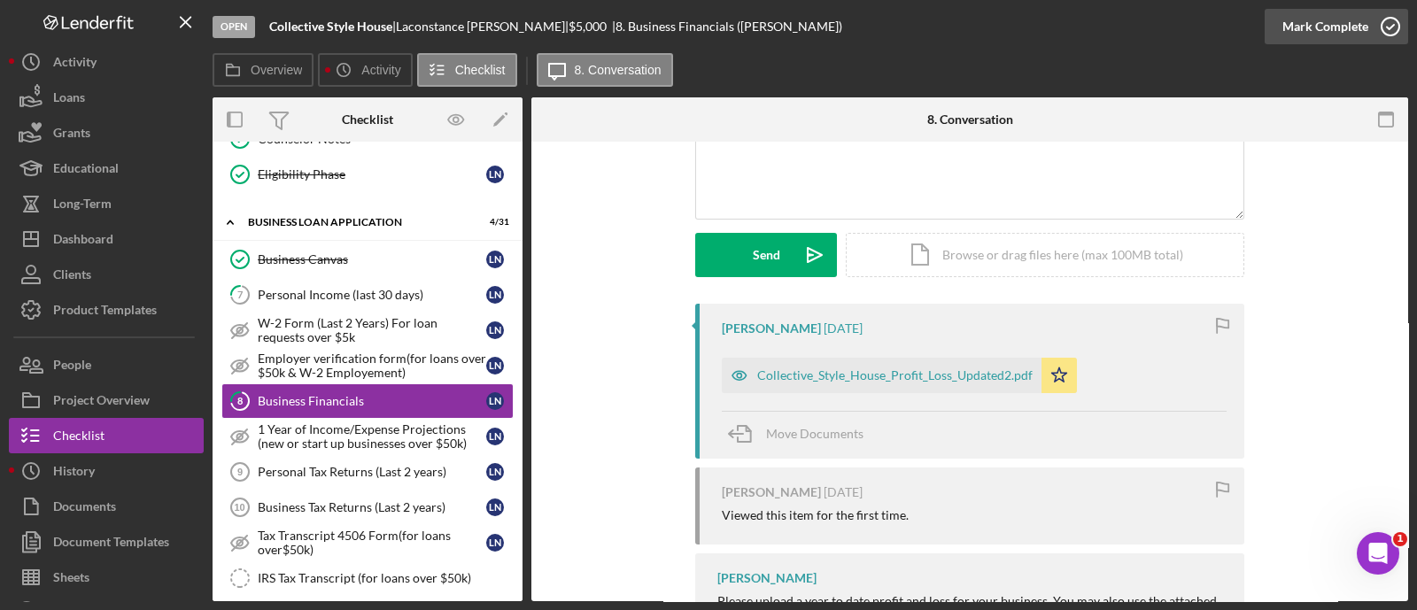
click at [1311, 40] on div "Mark Complete" at bounding box center [1325, 26] width 86 height 35
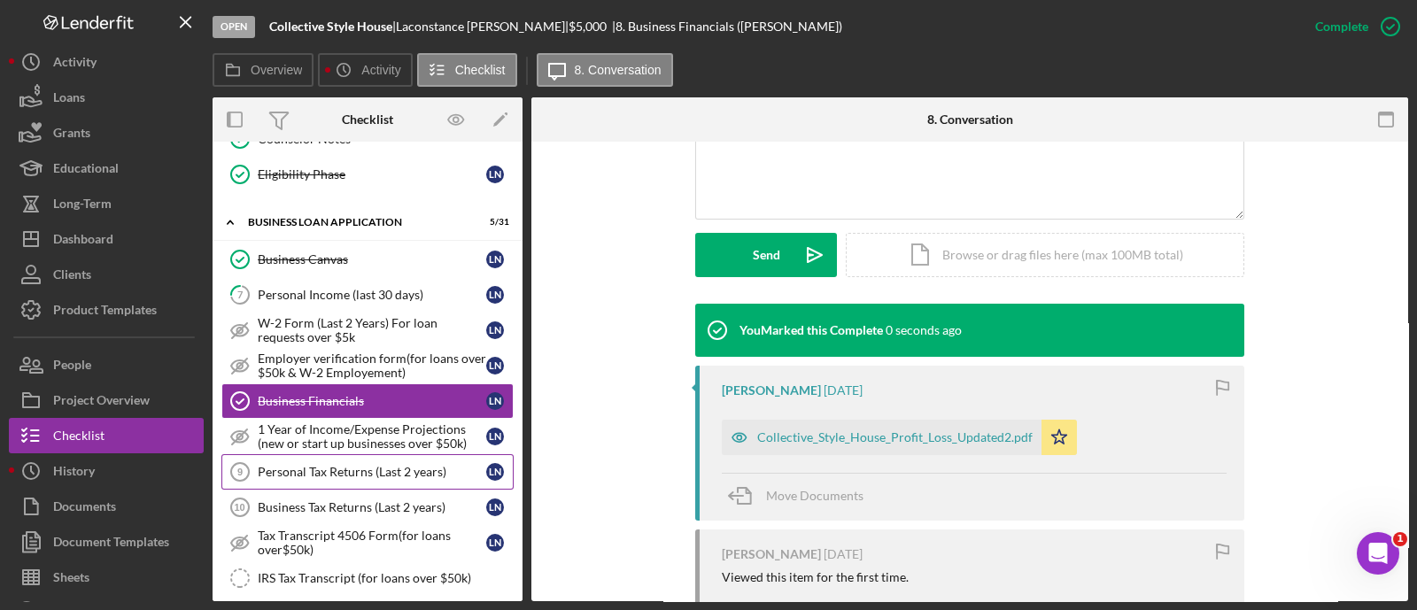
click at [372, 471] on div "Personal Tax Returns (Last 2 years)" at bounding box center [372, 472] width 228 height 14
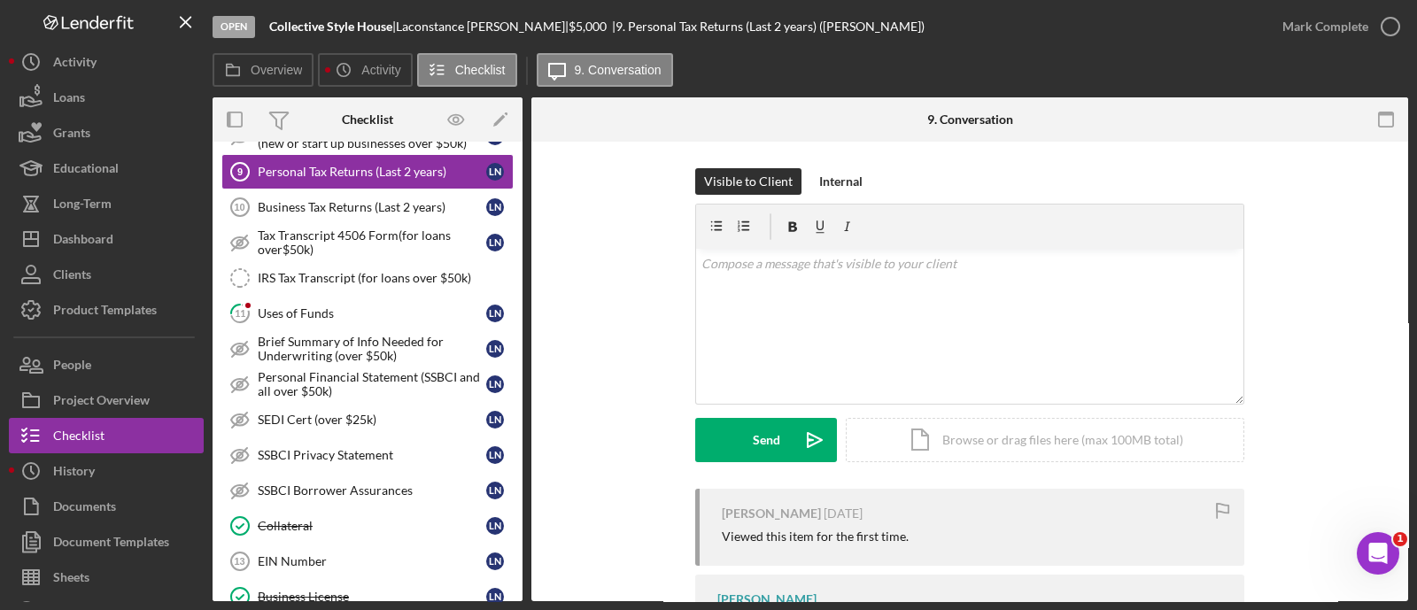
scroll to position [97, 0]
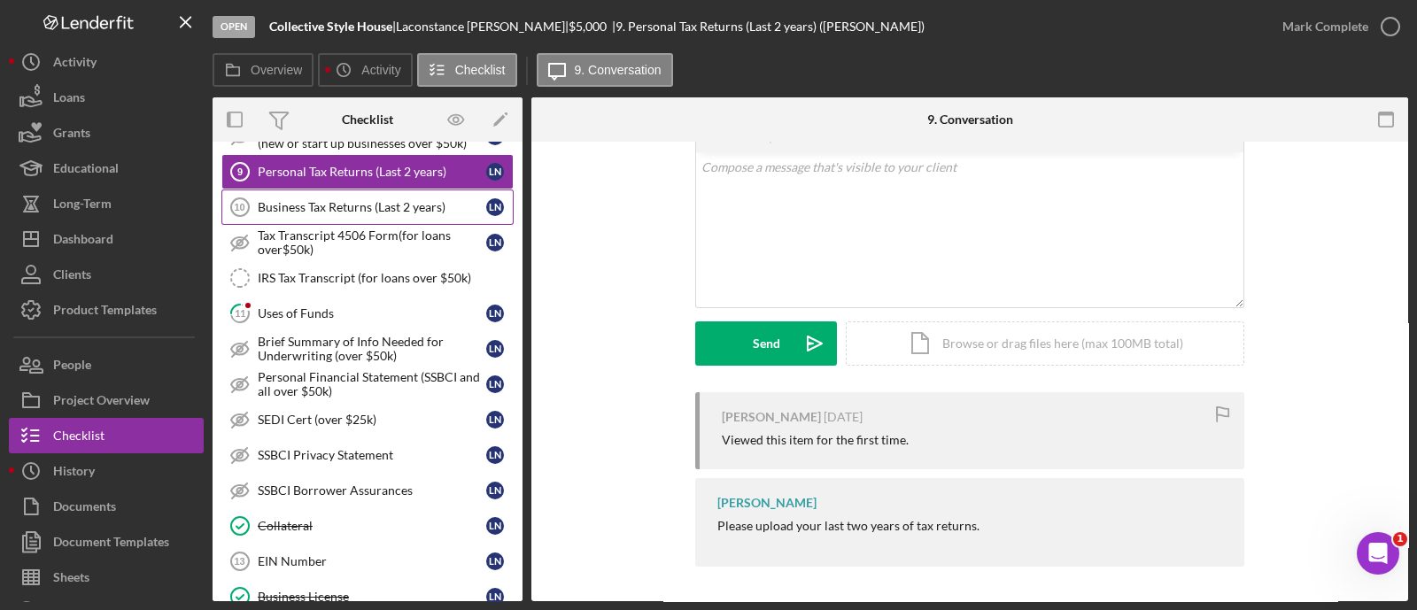
click at [390, 200] on div "Business Tax Returns (Last 2 years)" at bounding box center [372, 207] width 228 height 14
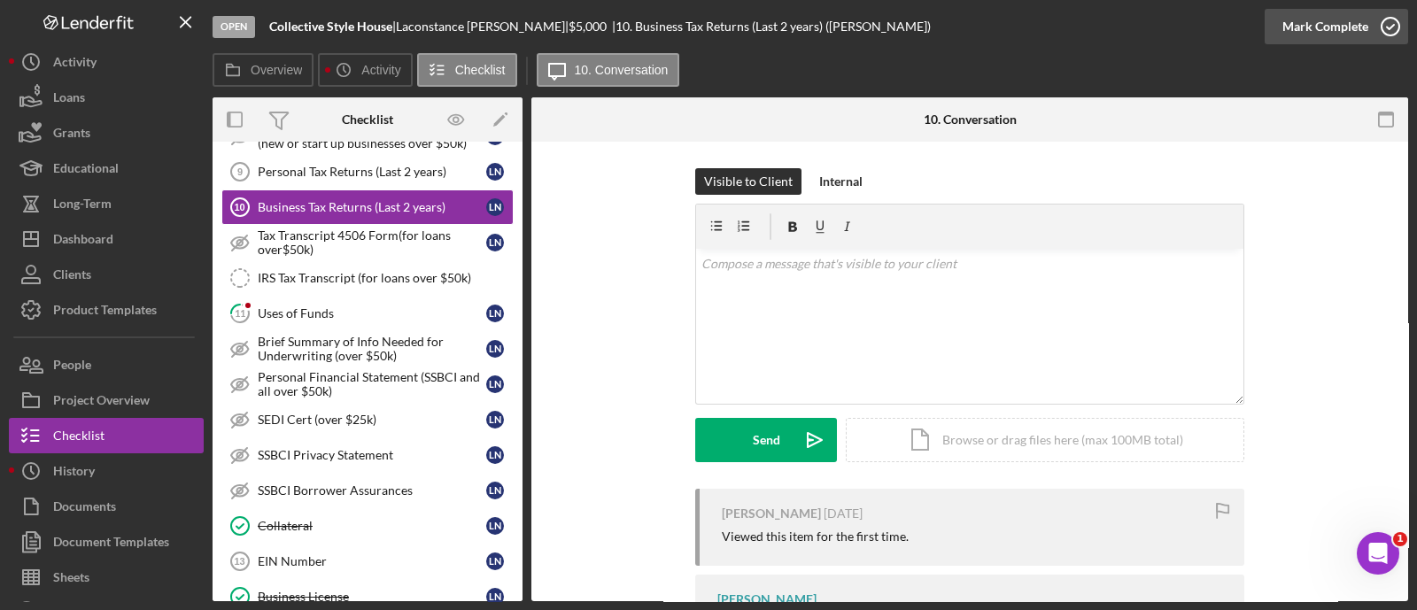
click at [1324, 43] on div "Mark Complete" at bounding box center [1335, 26] width 143 height 53
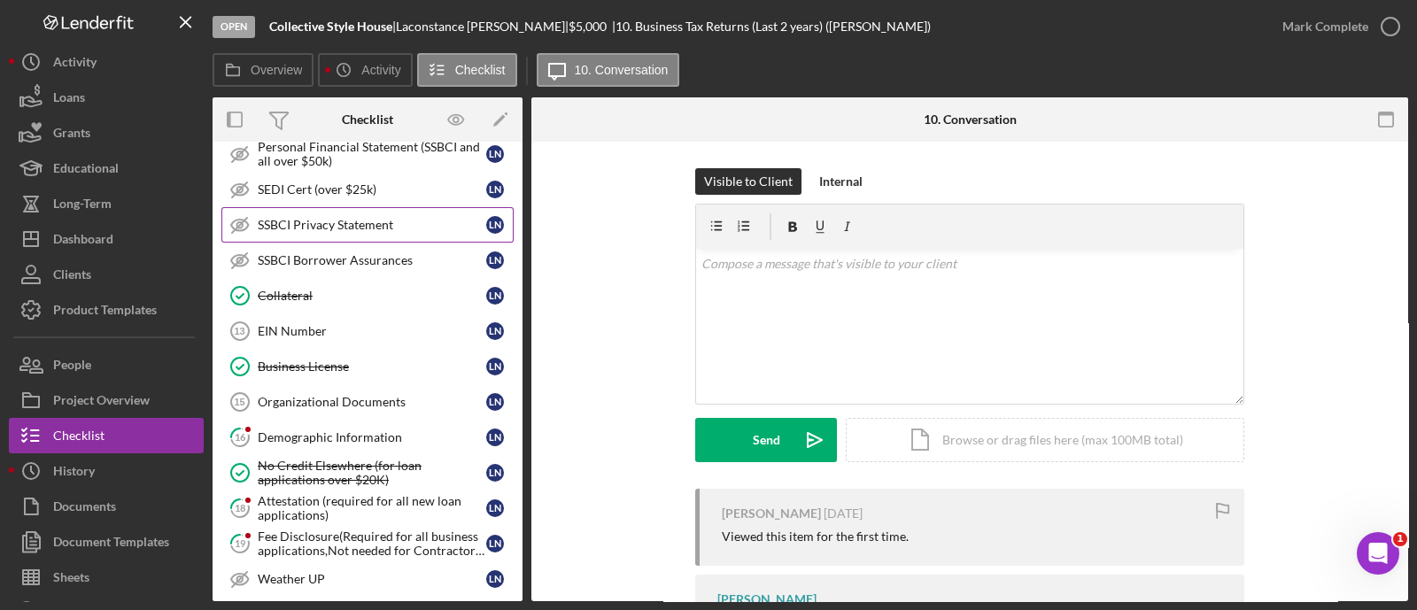
scroll to position [1128, 0]
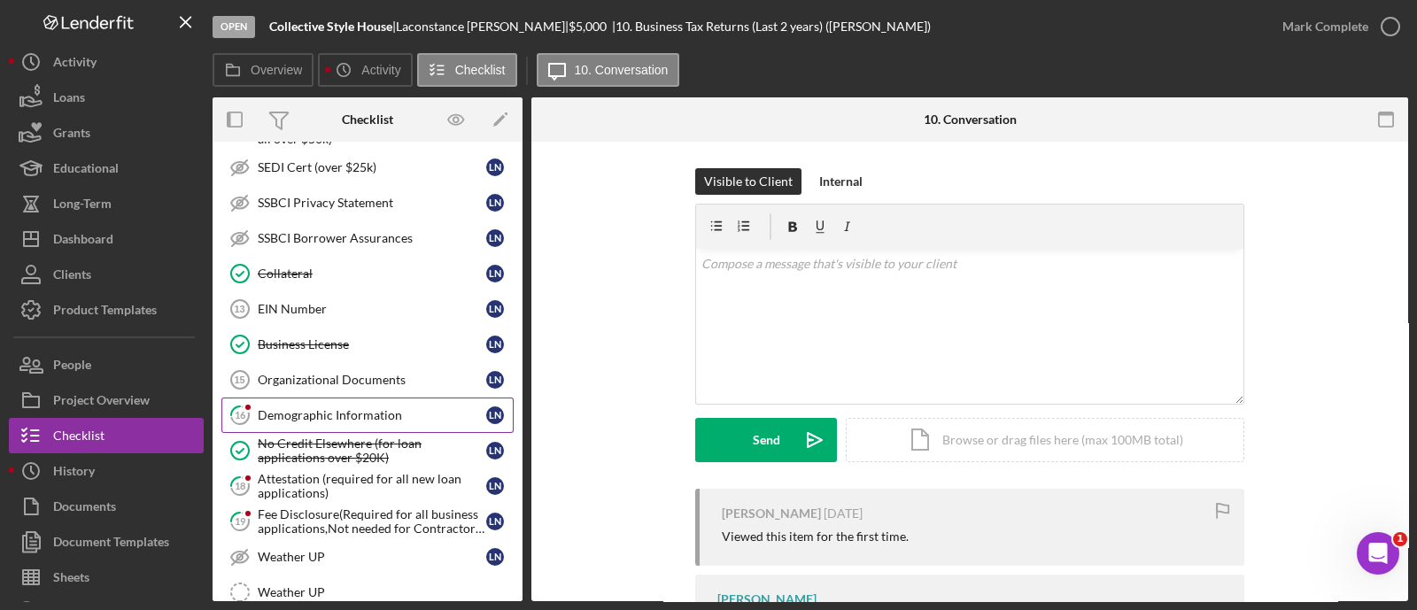
click at [317, 409] on div "Demographic Information" at bounding box center [372, 415] width 228 height 14
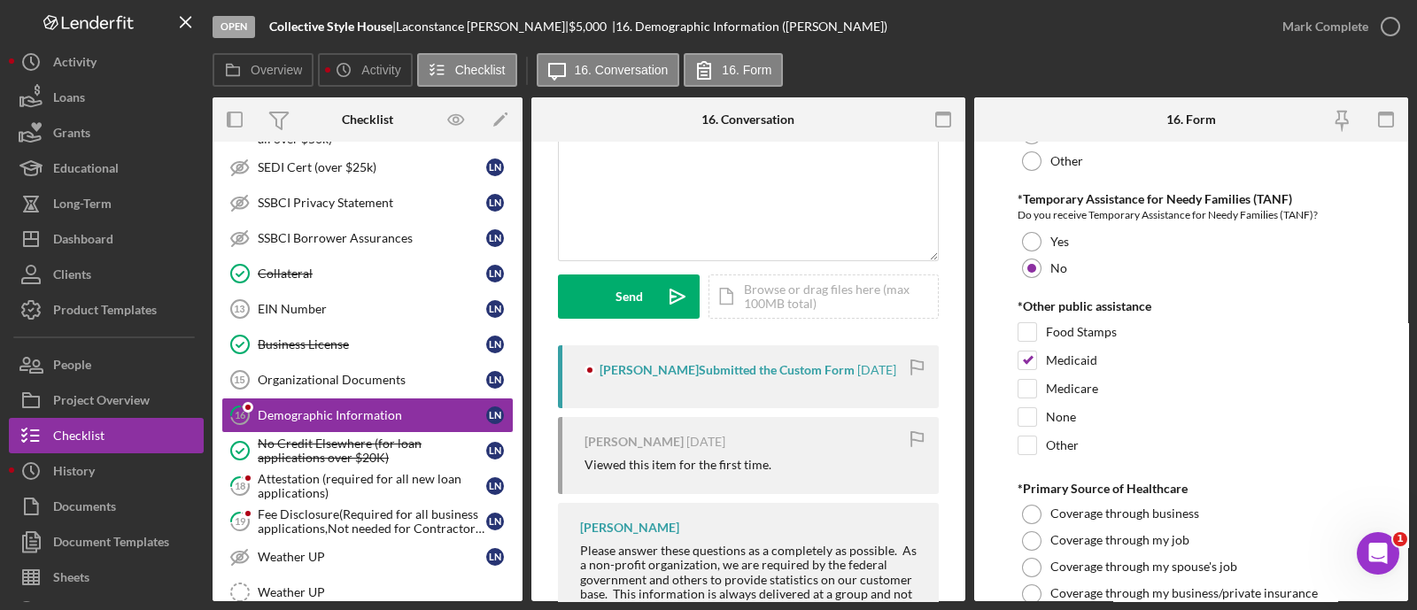
scroll to position [3778, 0]
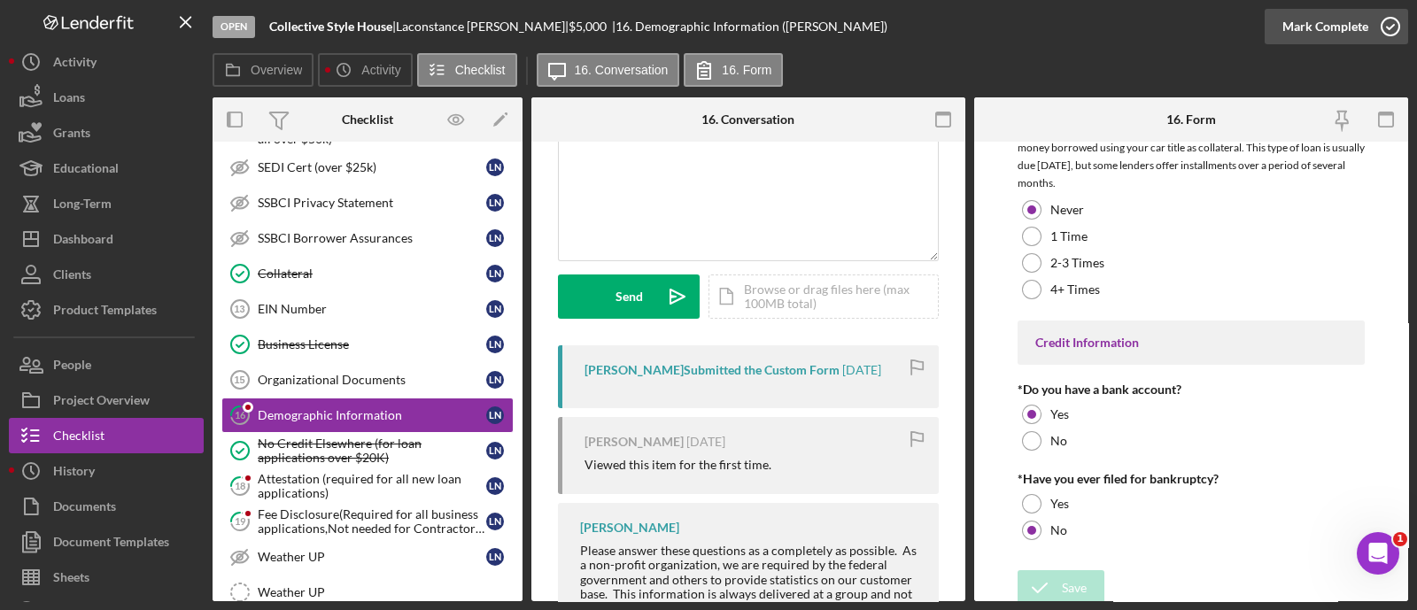
click at [1303, 15] on div "Mark Complete" at bounding box center [1325, 26] width 86 height 35
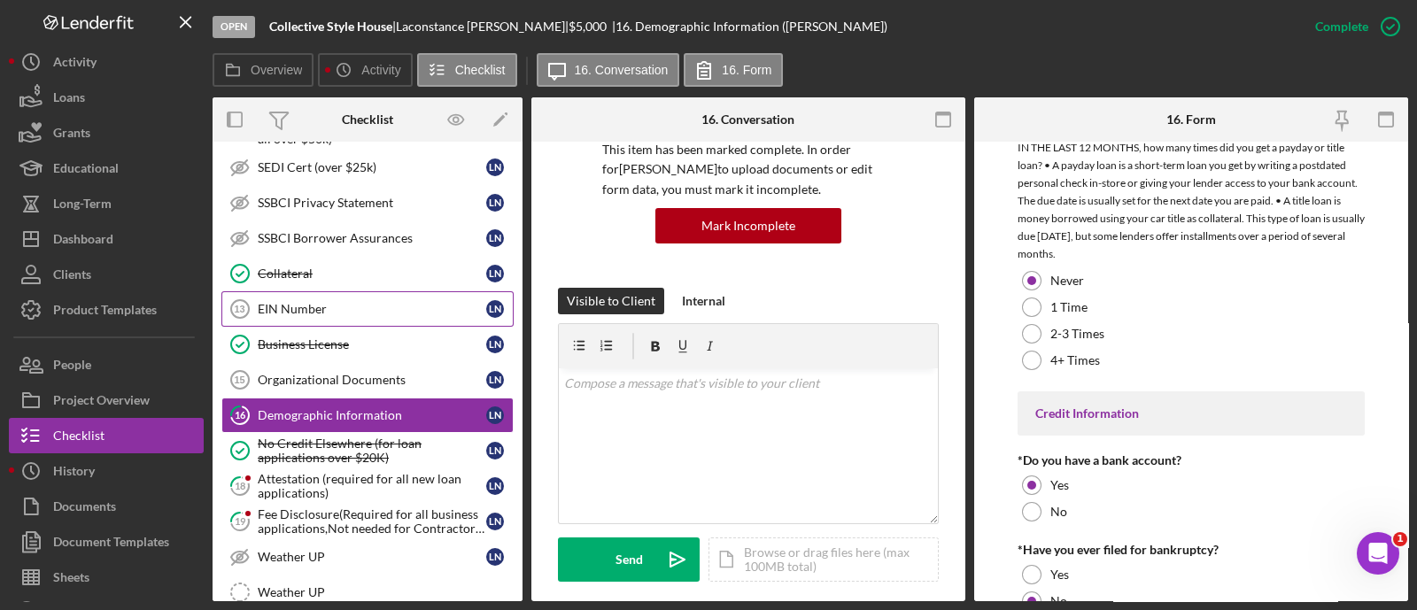
scroll to position [3849, 0]
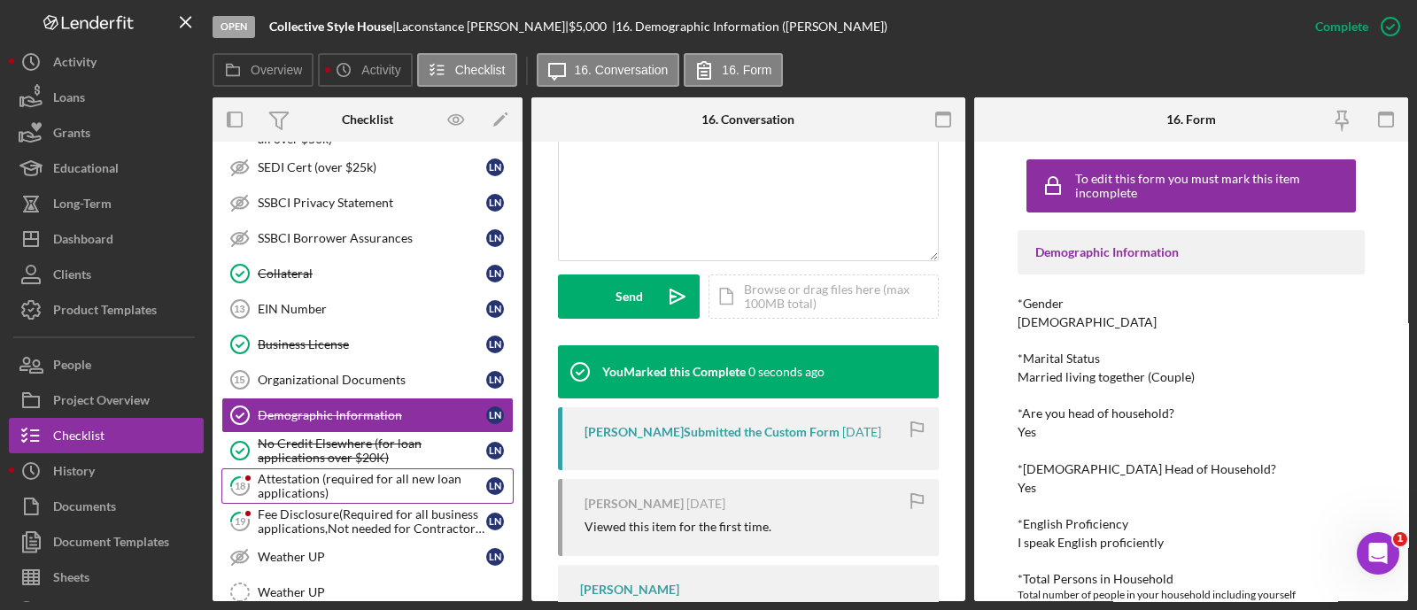
click at [394, 474] on div "Attestation (required for all new loan applications)" at bounding box center [372, 486] width 228 height 28
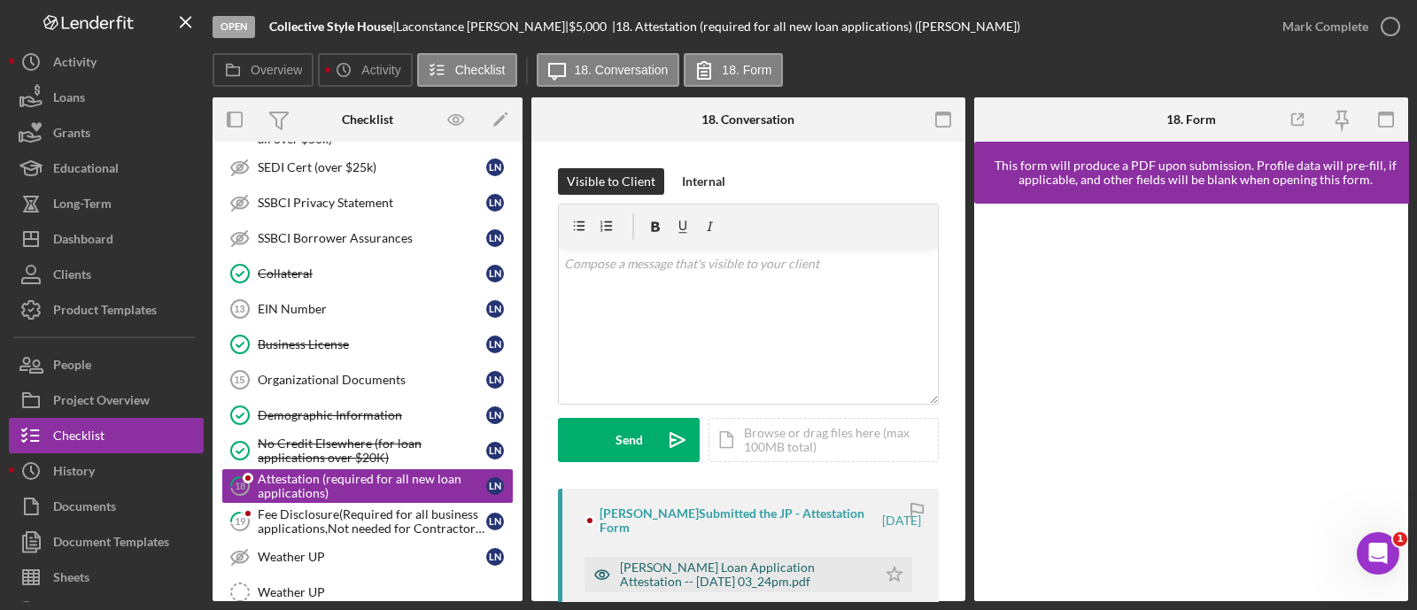
click at [815, 572] on div "[PERSON_NAME] Loan Application Attestation -- [DATE] 03_24pm.pdf" at bounding box center [744, 575] width 248 height 28
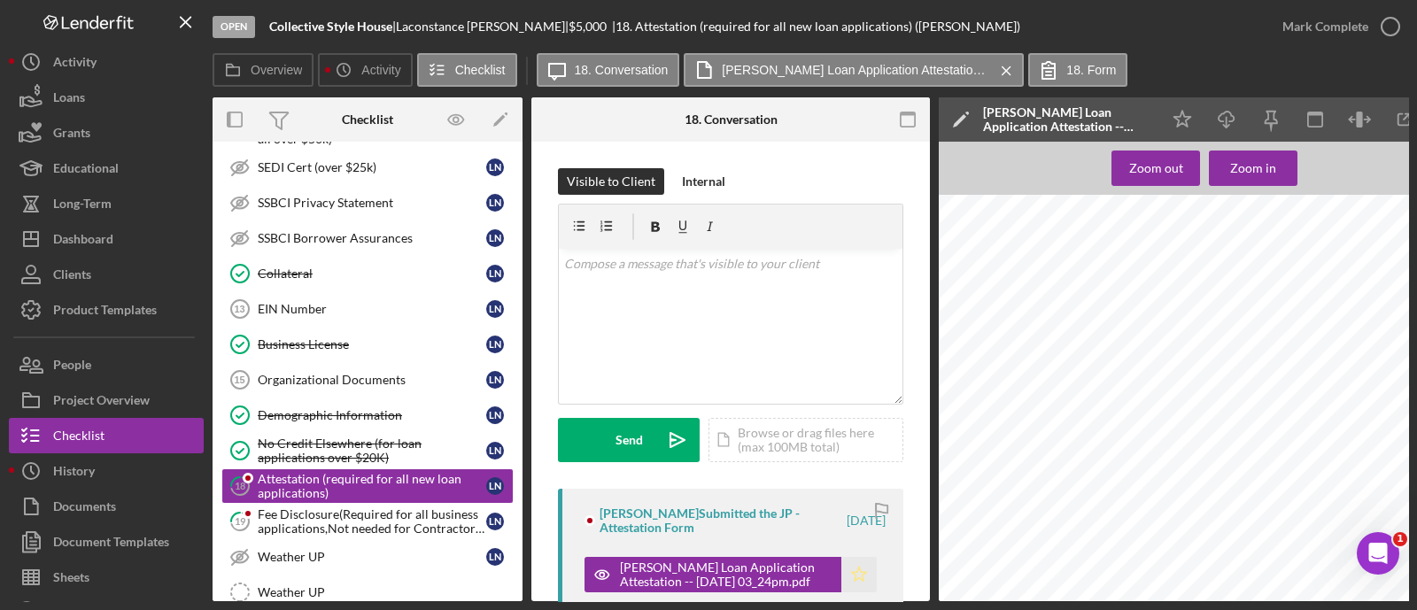
click at [859, 568] on icon "Icon/Star" at bounding box center [858, 574] width 35 height 35
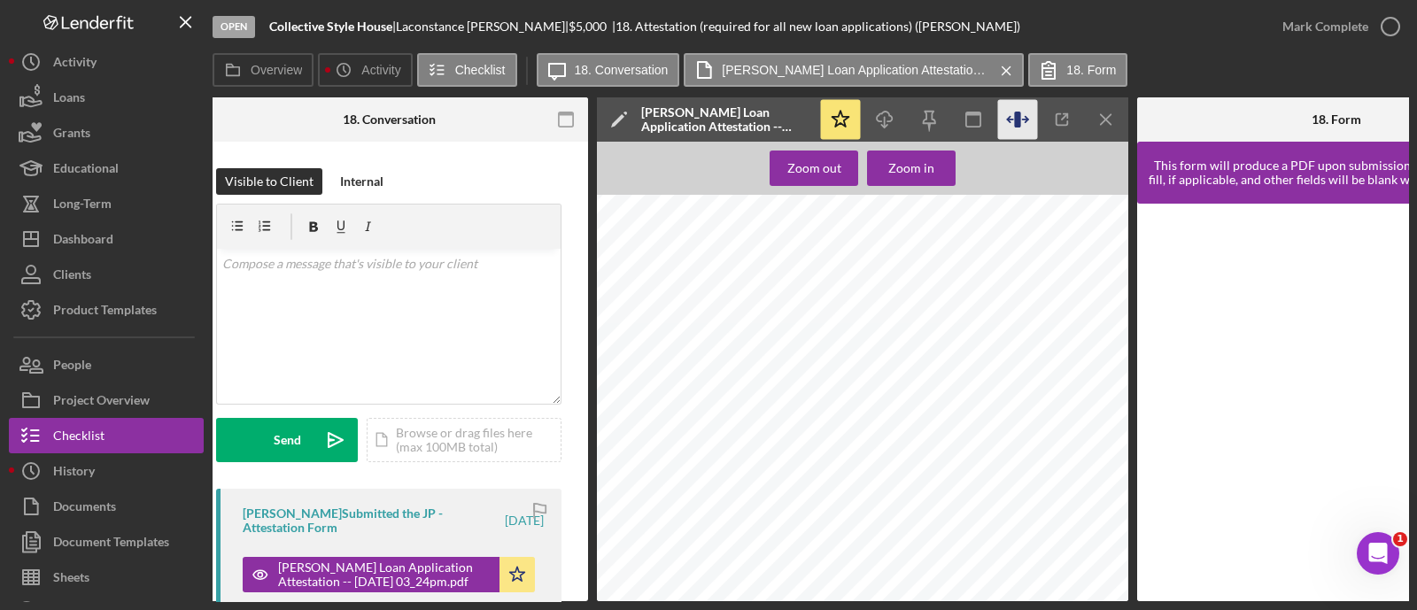
scroll to position [0, 373]
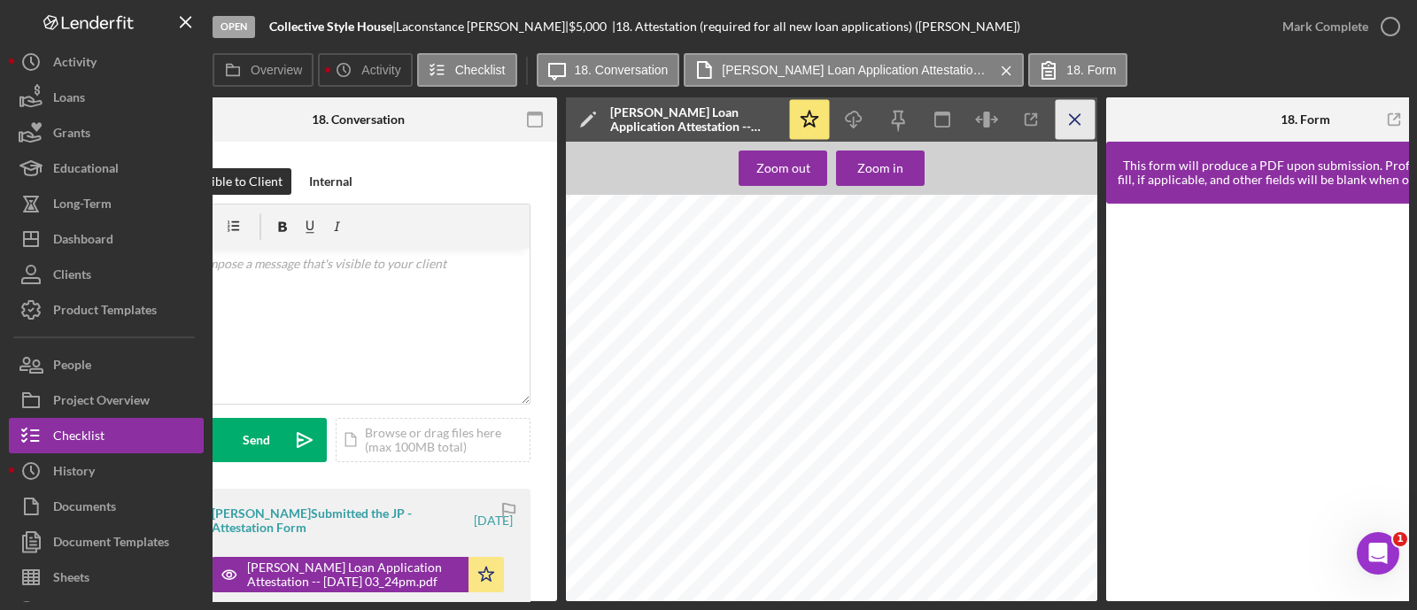
click at [1071, 129] on icon "Icon/Menu Close" at bounding box center [1075, 120] width 40 height 40
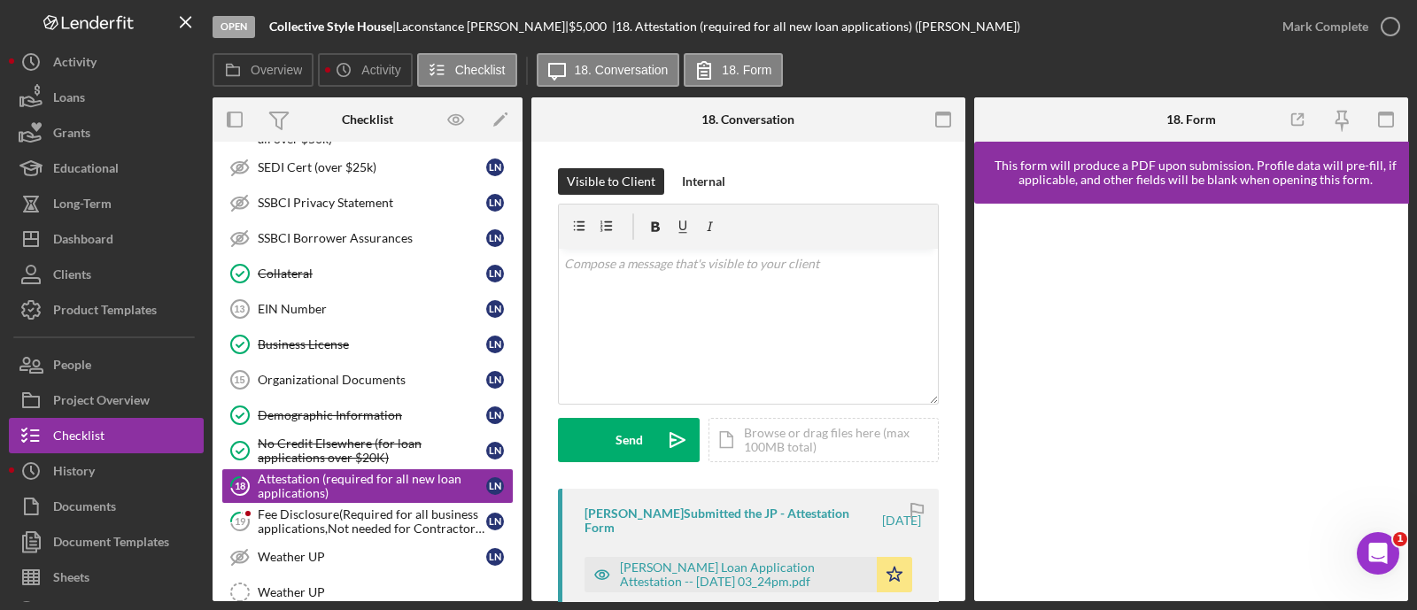
scroll to position [0, 0]
click at [1303, 27] on div "Mark Complete" at bounding box center [1325, 26] width 86 height 35
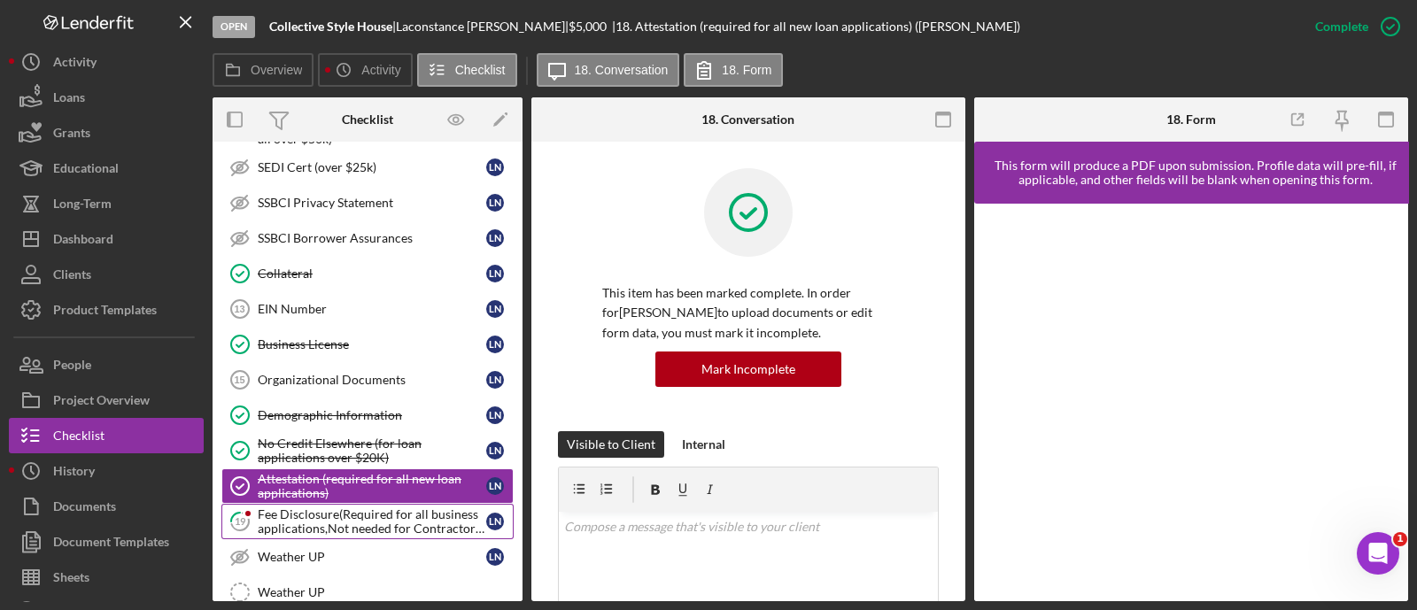
click at [329, 507] on div "Fee Disclosure(Required for all business applications,Not needed for Contractor…" at bounding box center [372, 521] width 228 height 28
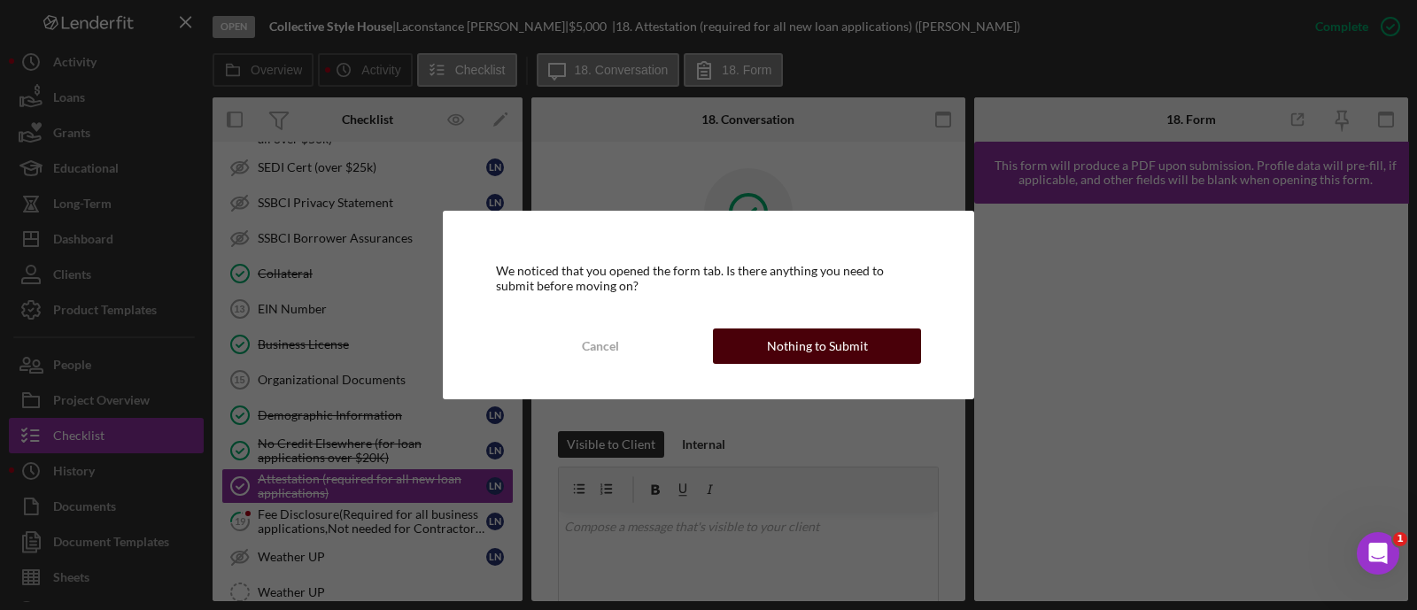
click at [753, 344] on button "Nothing to Submit" at bounding box center [817, 346] width 208 height 35
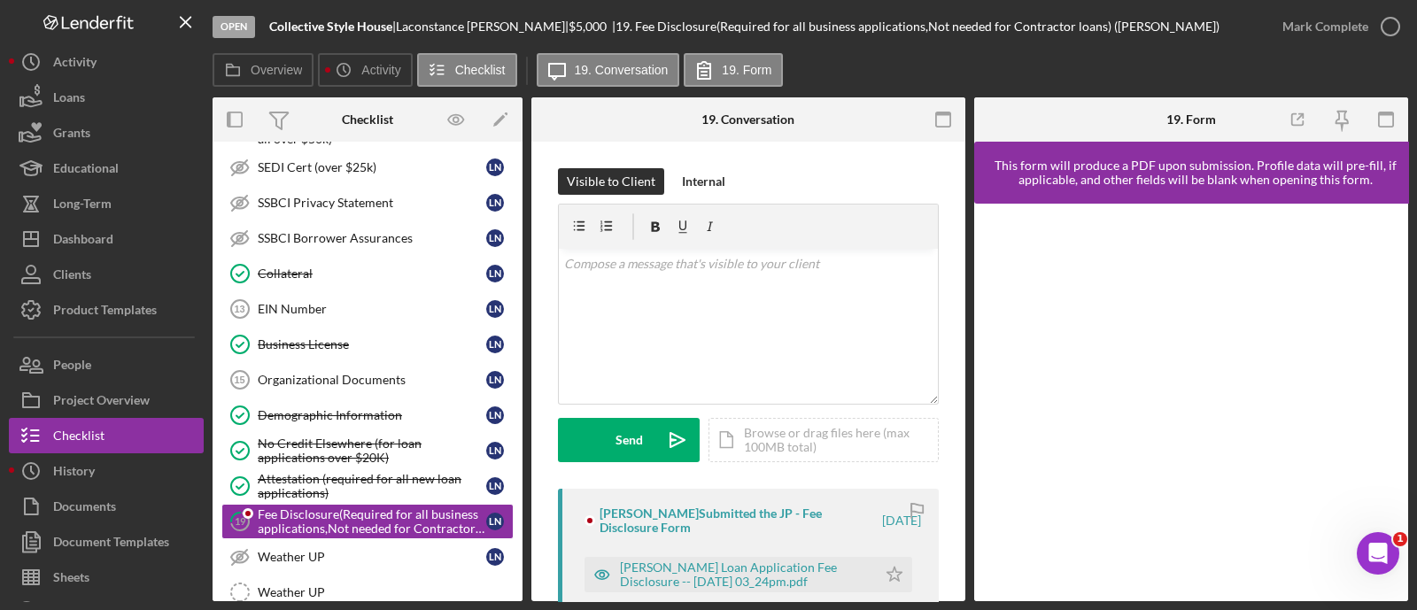
scroll to position [328, 0]
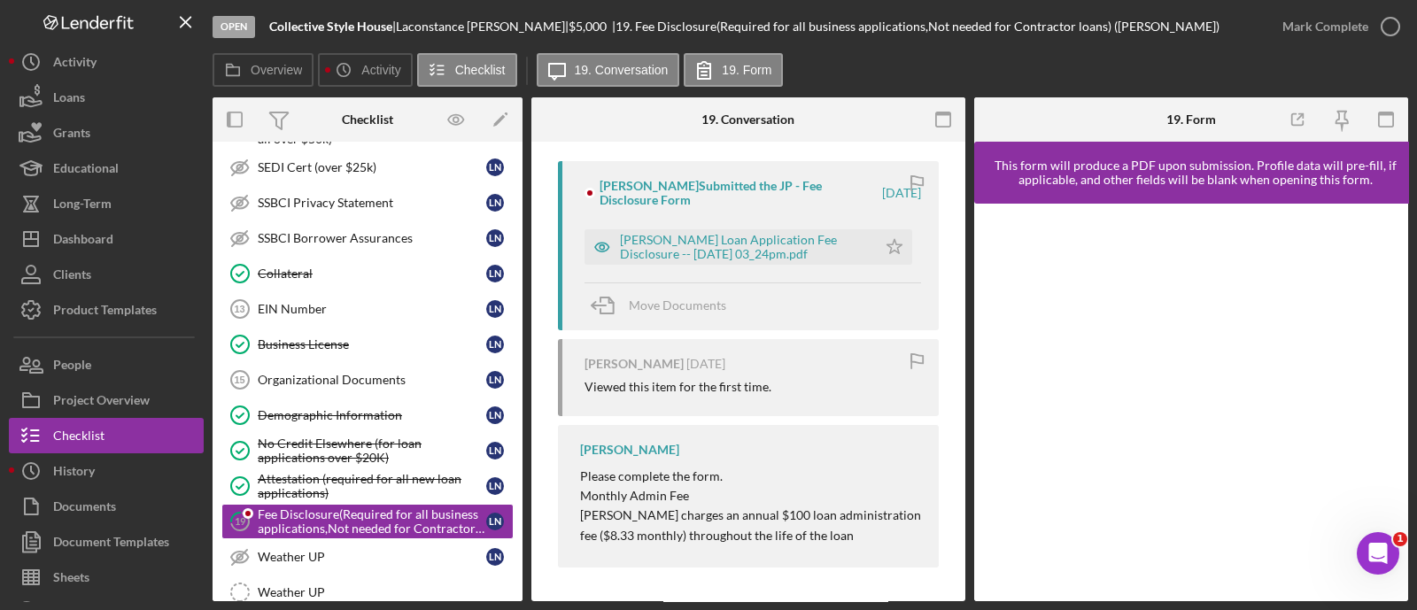
click at [893, 228] on div "[PERSON_NAME] Loan Application Fee Disclosure -- [DATE] 03_24pm.pdf Icon/Star" at bounding box center [752, 242] width 336 height 44
click at [779, 247] on div "[PERSON_NAME] Loan Application Fee Disclosure -- [DATE] 03_24pm.pdf" at bounding box center [744, 247] width 248 height 28
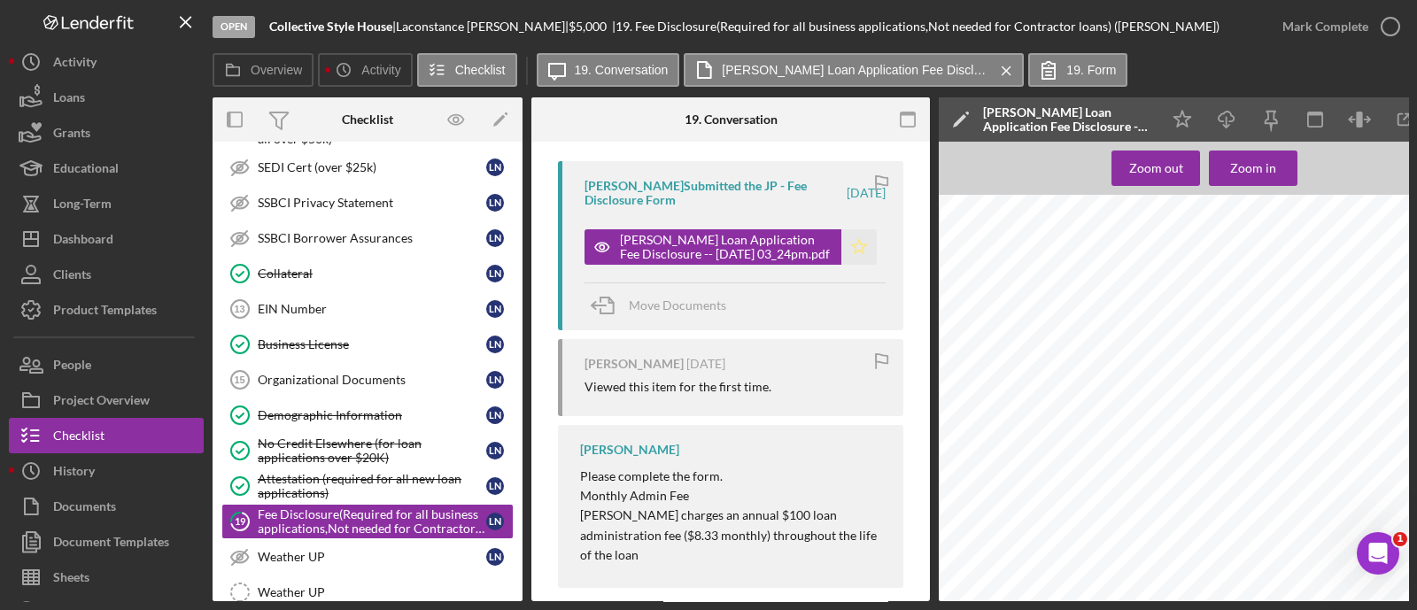
click at [854, 251] on icon "Icon/Star" at bounding box center [858, 246] width 35 height 35
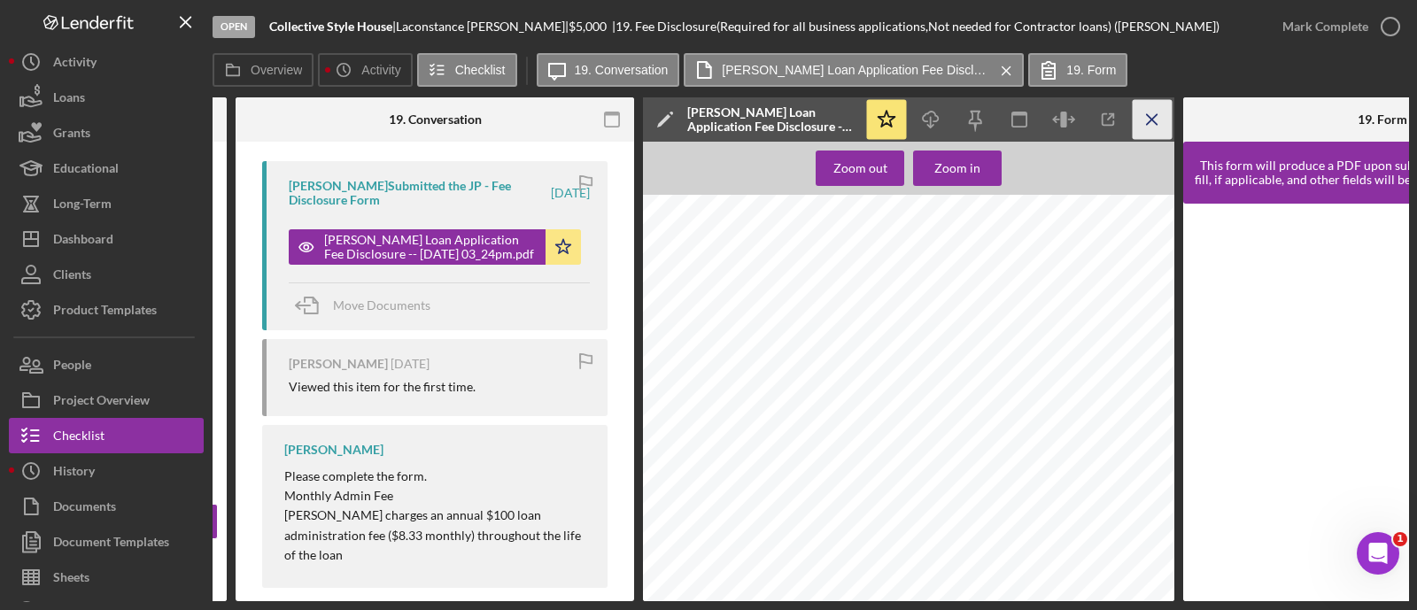
click at [1148, 105] on icon "Icon/Menu Close" at bounding box center [1153, 120] width 40 height 40
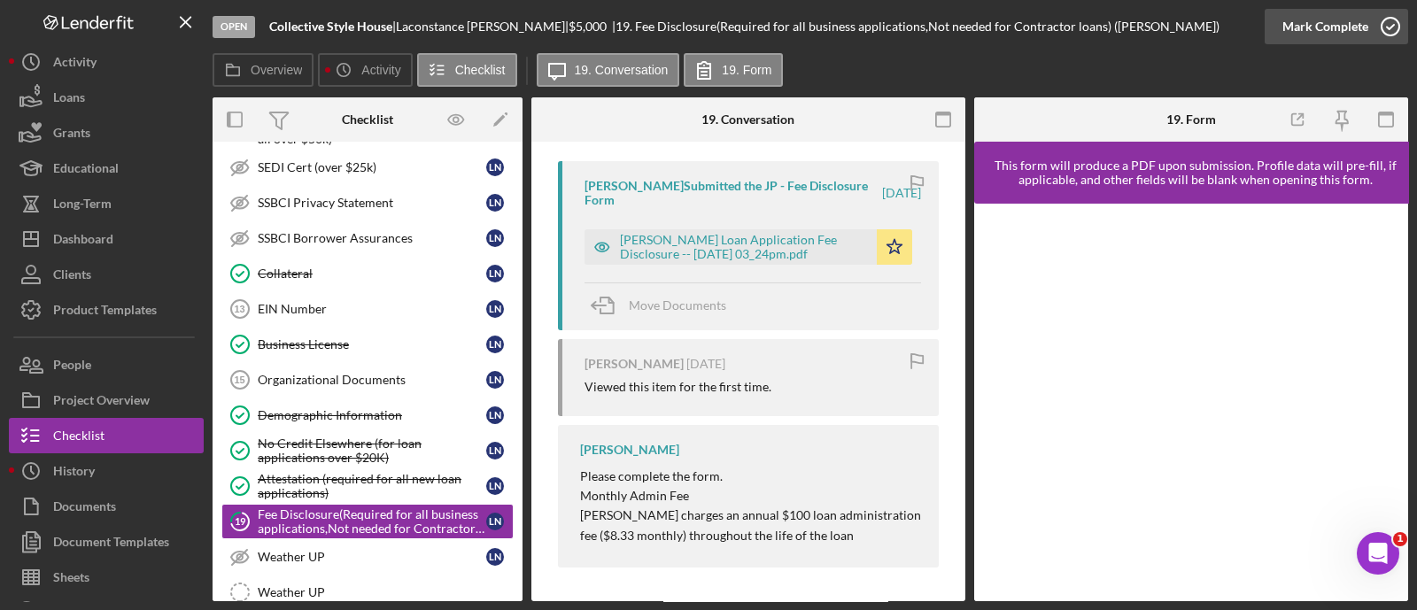
click at [1282, 24] on div "Mark Complete" at bounding box center [1325, 26] width 86 height 35
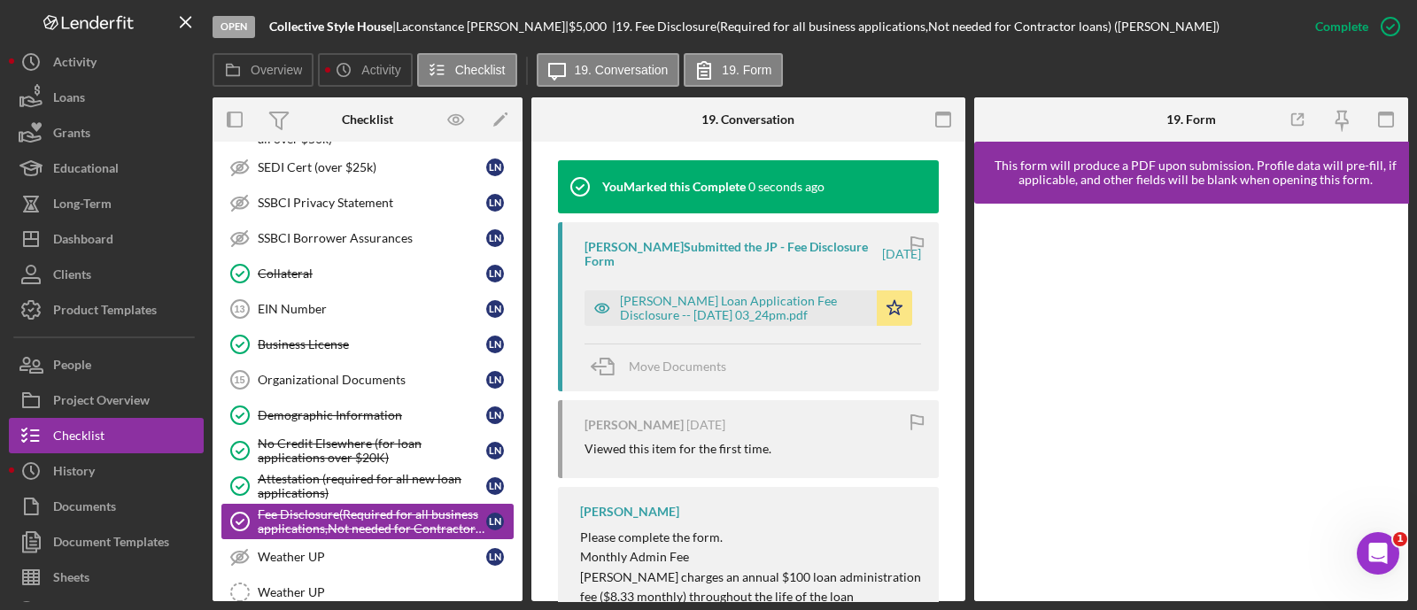
scroll to position [1436, 0]
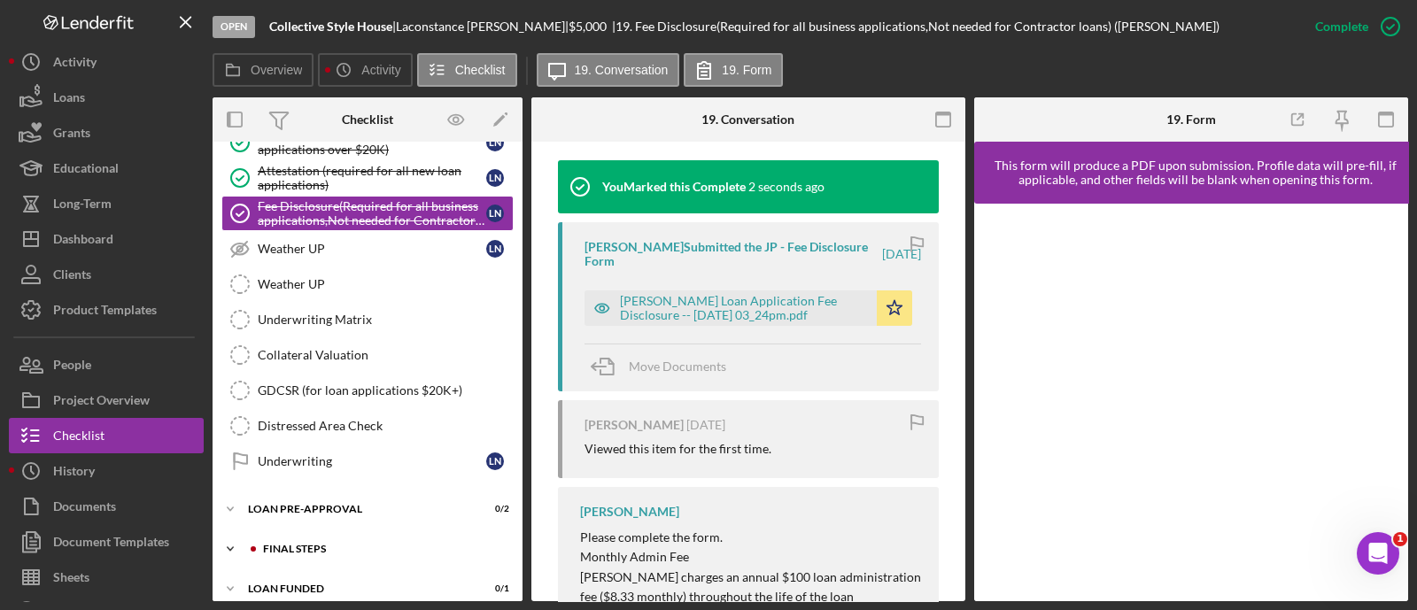
click at [343, 531] on div "Icon/Expander FINAL STEPS 2 / 19" at bounding box center [368, 548] width 310 height 35
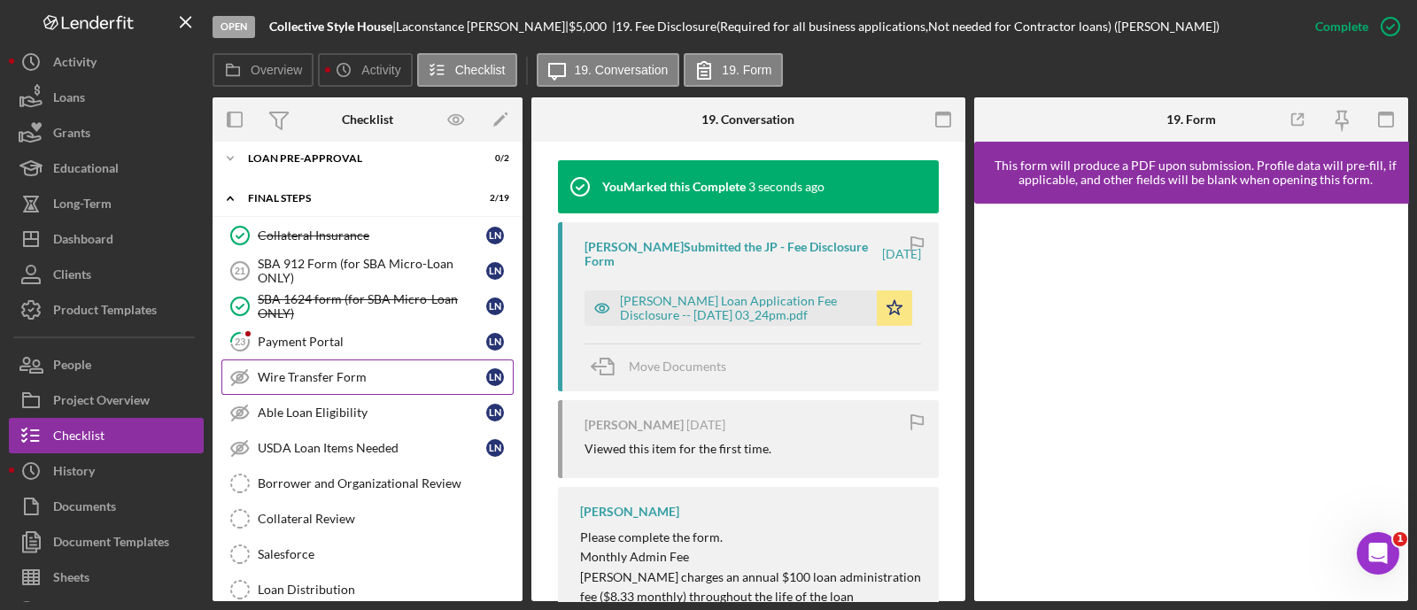
scroll to position [1788, 0]
click at [316, 334] on div "Payment Portal" at bounding box center [372, 341] width 228 height 14
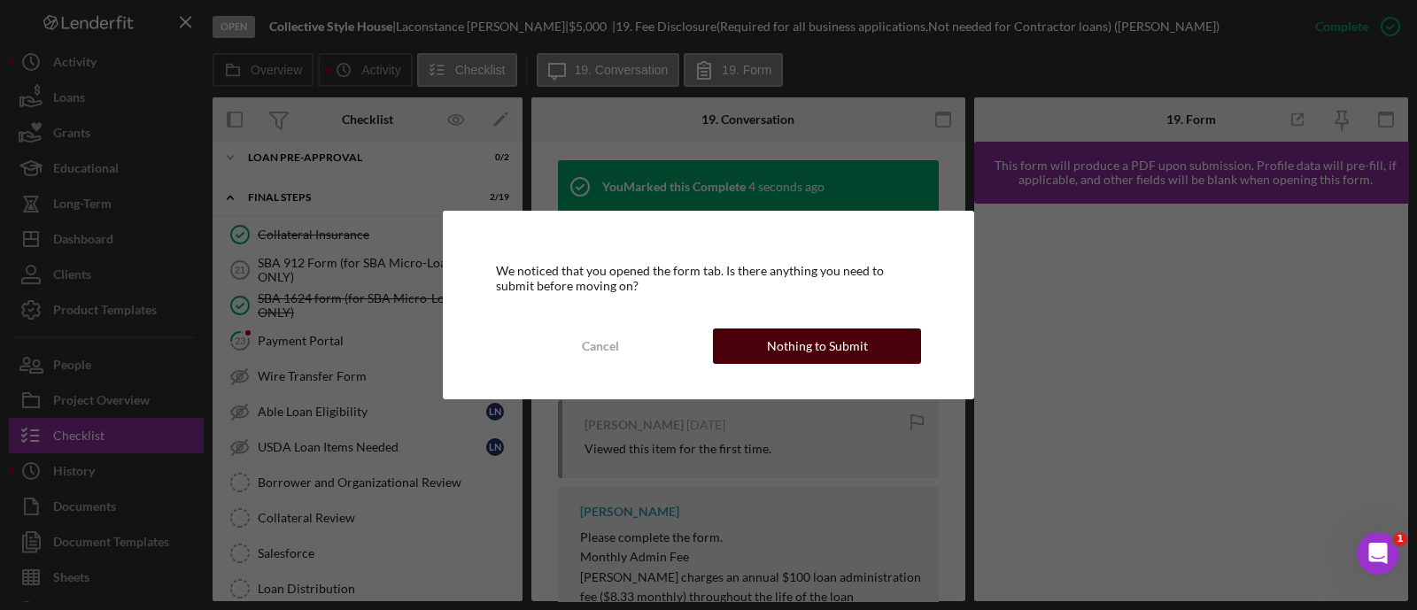
click at [800, 353] on div "Nothing to Submit" at bounding box center [817, 346] width 101 height 35
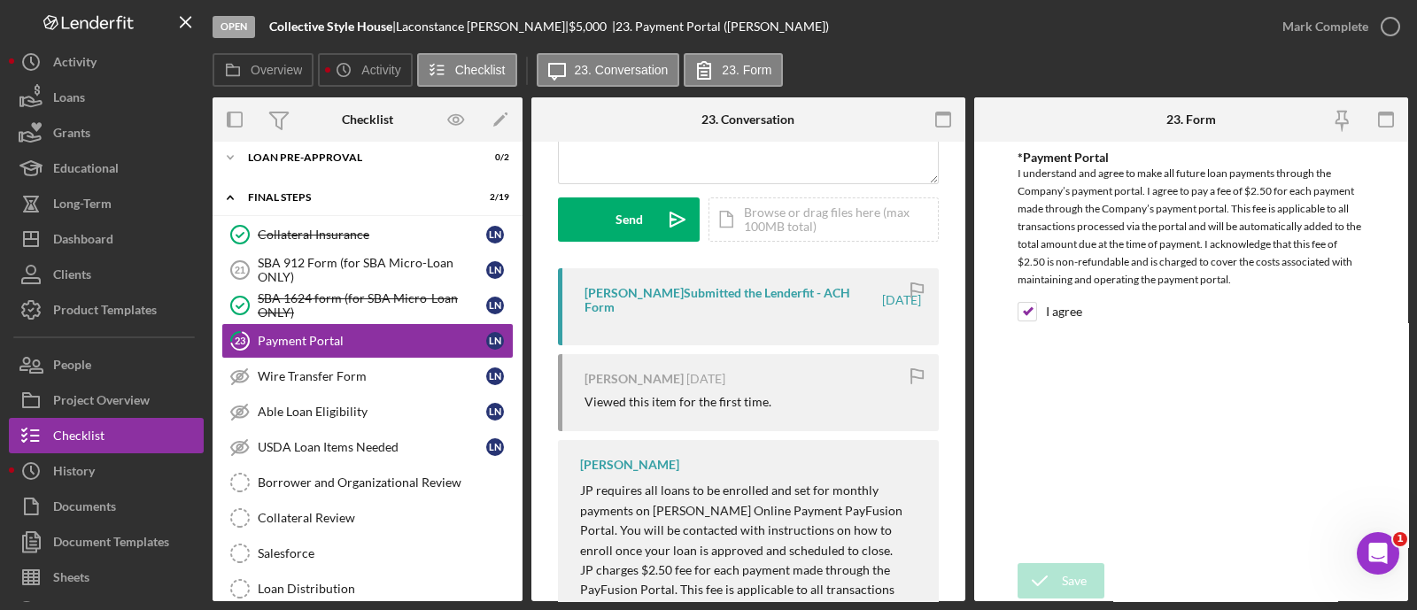
scroll to position [221, 0]
click at [1284, 32] on div "Mark Complete" at bounding box center [1325, 26] width 86 height 35
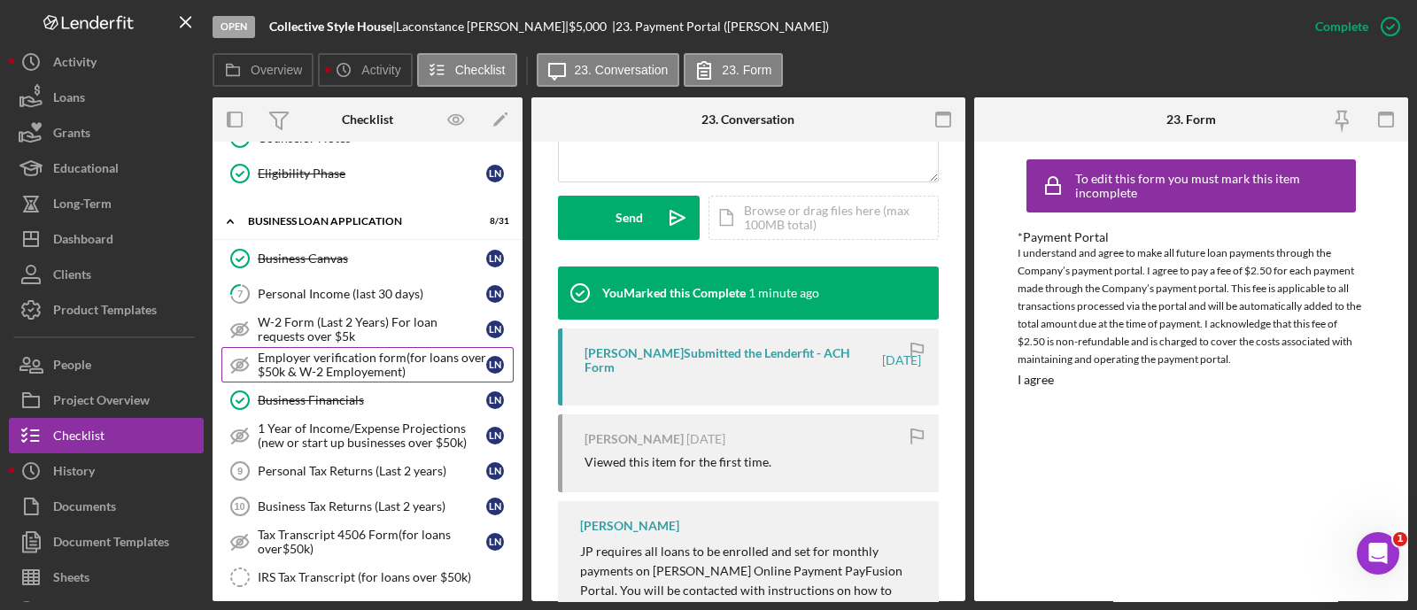
scroll to position [0, 0]
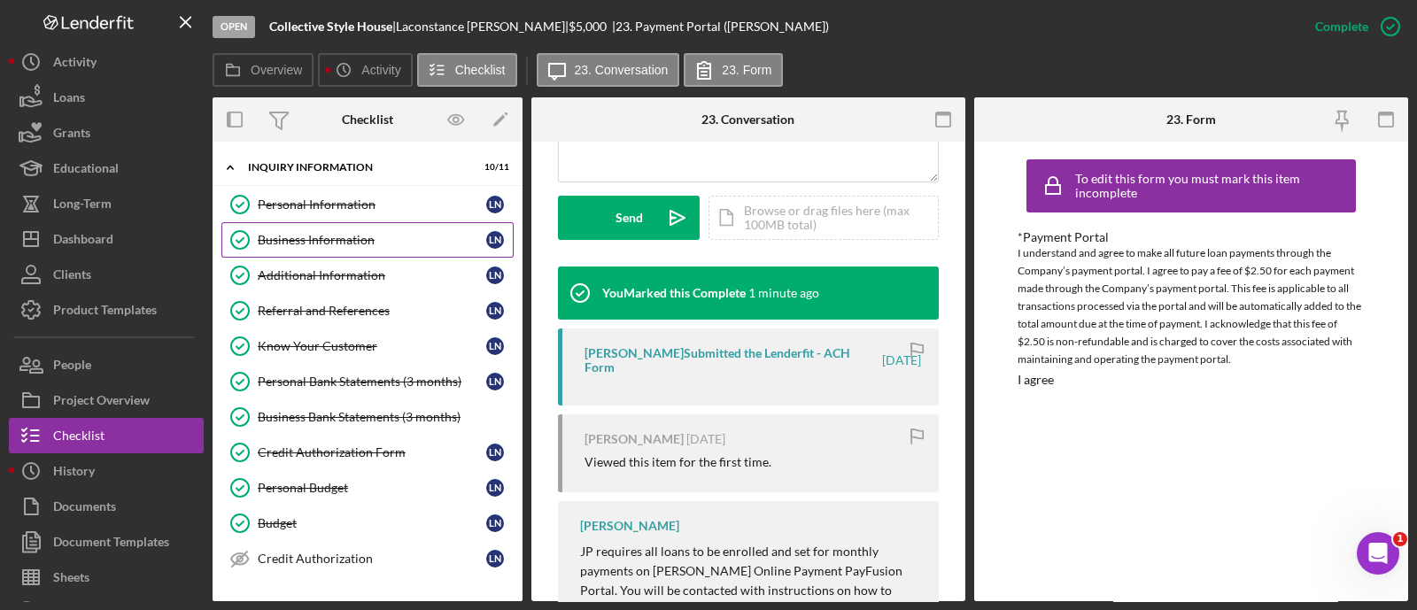
click at [329, 223] on link "Business Information Business Information L N" at bounding box center [367, 239] width 292 height 35
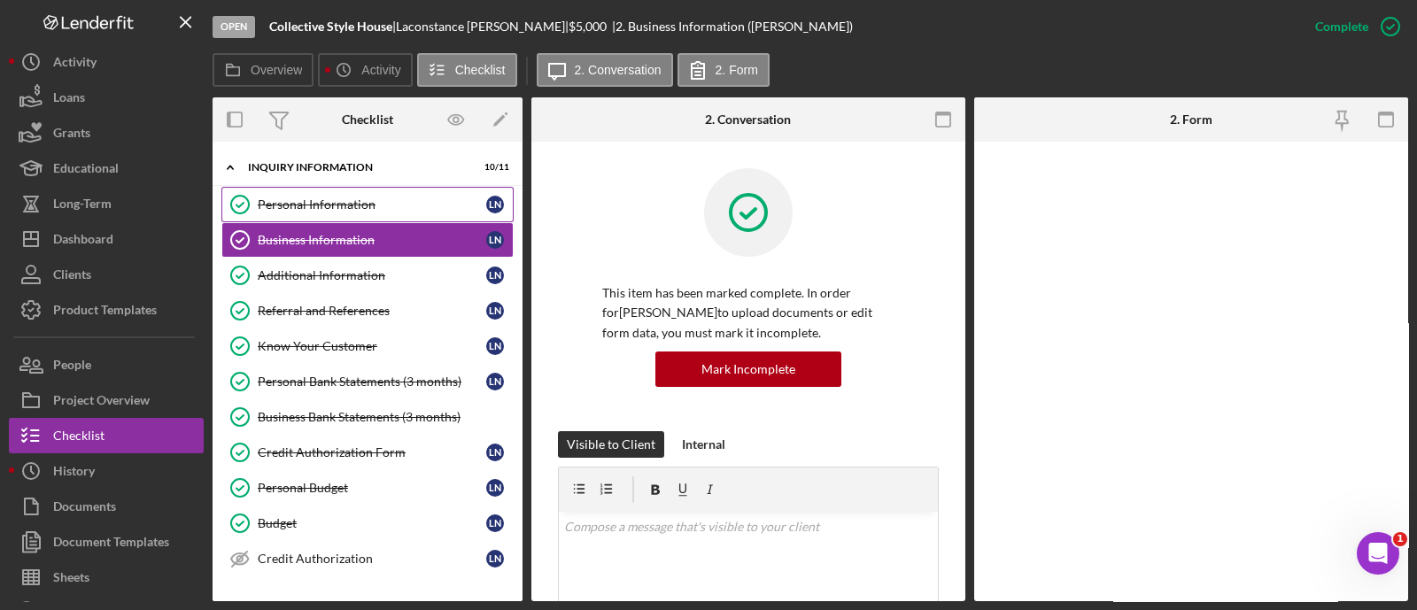
click at [316, 210] on div "Personal Information" at bounding box center [372, 204] width 228 height 14
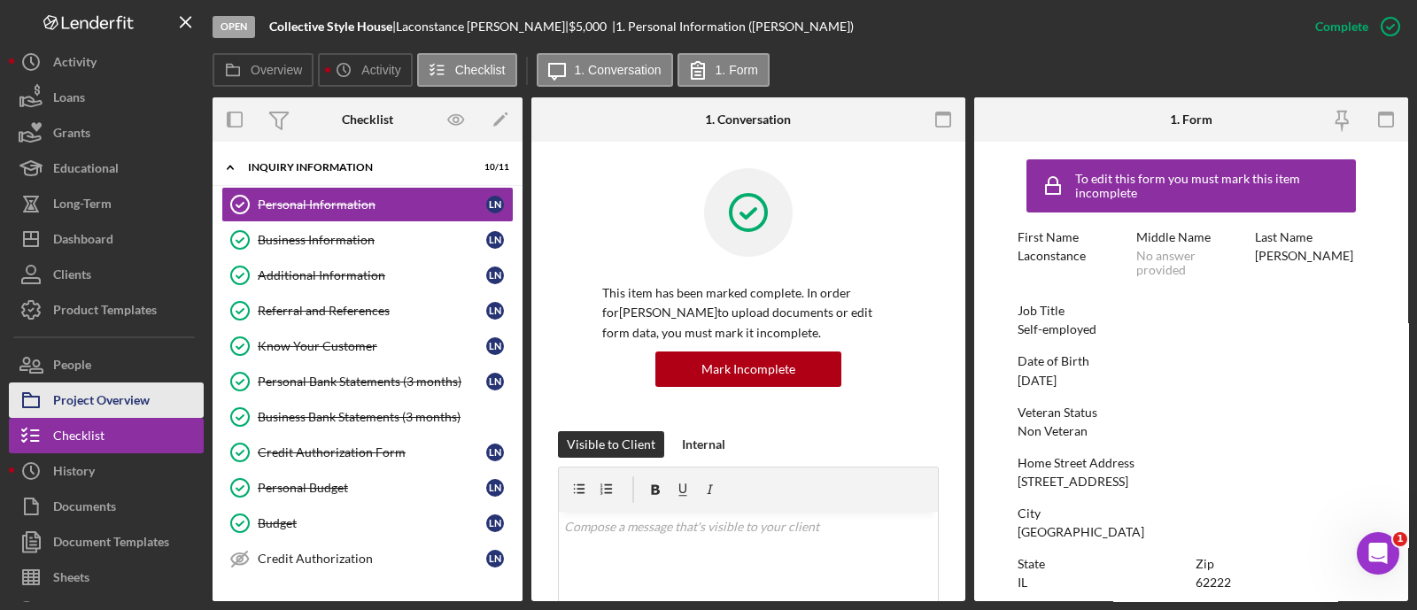
click at [123, 405] on div "Project Overview" at bounding box center [101, 403] width 97 height 40
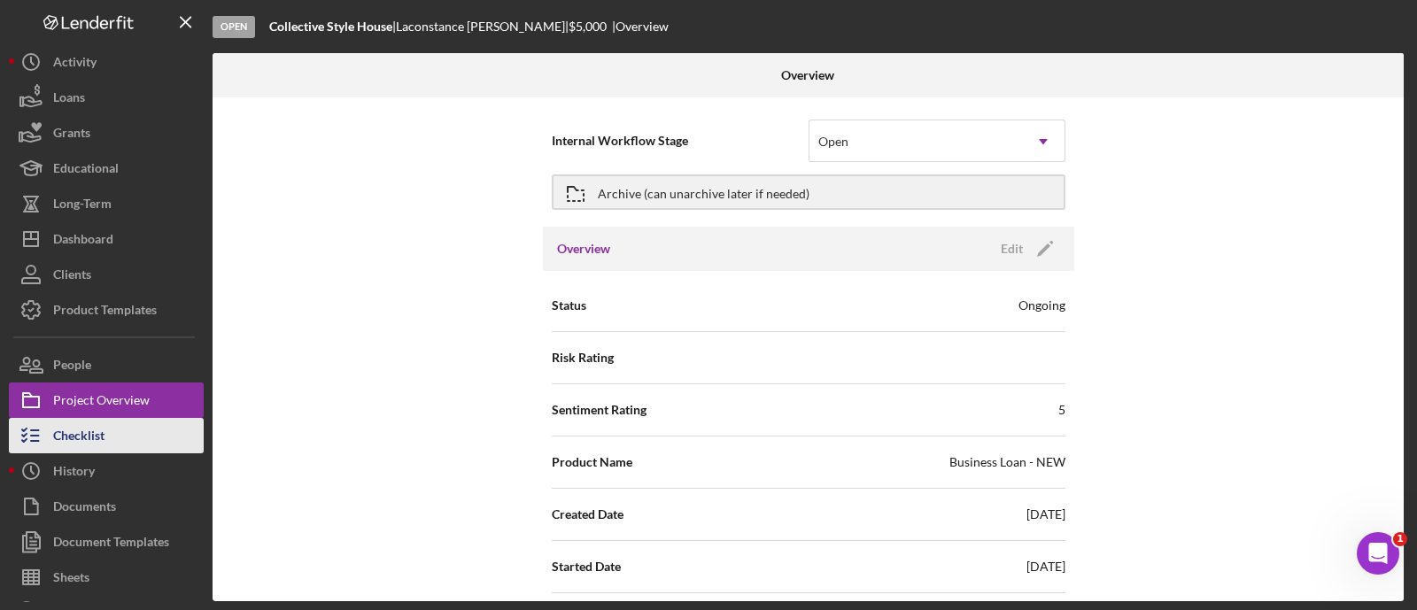
click at [118, 432] on button "Checklist" at bounding box center [106, 435] width 195 height 35
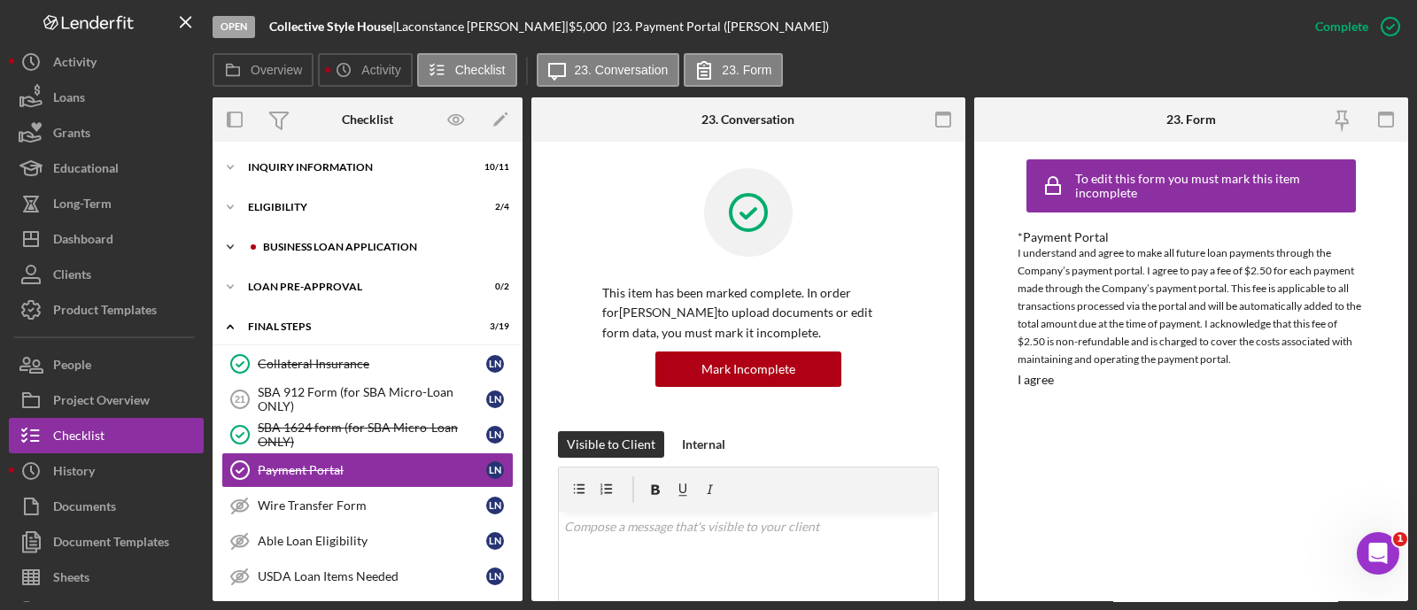
click at [335, 241] on div "Icon/Expander BUSINESS LOAN APPLICATION 8 / 31" at bounding box center [368, 246] width 310 height 35
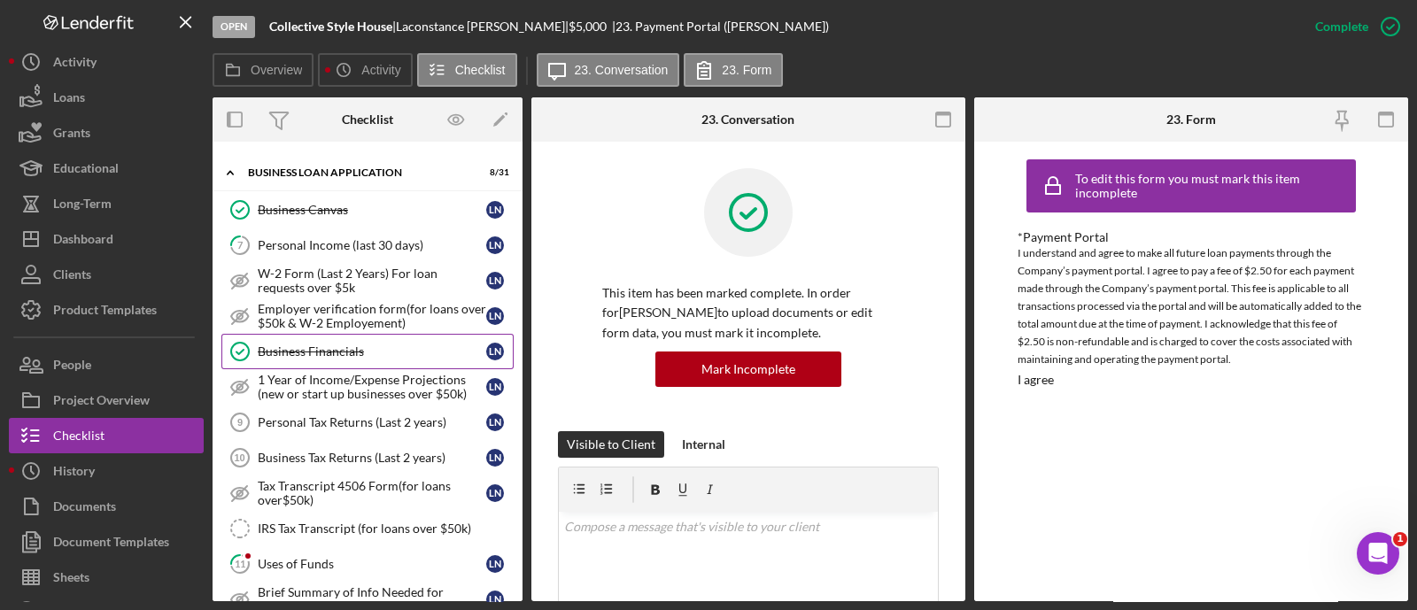
scroll to position [80, 0]
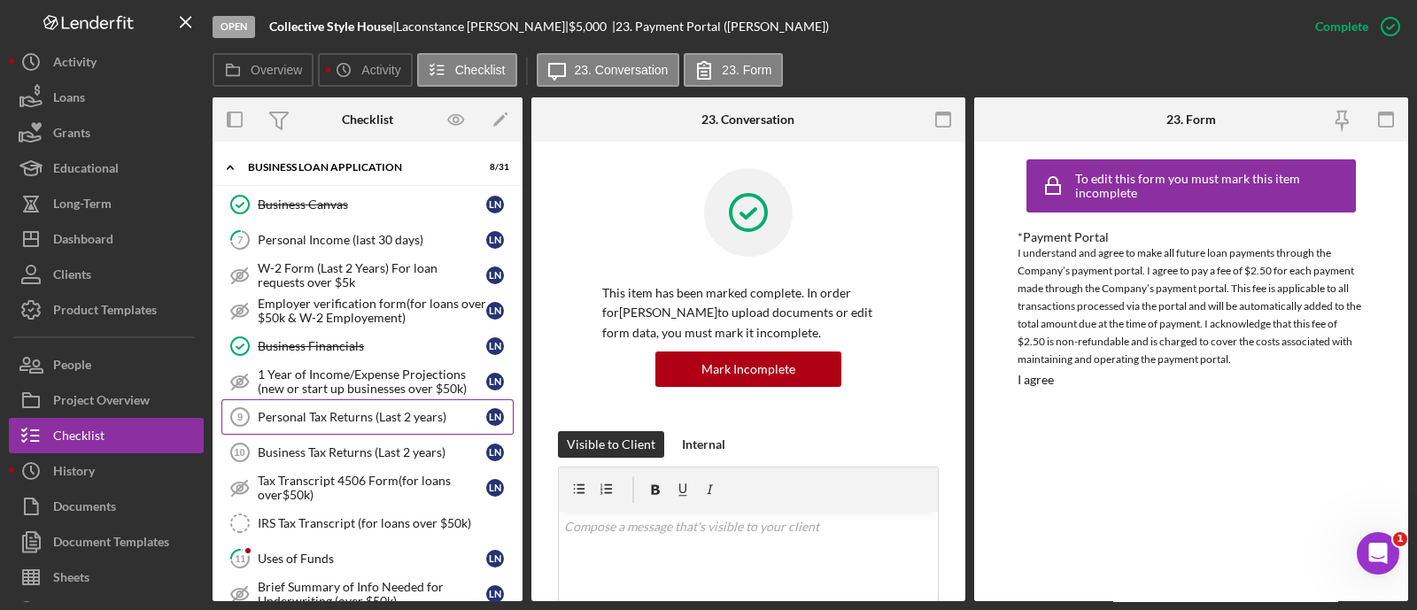
click at [373, 423] on link "Personal Tax Returns (Last 2 years) 9 Personal Tax Returns (Last 2 years) L N" at bounding box center [367, 416] width 292 height 35
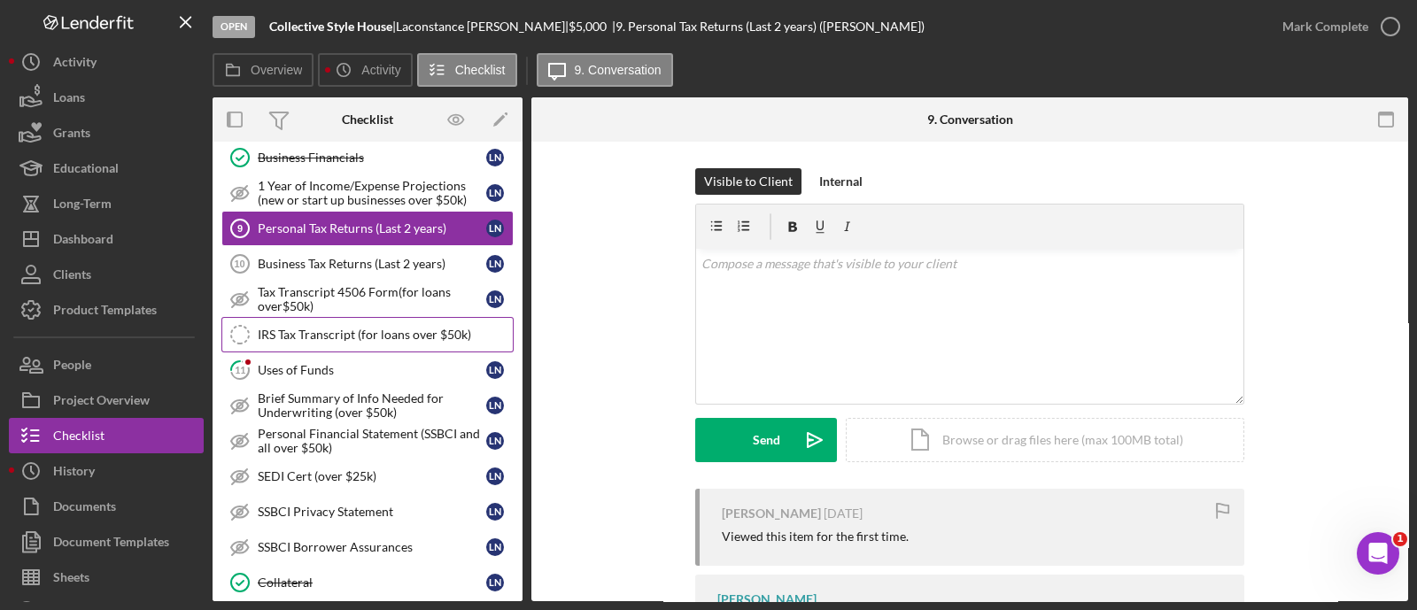
scroll to position [270, 0]
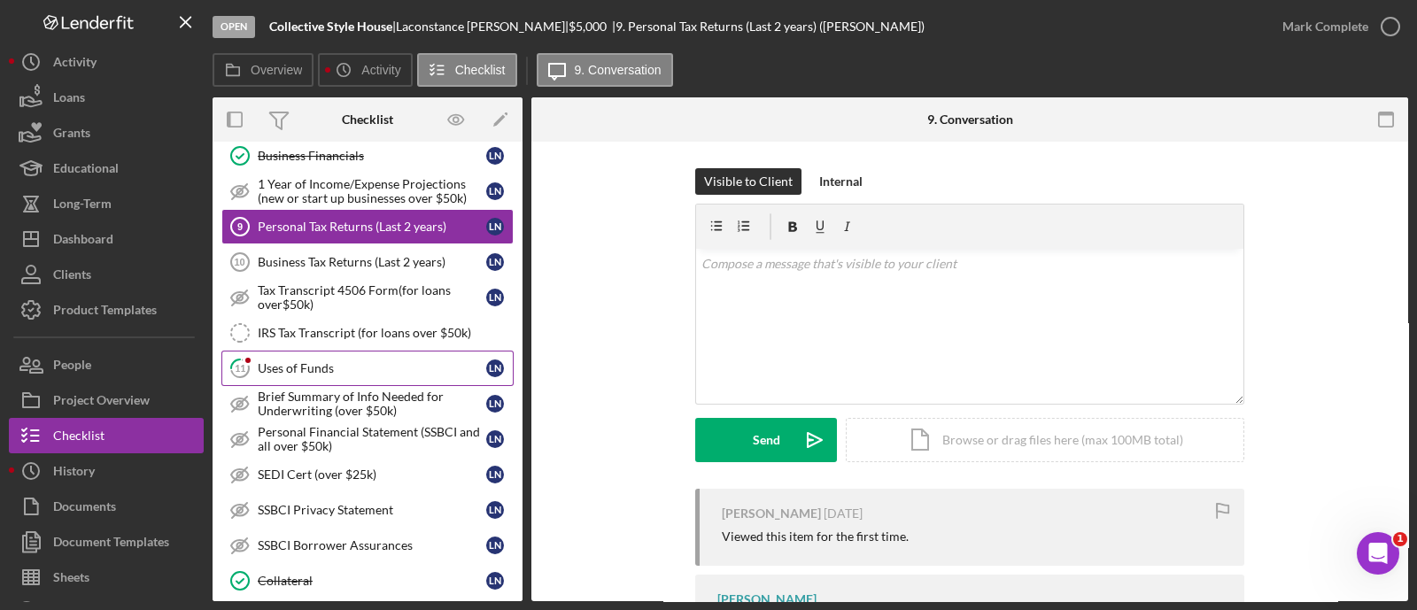
click at [297, 356] on link "11 Uses of Funds L N" at bounding box center [367, 368] width 292 height 35
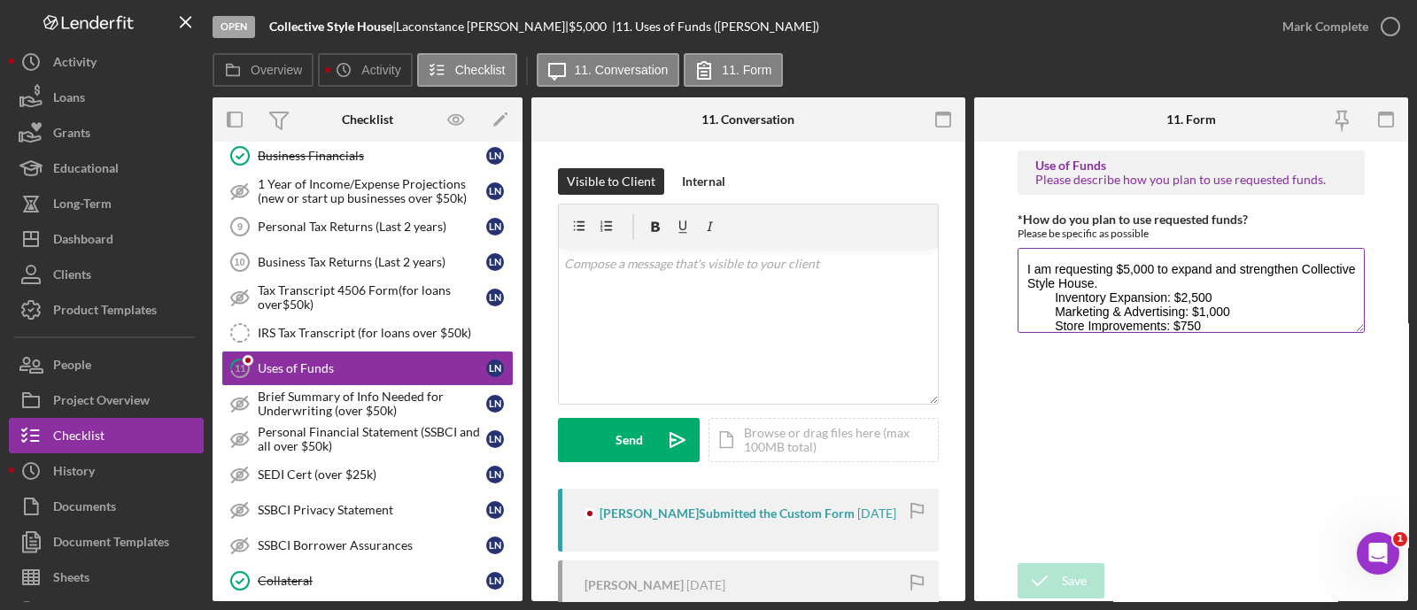
scroll to position [43, 0]
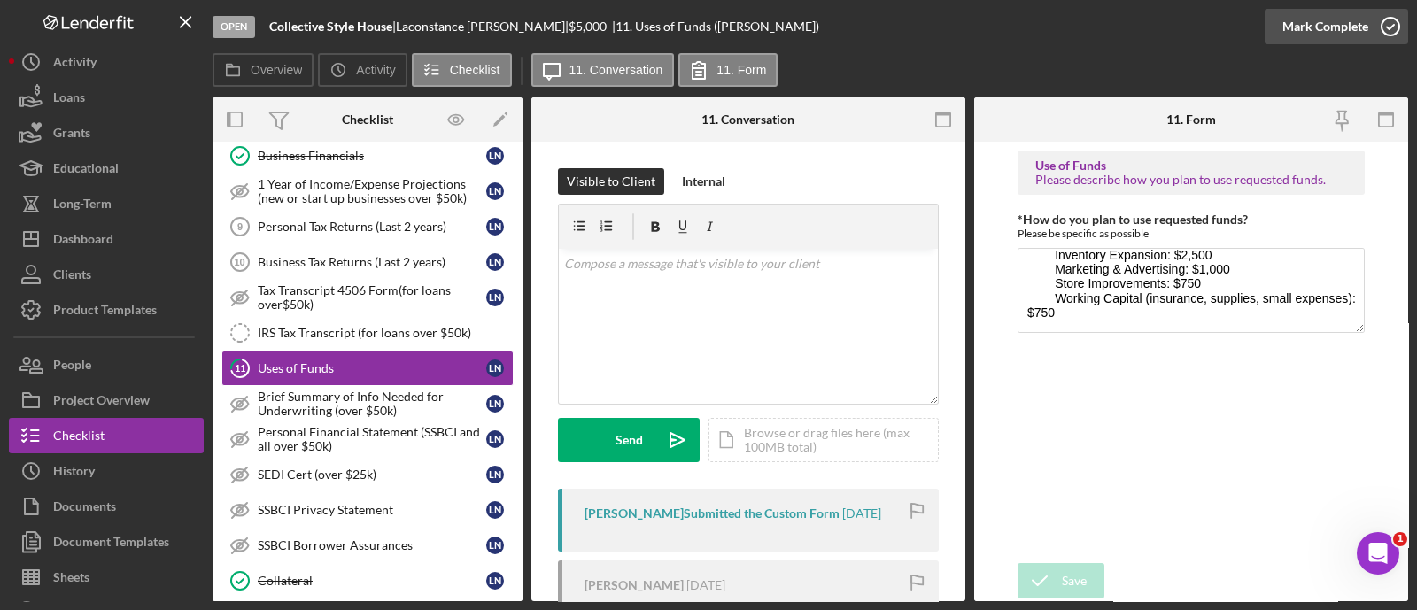
click at [1295, 20] on div "Mark Complete" at bounding box center [1325, 26] width 86 height 35
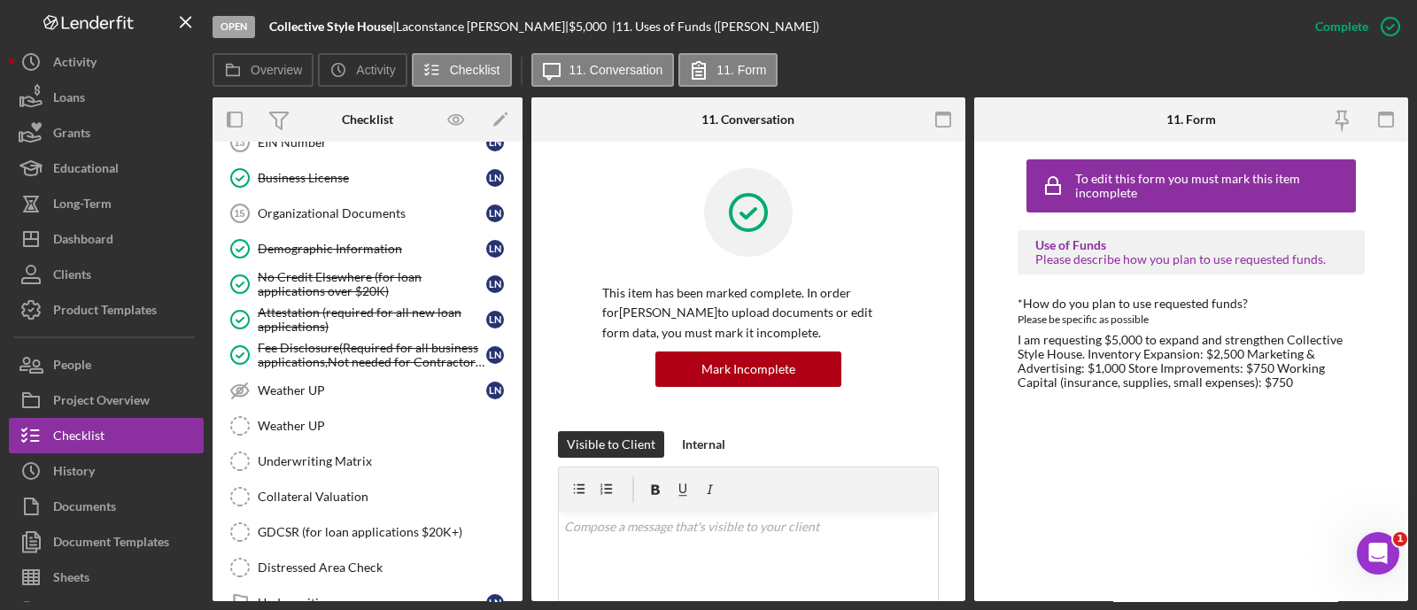
scroll to position [782, 0]
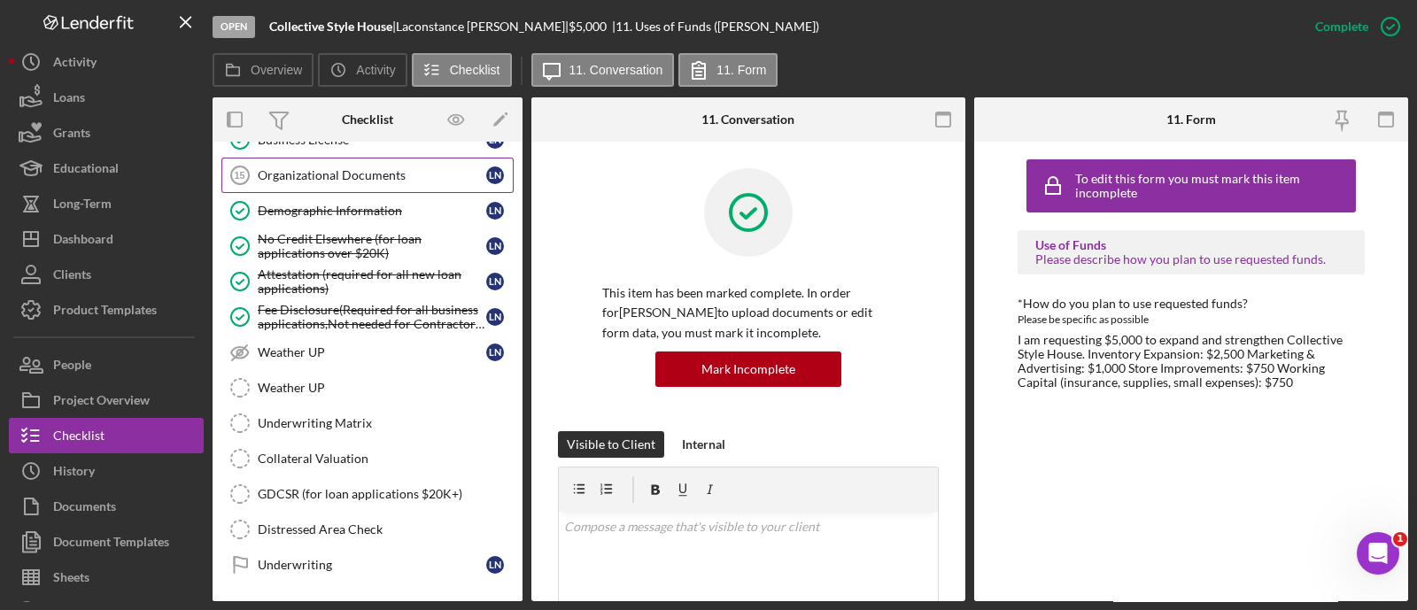
click at [308, 168] on div "Organizational Documents" at bounding box center [372, 175] width 228 height 14
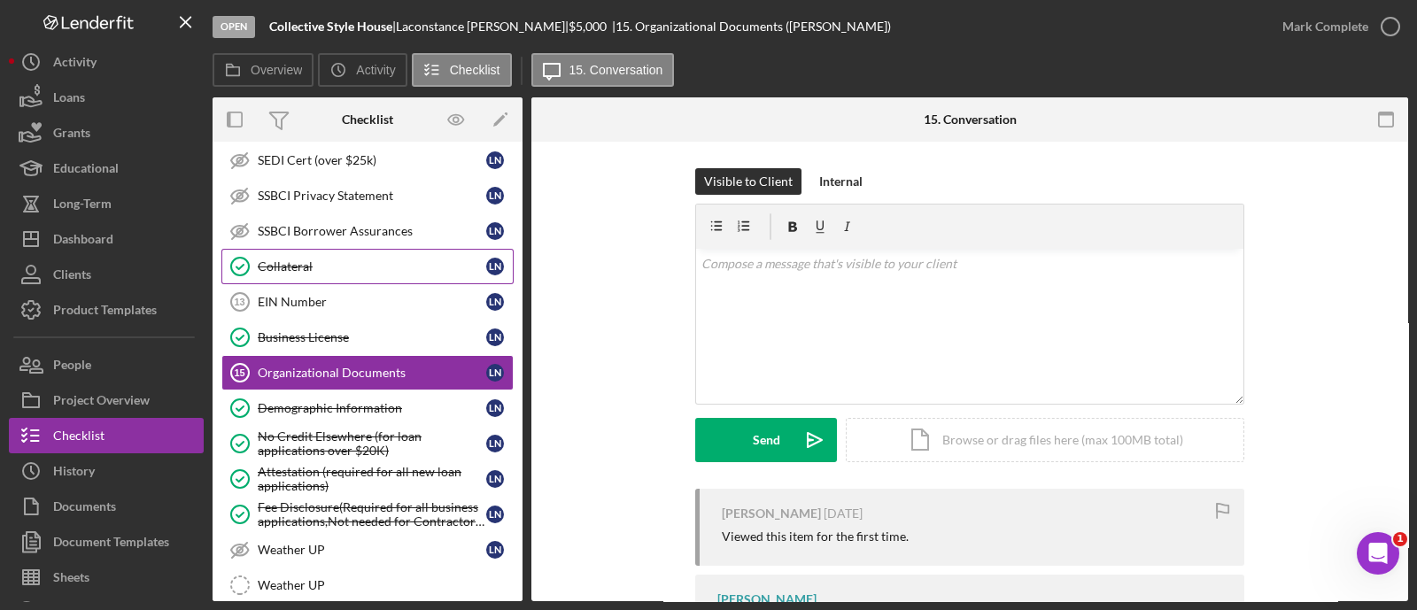
scroll to position [580, 0]
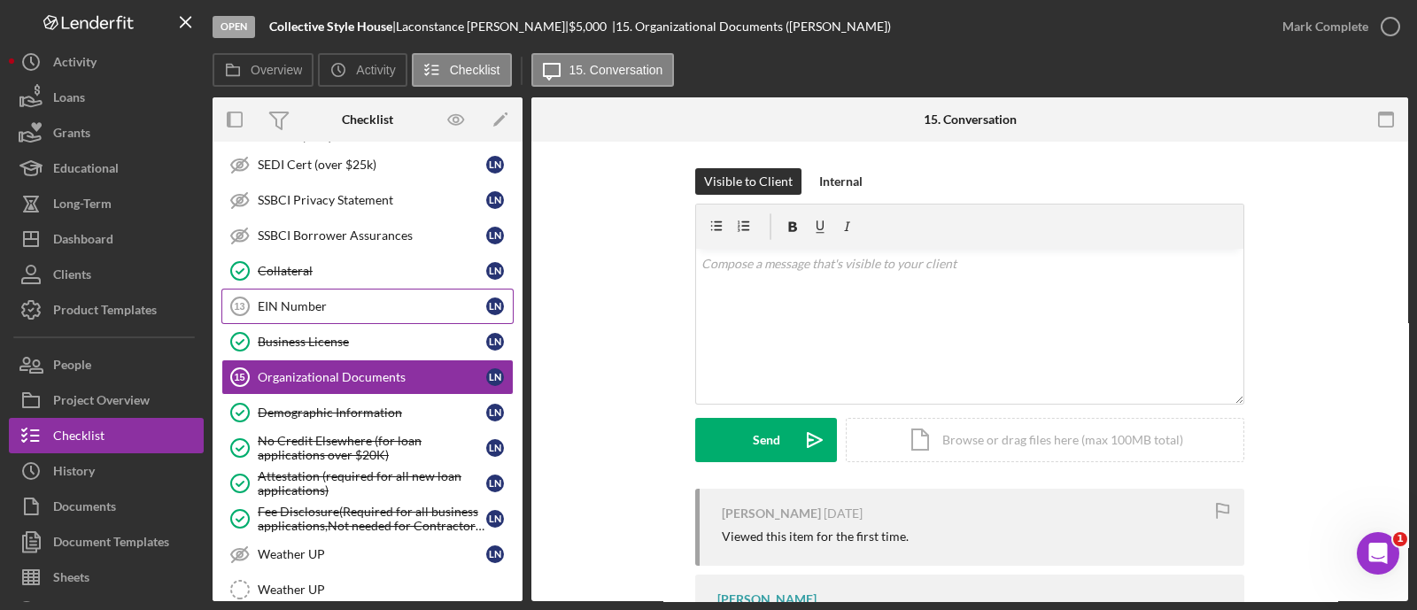
click at [321, 306] on div "EIN Number" at bounding box center [372, 306] width 228 height 14
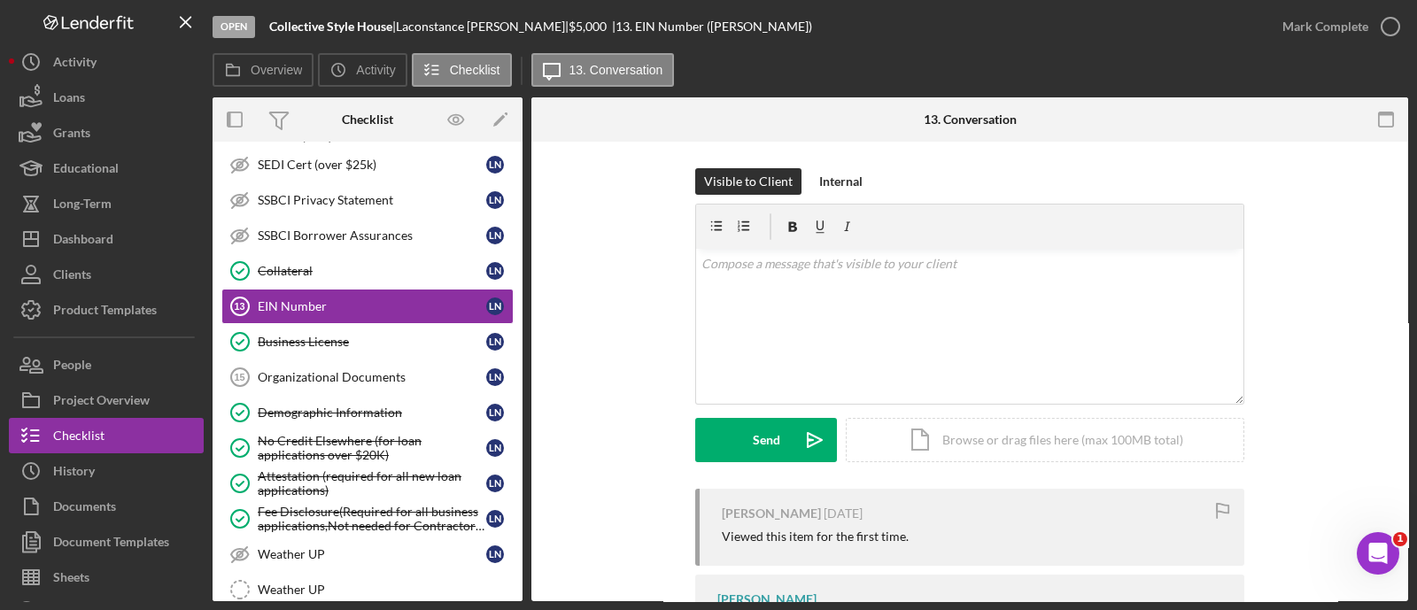
click at [779, 313] on div "v Color teal Color pink Remove color Add row above Add row below Add column bef…" at bounding box center [969, 326] width 547 height 155
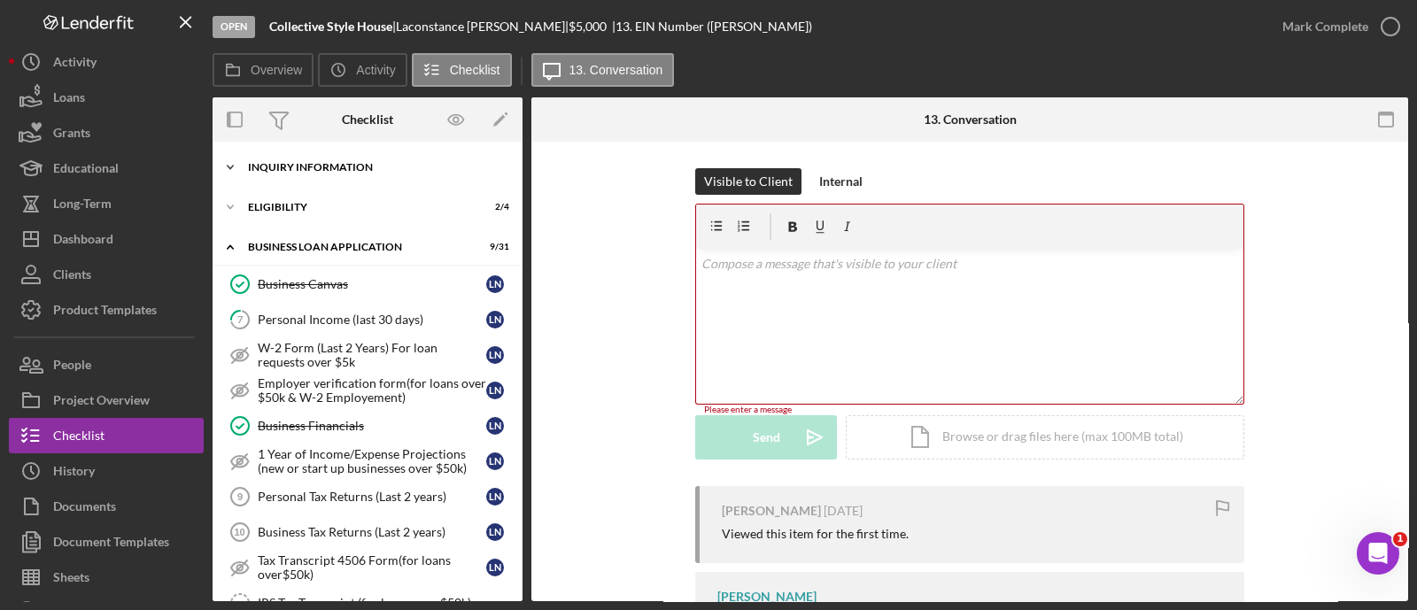
click at [336, 169] on div "INQUIRY INFORMATION" at bounding box center [374, 167] width 252 height 11
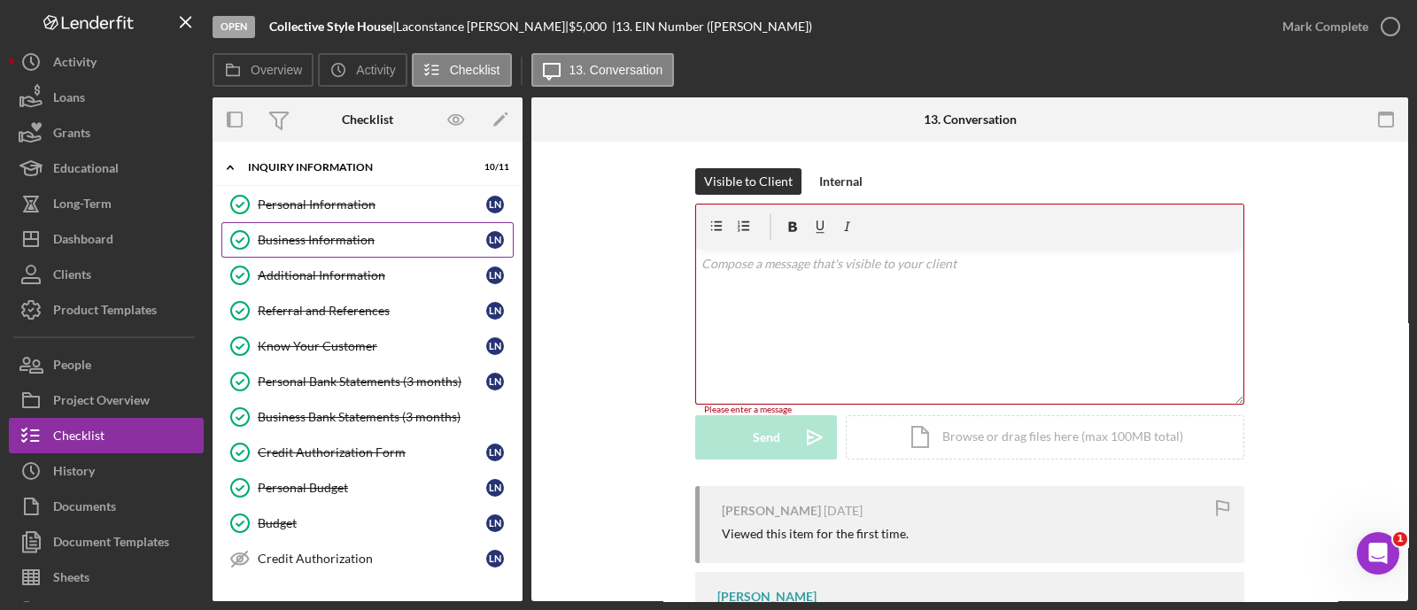
click at [336, 228] on link "Business Information Business Information L N" at bounding box center [367, 239] width 292 height 35
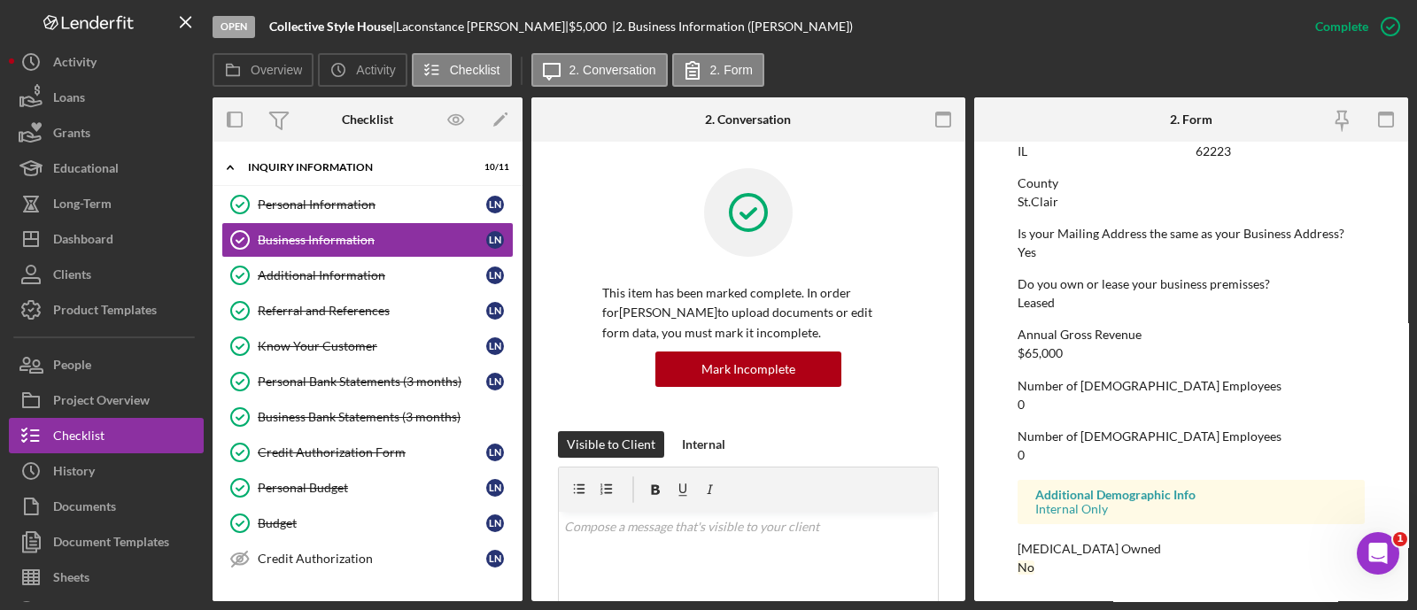
scroll to position [729, 0]
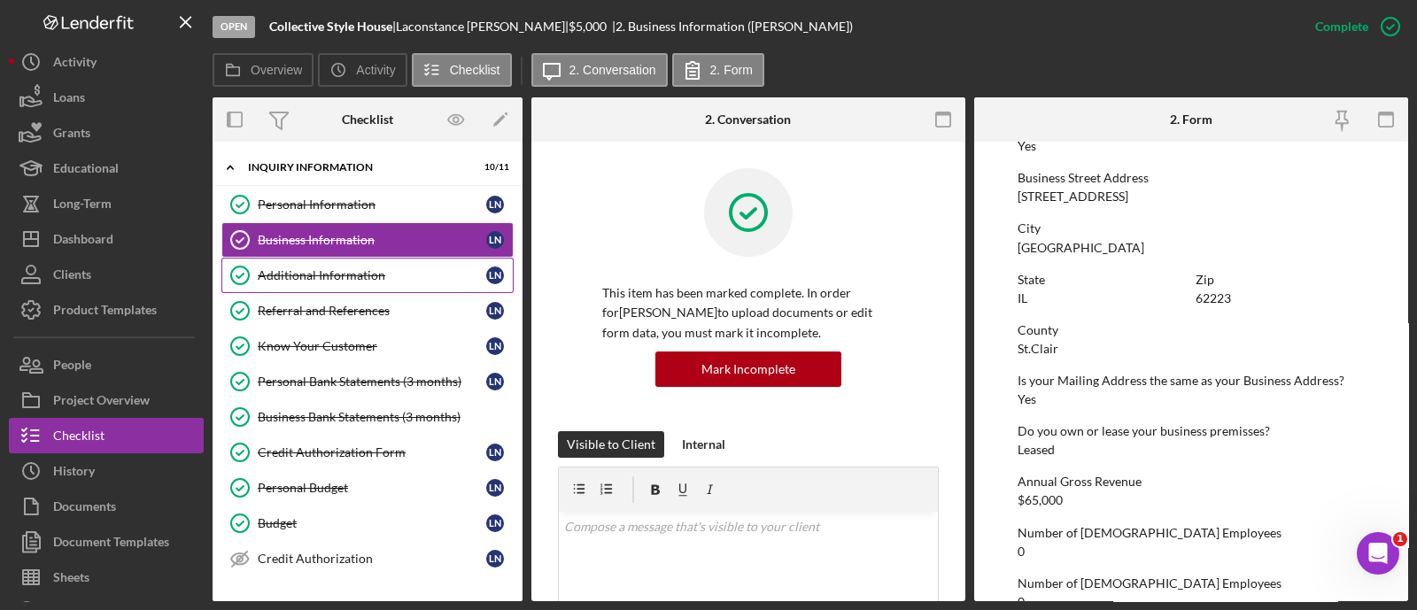
click at [375, 274] on div "Additional Information" at bounding box center [372, 275] width 228 height 14
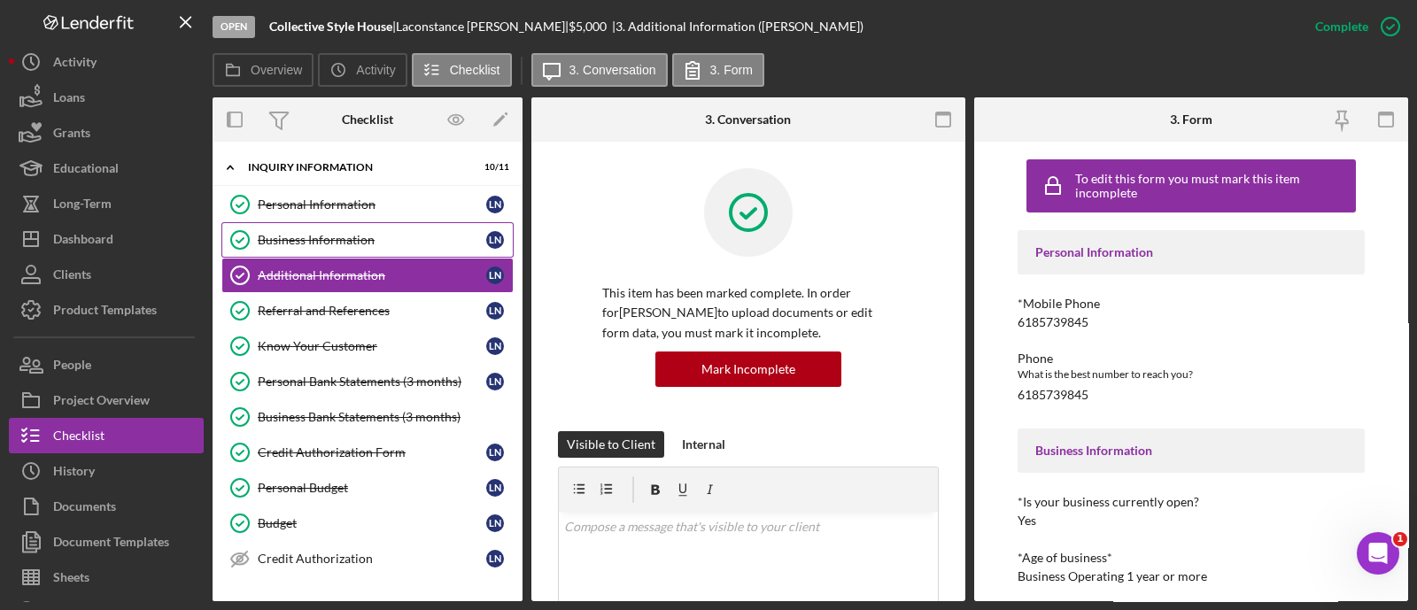
click at [335, 228] on link "Business Information Business Information L N" at bounding box center [367, 239] width 292 height 35
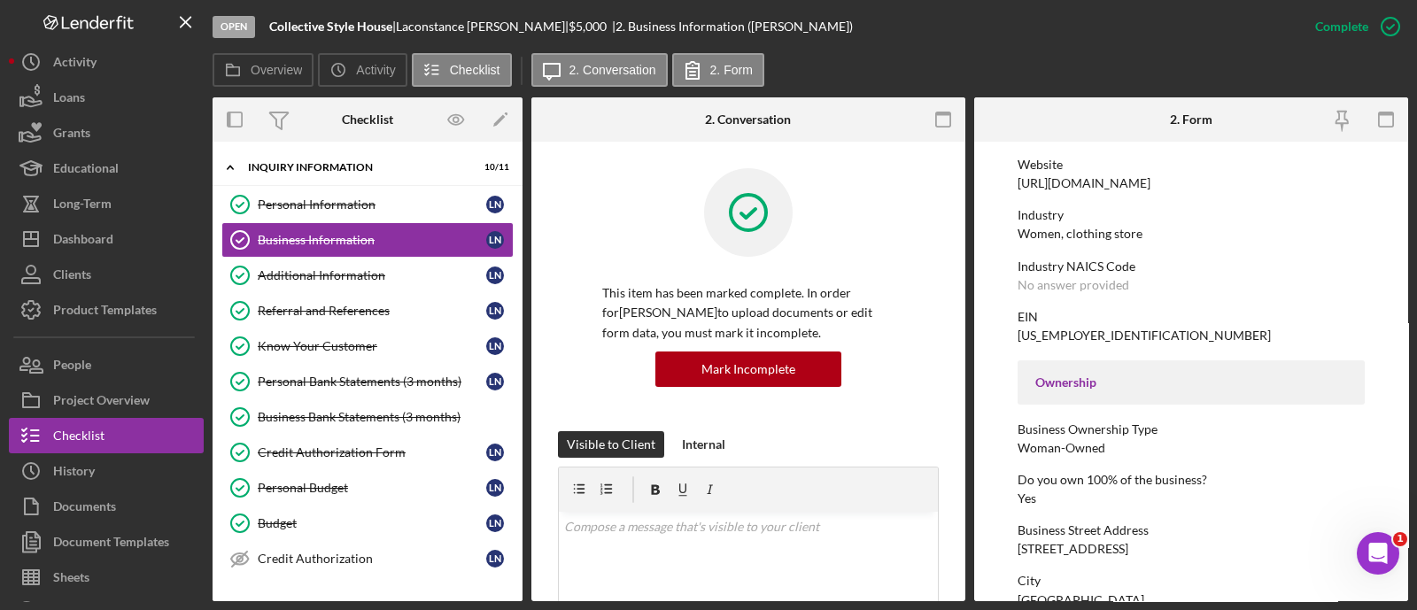
scroll to position [318, 0]
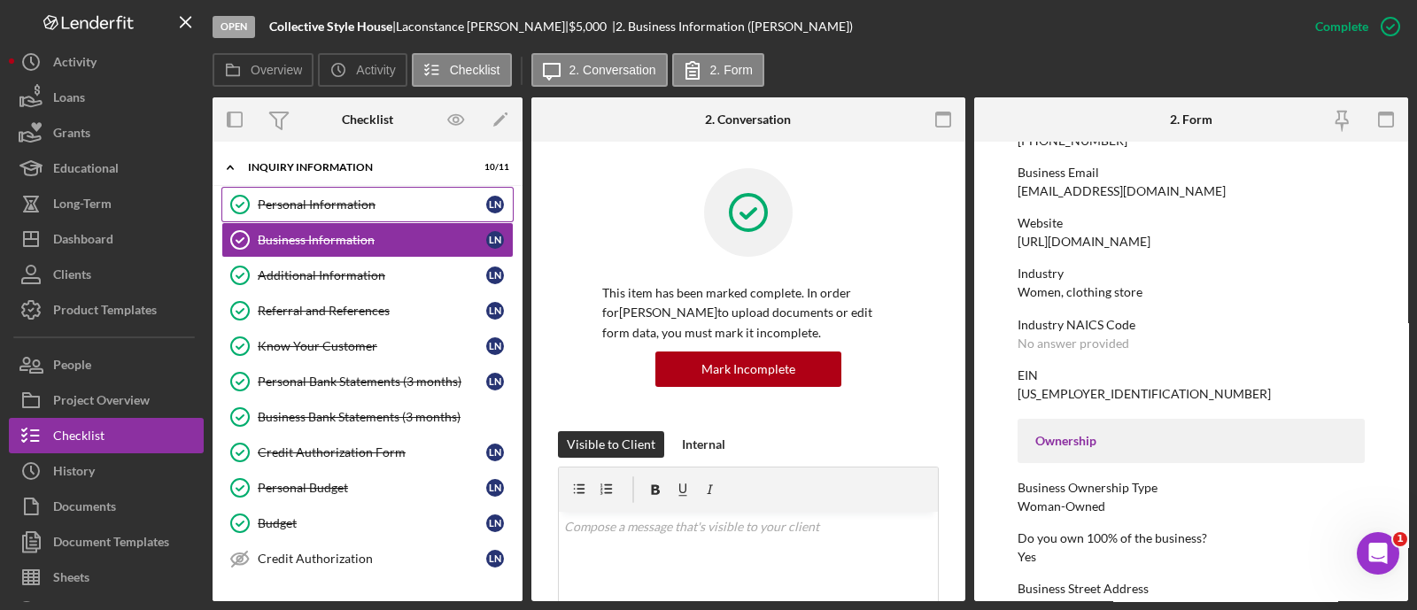
click at [290, 213] on link "Personal Information Personal Information L N" at bounding box center [367, 204] width 292 height 35
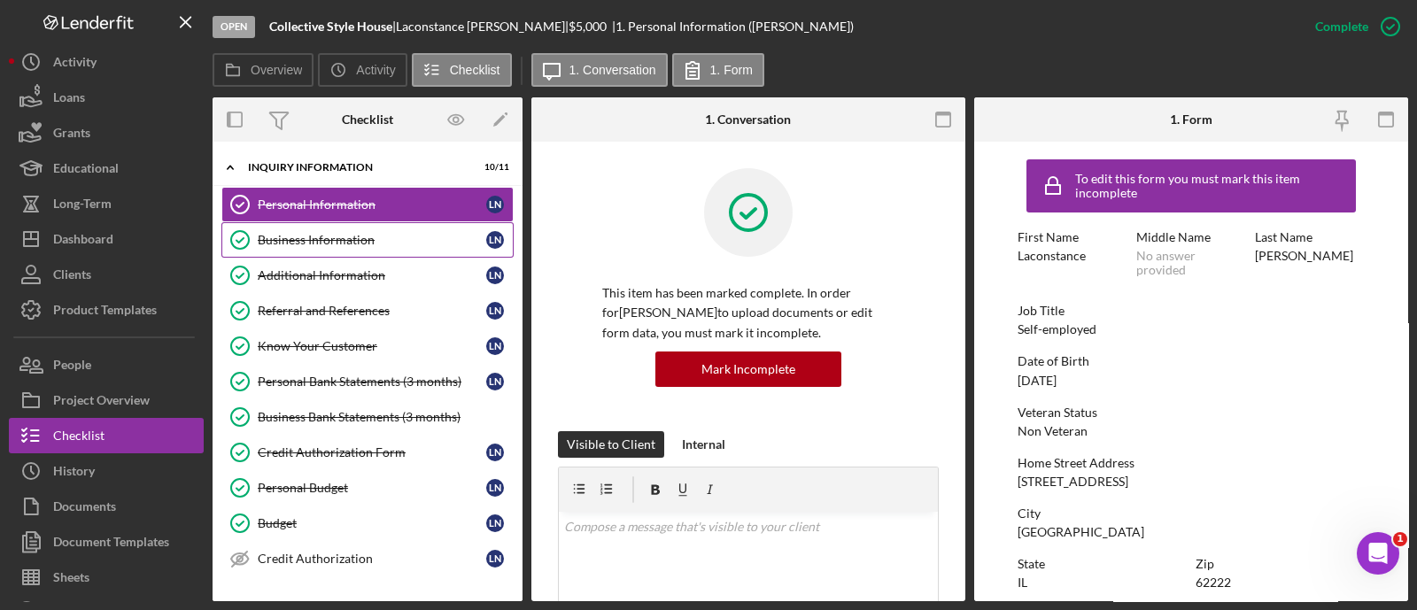
click at [312, 236] on div "Business Information" at bounding box center [372, 240] width 228 height 14
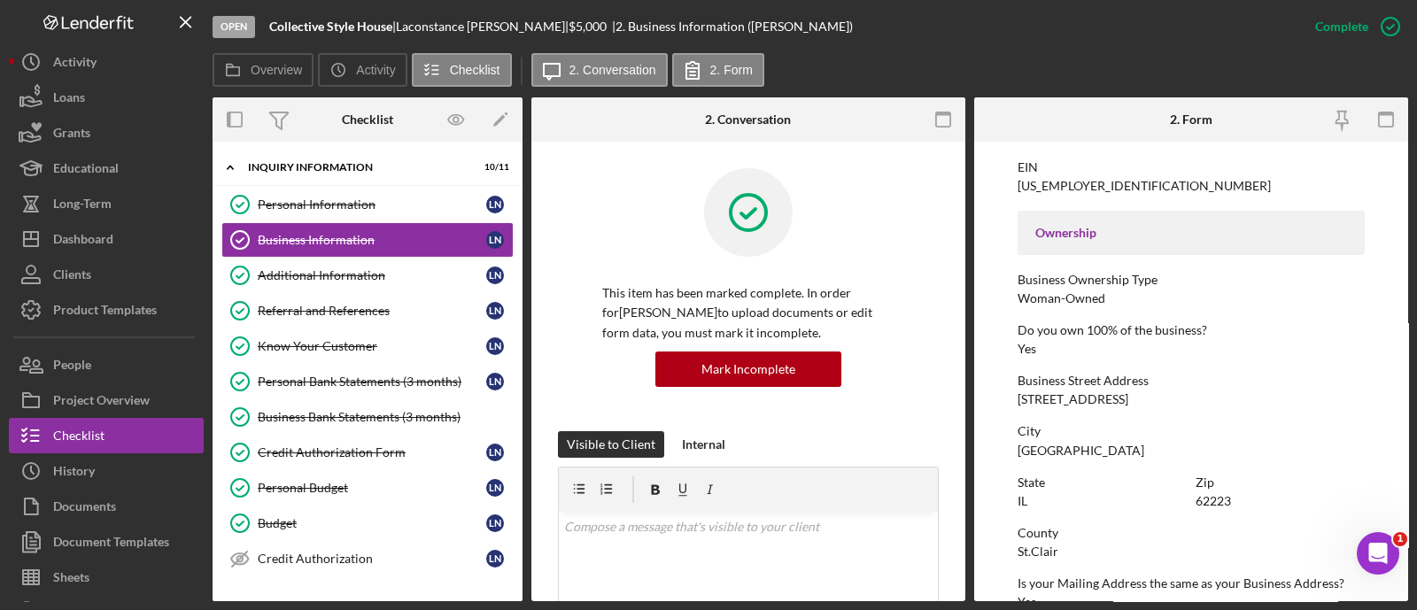
scroll to position [793, 0]
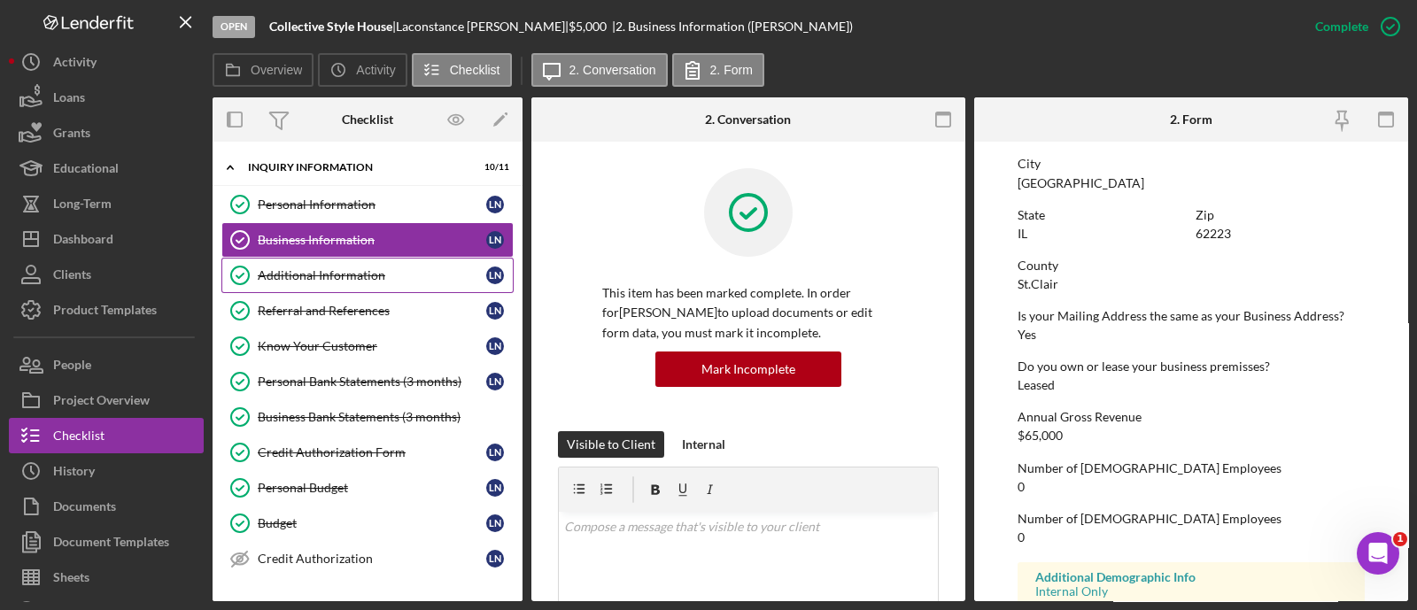
click at [324, 285] on link "Additional Information Additional Information L N" at bounding box center [367, 275] width 292 height 35
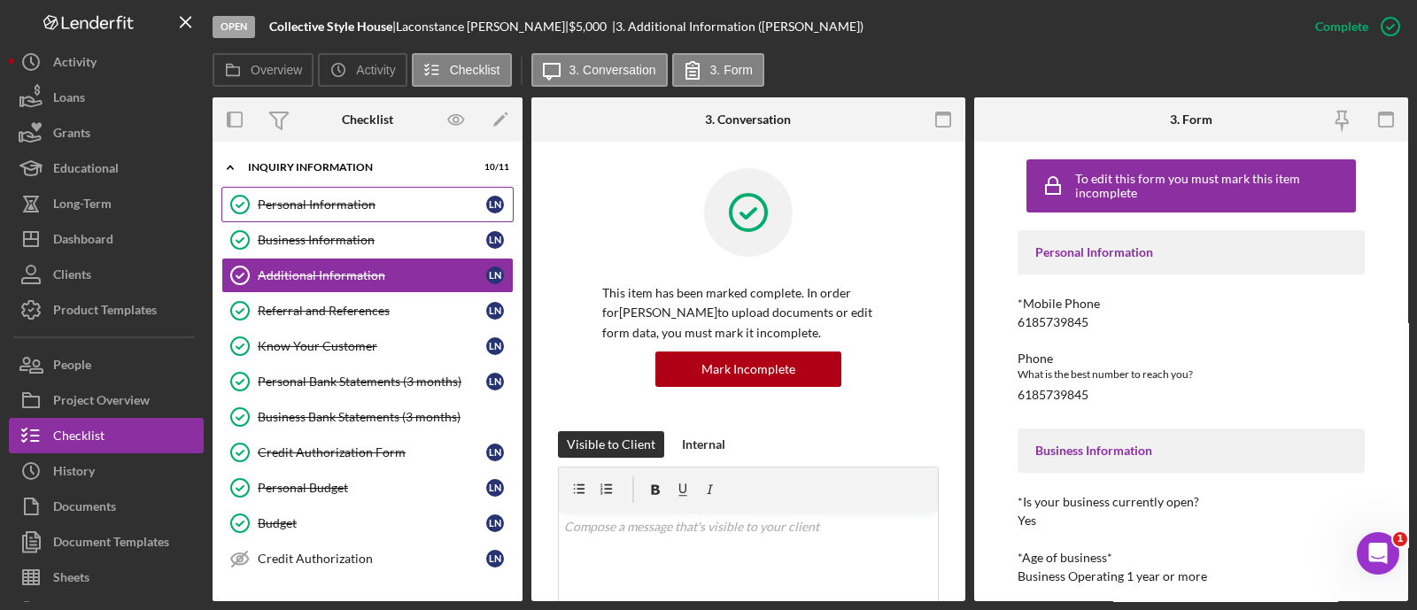
click at [319, 209] on div "Personal Information" at bounding box center [372, 204] width 228 height 14
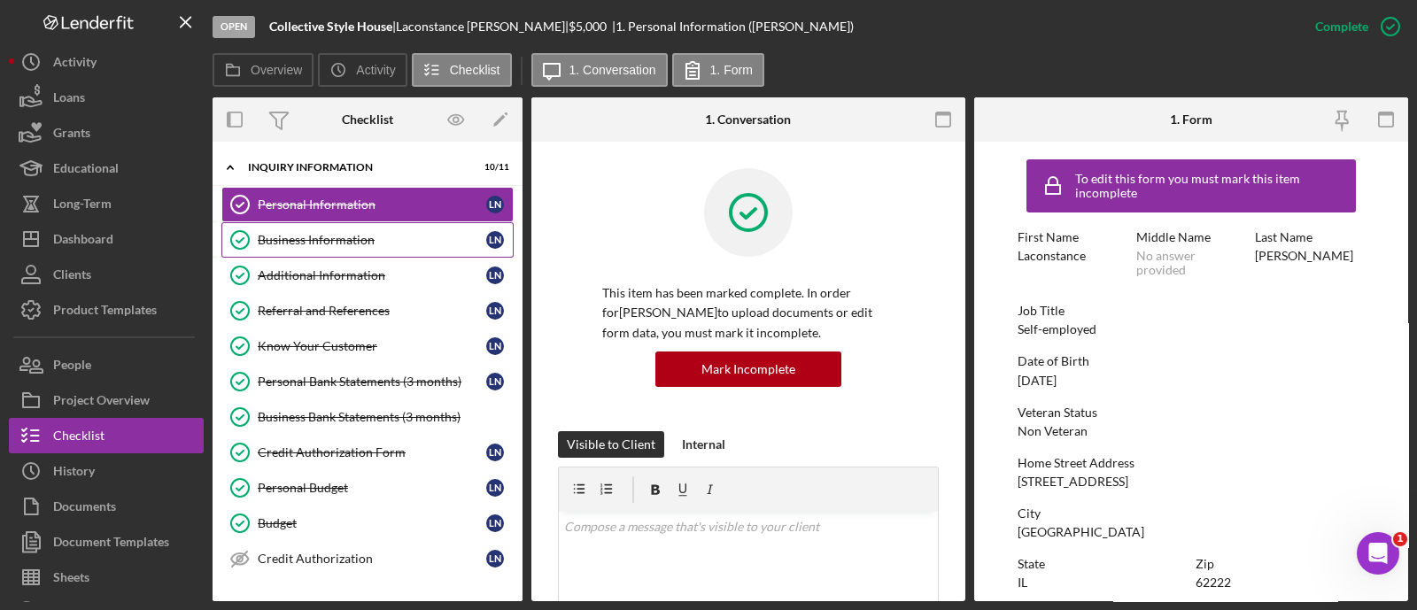
click at [328, 235] on div "Business Information" at bounding box center [372, 240] width 228 height 14
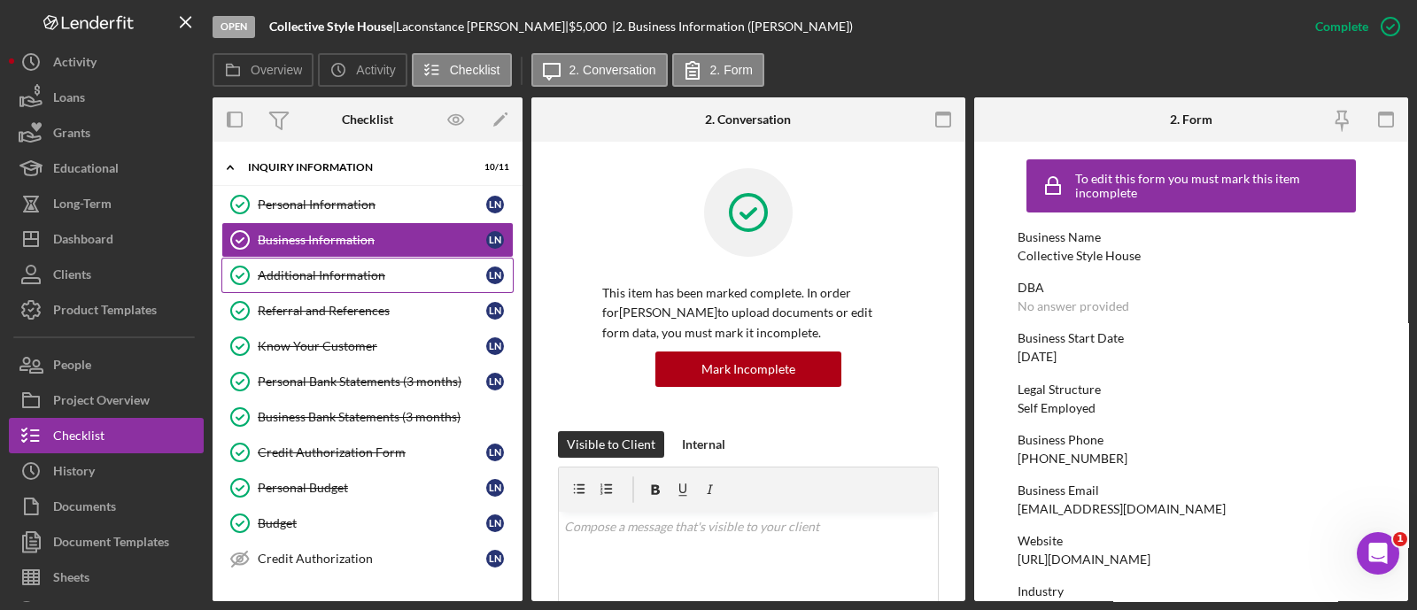
click at [368, 281] on div "Additional Information" at bounding box center [372, 275] width 228 height 14
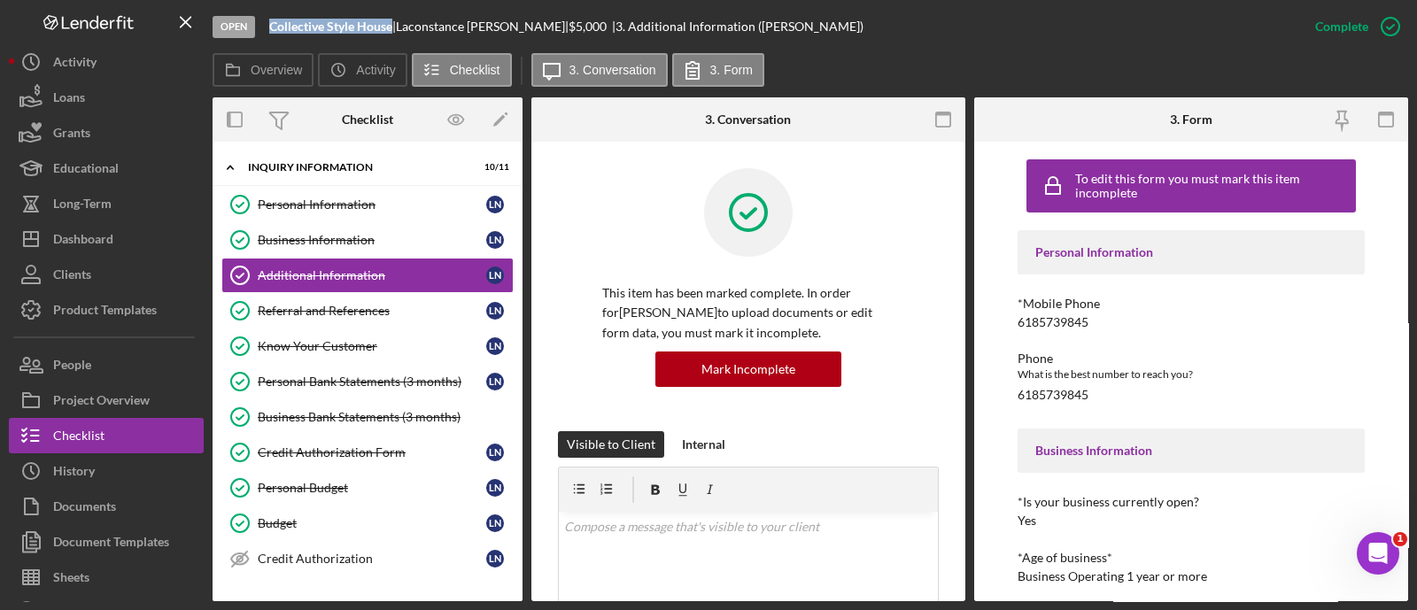
drag, startPoint x: 392, startPoint y: 28, endPoint x: 267, endPoint y: 19, distance: 125.2
click at [267, 19] on div "Open Collective Style House | [PERSON_NAME] | $5,000 $5,000 | 3. Additional Inf…" at bounding box center [755, 26] width 1085 height 53
copy b "Collective Style House"
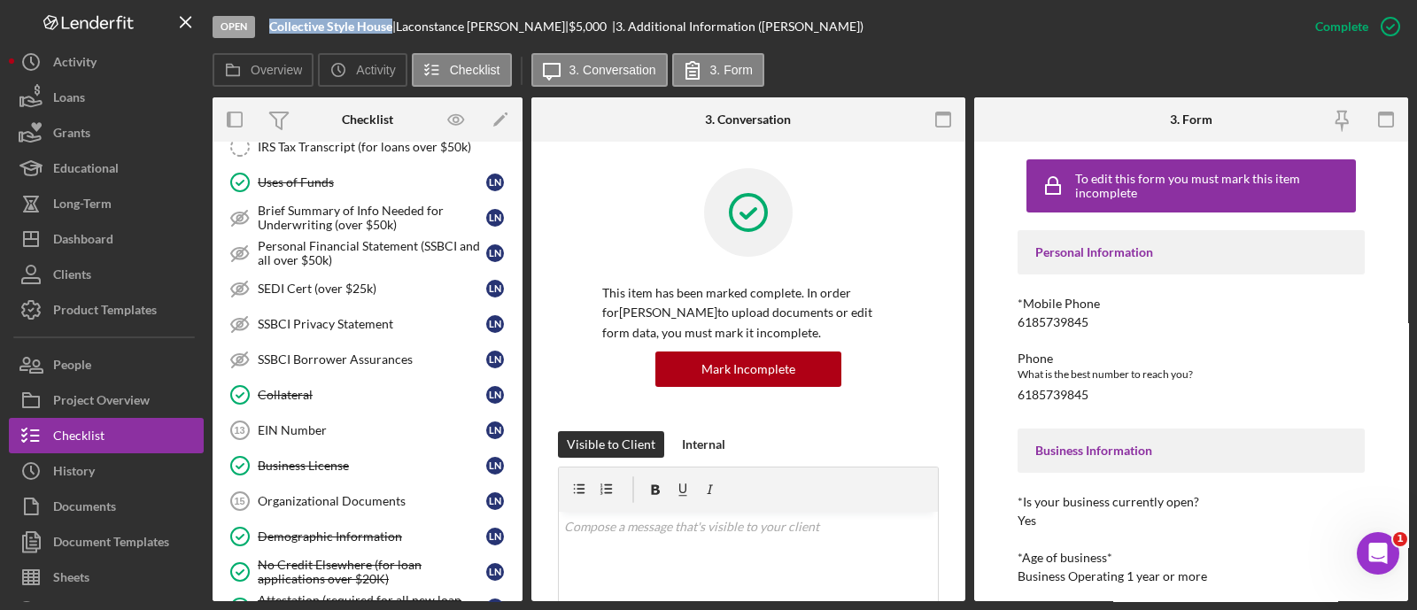
scroll to position [961, 0]
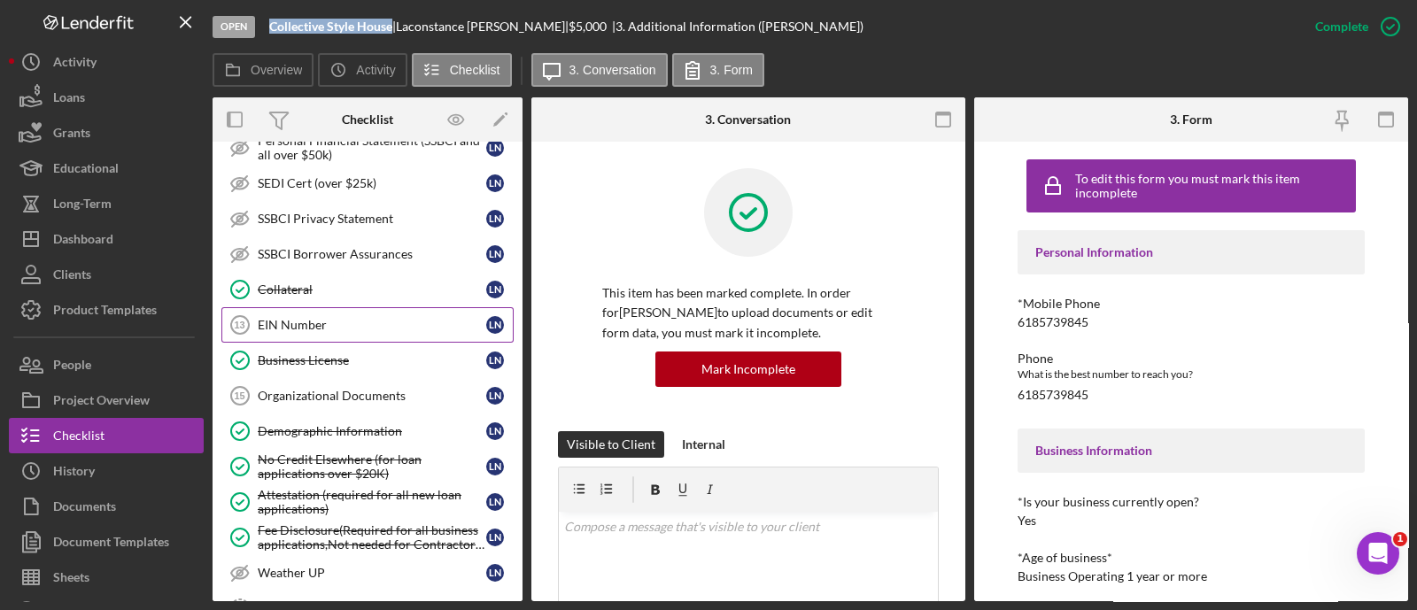
click at [374, 322] on link "EIN Number 13 EIN Number L N" at bounding box center [367, 324] width 292 height 35
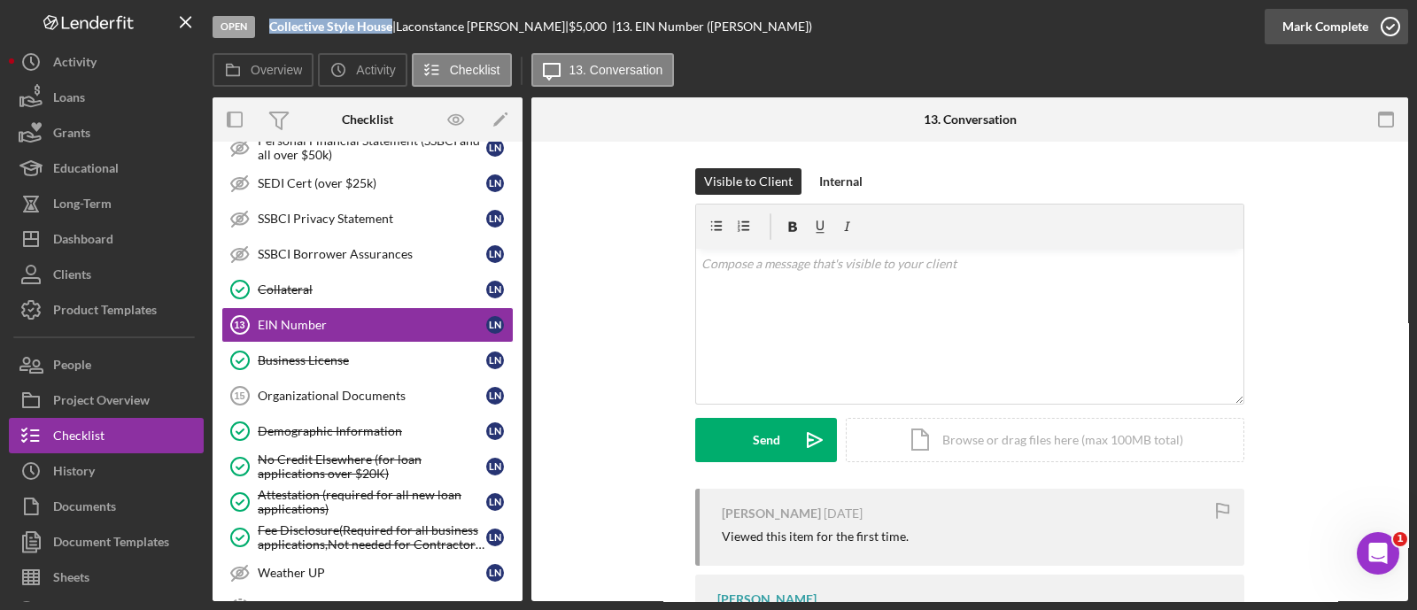
click at [1296, 40] on div "Mark Complete" at bounding box center [1325, 26] width 86 height 35
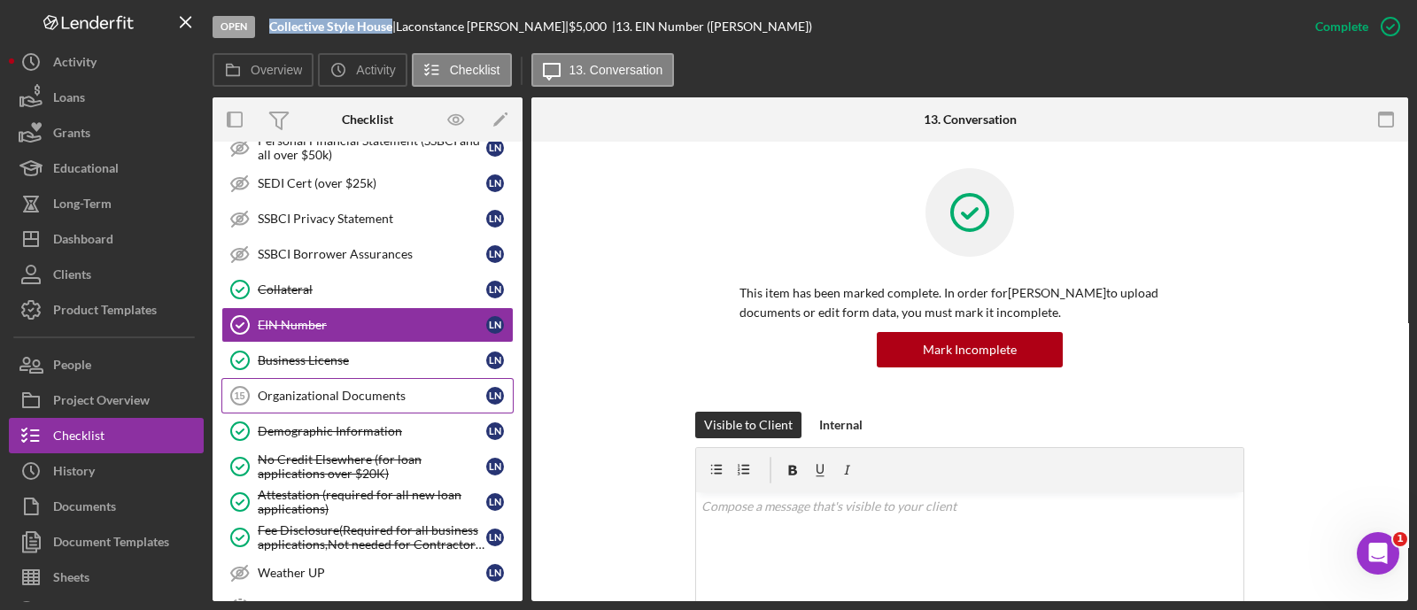
click at [341, 378] on link "Organizational Documents 15 Organizational Documents L N" at bounding box center [367, 395] width 292 height 35
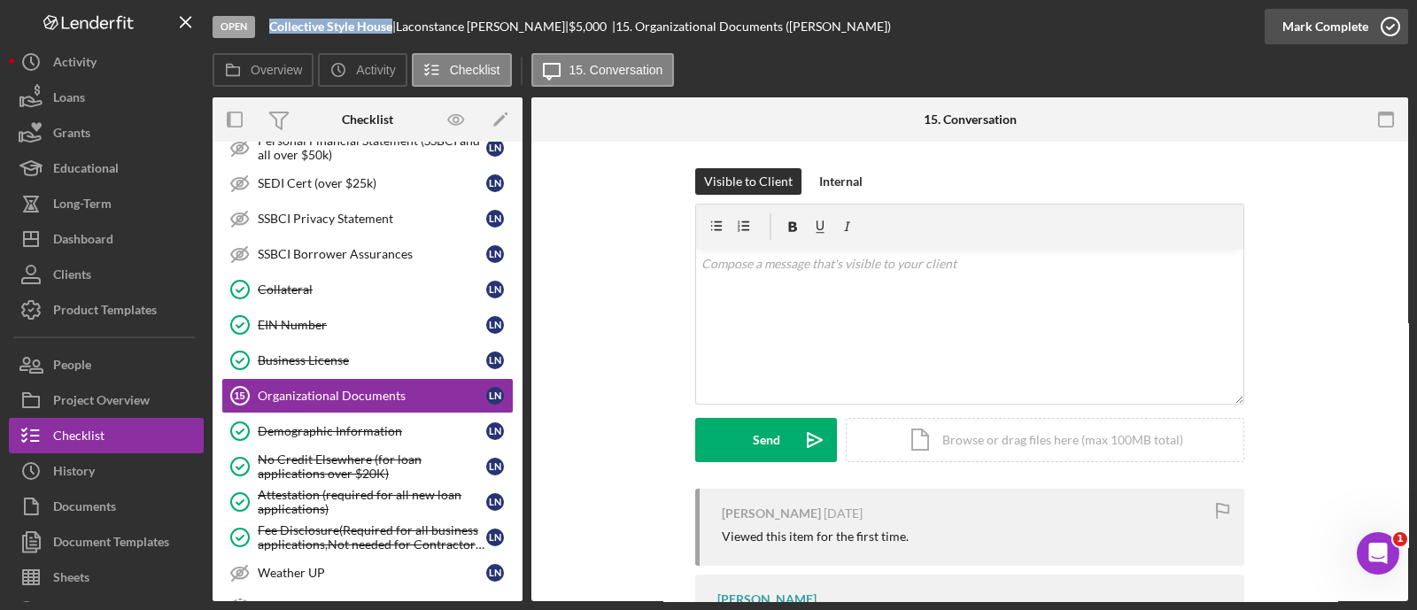
click at [1342, 34] on div "Mark Complete" at bounding box center [1325, 26] width 86 height 35
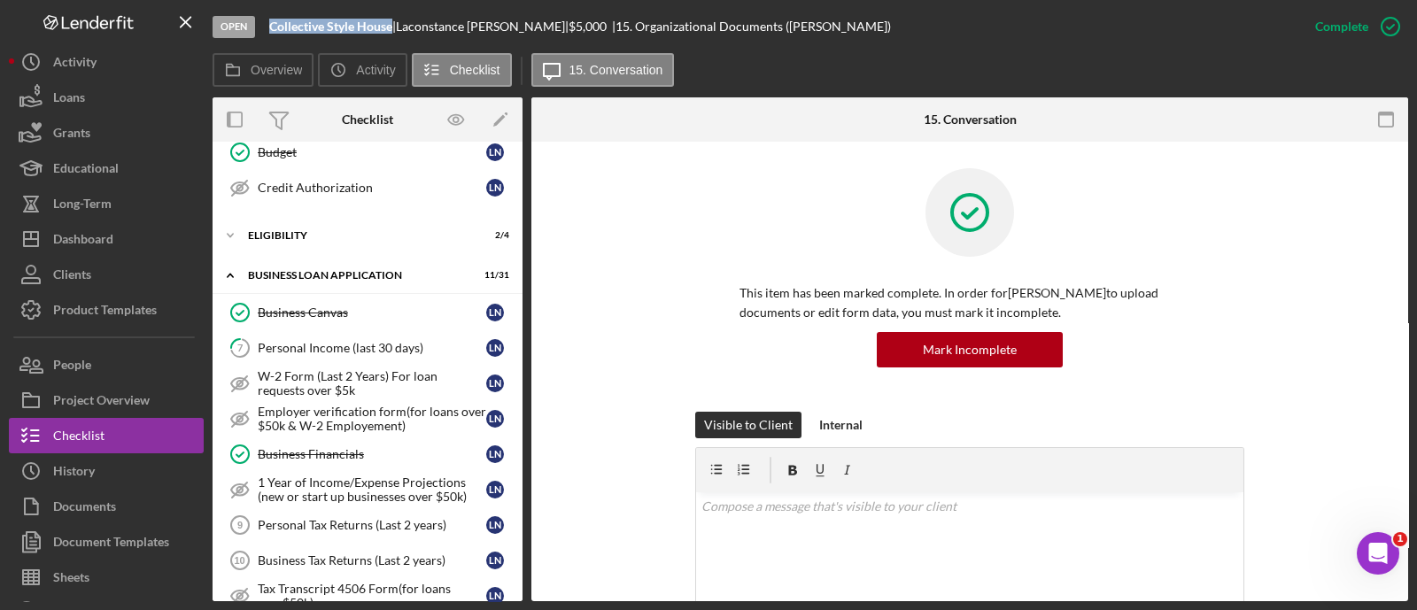
scroll to position [293, 0]
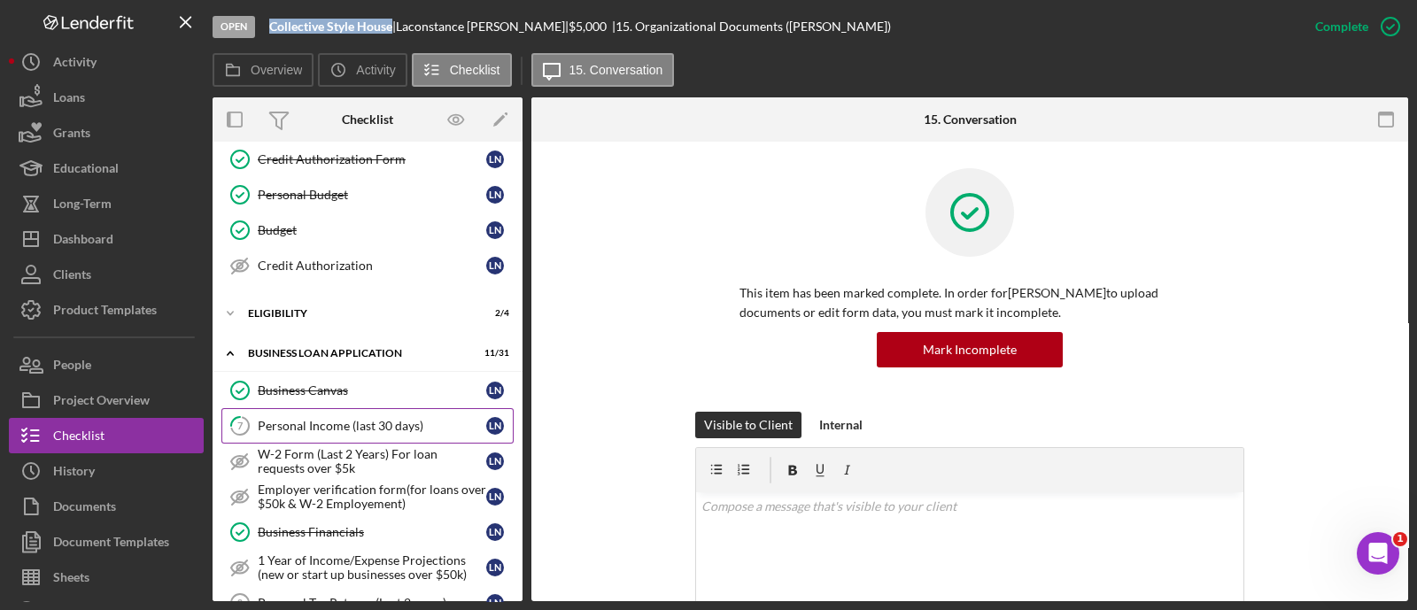
click at [390, 421] on div "Personal Income (last 30 days)" at bounding box center [372, 426] width 228 height 14
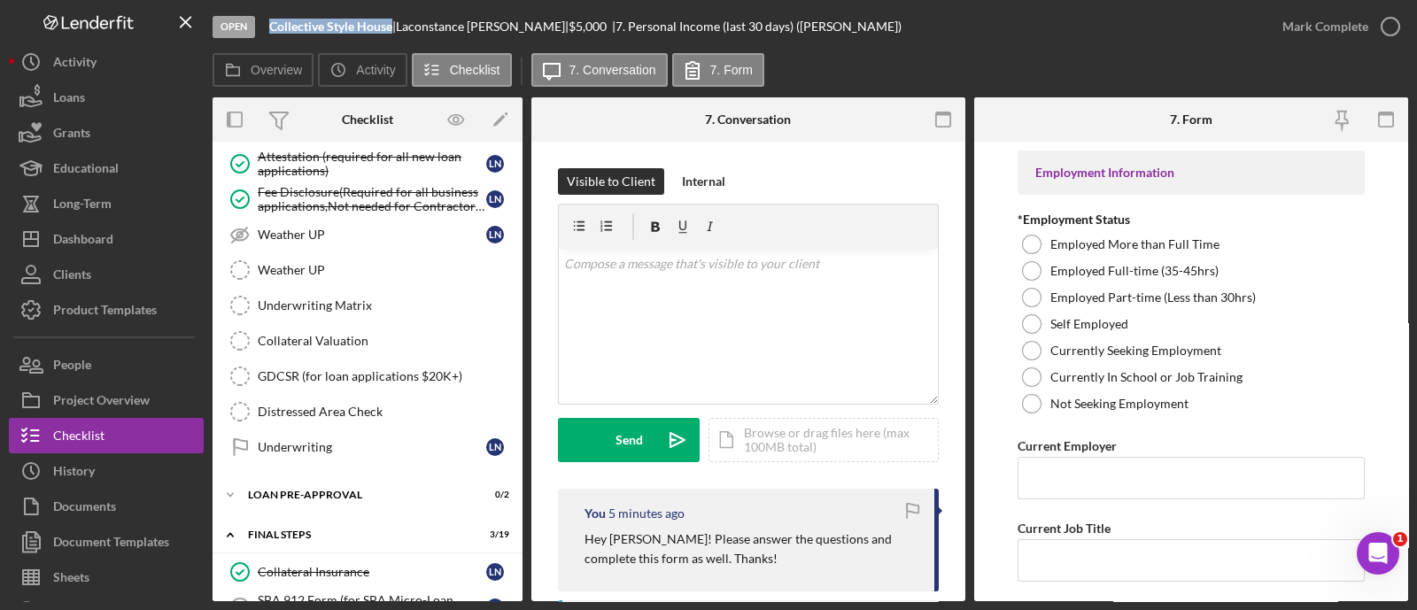
scroll to position [1262, 0]
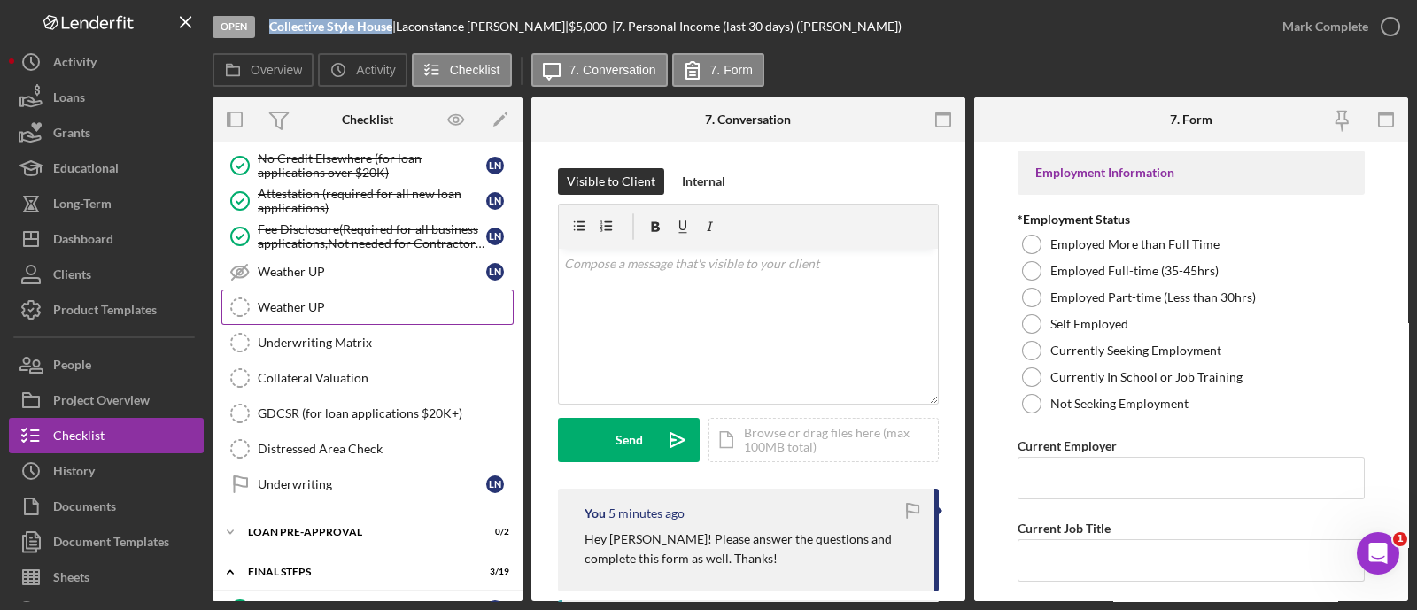
click at [383, 310] on link "Weather UP Weather UP" at bounding box center [367, 307] width 292 height 35
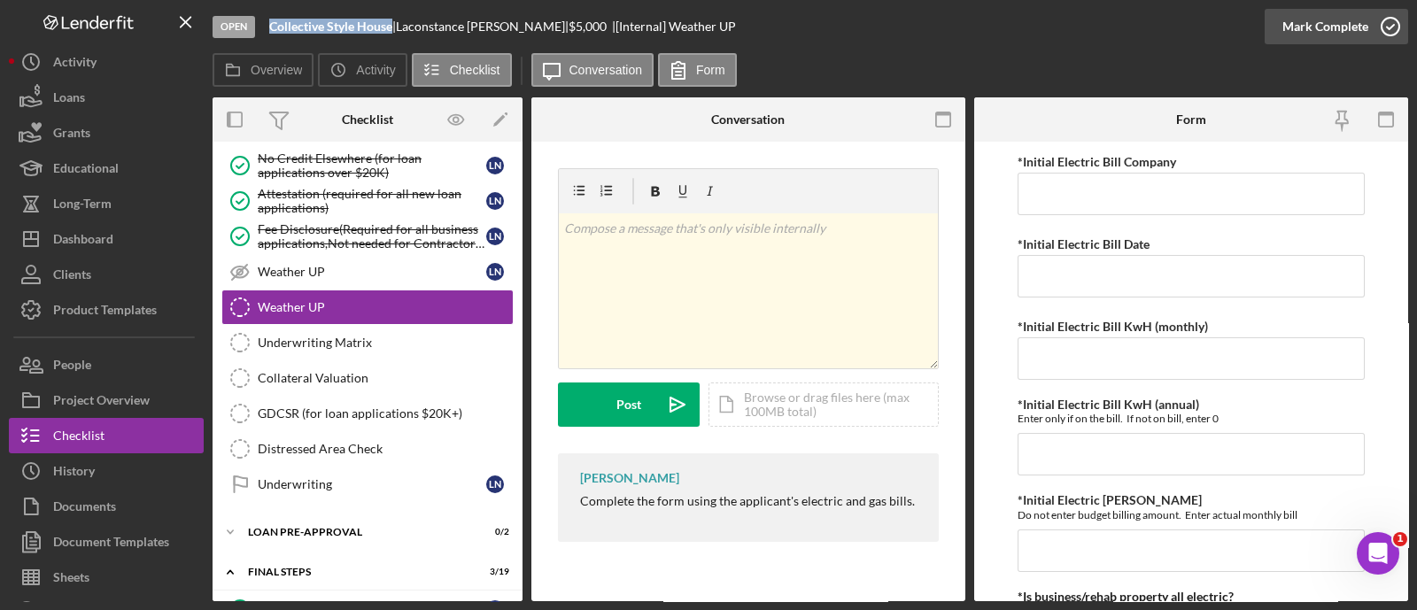
click at [1314, 30] on div "Mark Complete" at bounding box center [1325, 26] width 86 height 35
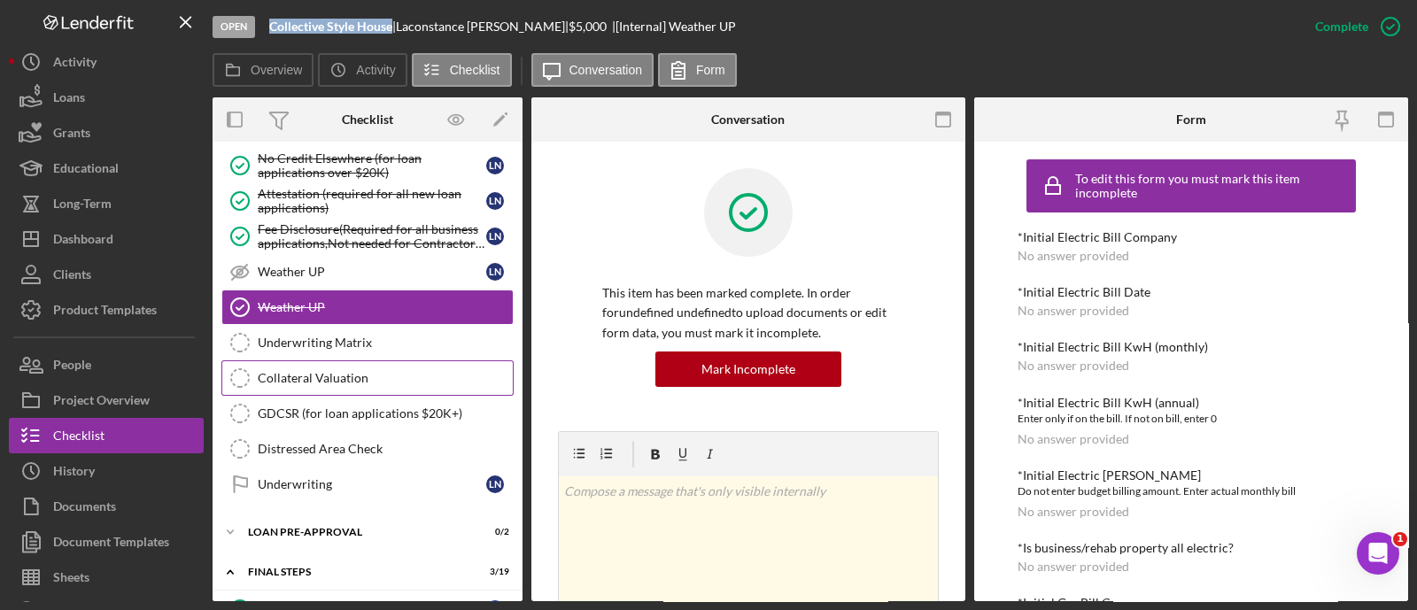
click at [305, 376] on link "Collateral Valuation Collateral Valuation" at bounding box center [367, 377] width 292 height 35
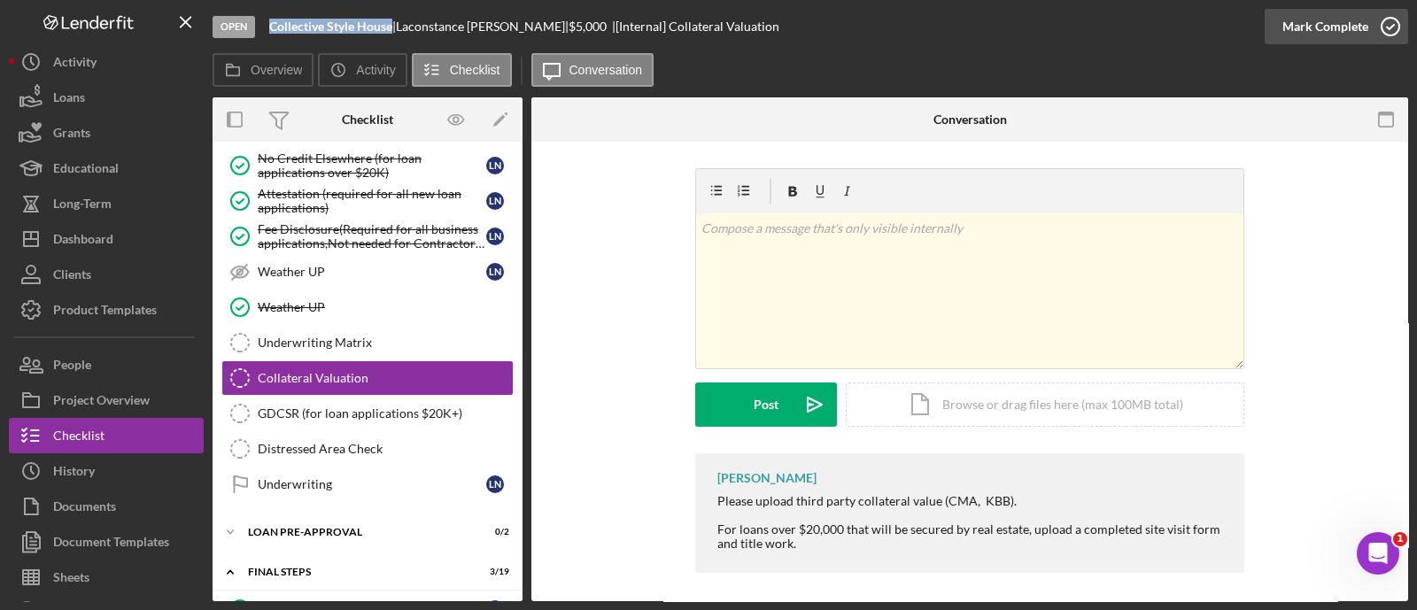
click at [1332, 31] on div "Mark Complete" at bounding box center [1325, 26] width 86 height 35
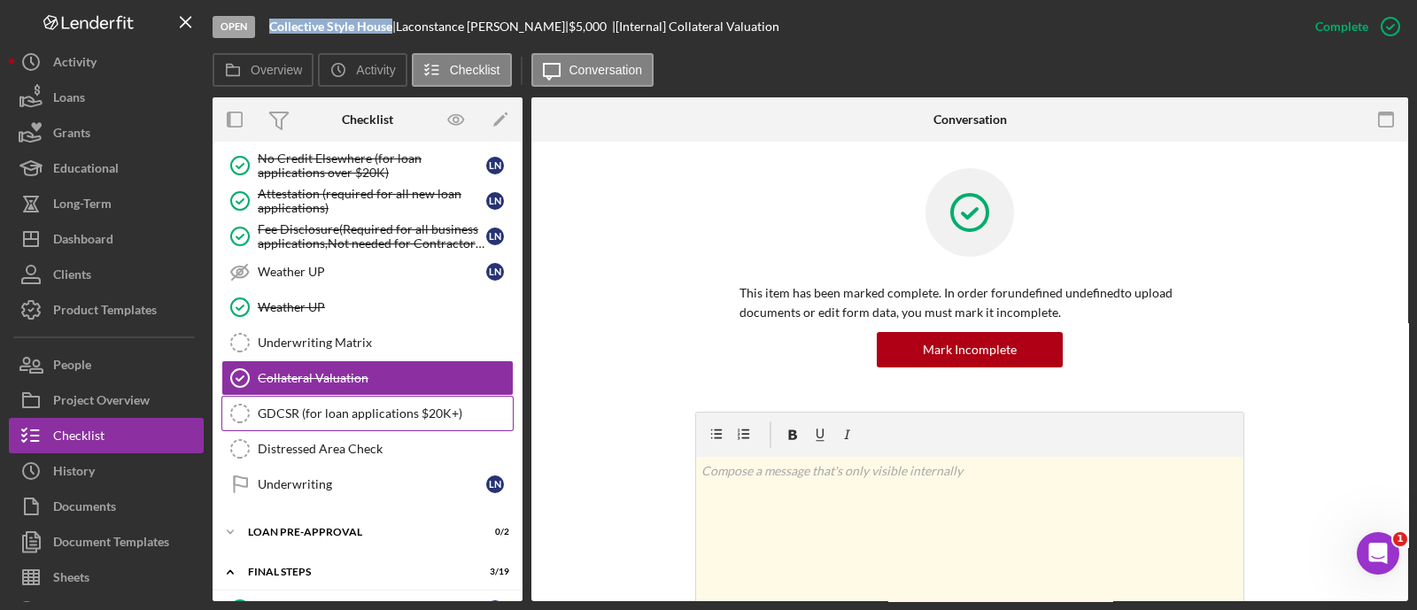
click at [367, 414] on link "GDCSR (for loan applications $20K+) GDCSR (for loan applications $20K+)" at bounding box center [367, 413] width 292 height 35
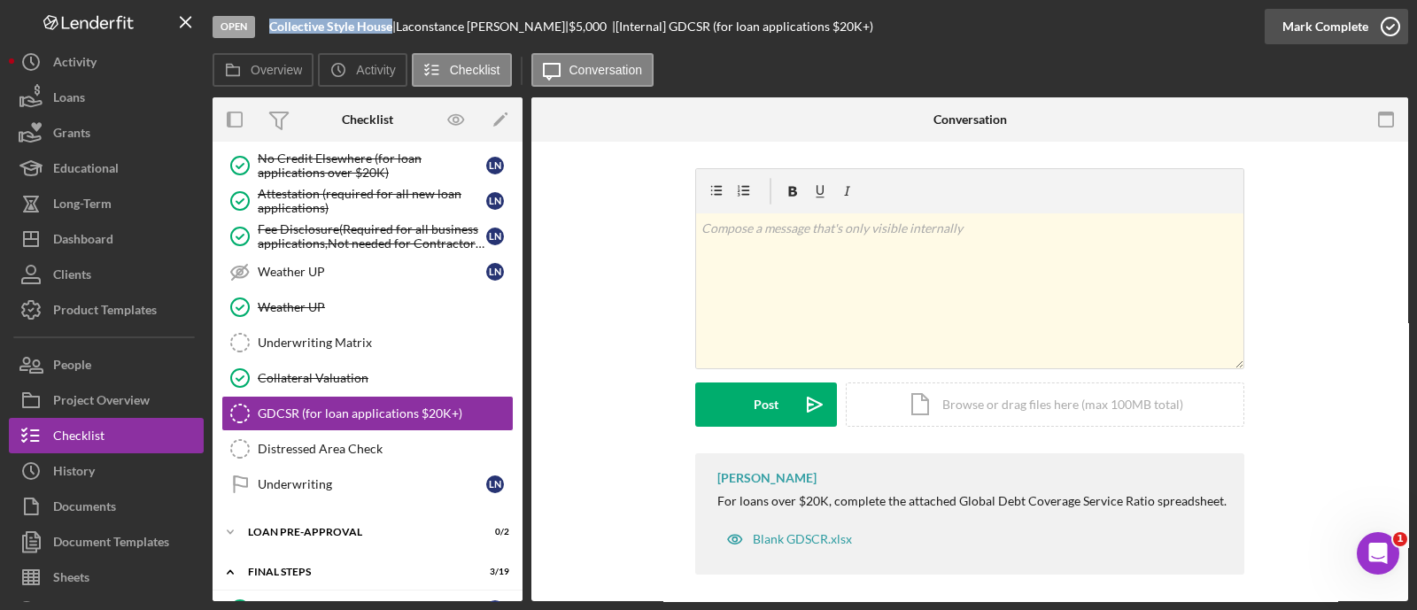
click at [1303, 31] on div "Mark Complete" at bounding box center [1325, 26] width 86 height 35
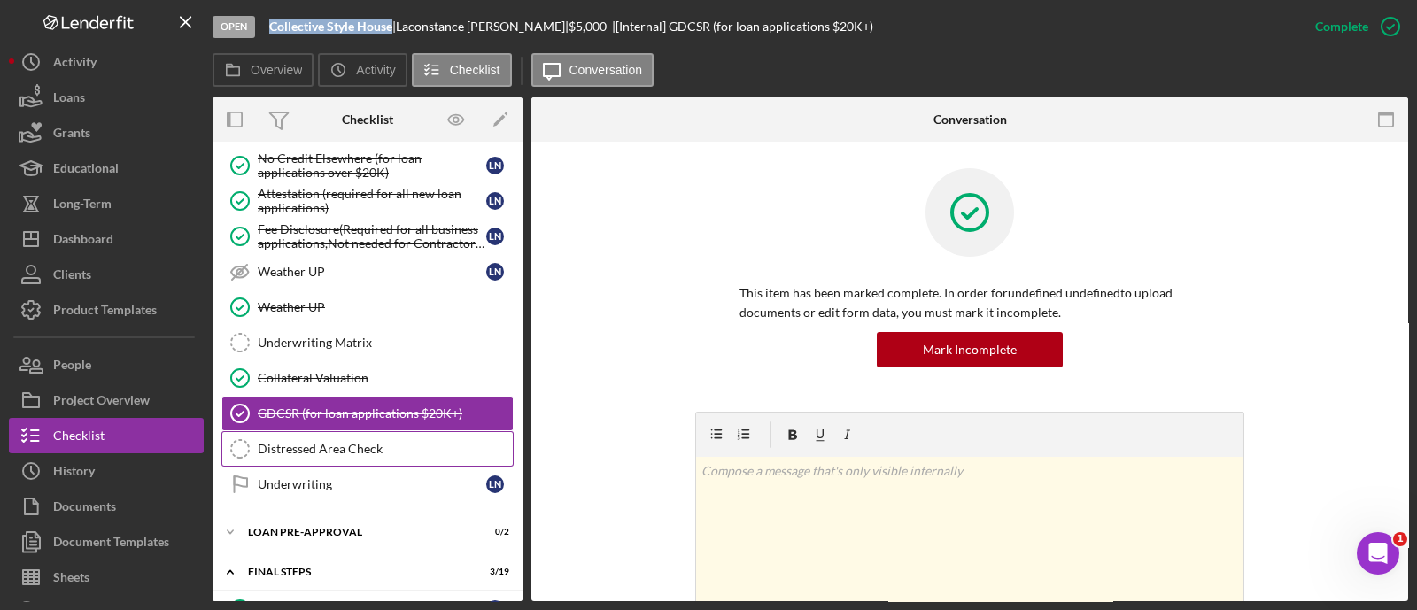
click at [439, 431] on link "Distressed Area Check Distressed Area Check" at bounding box center [367, 448] width 292 height 35
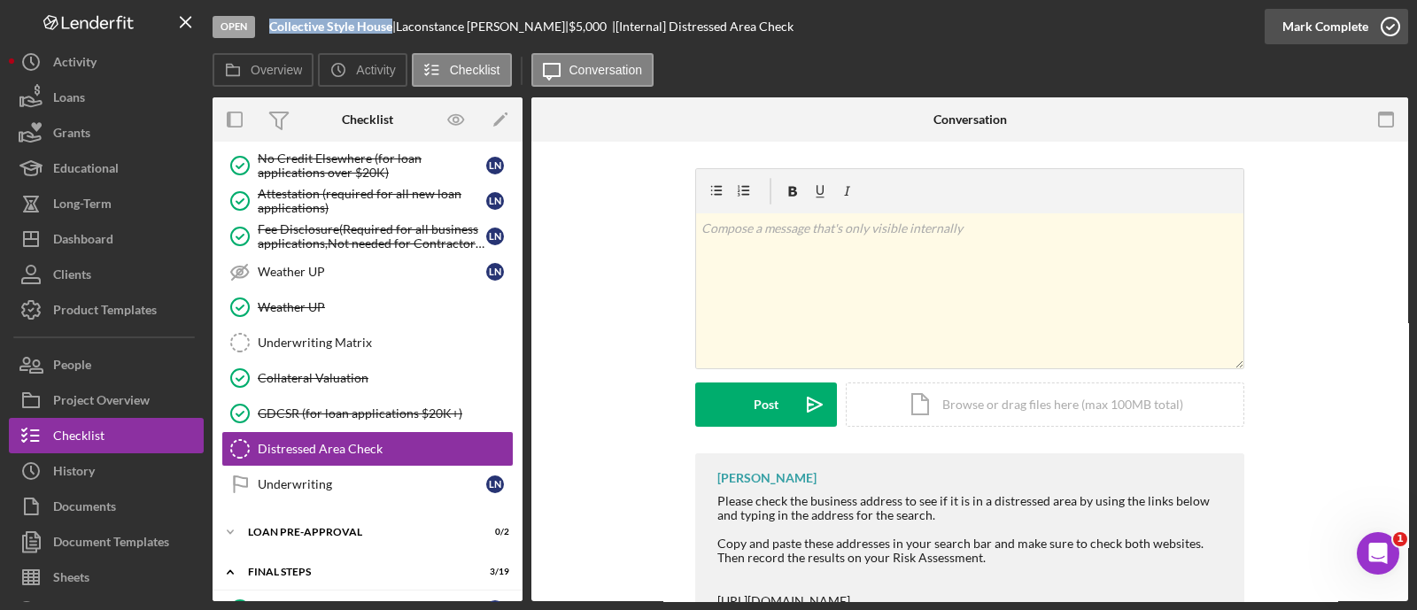
click at [1274, 34] on button "Mark Complete" at bounding box center [1335, 26] width 143 height 35
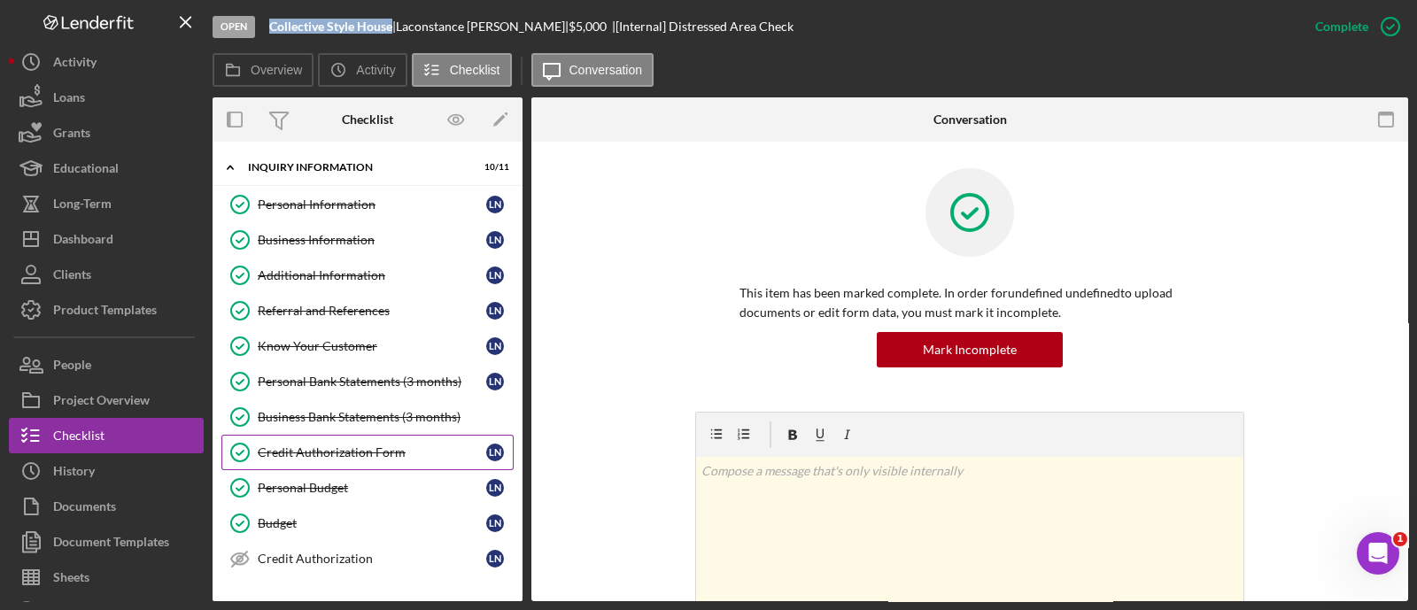
scroll to position [329, 0]
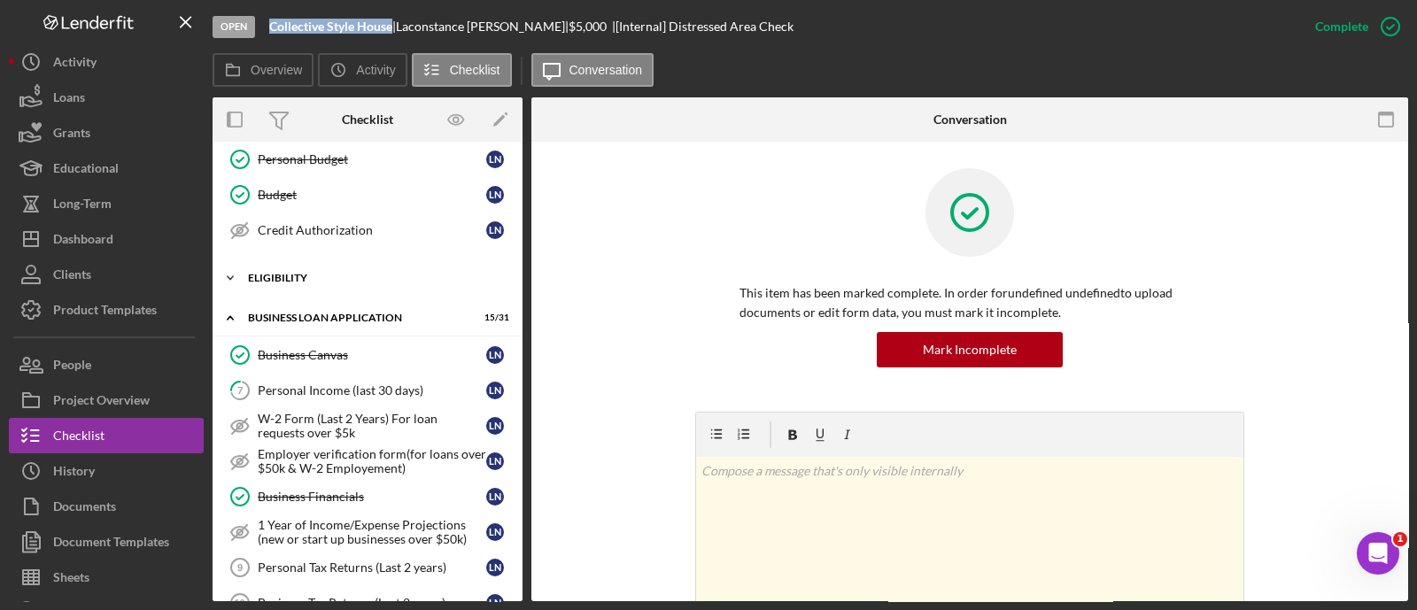
click at [297, 279] on div "Icon/Expander ELIGIBILITY 2 / 4" at bounding box center [368, 277] width 310 height 35
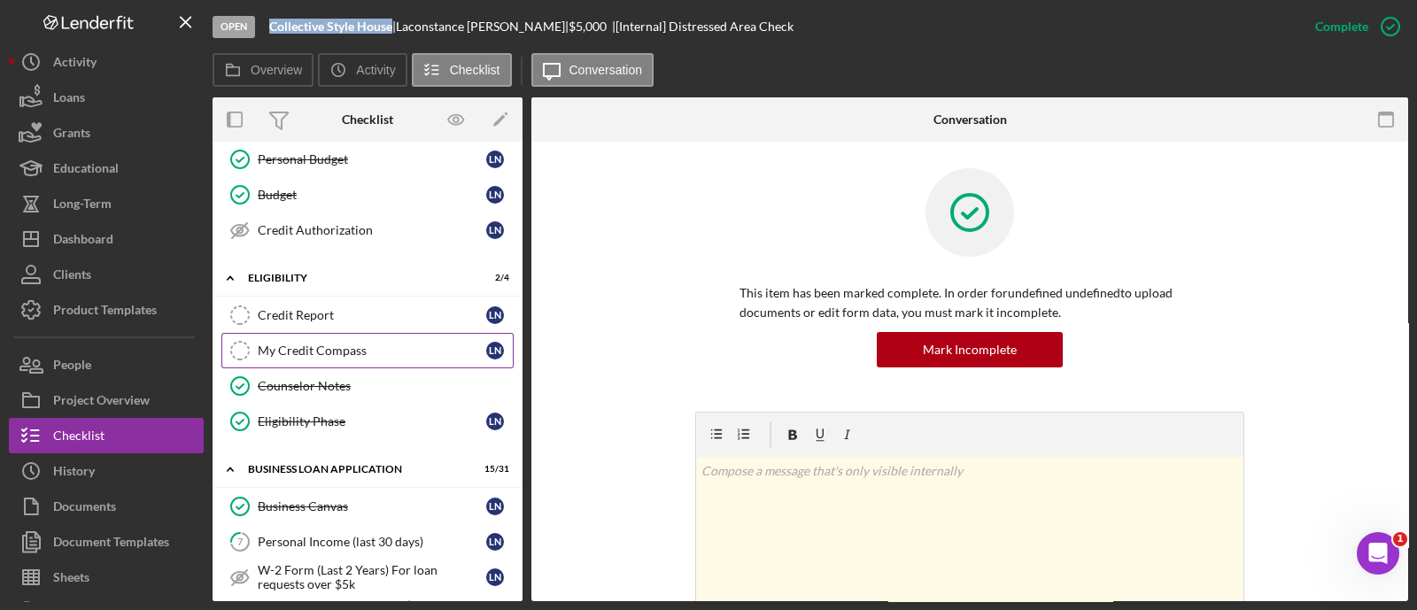
click at [328, 344] on div "My Credit Compass" at bounding box center [372, 351] width 228 height 14
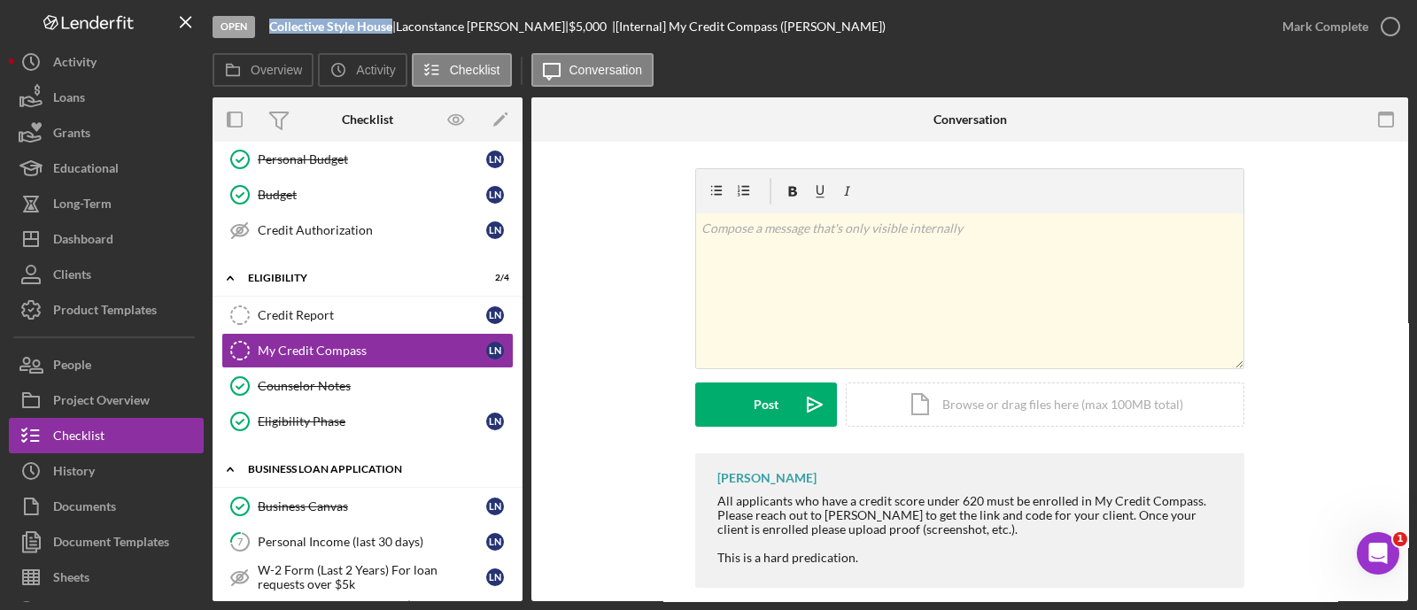
scroll to position [388, 0]
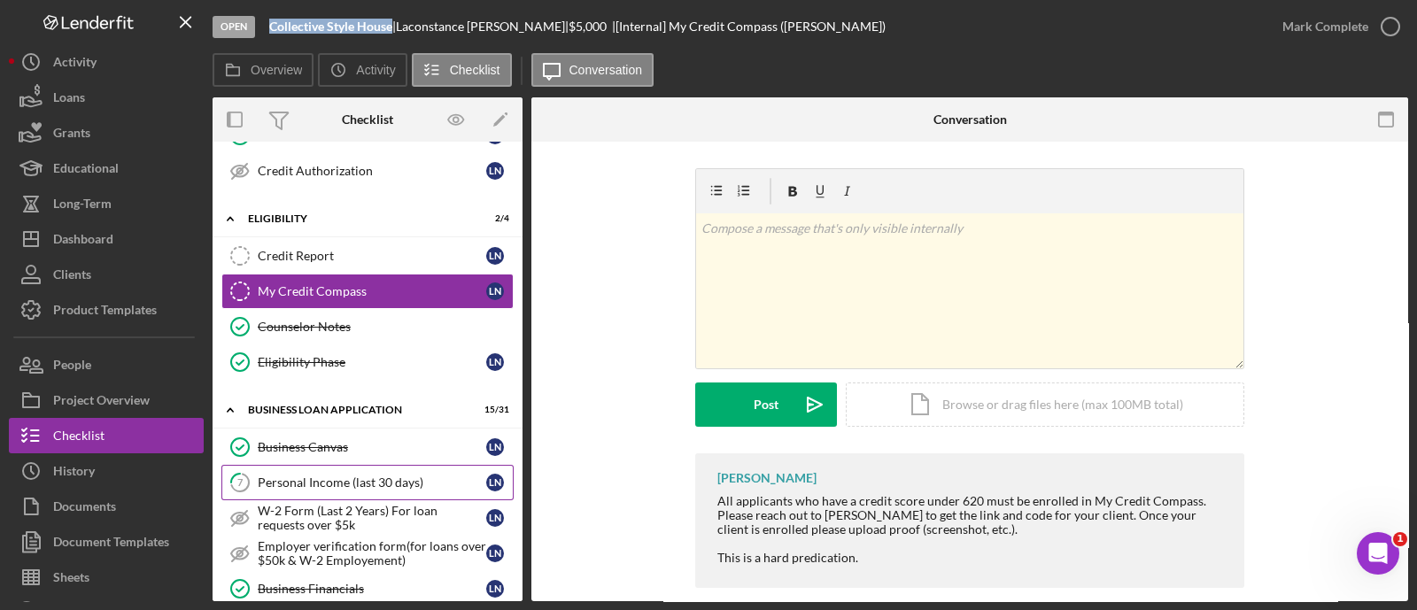
click at [367, 476] on div "Personal Income (last 30 days)" at bounding box center [372, 483] width 228 height 14
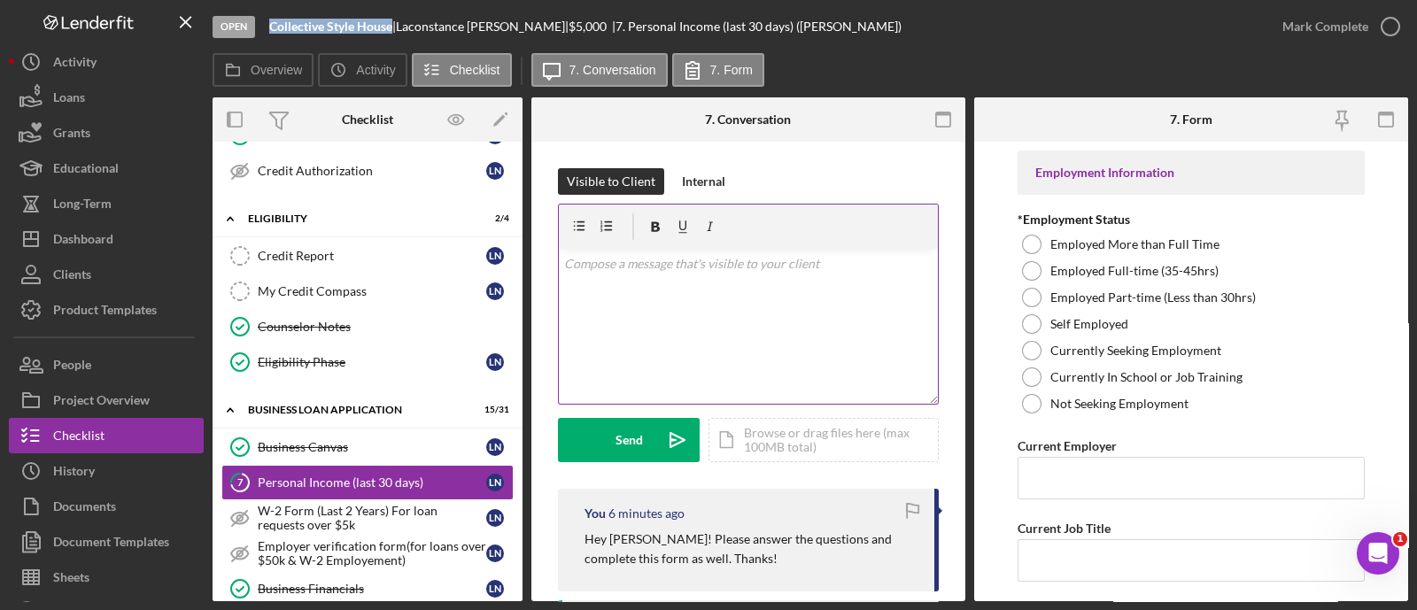
scroll to position [196, 0]
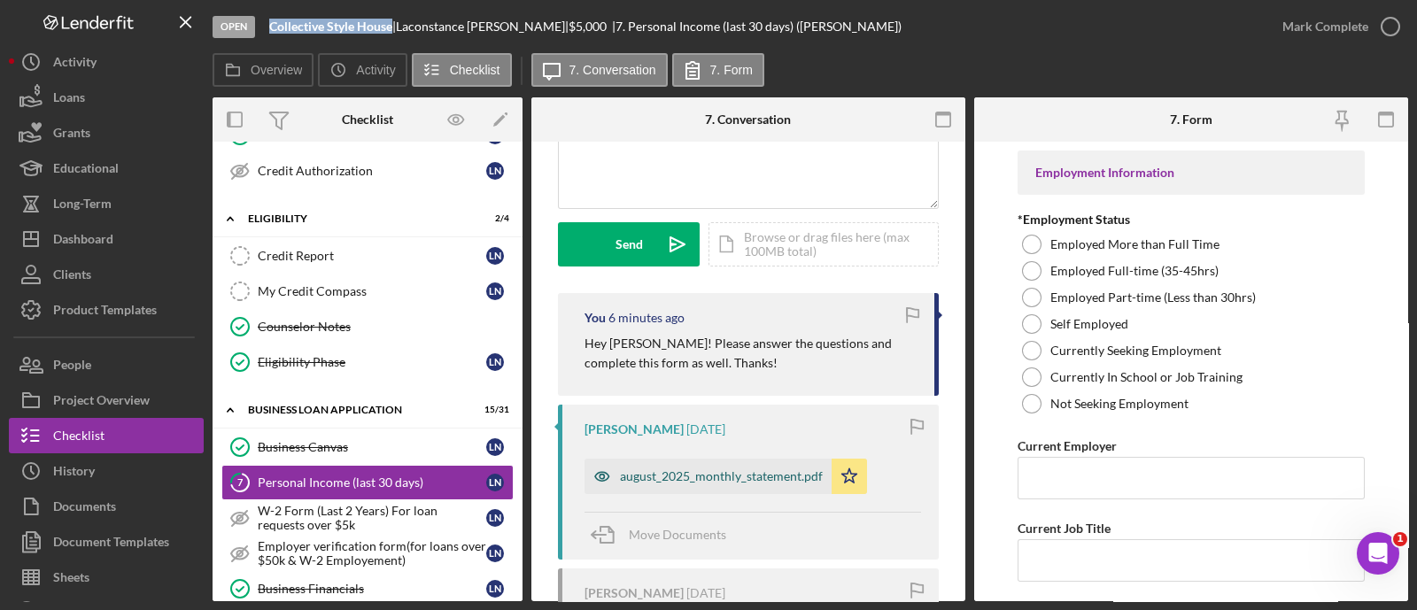
click at [762, 476] on div "august_2025_monthly_statement.pdf" at bounding box center [721, 476] width 203 height 14
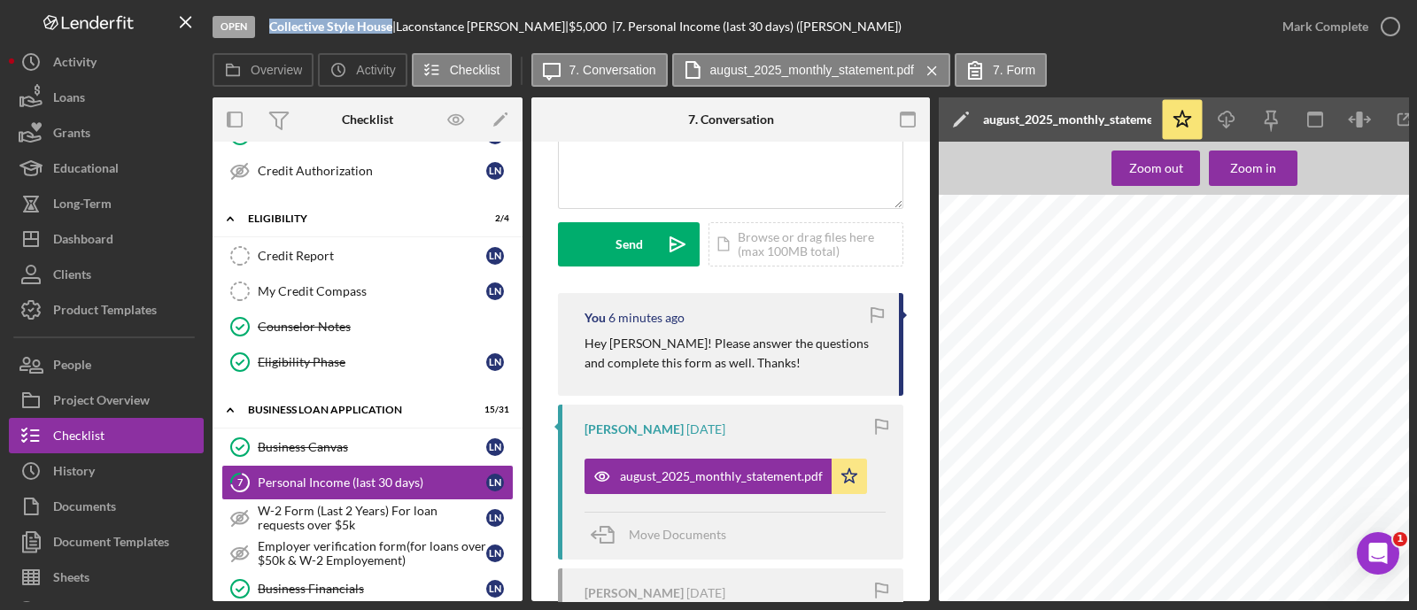
scroll to position [0, 0]
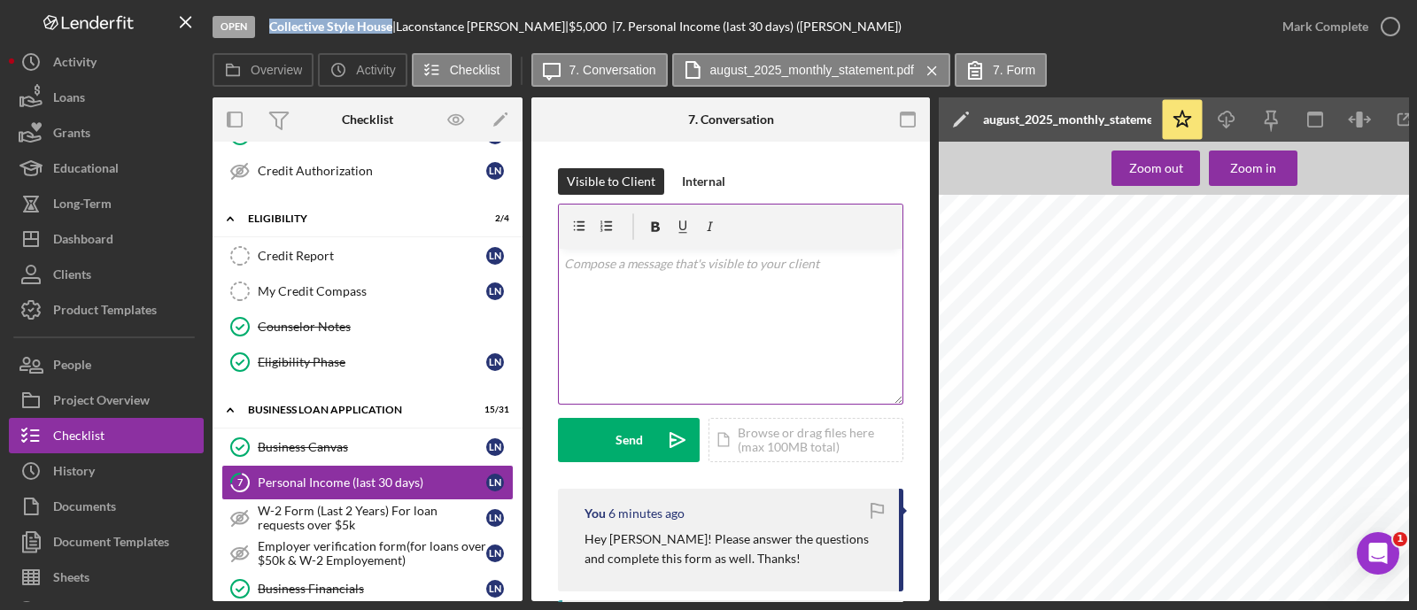
click at [682, 321] on div "v Color teal Color pink Remove color Add row above Add row below Add column bef…" at bounding box center [731, 326] width 344 height 155
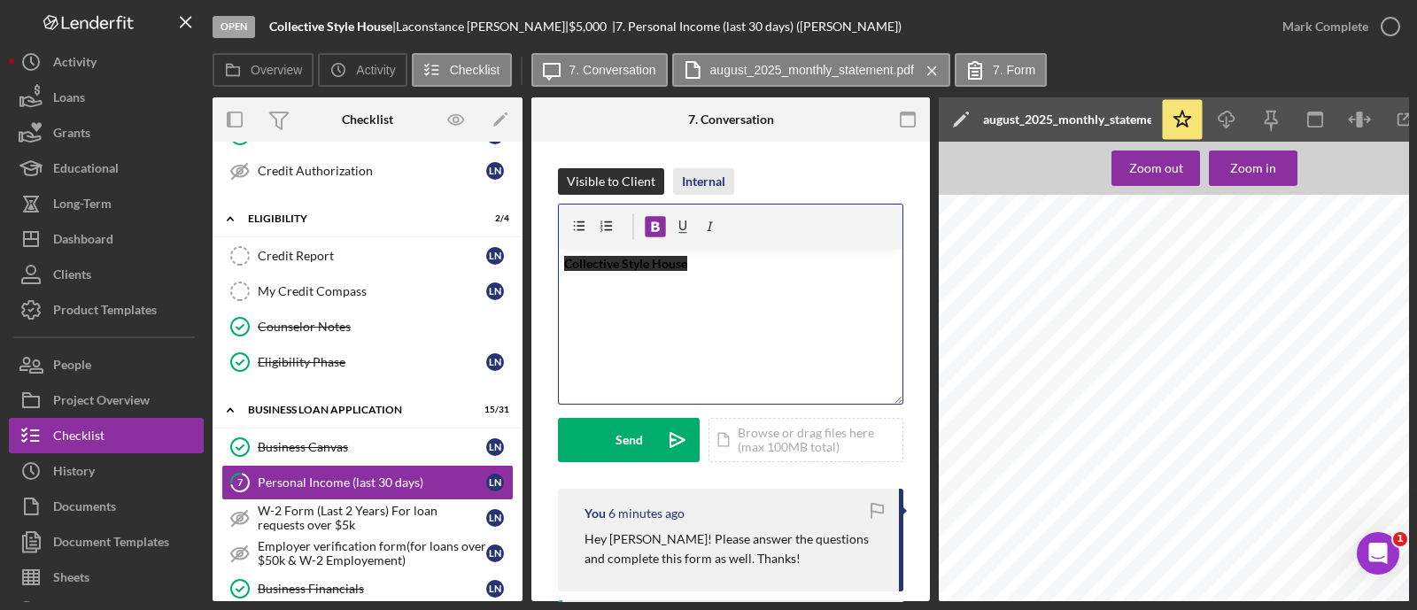
click at [696, 183] on div "Internal" at bounding box center [703, 181] width 43 height 27
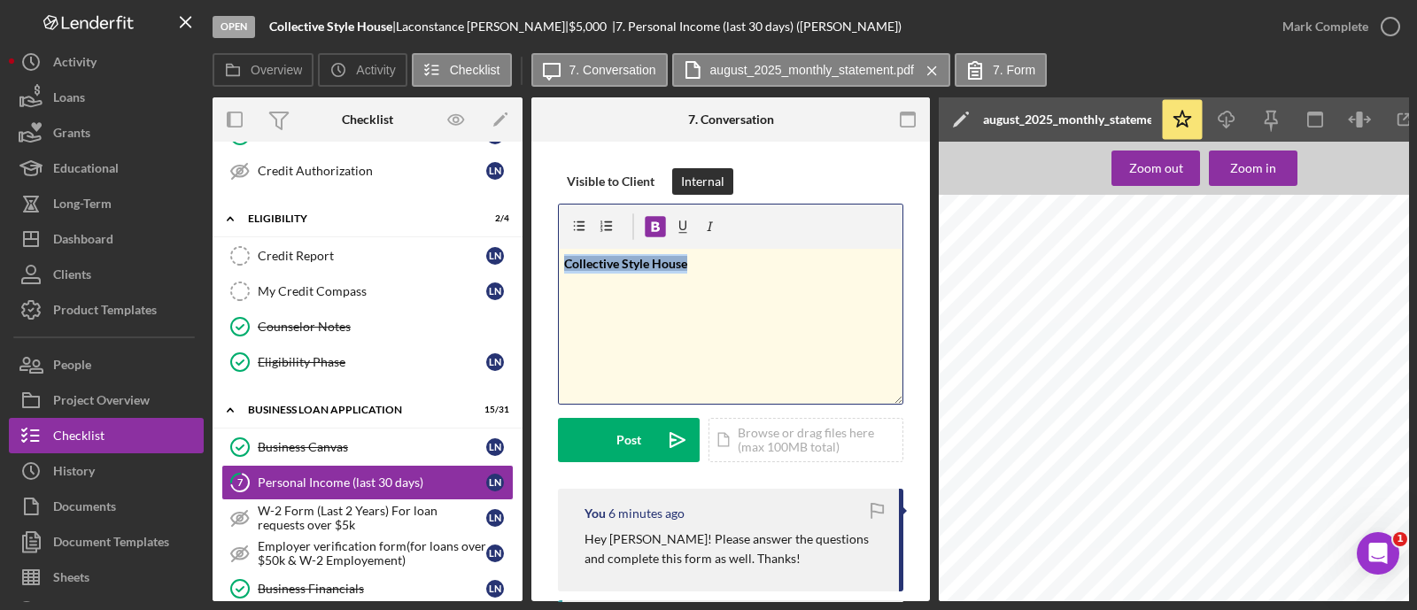
drag, startPoint x: 697, startPoint y: 267, endPoint x: 542, endPoint y: 300, distance: 158.6
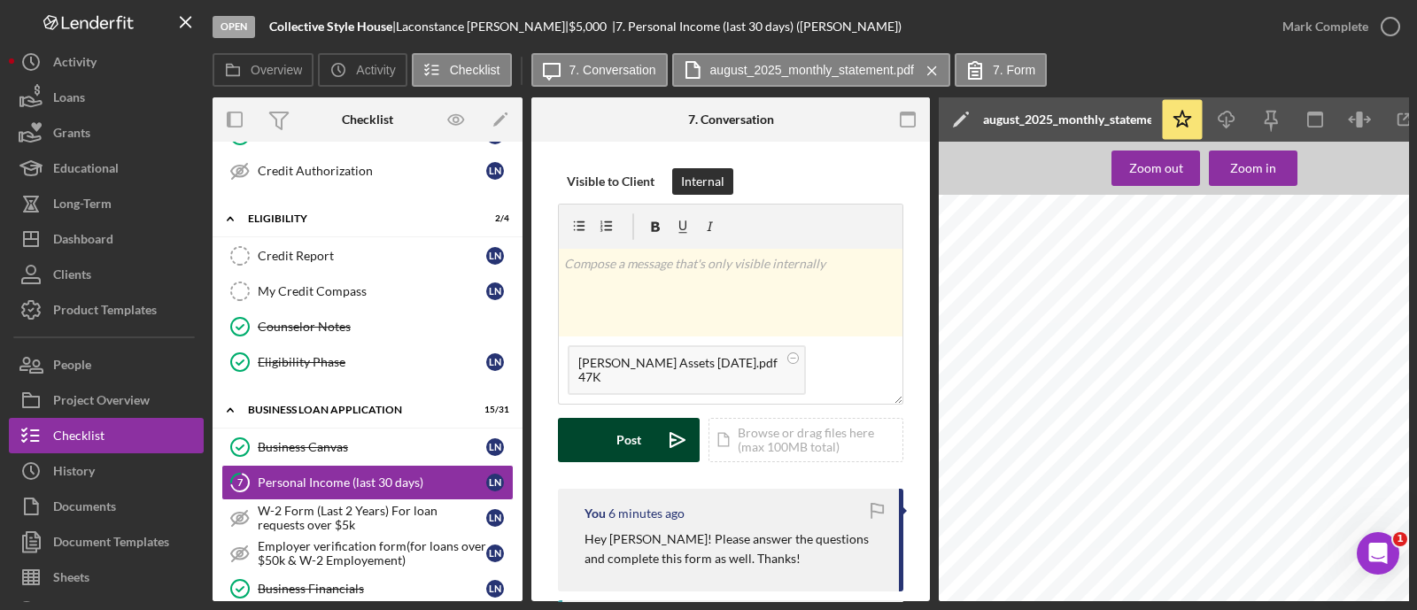
click at [642, 437] on button "Post Icon/icon-invite-send" at bounding box center [629, 440] width 142 height 44
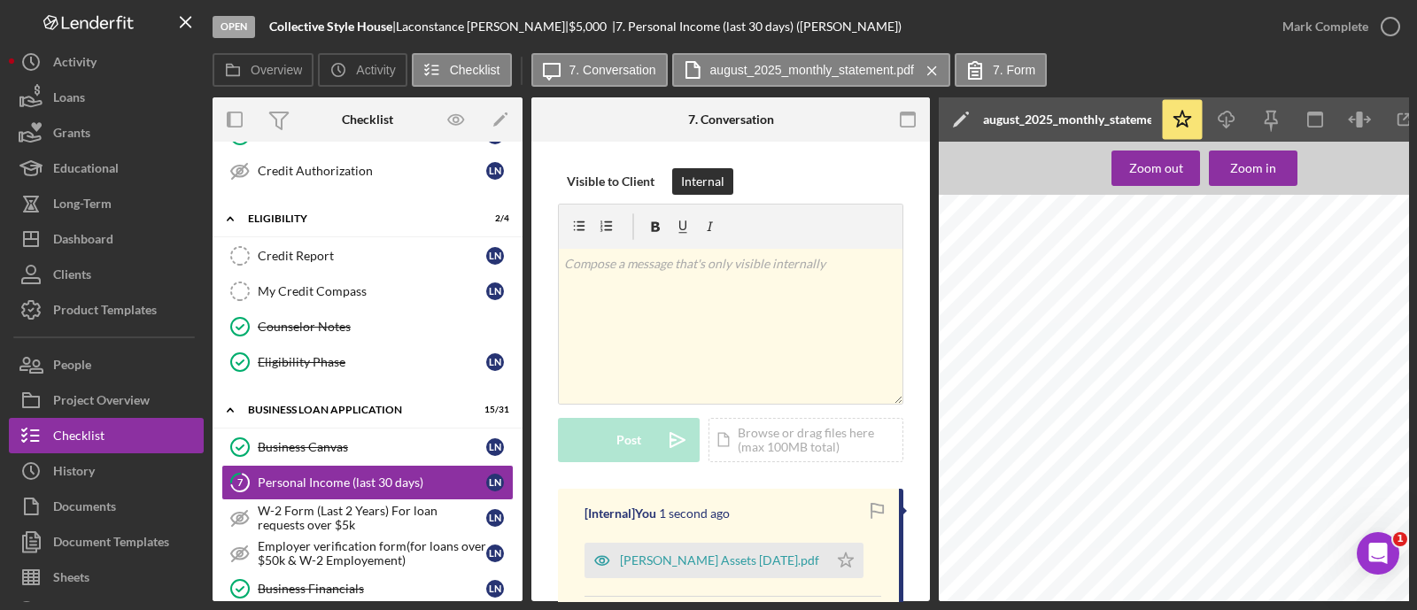
scroll to position [137, 0]
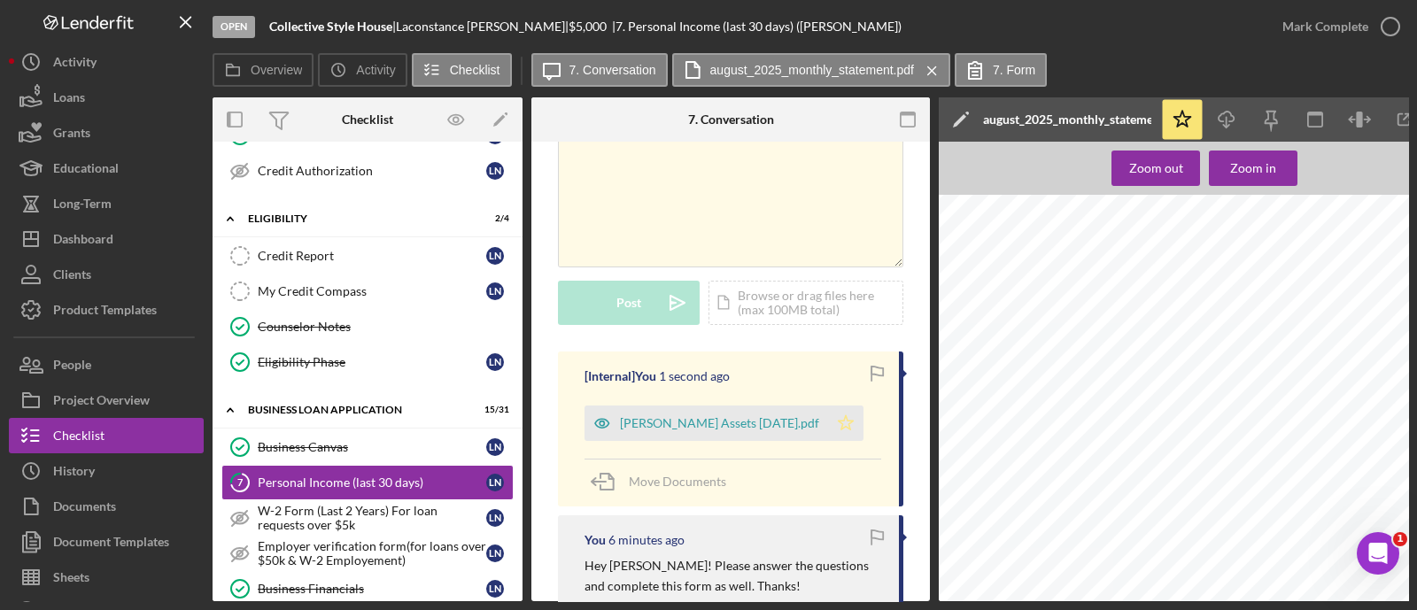
click at [843, 426] on icon "Icon/Star" at bounding box center [845, 423] width 35 height 35
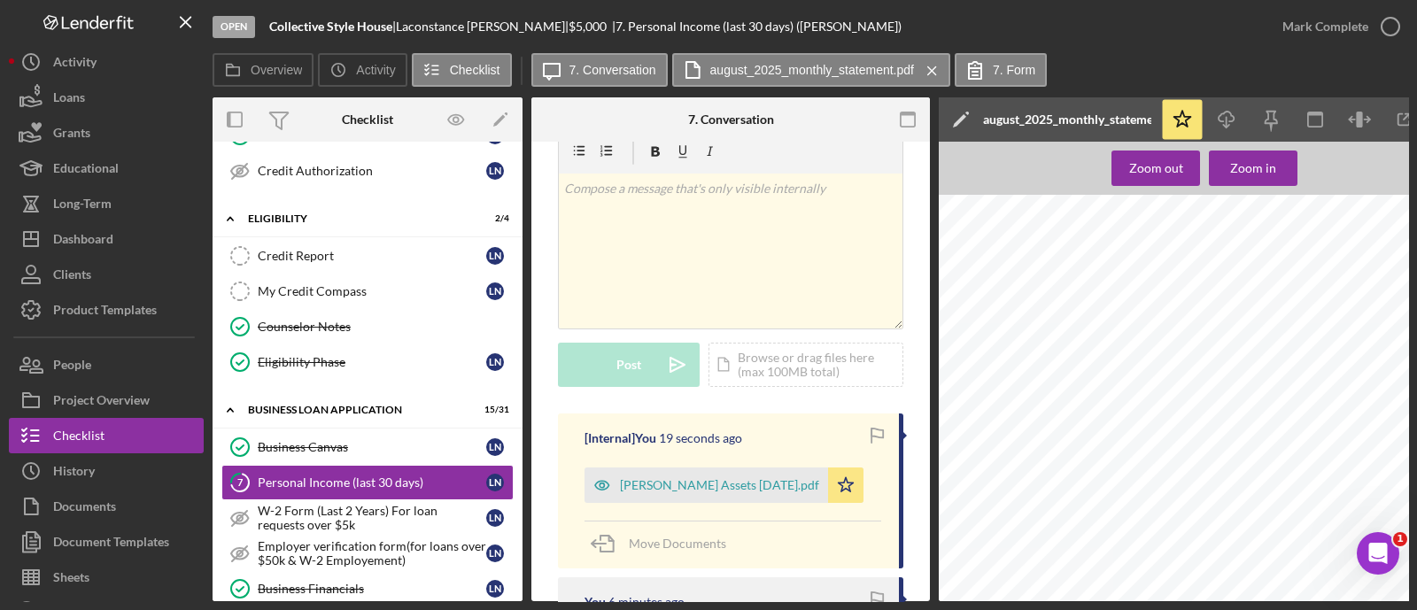
scroll to position [73, 0]
click at [642, 249] on div "v Color teal Color pink Remove color Add row above Add row below Add column bef…" at bounding box center [731, 253] width 344 height 155
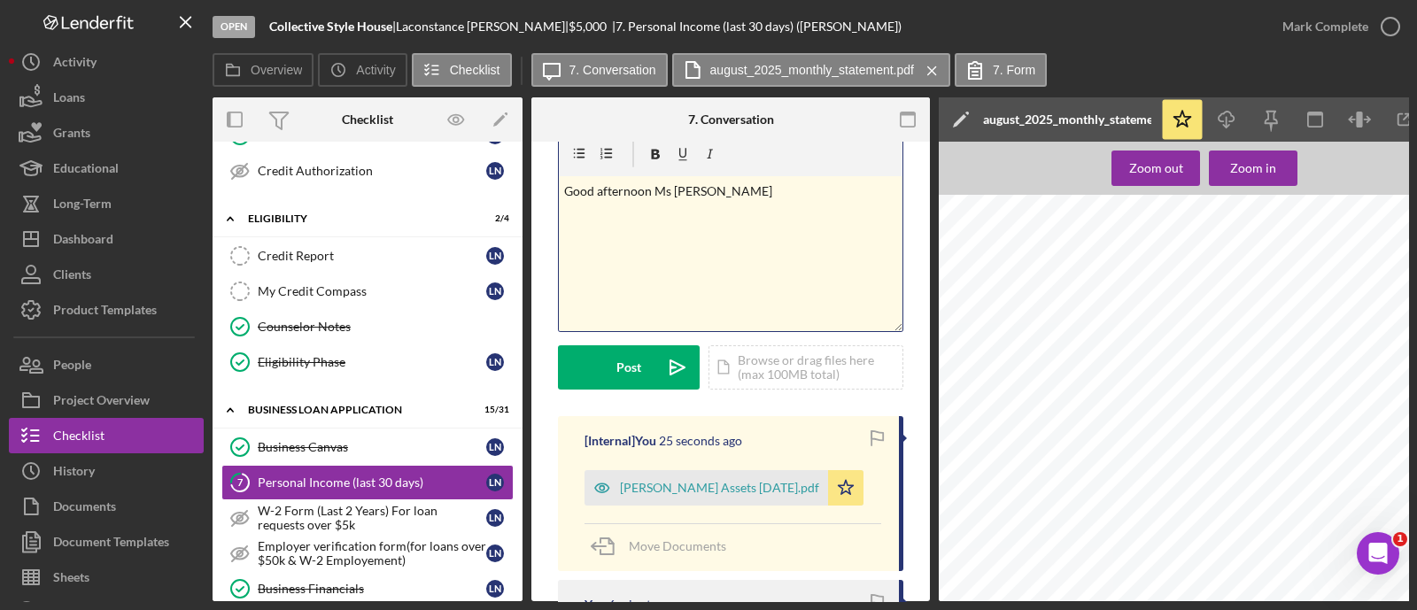
scroll to position [0, 0]
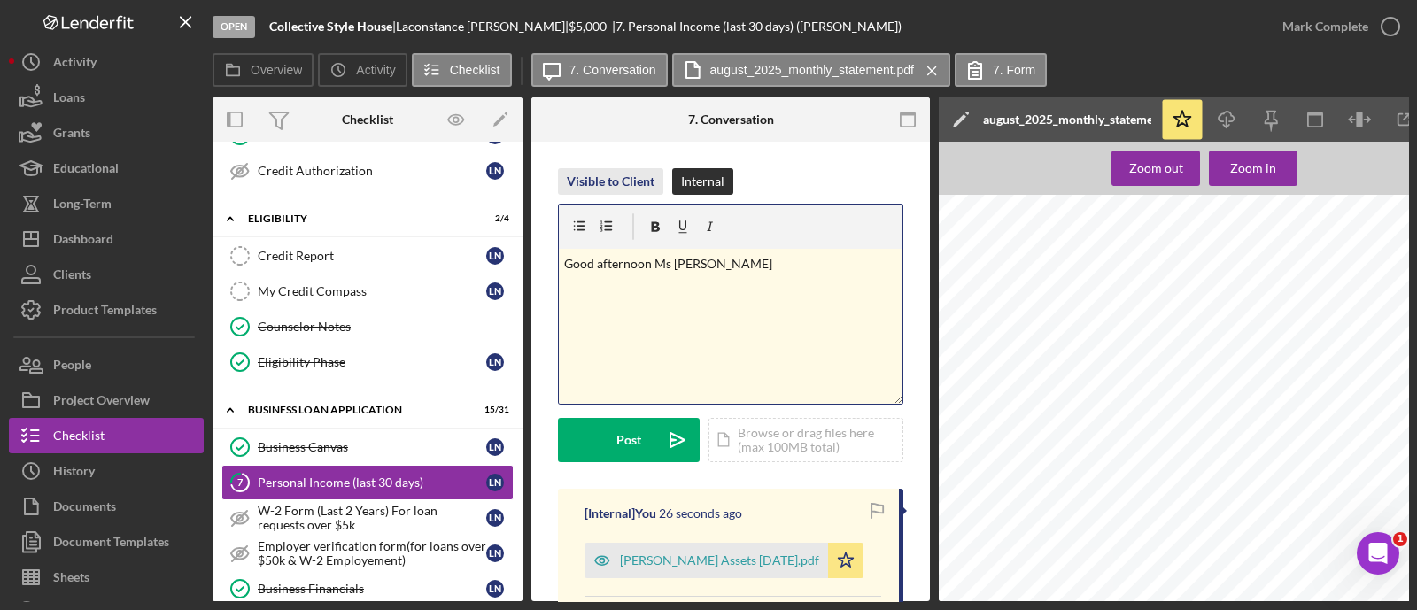
click at [638, 173] on div "Visible to Client" at bounding box center [611, 181] width 88 height 27
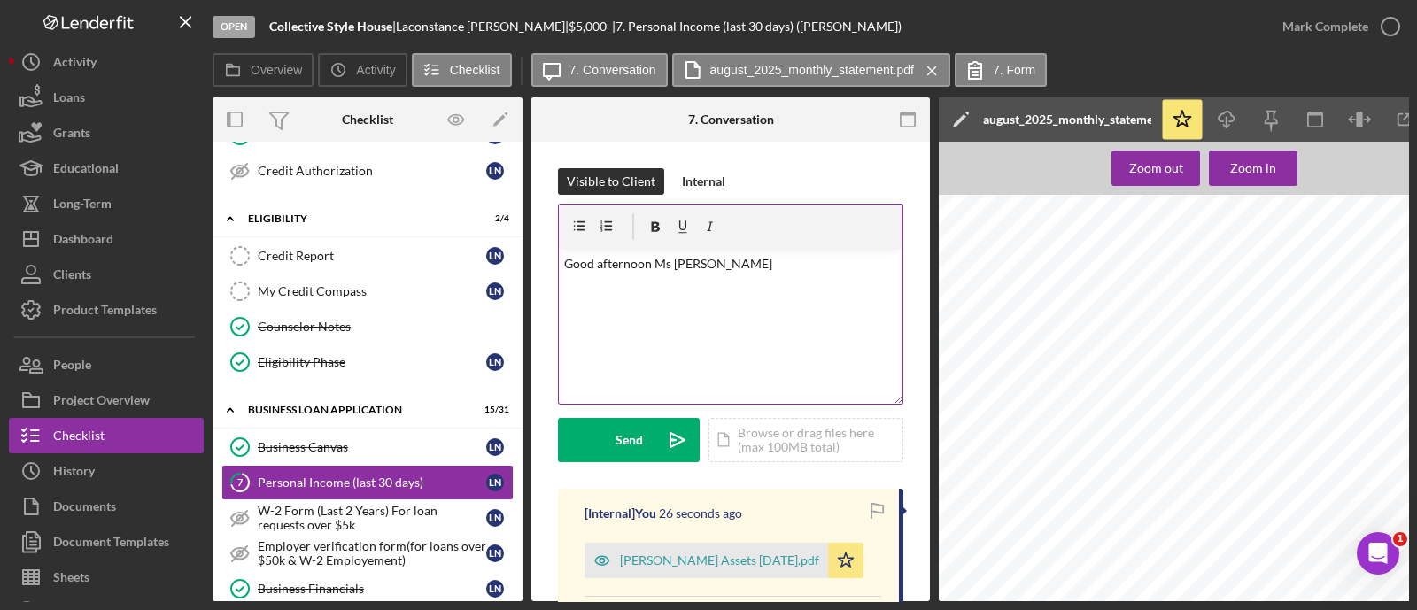
click at [717, 259] on p "Good afternoon Ms [PERSON_NAME]" at bounding box center [731, 263] width 334 height 19
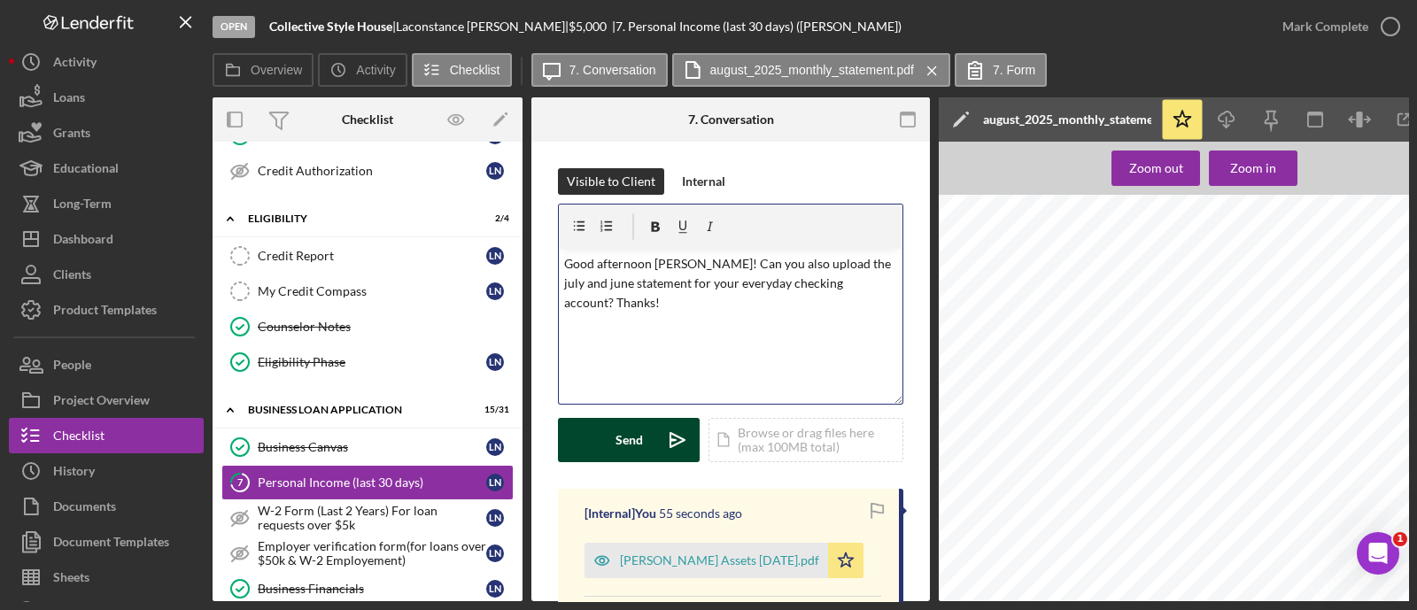
click at [641, 445] on div "Send" at bounding box center [628, 440] width 27 height 44
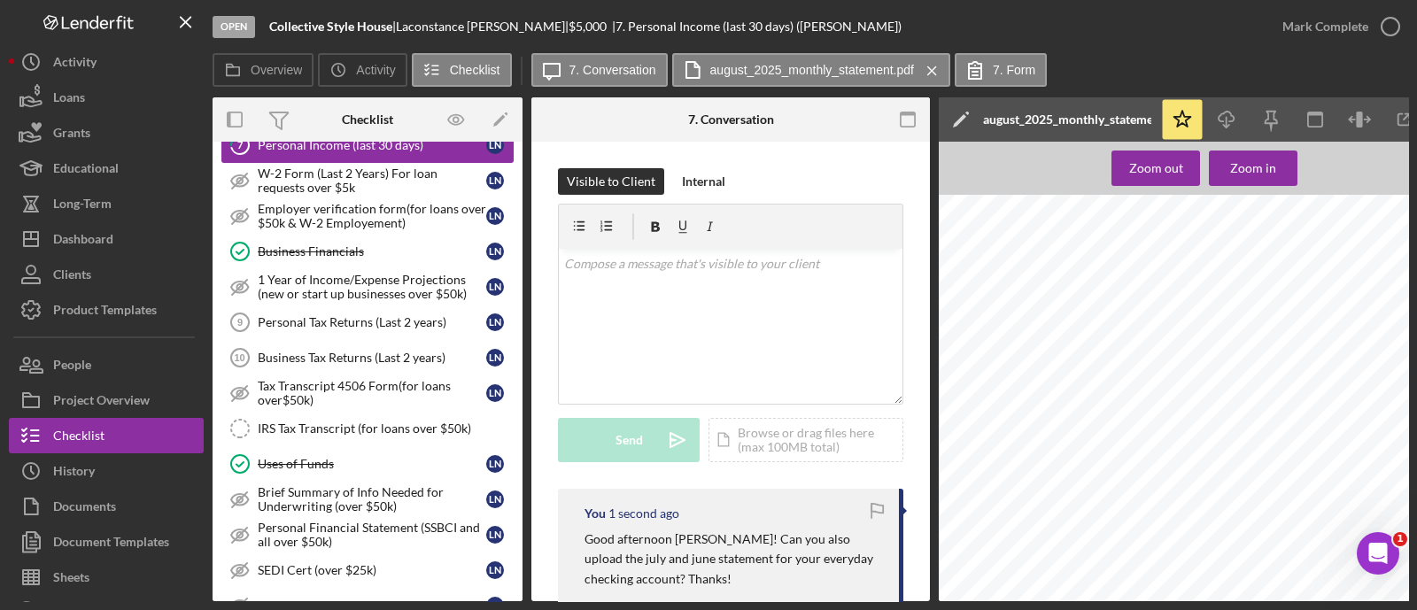
scroll to position [854, 0]
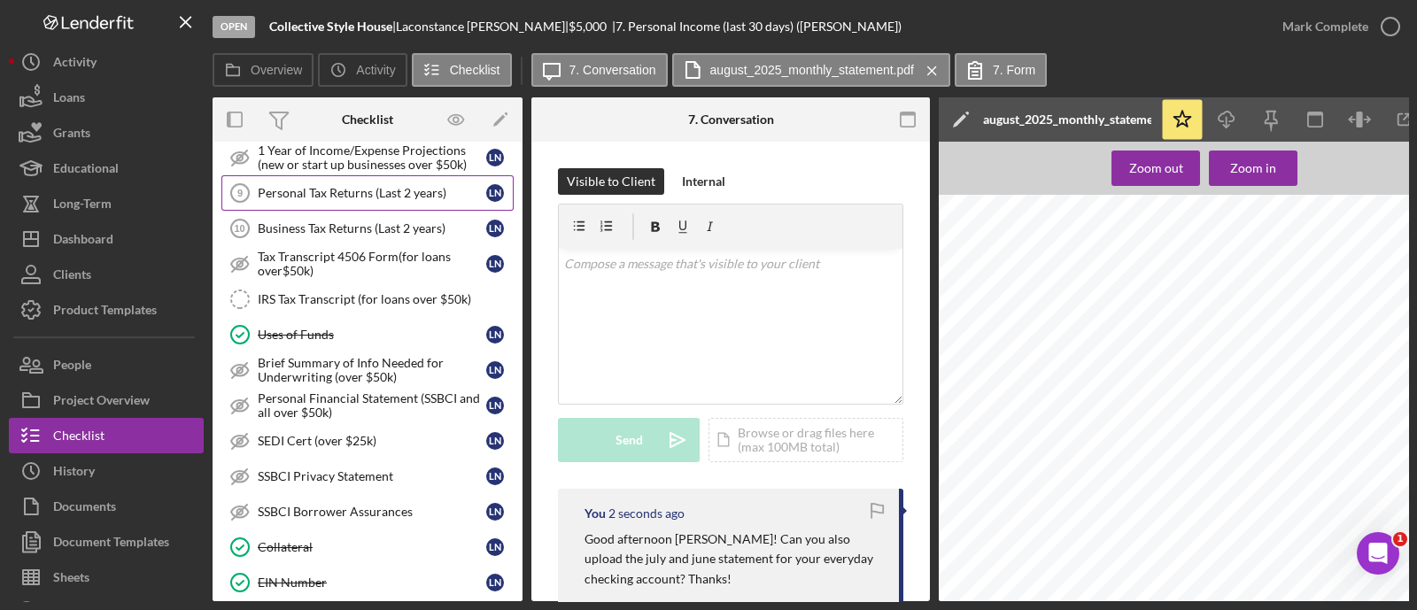
click at [334, 177] on link "Personal Tax Returns (Last 2 years) 9 Personal Tax Returns (Last 2 years) L N" at bounding box center [367, 192] width 292 height 35
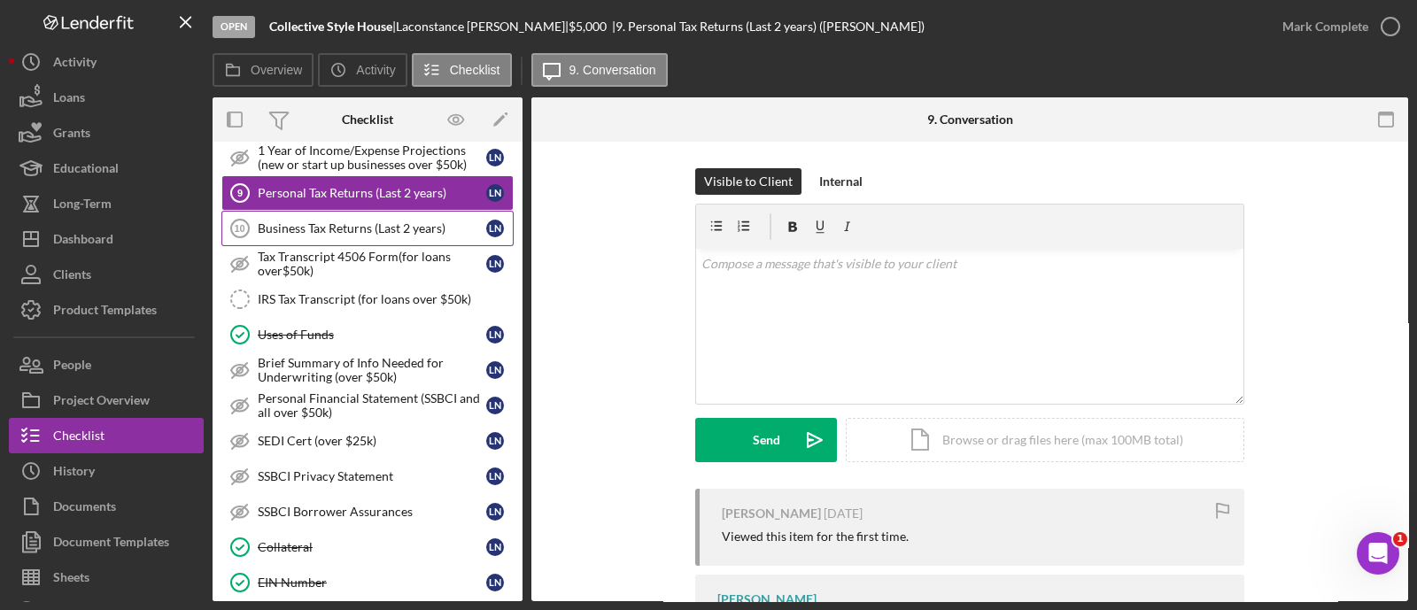
click at [363, 229] on link "Business Tax Returns (Last 2 years) 10 Business Tax Returns (Last 2 years) L N" at bounding box center [367, 228] width 292 height 35
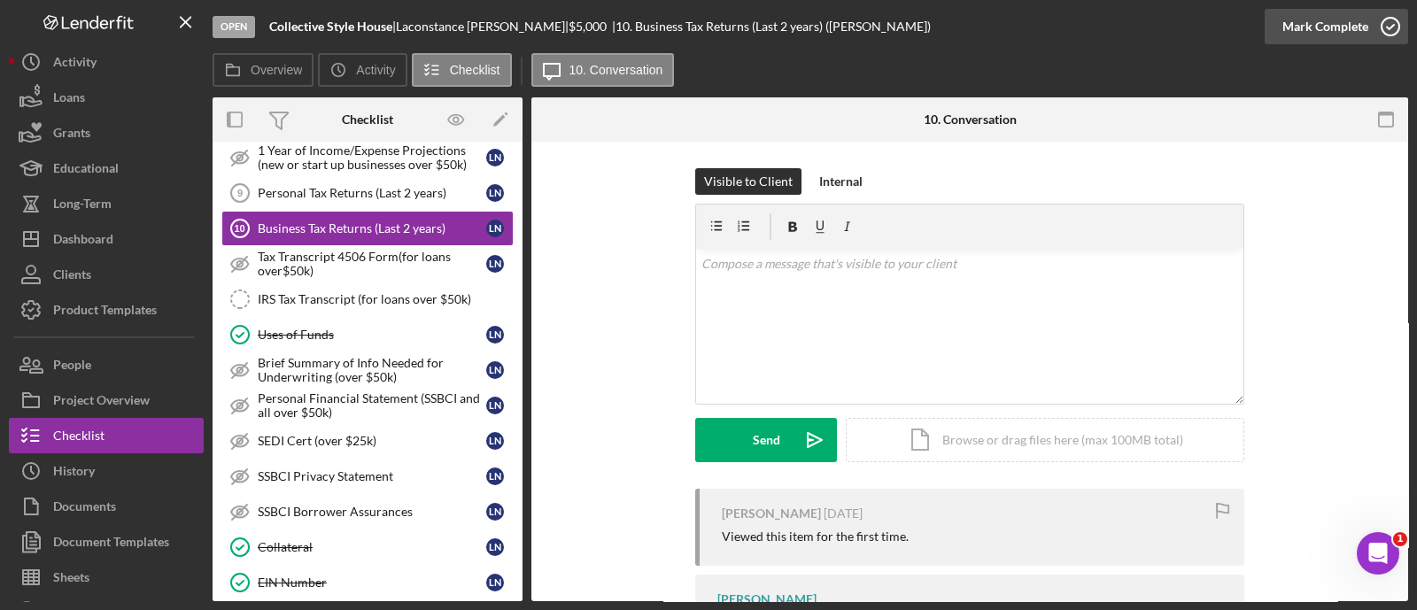
click at [1337, 41] on div "Mark Complete" at bounding box center [1325, 26] width 86 height 35
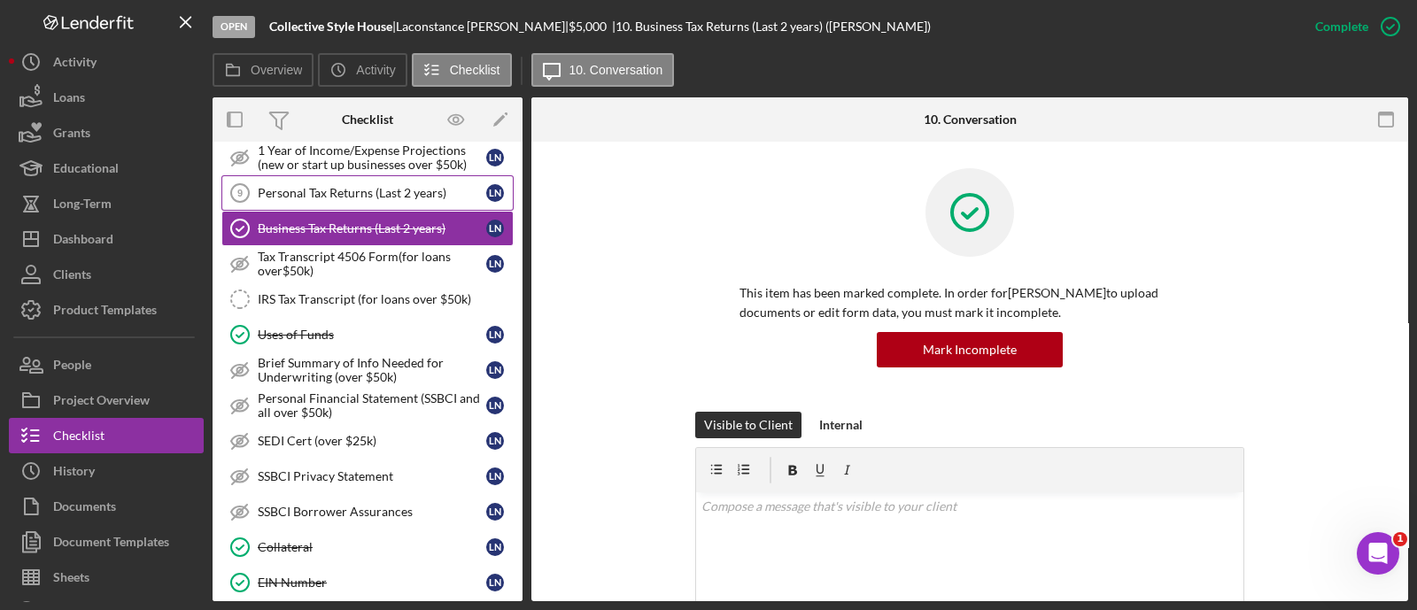
click at [290, 186] on div "Personal Tax Returns (Last 2 years)" at bounding box center [372, 193] width 228 height 14
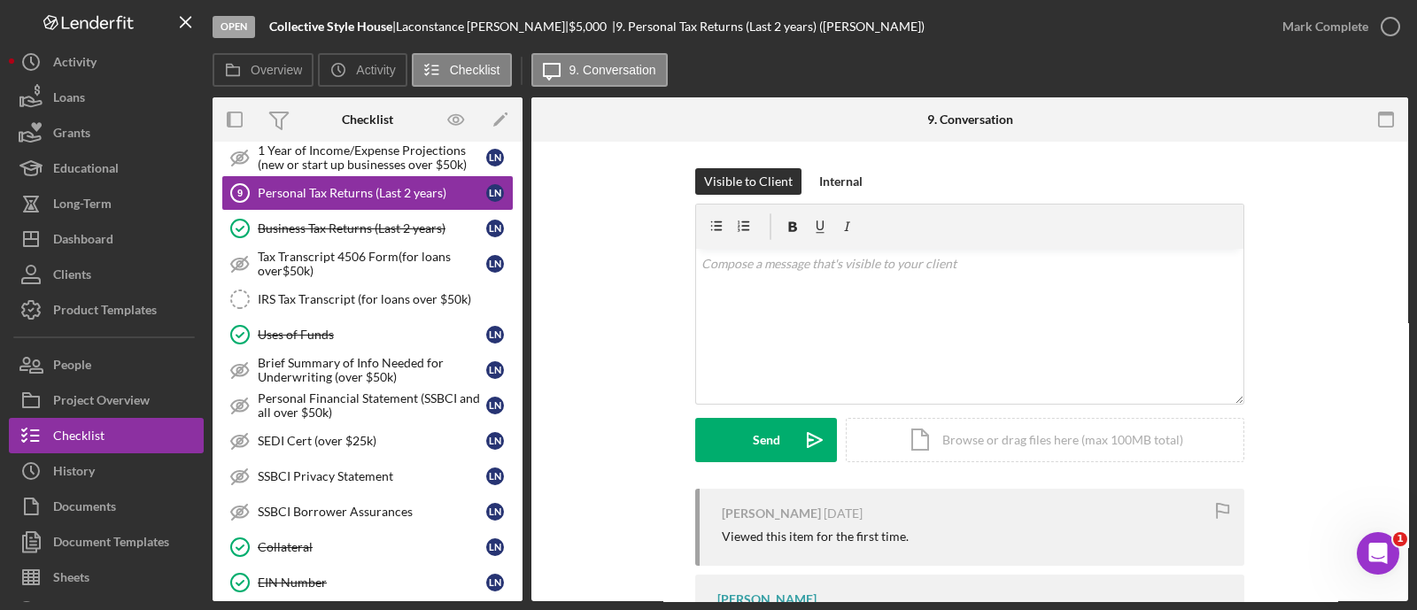
scroll to position [97, 0]
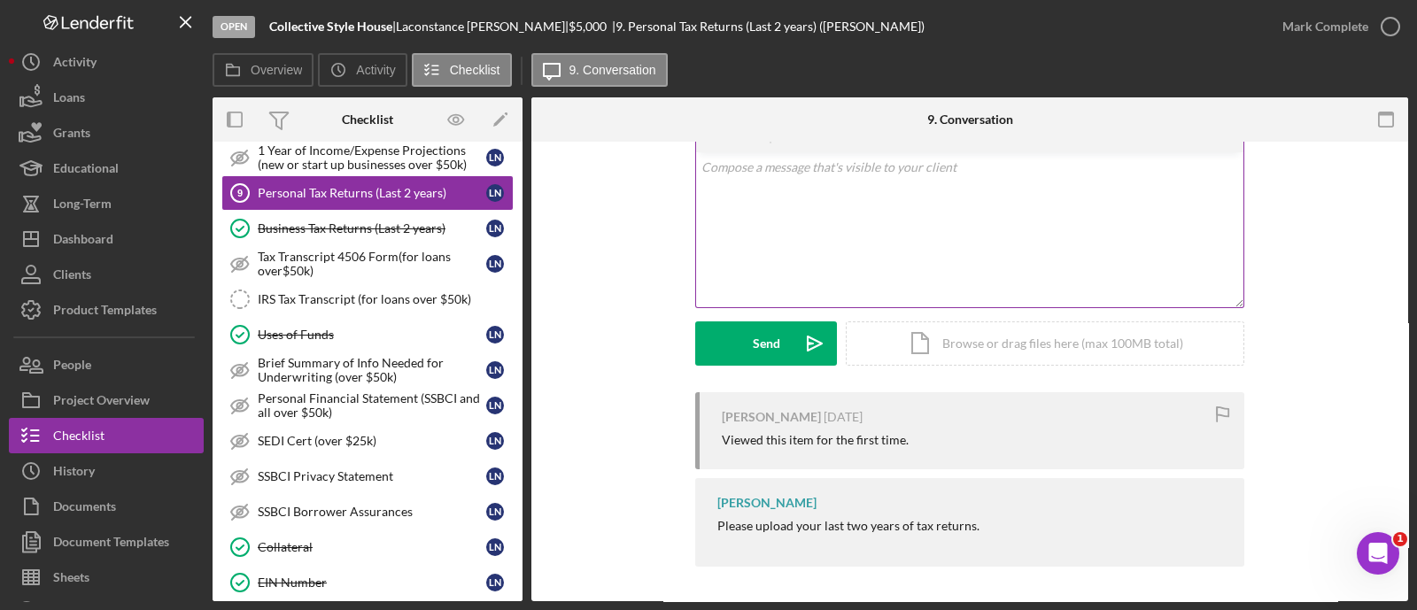
click at [842, 223] on div "v Color teal Color pink Remove color Add row above Add row below Add column bef…" at bounding box center [969, 229] width 547 height 155
click at [1377, 19] on icon "button" at bounding box center [1390, 26] width 44 height 44
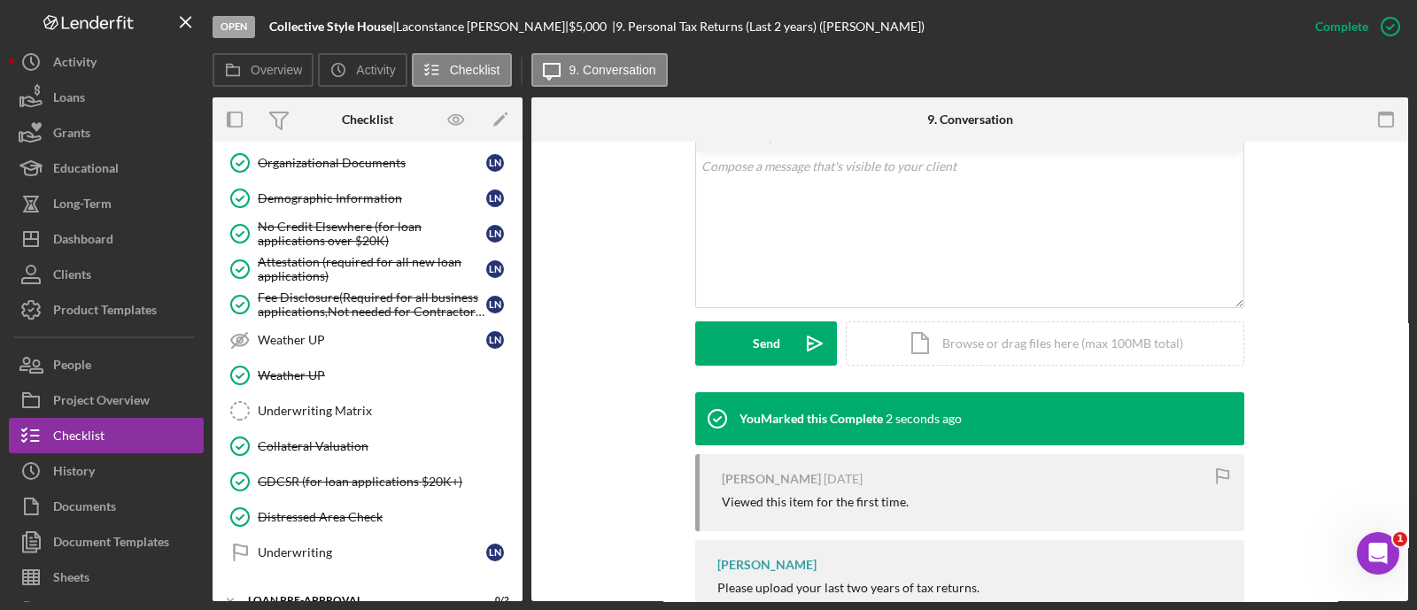
scroll to position [1469, 0]
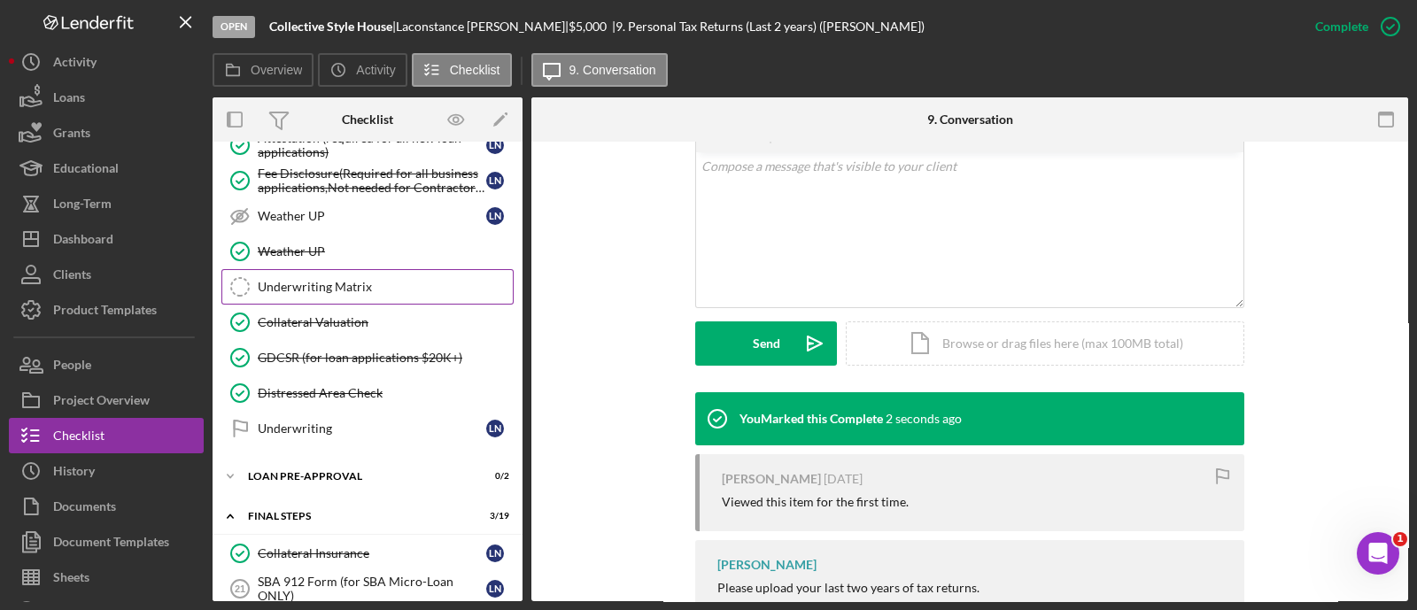
click at [323, 280] on div "Underwriting Matrix" at bounding box center [385, 287] width 255 height 14
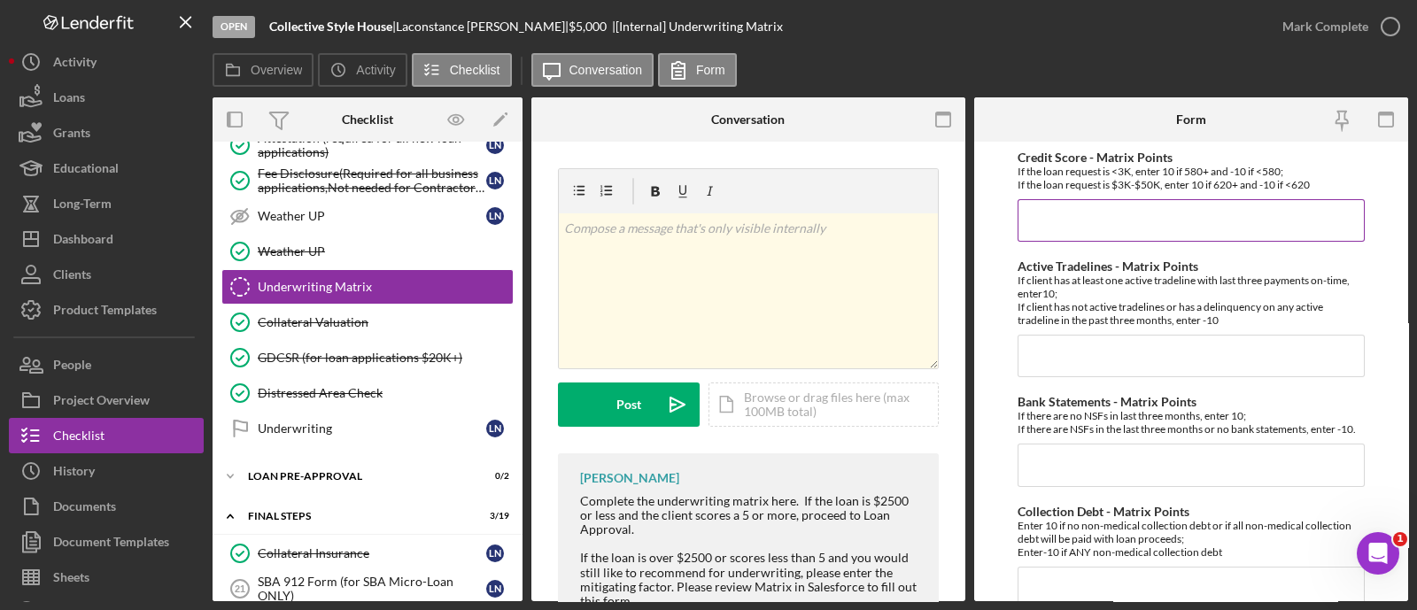
click at [1079, 222] on input "Credit Score - Matrix Points" at bounding box center [1190, 220] width 347 height 43
type input "-10"
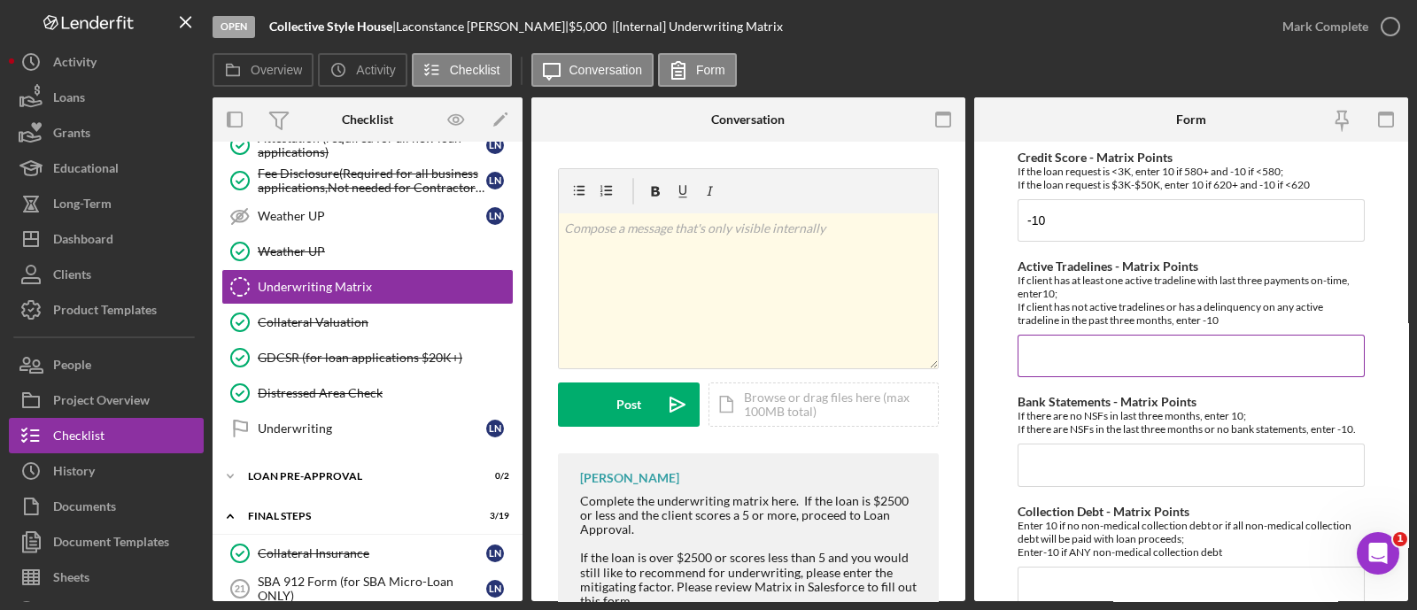
click at [1040, 352] on input "Active Tradelines - Matrix Points" at bounding box center [1190, 356] width 347 height 43
type input "10"
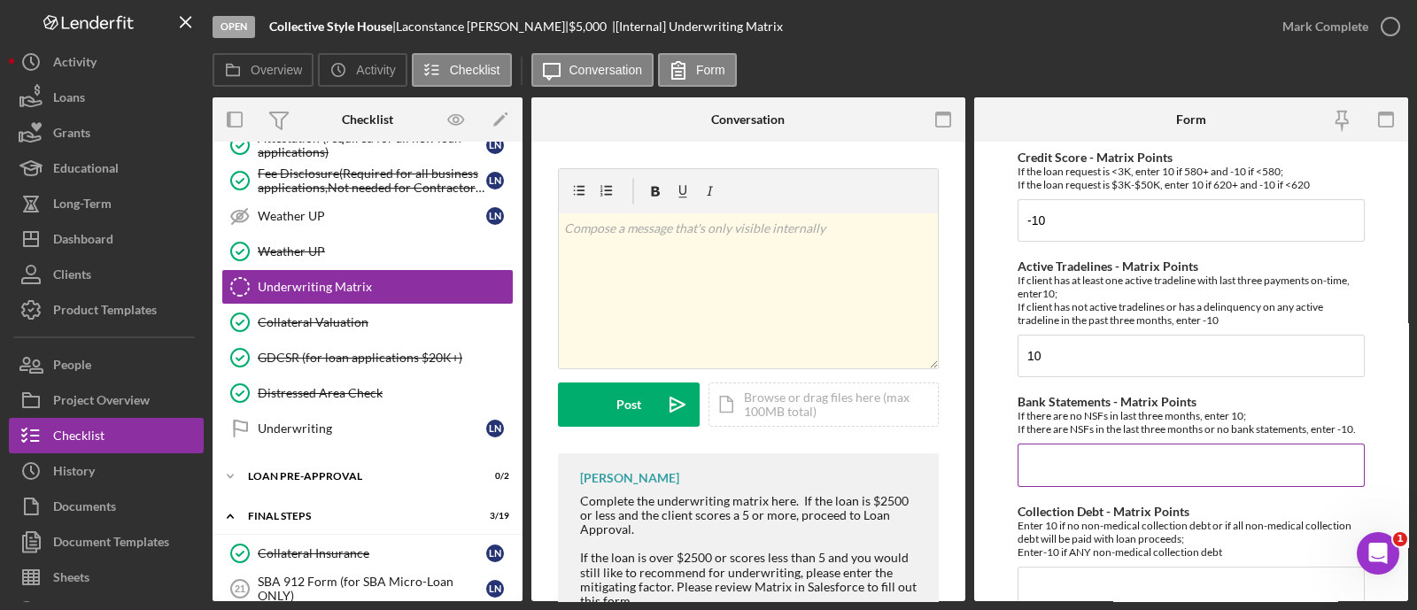
click at [1046, 486] on input "Bank Statements - Matrix Points" at bounding box center [1190, 465] width 347 height 43
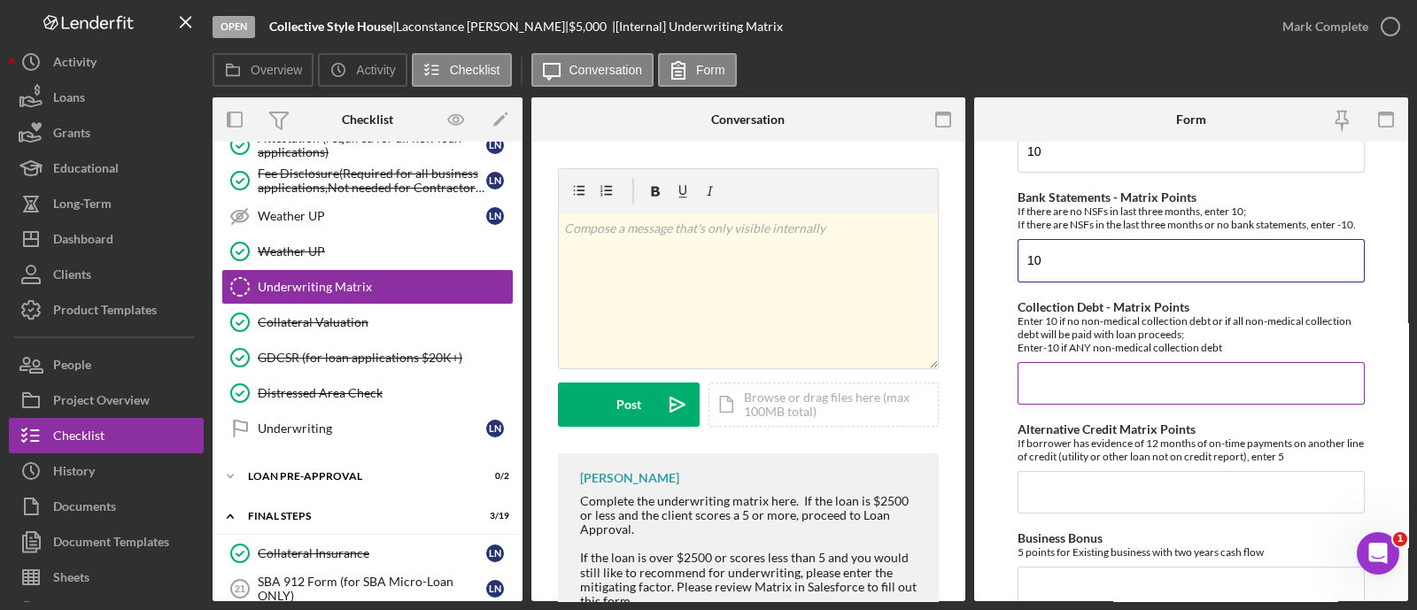
scroll to position [205, 0]
type input "10"
click at [1032, 396] on input "Collection Debt - Matrix Points" at bounding box center [1190, 382] width 347 height 43
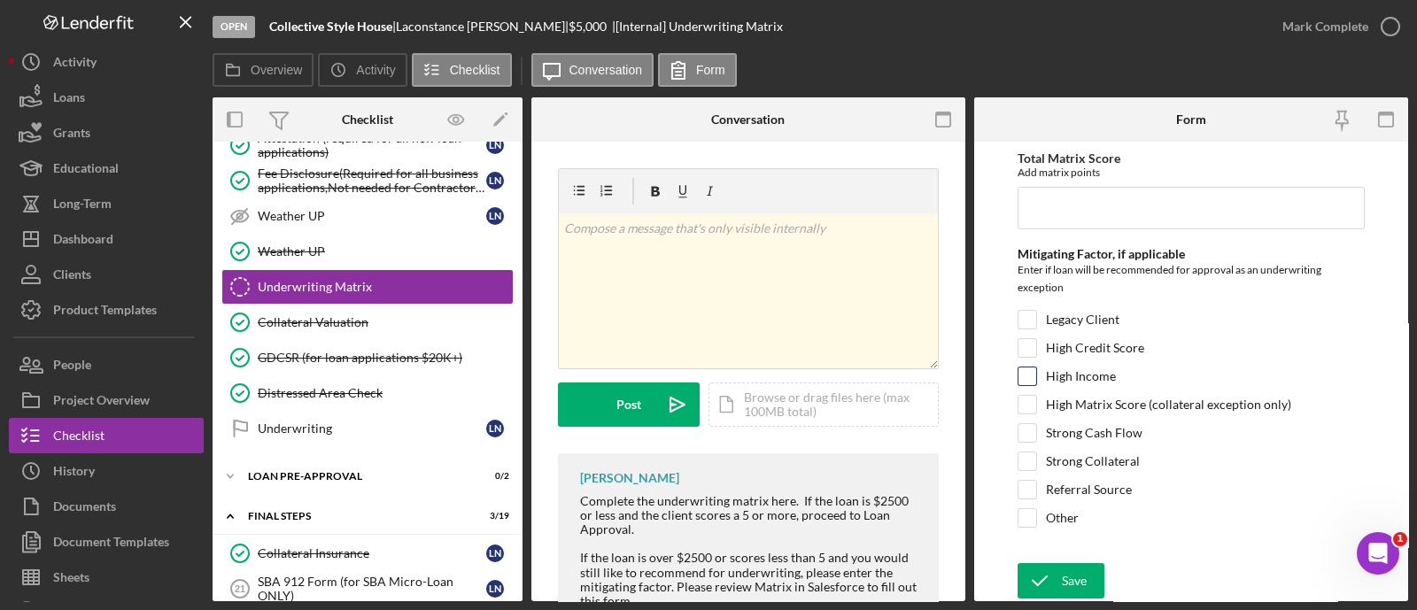
scroll to position [1097, 0]
type input "10"
click at [1043, 221] on input "Total Matrix Score" at bounding box center [1190, 208] width 347 height 43
type input "20"
click at [1027, 338] on div "Legacy Client" at bounding box center [1190, 324] width 347 height 28
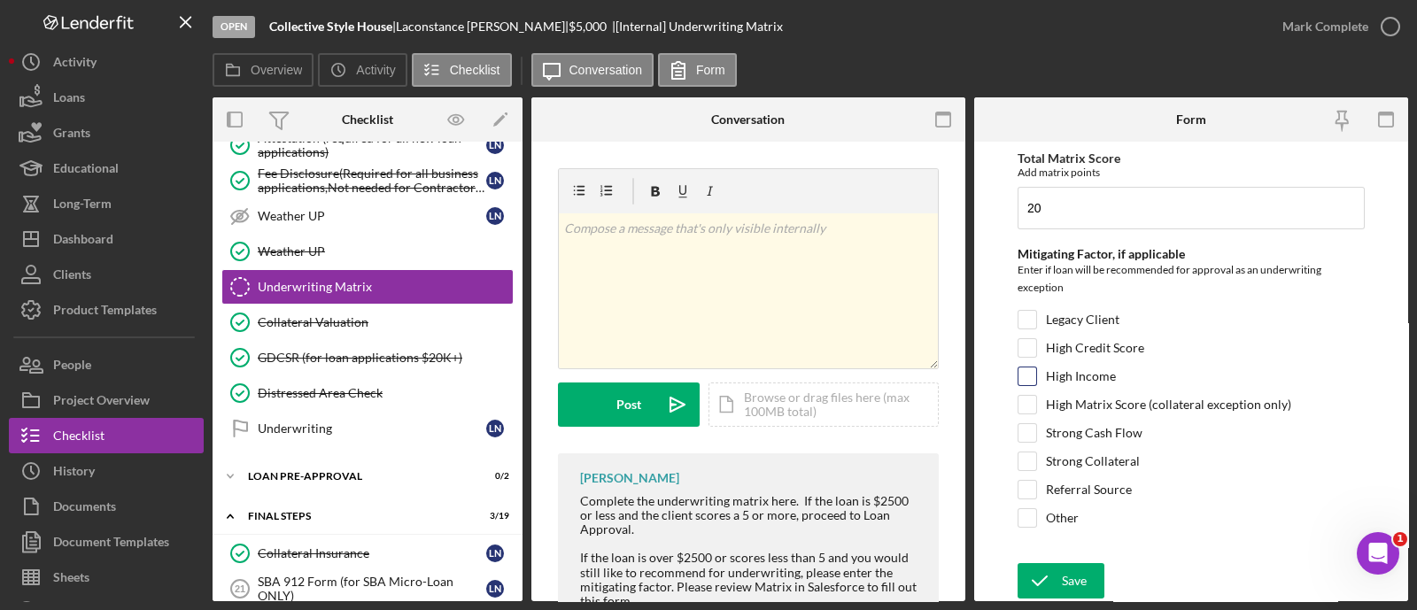
click at [1031, 383] on input "High Income" at bounding box center [1027, 376] width 18 height 18
checkbox input "false"
click at [1031, 432] on input "Strong Cash Flow" at bounding box center [1027, 433] width 18 height 18
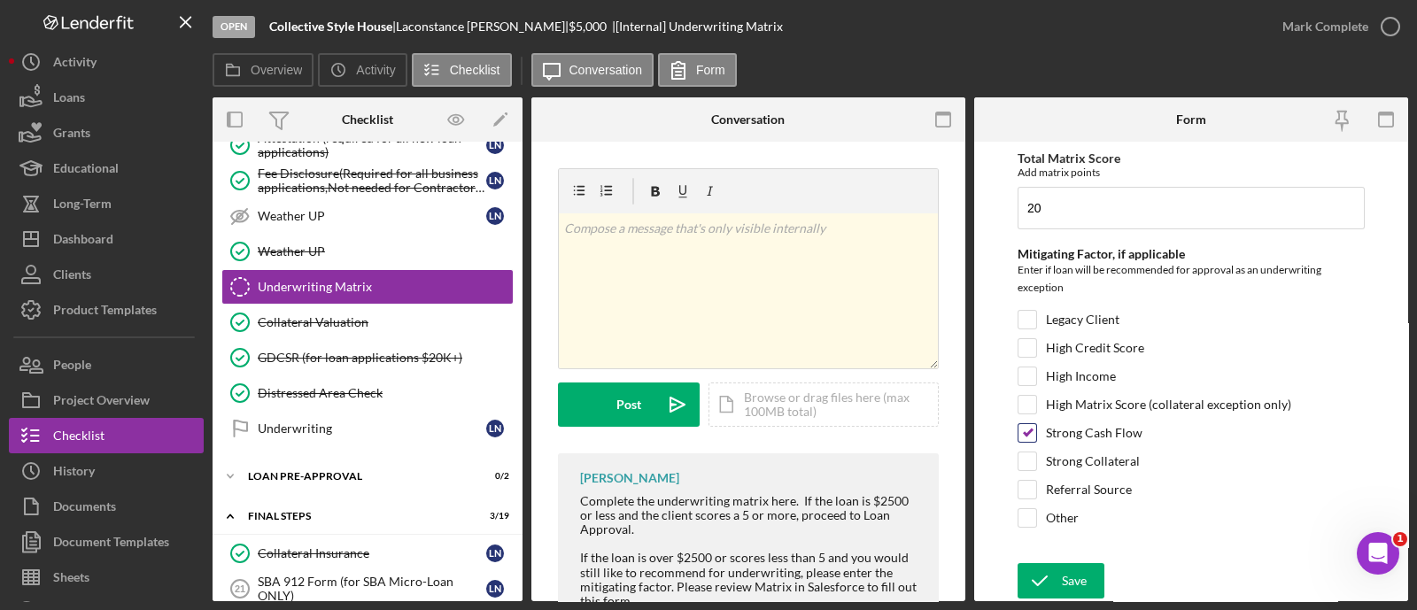
checkbox input "false"
click at [1022, 370] on input "High Income" at bounding box center [1027, 376] width 18 height 18
click at [1025, 377] on input "High Income" at bounding box center [1027, 376] width 18 height 18
checkbox input "false"
click at [1021, 489] on input "Referral Source" at bounding box center [1027, 490] width 18 height 18
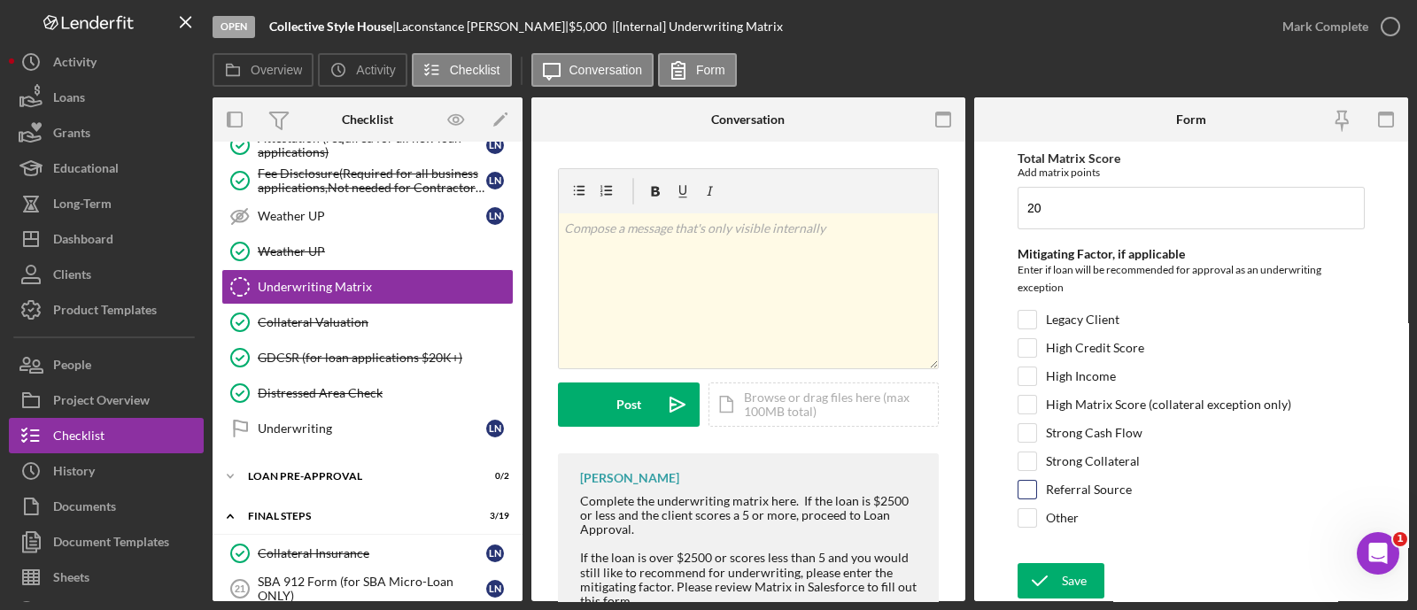
checkbox input "true"
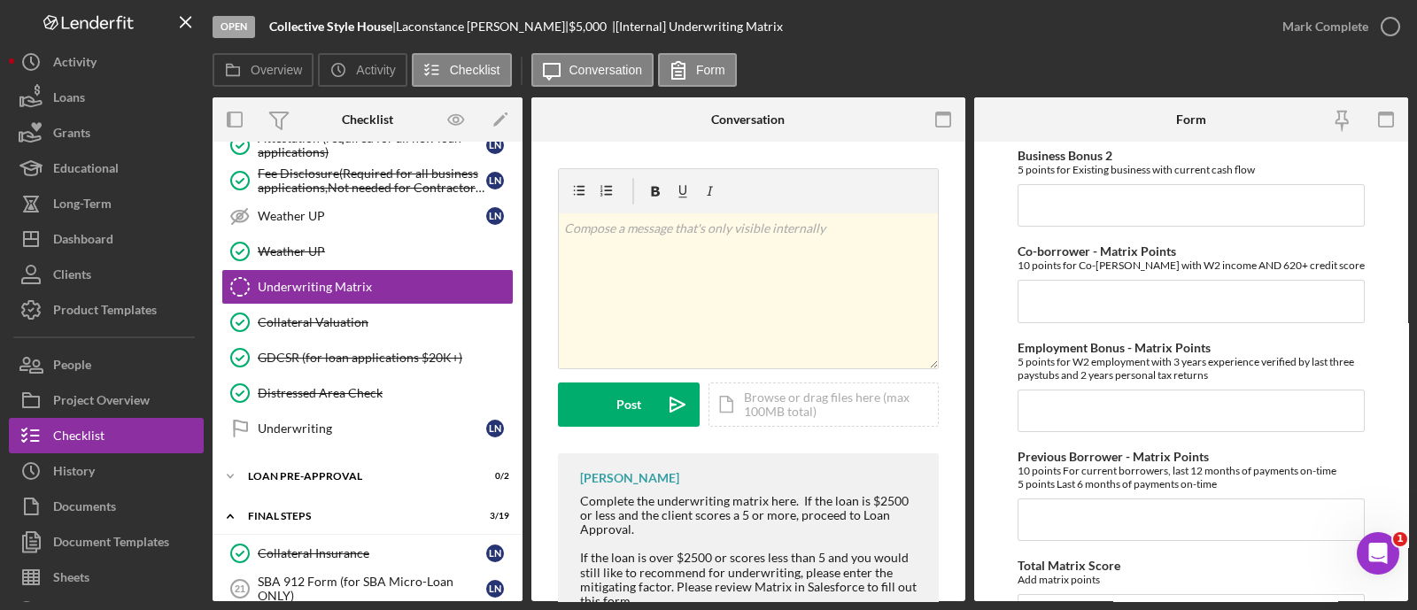
scroll to position [680, 0]
click at [1074, 519] on input "Previous Borrower - Matrix Points" at bounding box center [1190, 522] width 347 height 43
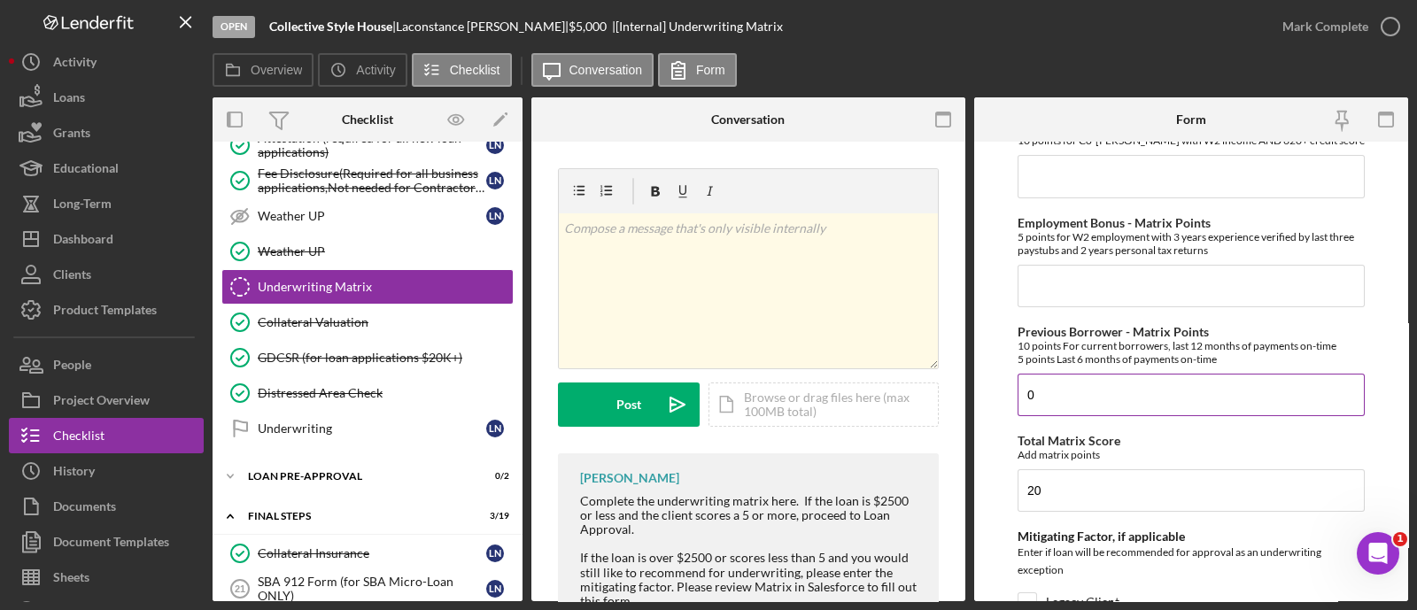
scroll to position [806, 0]
type input "0"
click at [1041, 319] on div "Credit Score - Matrix Points If the loan request is <3K, enter 10 if 580+ and -…" at bounding box center [1190, 92] width 347 height 1494
click at [1040, 298] on input "0" at bounding box center [1190, 288] width 347 height 43
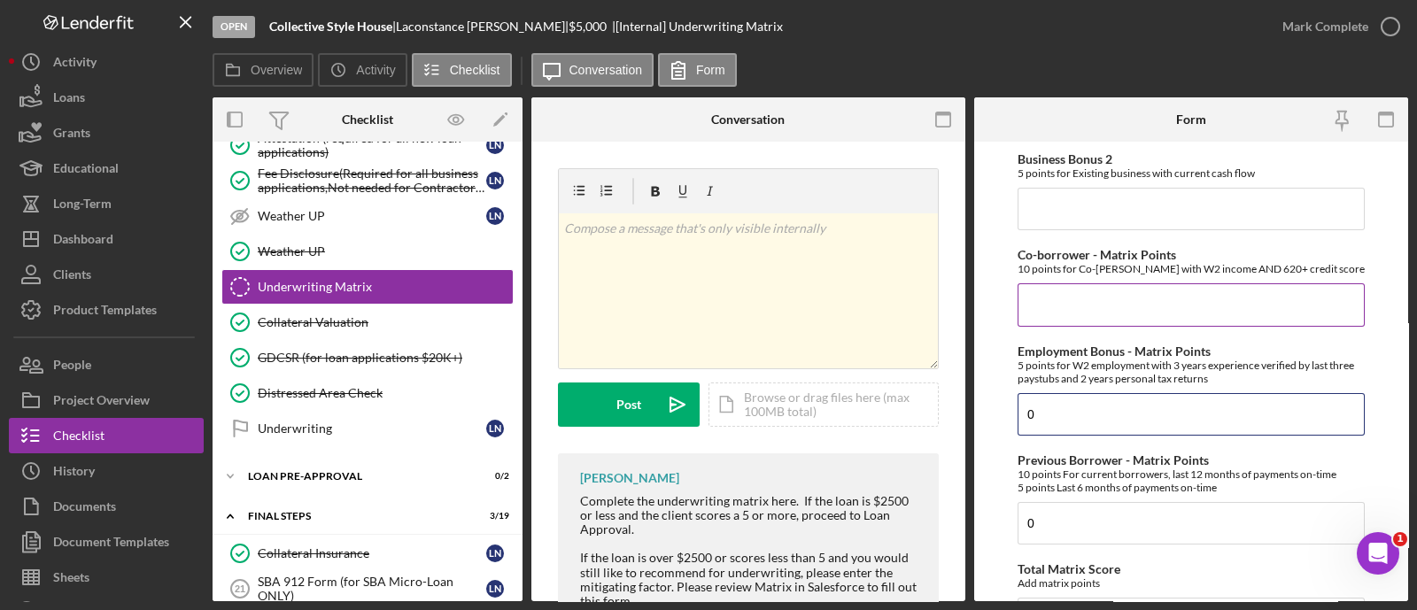
type input "0"
click at [1049, 303] on input "Co-borrower - Matrix Points" at bounding box center [1190, 304] width 347 height 43
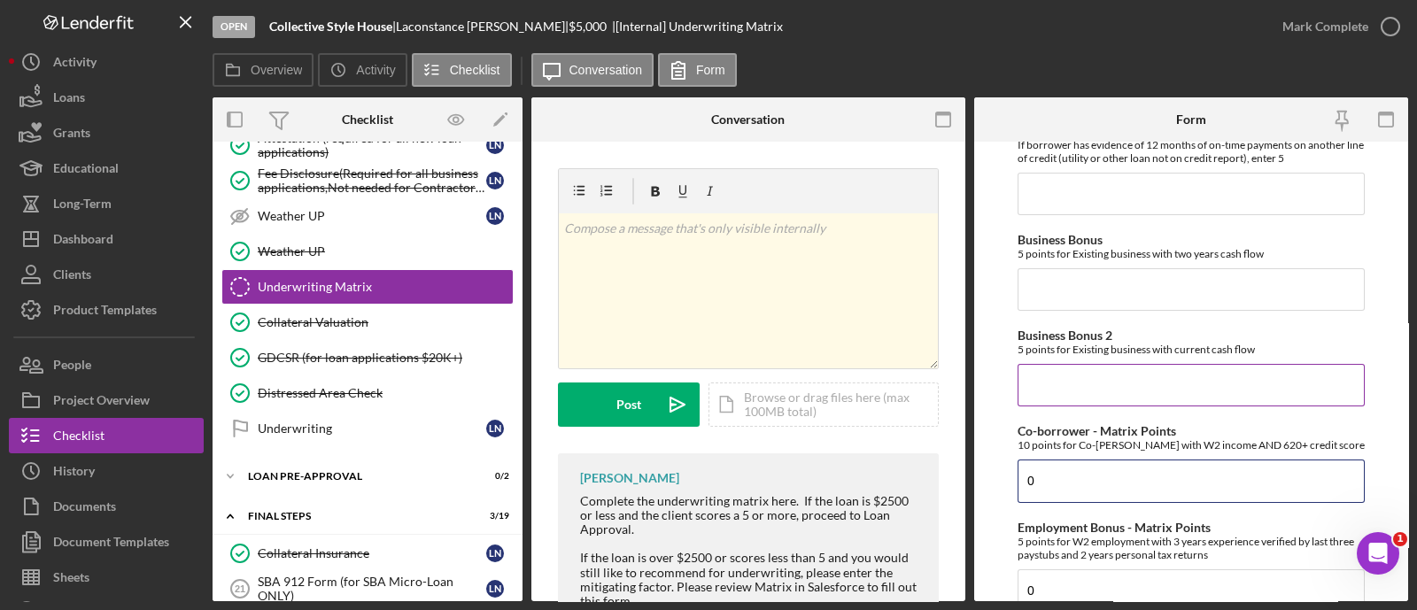
type input "0"
click at [1092, 393] on input "Business Bonus 2" at bounding box center [1190, 385] width 347 height 43
type input "5"
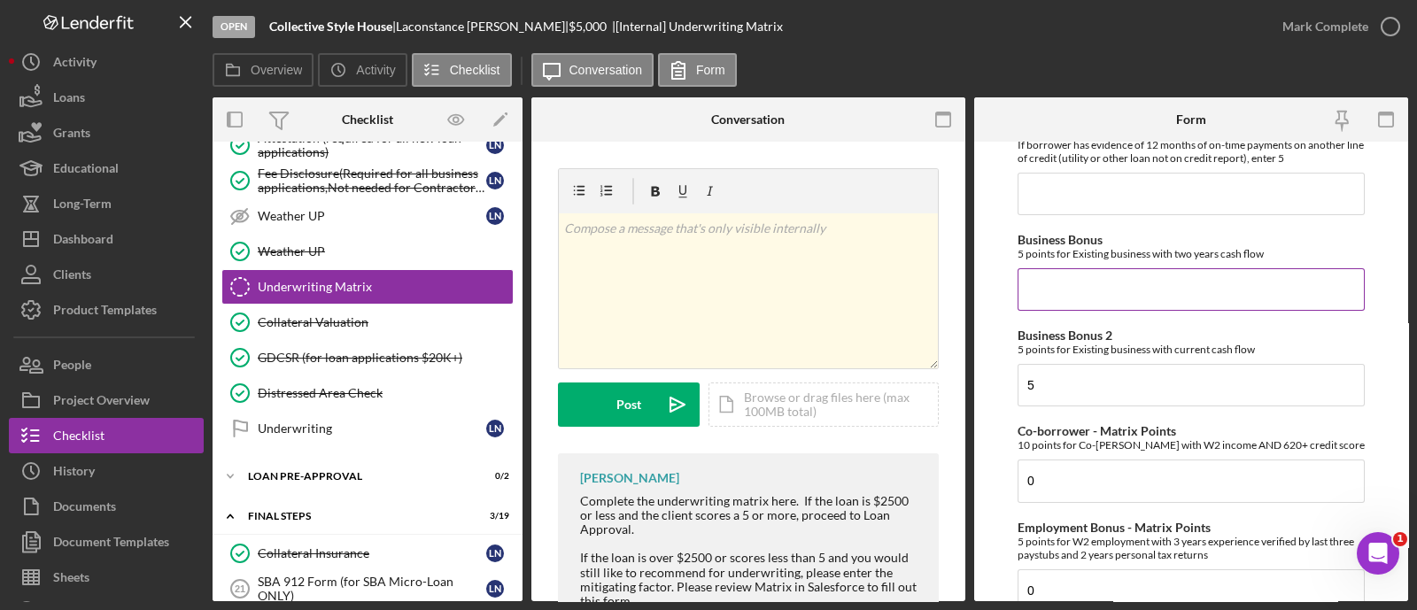
click at [1102, 311] on input "Business Bonus" at bounding box center [1190, 289] width 347 height 43
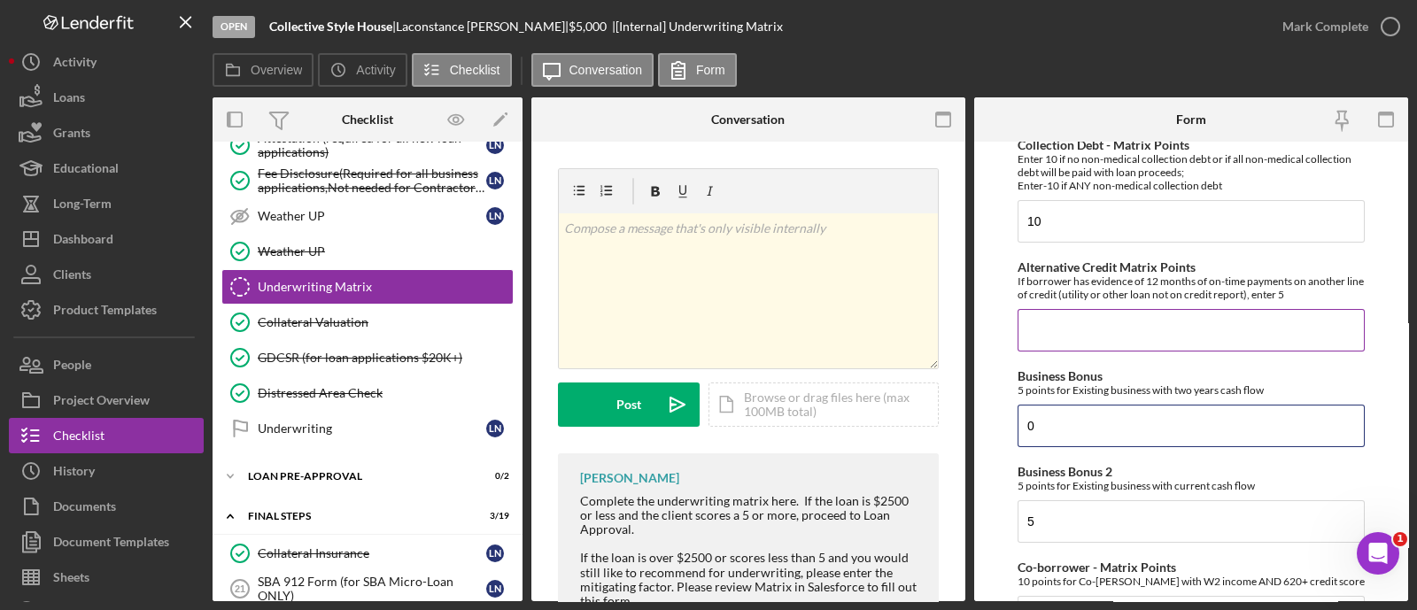
type input "0"
click at [1105, 337] on input "Alternative Credit Matrix Points" at bounding box center [1190, 330] width 347 height 43
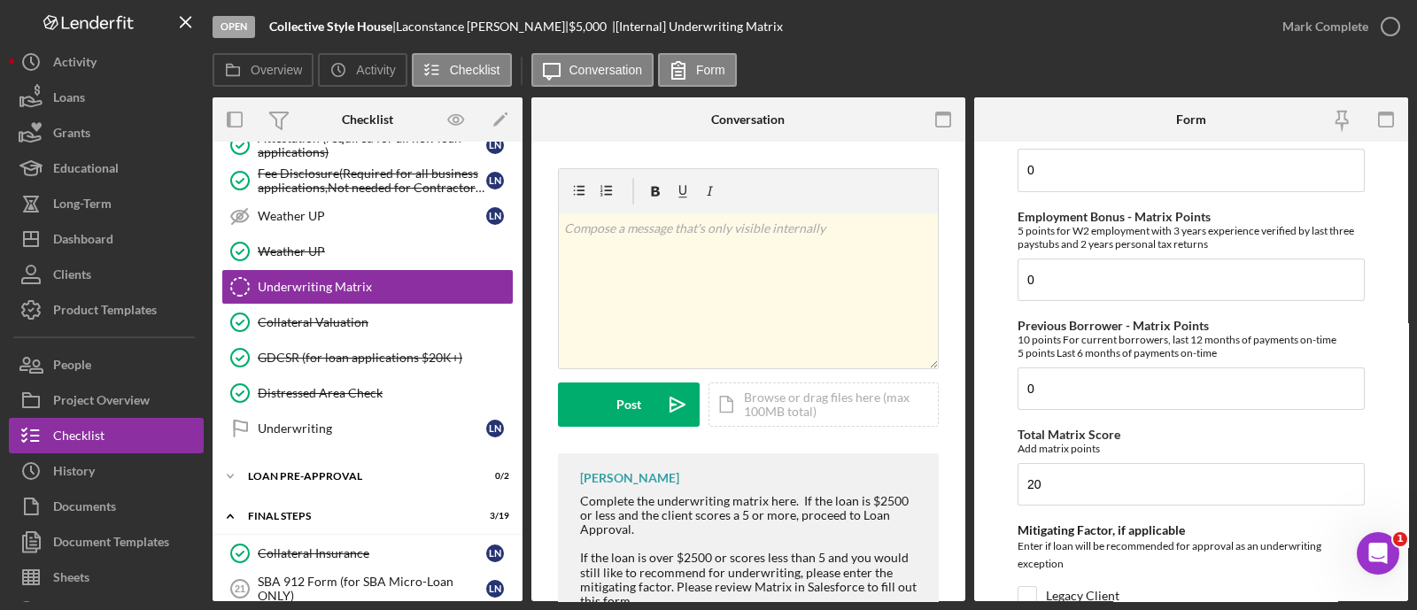
scroll to position [1097, 0]
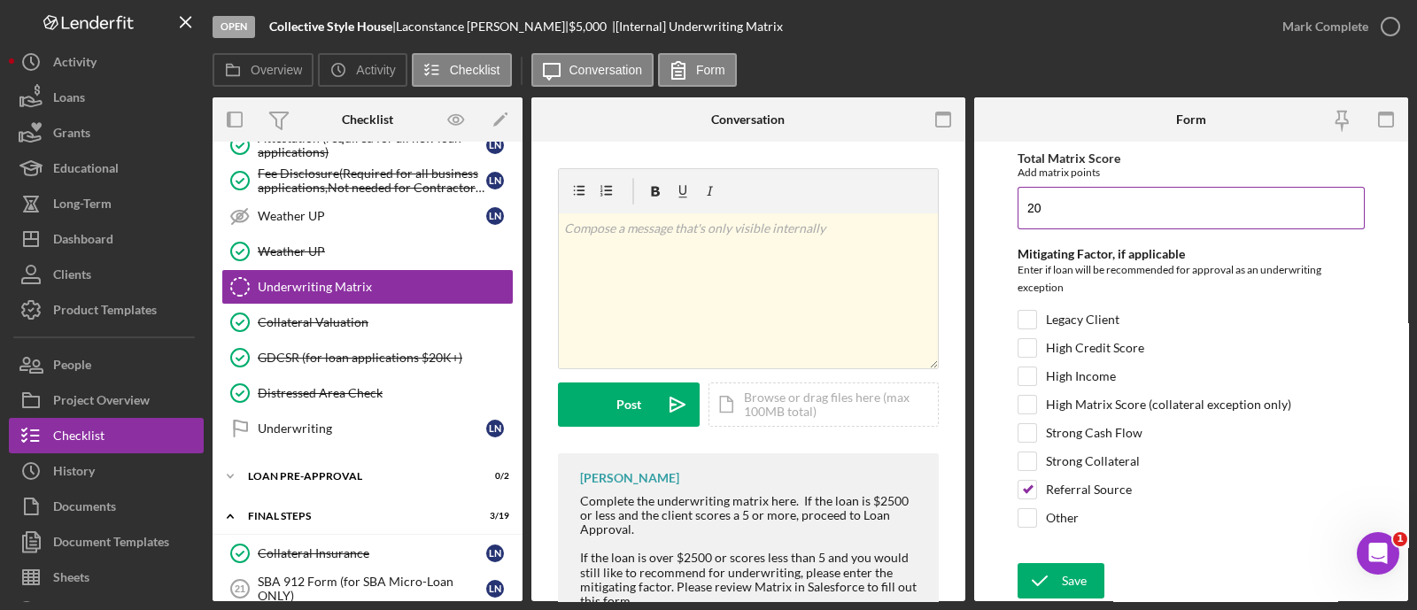
type input "0"
click at [1073, 219] on input "20" at bounding box center [1190, 208] width 347 height 43
type input "25"
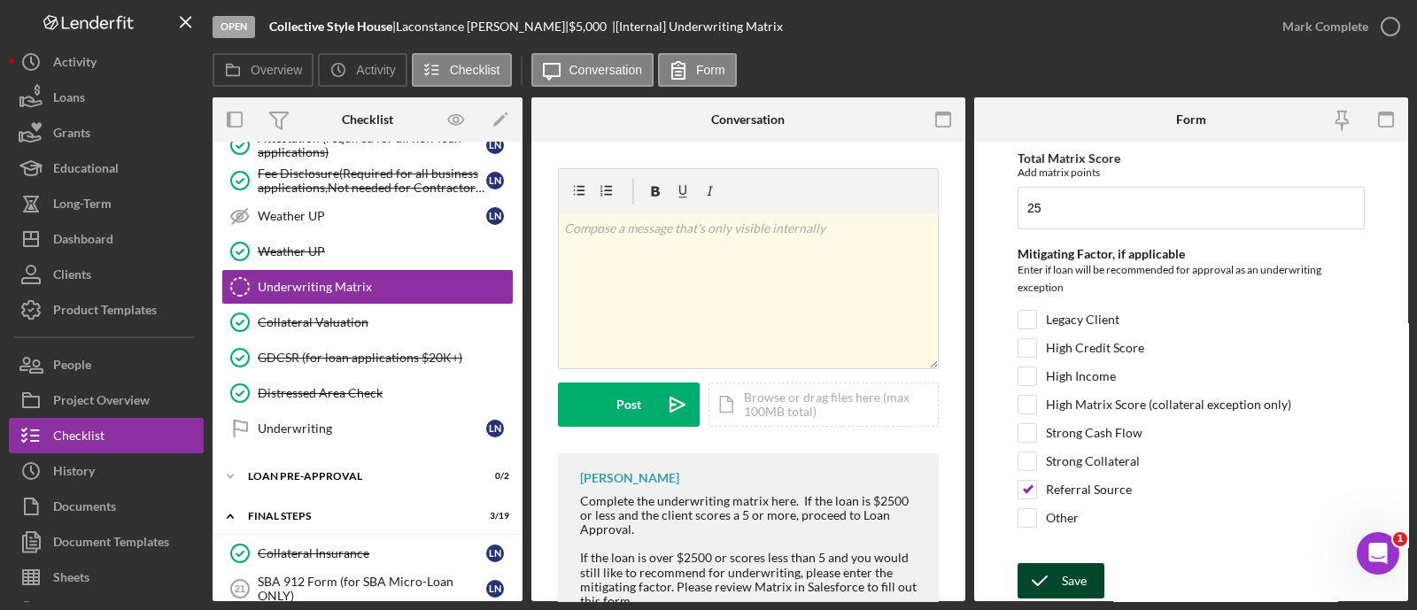
click at [1076, 577] on div "Save" at bounding box center [1074, 580] width 25 height 35
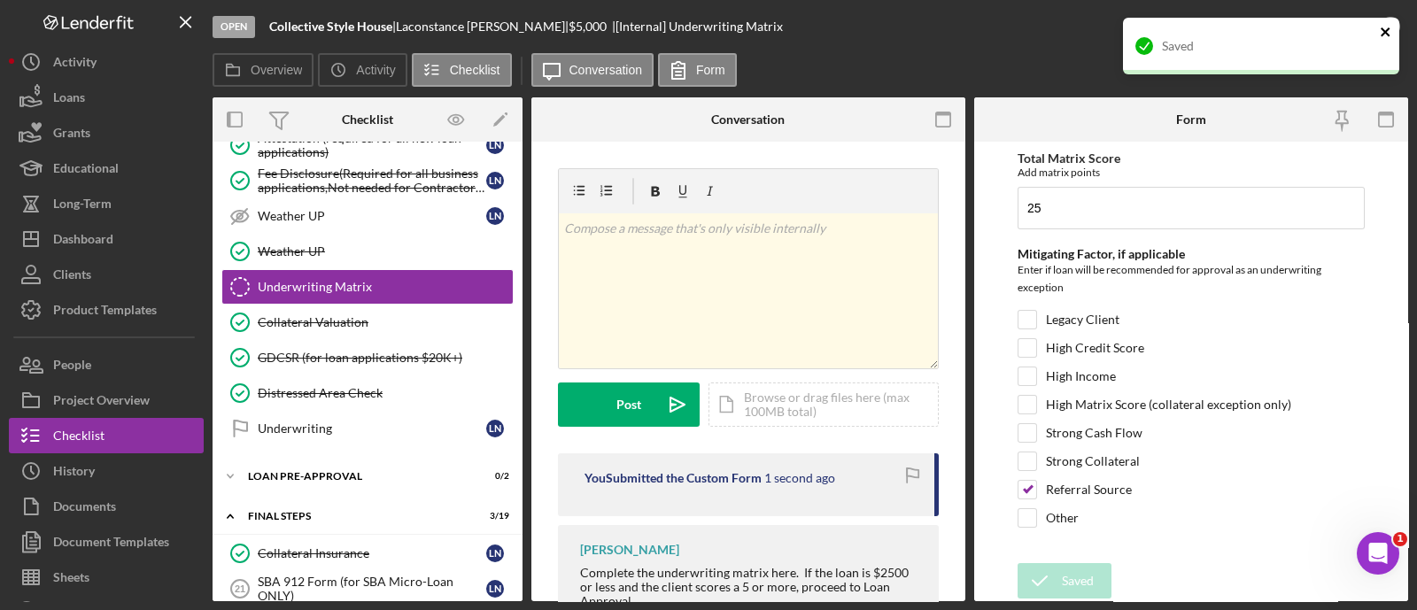
click at [1386, 30] on icon "close" at bounding box center [1384, 31] width 9 height 9
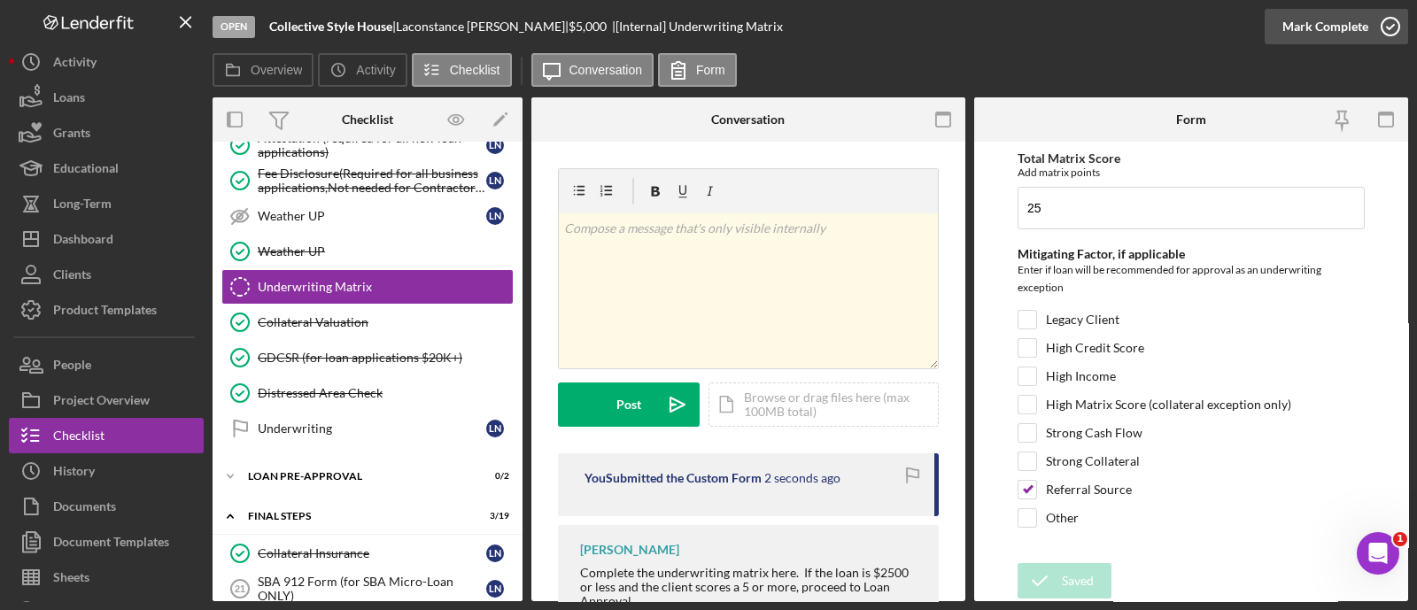
click at [1328, 33] on div "Mark Complete" at bounding box center [1325, 26] width 86 height 35
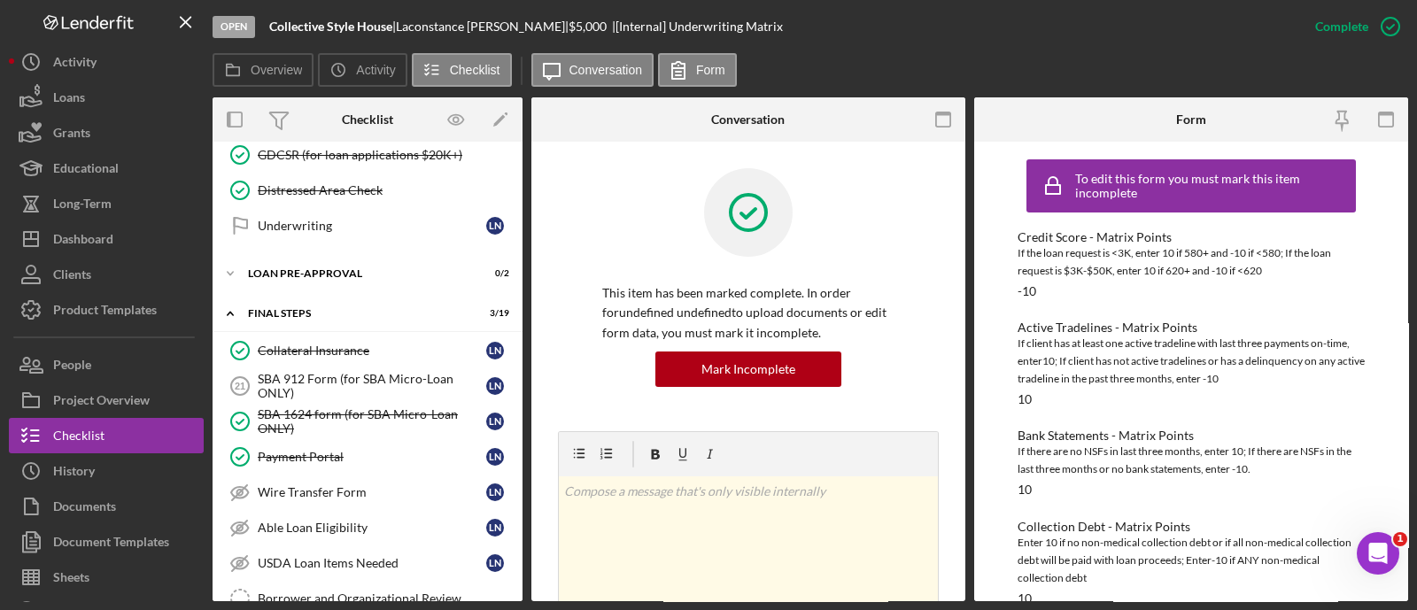
scroll to position [1682, 0]
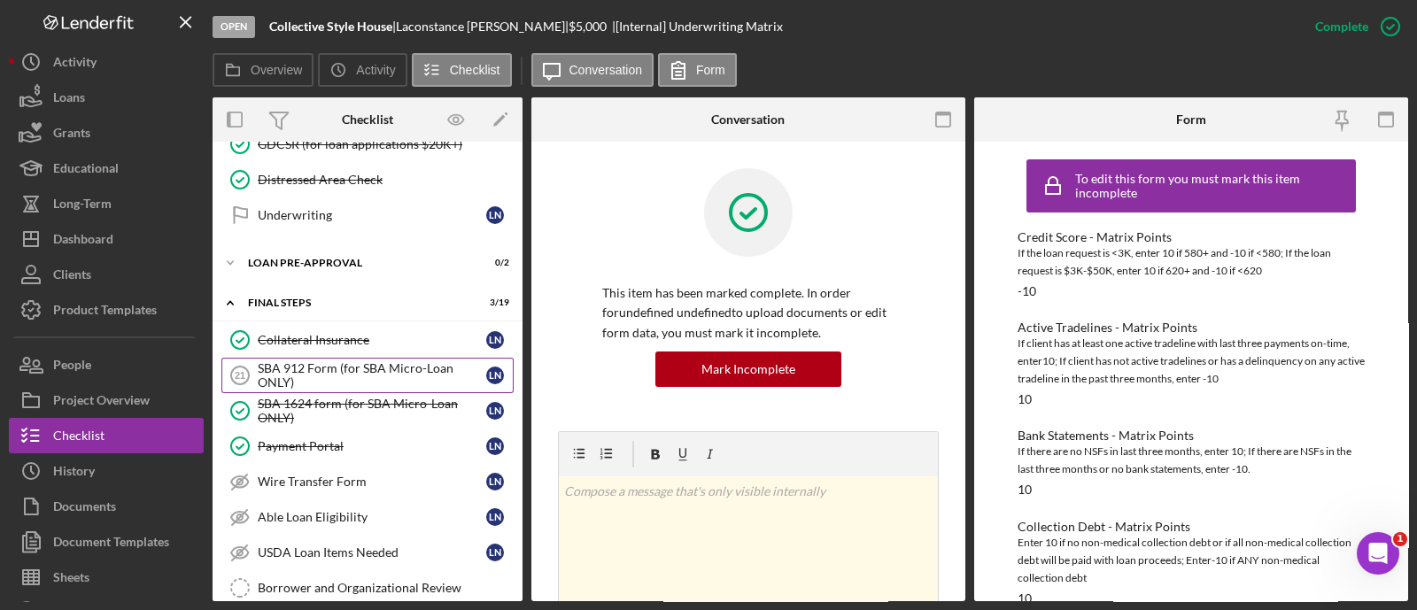
click at [360, 370] on div "SBA 912 Form (for SBA Micro-Loan ONLY)" at bounding box center [372, 375] width 228 height 28
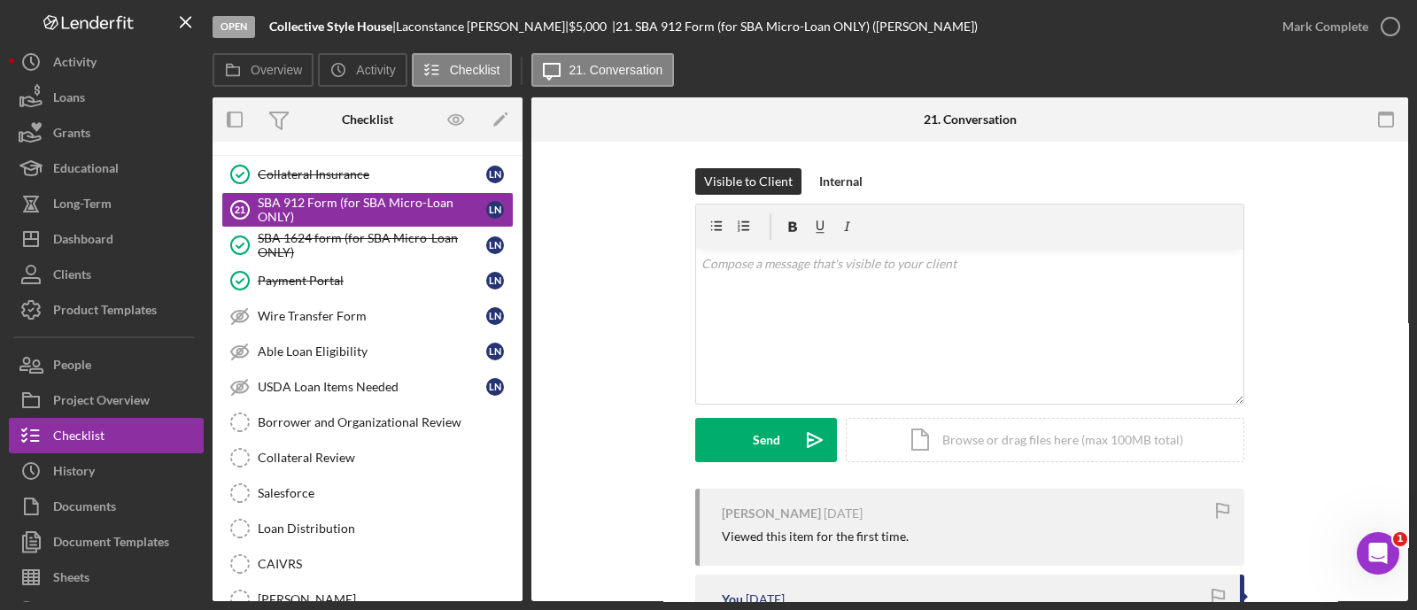
scroll to position [220, 0]
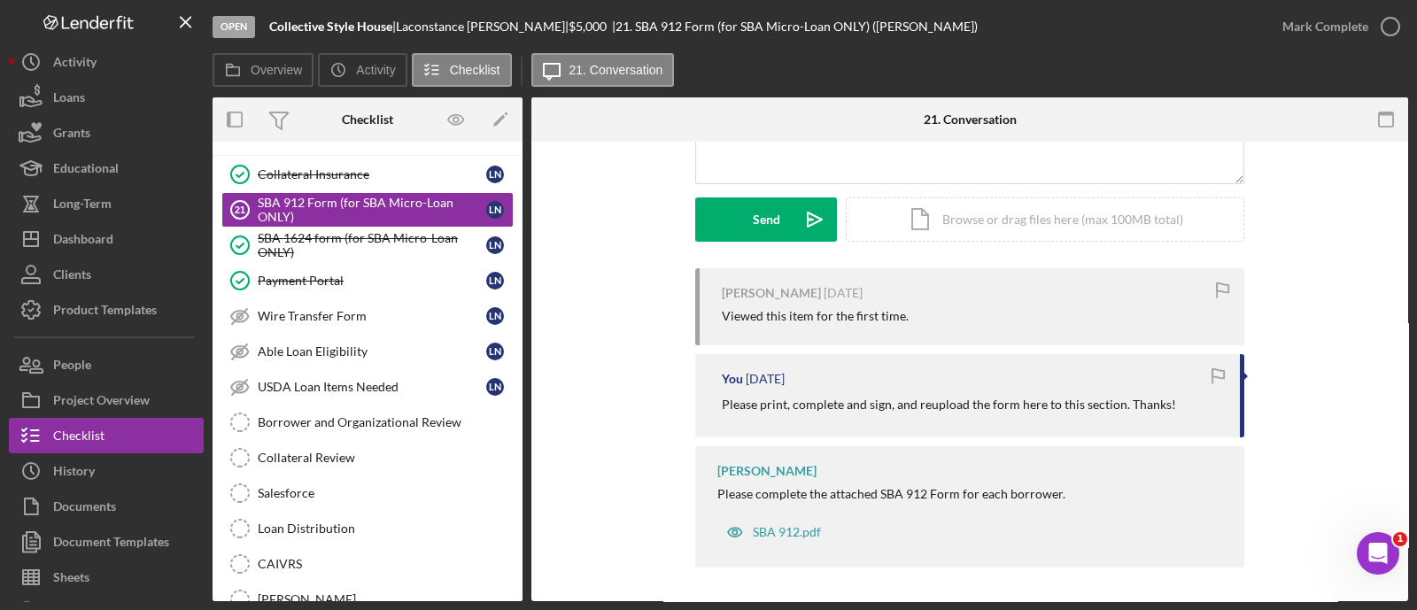
click at [836, 399] on p "Please print, complete and sign, and reupload the form here to this section. Th…" at bounding box center [949, 404] width 454 height 19
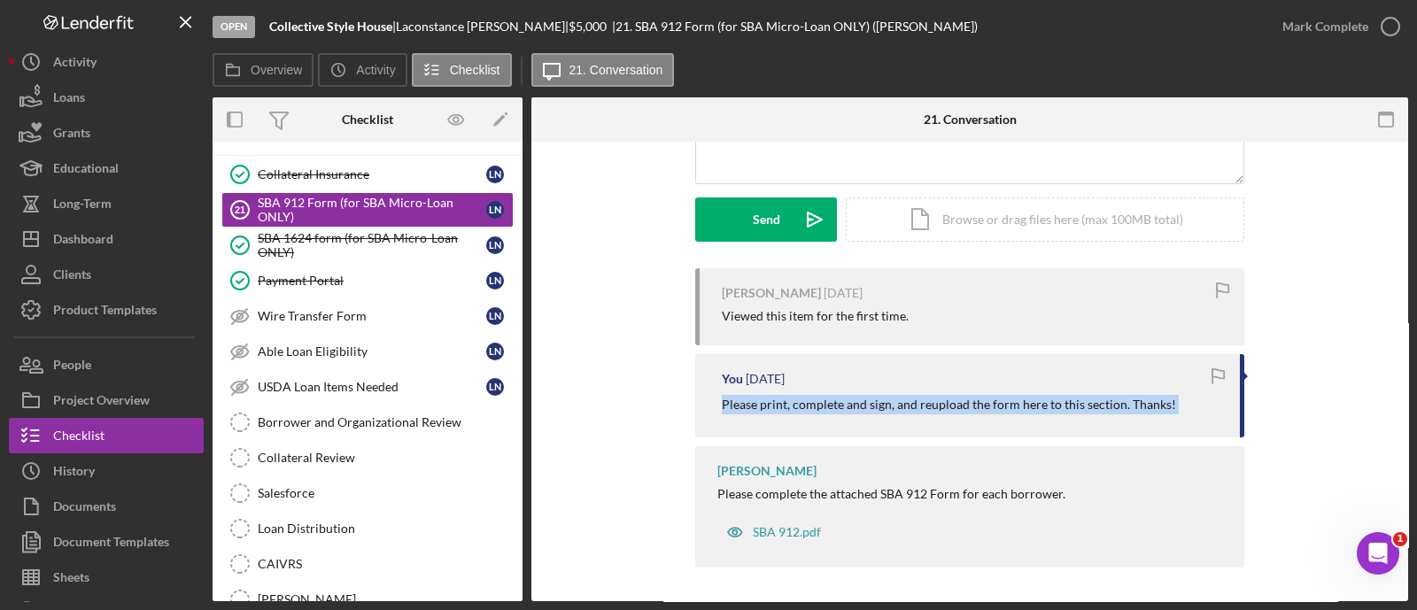
click at [836, 399] on p "Please print, complete and sign, and reupload the form here to this section. Th…" at bounding box center [949, 404] width 454 height 19
copy div "Please print, complete and sign, and reupload the form here to this section. Th…"
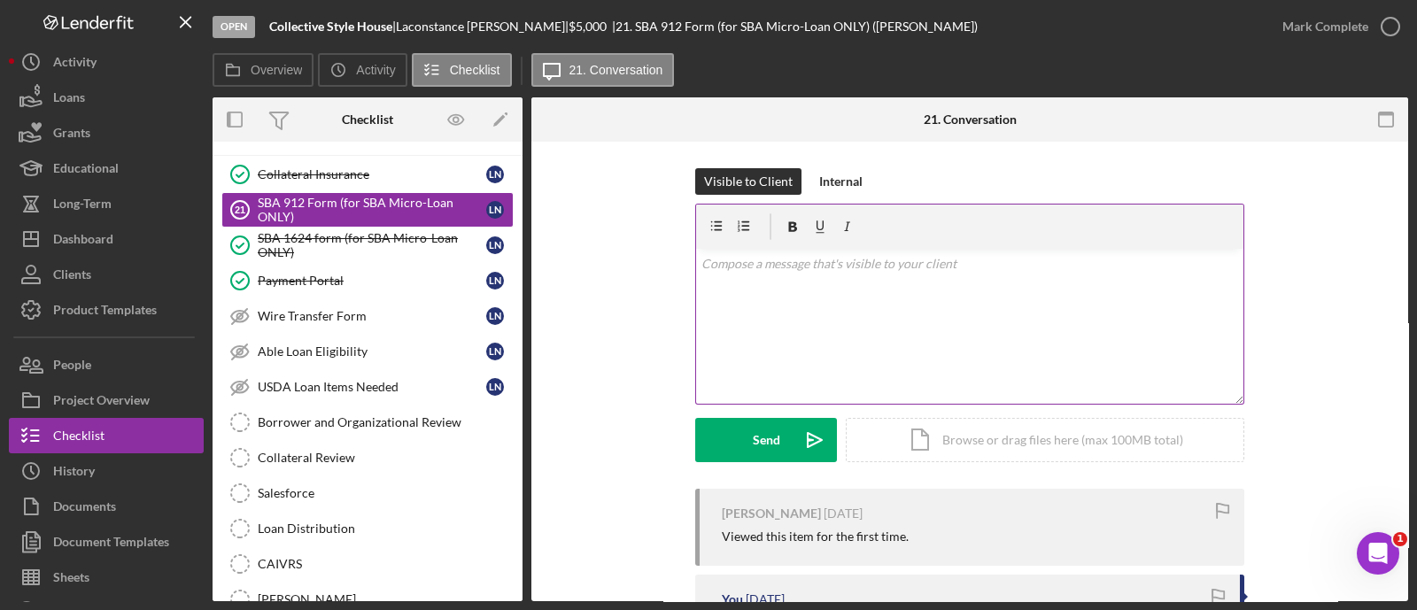
click at [763, 294] on div "v Color teal Color pink Remove color Add row above Add row below Add column bef…" at bounding box center [969, 326] width 547 height 155
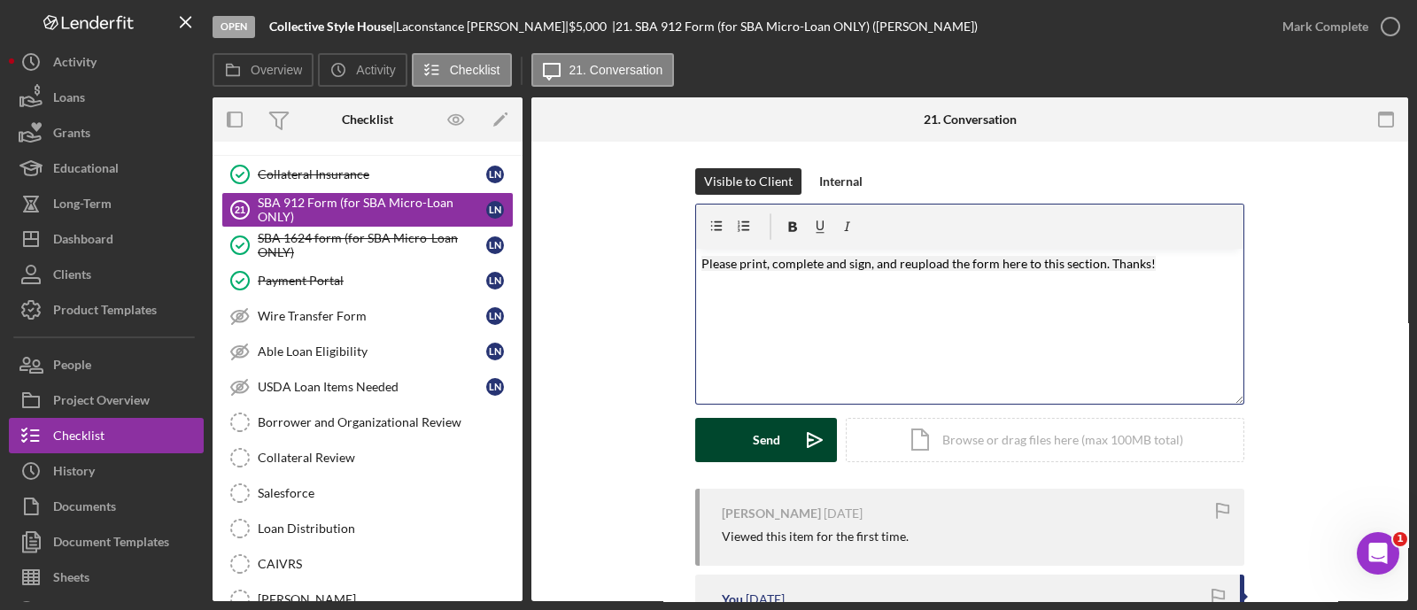
click at [781, 436] on button "Send Icon/icon-invite-send" at bounding box center [766, 440] width 142 height 44
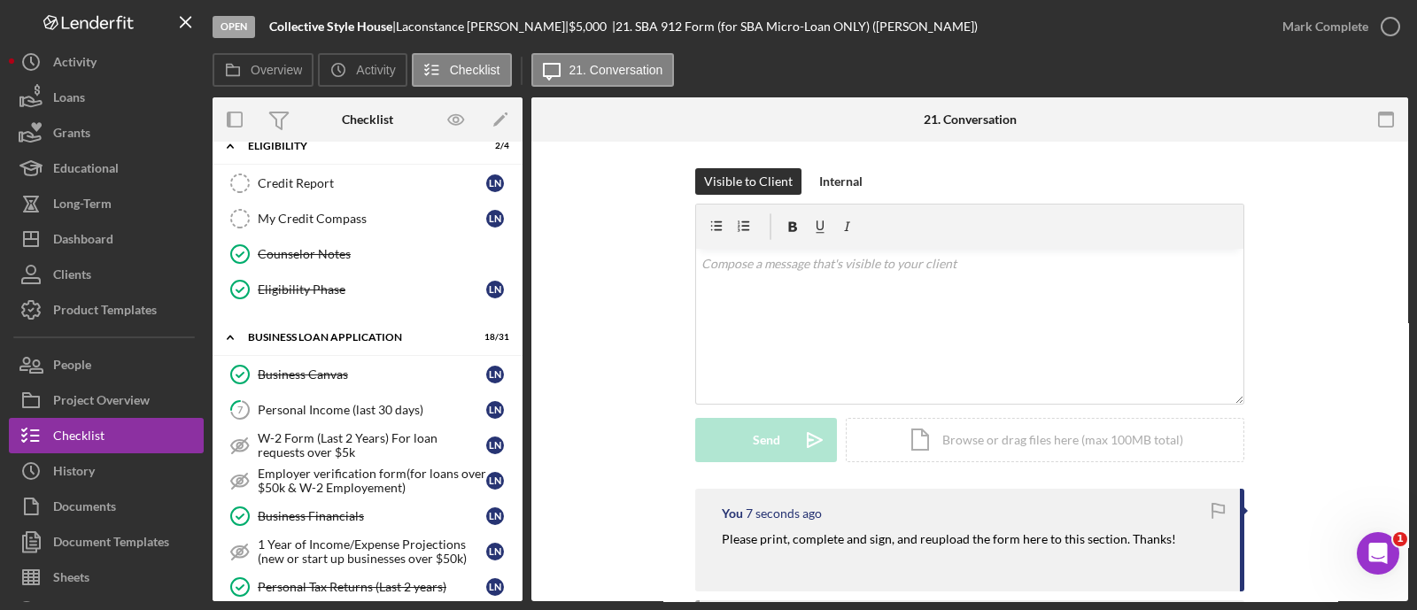
scroll to position [415, 0]
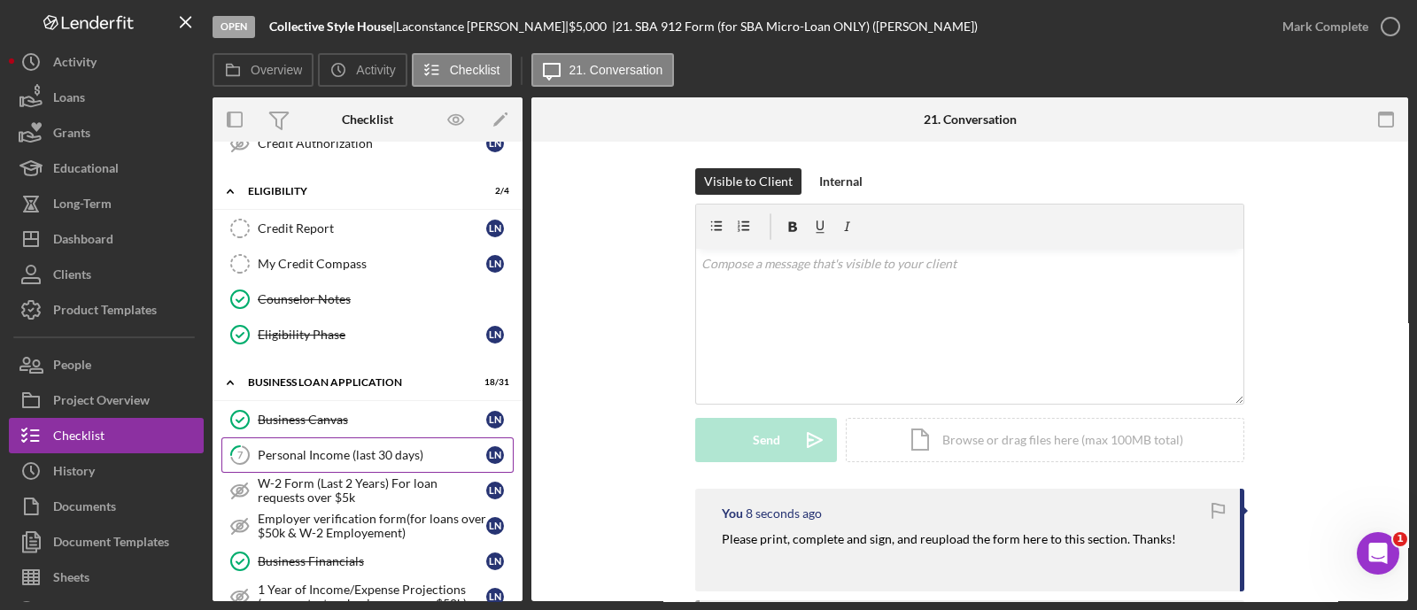
click at [352, 440] on link "7 Personal Income (last 30 days) L N" at bounding box center [367, 454] width 292 height 35
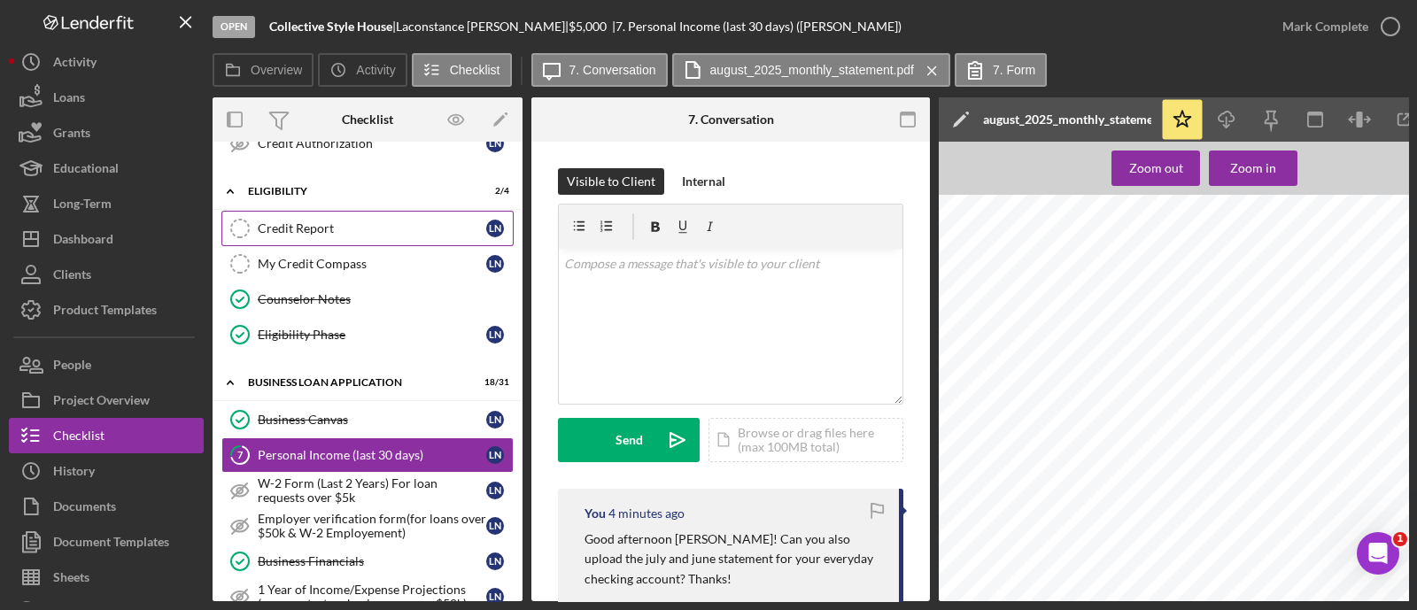
click at [350, 228] on div "Credit Report" at bounding box center [372, 228] width 228 height 14
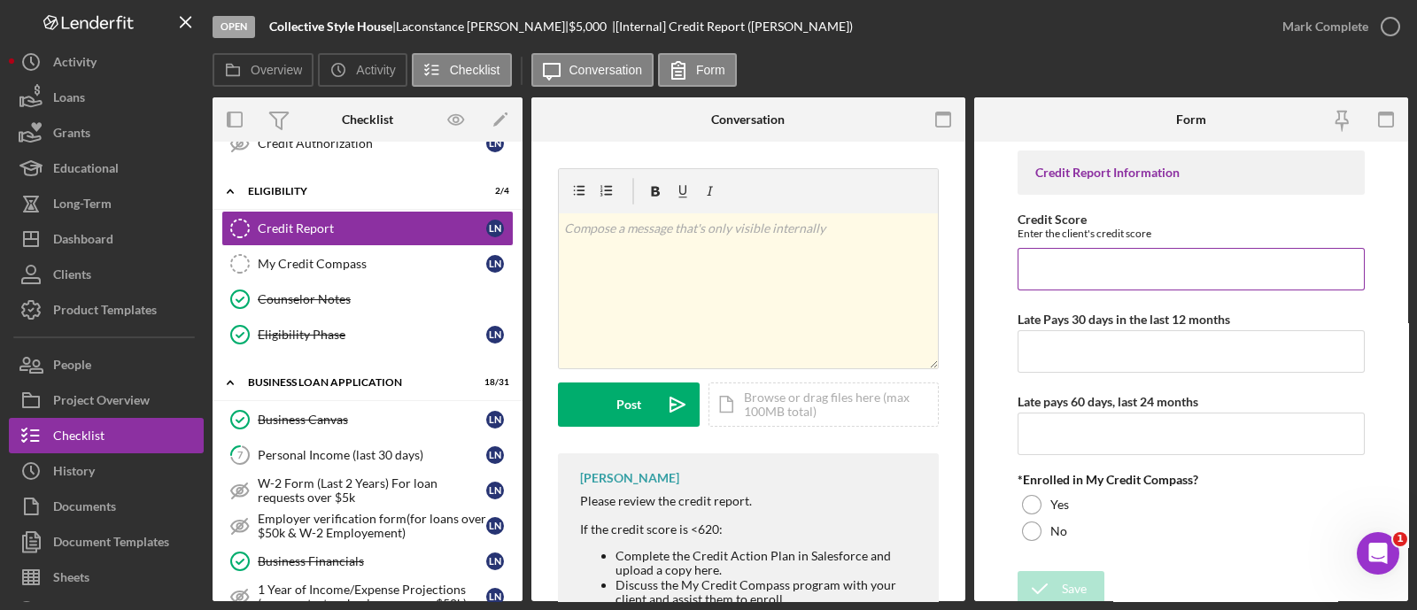
click at [1115, 259] on input "Credit Score" at bounding box center [1190, 269] width 347 height 43
type input "616"
click at [1071, 372] on input "Late Pays 30 days in the last 12 months" at bounding box center [1190, 351] width 347 height 43
type input "2"
click at [1054, 432] on input "Late pays 60 days, last 24 months" at bounding box center [1190, 434] width 347 height 43
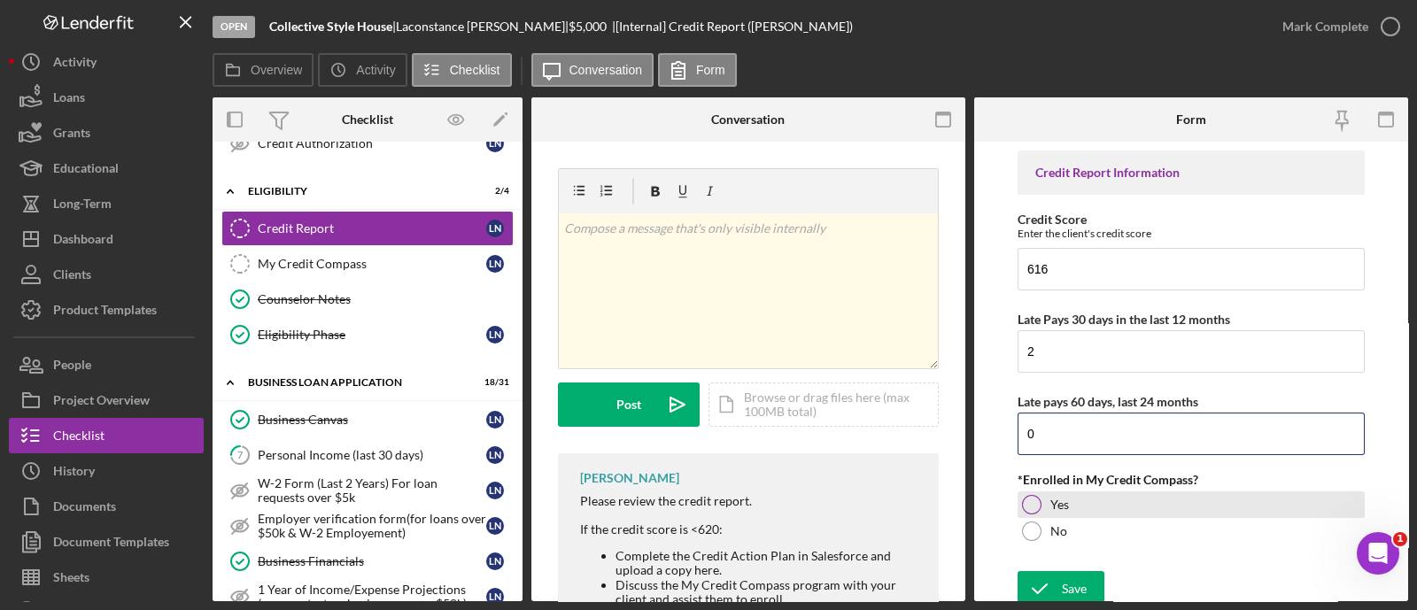
type input "0"
click at [1045, 498] on div "Yes" at bounding box center [1190, 504] width 347 height 27
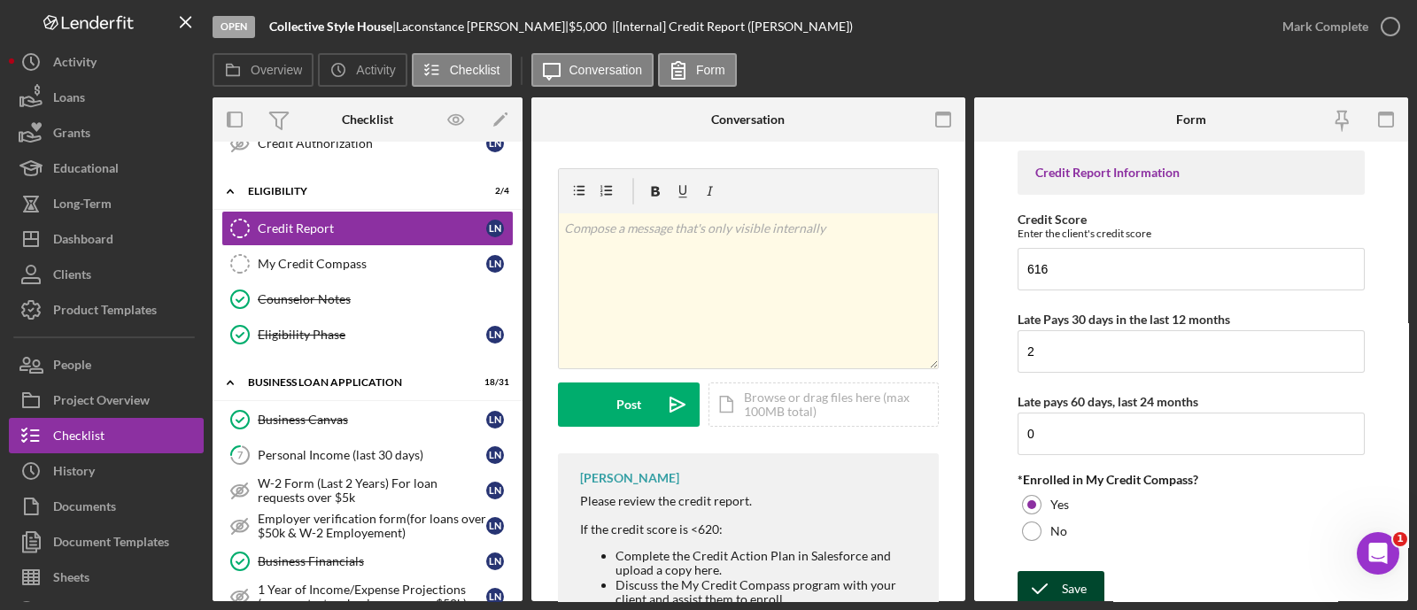
click at [1076, 577] on div "Save" at bounding box center [1074, 588] width 25 height 35
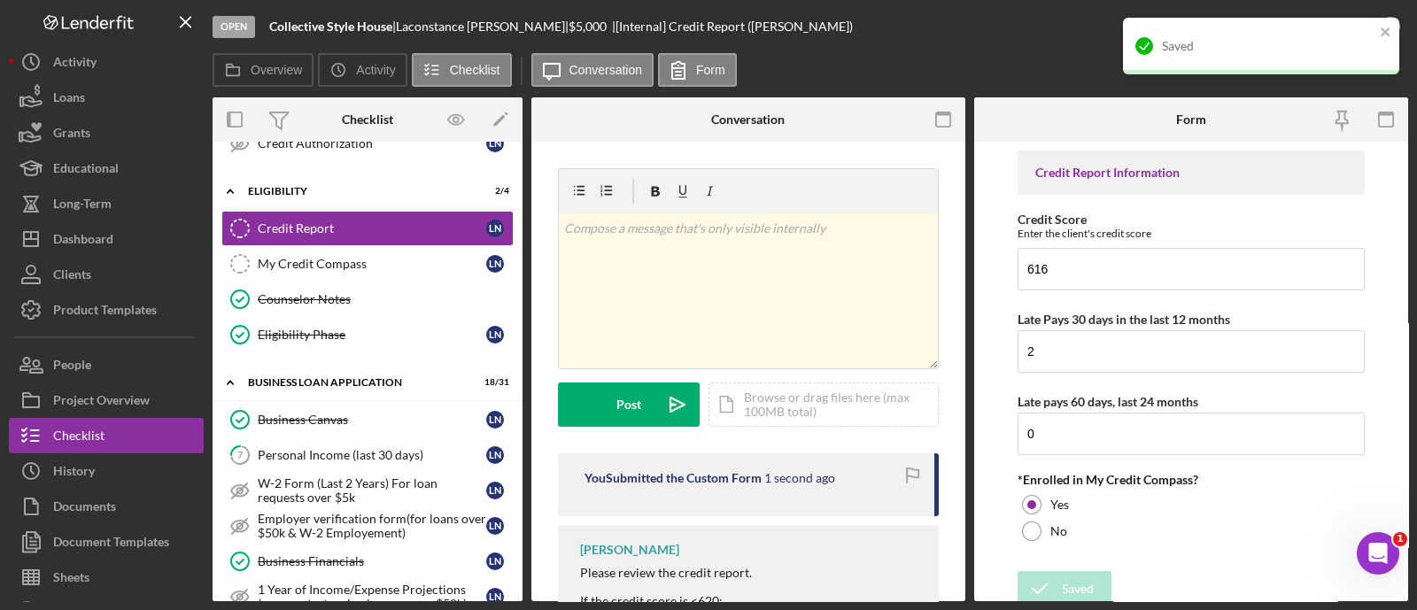
click at [1380, 50] on div "Saved" at bounding box center [1261, 46] width 276 height 57
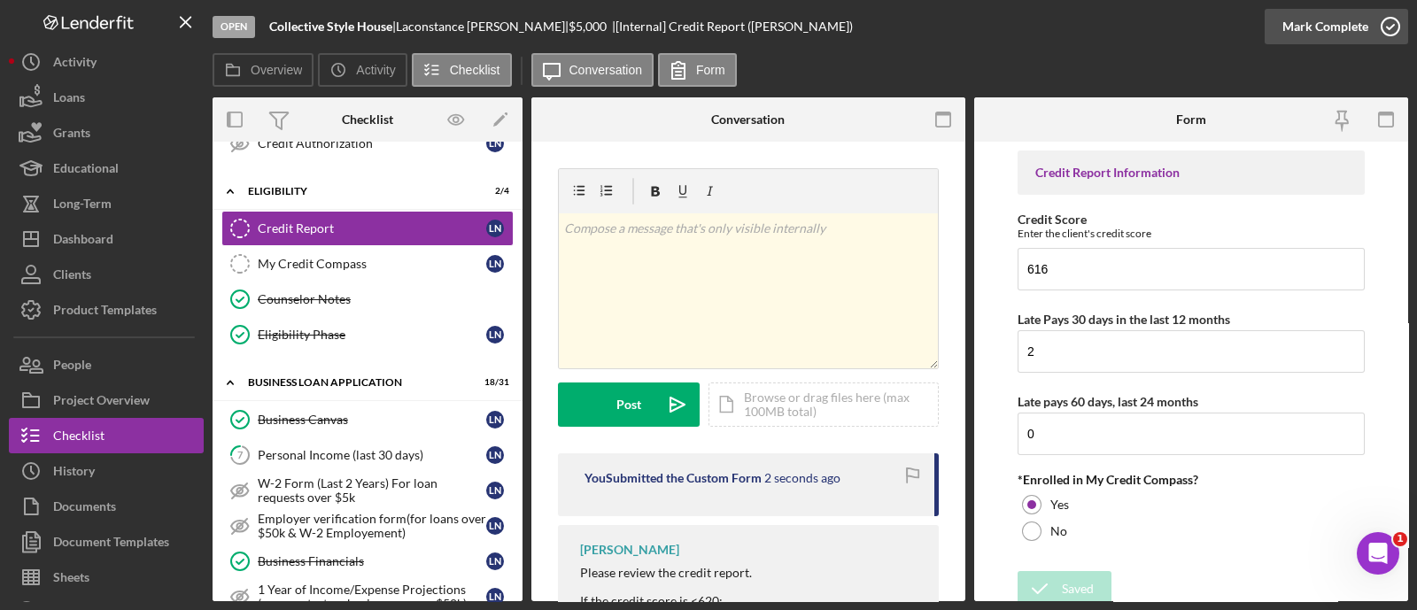
click at [1328, 32] on div "Mark Complete" at bounding box center [1325, 26] width 86 height 35
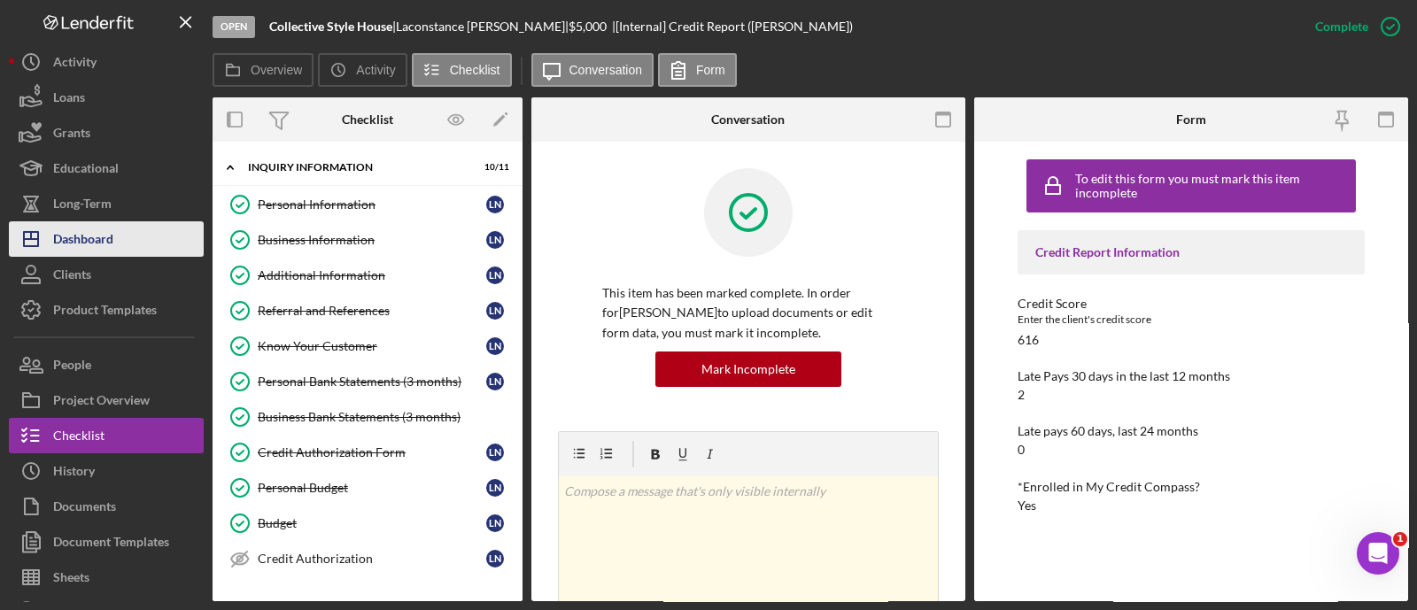
click at [106, 244] on div "Dashboard" at bounding box center [83, 241] width 60 height 40
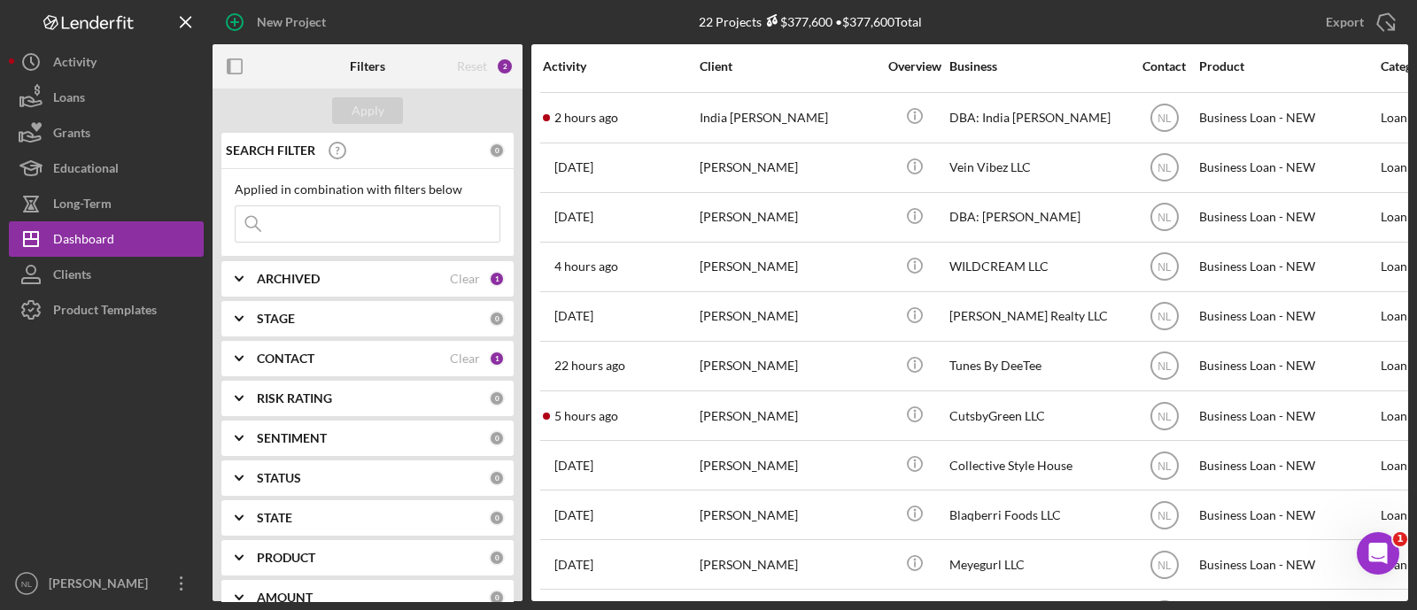
scroll to position [596, 0]
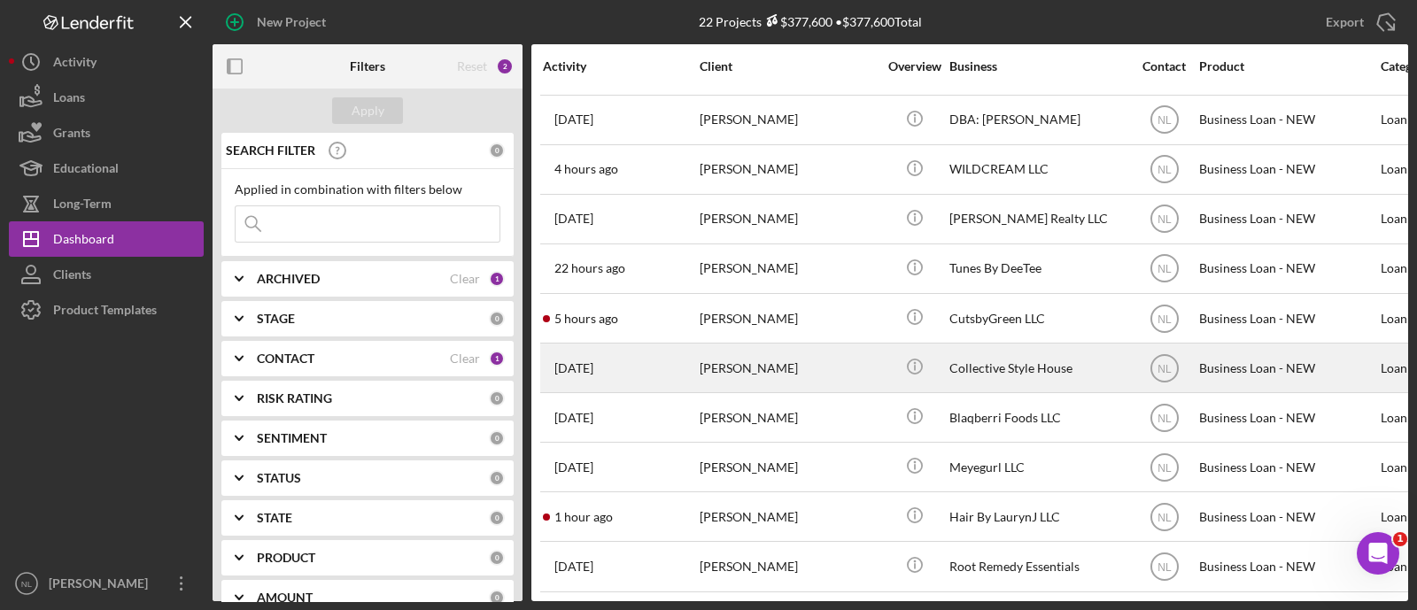
click at [758, 344] on div "[PERSON_NAME]" at bounding box center [788, 367] width 177 height 47
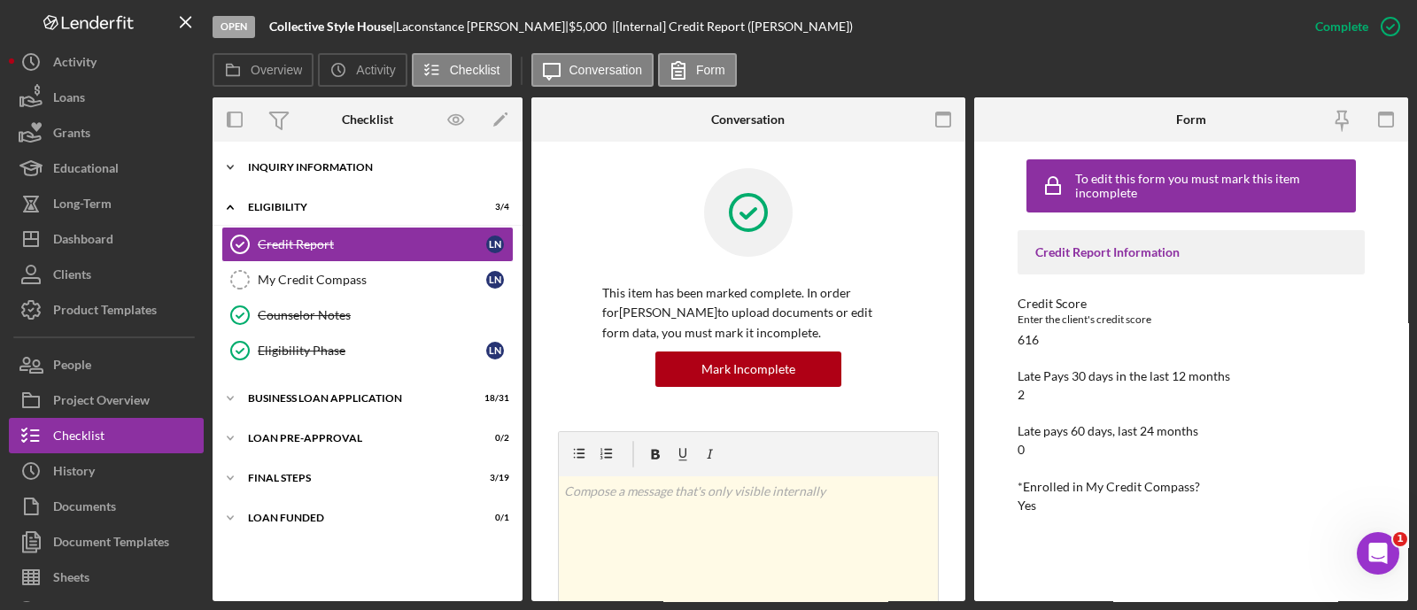
click at [337, 174] on div "Icon/Expander INQUIRY INFORMATION 10 / 11" at bounding box center [368, 167] width 310 height 35
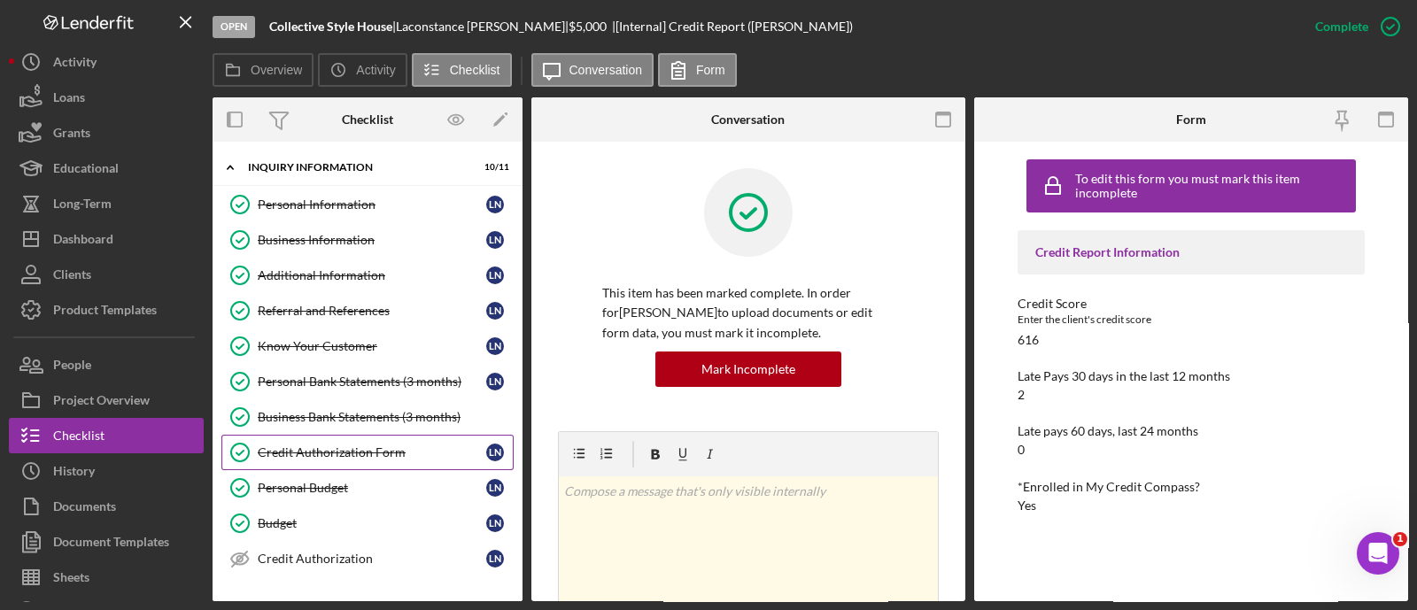
scroll to position [338, 0]
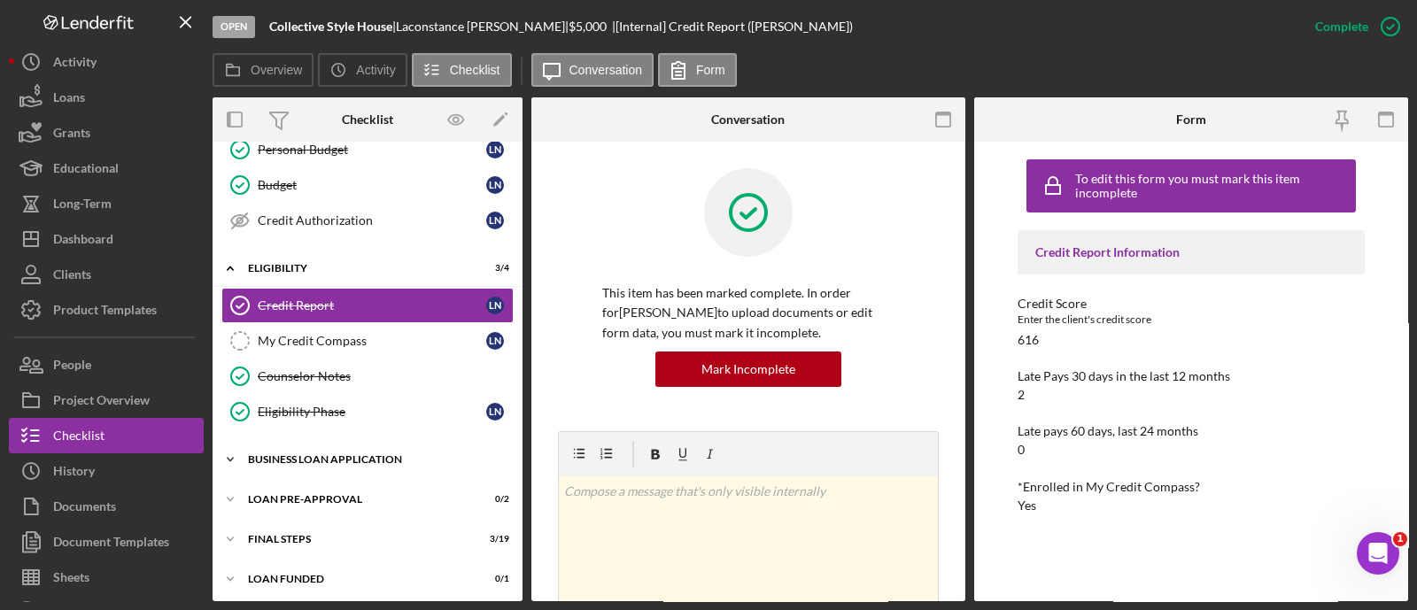
click at [352, 458] on div "BUSINESS LOAN APPLICATION" at bounding box center [374, 459] width 252 height 11
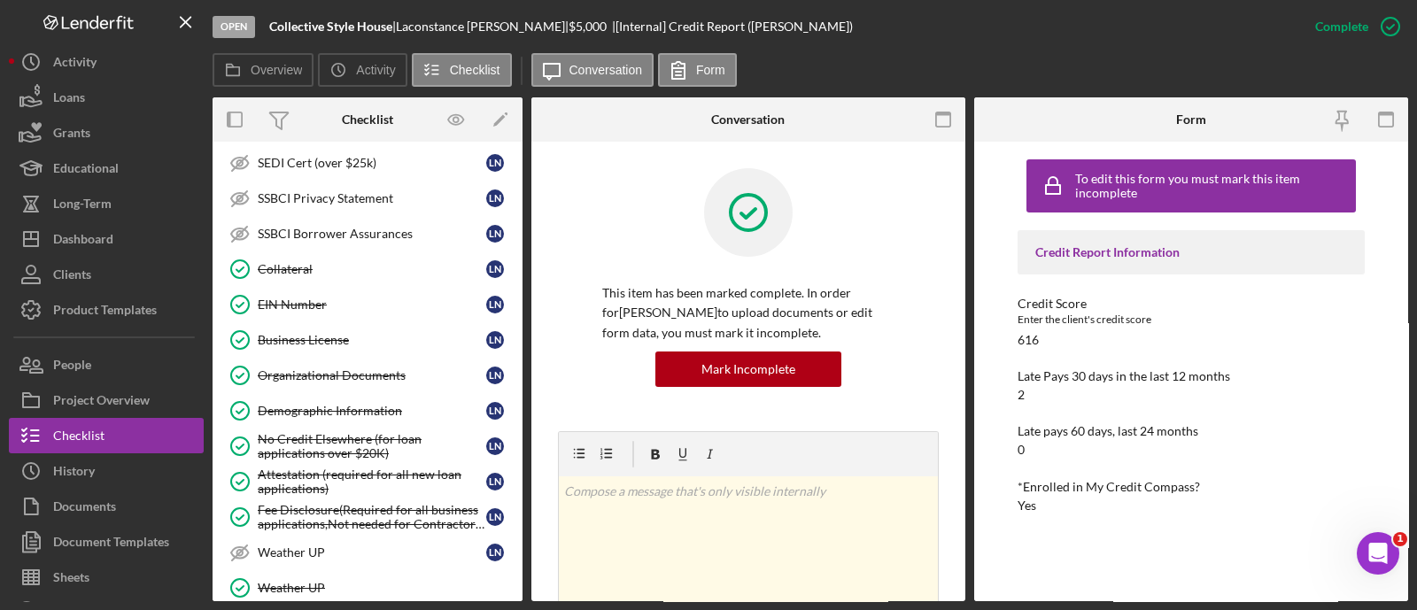
scroll to position [1436, 0]
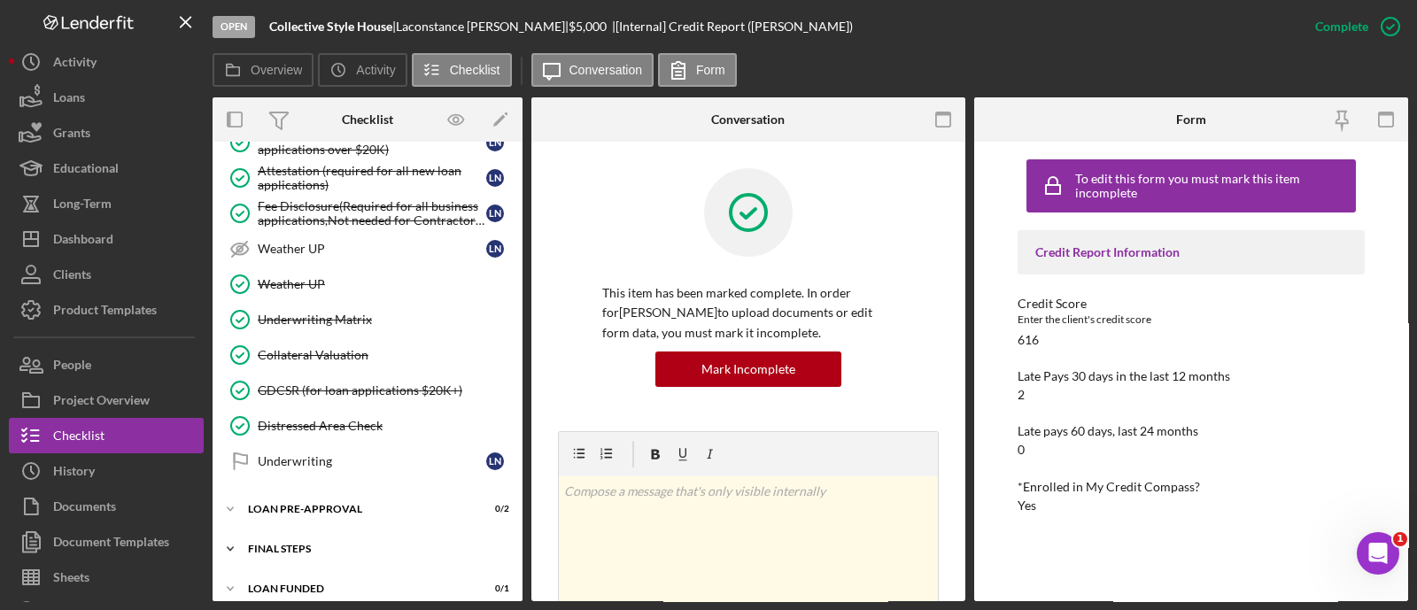
click at [344, 544] on div "FINAL STEPS" at bounding box center [374, 549] width 252 height 11
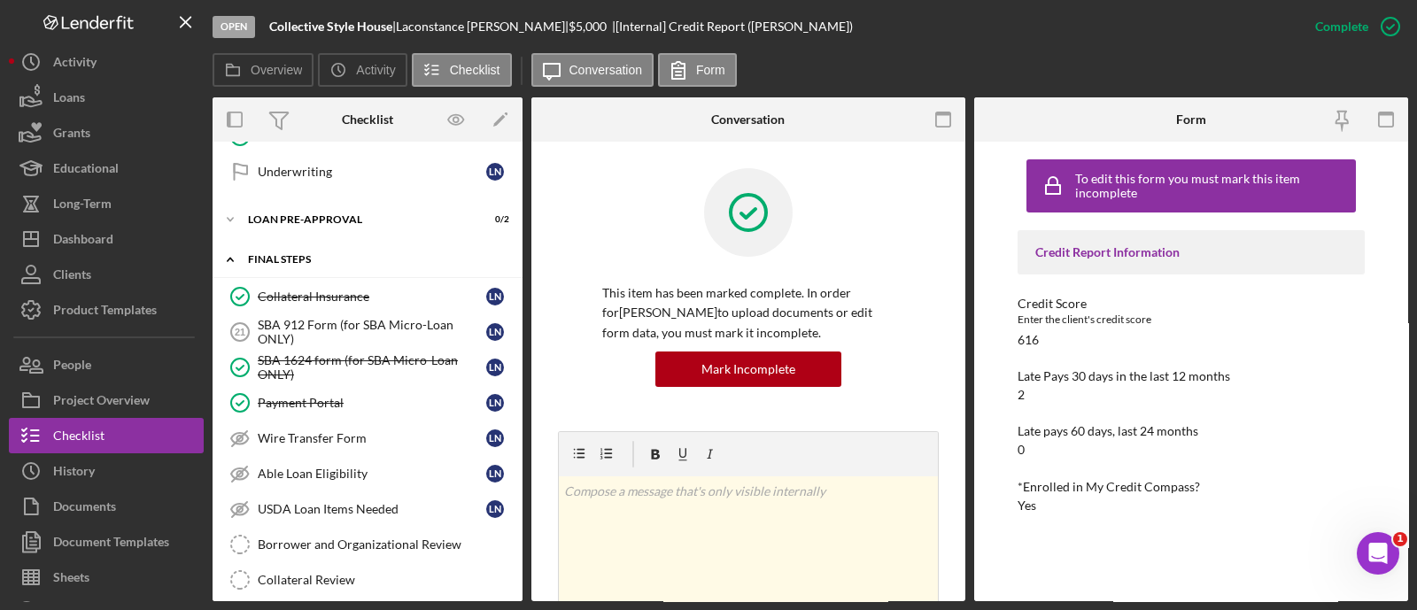
scroll to position [1728, 0]
click at [344, 537] on link "Borrower and Organizational Review Borrower and Organizational Review" at bounding box center [367, 541] width 292 height 35
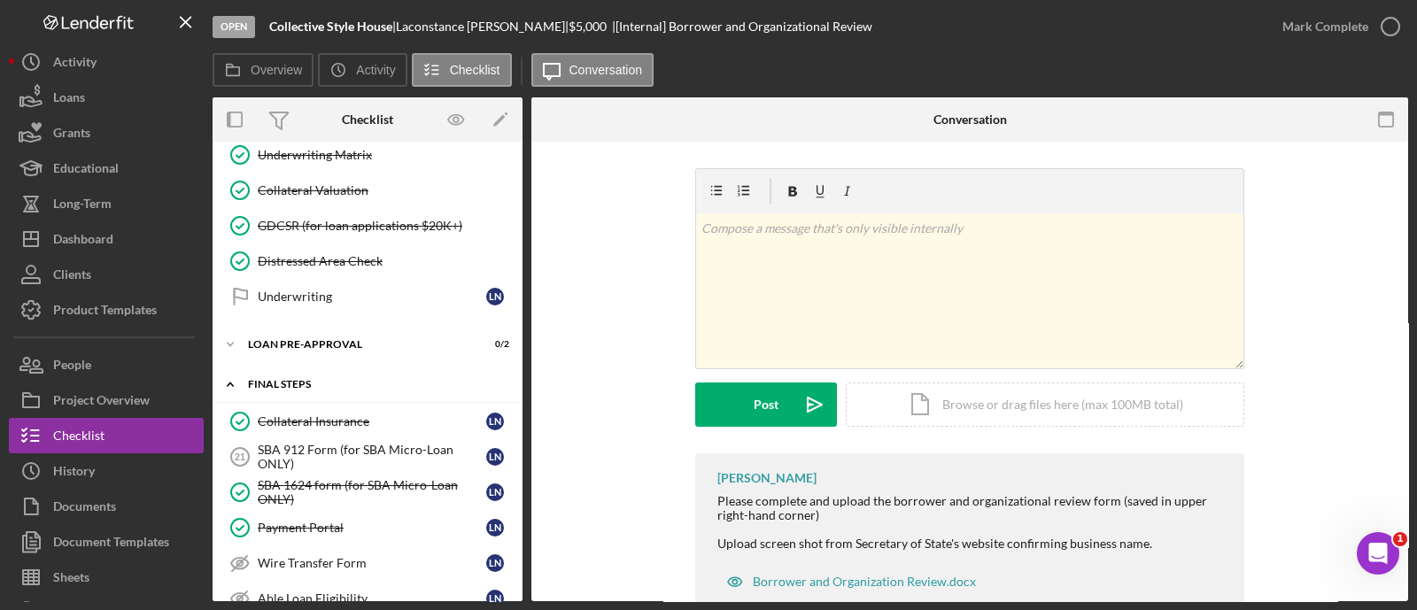
scroll to position [1597, 0]
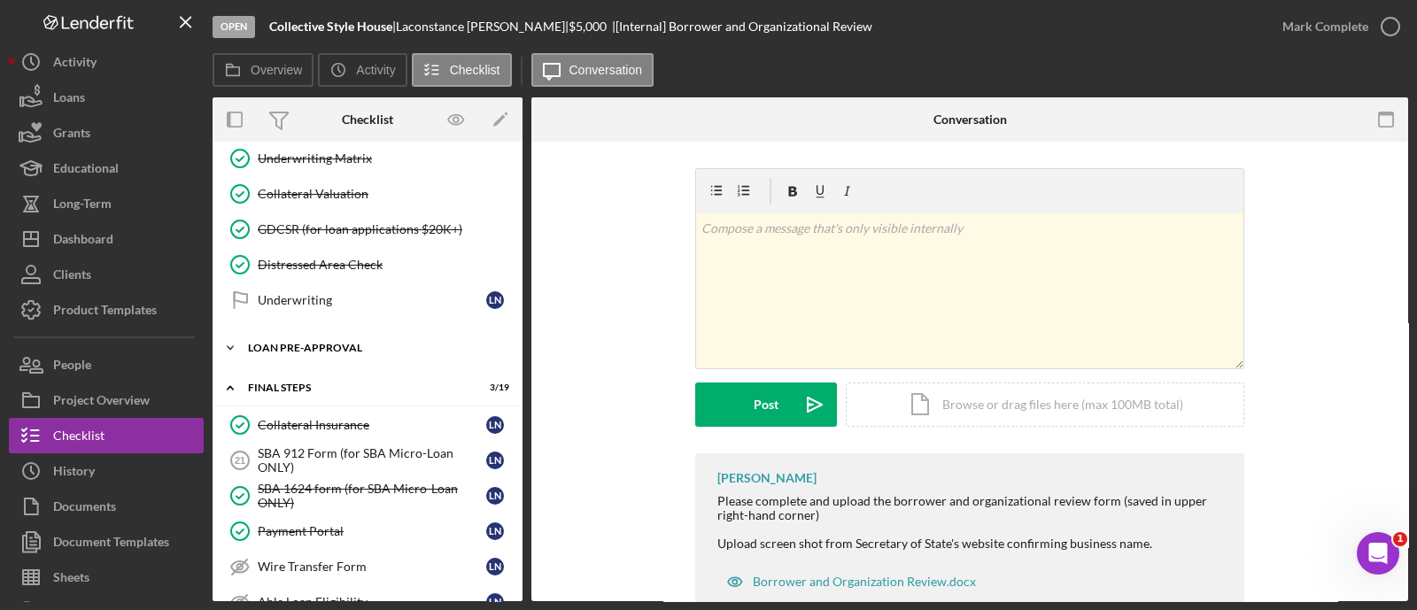
click at [292, 339] on div "Icon/Expander LOAN PRE-APPROVAL 0 / 2" at bounding box center [368, 347] width 310 height 35
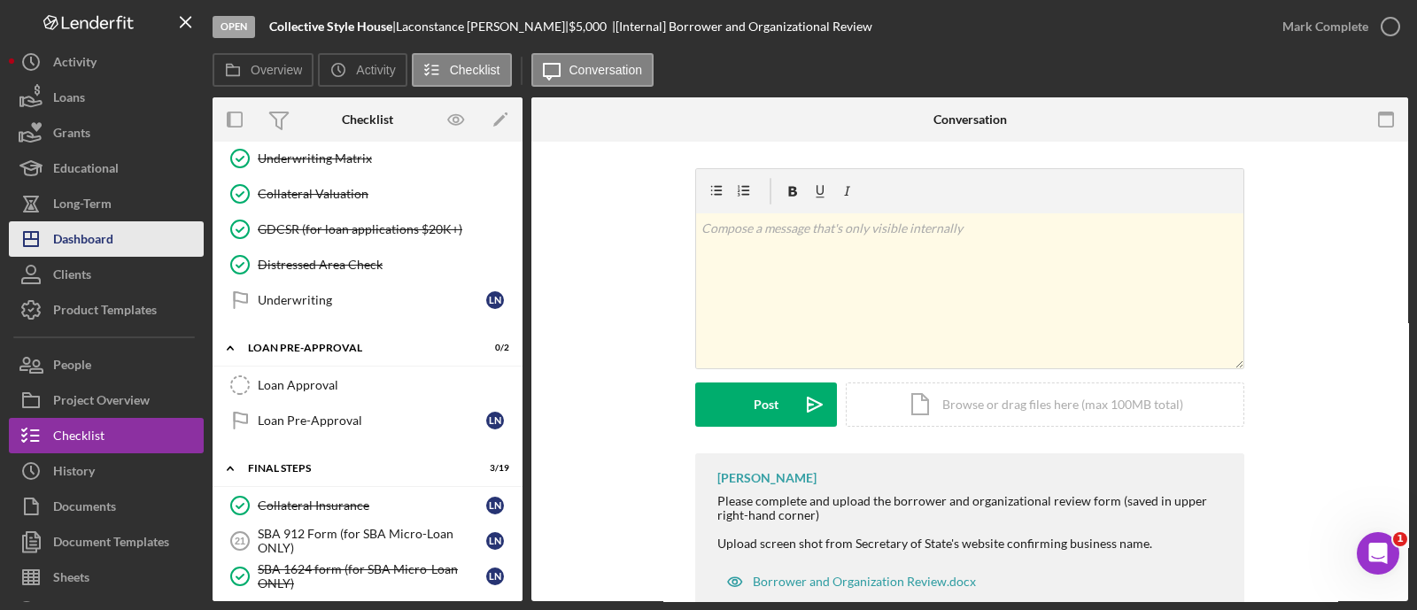
click at [132, 225] on button "Icon/Dashboard Dashboard" at bounding box center [106, 238] width 195 height 35
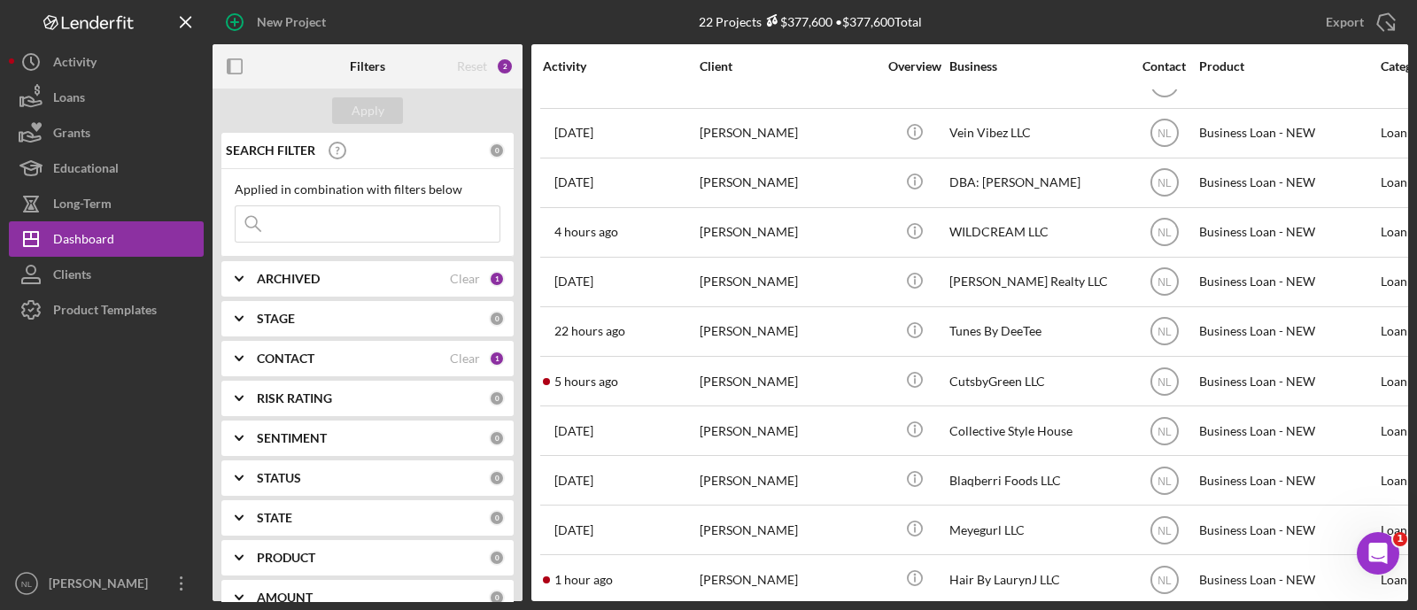
scroll to position [596, 0]
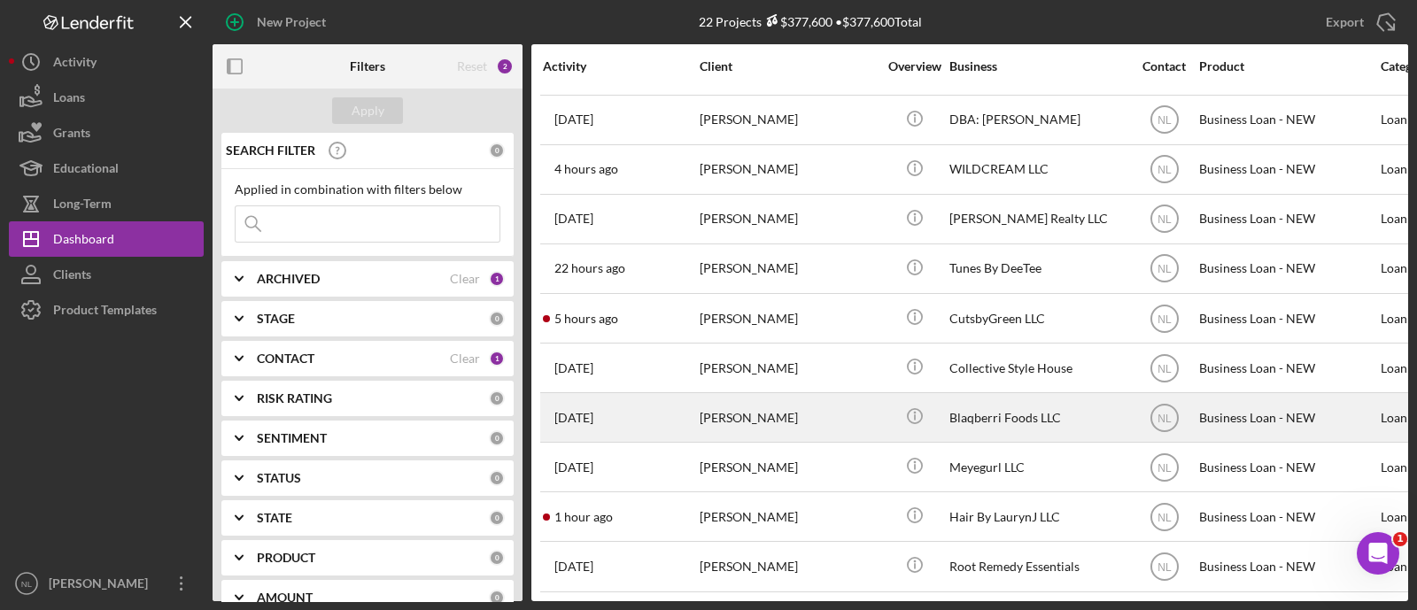
click at [769, 403] on div "[PERSON_NAME]" at bounding box center [788, 417] width 177 height 47
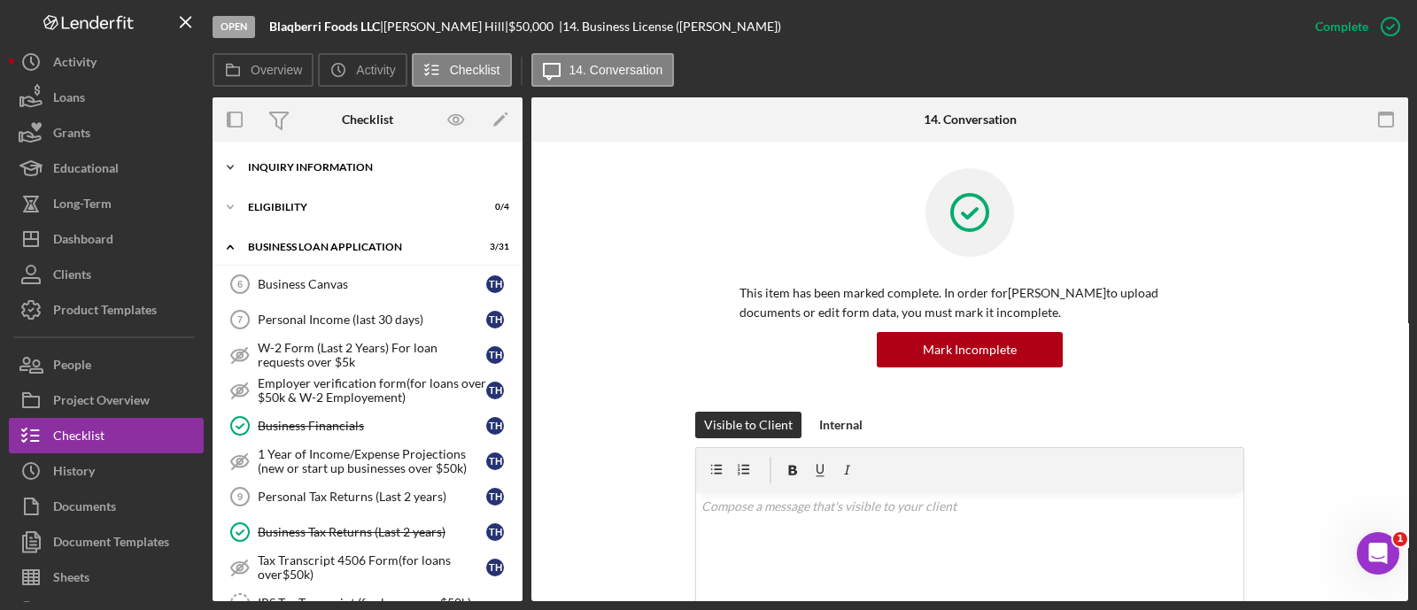
click at [305, 170] on div "INQUIRY INFORMATION" at bounding box center [374, 167] width 252 height 11
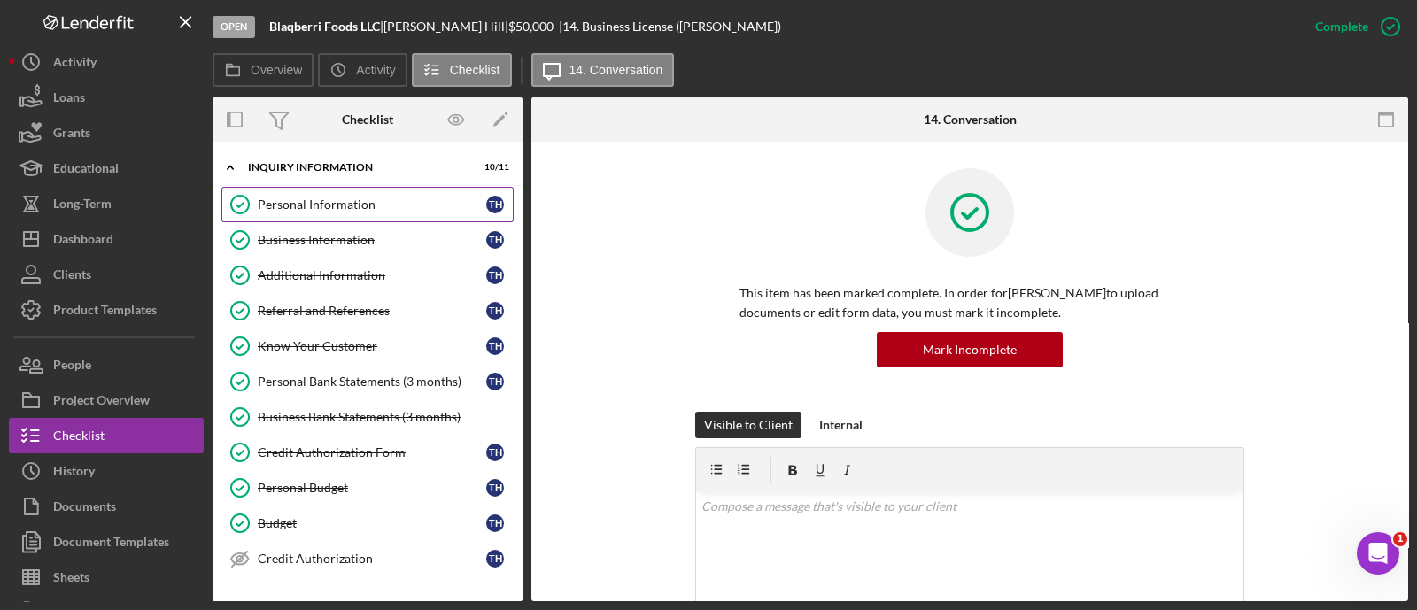
click at [343, 209] on div "Personal Information" at bounding box center [372, 204] width 228 height 14
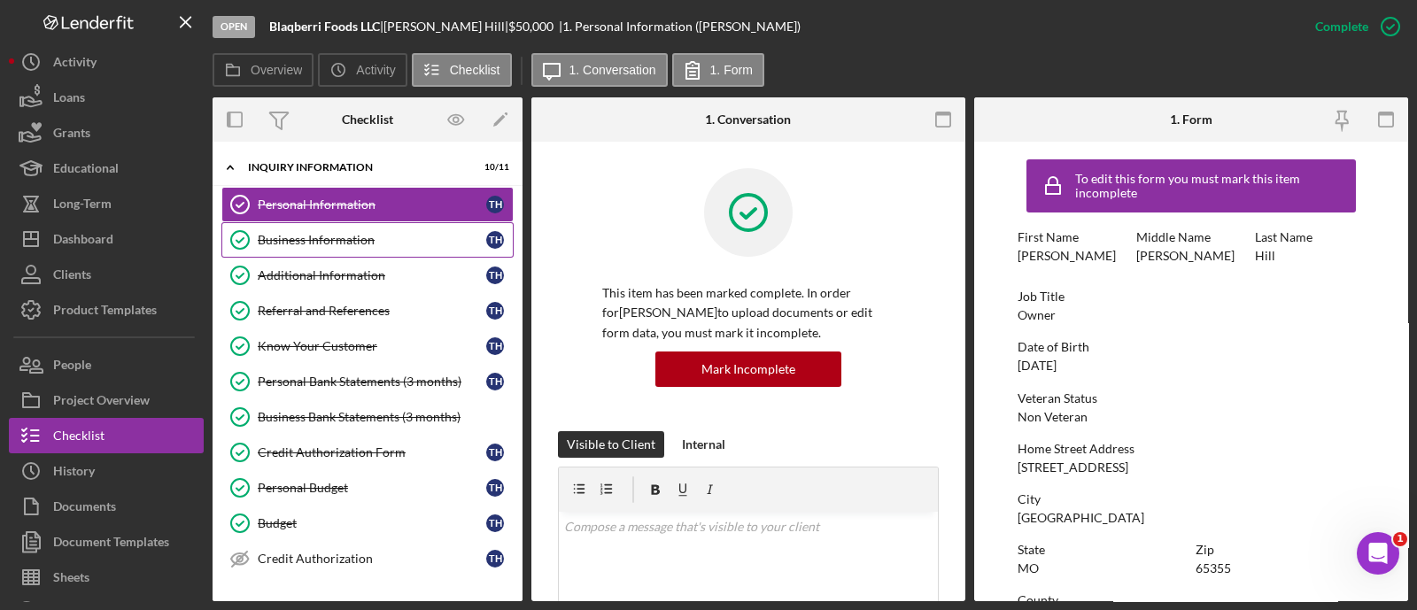
click at [332, 242] on div "Business Information" at bounding box center [372, 240] width 228 height 14
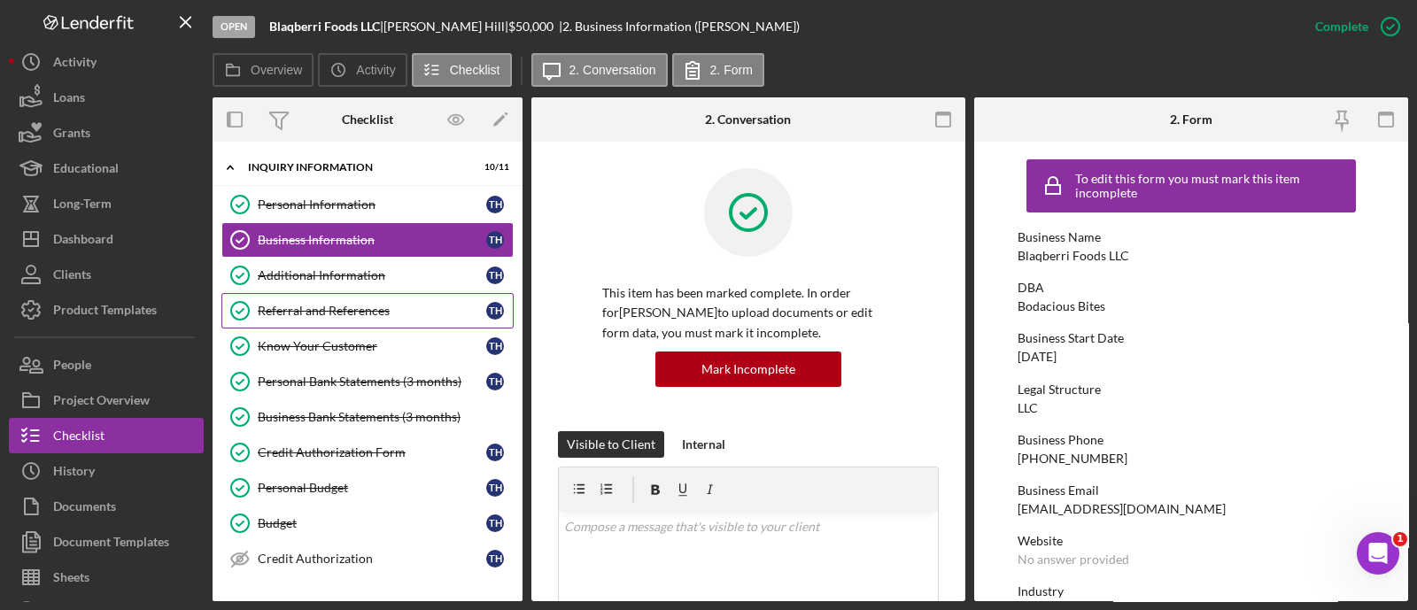
click at [344, 305] on div "Referral and References" at bounding box center [372, 311] width 228 height 14
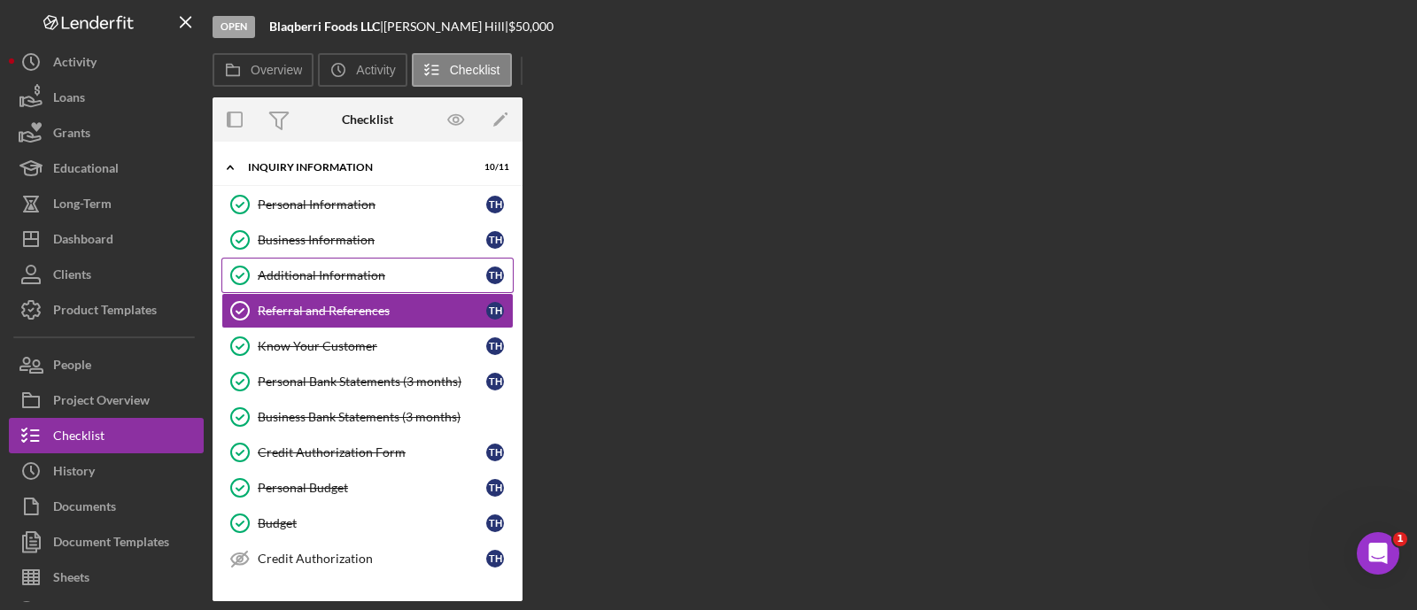
click at [315, 282] on link "Additional Information Additional Information T H" at bounding box center [367, 275] width 292 height 35
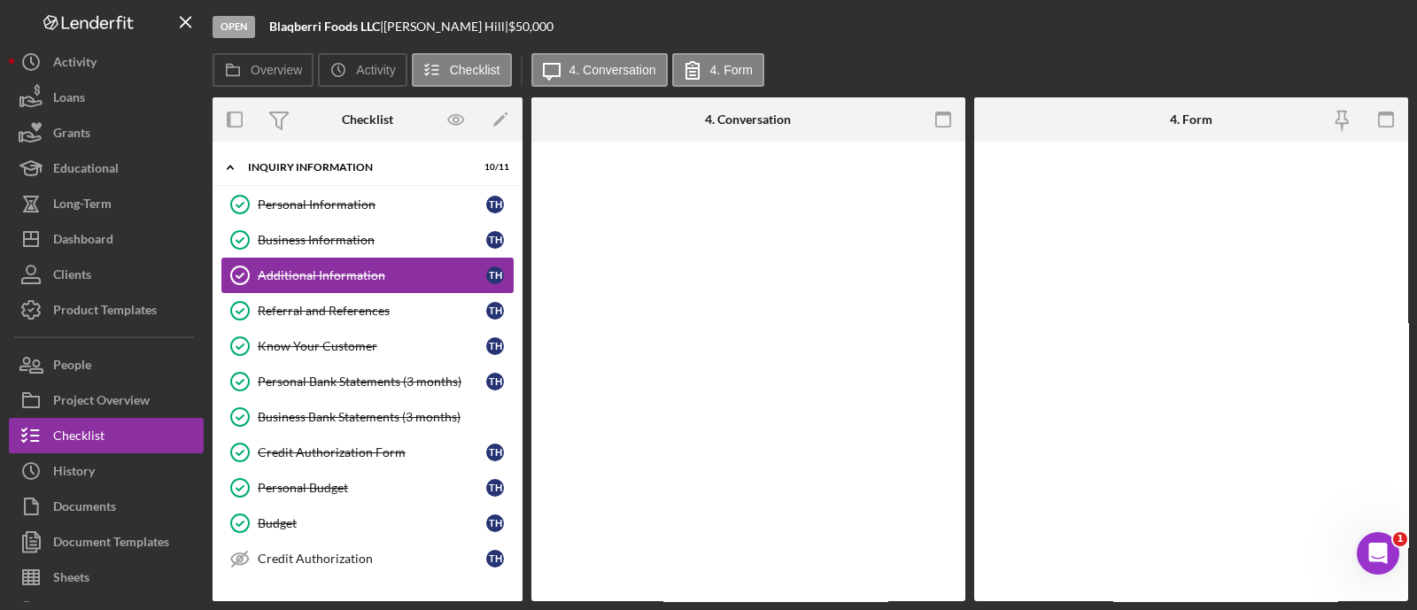
click at [293, 278] on div "Additional Information" at bounding box center [372, 275] width 228 height 14
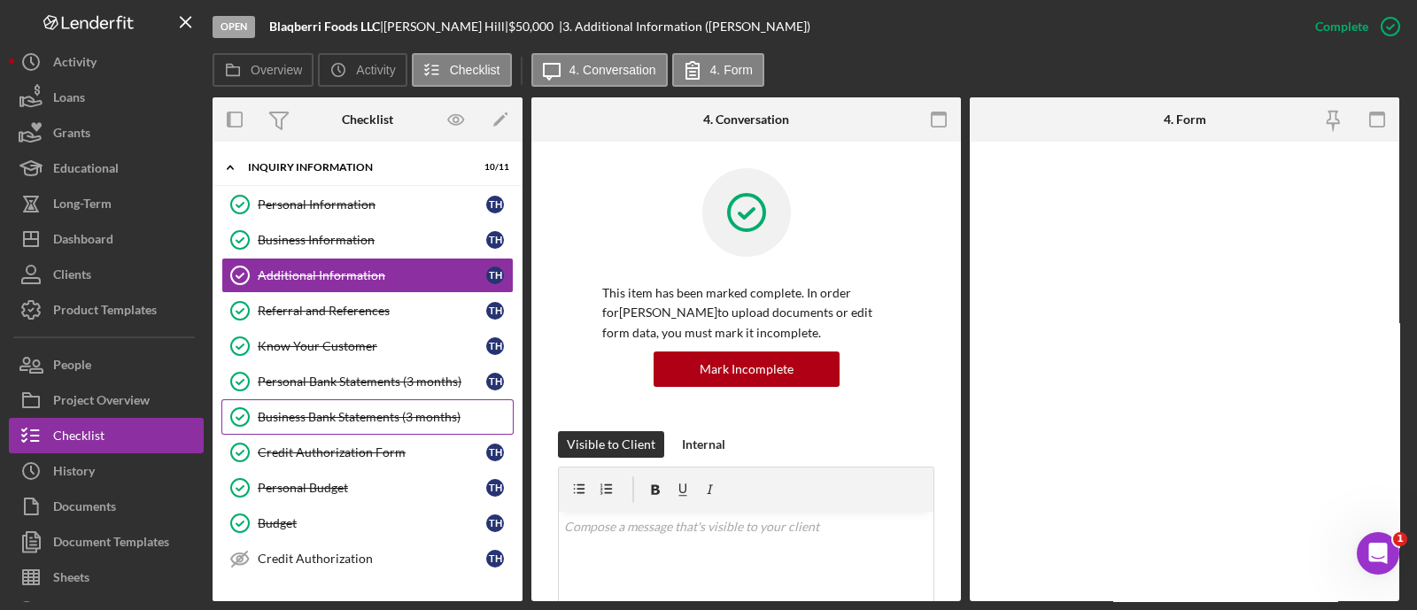
click at [300, 304] on div "Referral and References" at bounding box center [372, 311] width 228 height 14
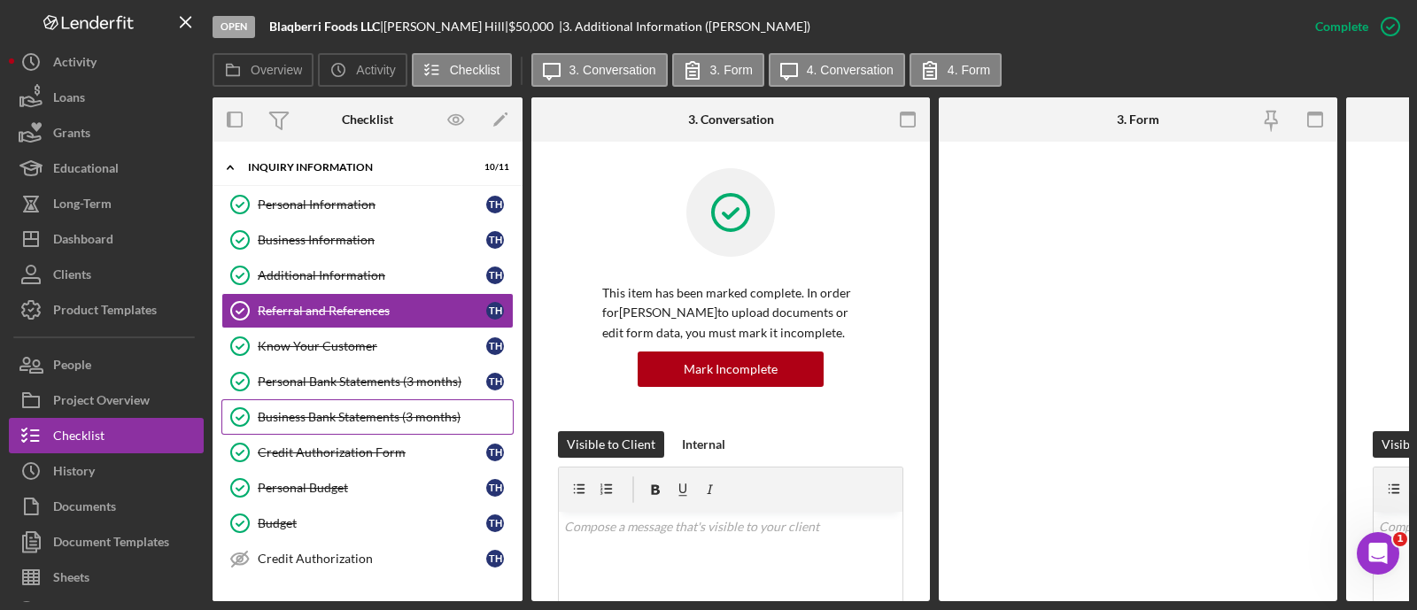
click at [314, 410] on div "Business Bank Statements (3 months)" at bounding box center [385, 417] width 255 height 14
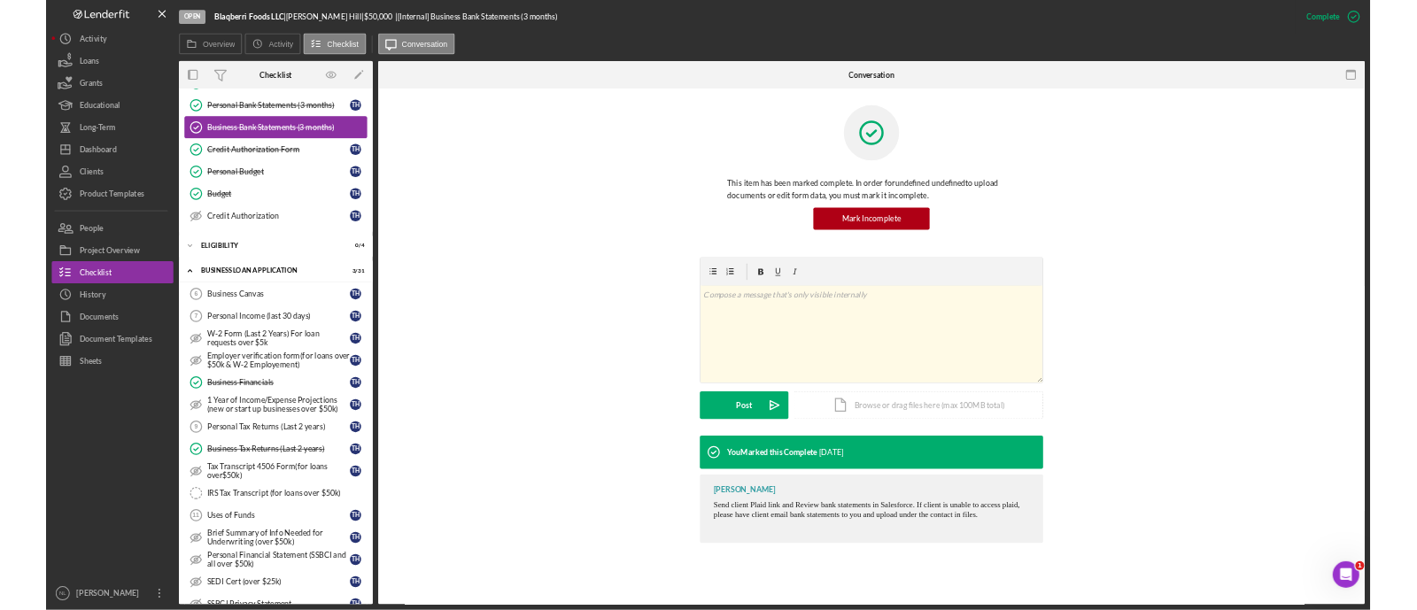
scroll to position [213, 0]
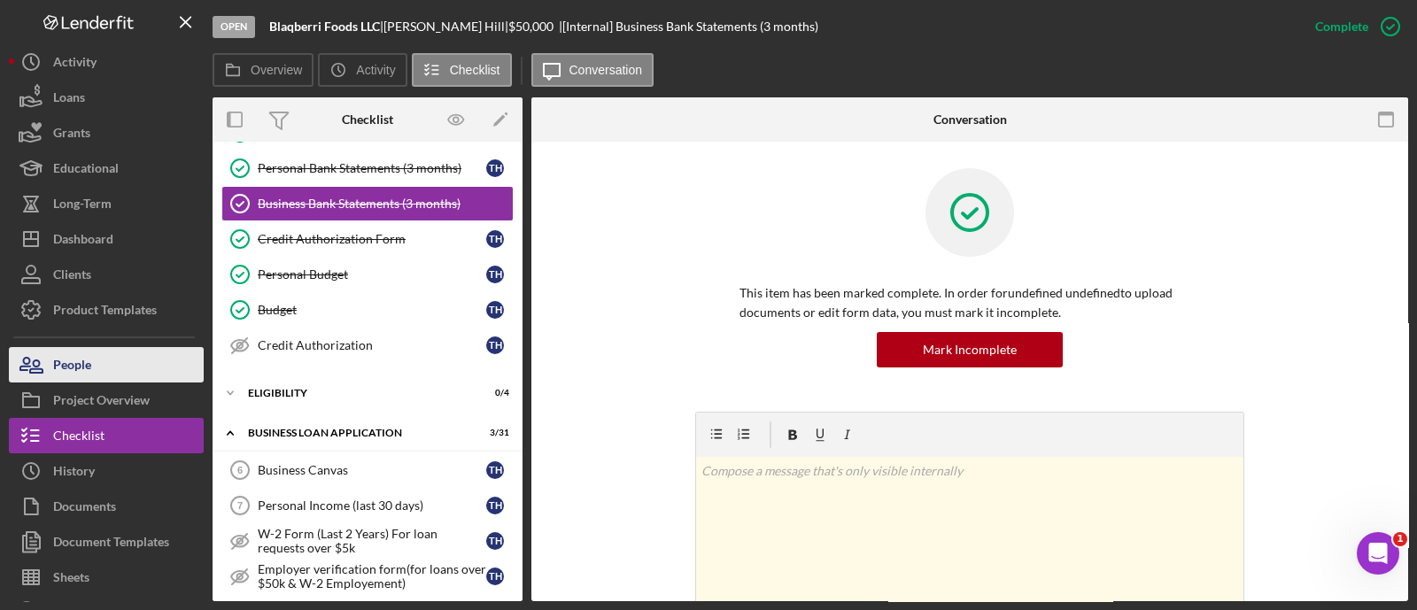
click at [125, 357] on button "People" at bounding box center [106, 364] width 195 height 35
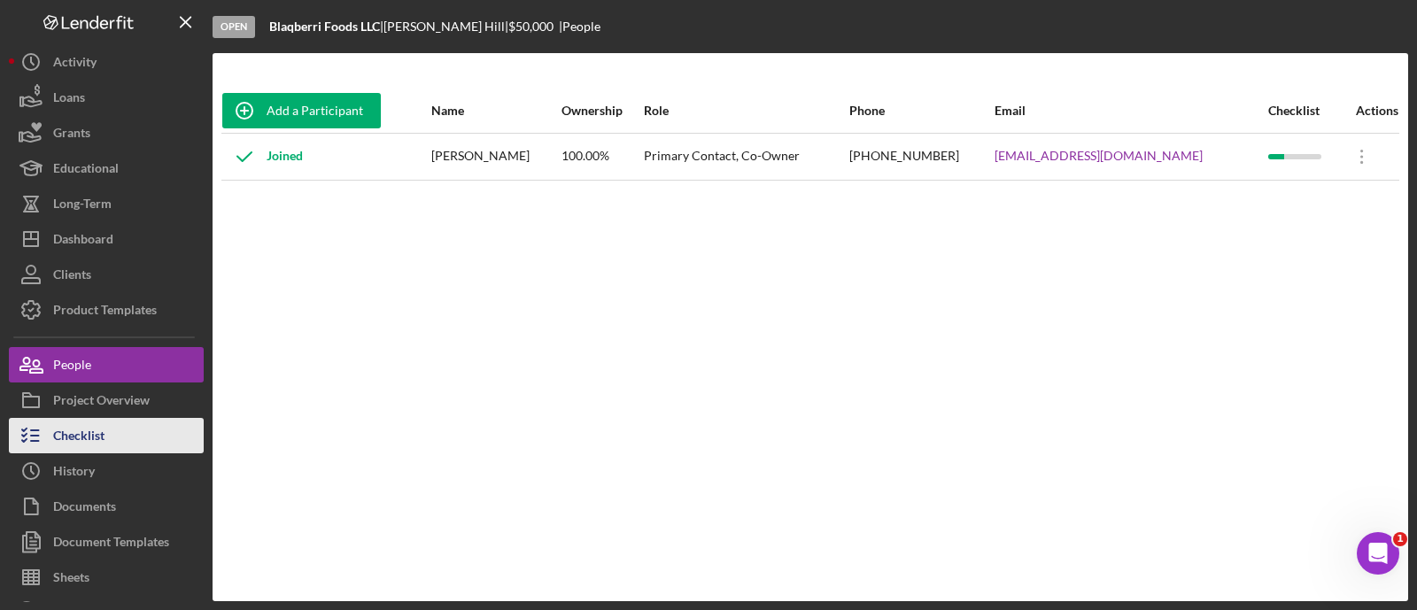
click at [107, 444] on button "Checklist" at bounding box center [106, 435] width 195 height 35
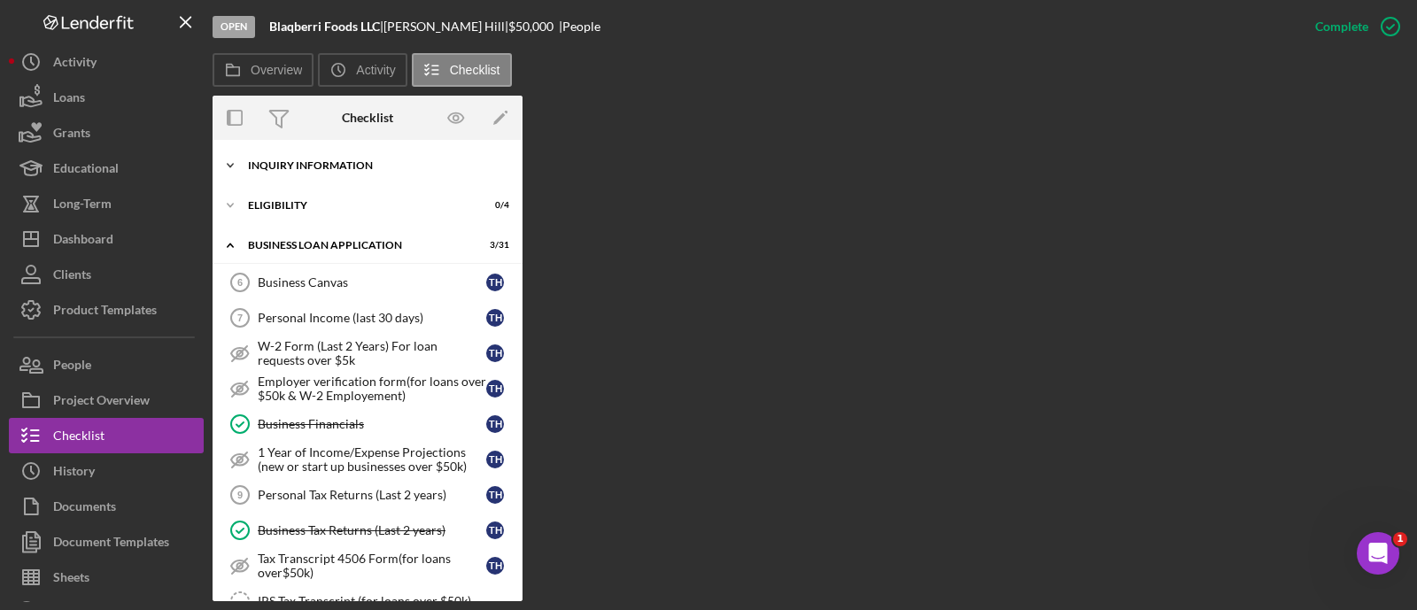
click at [310, 167] on div "INQUIRY INFORMATION" at bounding box center [374, 165] width 252 height 11
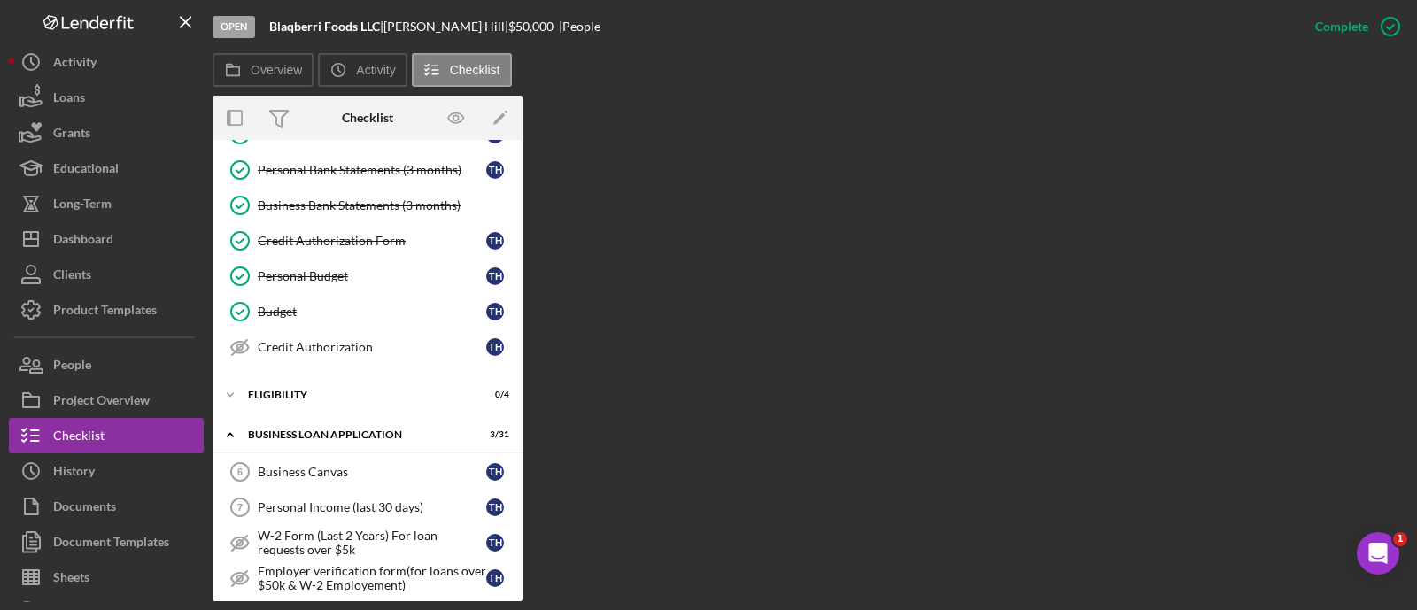
scroll to position [218, 0]
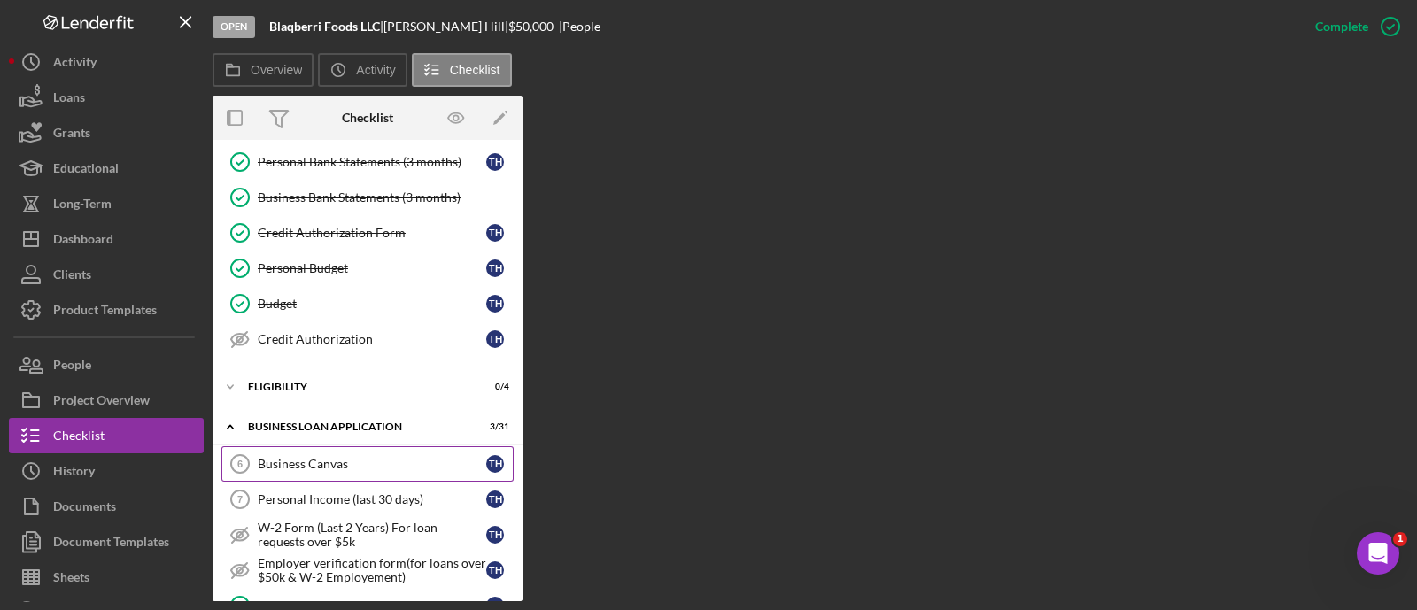
click at [346, 448] on link "Business Canvas 6 Business Canvas T H" at bounding box center [367, 463] width 292 height 35
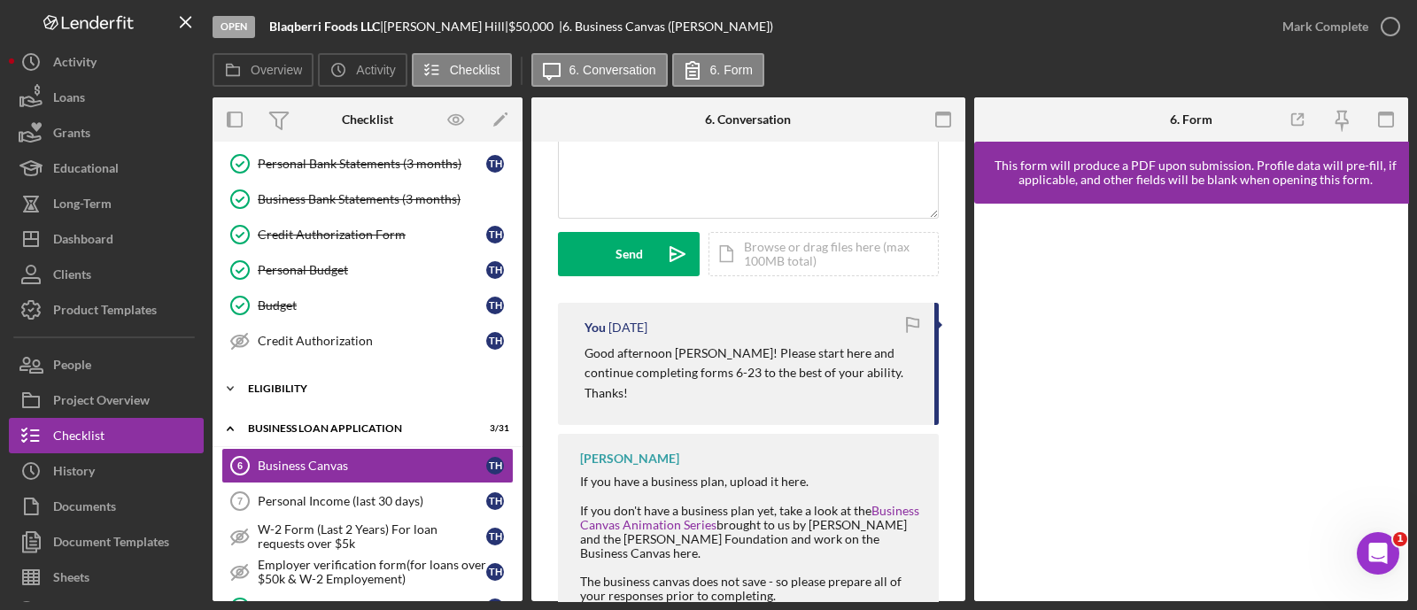
scroll to position [105, 0]
